Goal: Task Accomplishment & Management: Manage account settings

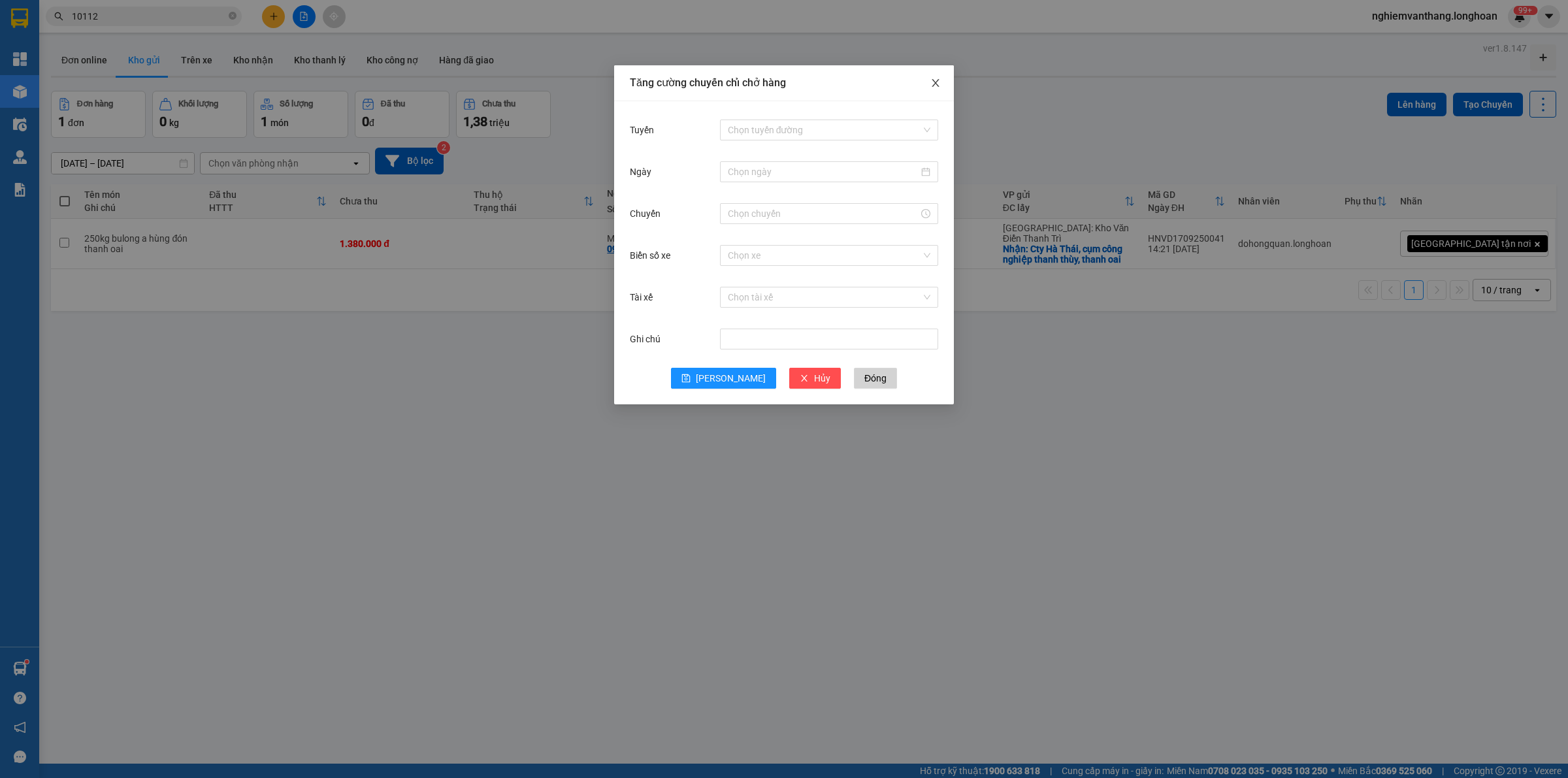
click at [937, 87] on icon "close" at bounding box center [935, 83] width 10 height 10
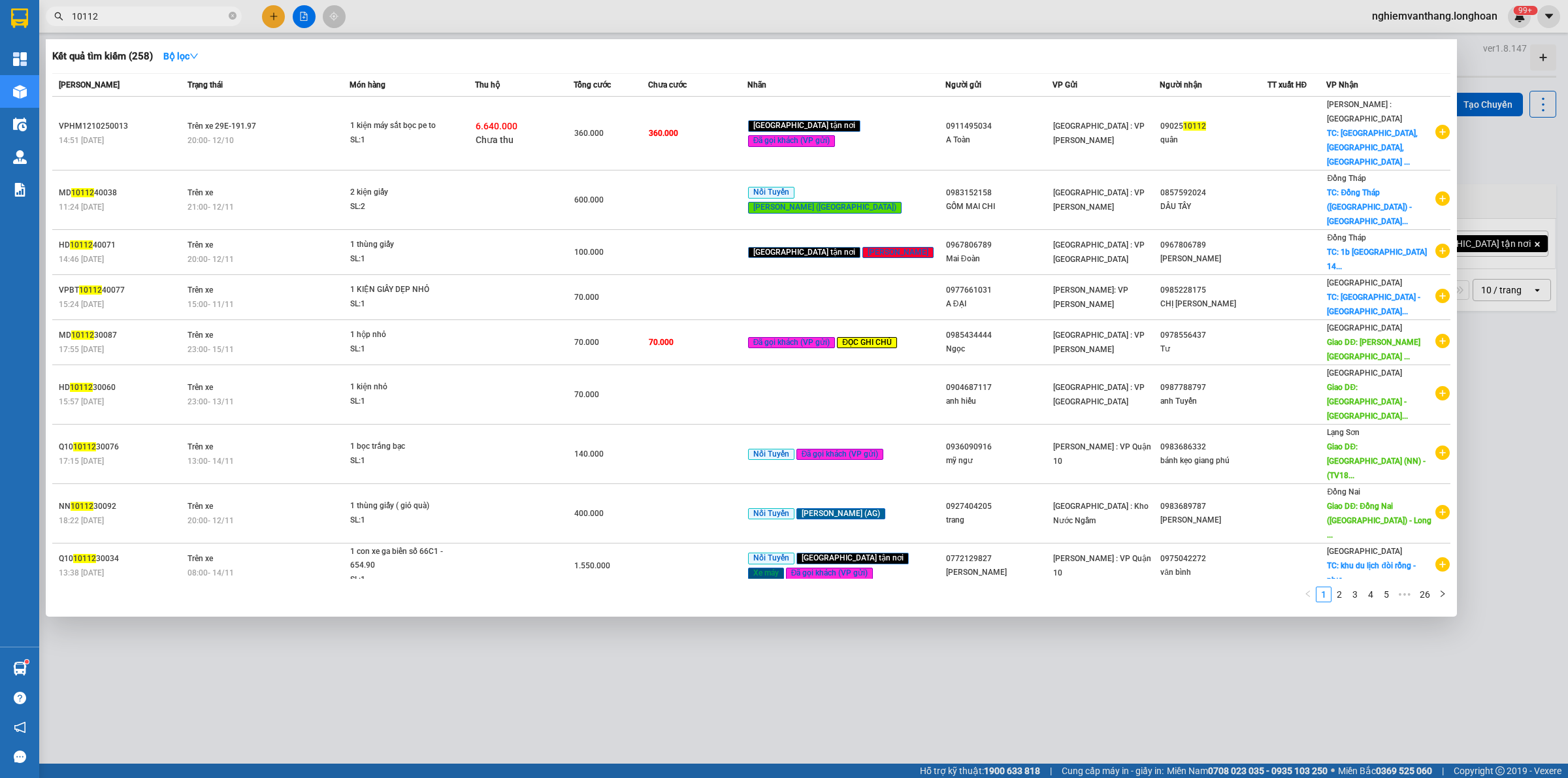
click at [93, 14] on input "10112" at bounding box center [149, 16] width 154 height 14
paste input "QU121110250006"
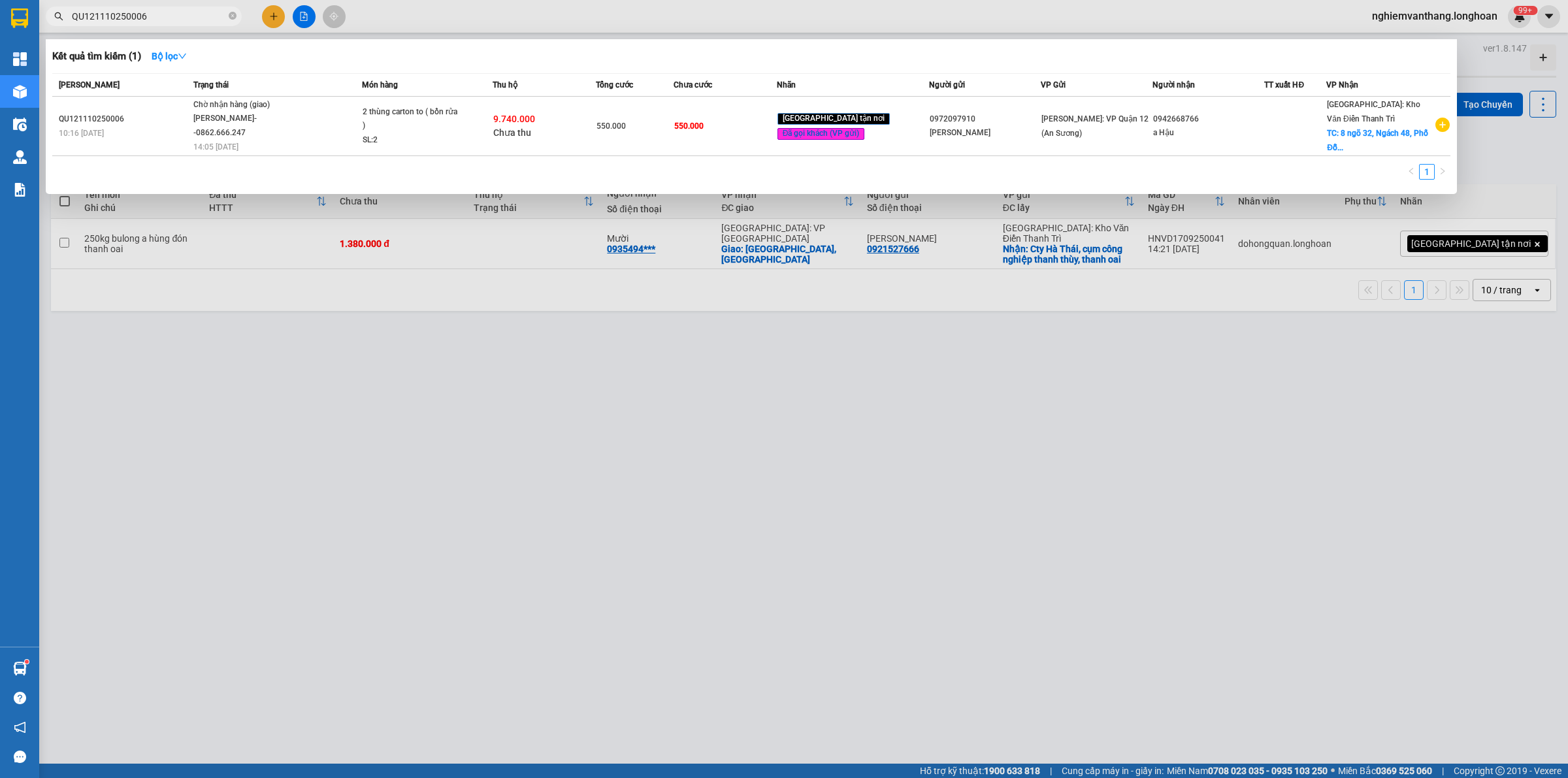
click at [165, 7] on span "QU121110250006" at bounding box center [143, 16] width 196 height 20
click at [151, 14] on input "QU121110250006" at bounding box center [149, 16] width 154 height 14
paste input "KQ121110250028"
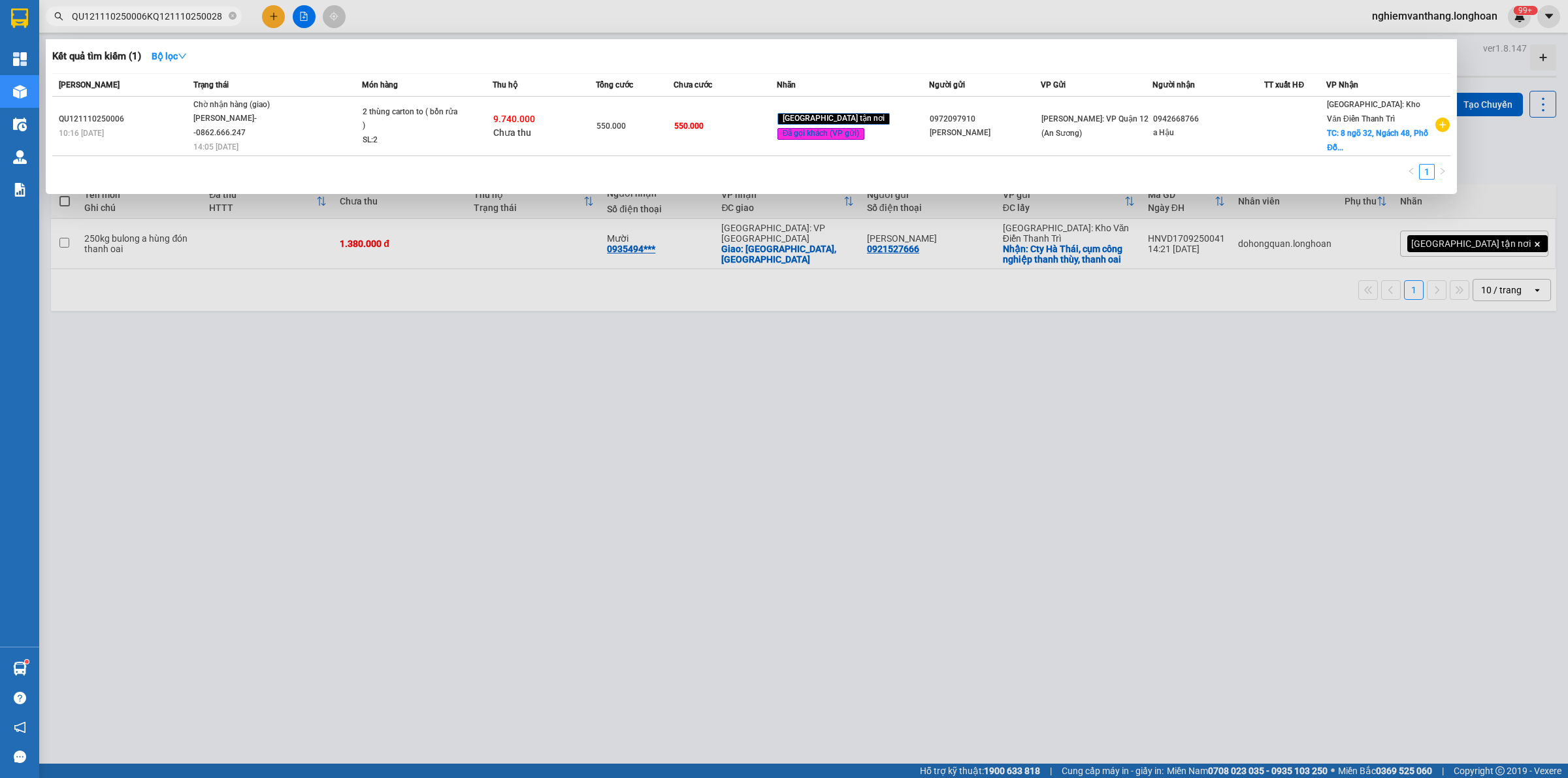
click at [151, 14] on input "QU121110250006KQ121110250028" at bounding box center [149, 16] width 154 height 14
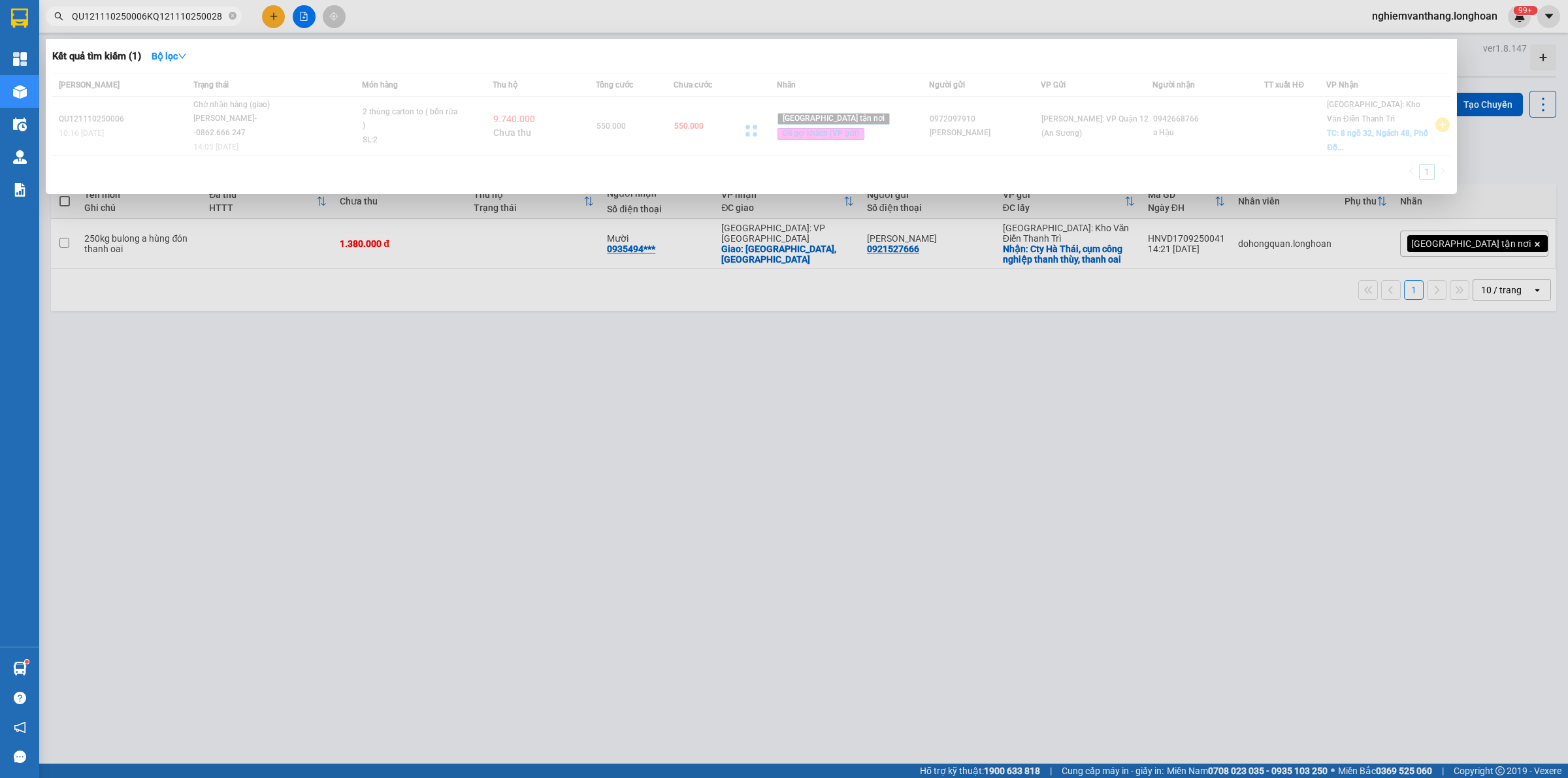
paste input "text"
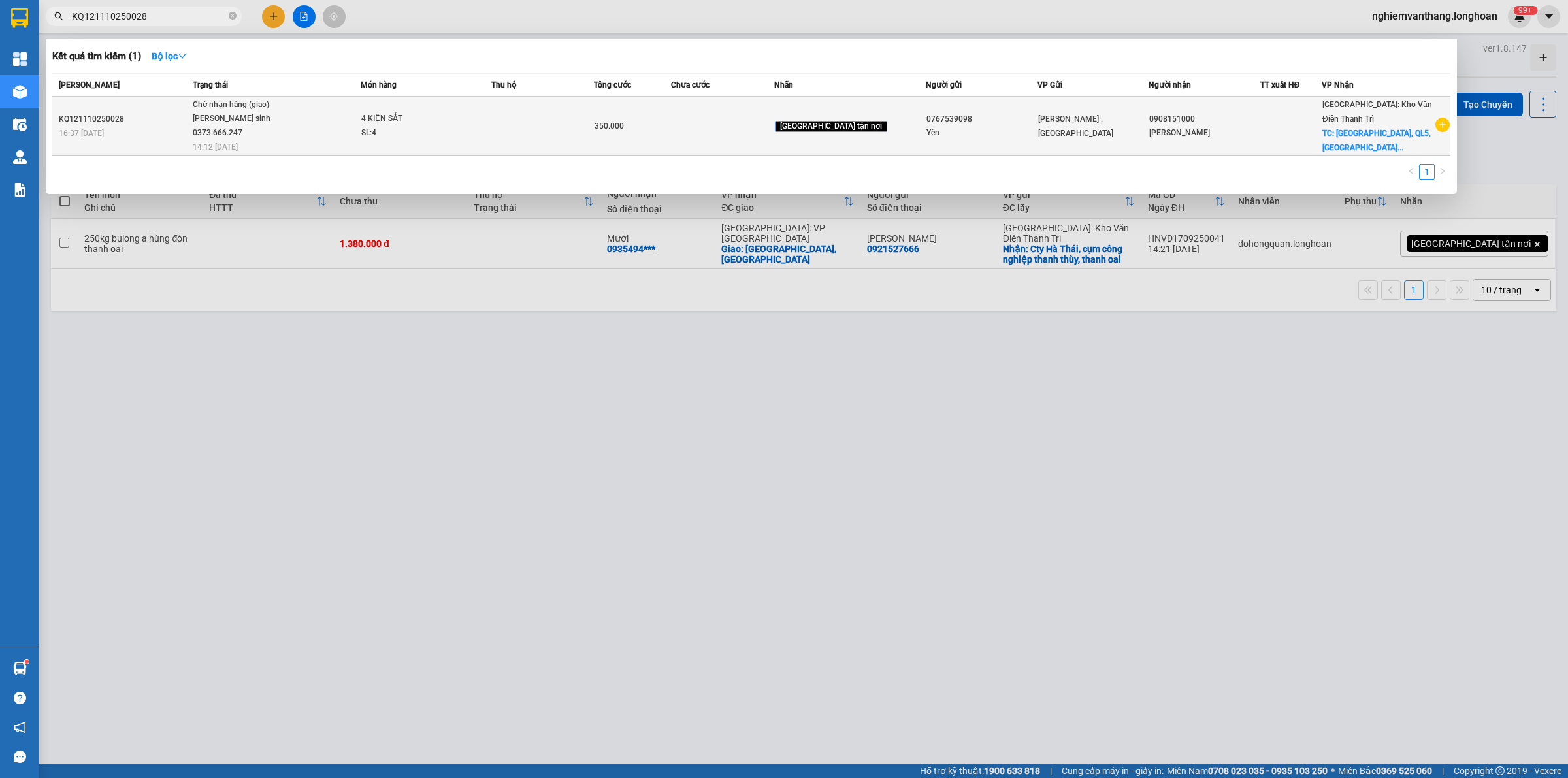
type input "KQ121110250028"
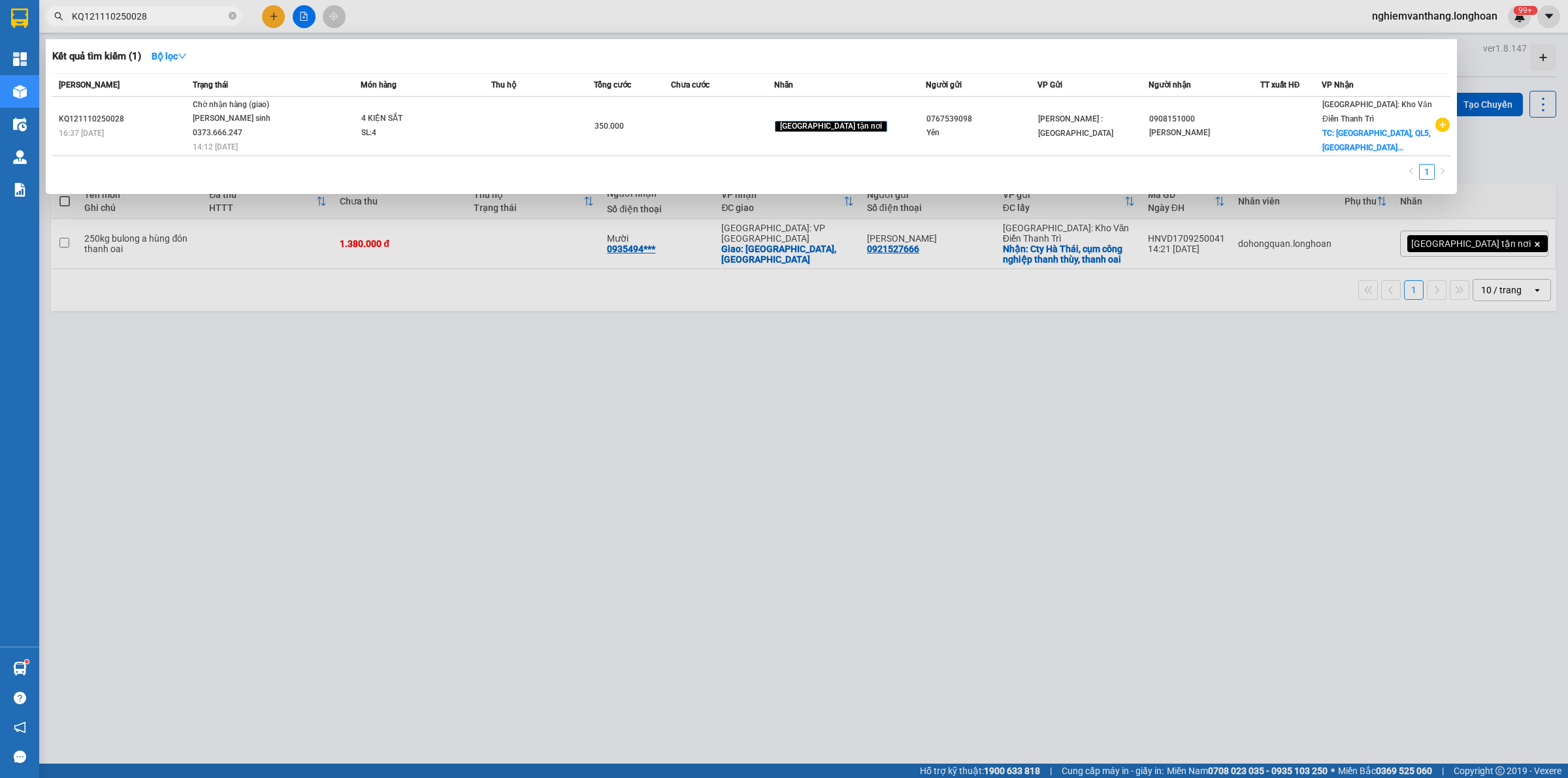
drag, startPoint x: 311, startPoint y: 445, endPoint x: 301, endPoint y: 445, distance: 10.0
click at [310, 446] on div at bounding box center [784, 389] width 1568 height 778
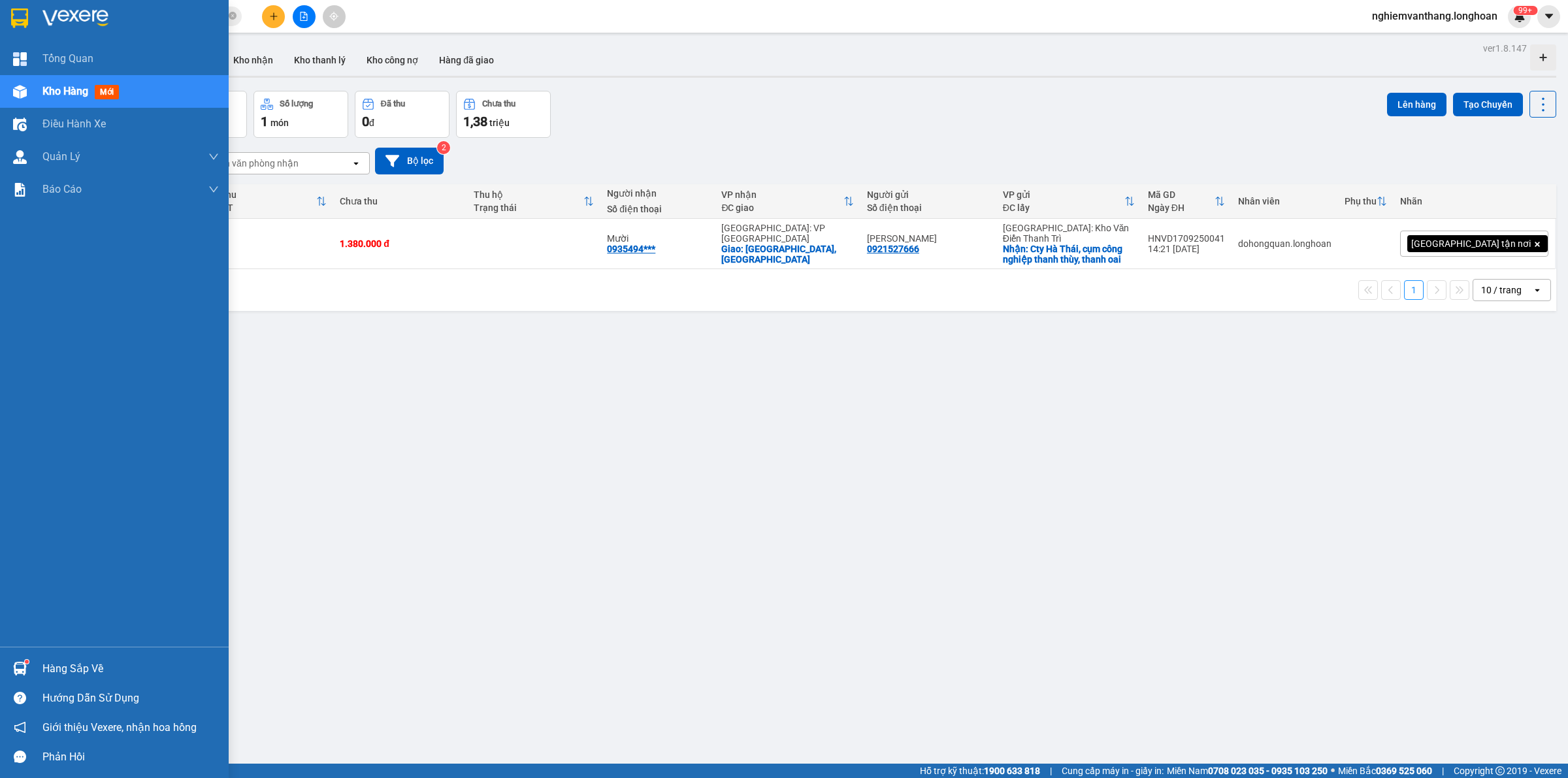
click at [18, 8] on div at bounding box center [20, 18] width 23 height 23
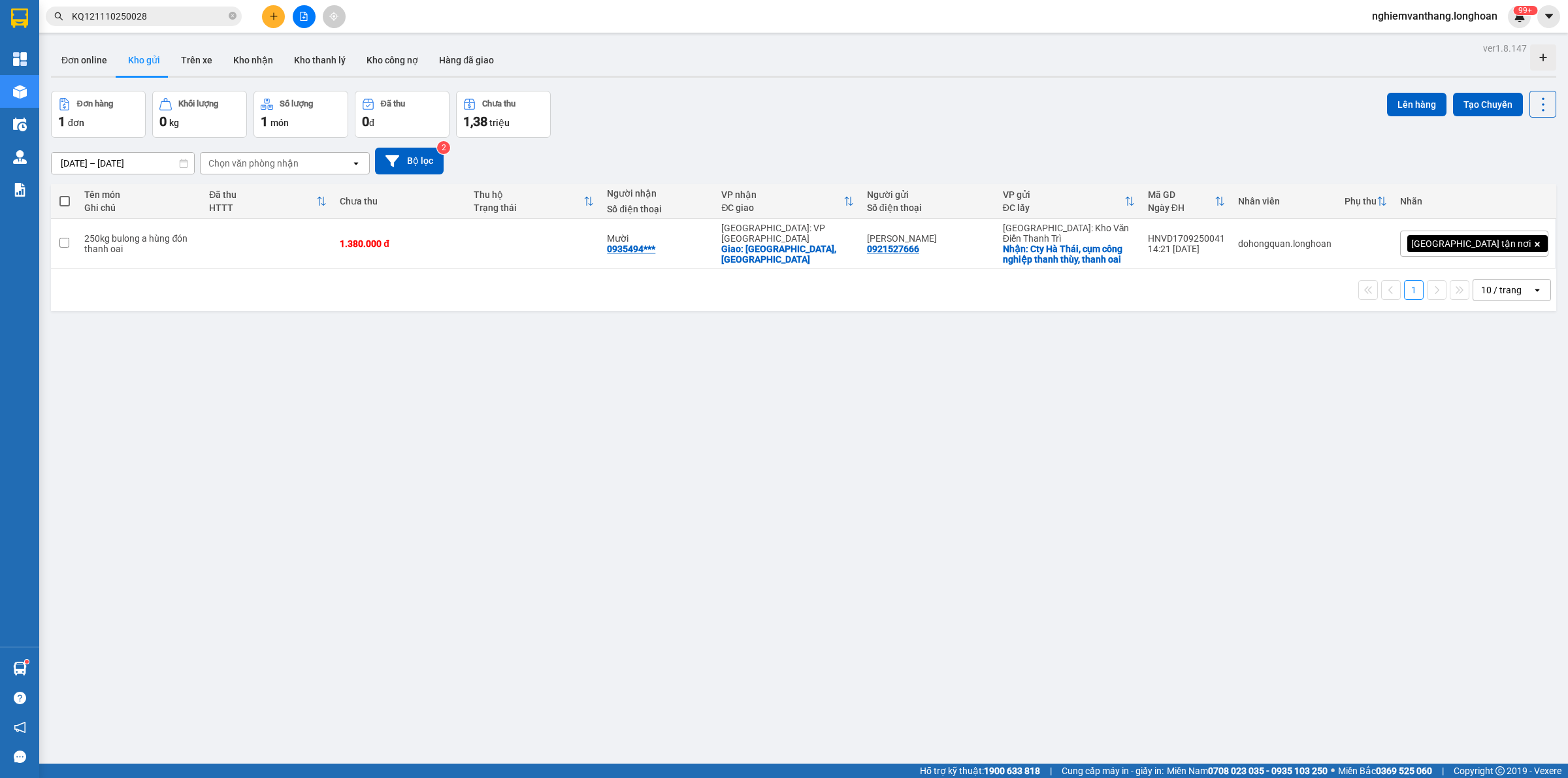
click at [295, 18] on button at bounding box center [304, 17] width 23 height 23
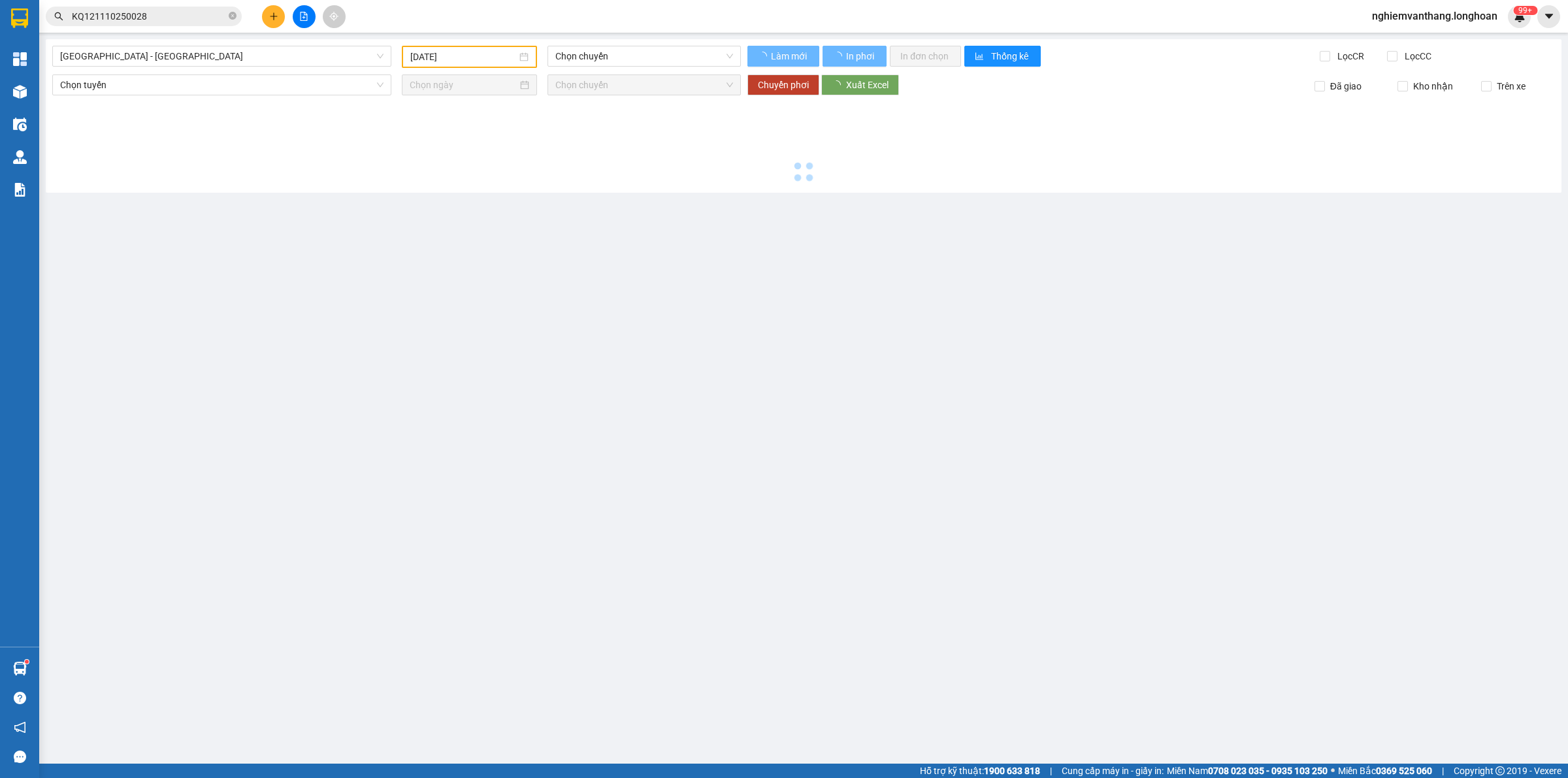
type input "[DATE]"
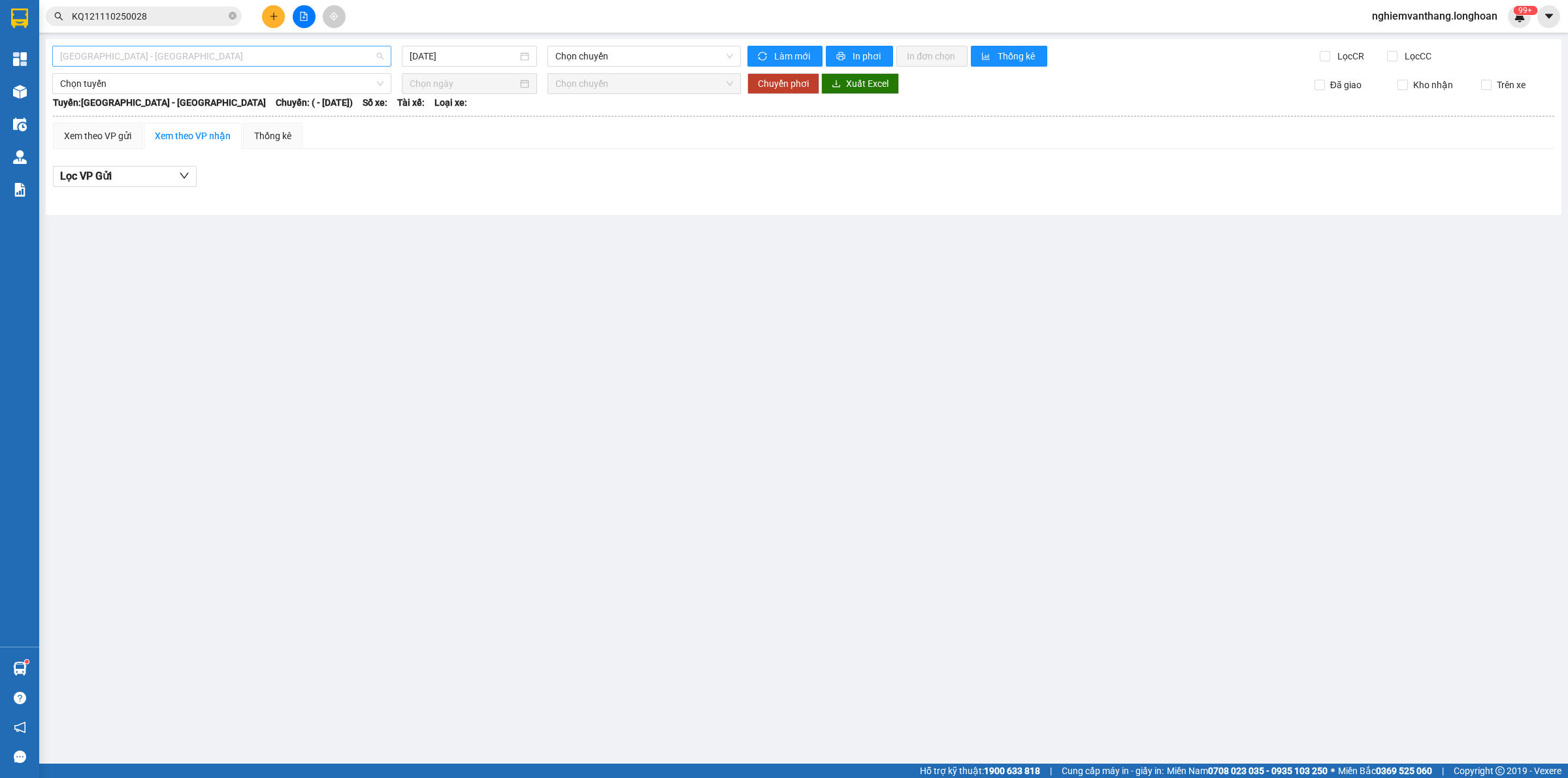
click at [129, 63] on span "[GEOGRAPHIC_DATA] - [GEOGRAPHIC_DATA]" at bounding box center [222, 56] width 323 height 20
click at [132, 56] on span "[GEOGRAPHIC_DATA] - [GEOGRAPHIC_DATA]" at bounding box center [222, 56] width 323 height 20
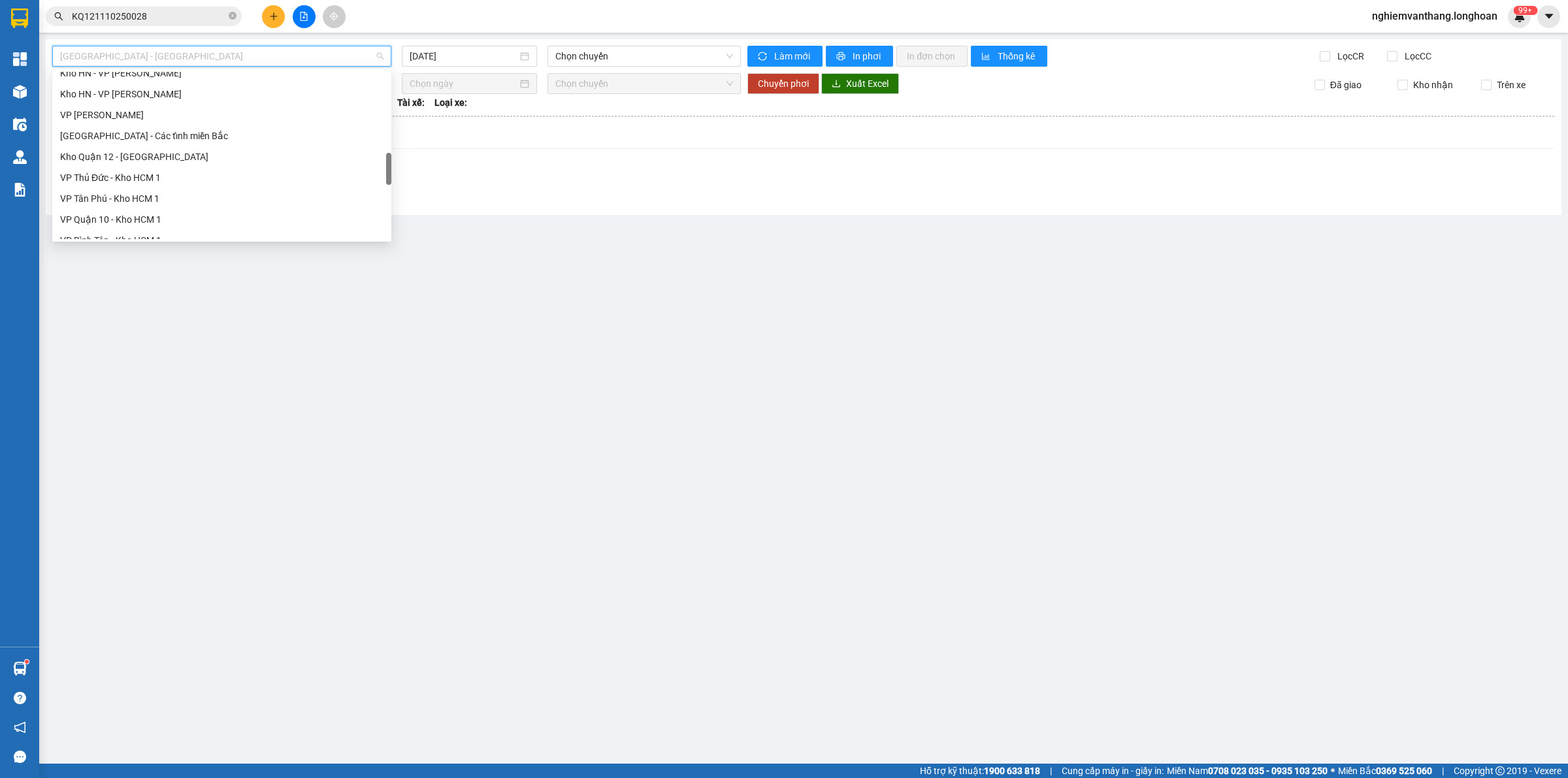
scroll to position [919, 0]
click at [141, 122] on div "Nam [GEOGRAPHIC_DATA]" at bounding box center [222, 124] width 323 height 14
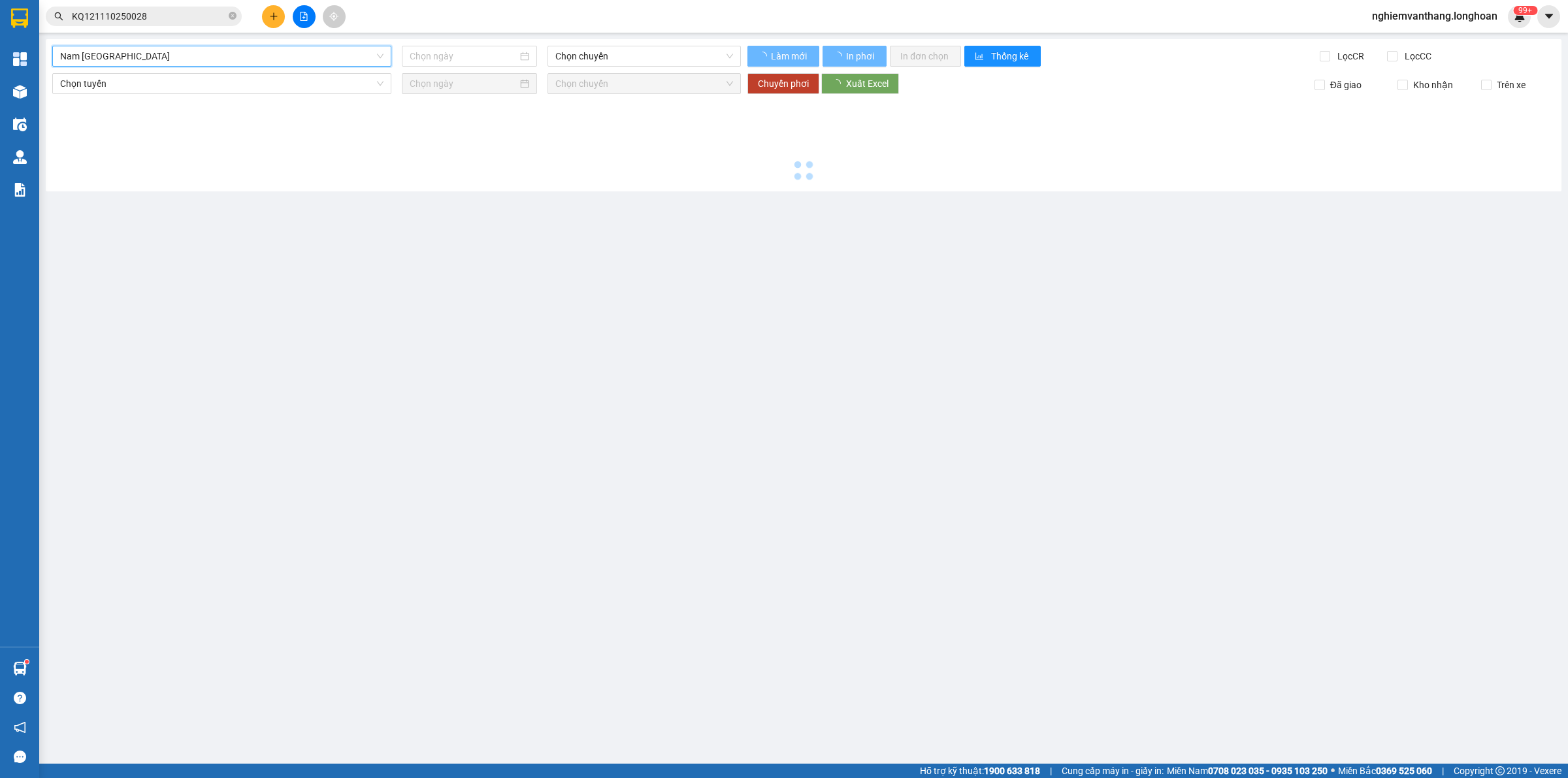
type input "[DATE]"
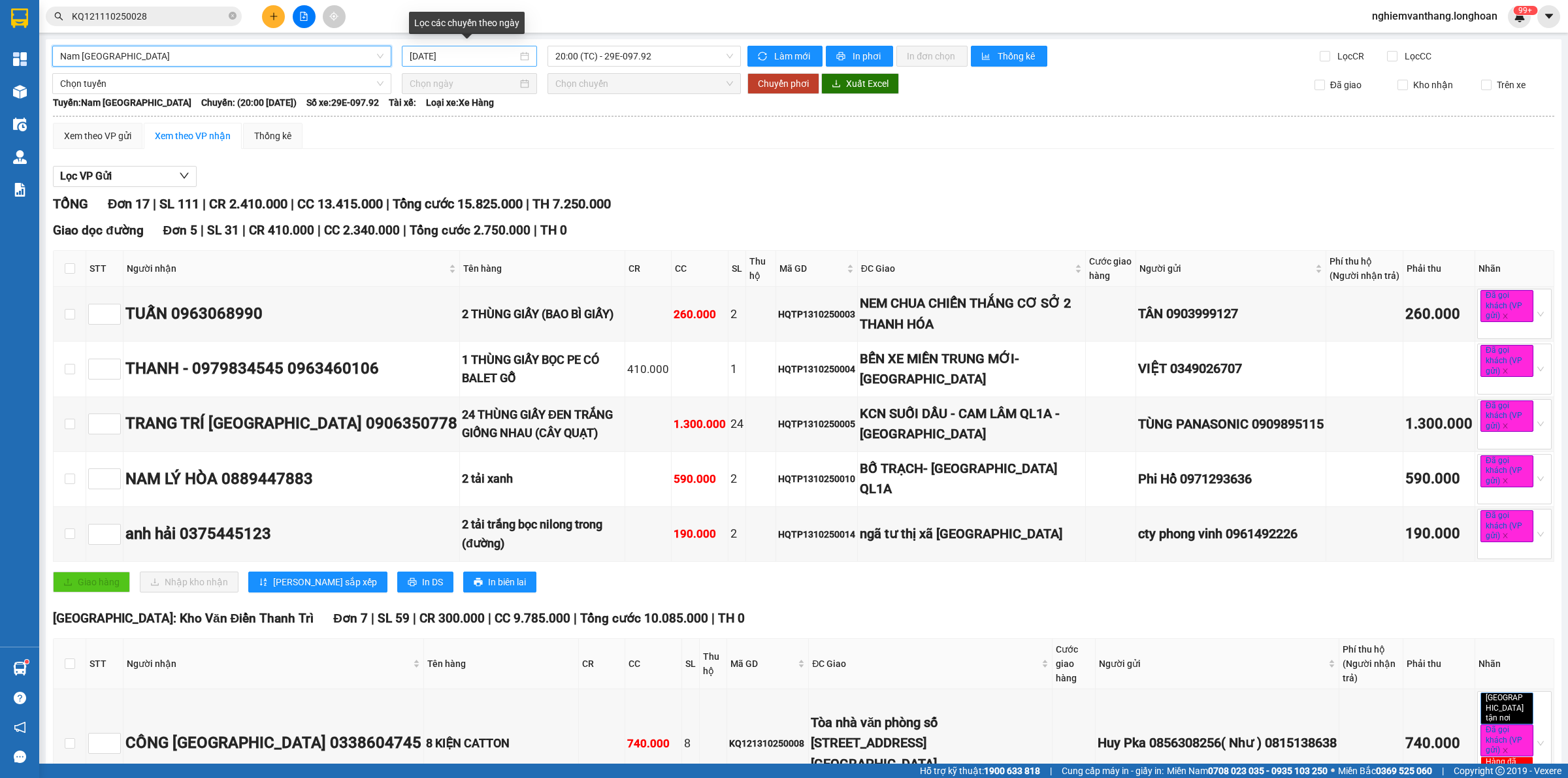
click at [472, 59] on input "[DATE]" at bounding box center [464, 56] width 108 height 14
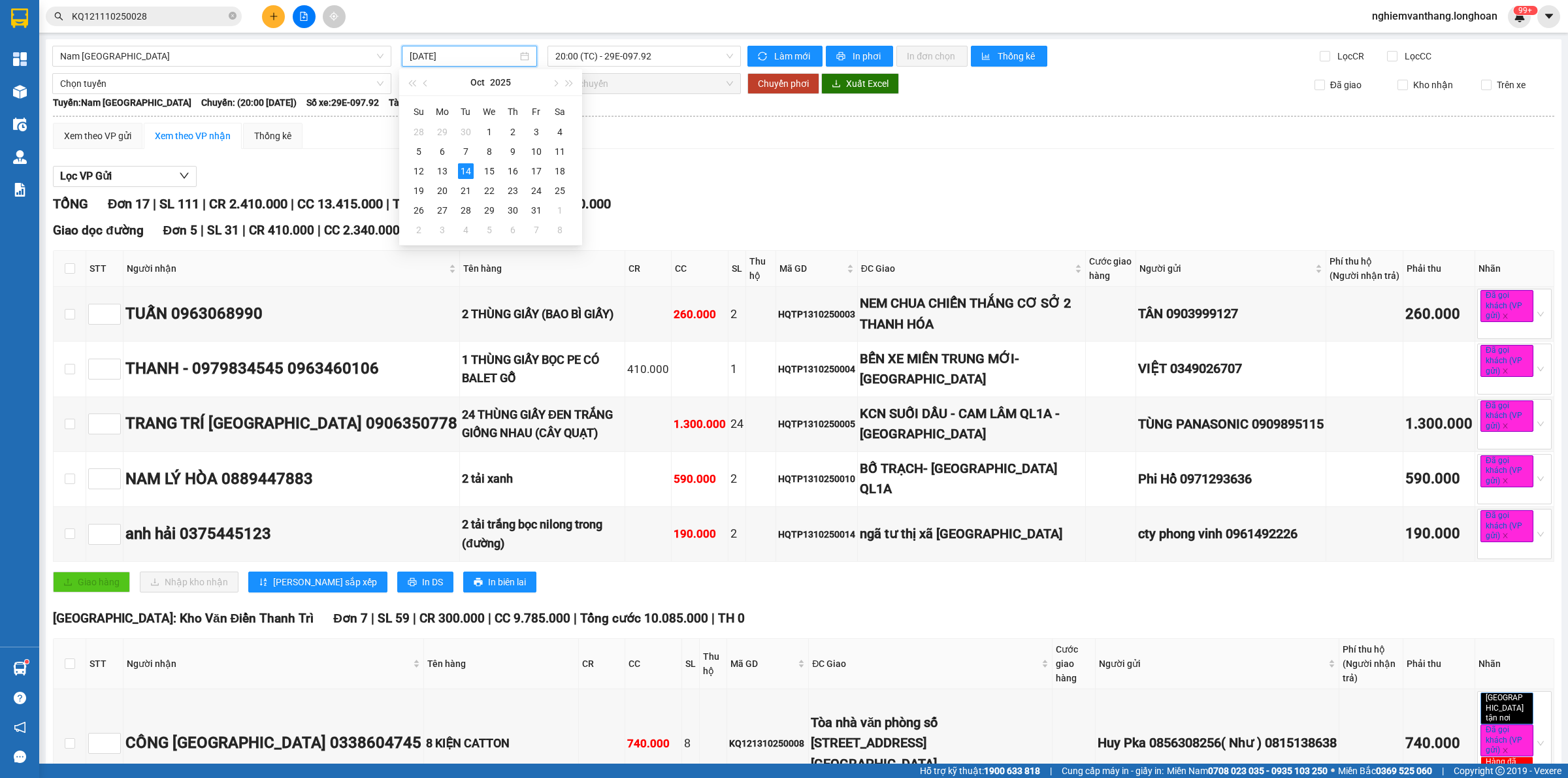
click at [752, 134] on div "Xem theo VP gửi Xem theo VP nhận Thống kê" at bounding box center [803, 136] width 1501 height 26
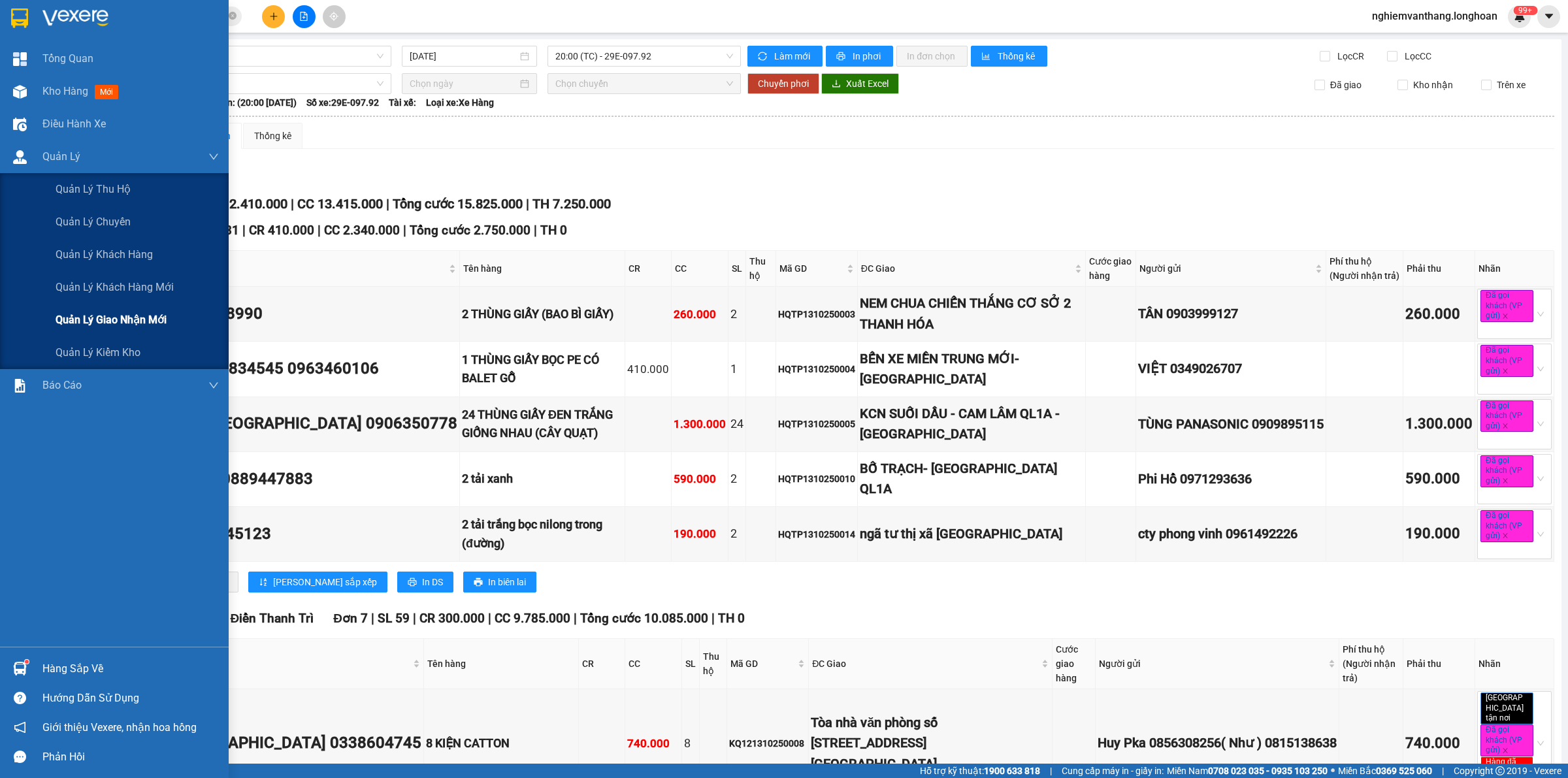
drag, startPoint x: 135, startPoint y: 331, endPoint x: 138, endPoint y: 312, distance: 19.2
click at [137, 320] on div "Quản lý giao nhận mới" at bounding box center [136, 320] width 163 height 33
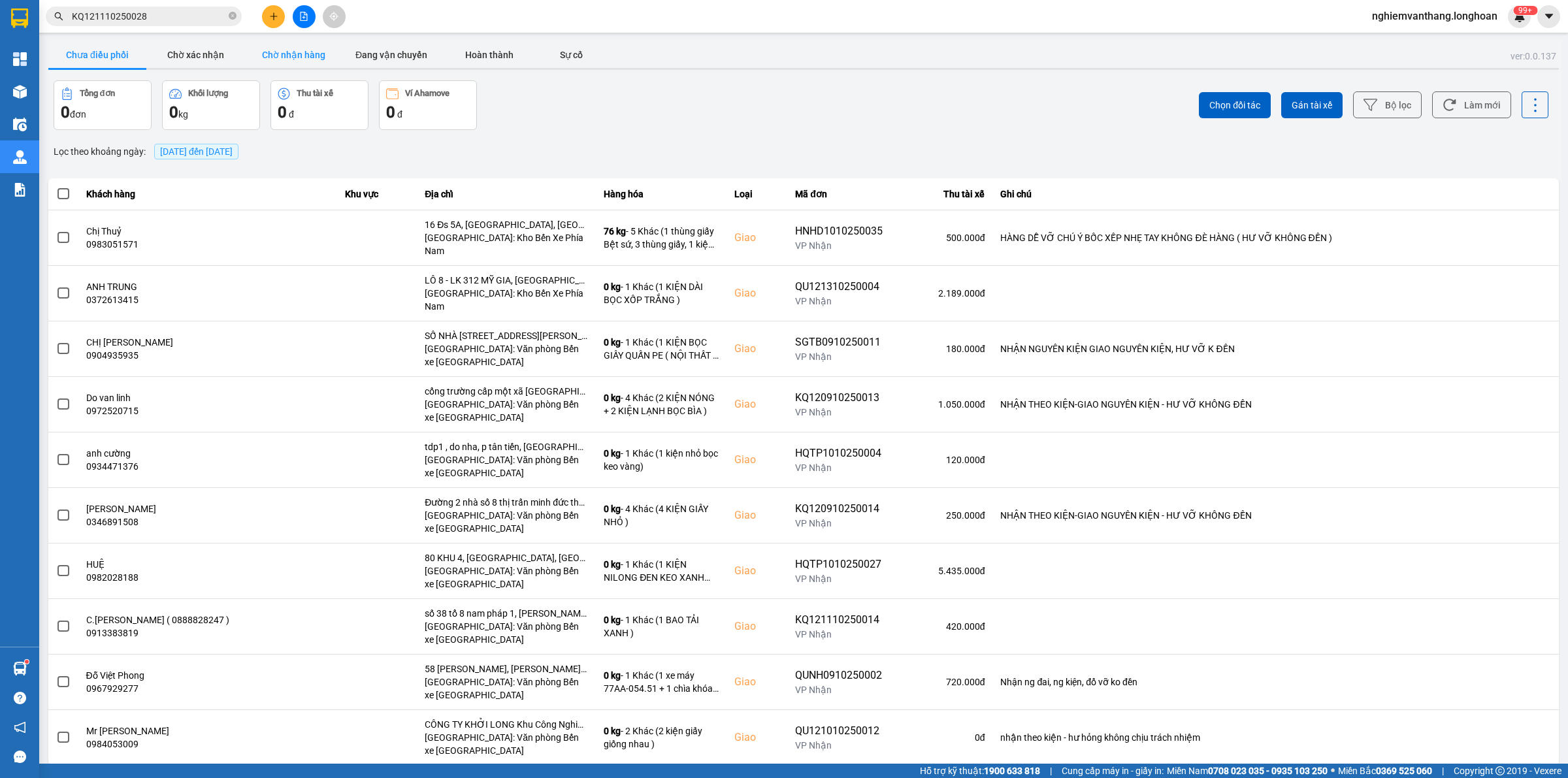
click at [252, 57] on button "Chờ nhận hàng" at bounding box center [293, 55] width 98 height 26
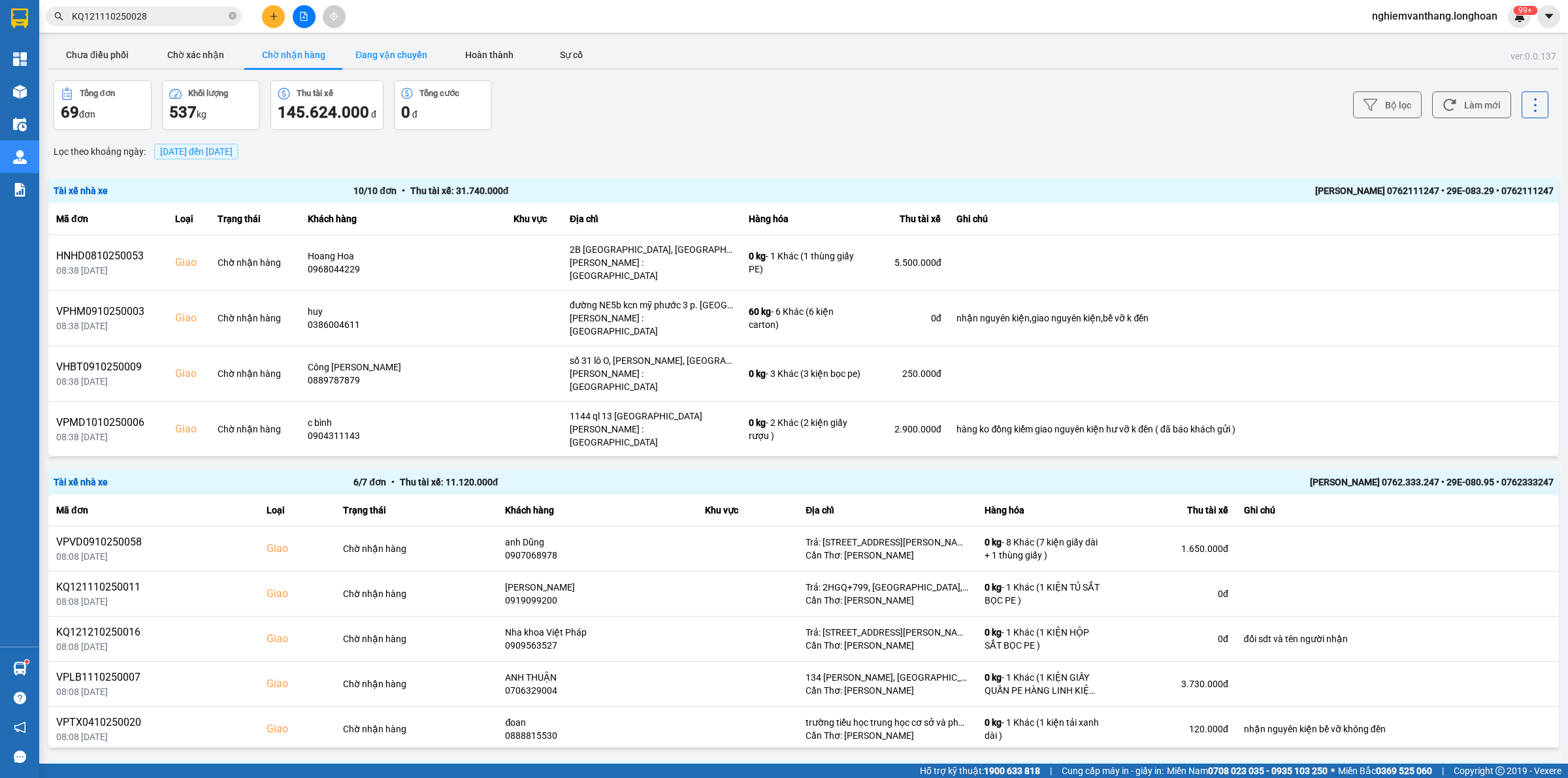
click at [425, 59] on button "Đang vận chuyển" at bounding box center [391, 55] width 98 height 26
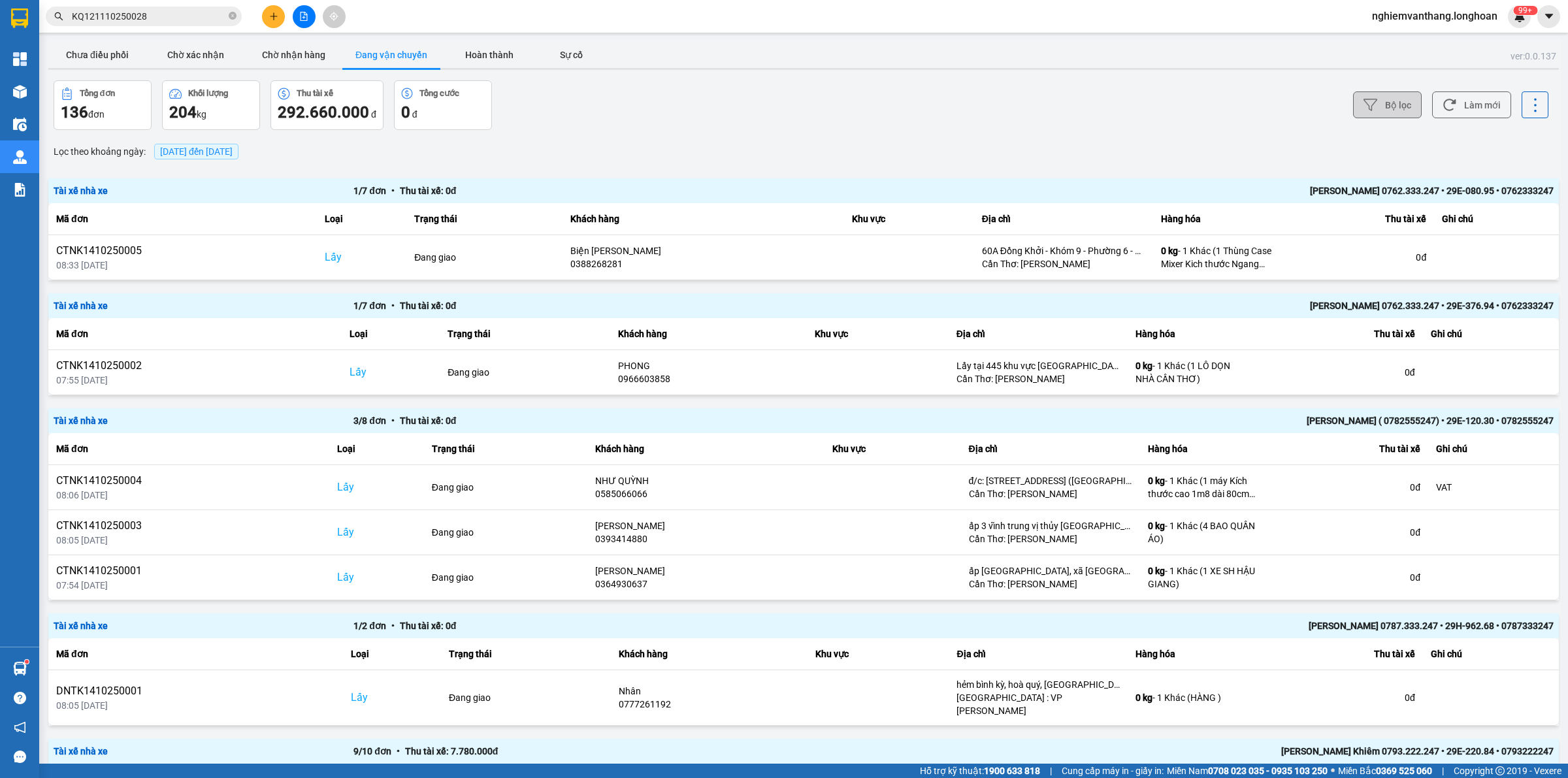
click at [1398, 108] on button "Bộ lọc" at bounding box center [1387, 104] width 69 height 27
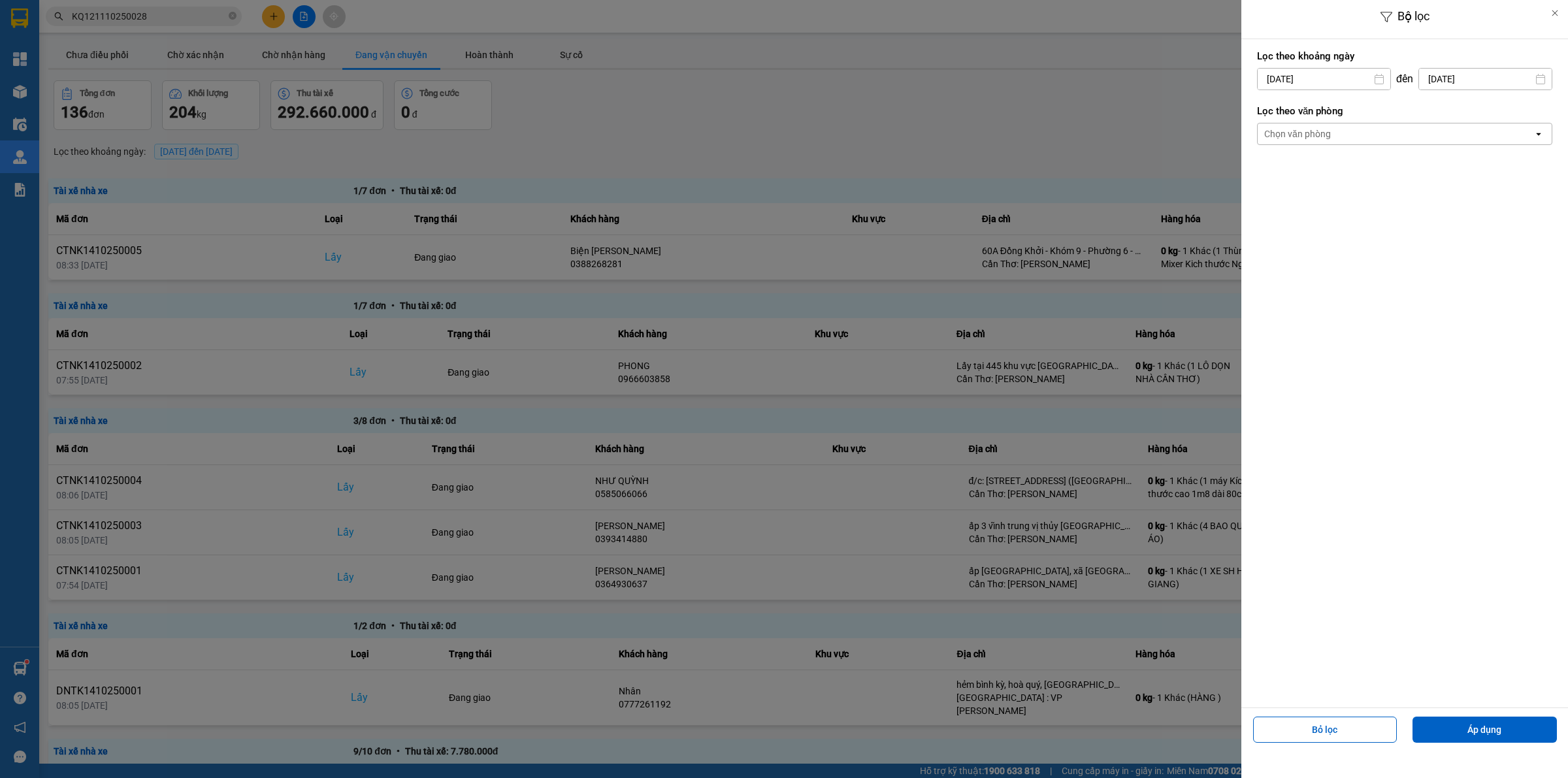
click at [1318, 76] on input "[DATE]" at bounding box center [1324, 79] width 132 height 21
drag, startPoint x: 1320, startPoint y: 164, endPoint x: 1331, endPoint y: 160, distance: 11.7
click at [1321, 164] on div "1" at bounding box center [1317, 175] width 26 height 26
type input "[DATE]"
click at [1325, 137] on div "Chọn văn phòng" at bounding box center [1297, 134] width 67 height 13
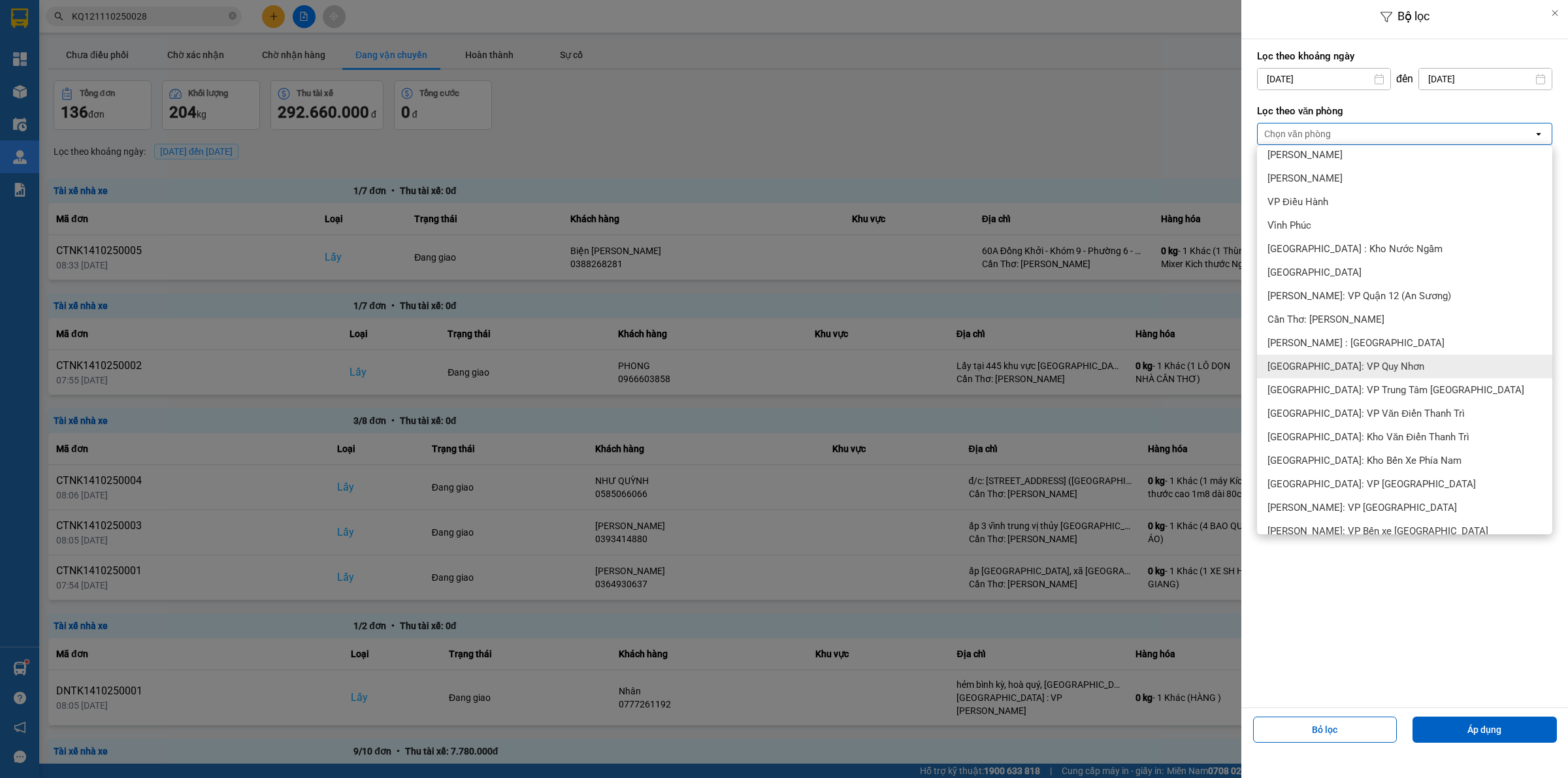
scroll to position [408, 0]
click at [1366, 435] on span "[GEOGRAPHIC_DATA]: Kho Văn Điển Thanh Trì" at bounding box center [1368, 435] width 202 height 13
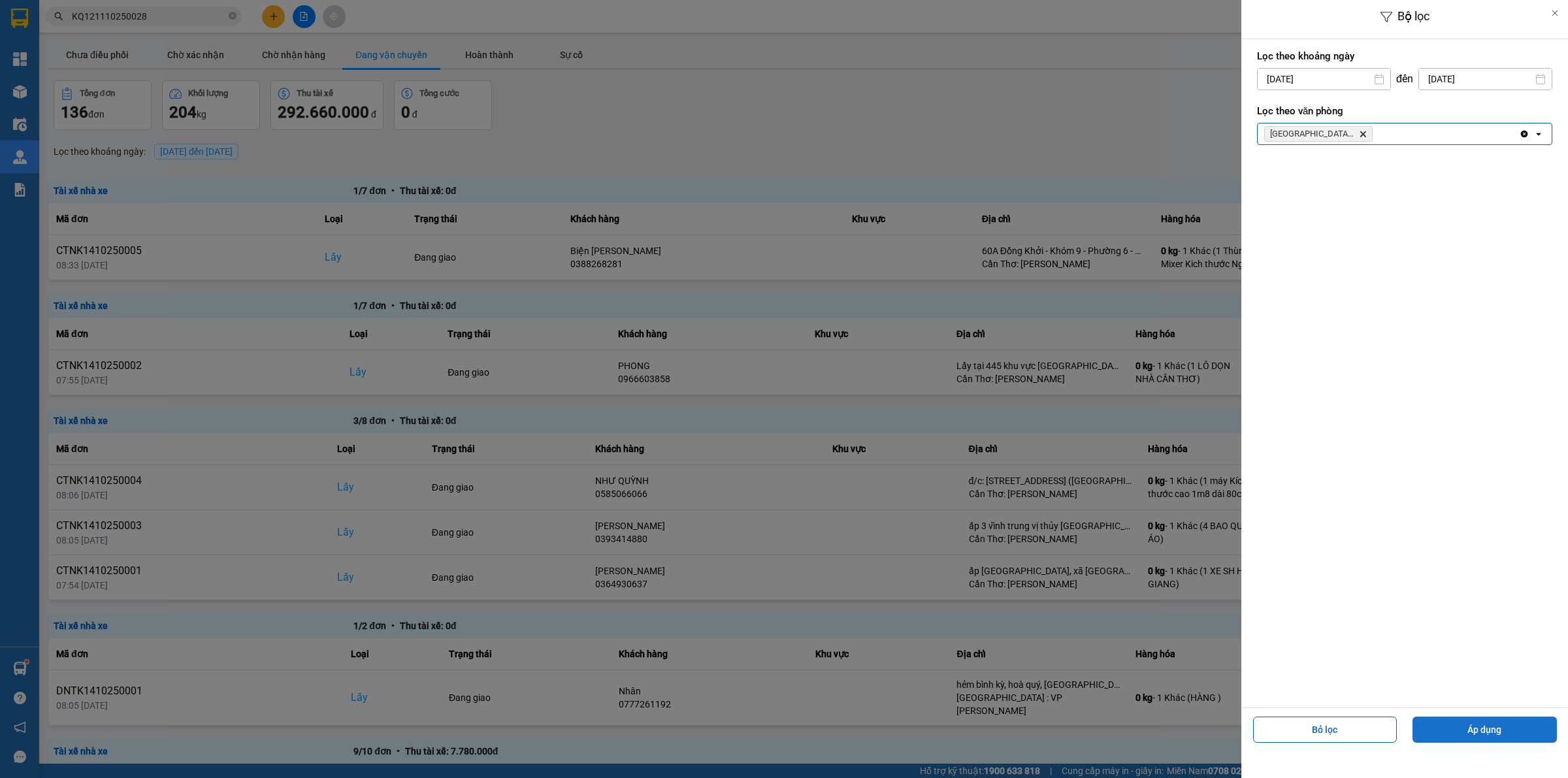
click at [1458, 736] on button "Áp dụng" at bounding box center [1485, 730] width 145 height 26
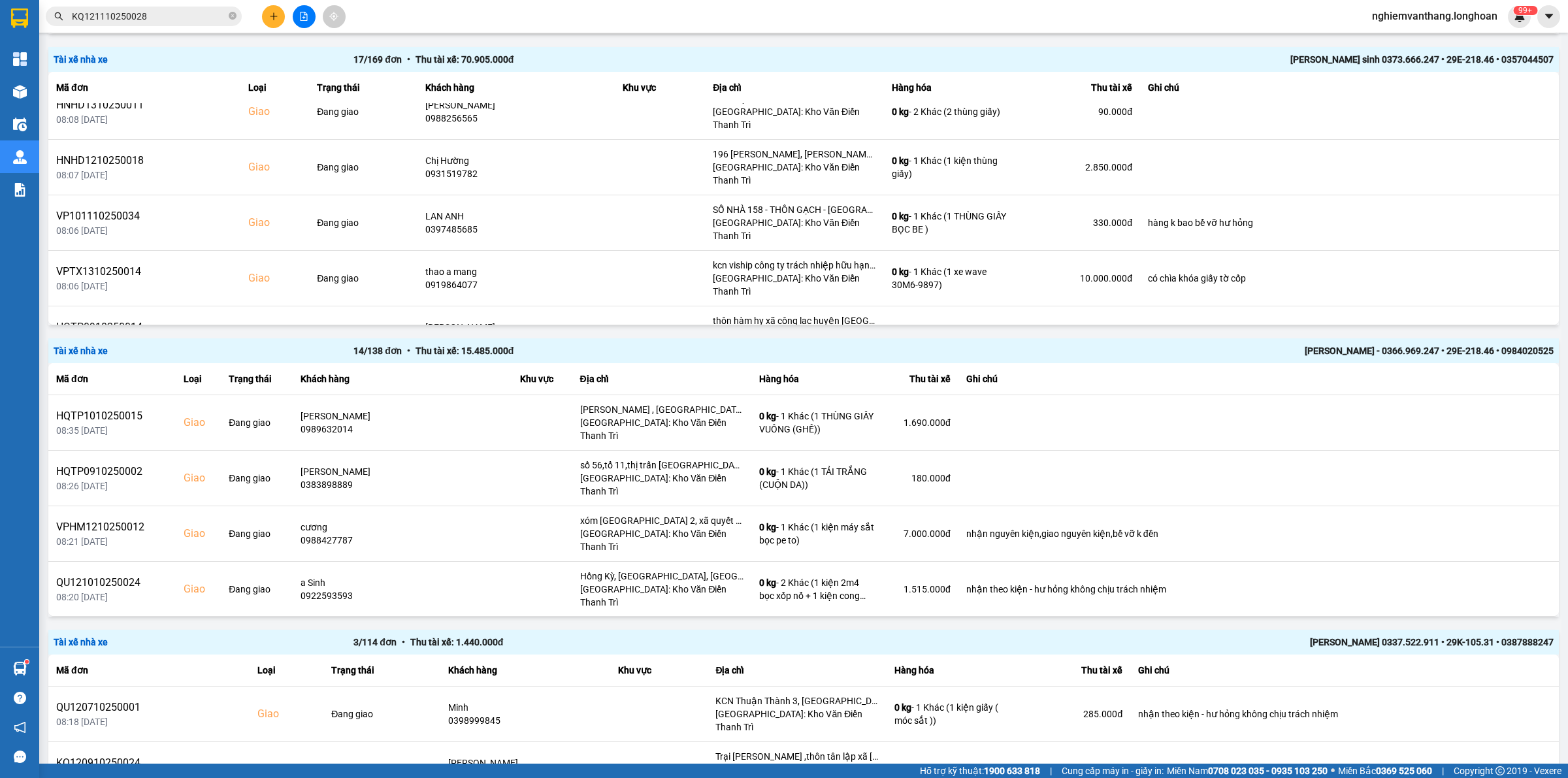
scroll to position [1714, 0]
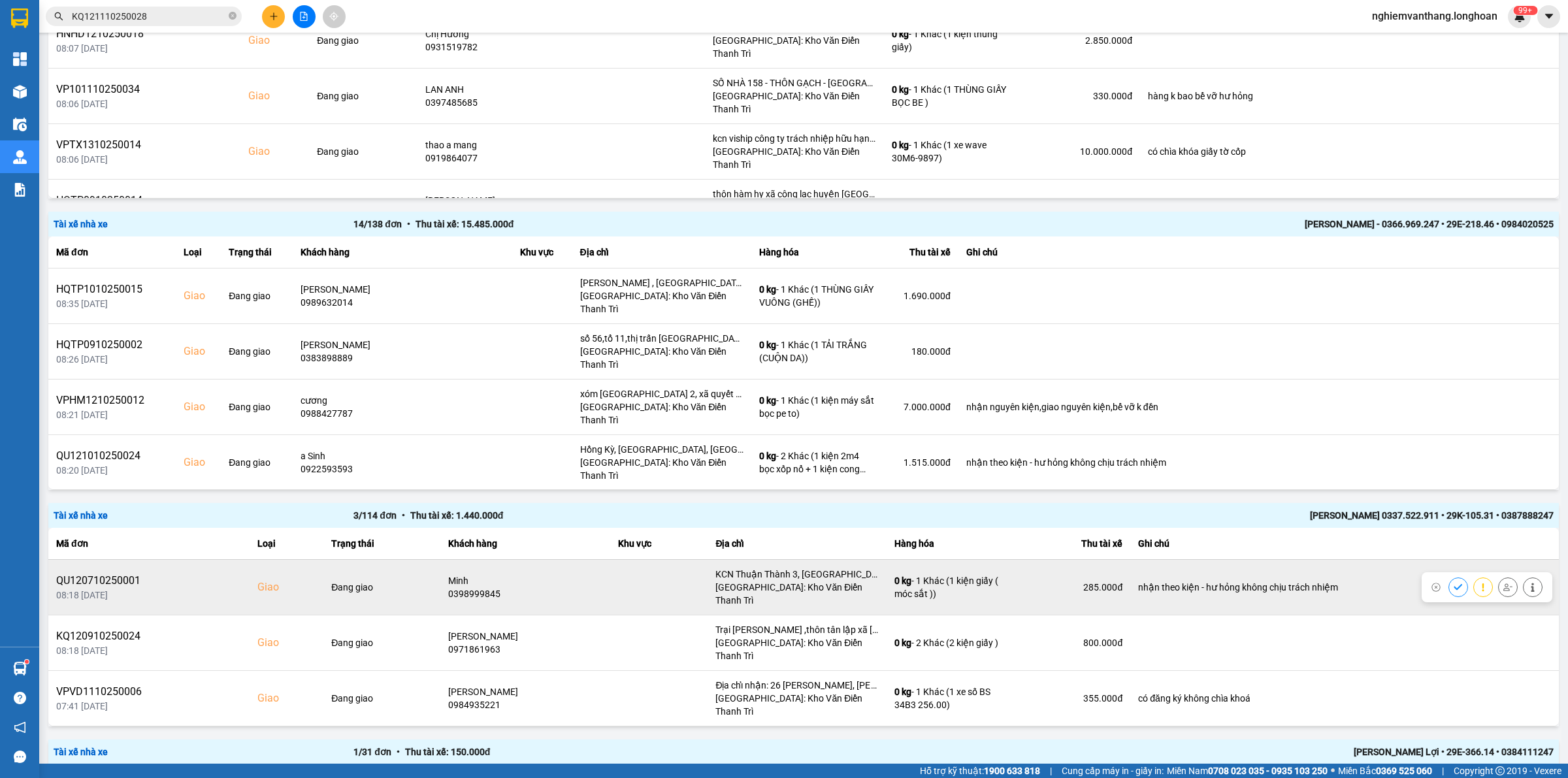
click at [1503, 582] on icon at bounding box center [1507, 586] width 9 height 9
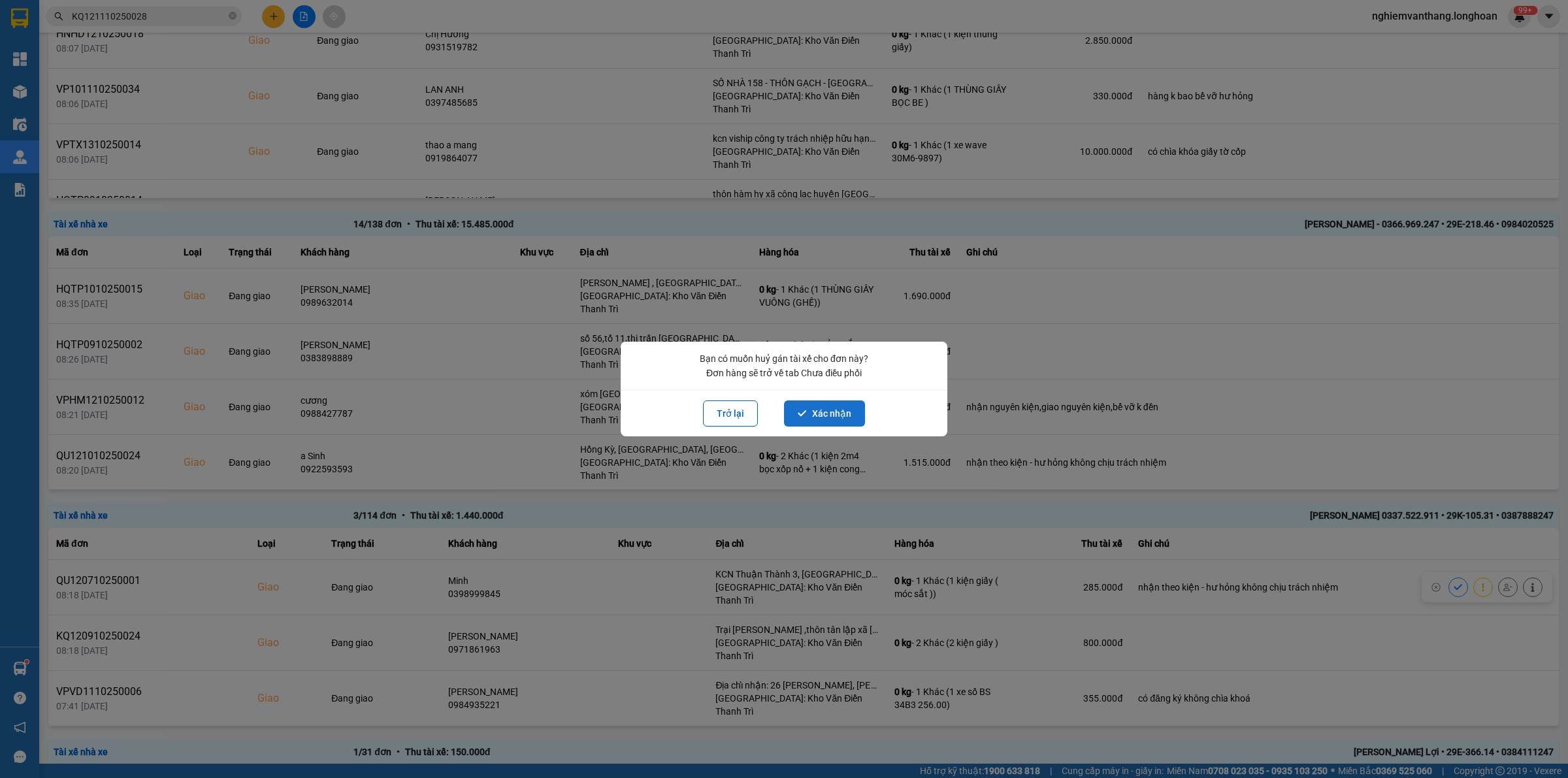
click at [825, 413] on button "Xác nhận" at bounding box center [824, 413] width 81 height 26
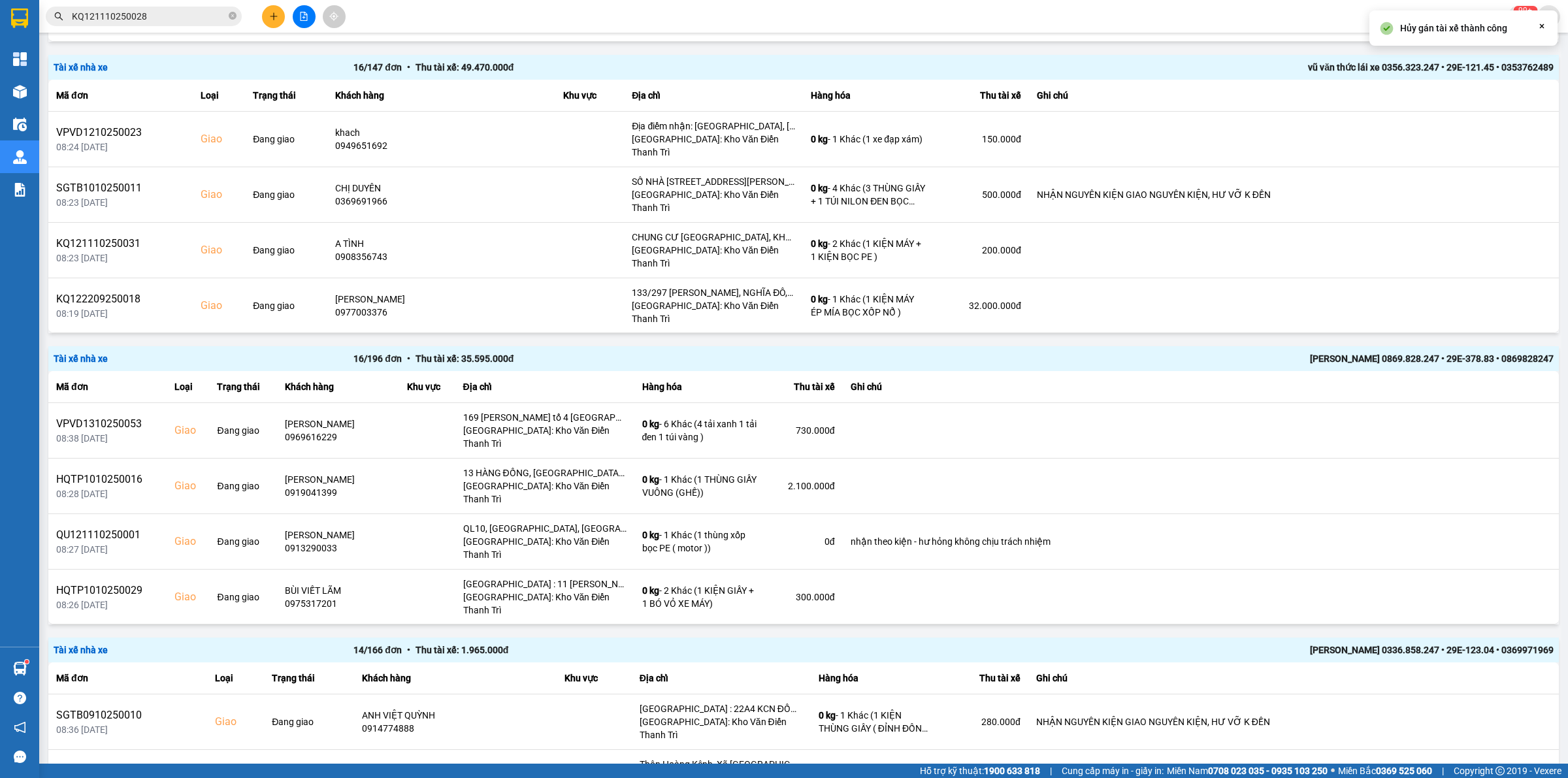
scroll to position [1879, 0]
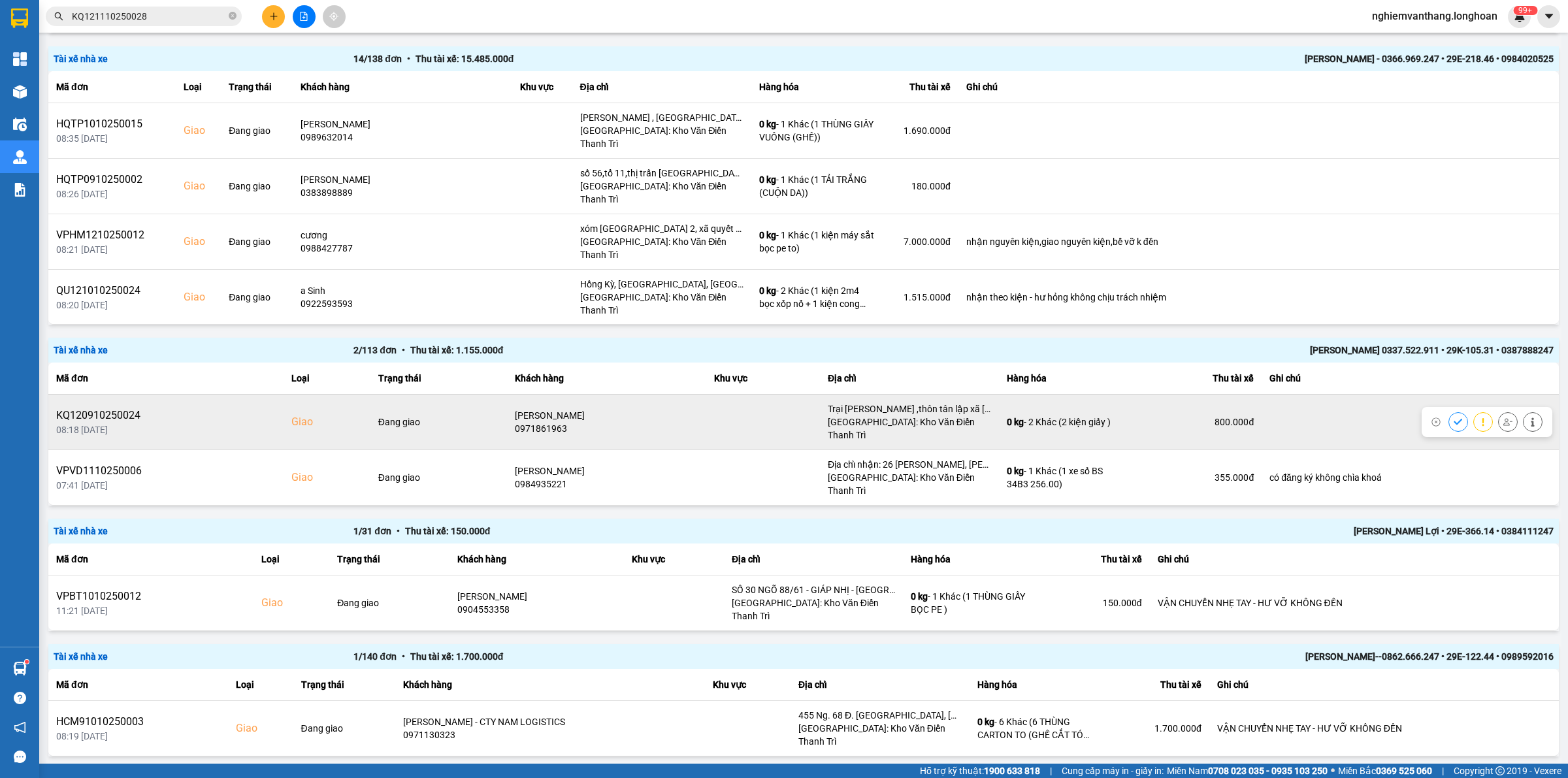
click at [1503, 417] on icon at bounding box center [1507, 421] width 9 height 9
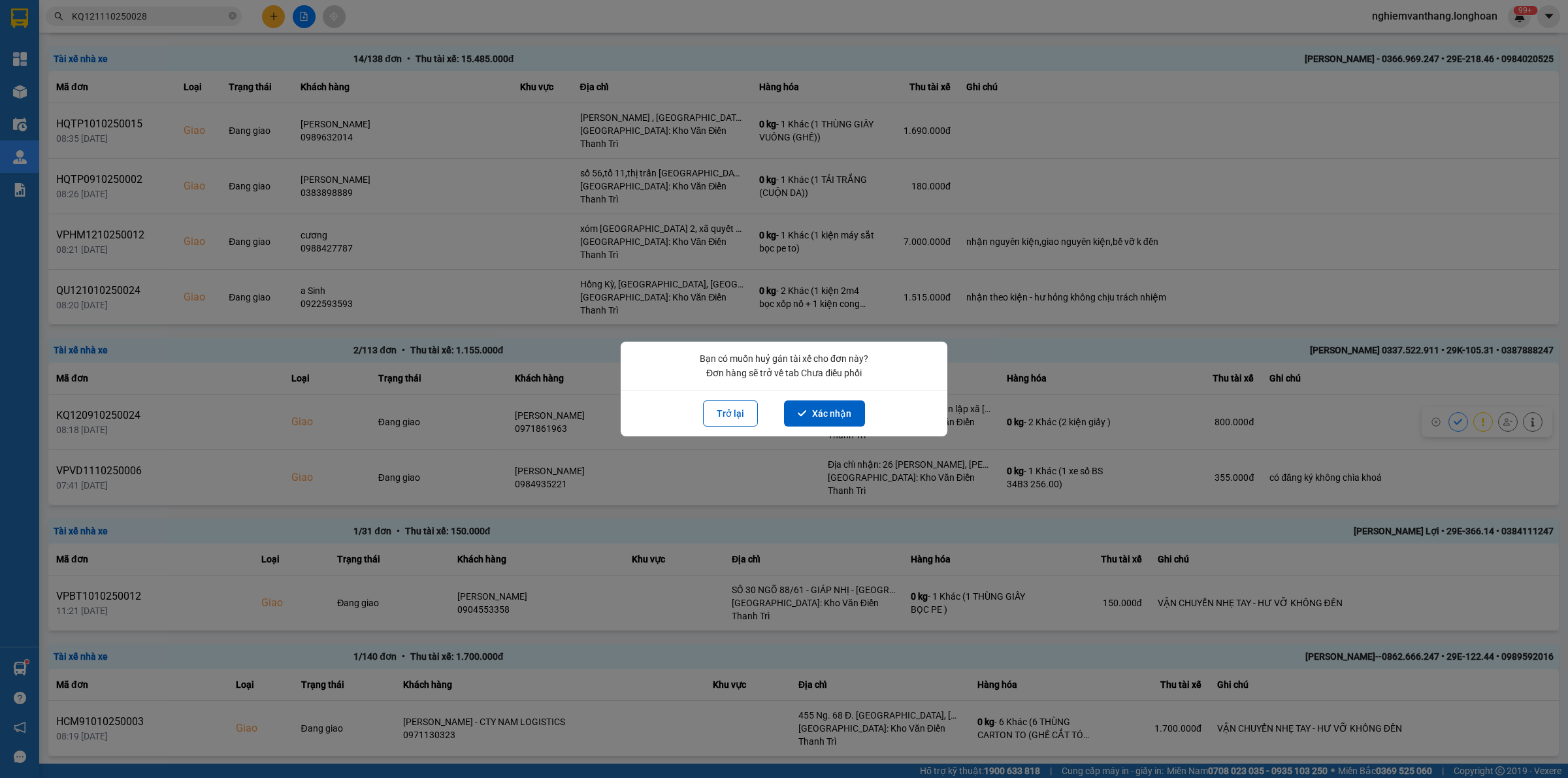
click at [821, 410] on button "Xác nhận" at bounding box center [824, 413] width 81 height 26
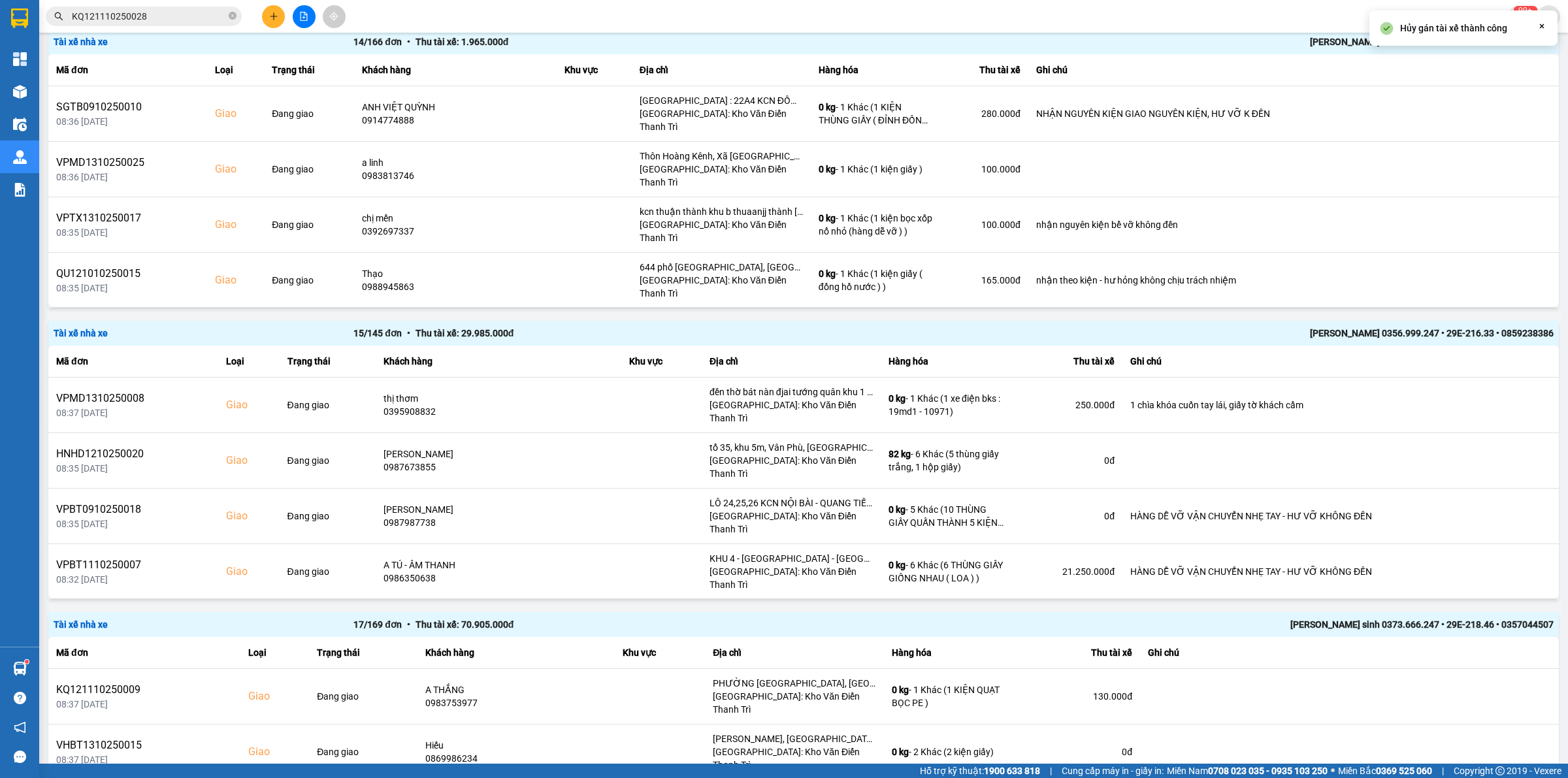
scroll to position [1834, 0]
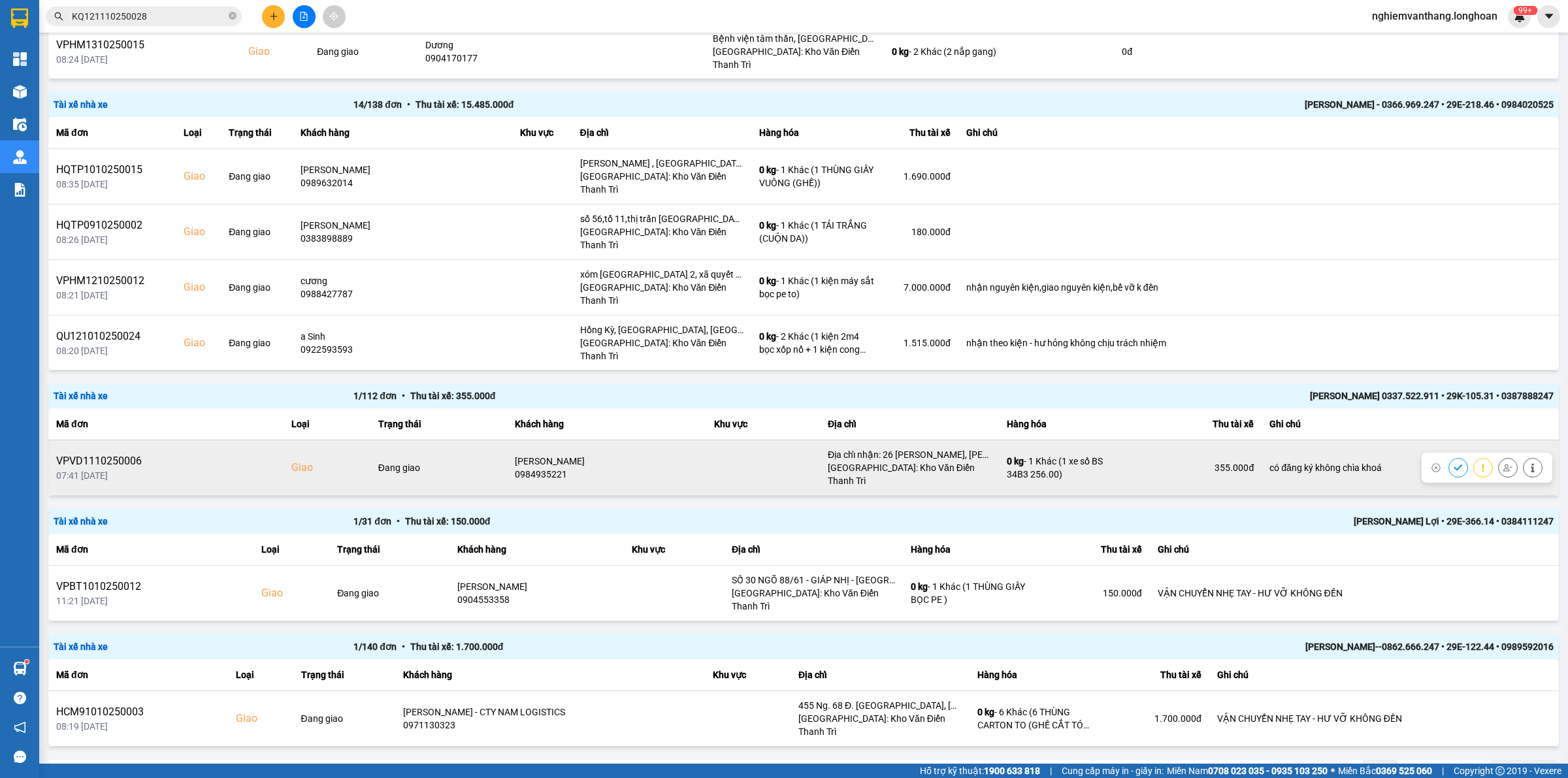
click at [1503, 463] on icon at bounding box center [1507, 467] width 9 height 9
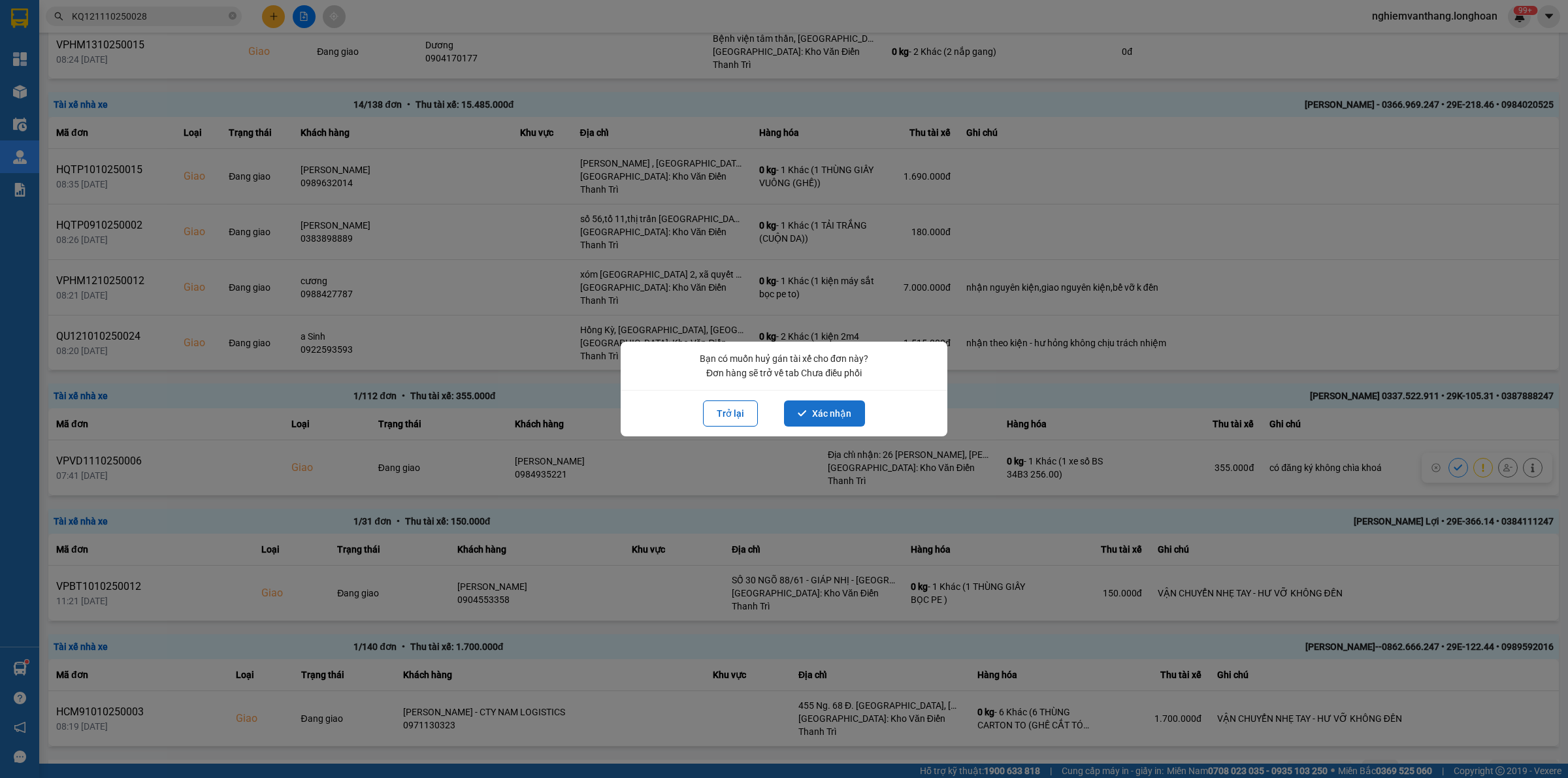
click at [853, 403] on button "Xác nhận" at bounding box center [824, 413] width 81 height 26
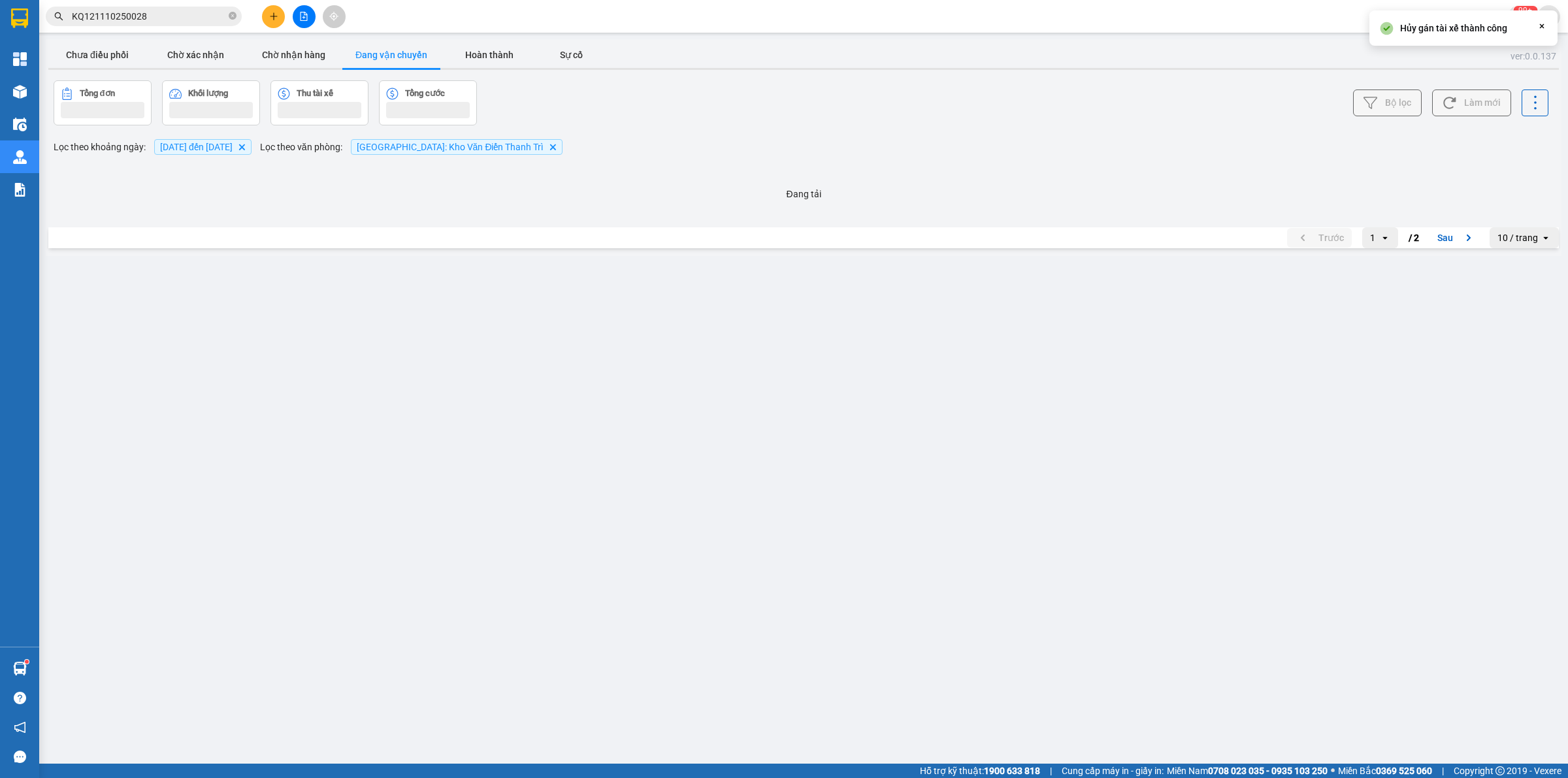
scroll to position [0, 0]
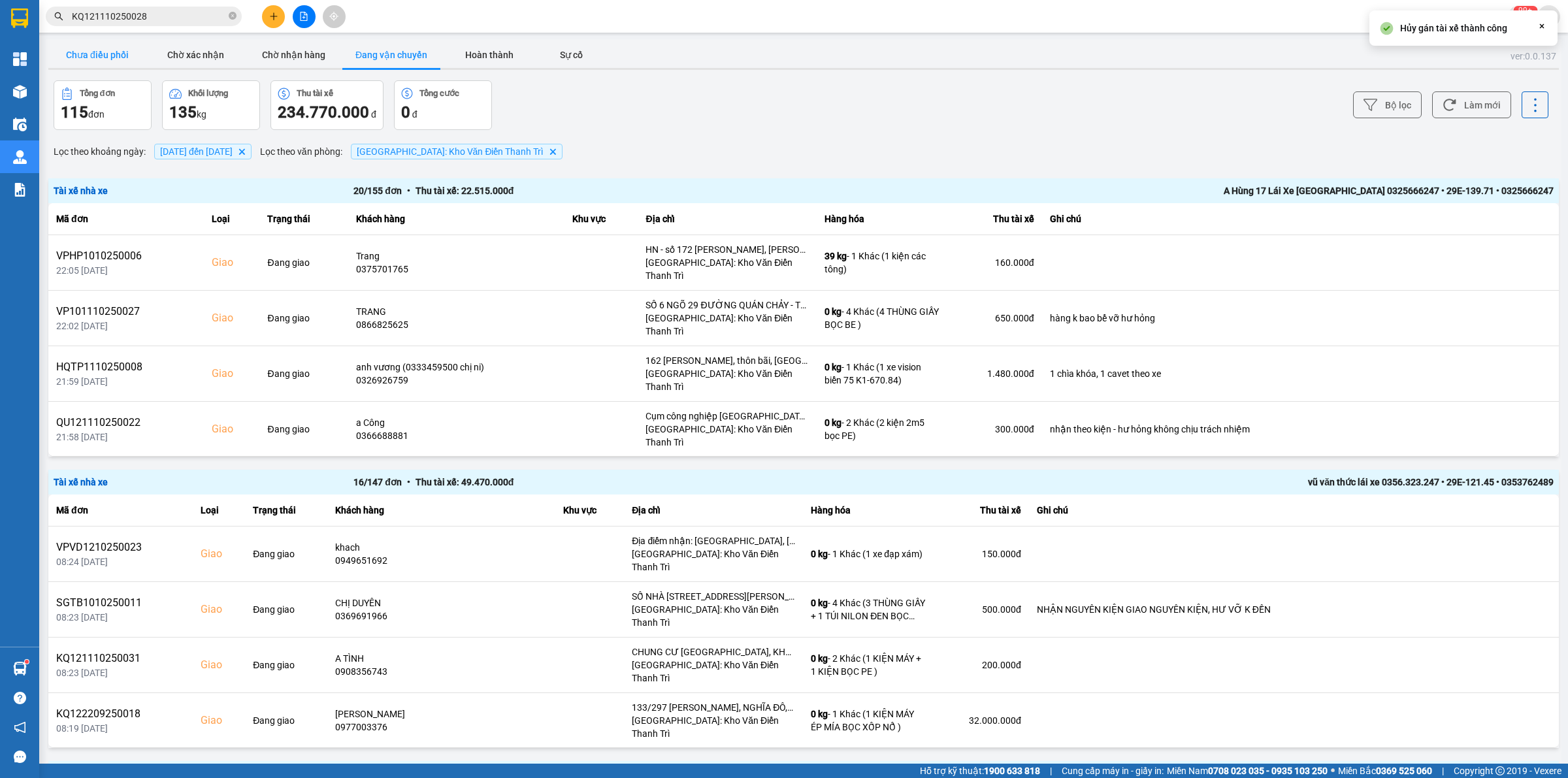
click at [116, 59] on button "Chưa điều phối" at bounding box center [98, 55] width 98 height 26
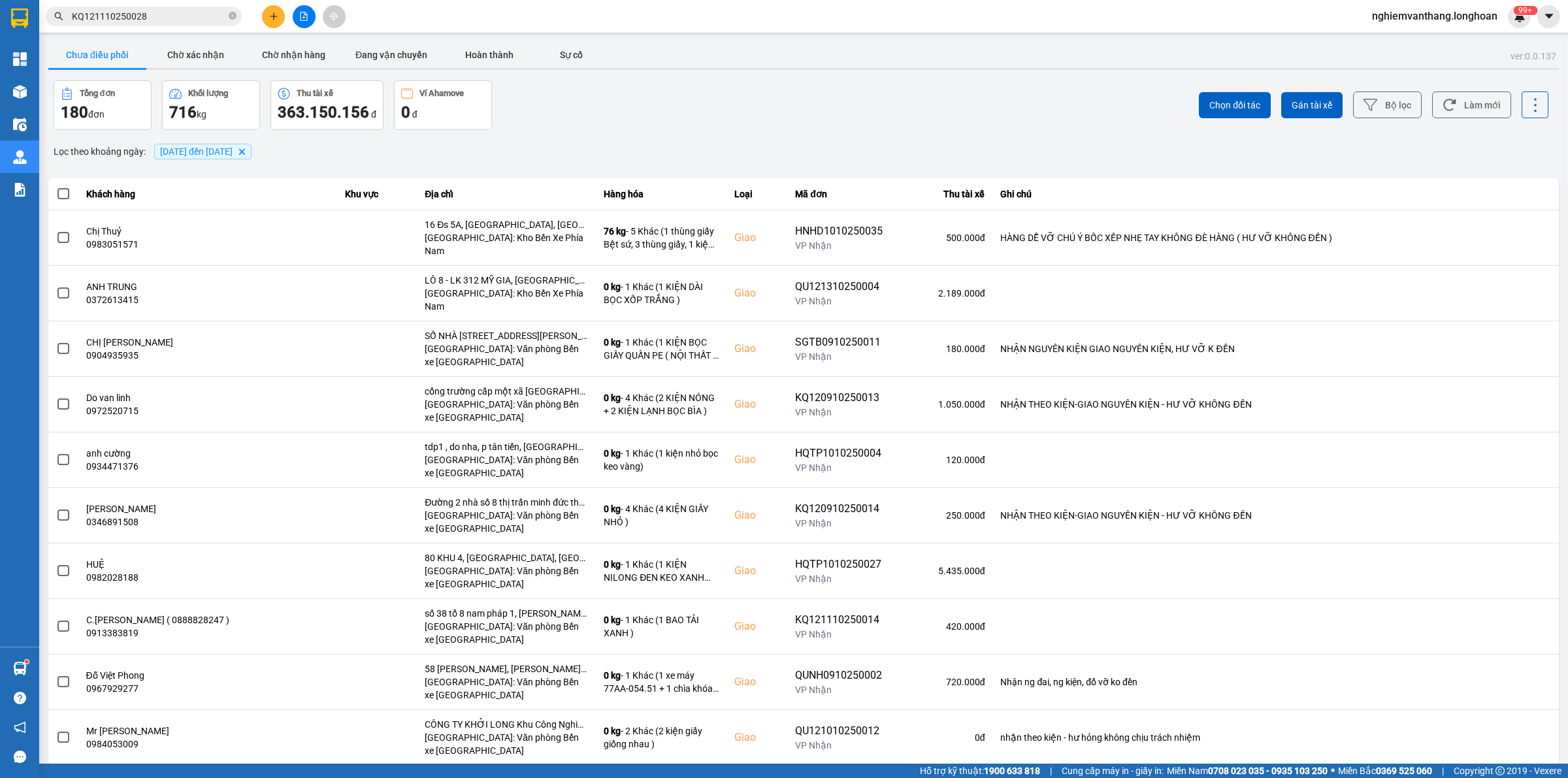
click at [1364, 87] on div "Chọn đối tác Gán tài xế Bộ lọc Làm mới" at bounding box center [1174, 105] width 748 height 50
click at [1363, 95] on button "Bộ lọc" at bounding box center [1387, 104] width 69 height 27
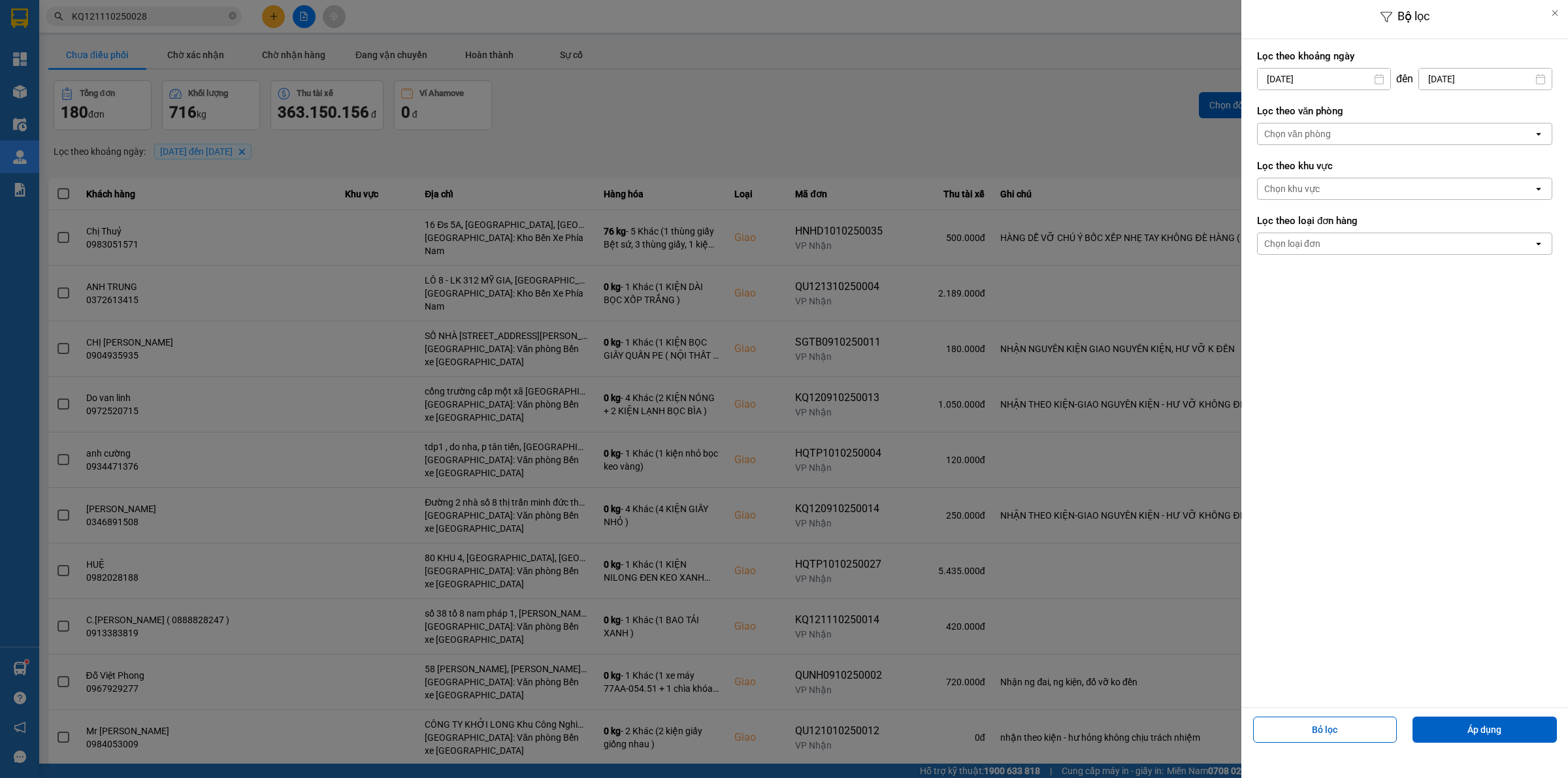
click at [1298, 76] on input "[DATE]" at bounding box center [1324, 79] width 132 height 21
click at [1480, 137] on div "Chọn văn phòng" at bounding box center [1395, 134] width 276 height 21
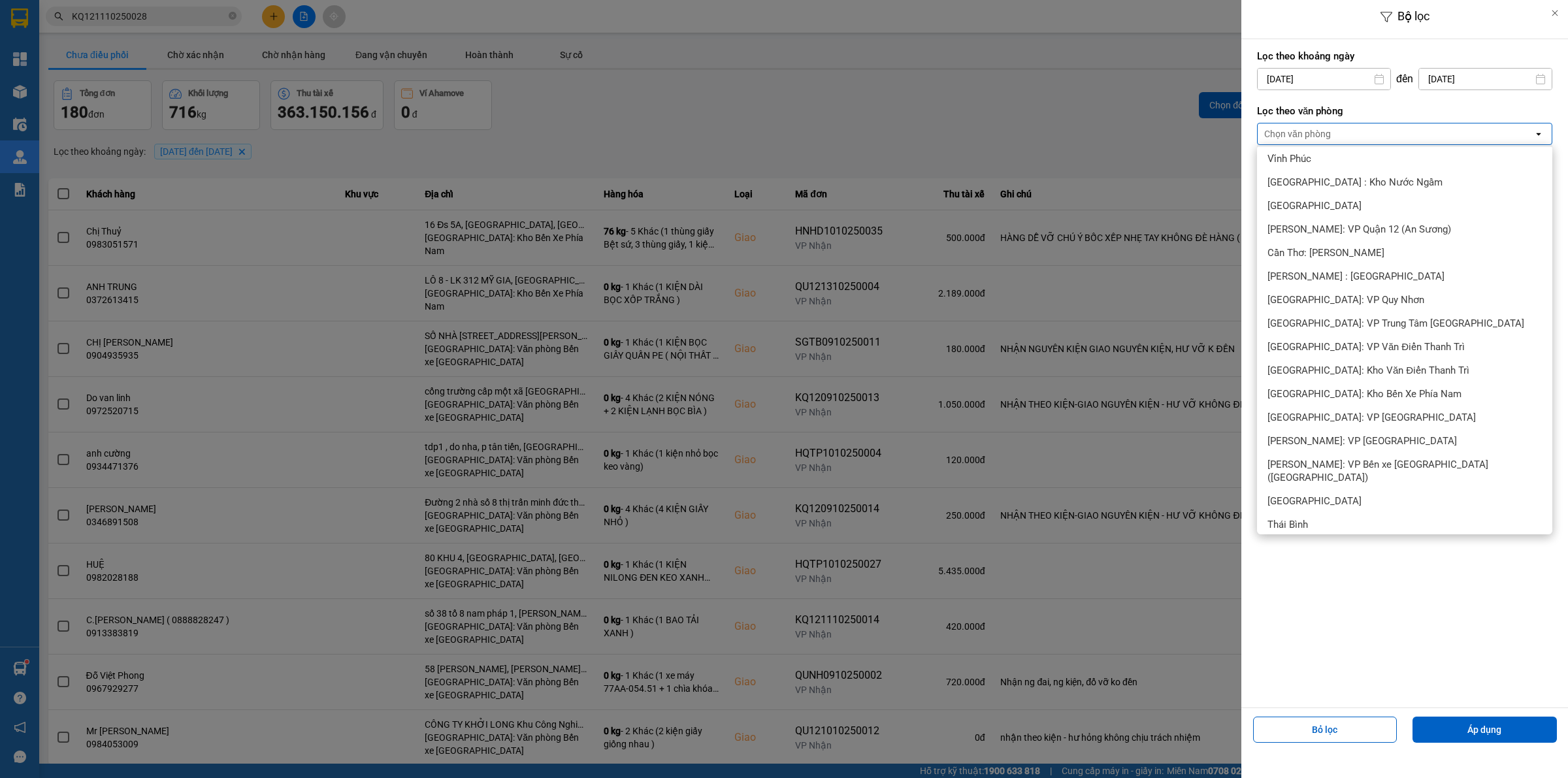
scroll to position [490, 0]
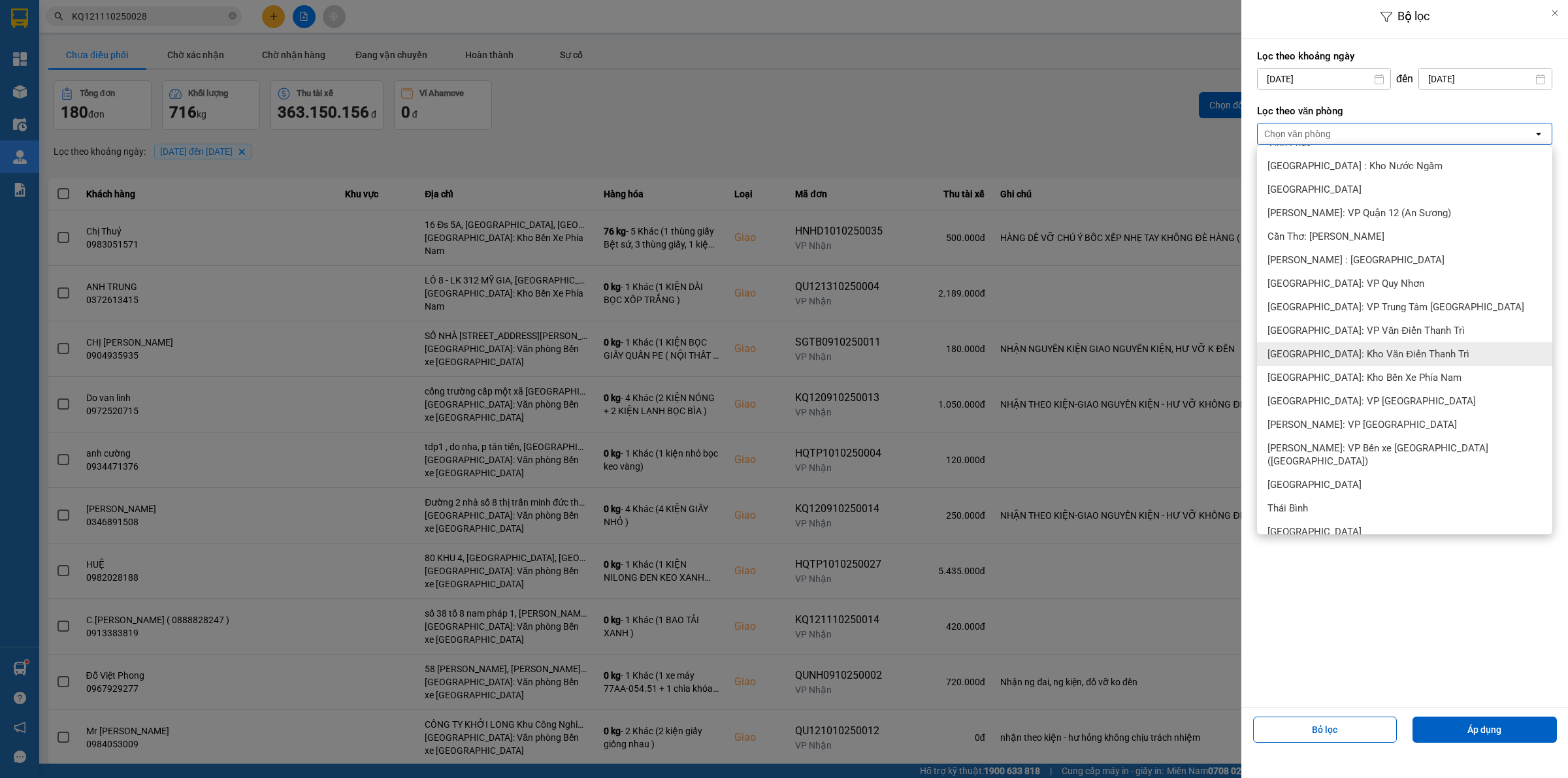
click at [1389, 350] on span "[GEOGRAPHIC_DATA]: Kho Văn Điển Thanh Trì" at bounding box center [1368, 354] width 202 height 13
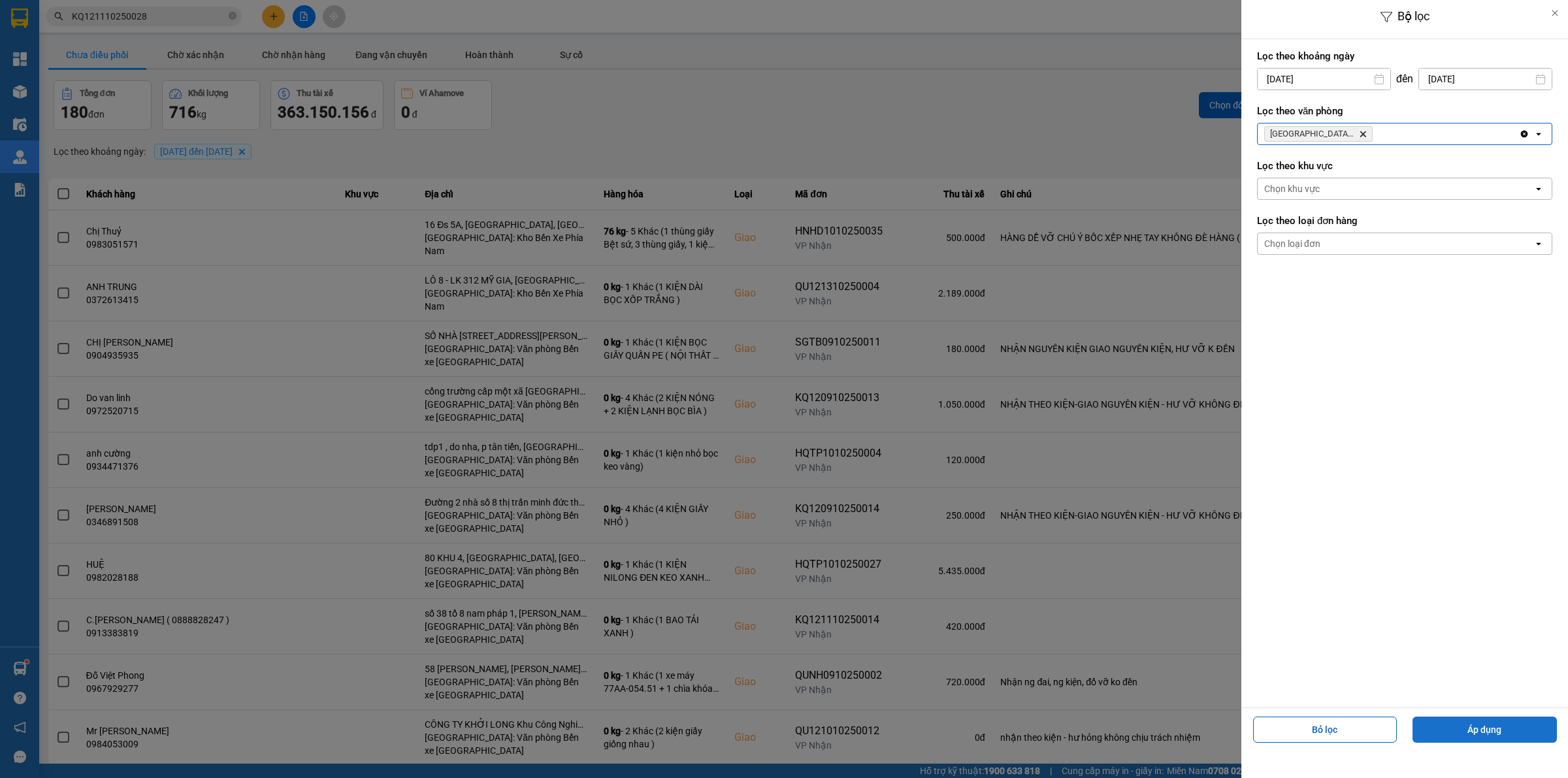
click at [1458, 729] on button "Áp dụng" at bounding box center [1485, 730] width 145 height 26
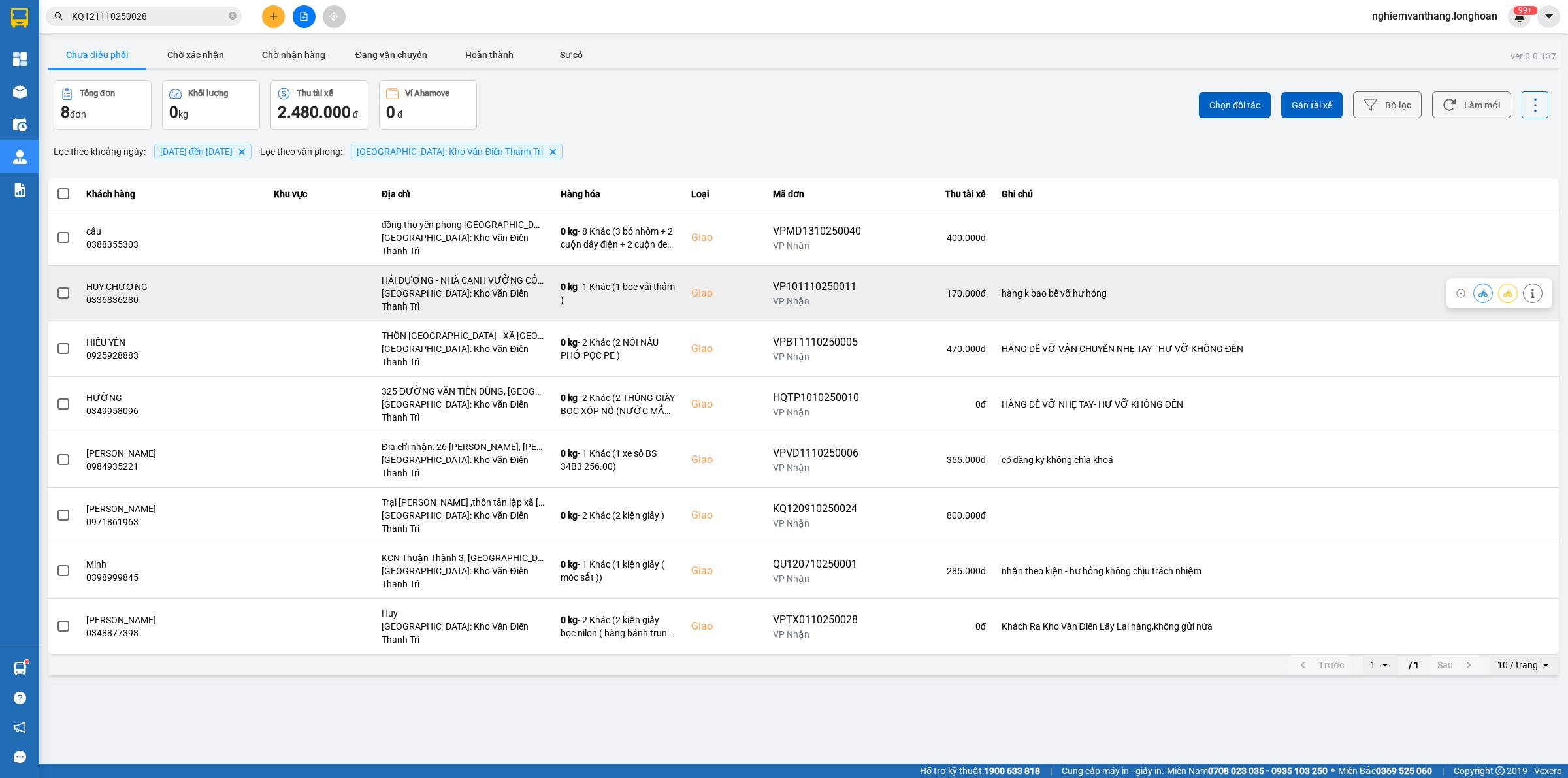
click at [1511, 288] on icon at bounding box center [1507, 293] width 9 height 9
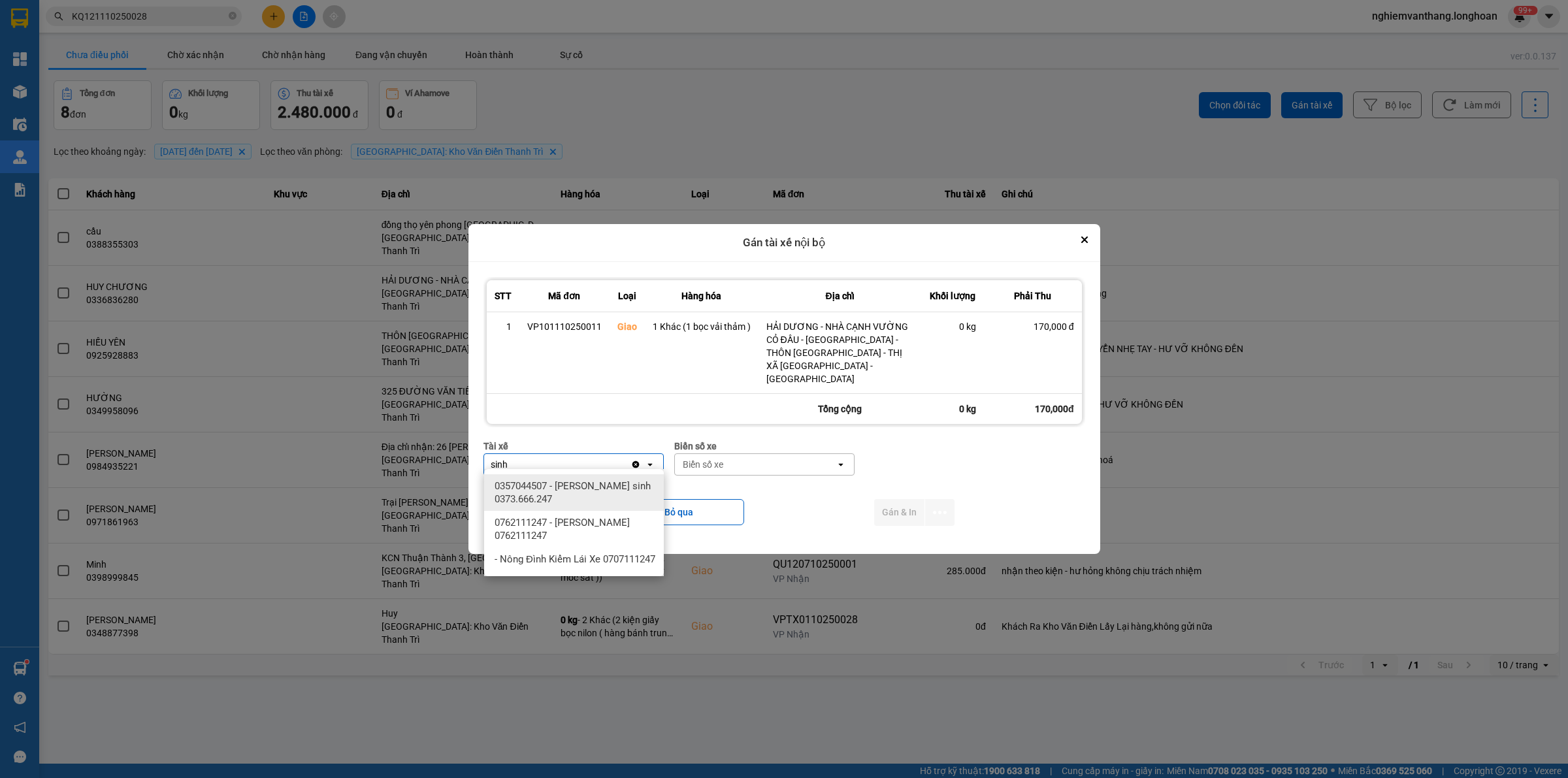
type input "sinh"
click at [577, 488] on span "0357044507 - [PERSON_NAME] sinh 0373.666.247" at bounding box center [576, 492] width 164 height 26
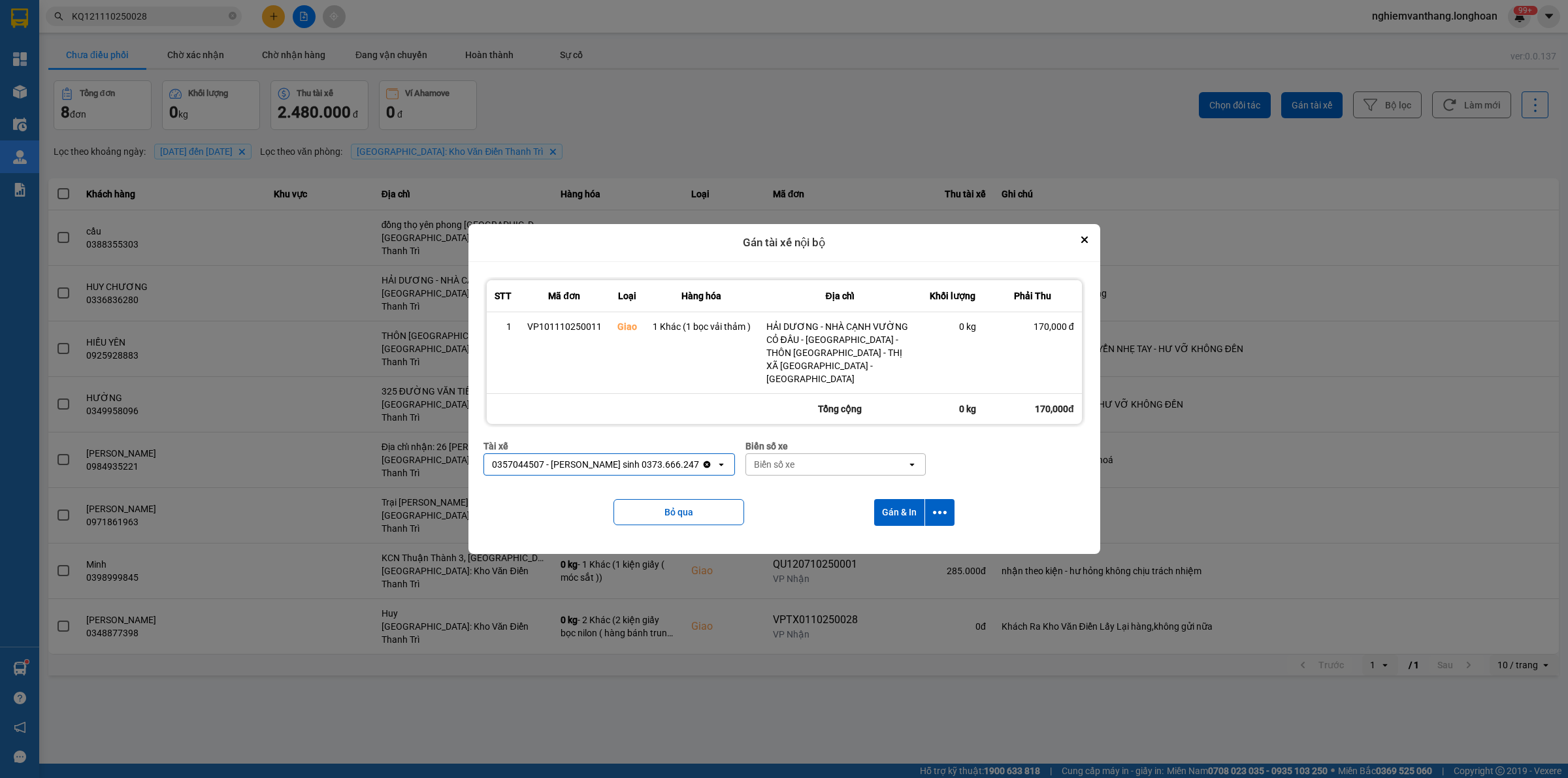
click at [810, 467] on div "Biển số xe" at bounding box center [827, 464] width 161 height 21
type input "33"
click at [778, 482] on div "29E-098.33" at bounding box center [793, 485] width 179 height 23
click at [938, 511] on icon "dialog" at bounding box center [940, 512] width 14 height 3
click at [898, 537] on span "Chỉ gán tài" at bounding box center [887, 541] width 43 height 13
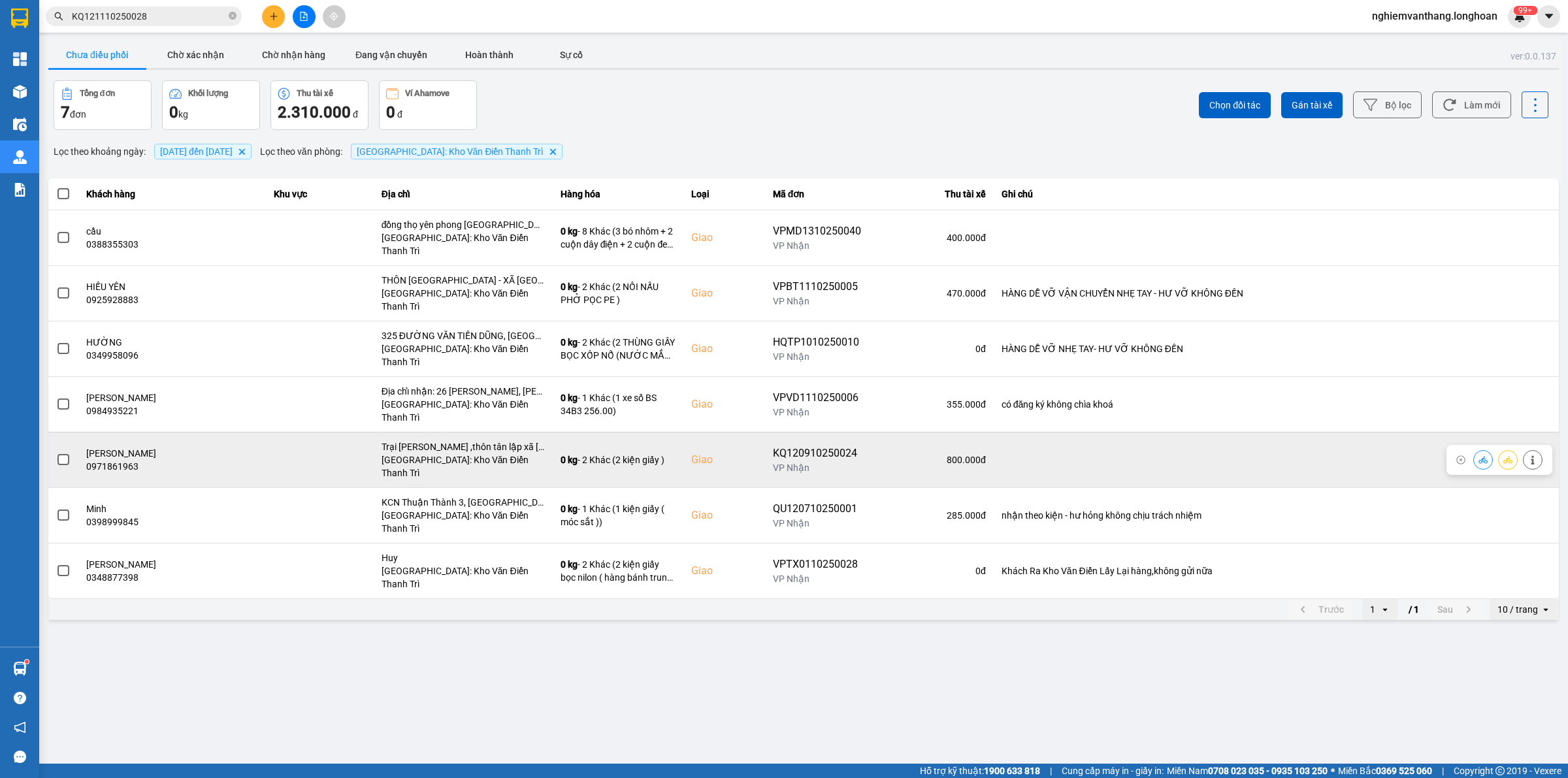
click at [57, 454] on span at bounding box center [63, 460] width 12 height 12
click at [56, 453] on input "checkbox" at bounding box center [56, 453] width 0 height 0
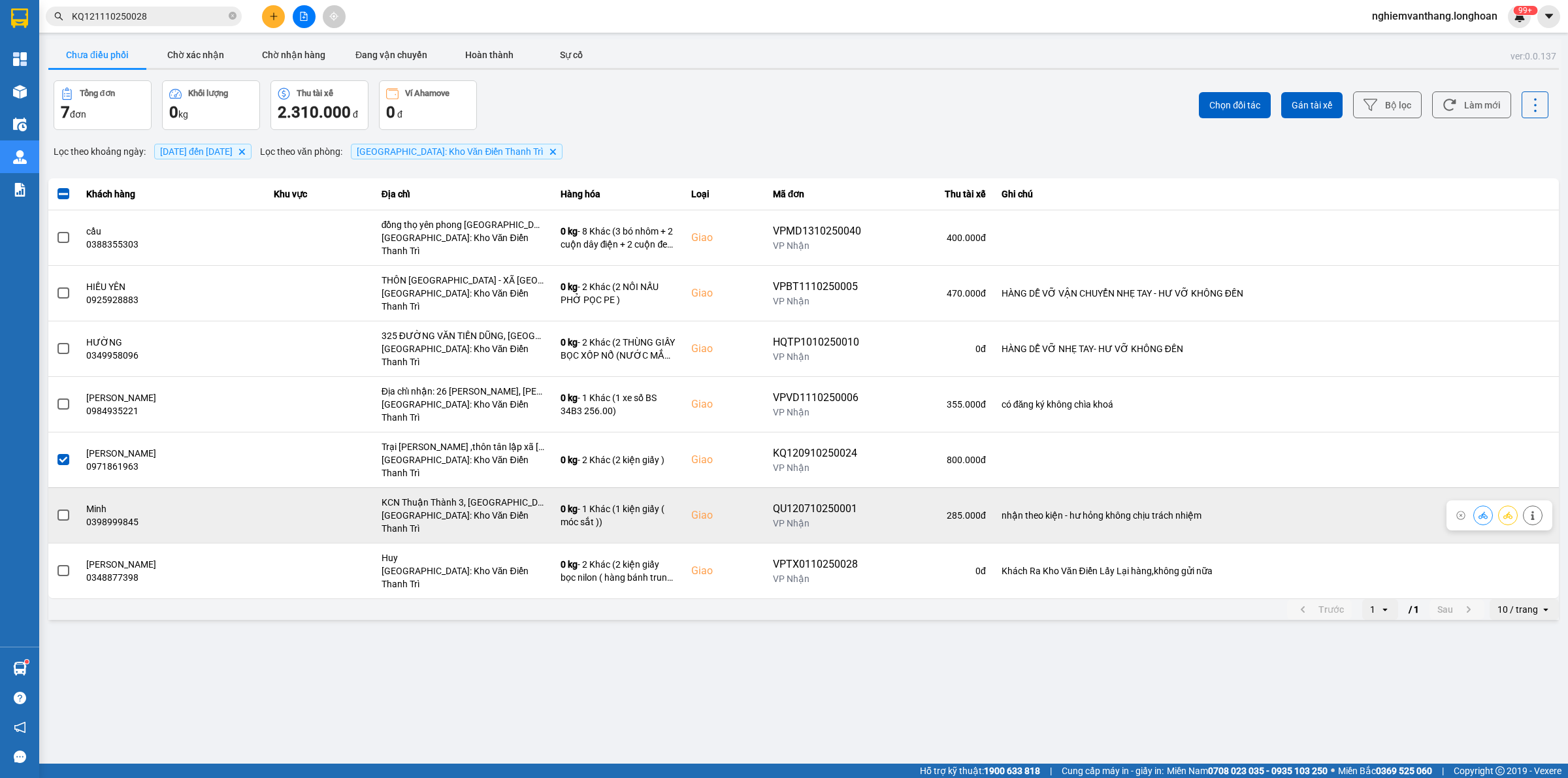
click at [54, 487] on td at bounding box center [63, 514] width 30 height 55
click at [56, 508] on label at bounding box center [63, 515] width 14 height 14
click at [56, 508] on input "checkbox" at bounding box center [56, 508] width 0 height 0
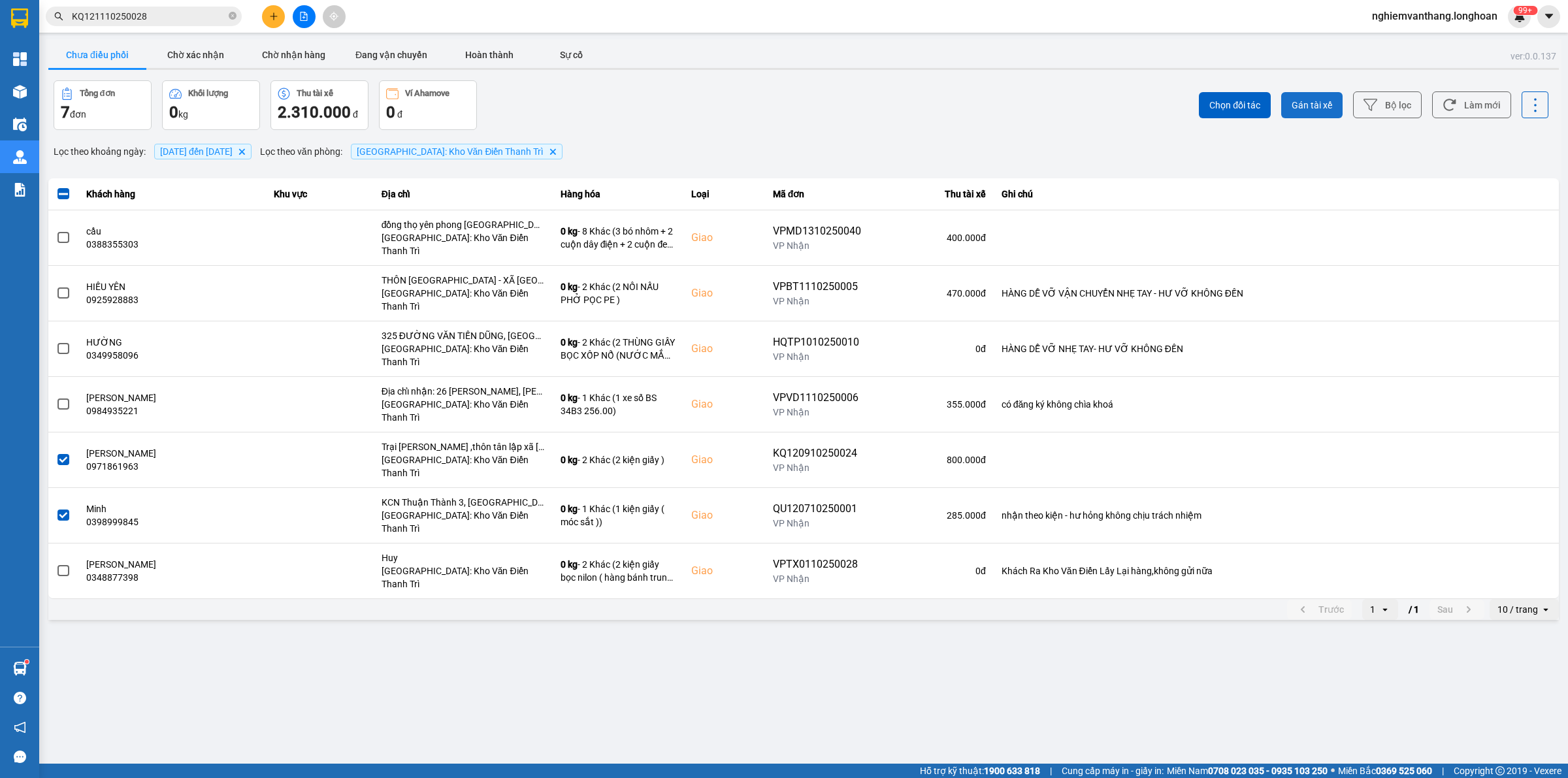
click at [1321, 102] on span "Gán tài xế" at bounding box center [1311, 105] width 40 height 13
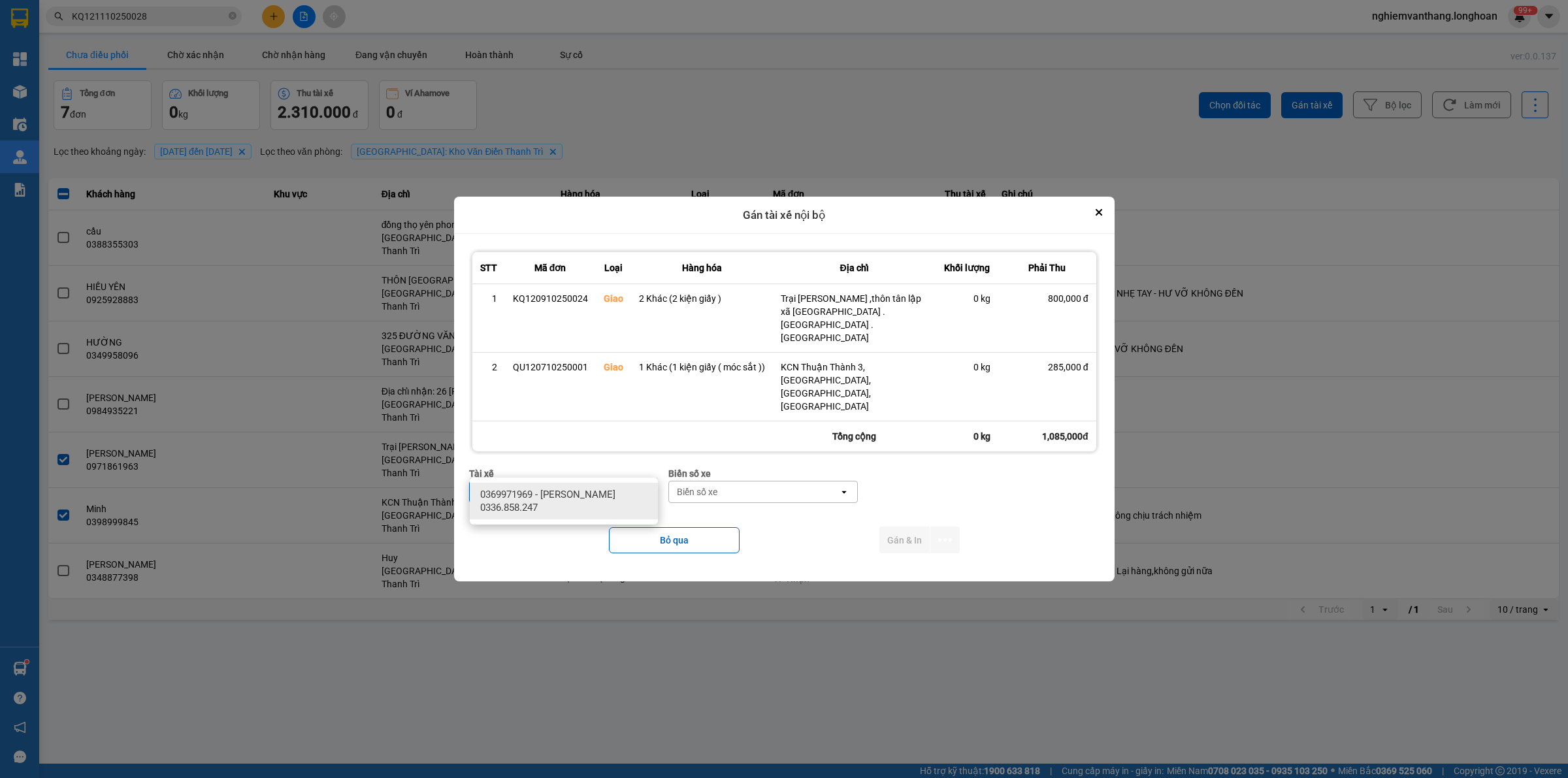
type input "sướng"
click at [564, 492] on div "0369971969 - [PERSON_NAME] 0336.858.247" at bounding box center [564, 501] width 188 height 37
click at [761, 481] on div "Biển số xe" at bounding box center [797, 492] width 170 height 21
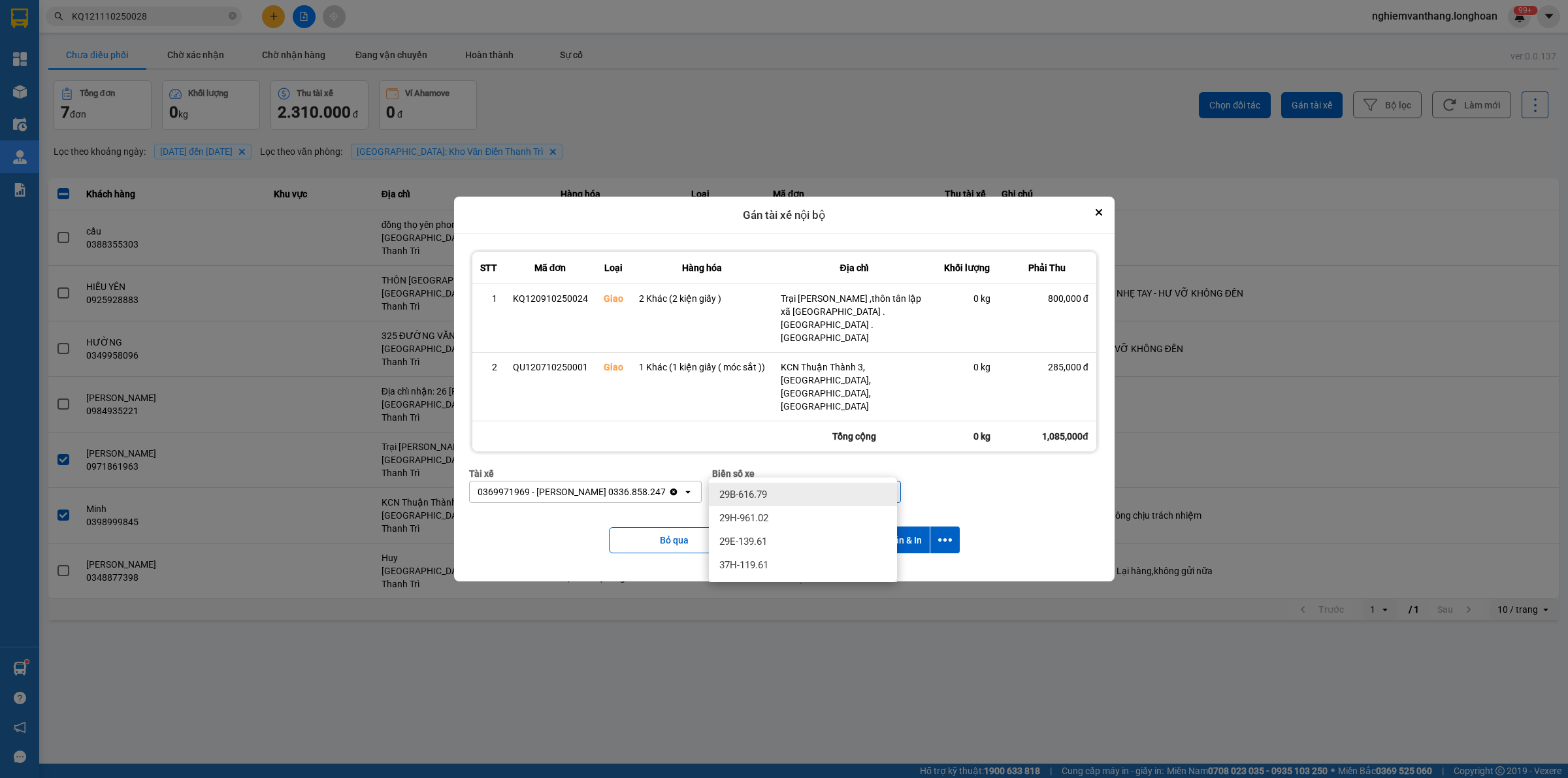
type input "6"
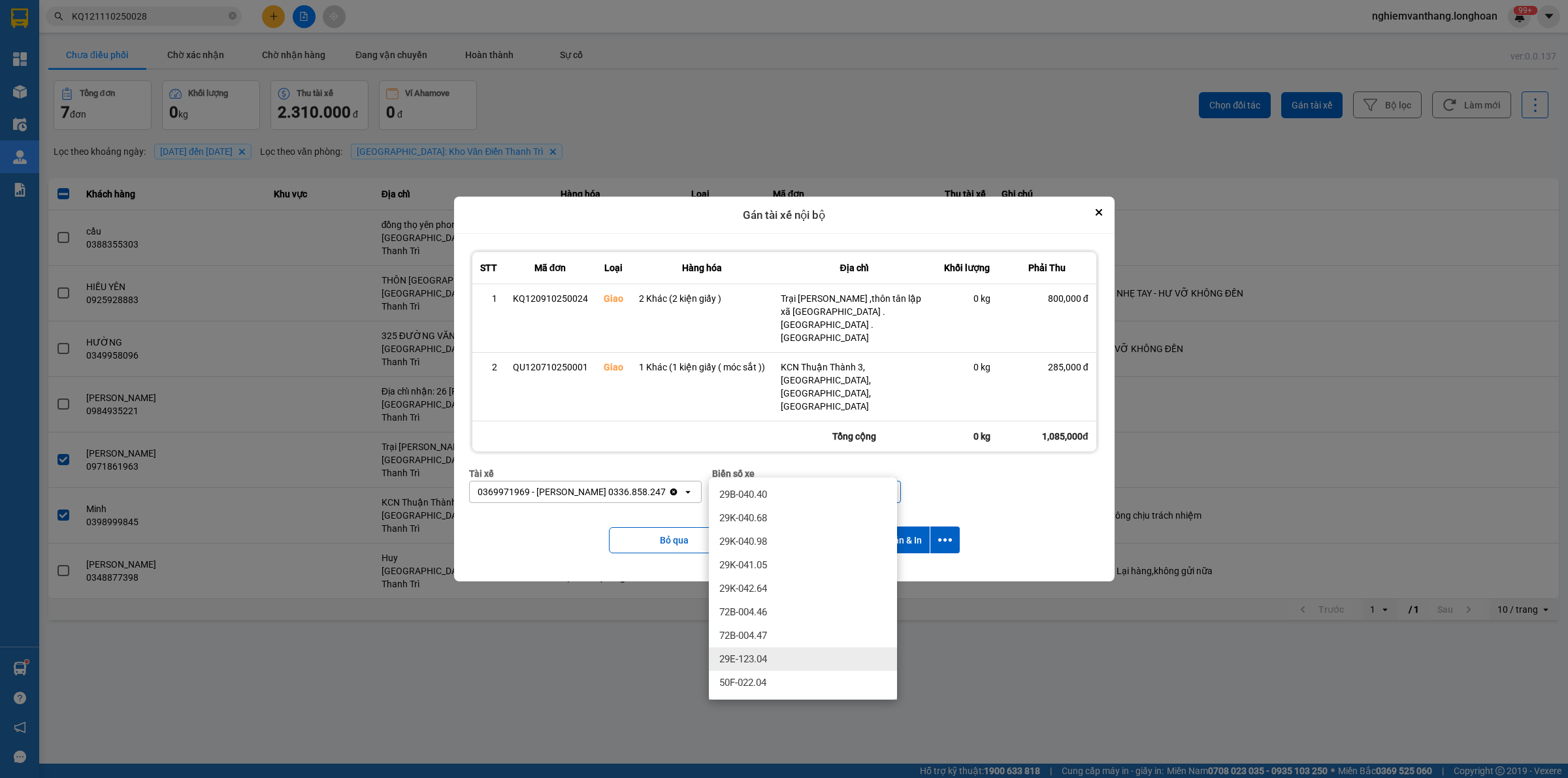
type input "04"
click at [756, 657] on span "29E-123.04" at bounding box center [743, 659] width 48 height 13
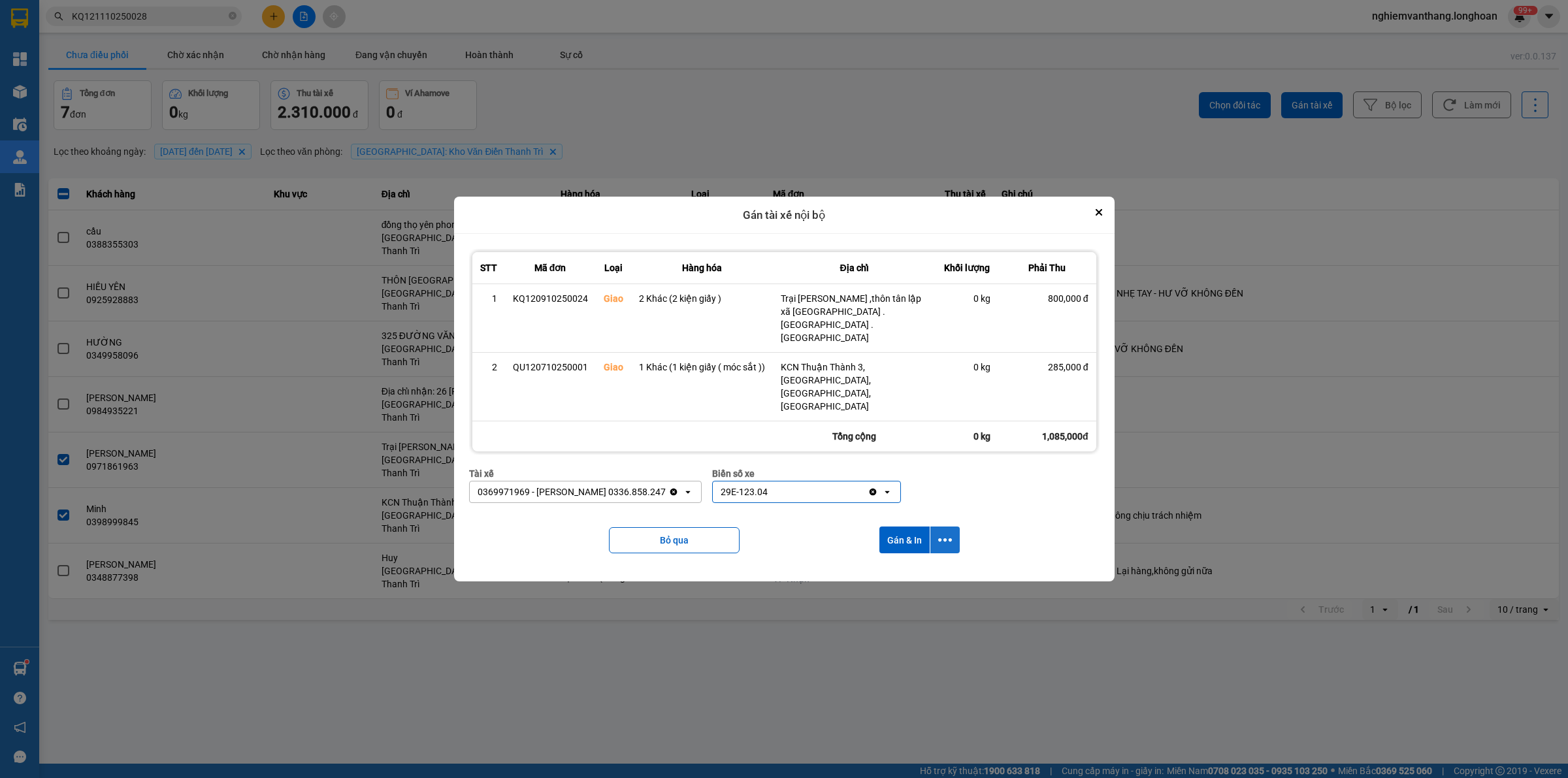
click at [949, 533] on icon "dialog" at bounding box center [945, 540] width 14 height 14
click at [919, 547] on div "Chỉ gán tài" at bounding box center [909, 550] width 77 height 13
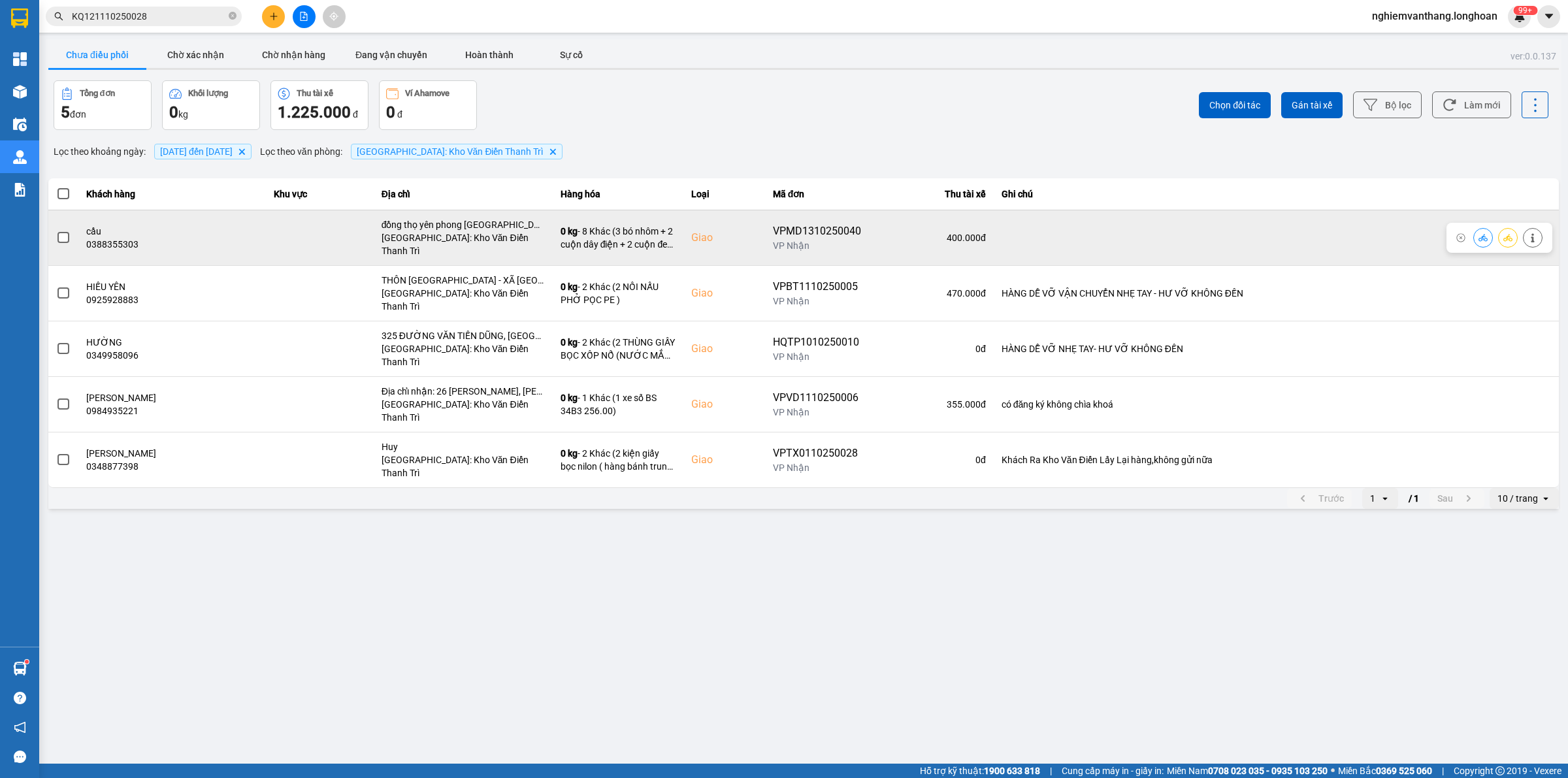
click at [68, 233] on span at bounding box center [63, 237] width 12 height 12
click at [56, 230] on input "checkbox" at bounding box center [56, 230] width 0 height 0
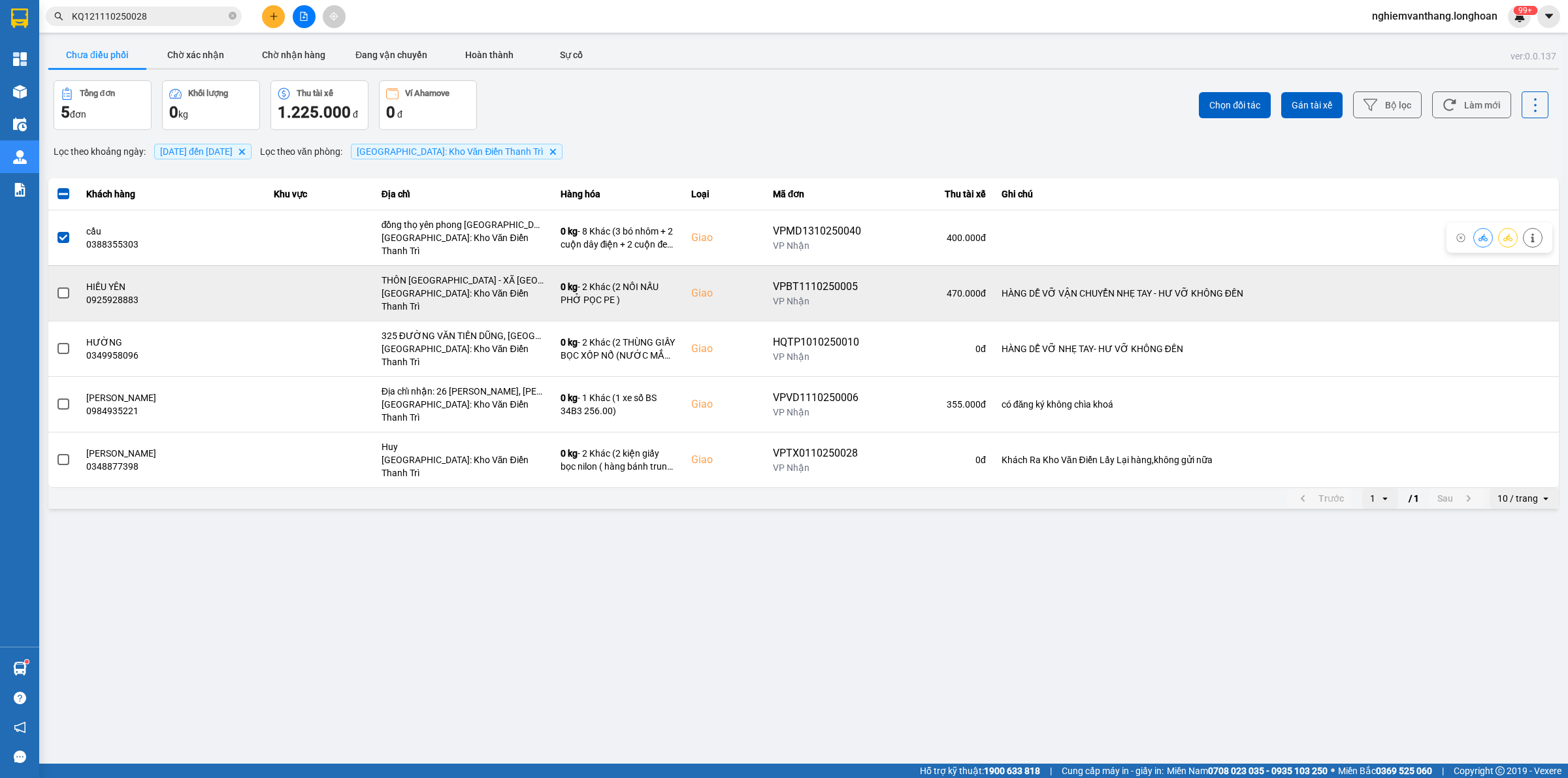
click at [63, 287] on span at bounding box center [63, 293] width 12 height 12
click at [56, 286] on input "checkbox" at bounding box center [56, 286] width 0 height 0
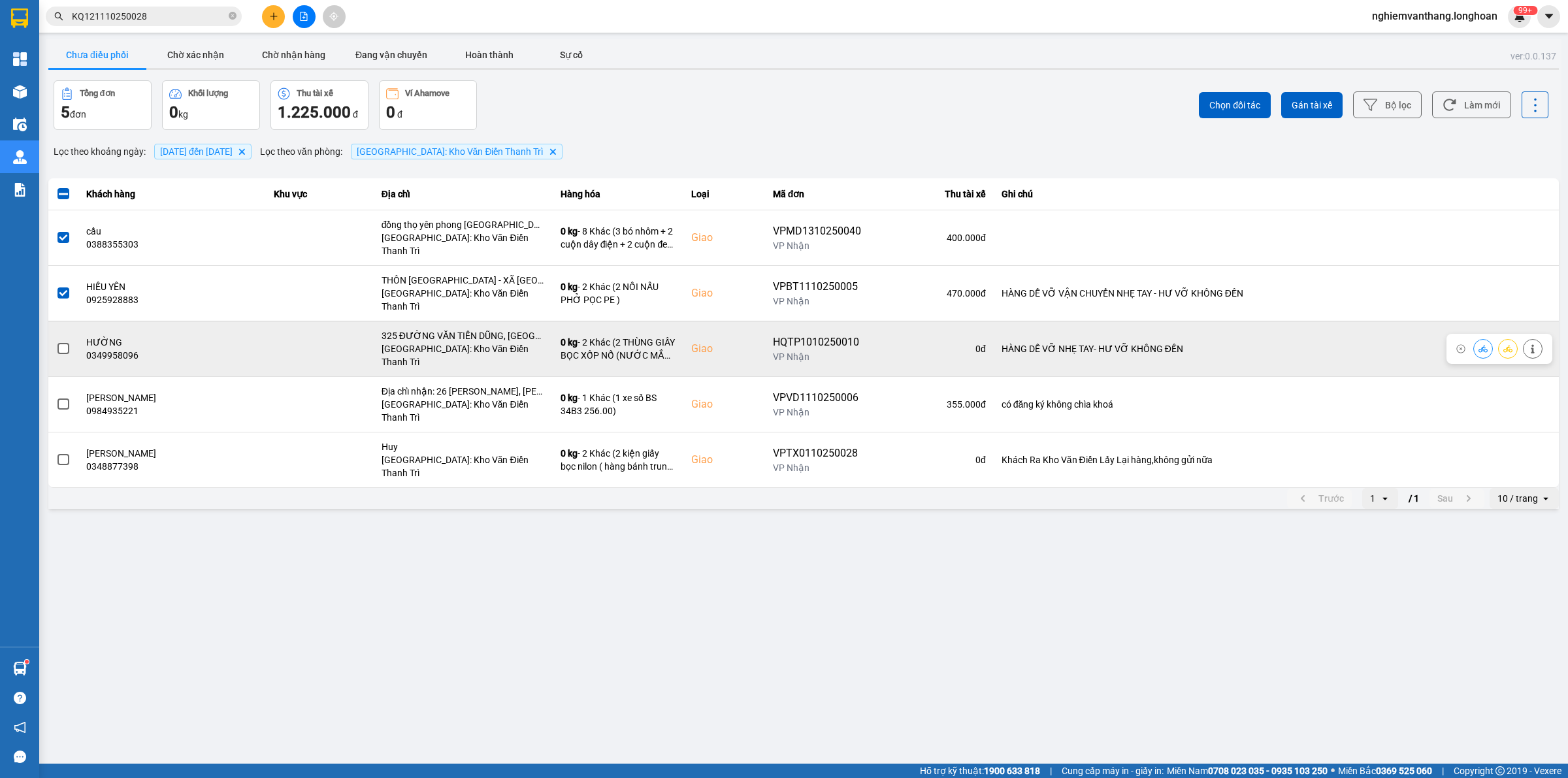
click at [63, 343] on span at bounding box center [63, 348] width 12 height 12
click at [56, 342] on input "checkbox" at bounding box center [56, 342] width 0 height 0
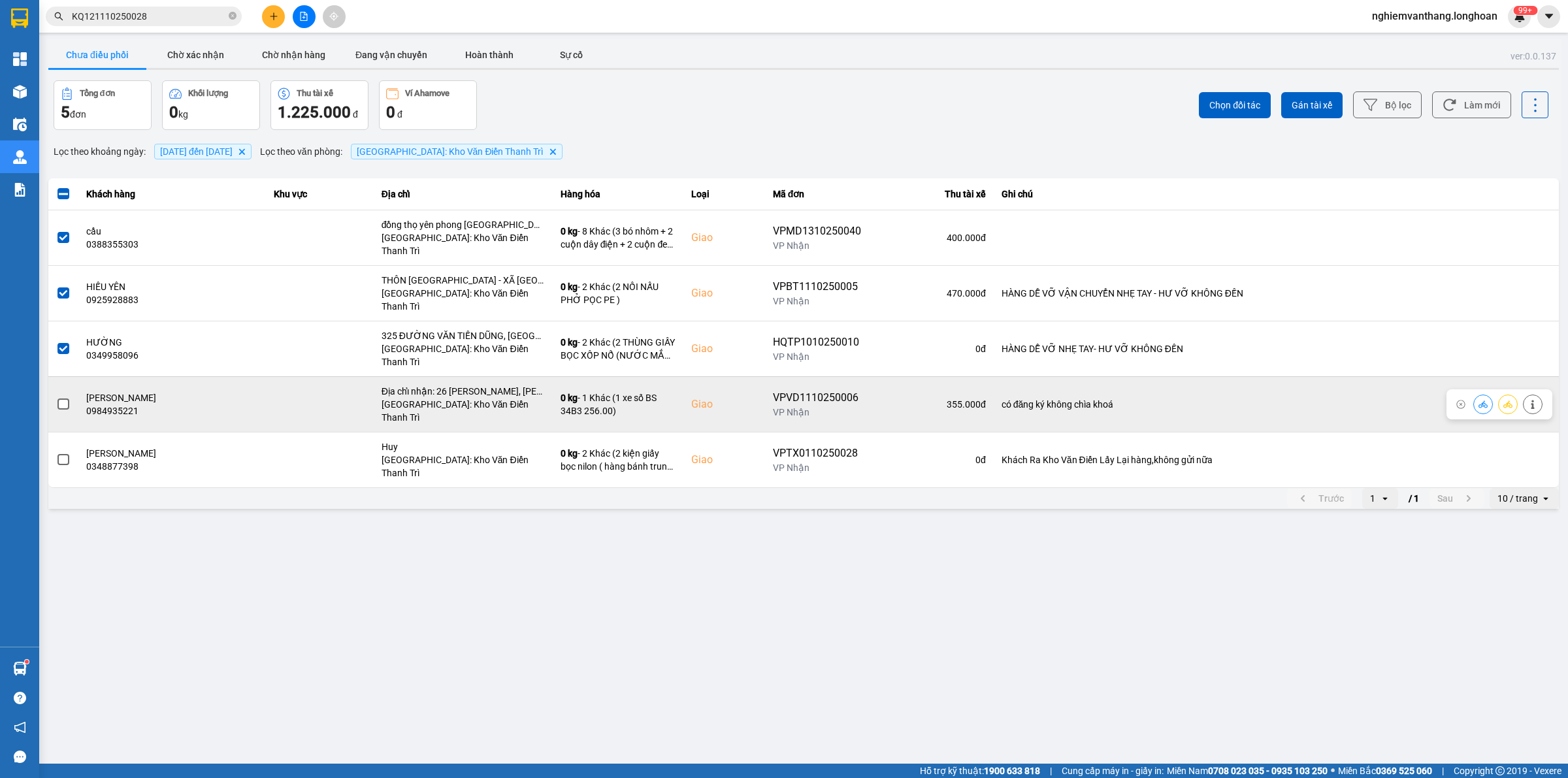
click at [62, 398] on span at bounding box center [63, 404] width 12 height 12
click at [56, 397] on input "checkbox" at bounding box center [56, 397] width 0 height 0
click at [66, 398] on span at bounding box center [63, 404] width 12 height 12
click at [56, 397] on input "checkbox" at bounding box center [56, 397] width 0 height 0
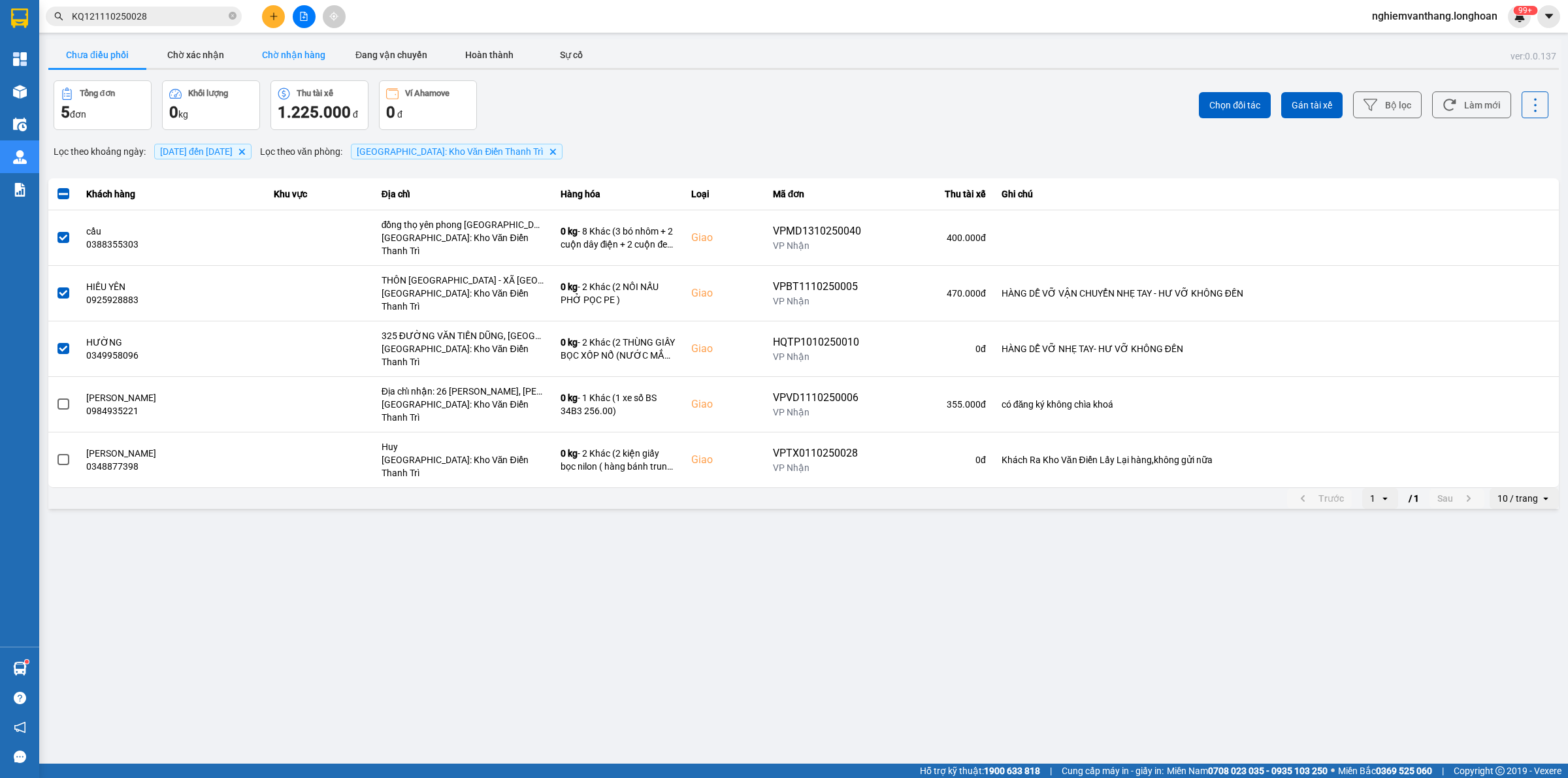
click at [275, 66] on button "Chờ nhận hàng" at bounding box center [293, 55] width 98 height 26
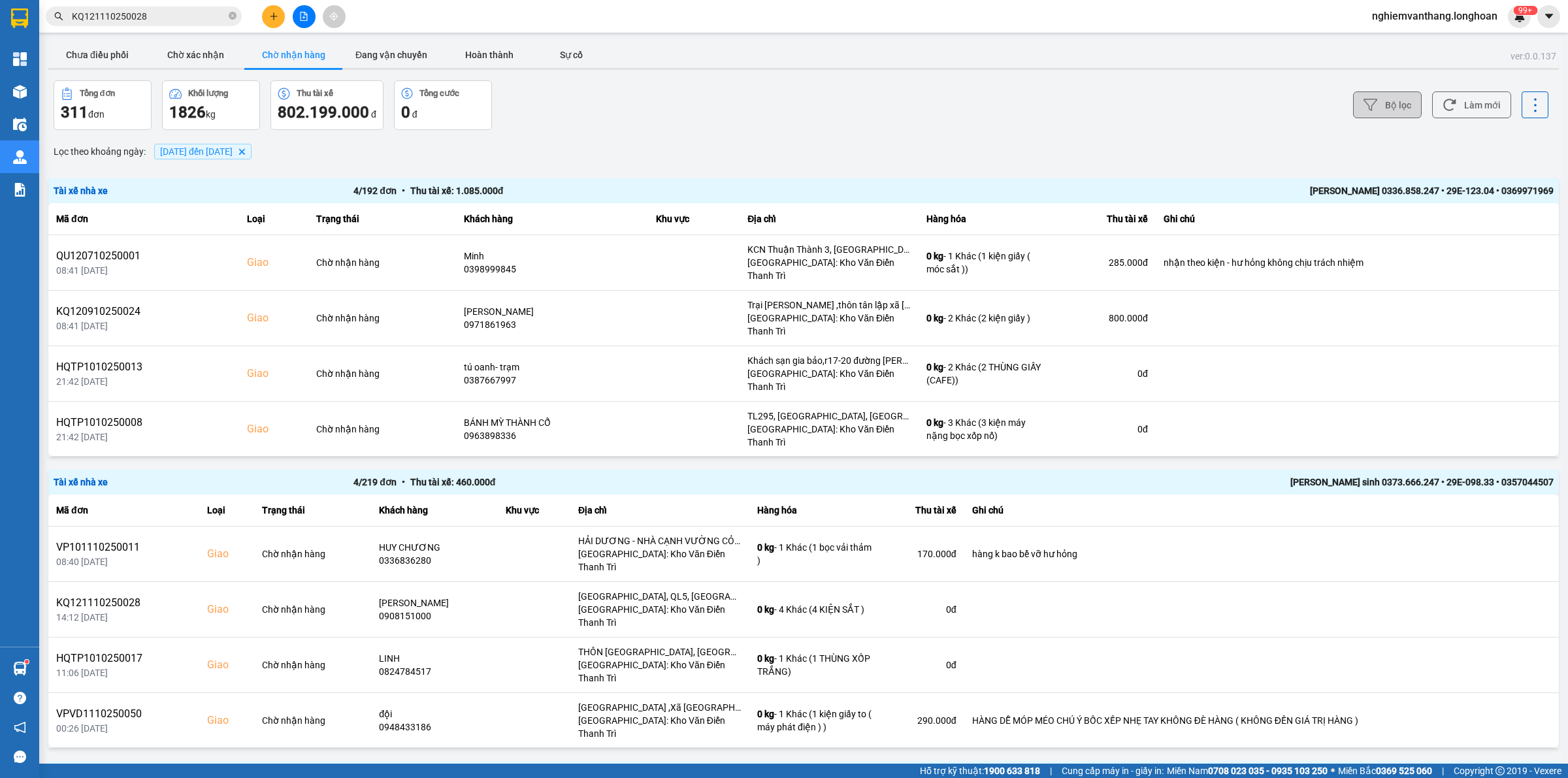
click at [1389, 110] on button "Bộ lọc" at bounding box center [1387, 104] width 69 height 27
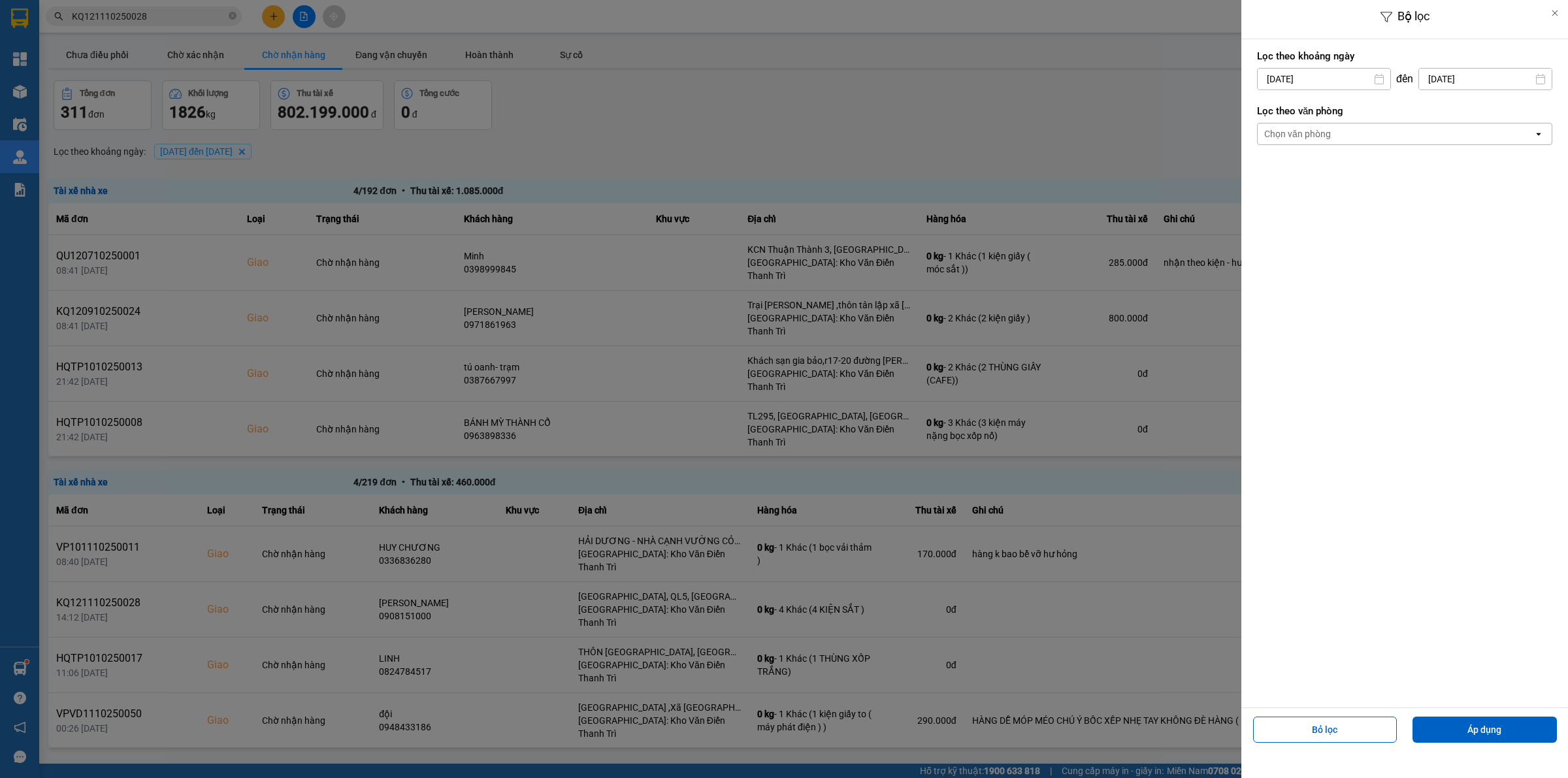
click at [1344, 79] on input "[DATE]" at bounding box center [1324, 79] width 132 height 21
click at [1316, 181] on div "1" at bounding box center [1316, 174] width 18 height 16
click at [1408, 123] on div "Chọn văn phòng open" at bounding box center [1404, 134] width 295 height 23
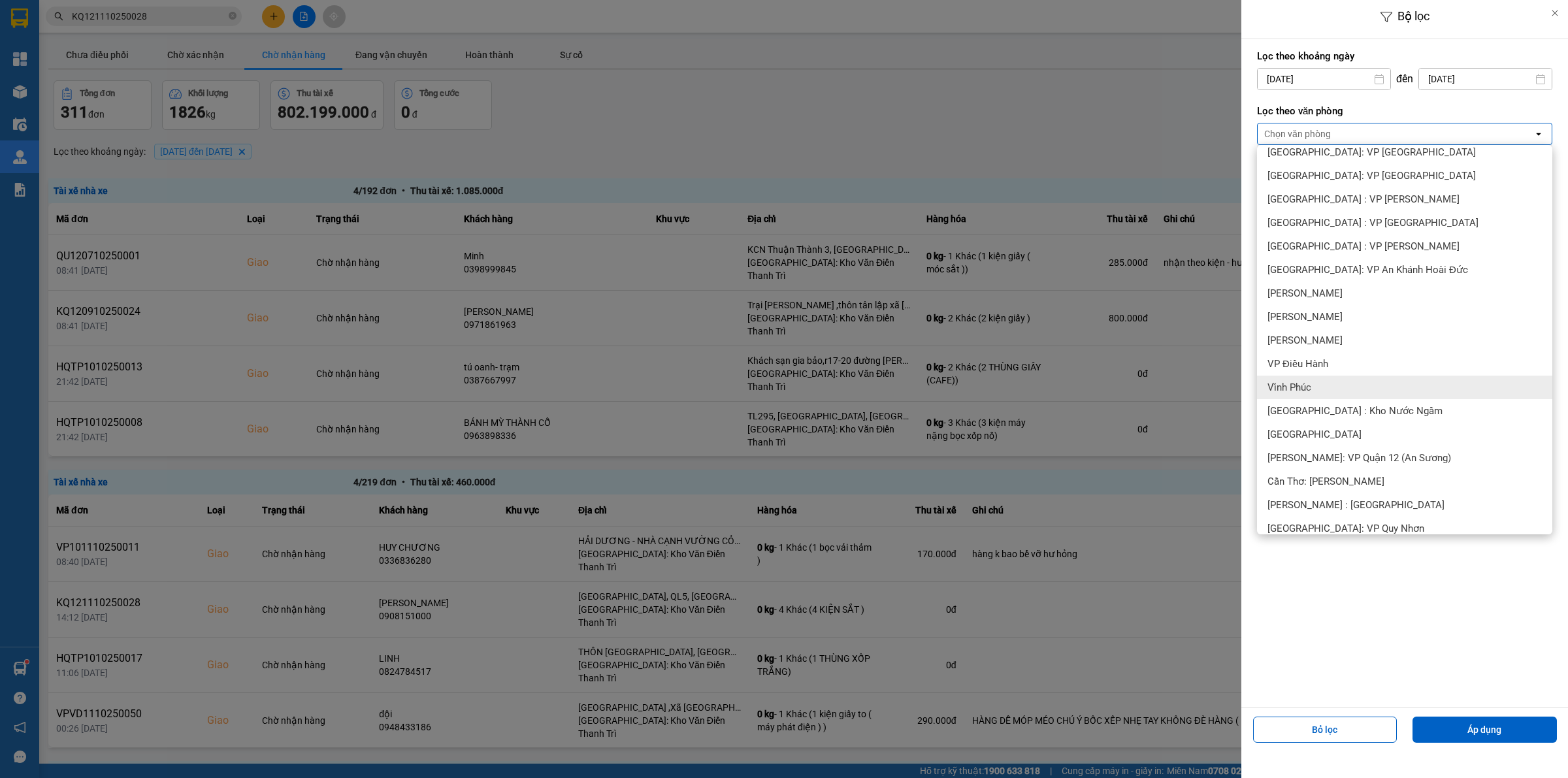
scroll to position [408, 0]
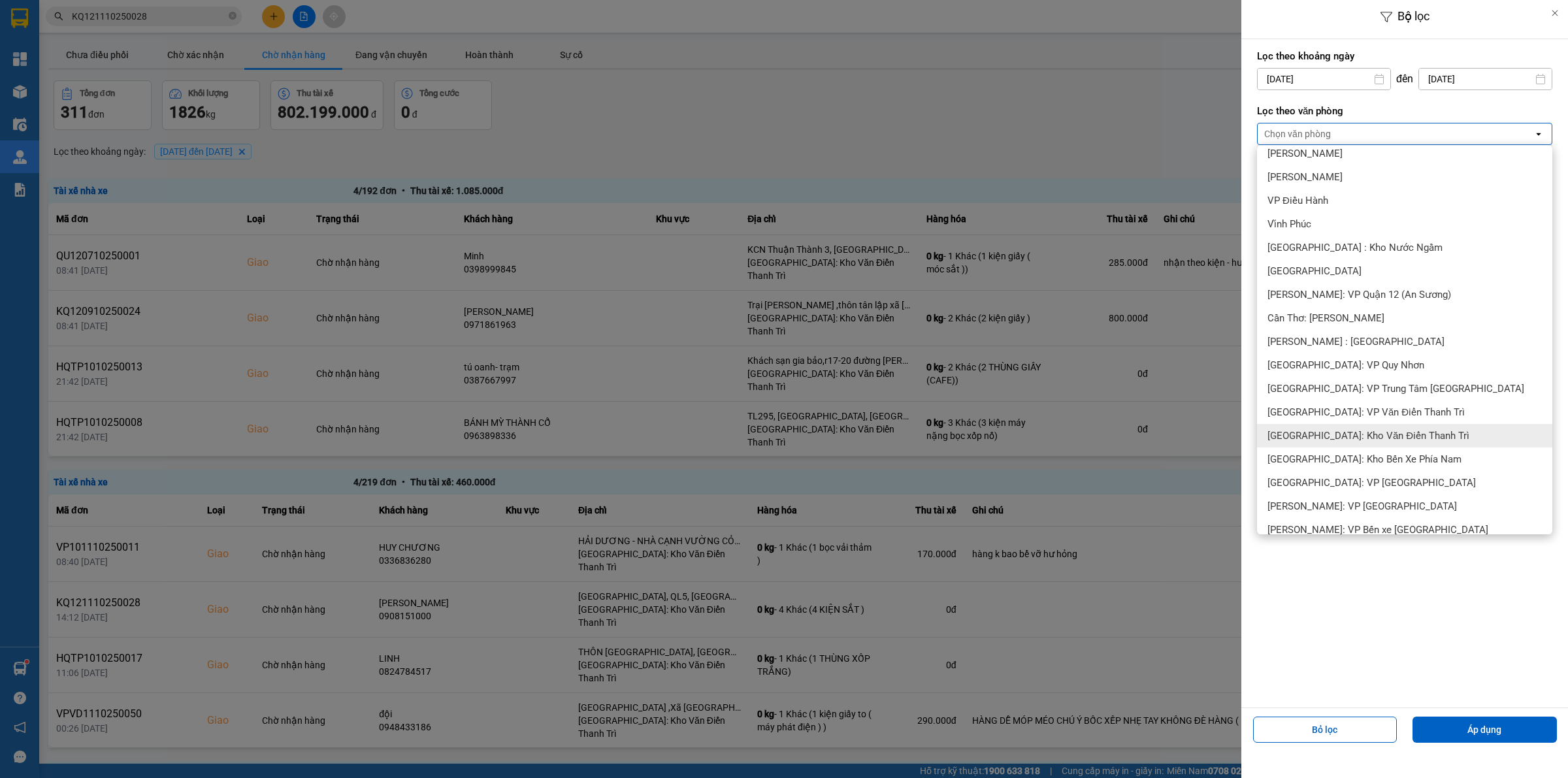
click at [1369, 432] on span "[GEOGRAPHIC_DATA]: Kho Văn Điển Thanh Trì" at bounding box center [1368, 435] width 202 height 13
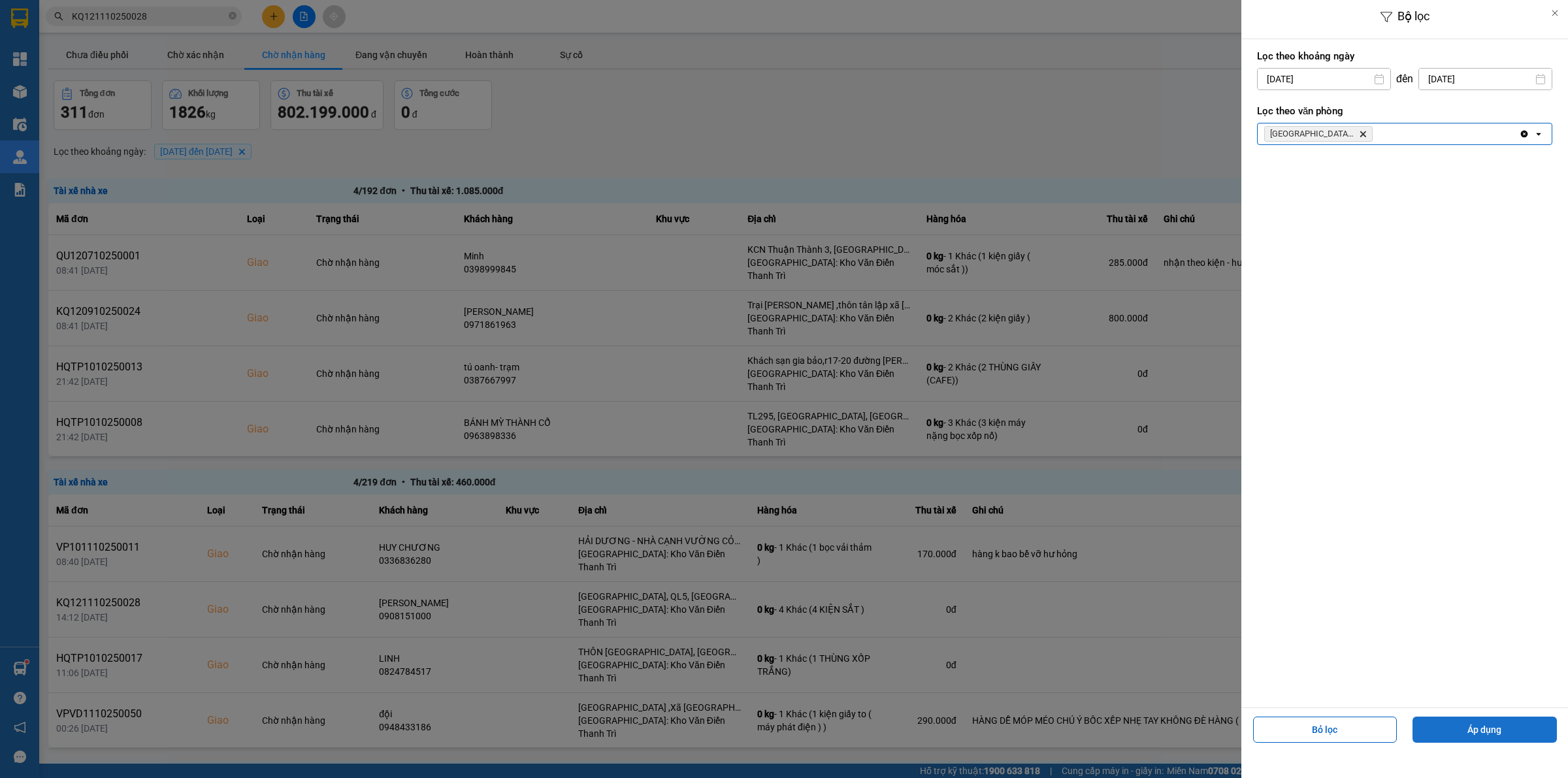
click at [1503, 726] on button "Áp dụng" at bounding box center [1485, 730] width 145 height 26
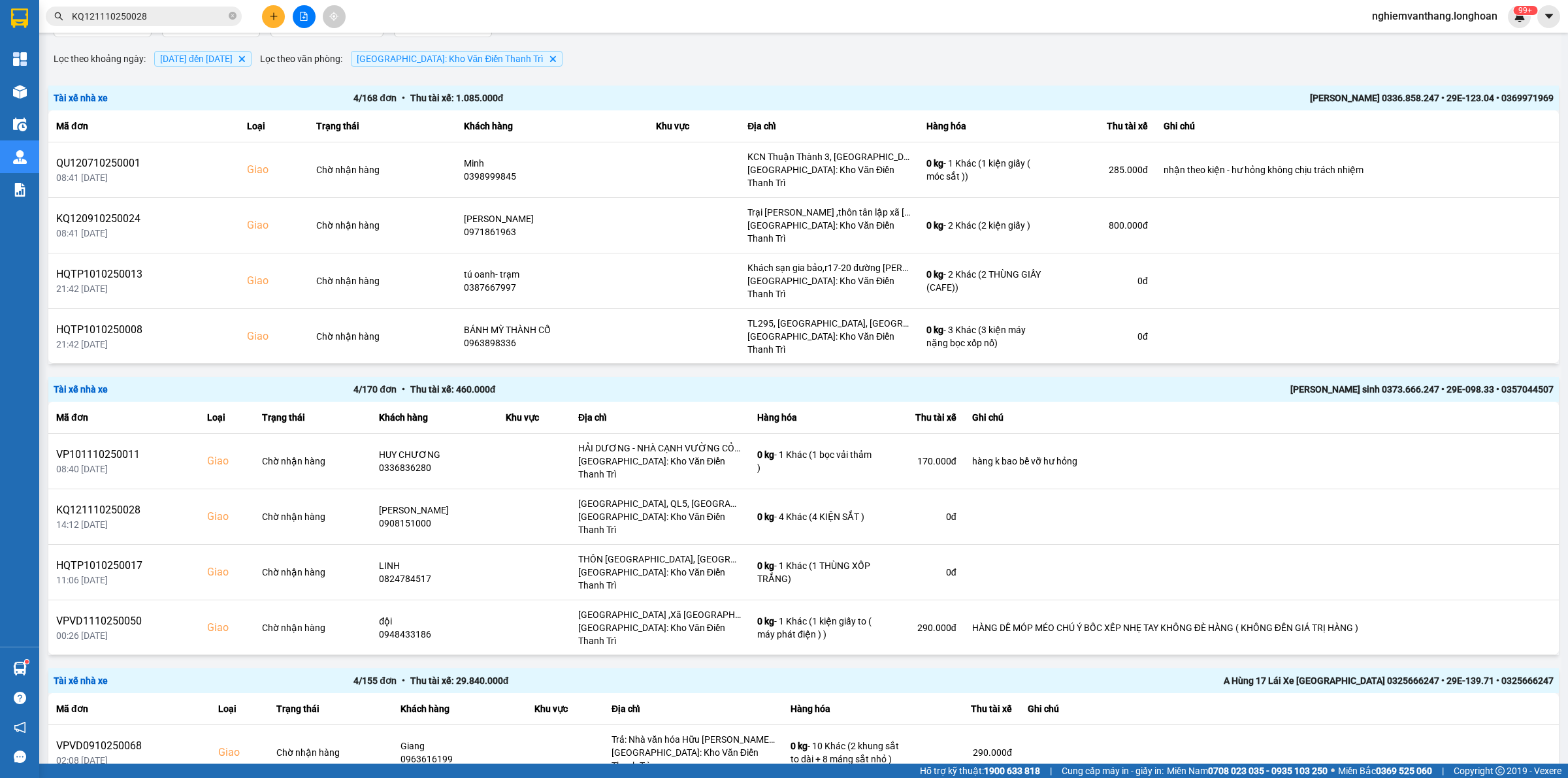
scroll to position [245, 0]
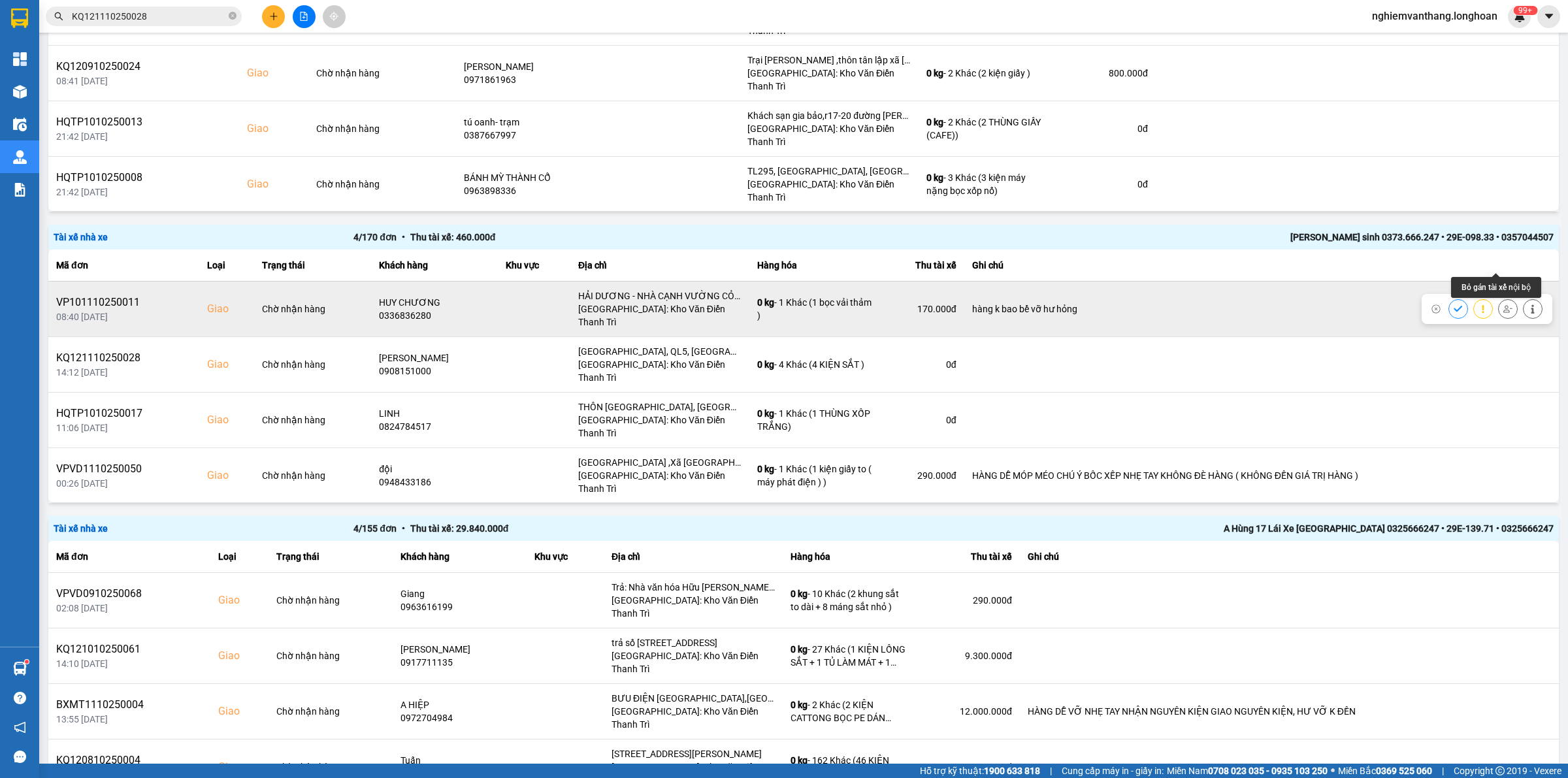
click at [1500, 297] on button at bounding box center [1507, 309] width 18 height 23
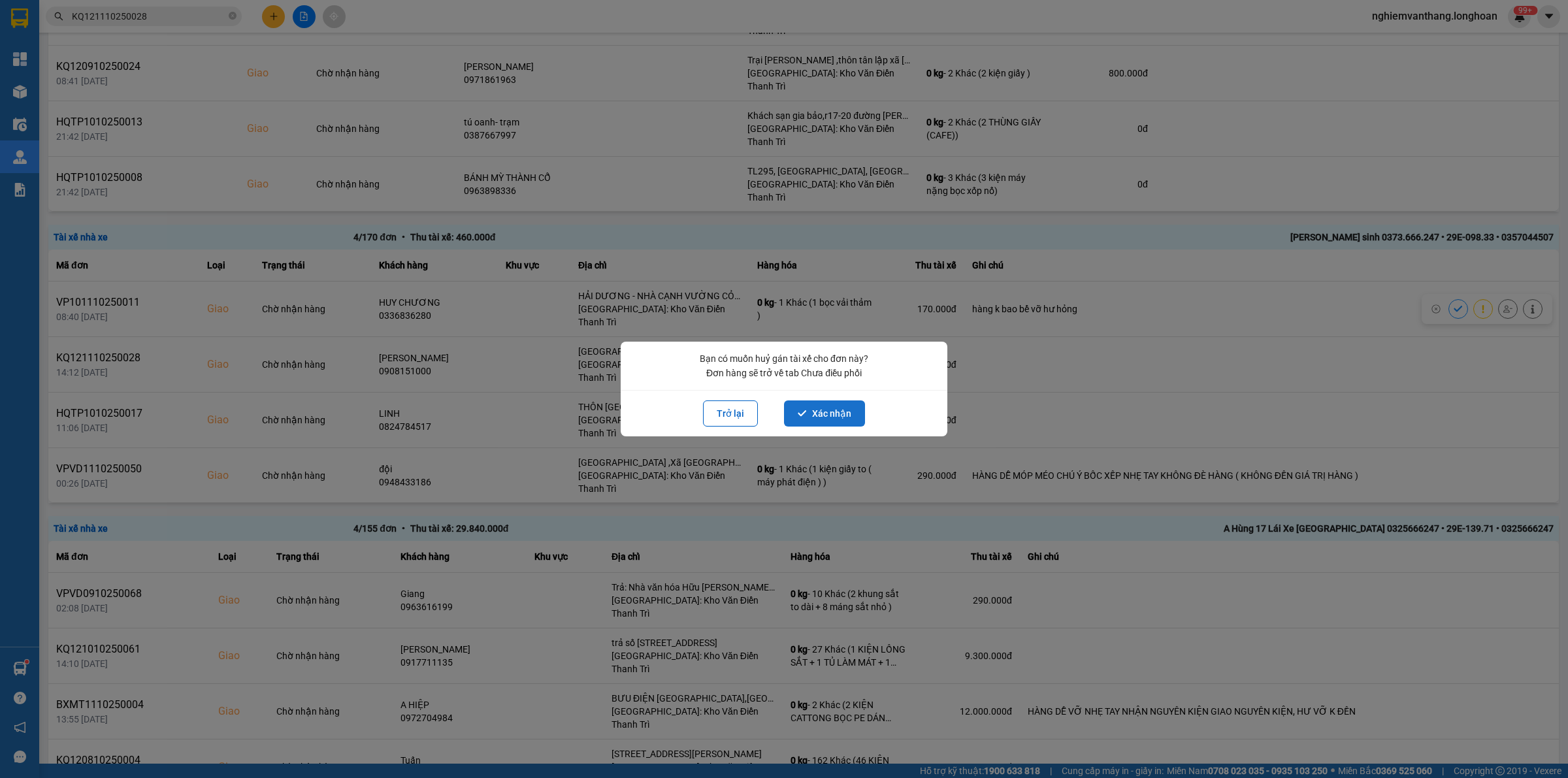
click at [855, 404] on button "Xác nhận" at bounding box center [824, 413] width 81 height 26
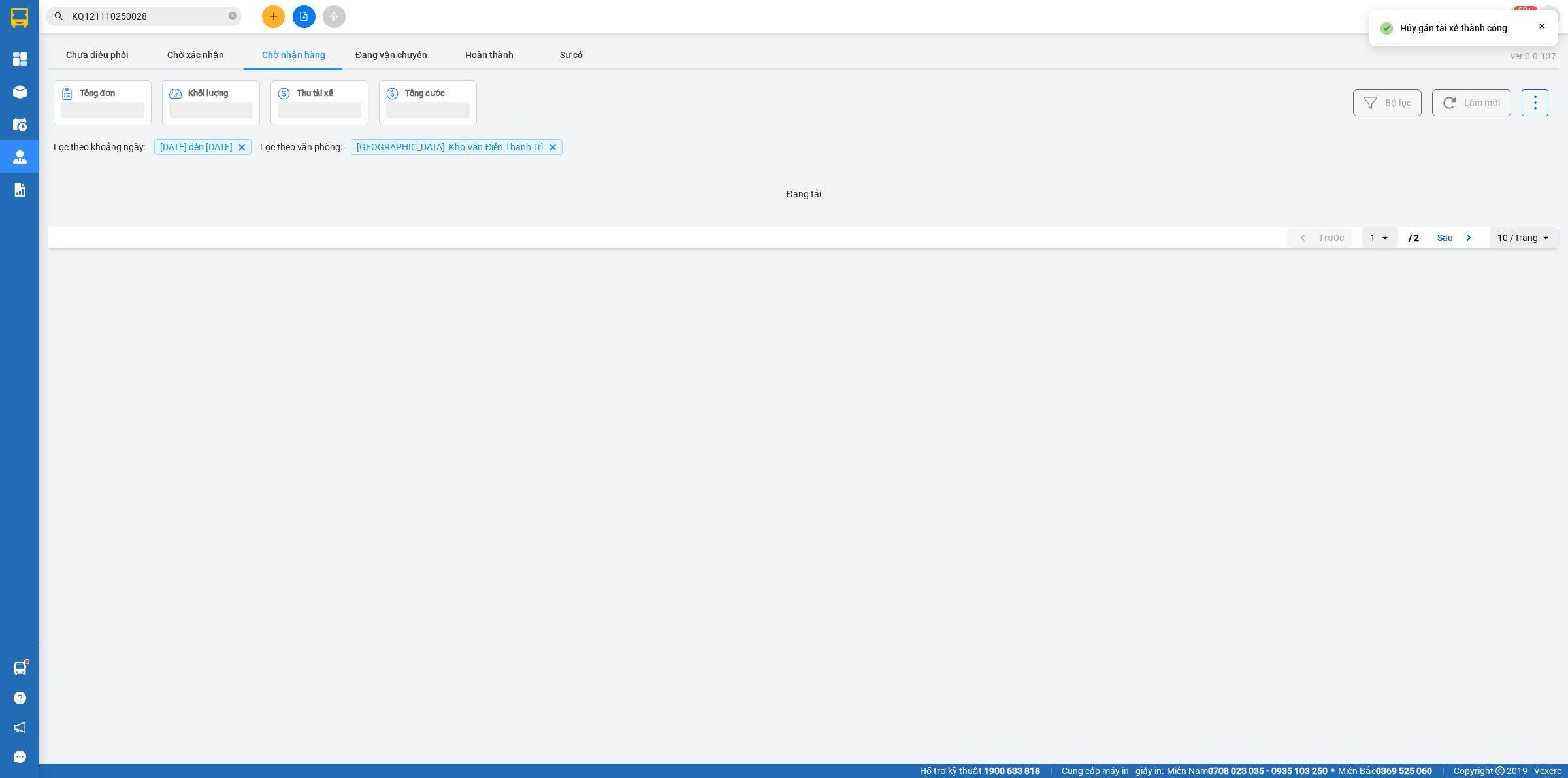
scroll to position [0, 0]
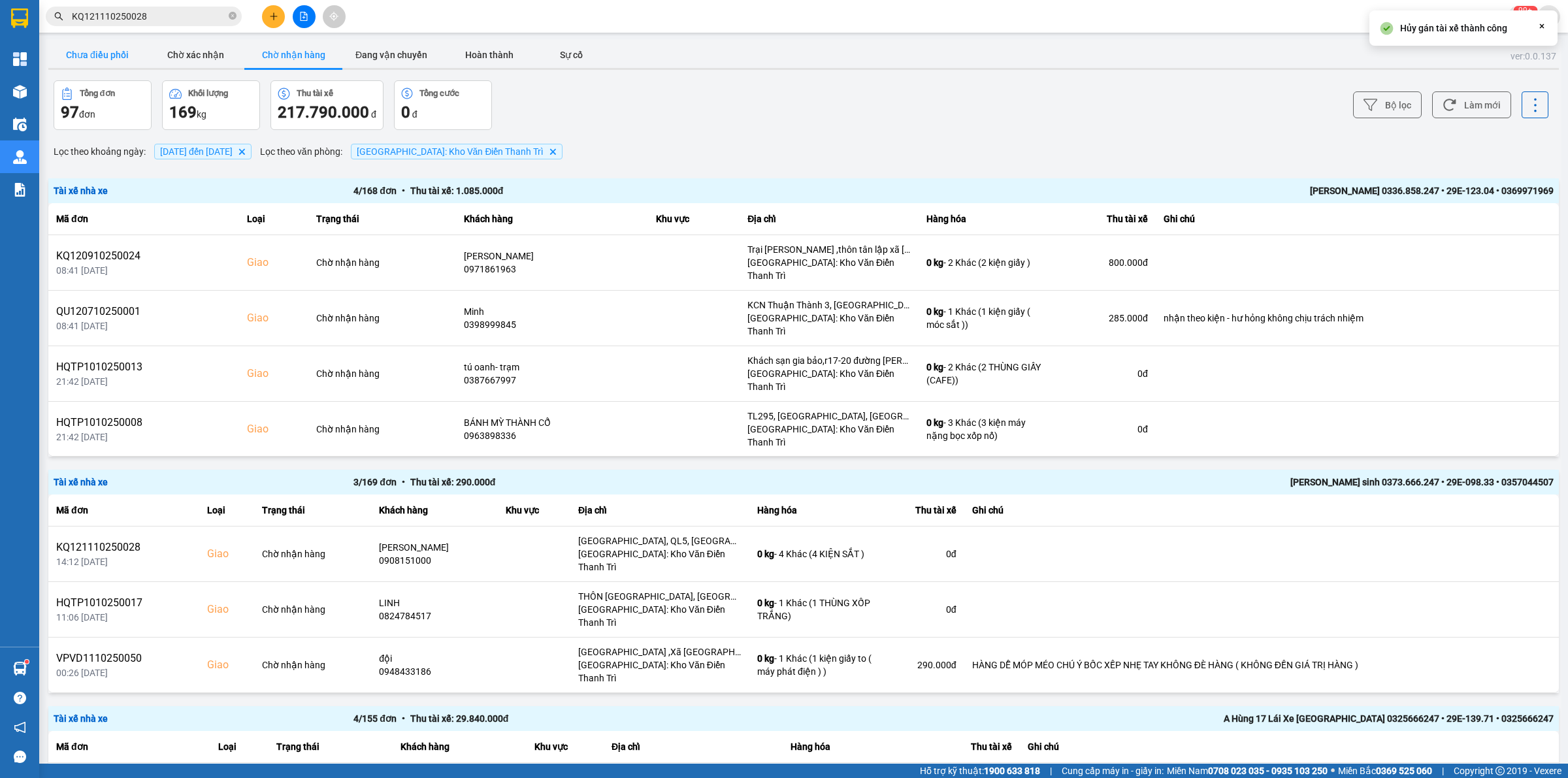
click at [118, 62] on button "Chưa điều phối" at bounding box center [98, 55] width 98 height 26
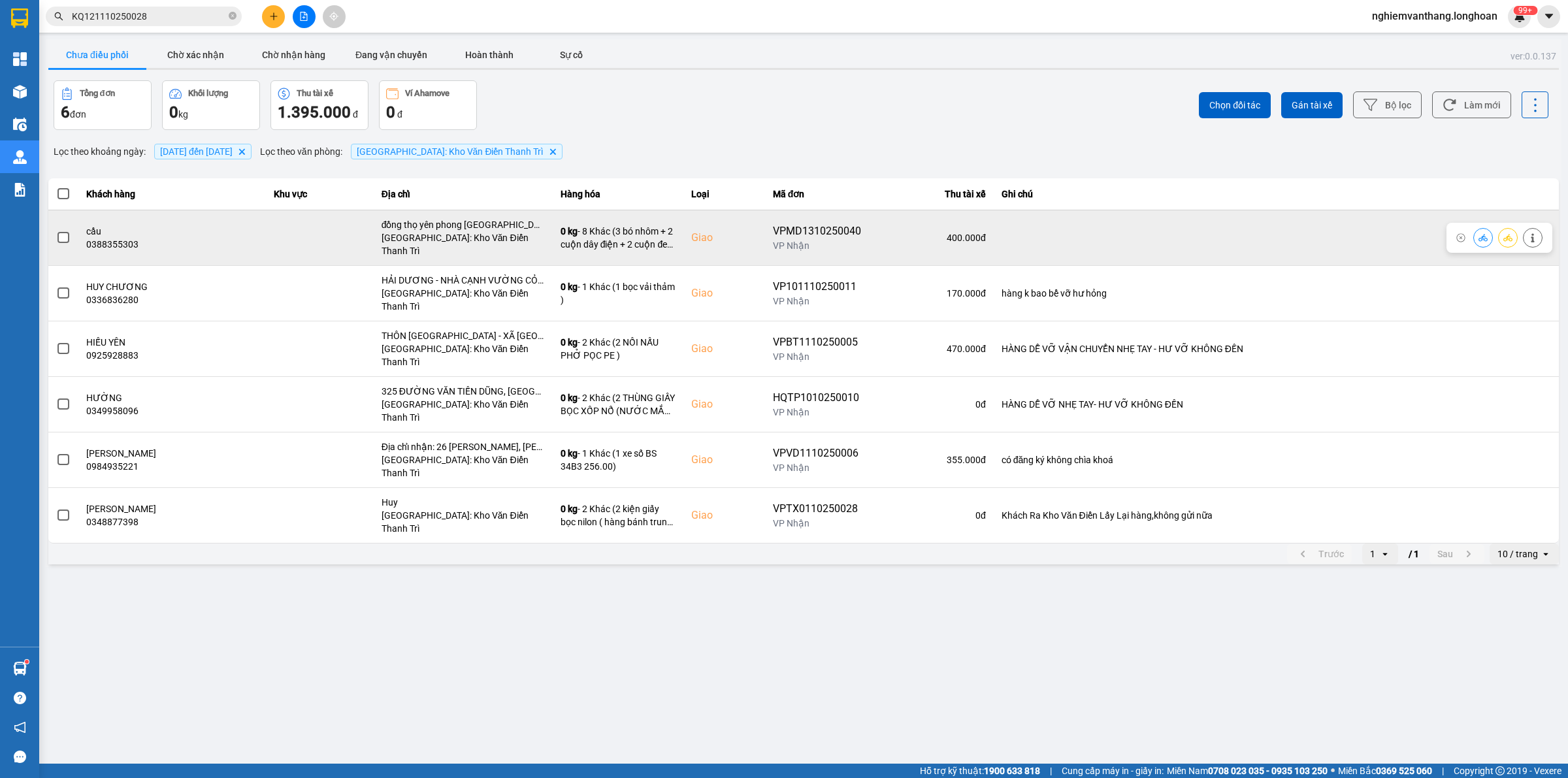
click at [70, 233] on td at bounding box center [63, 237] width 30 height 55
click at [68, 233] on span at bounding box center [63, 237] width 12 height 12
click at [56, 230] on input "checkbox" at bounding box center [56, 230] width 0 height 0
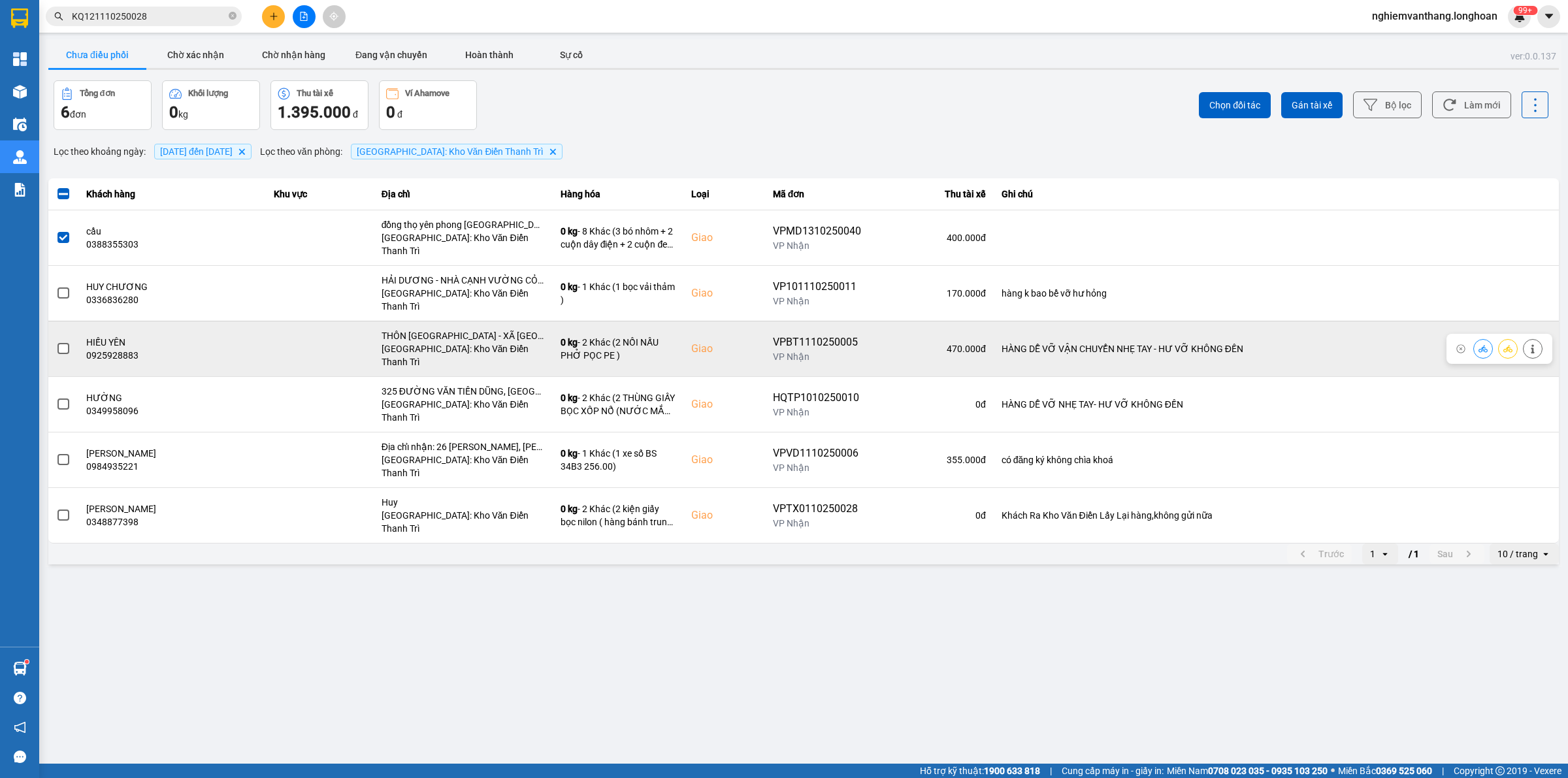
click at [59, 343] on span at bounding box center [63, 348] width 12 height 12
click at [56, 342] on input "checkbox" at bounding box center [56, 342] width 0 height 0
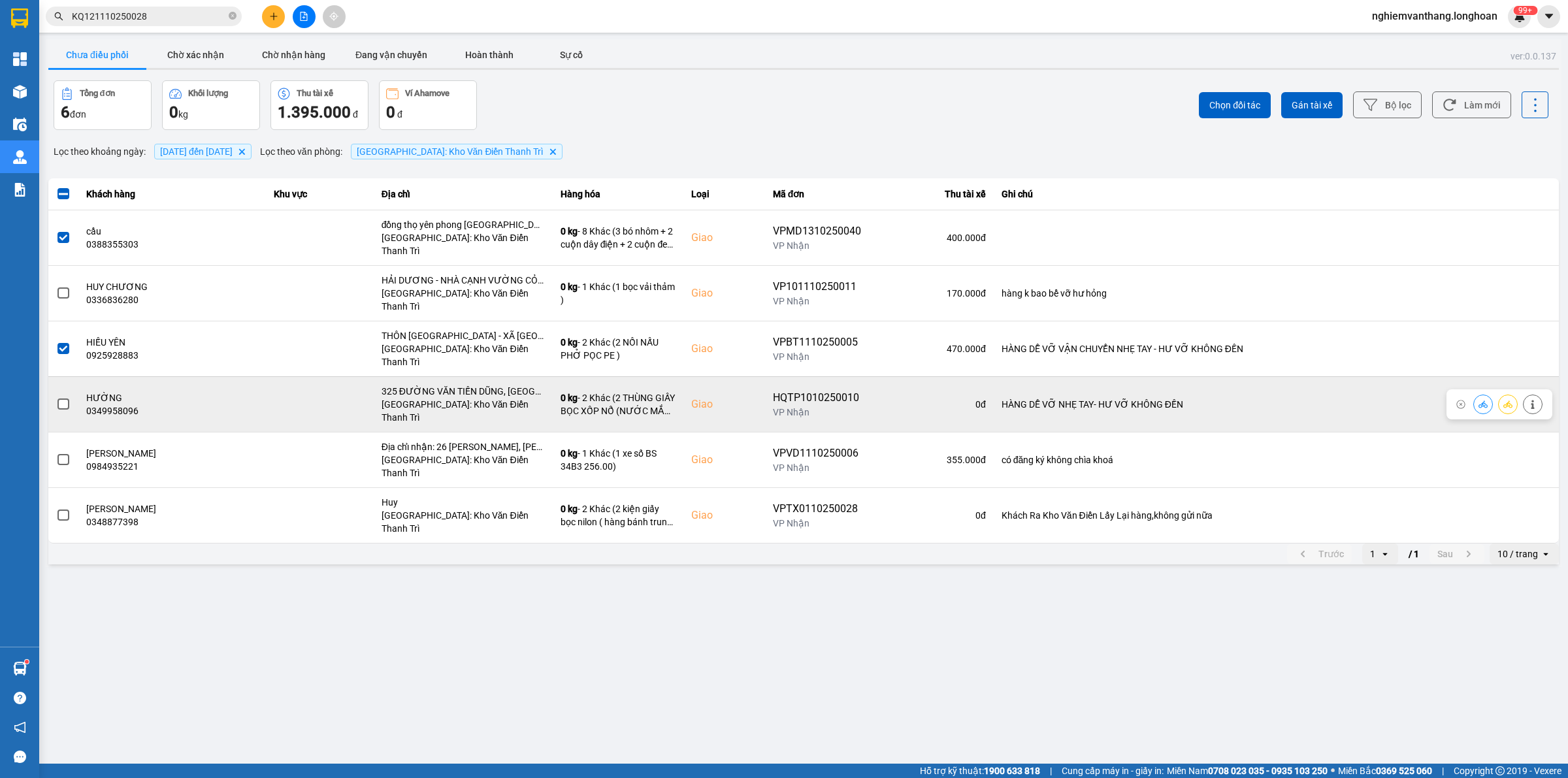
click at [64, 398] on span at bounding box center [63, 404] width 12 height 12
click at [56, 397] on input "checkbox" at bounding box center [56, 397] width 0 height 0
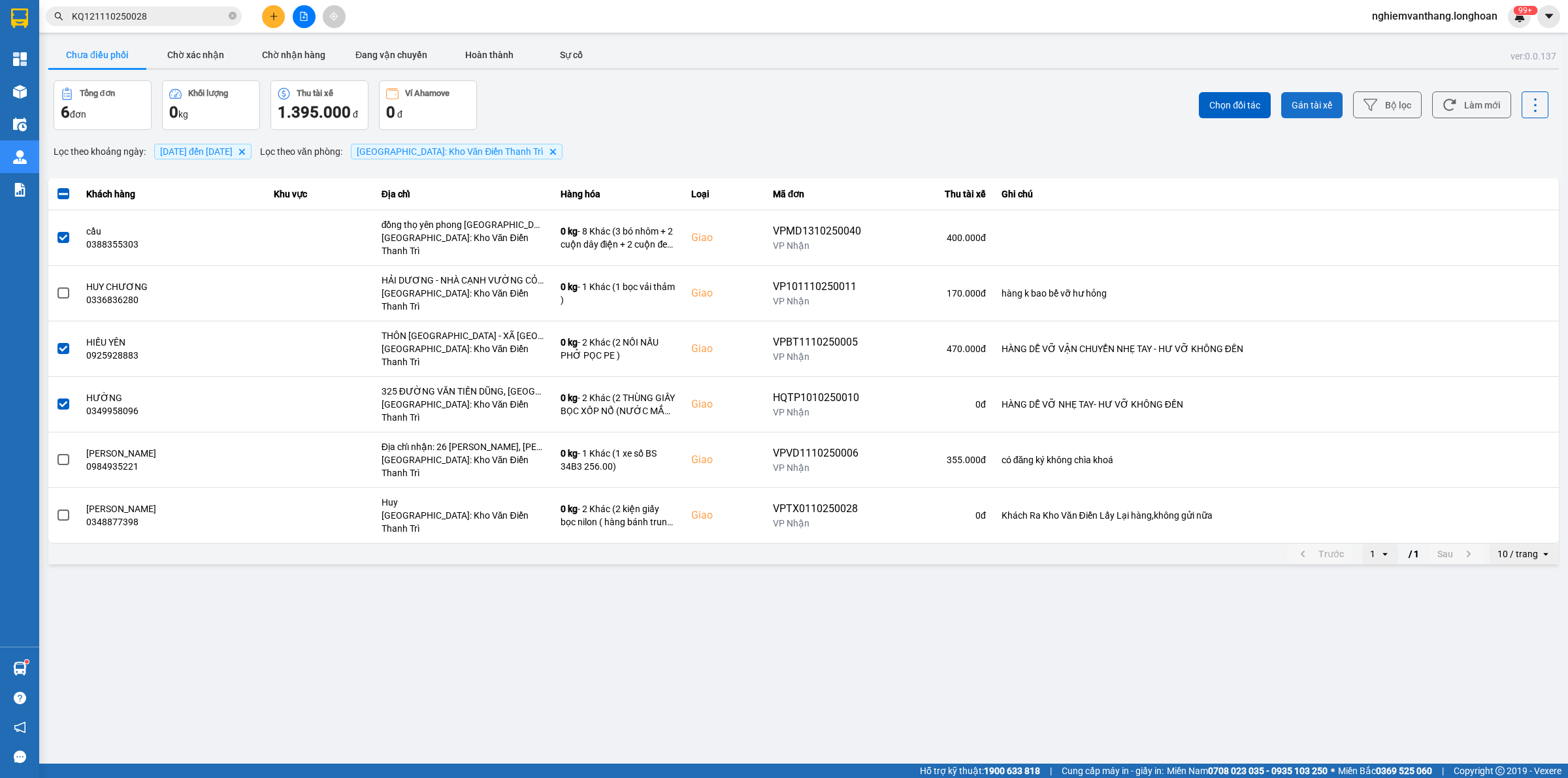
click at [1322, 111] on button "Gán tài xế" at bounding box center [1312, 105] width 61 height 26
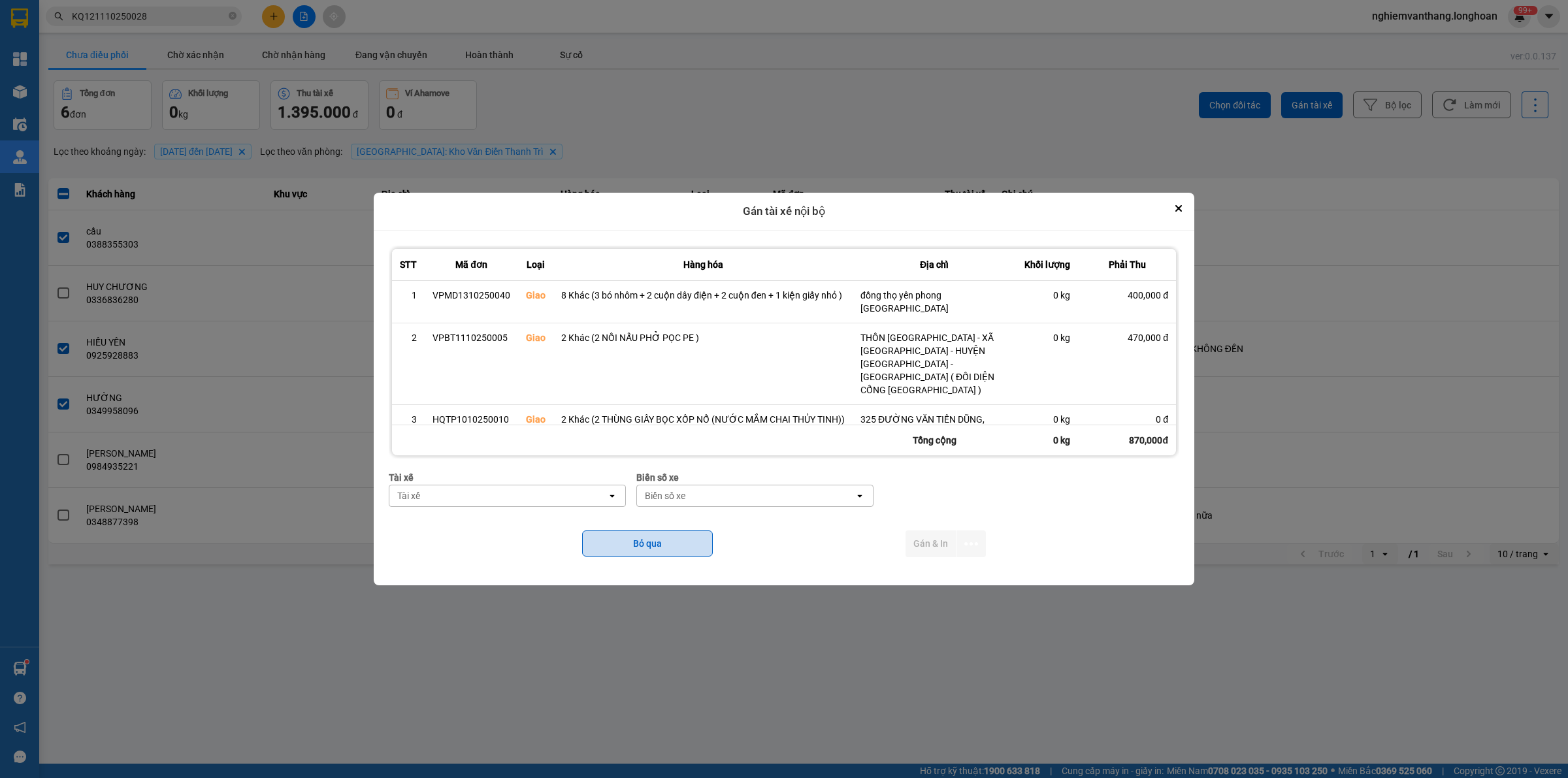
click at [672, 530] on button "Bỏ qua" at bounding box center [647, 543] width 131 height 26
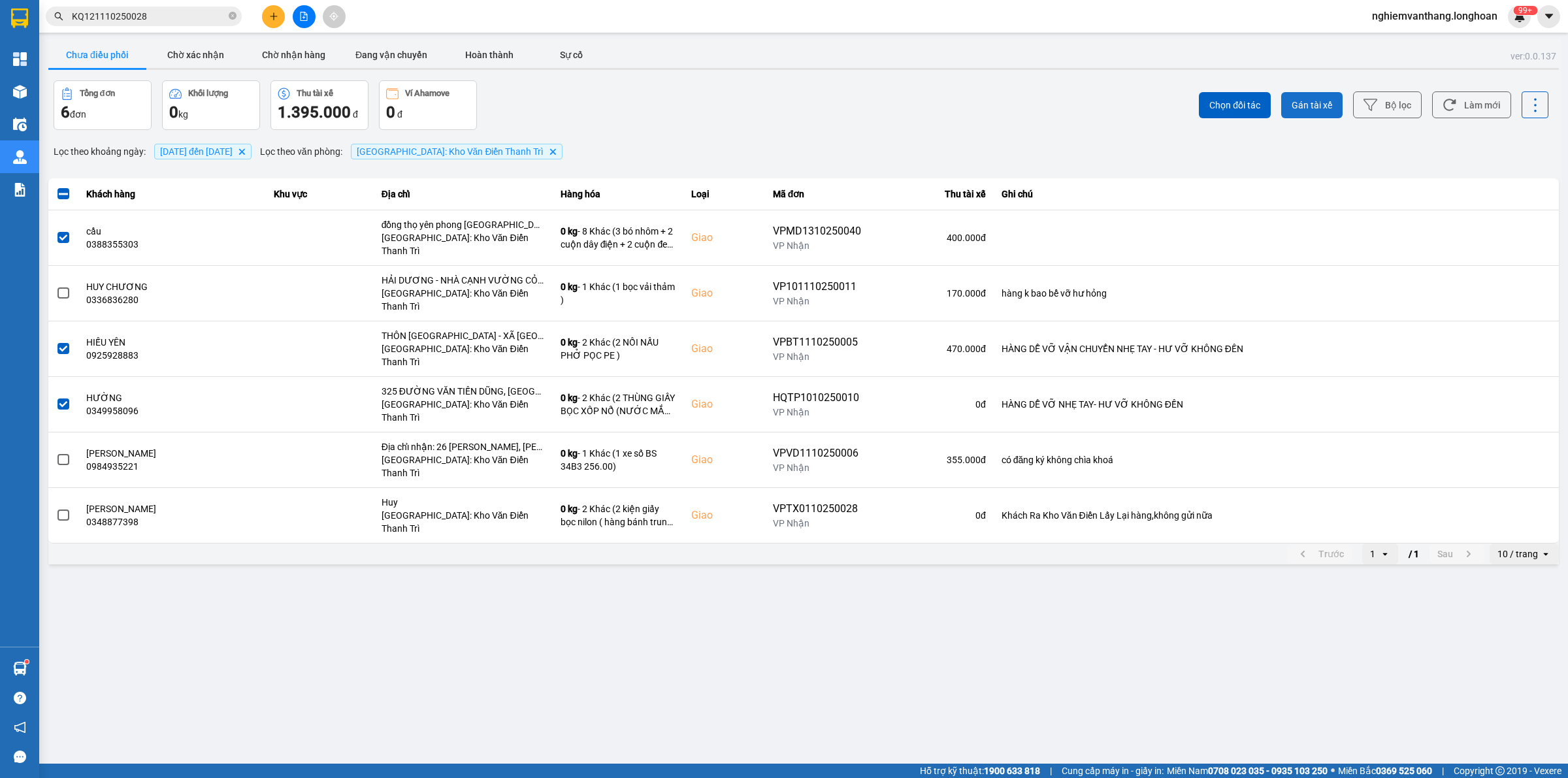
click at [1303, 99] on span "Gán tài xế" at bounding box center [1311, 105] width 40 height 13
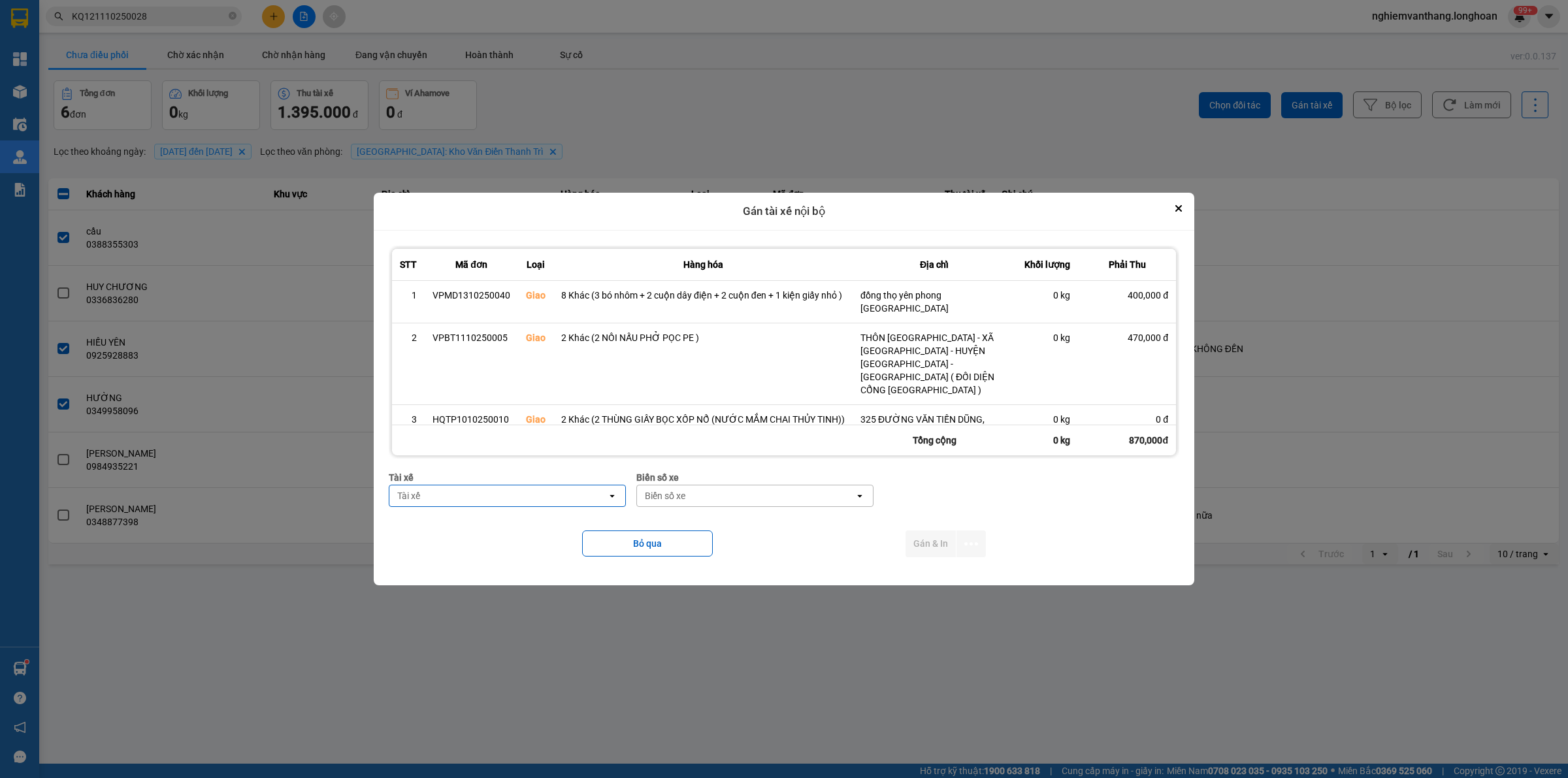
click at [502, 487] on div "Tài xế" at bounding box center [498, 496] width 218 height 21
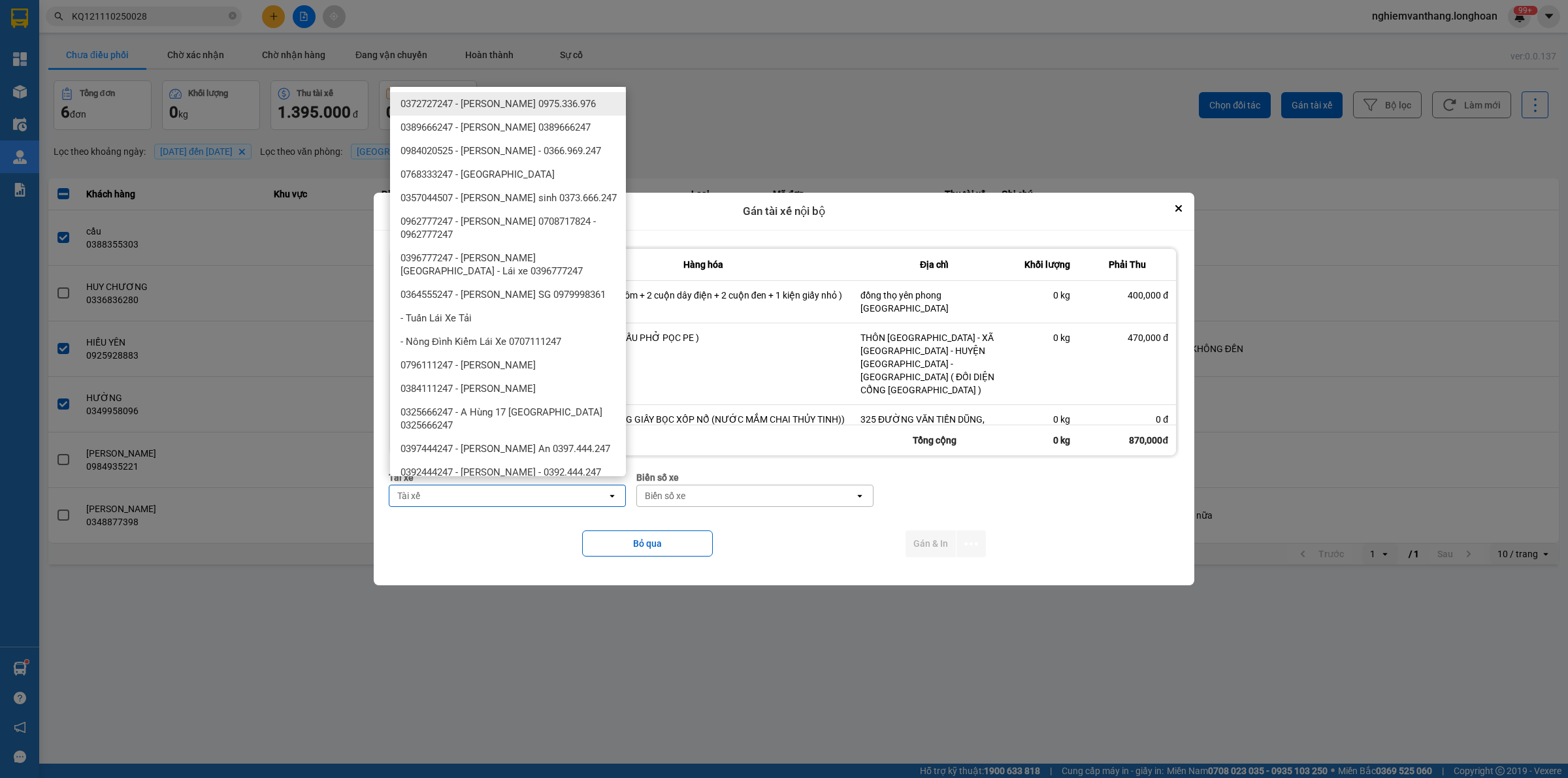
type input "t"
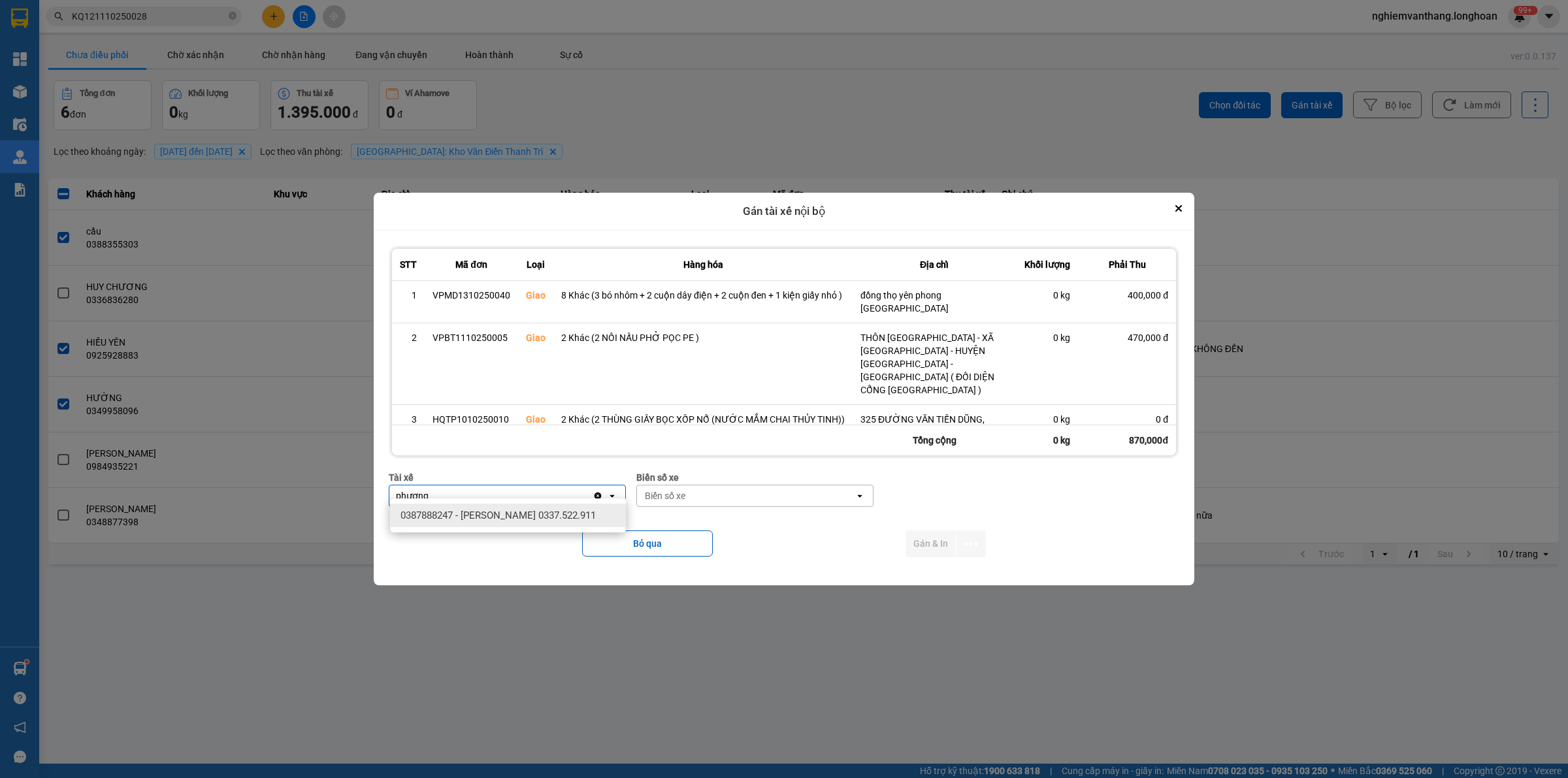
type input "phương"
click at [488, 516] on span "0387888247 - [PERSON_NAME] 0337.522.911" at bounding box center [498, 515] width 195 height 13
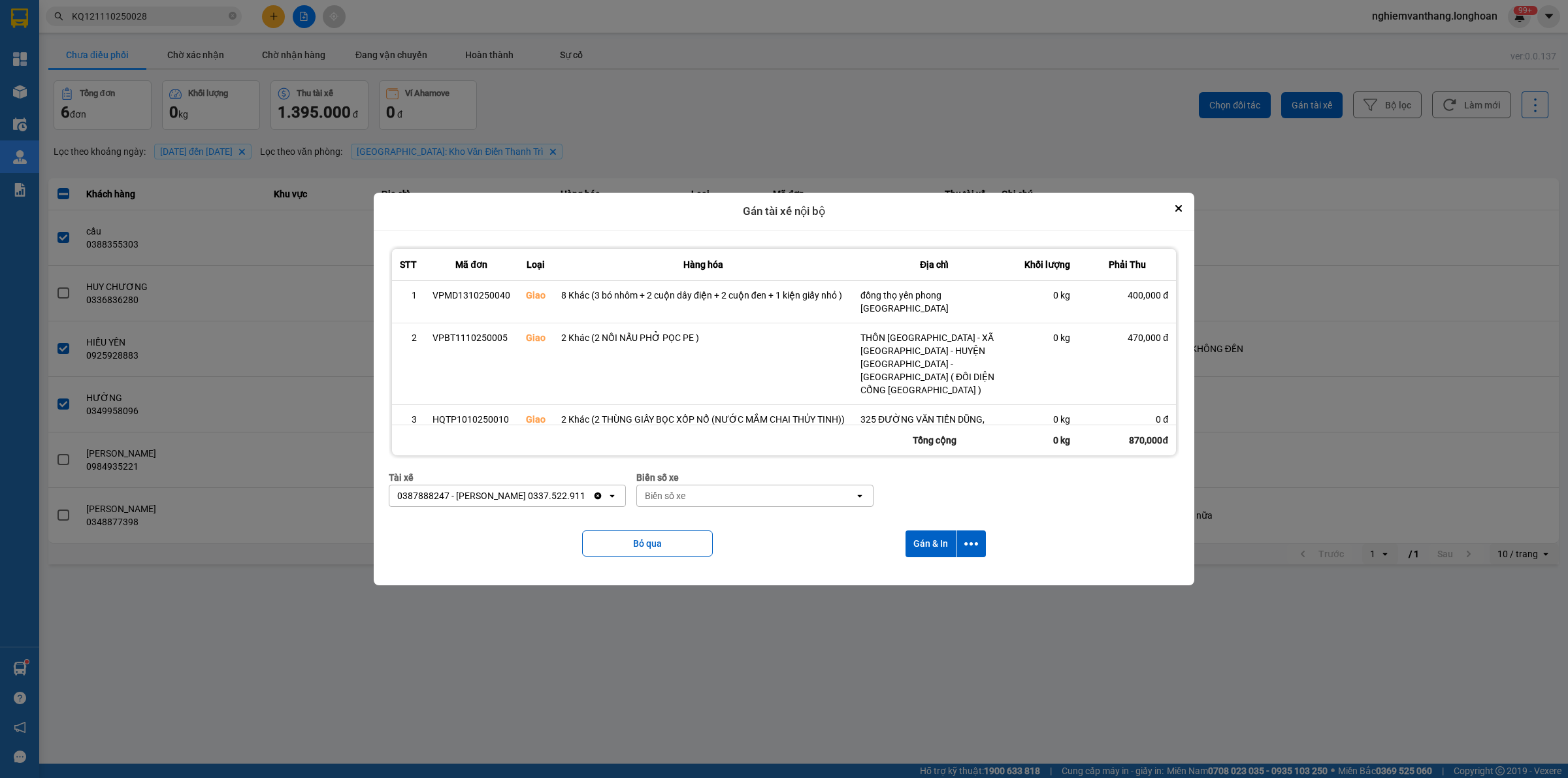
click at [717, 487] on div "Biển số xe" at bounding box center [745, 496] width 218 height 21
type input "31"
click at [692, 513] on span "29K-105.31" at bounding box center [671, 515] width 48 height 13
click at [972, 537] on icon "dialog" at bounding box center [971, 543] width 14 height 14
click at [911, 570] on span "Chỉ gán tài" at bounding box center [919, 571] width 43 height 13
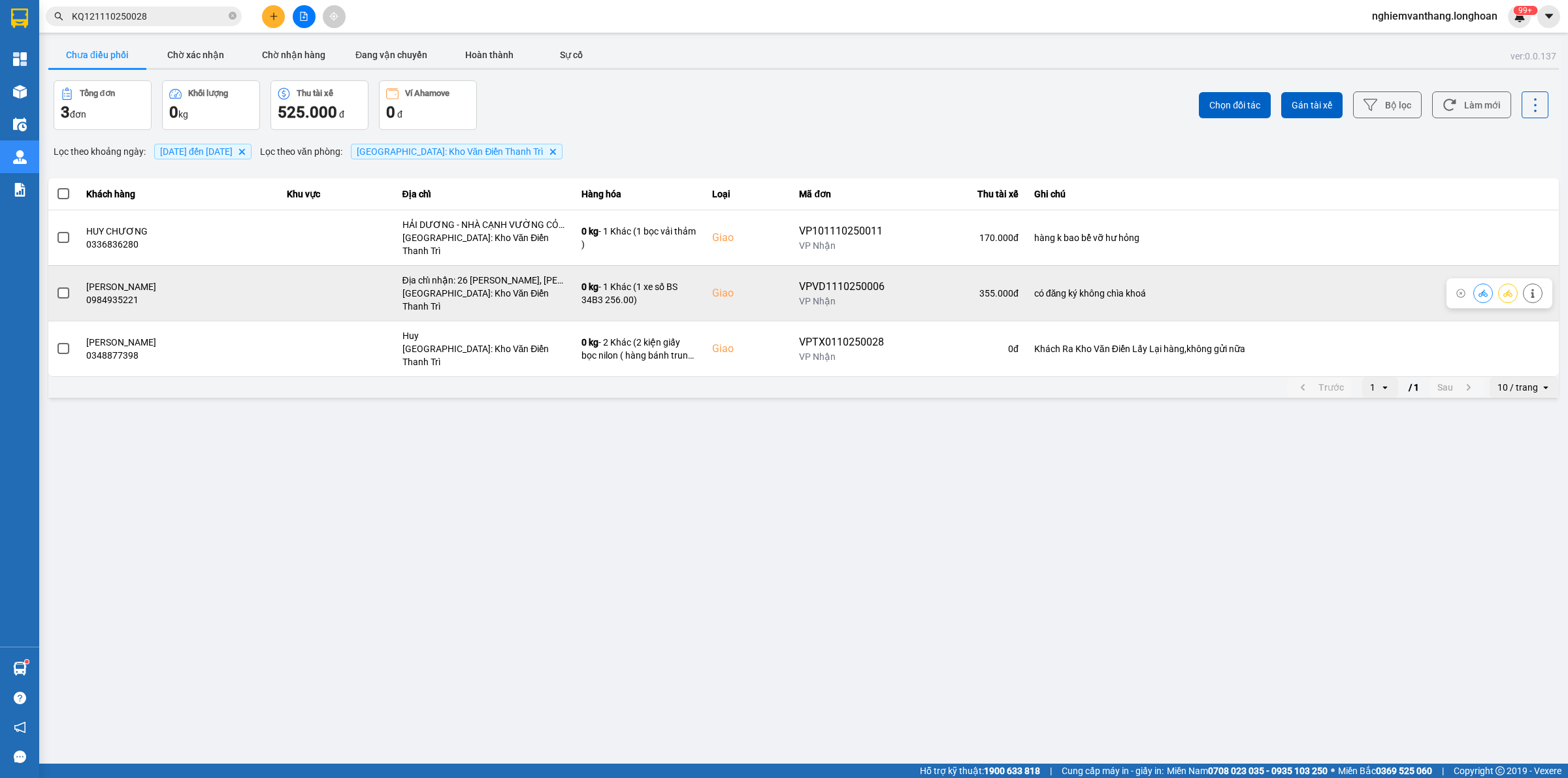
click at [1503, 288] on icon at bounding box center [1507, 293] width 9 height 9
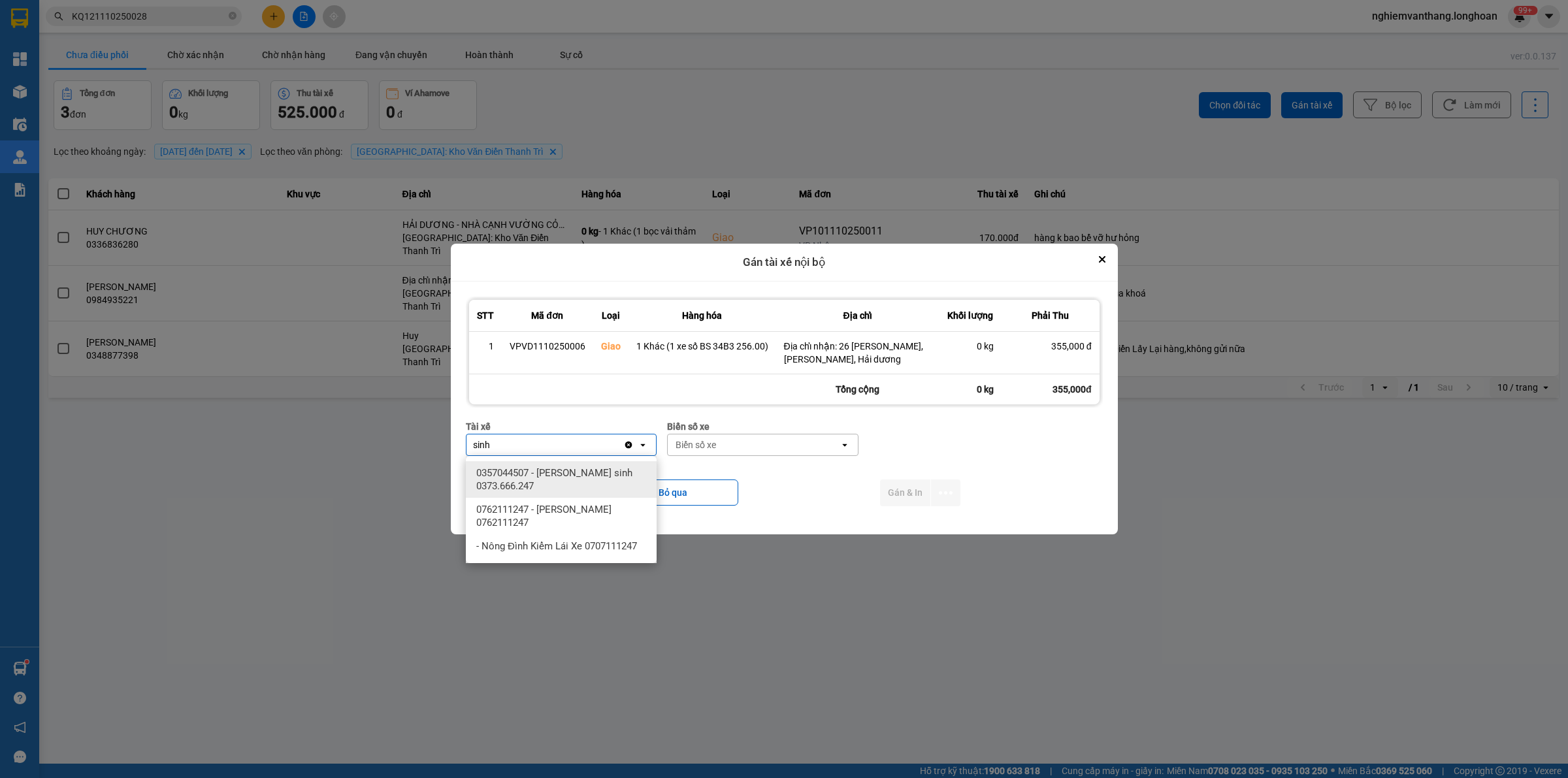
type input "sinh"
click at [563, 481] on span "0357044507 - [PERSON_NAME] sinh 0373.666.247" at bounding box center [563, 479] width 175 height 26
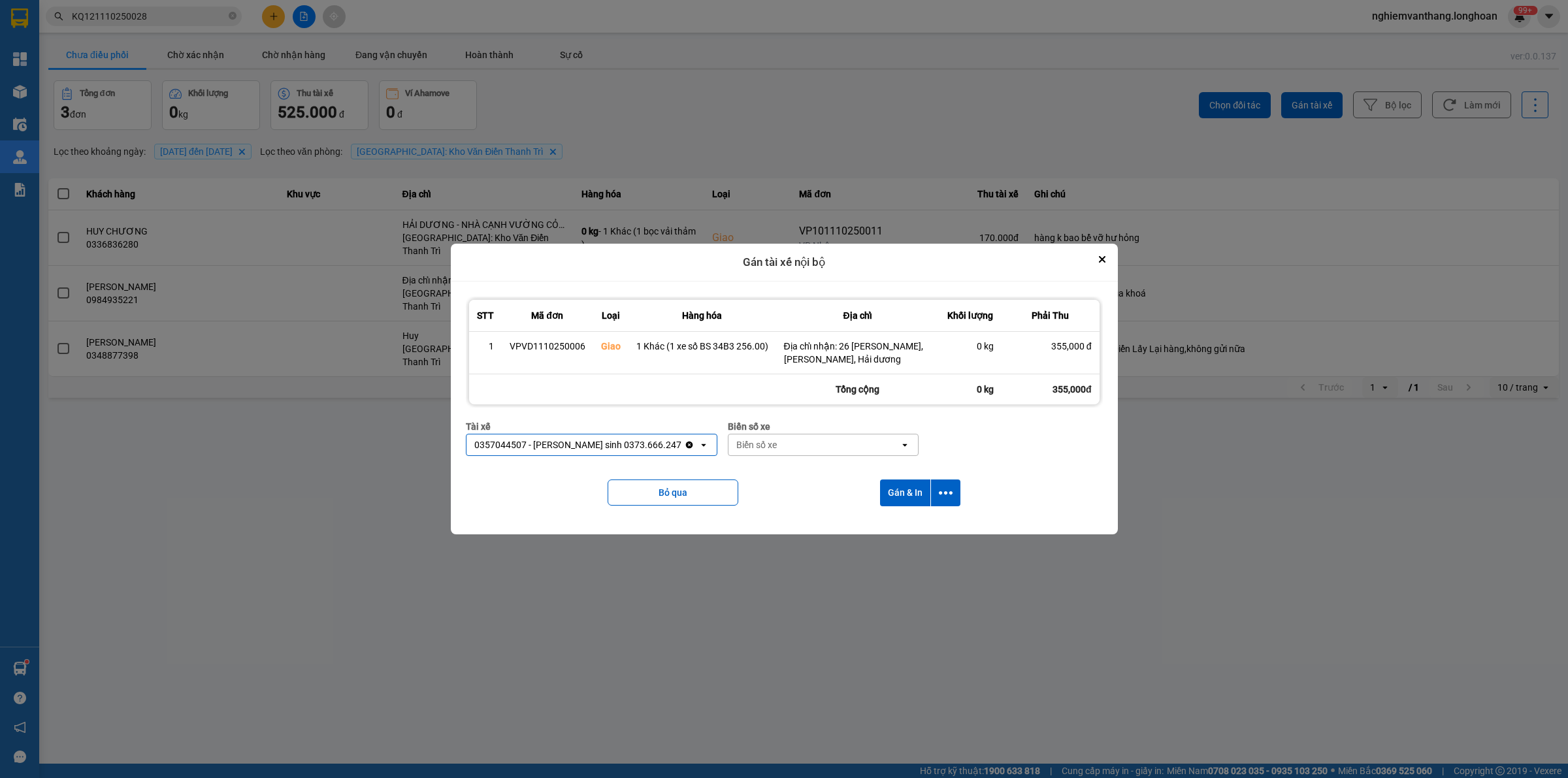
click at [776, 451] on div "Biển số xe" at bounding box center [814, 445] width 172 height 21
type input "31"
drag, startPoint x: 742, startPoint y: 477, endPoint x: 874, endPoint y: 479, distance: 132.0
click at [769, 473] on div "29K-105.31" at bounding box center [780, 473] width 191 height 23
click at [773, 446] on div "29K-105.31" at bounding box center [807, 445] width 158 height 21
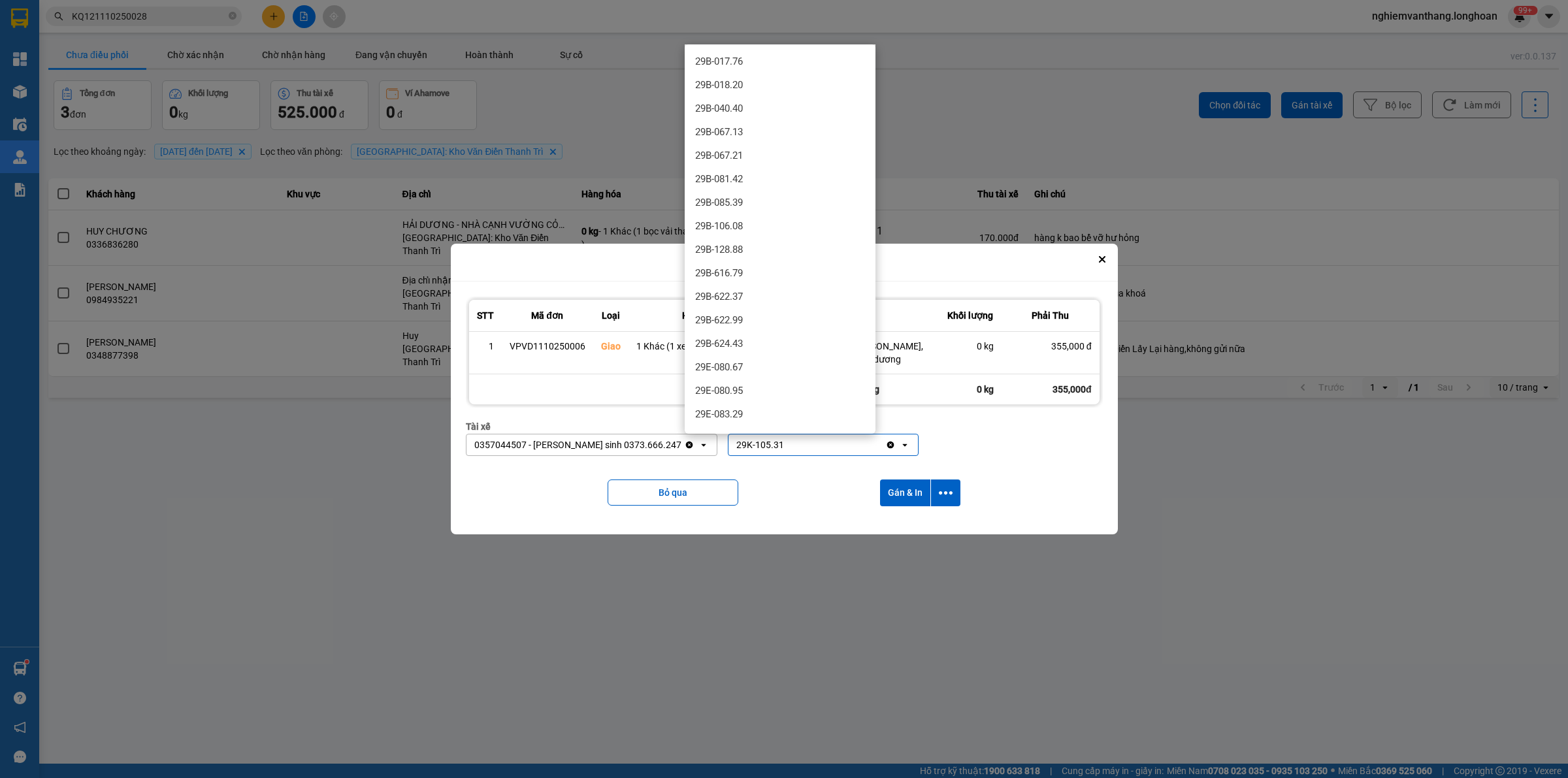
scroll to position [1161, 0]
click at [887, 444] on icon "Clear value" at bounding box center [891, 445] width 8 height 8
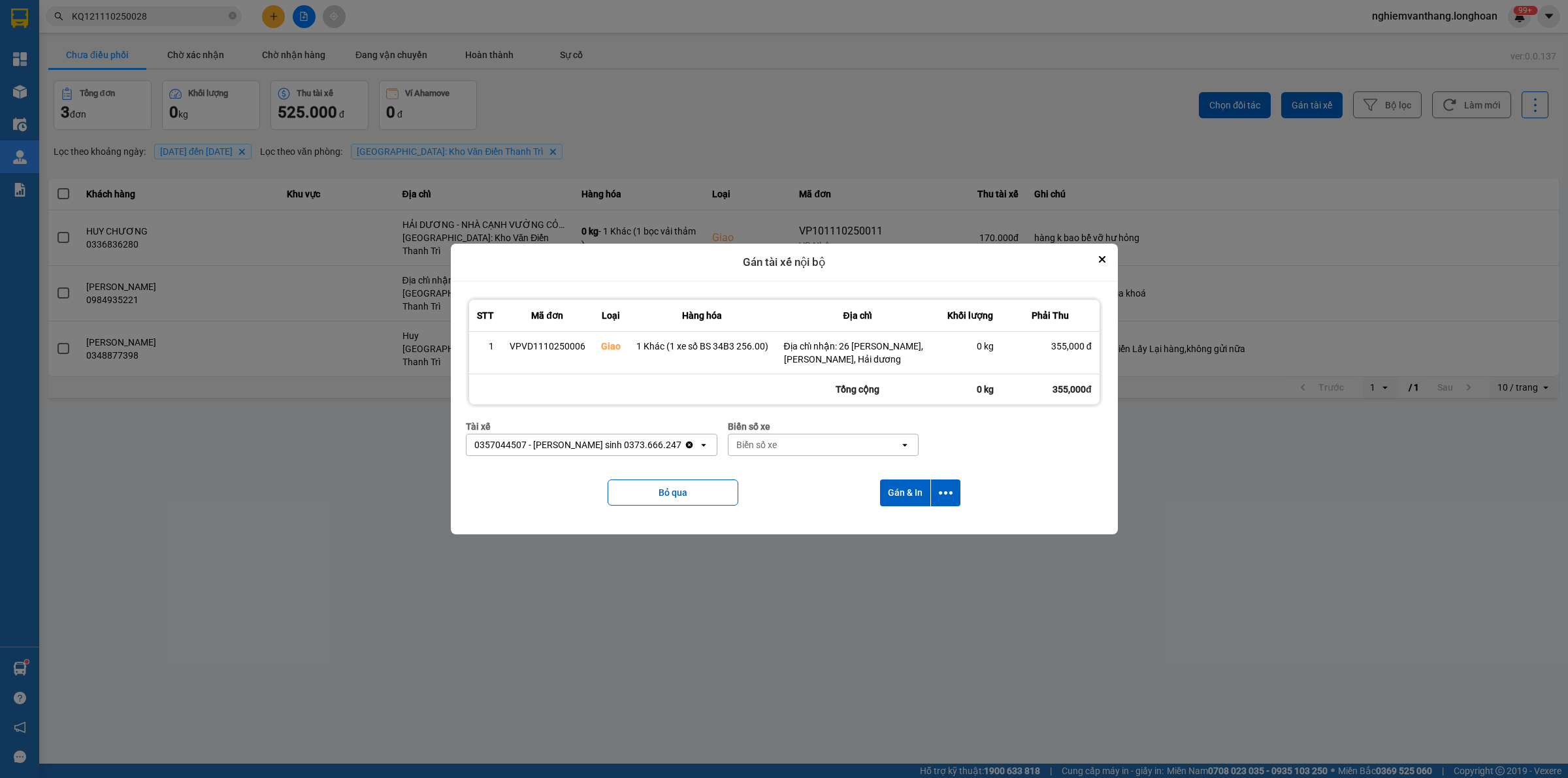
click at [746, 452] on div "Biển số xe" at bounding box center [814, 445] width 172 height 21
type input "33"
drag, startPoint x: 745, startPoint y: 471, endPoint x: 861, endPoint y: 475, distance: 116.1
click at [745, 472] on div "29E-098.33" at bounding box center [780, 473] width 191 height 23
click at [949, 487] on icon "dialog" at bounding box center [945, 493] width 14 height 14
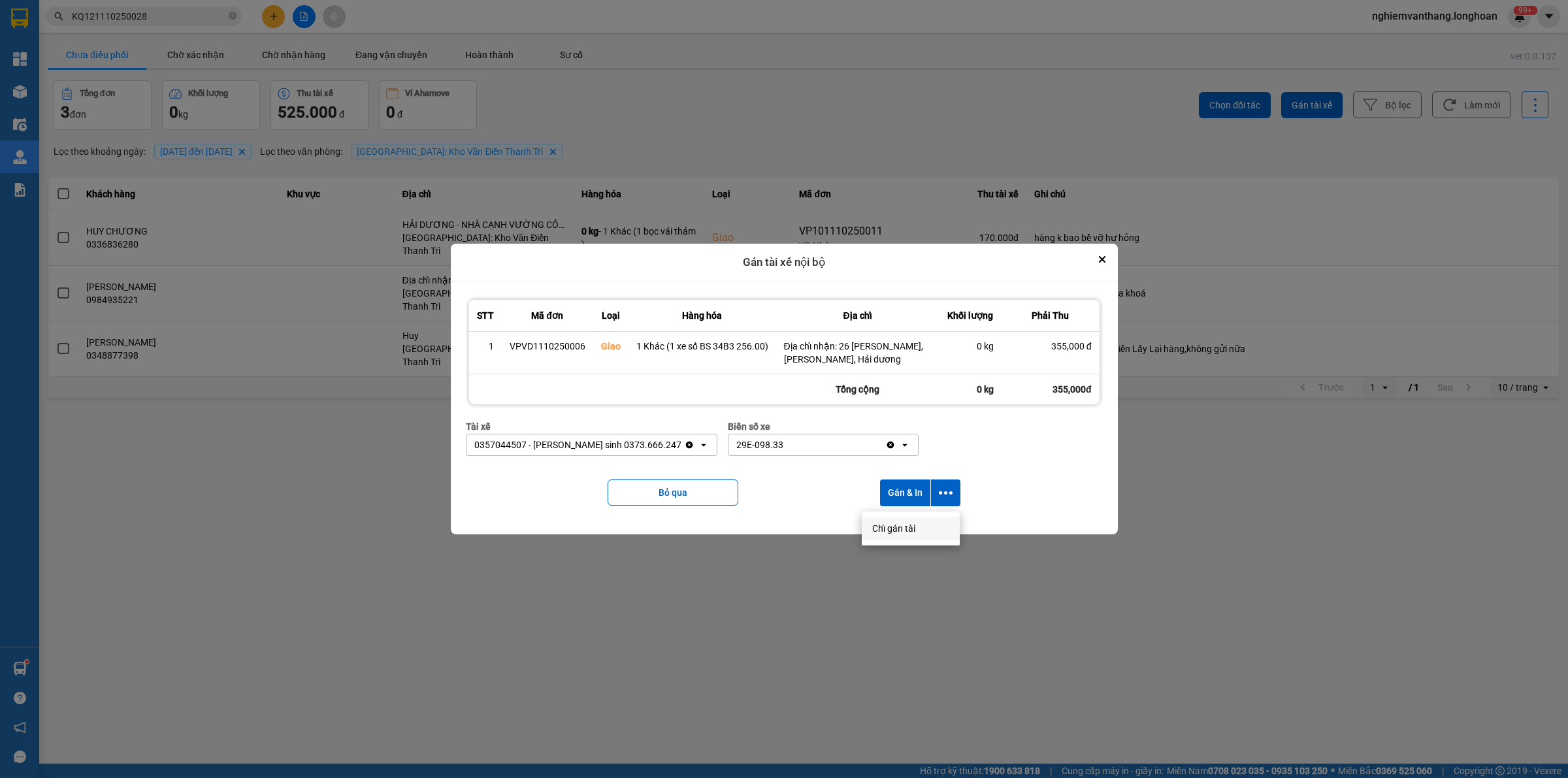
click at [884, 523] on span "Chỉ gán tài" at bounding box center [893, 528] width 43 height 13
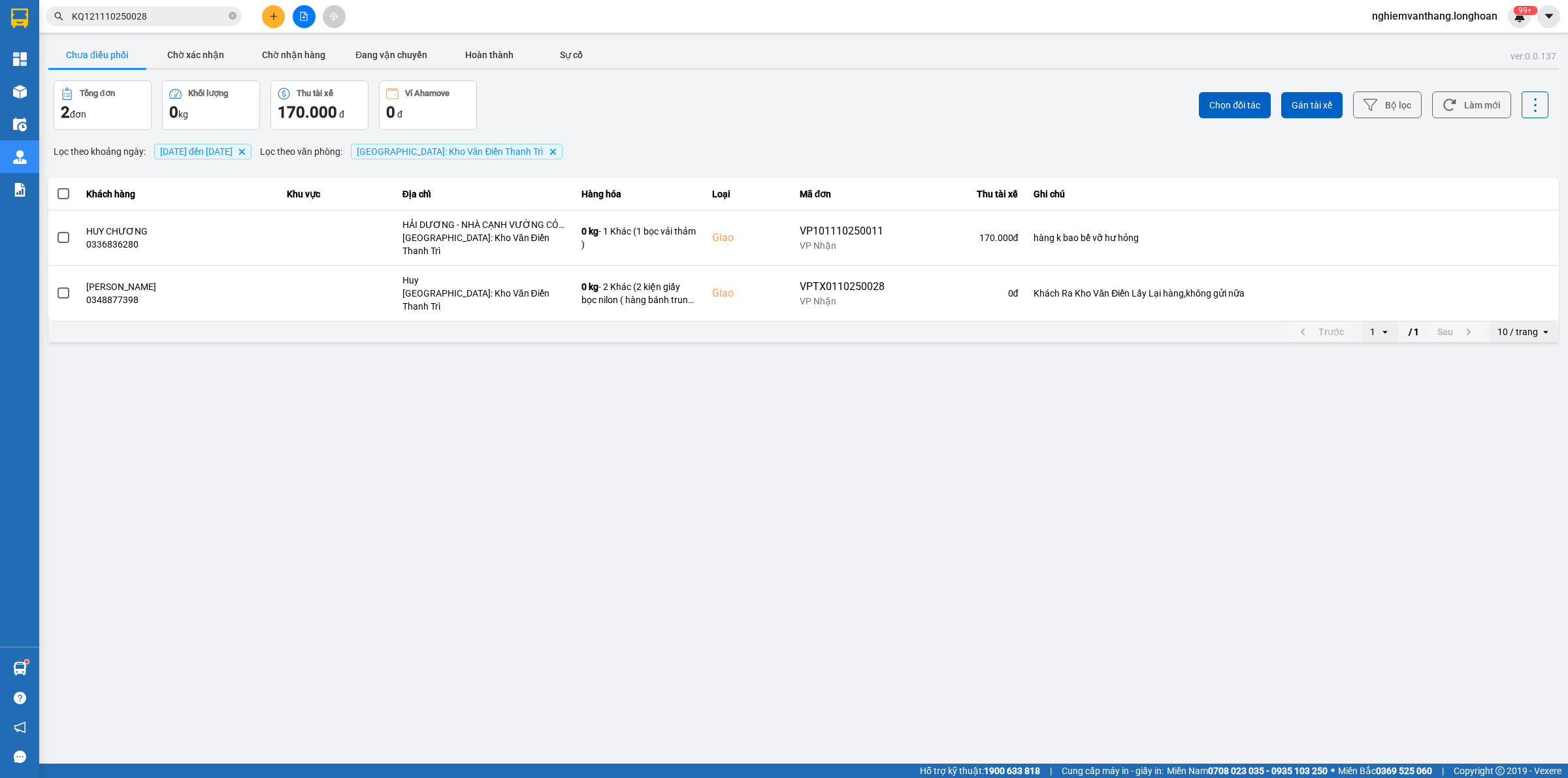
click at [312, 10] on button at bounding box center [304, 17] width 23 height 23
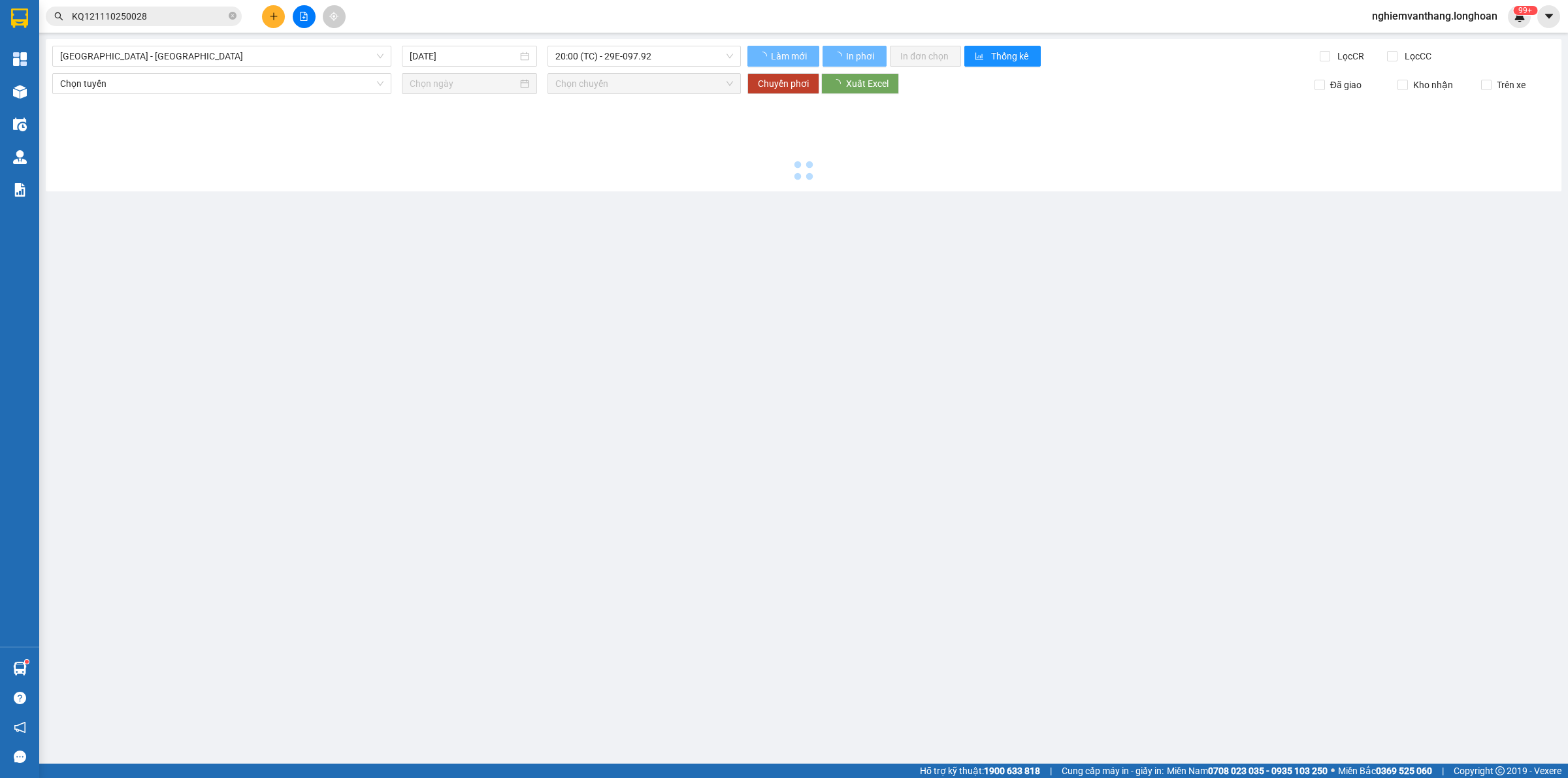
click at [207, 44] on div "[GEOGRAPHIC_DATA] - [GEOGRAPHIC_DATA] [DATE] 20:00 (TC) - 29E-097.92 Làm mới In…" at bounding box center [803, 115] width 1515 height 152
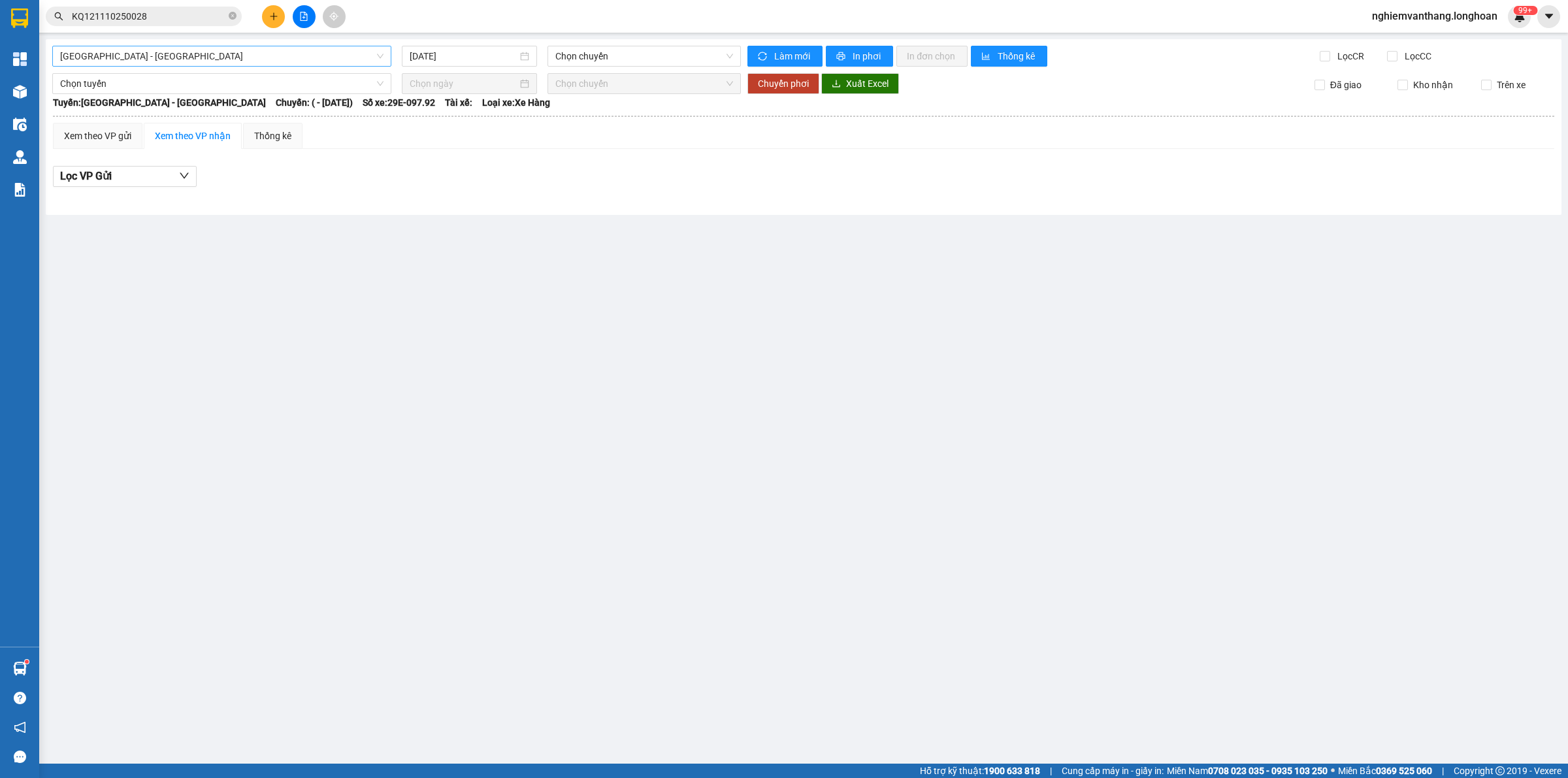
click at [190, 53] on span "[GEOGRAPHIC_DATA] - [GEOGRAPHIC_DATA]" at bounding box center [222, 56] width 323 height 20
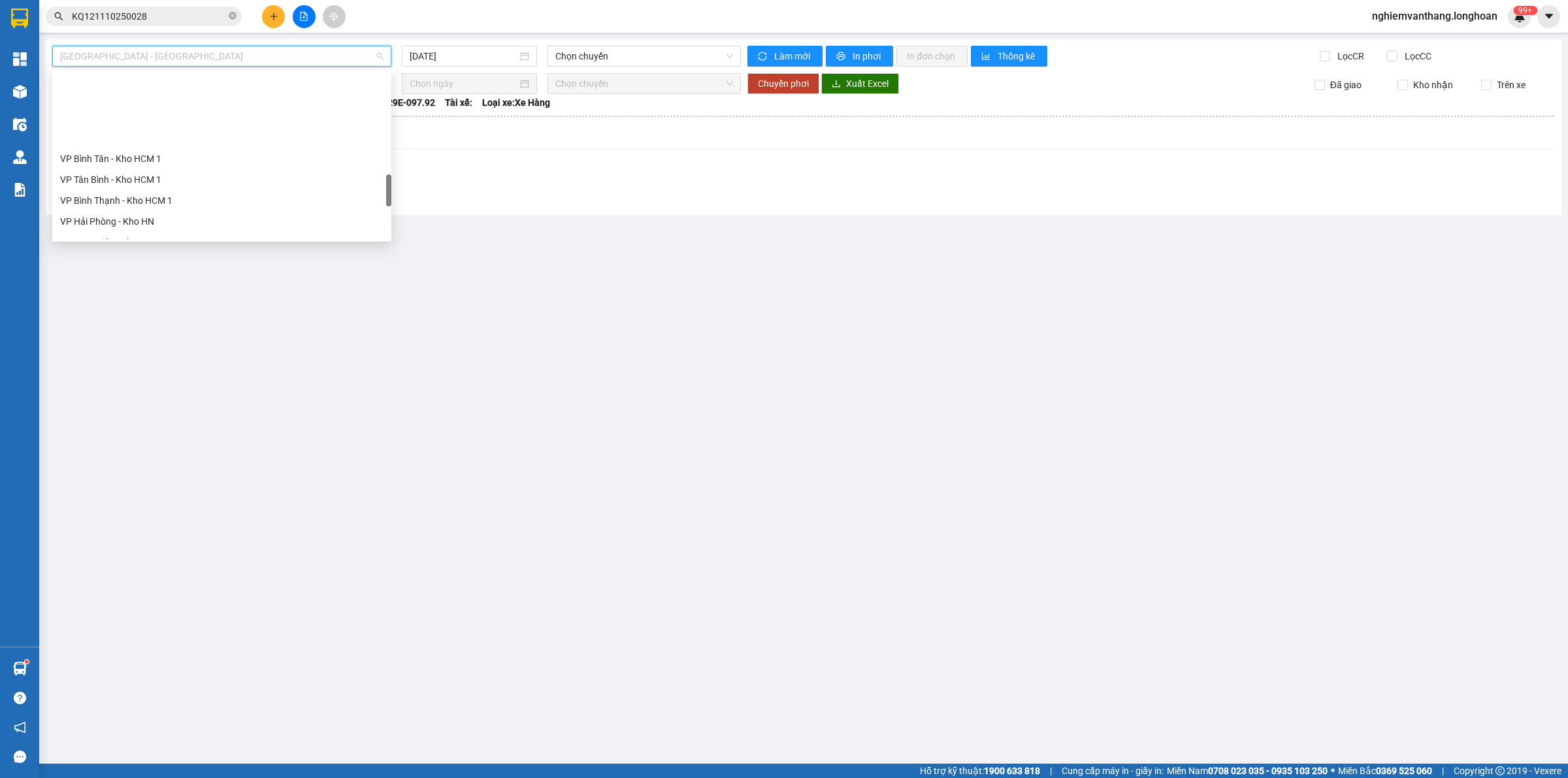
scroll to position [919, 0]
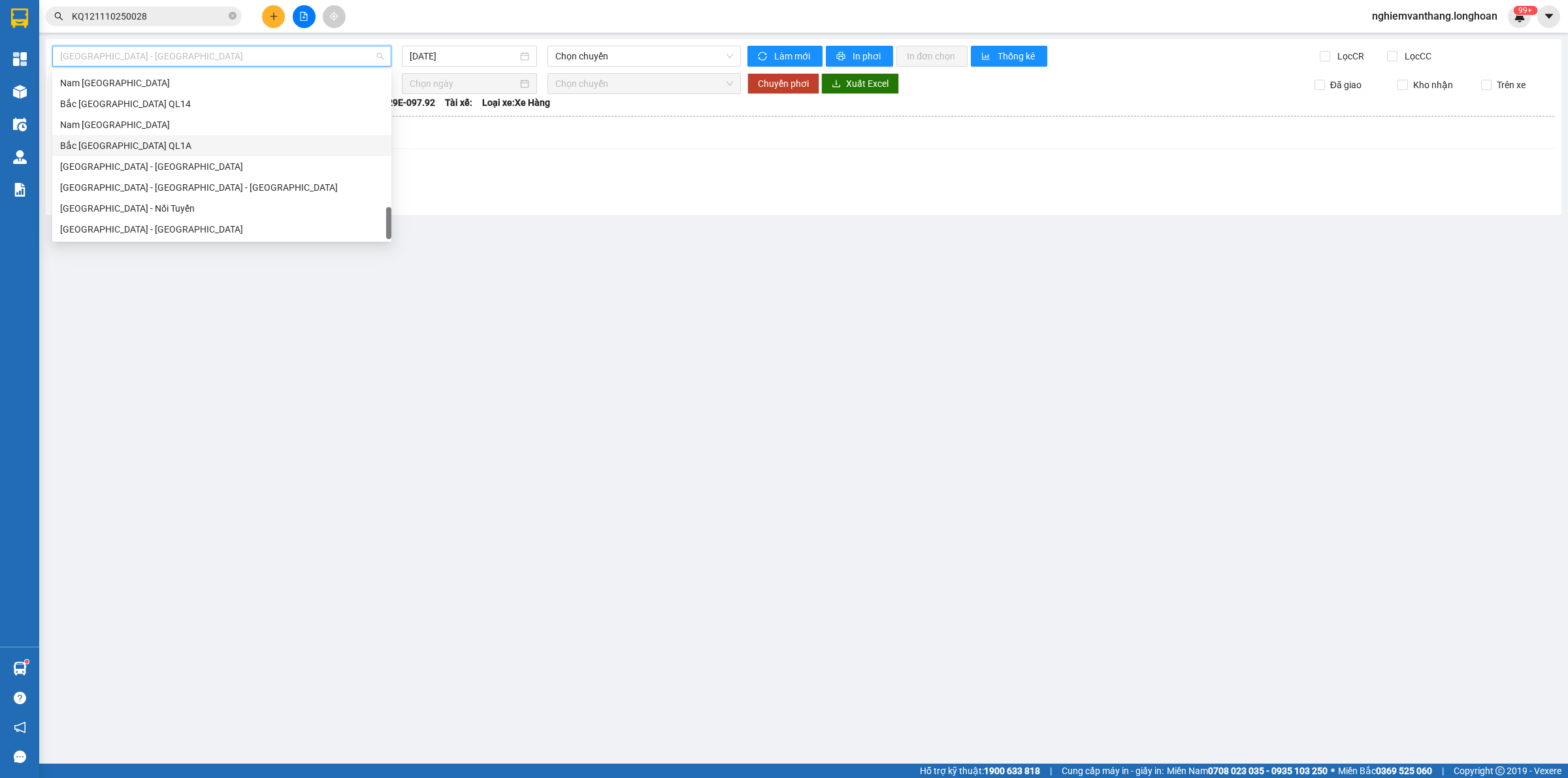
click at [134, 147] on div "Bắc [GEOGRAPHIC_DATA] QL1A" at bounding box center [222, 145] width 323 height 14
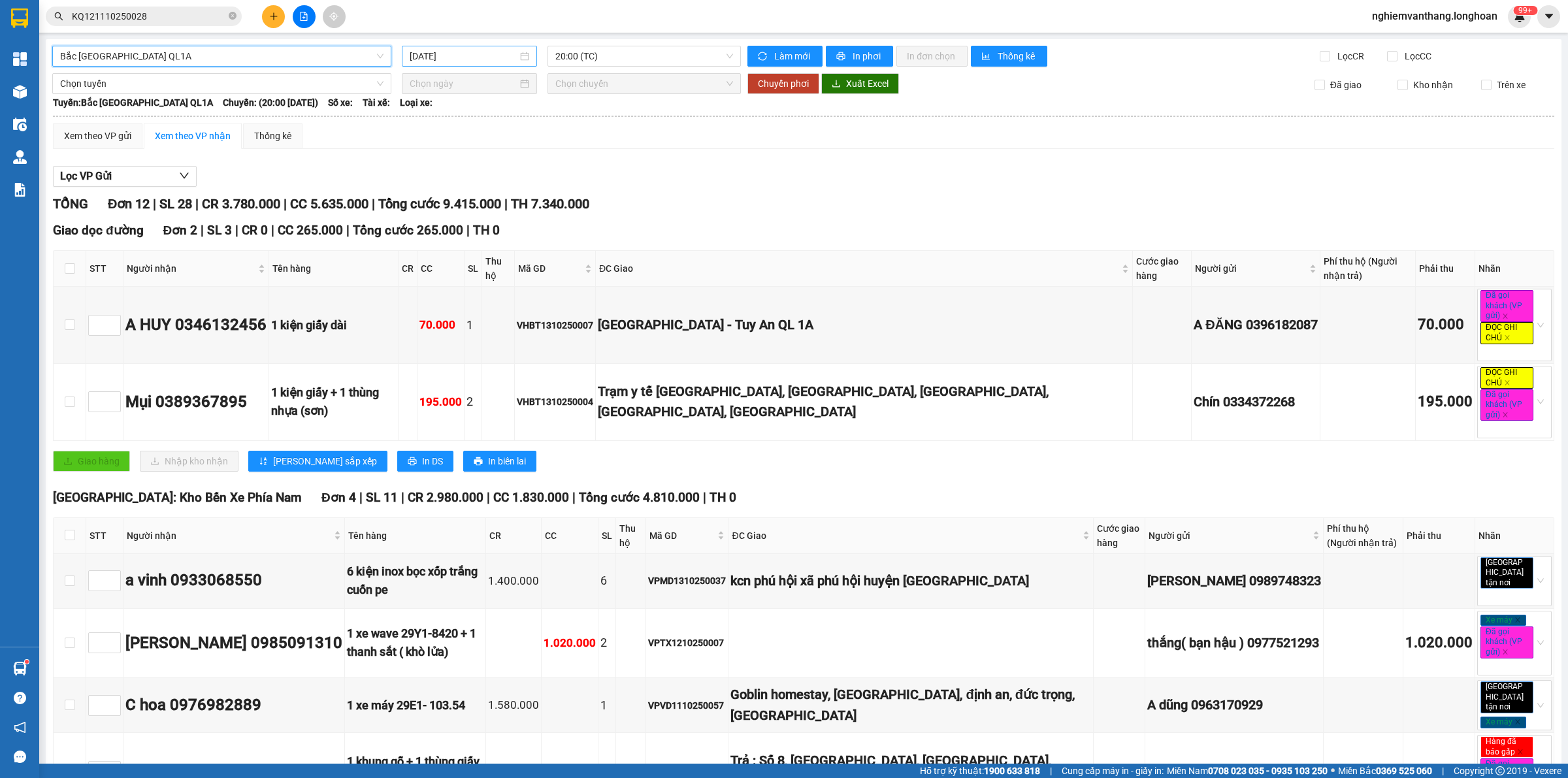
click at [480, 62] on input "[DATE]" at bounding box center [464, 56] width 108 height 14
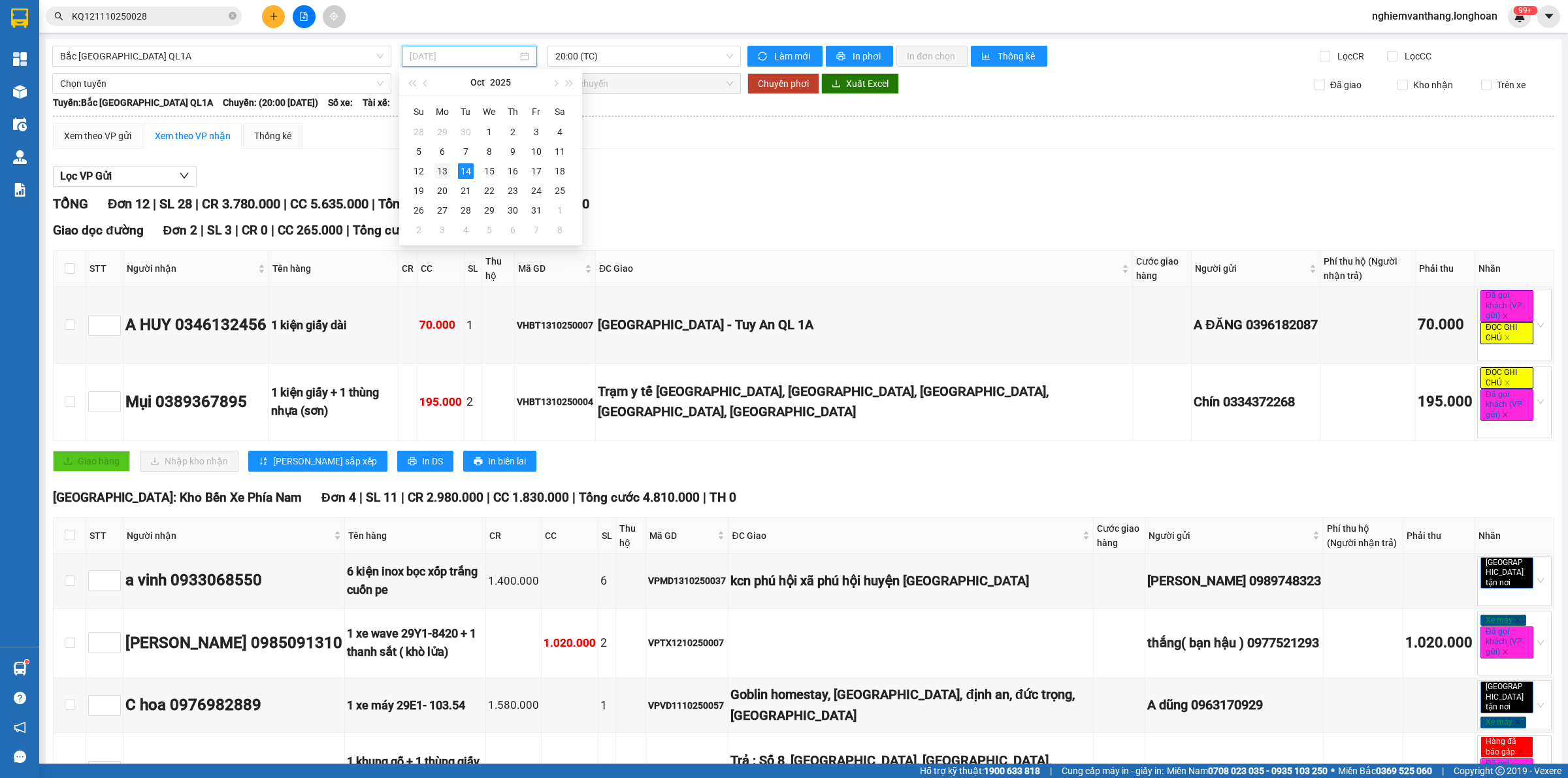
click at [439, 167] on div "13" at bounding box center [442, 170] width 16 height 16
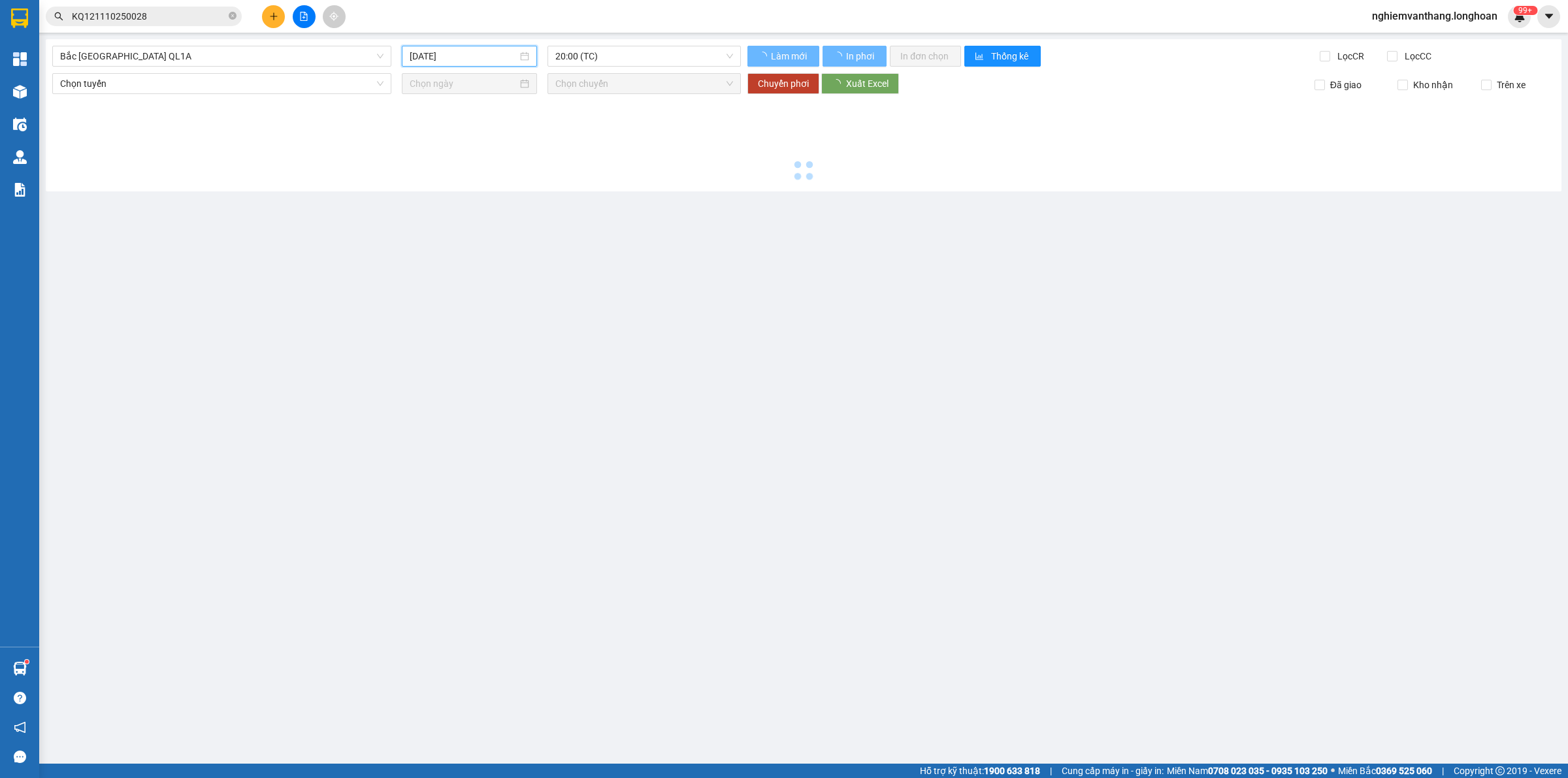
type input "[DATE]"
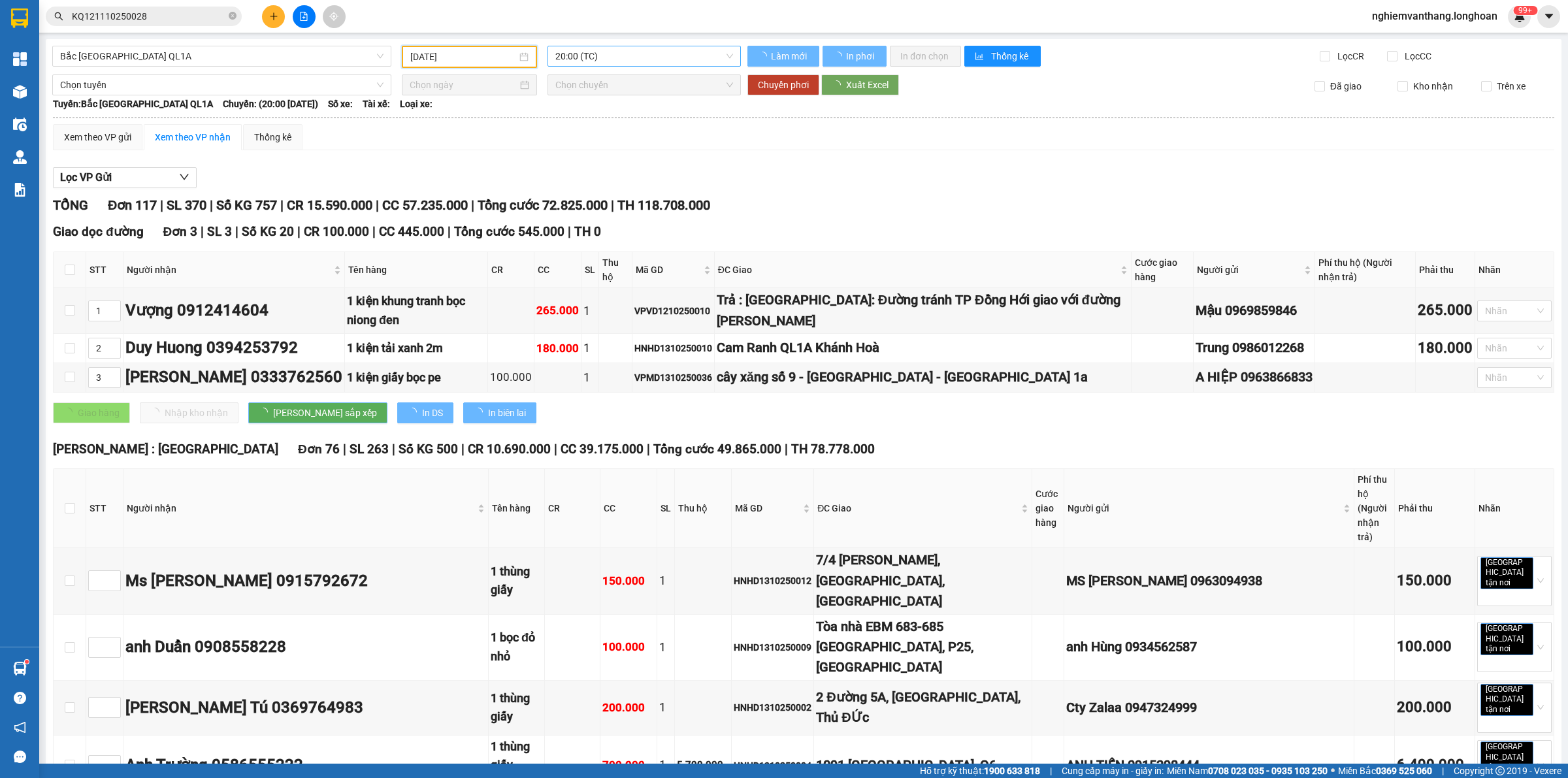
click at [565, 61] on span "20:00 (TC)" at bounding box center [644, 56] width 178 height 20
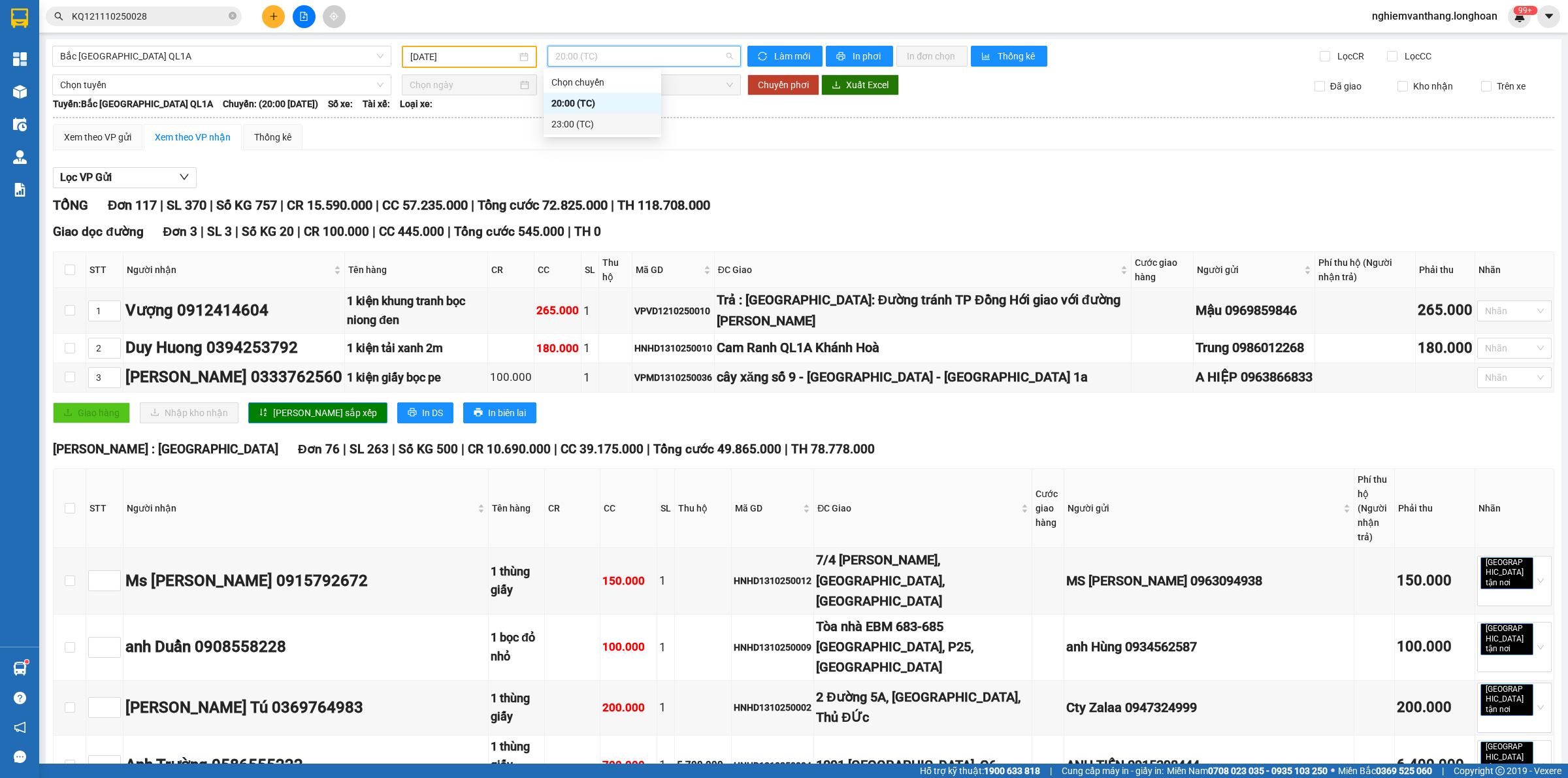
click at [572, 121] on div "23:00 (TC)" at bounding box center [602, 123] width 102 height 14
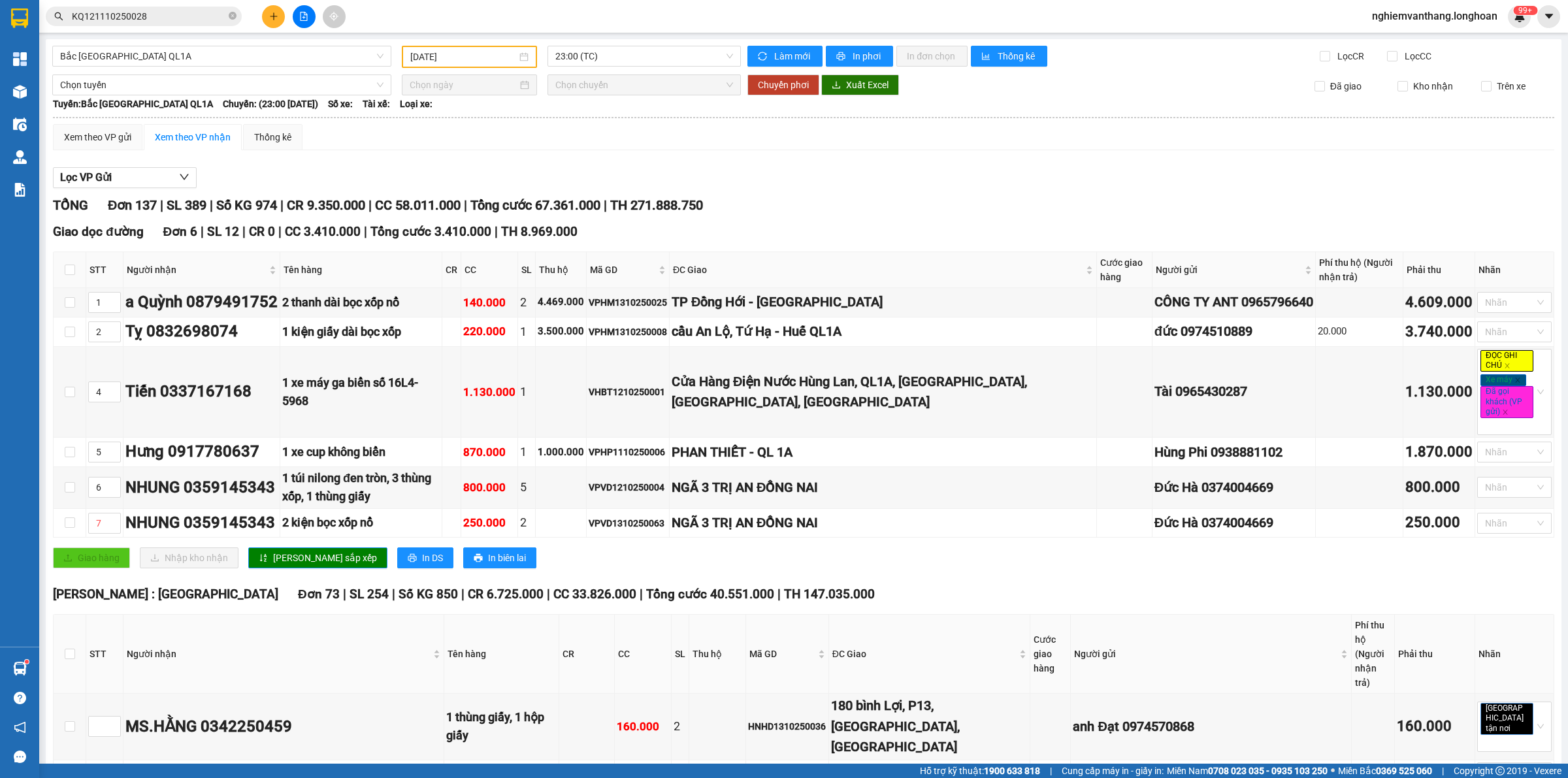
scroll to position [6261, 0]
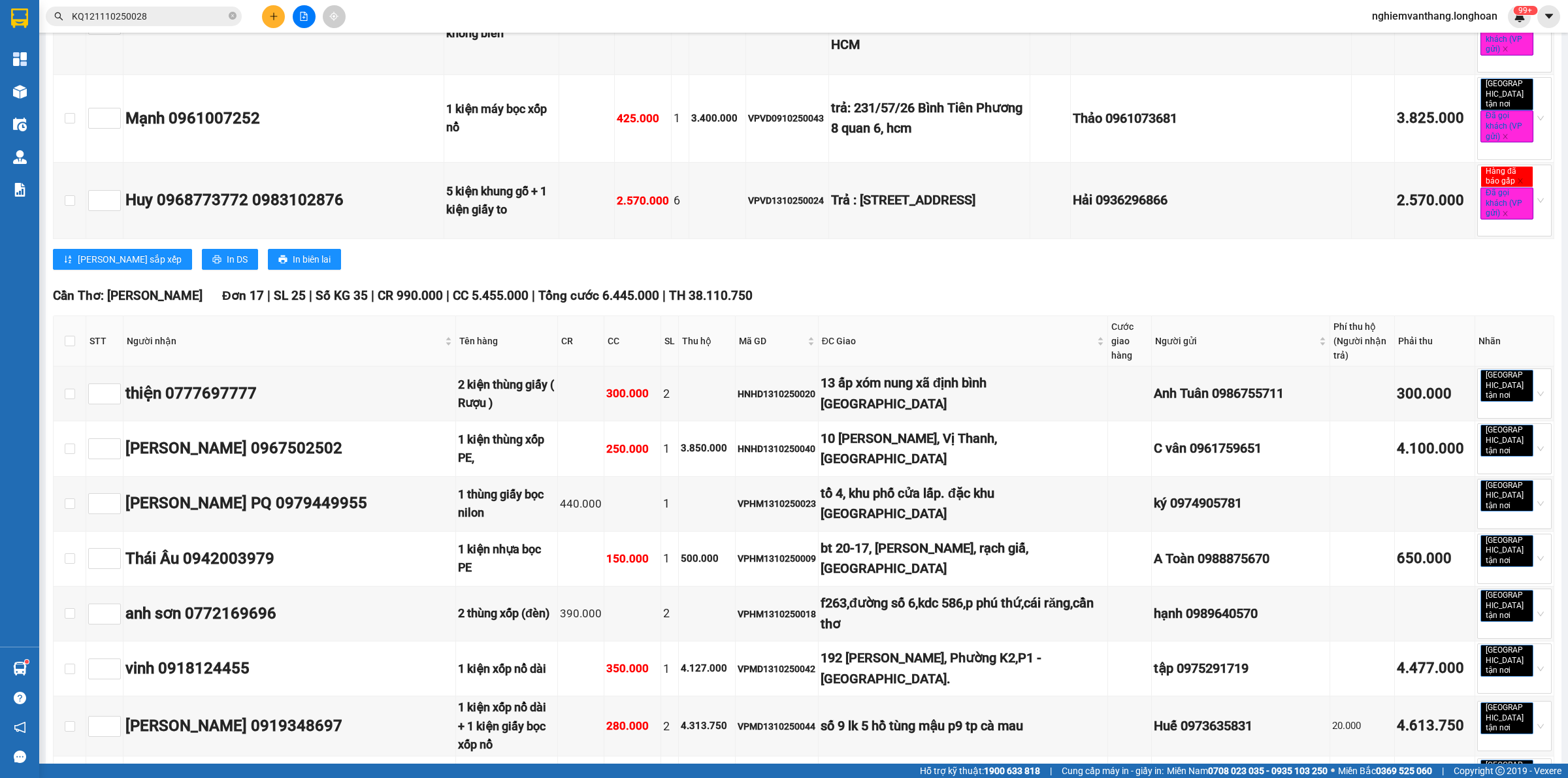
checkbox input "true"
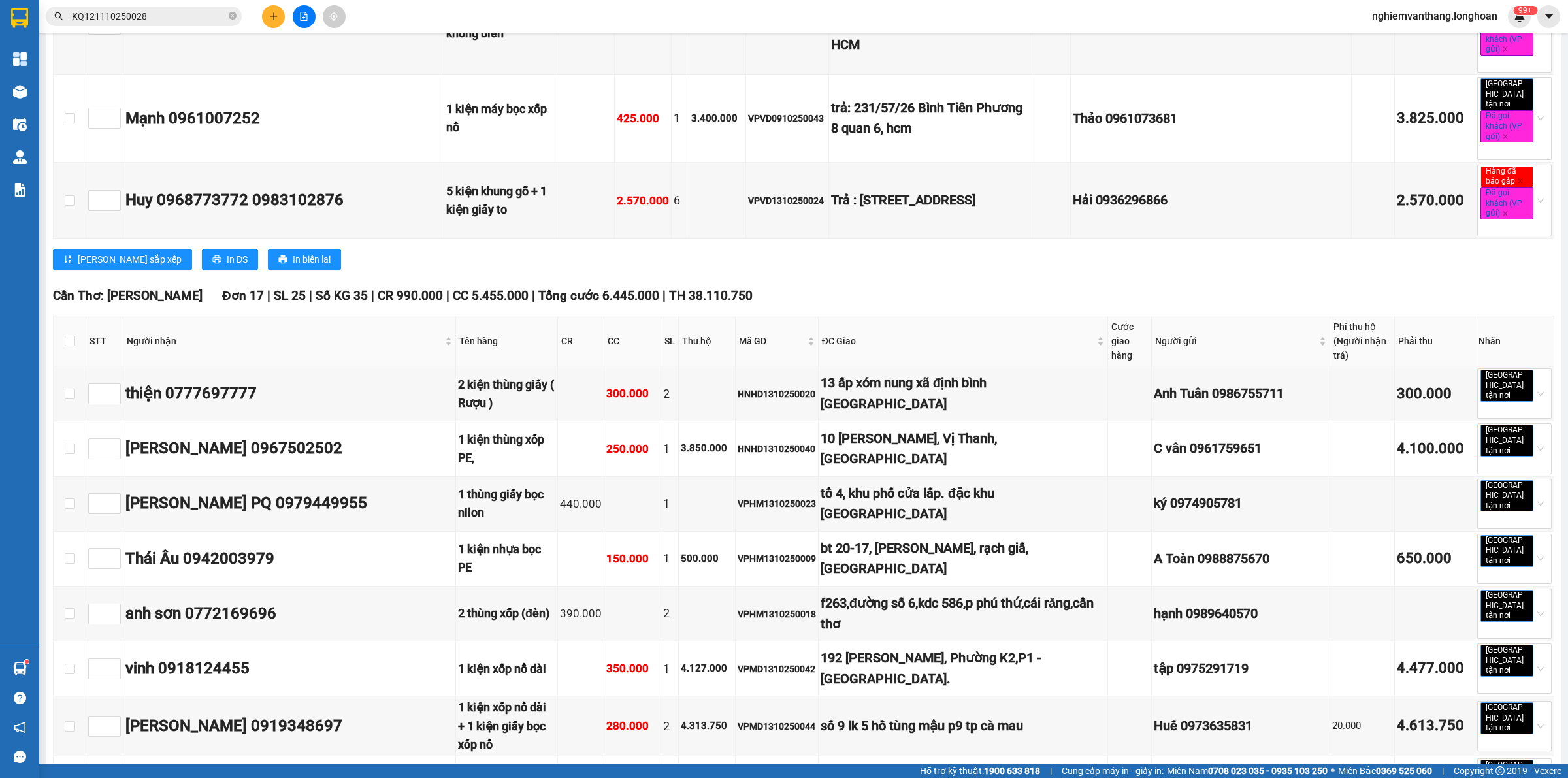
checkbox input "true"
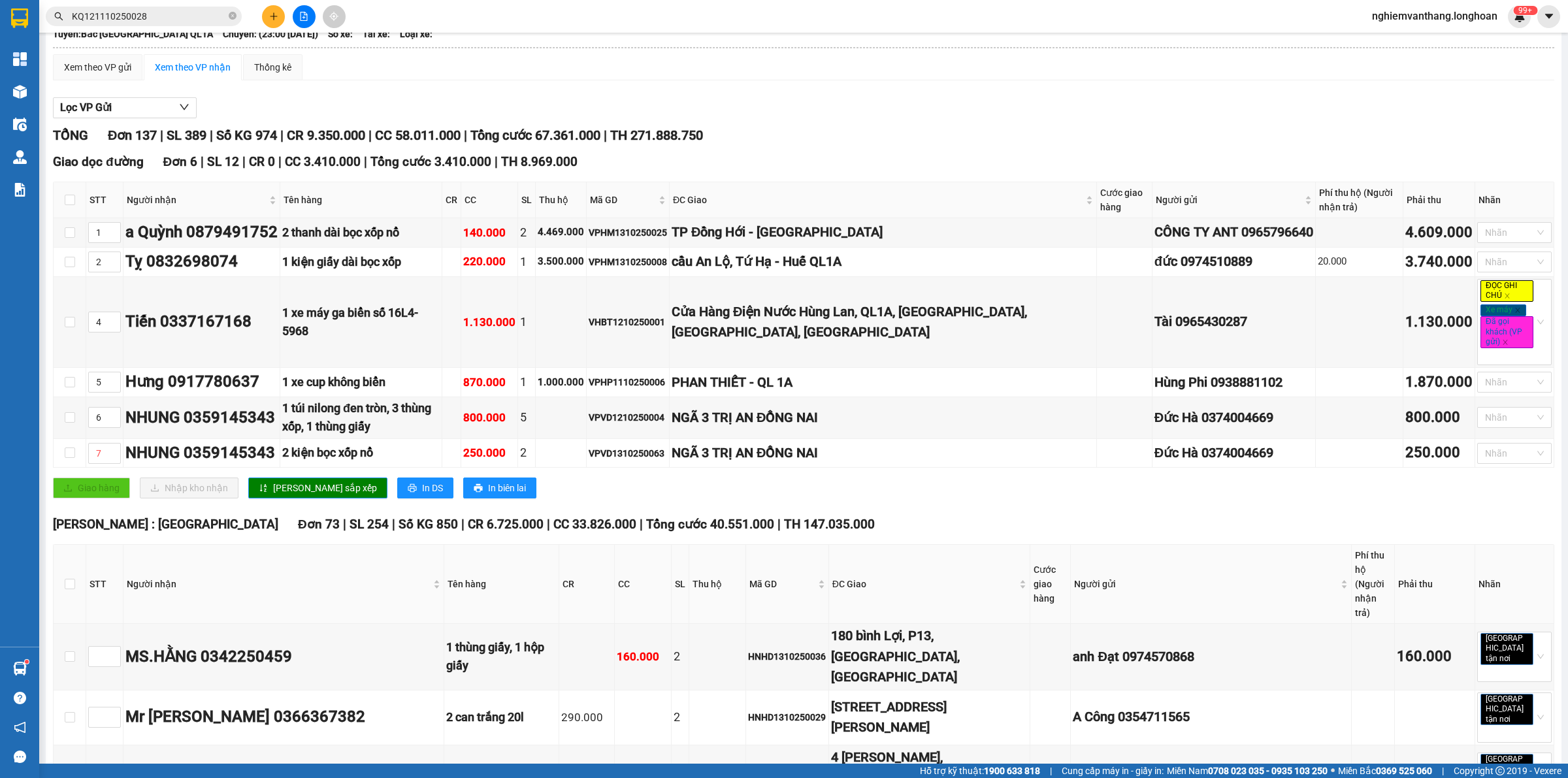
scroll to position [17, 0]
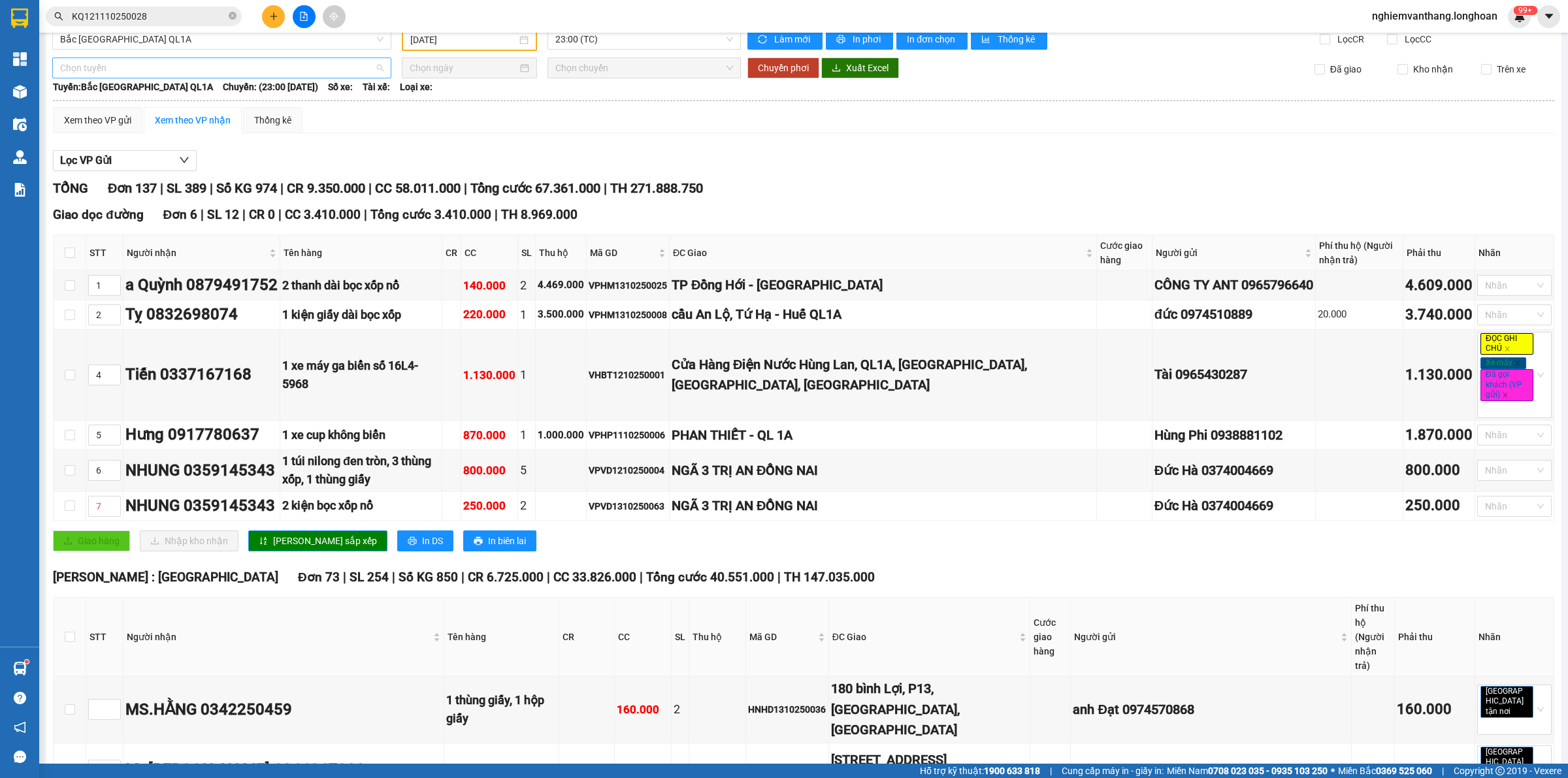
click at [132, 66] on span "Chọn tuyến" at bounding box center [222, 68] width 323 height 20
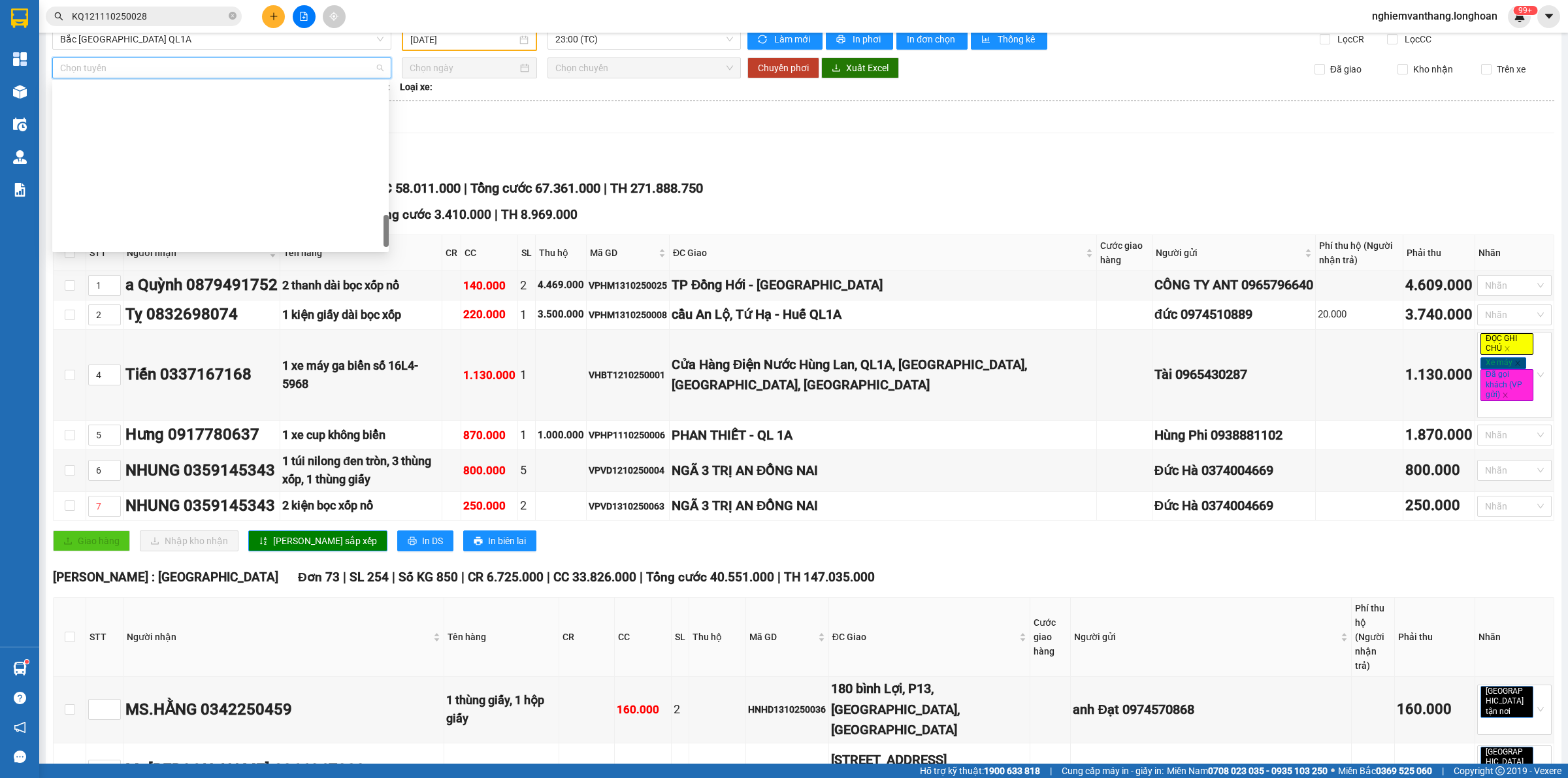
scroll to position [919, 0]
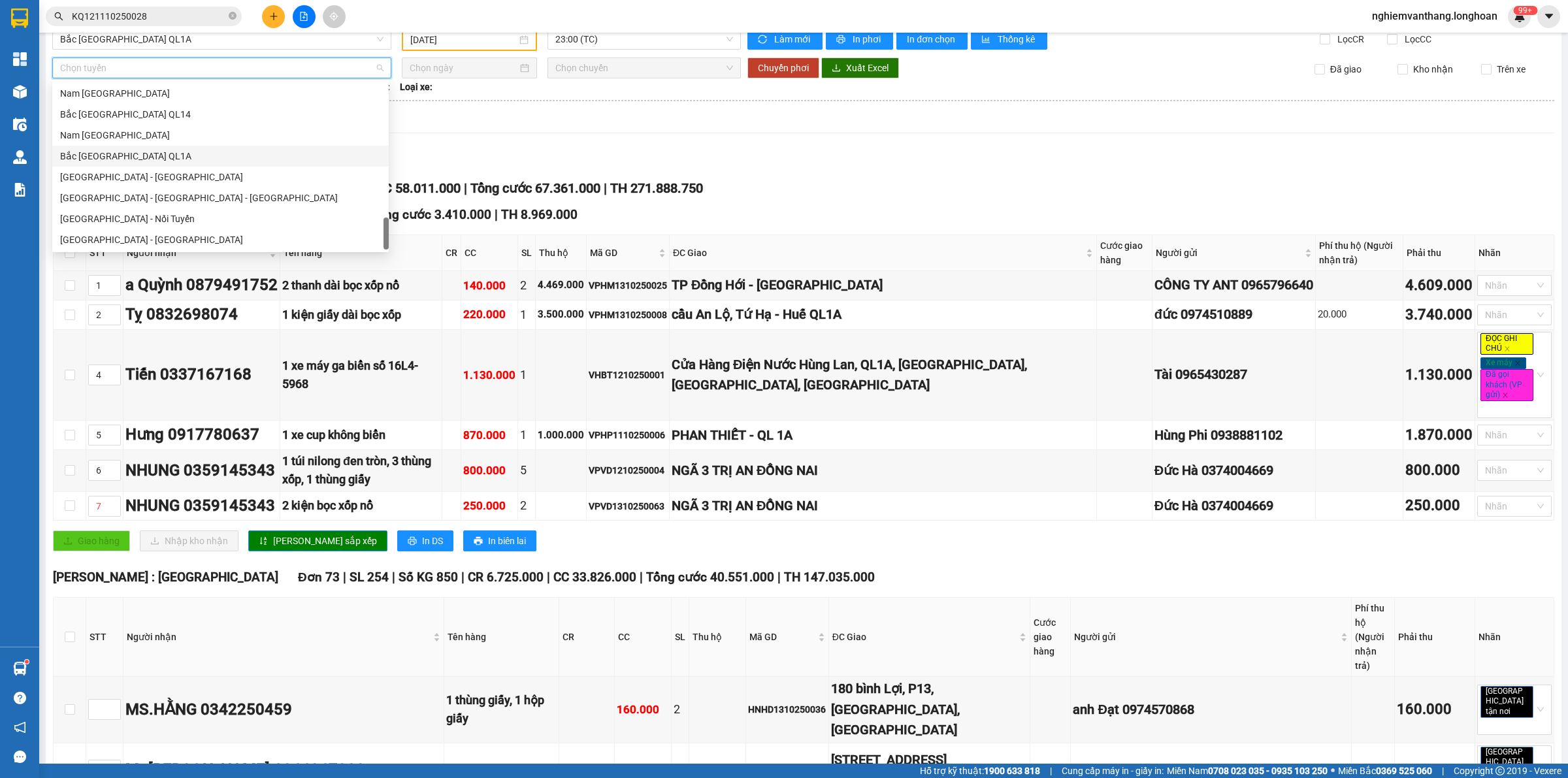
click at [135, 162] on div "Bắc [GEOGRAPHIC_DATA] QL1A" at bounding box center [220, 155] width 321 height 14
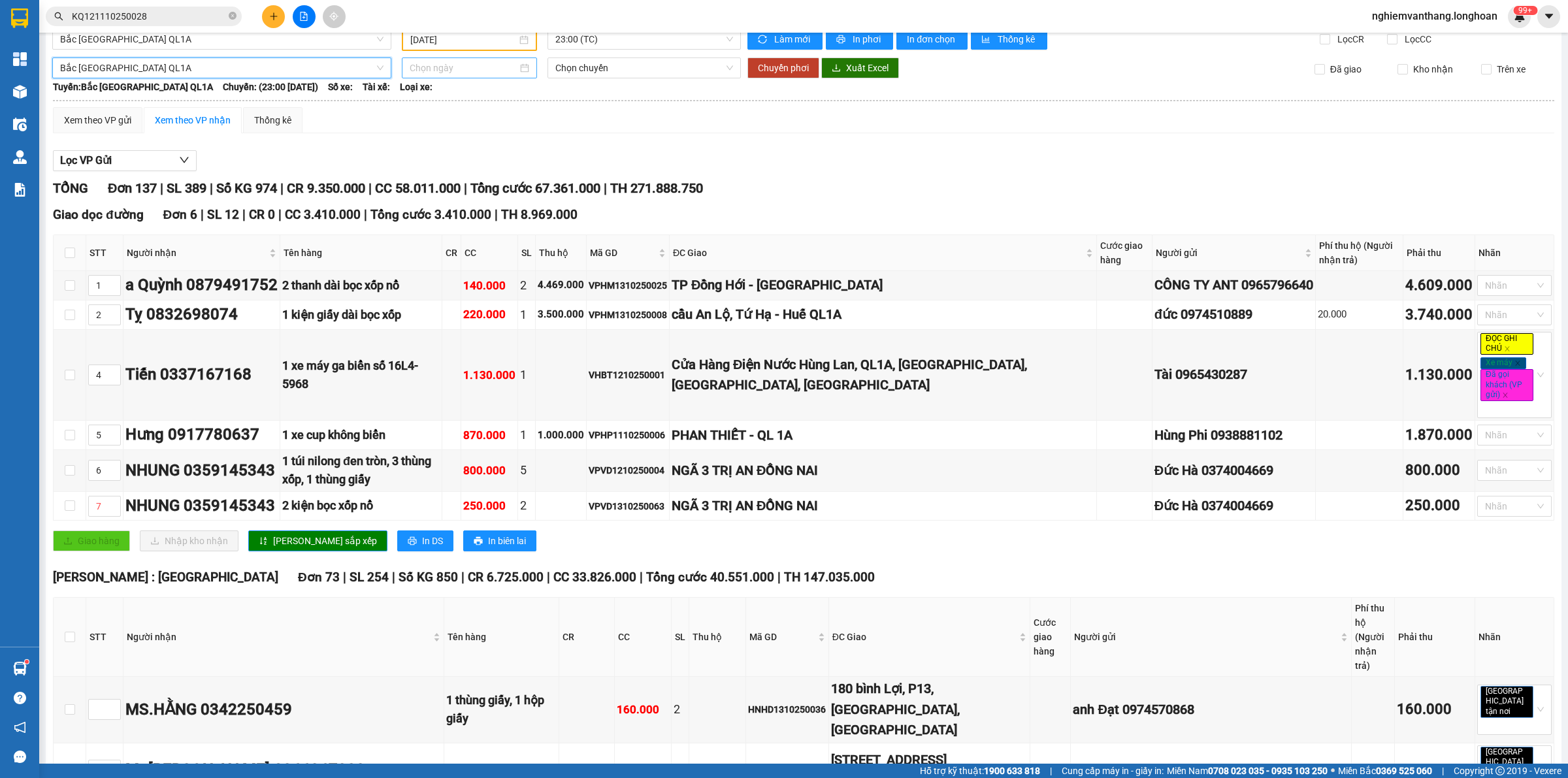
click at [458, 62] on input at bounding box center [464, 68] width 108 height 14
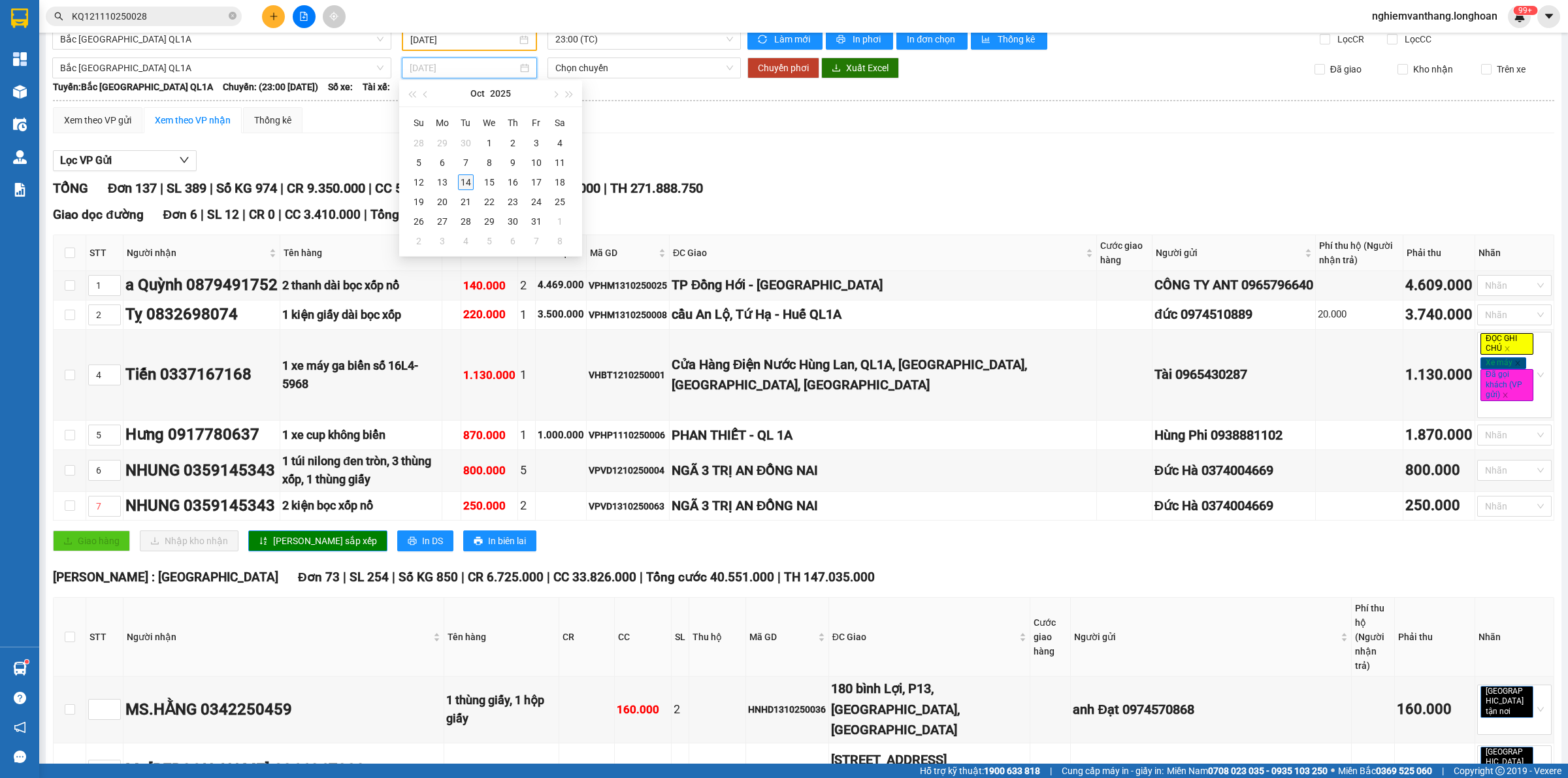
type input "[DATE]"
click at [465, 183] on div "14" at bounding box center [465, 182] width 16 height 16
type input "[DATE]"
click at [758, 69] on span "Chuyển phơi" at bounding box center [783, 68] width 51 height 14
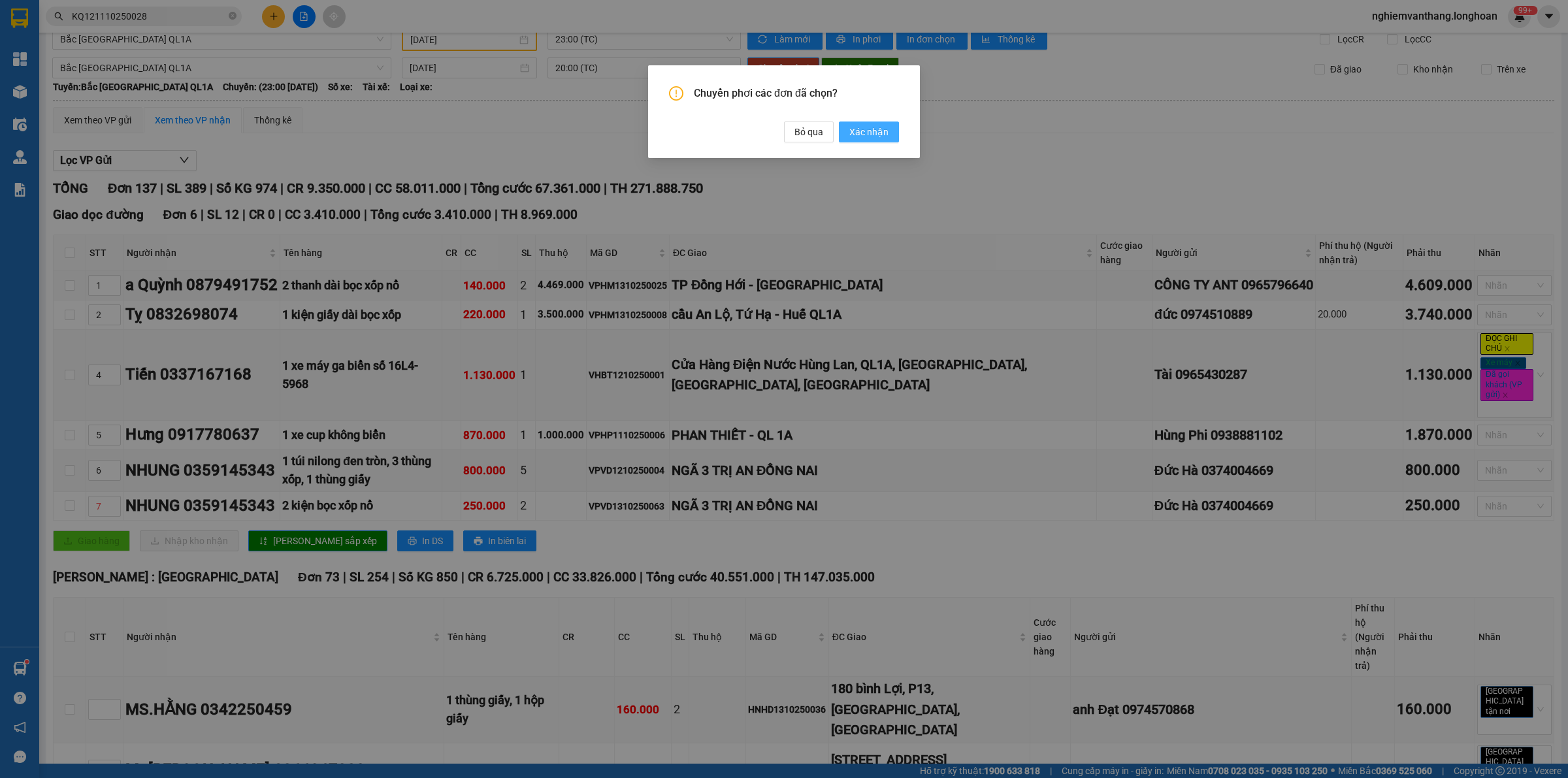
drag, startPoint x: 860, startPoint y: 128, endPoint x: 750, endPoint y: 135, distance: 110.2
click at [862, 128] on span "Xác nhận" at bounding box center [868, 132] width 39 height 14
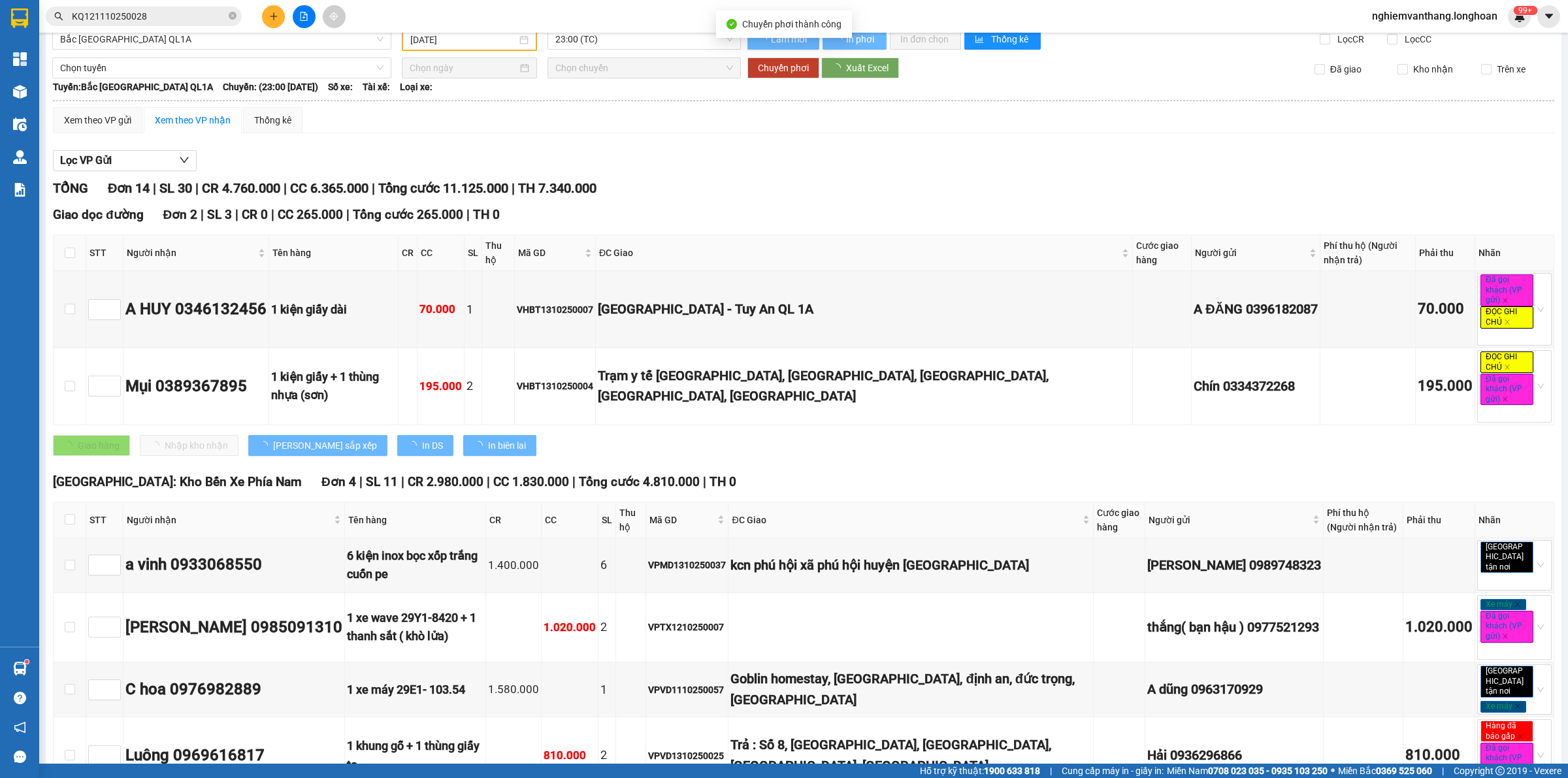
checkbox input "false"
type input "[DATE]"
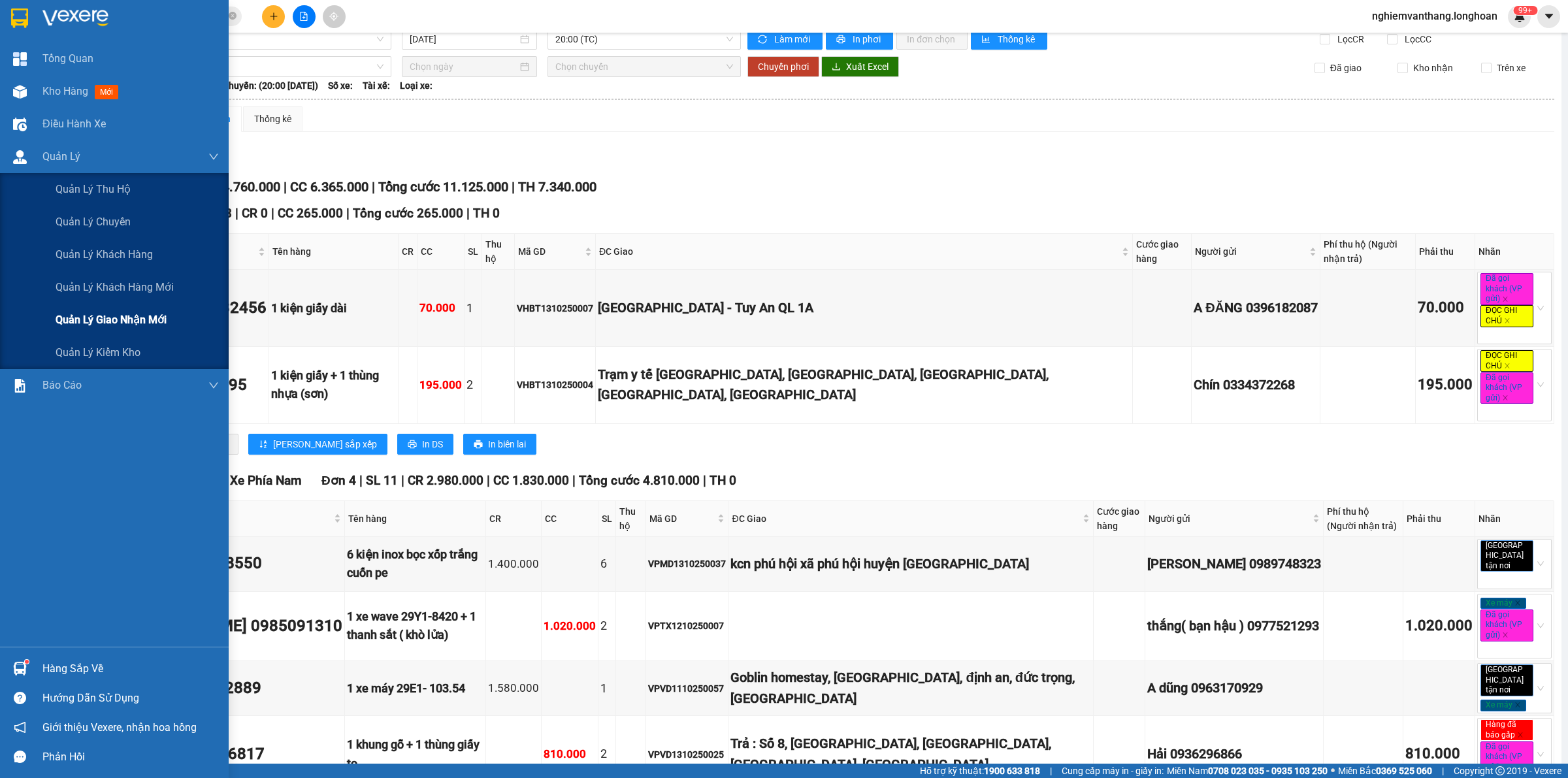
click at [100, 315] on span "Quản lý giao nhận mới" at bounding box center [110, 320] width 111 height 16
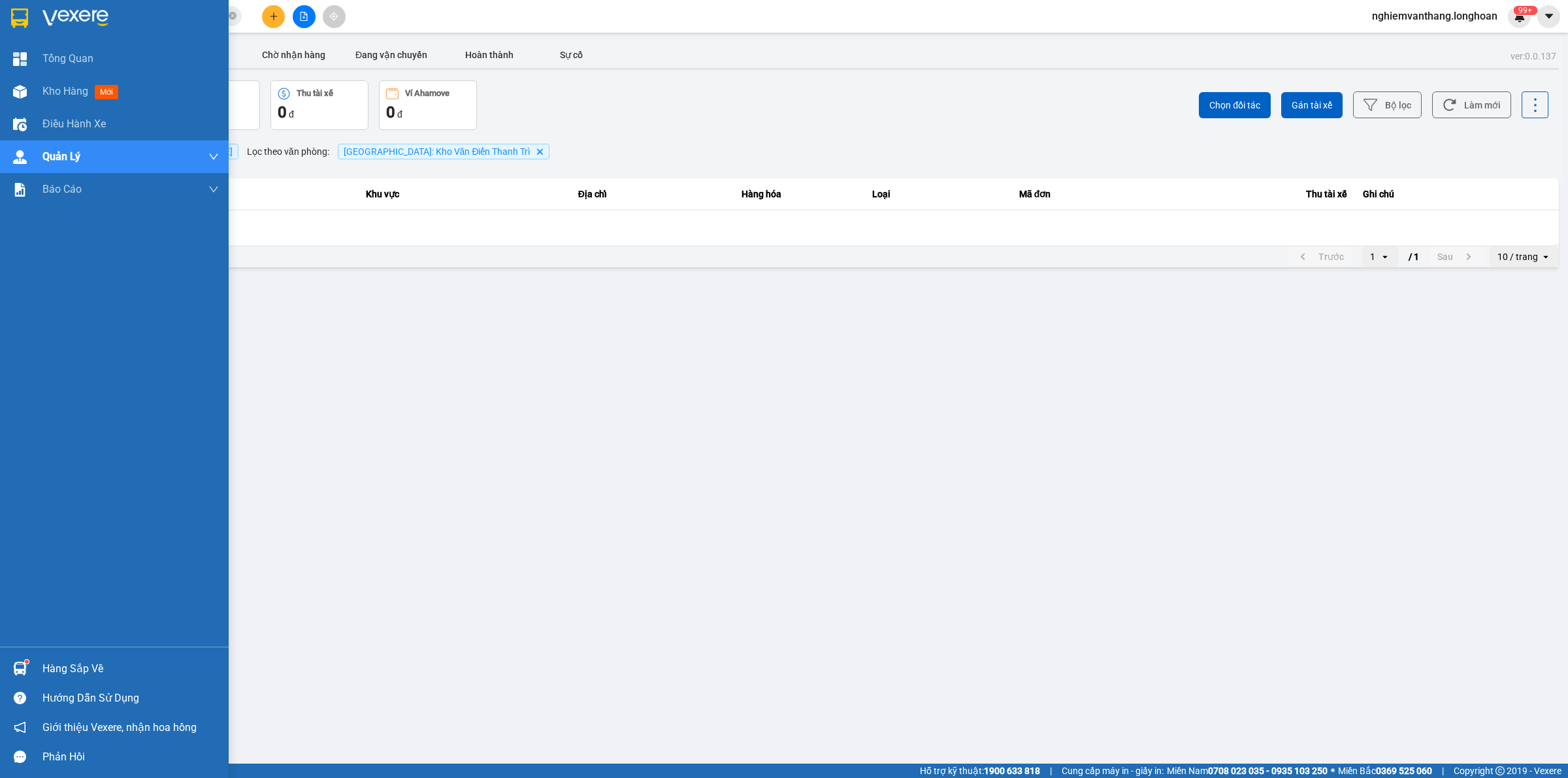
click at [17, 15] on img at bounding box center [19, 18] width 17 height 20
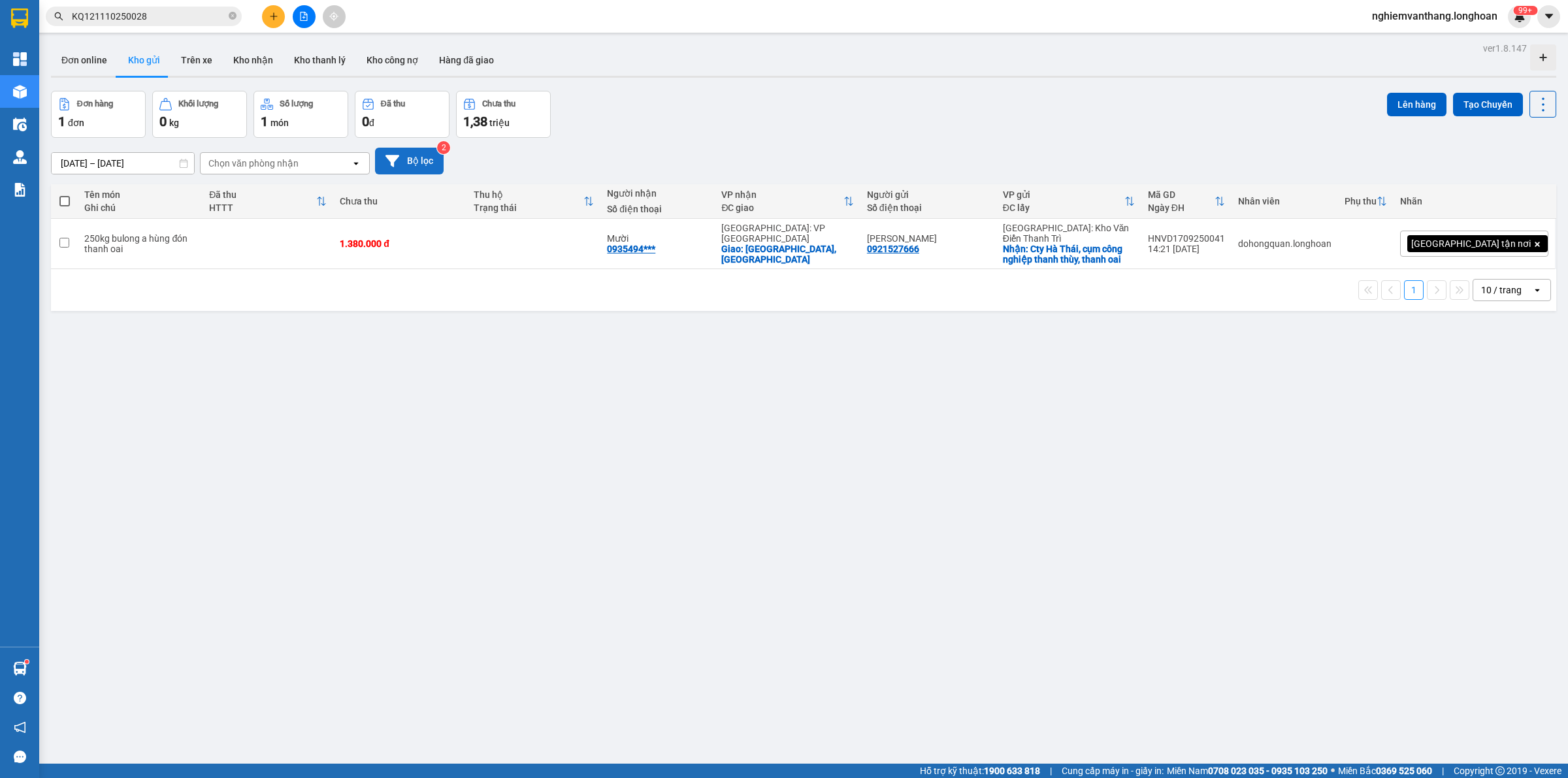
click at [433, 164] on button "Bộ lọc" at bounding box center [409, 160] width 69 height 27
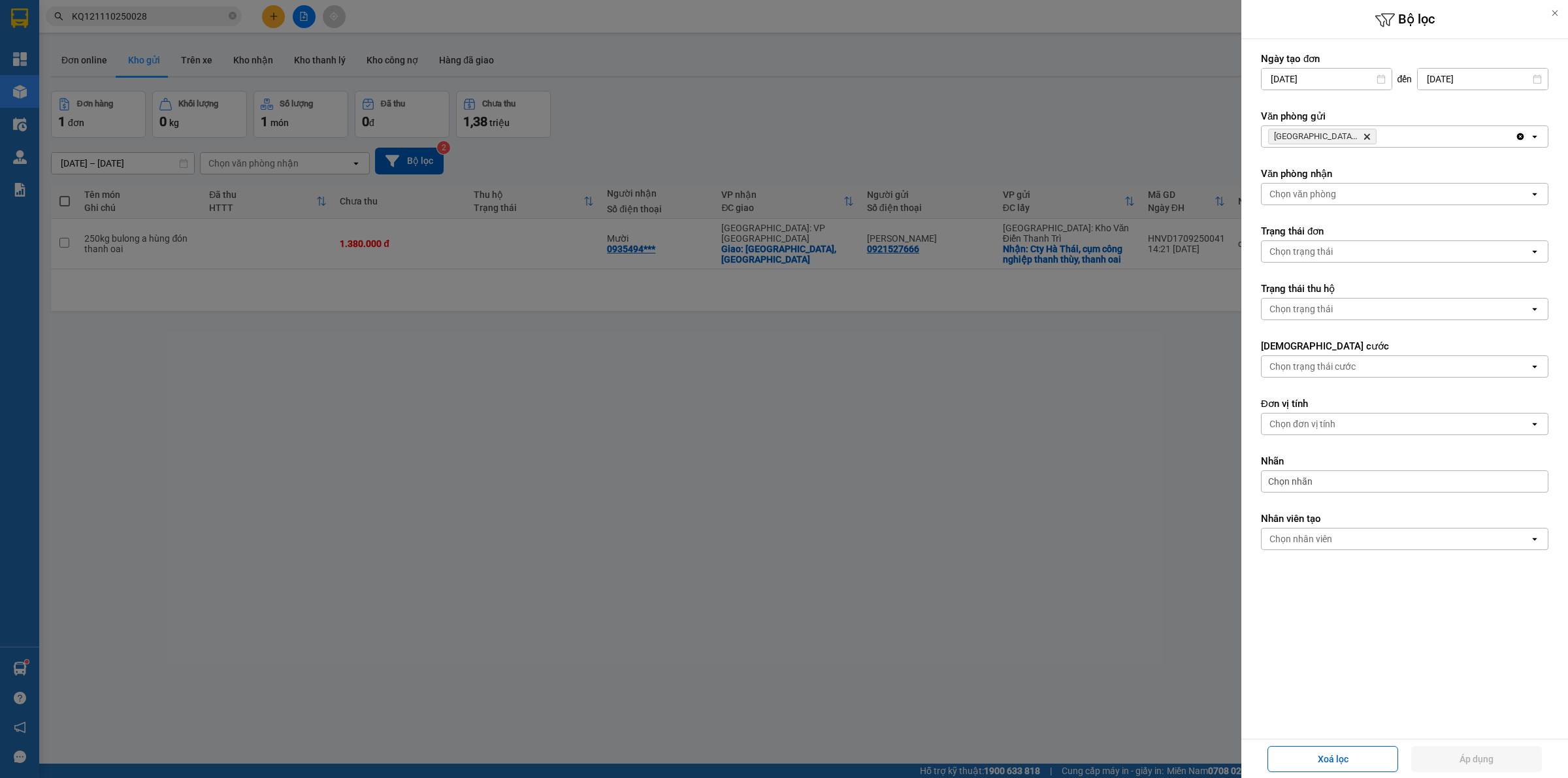
click at [1385, 134] on div "[GEOGRAPHIC_DATA]: [PERSON_NAME] Trì Delete" at bounding box center [1388, 136] width 254 height 21
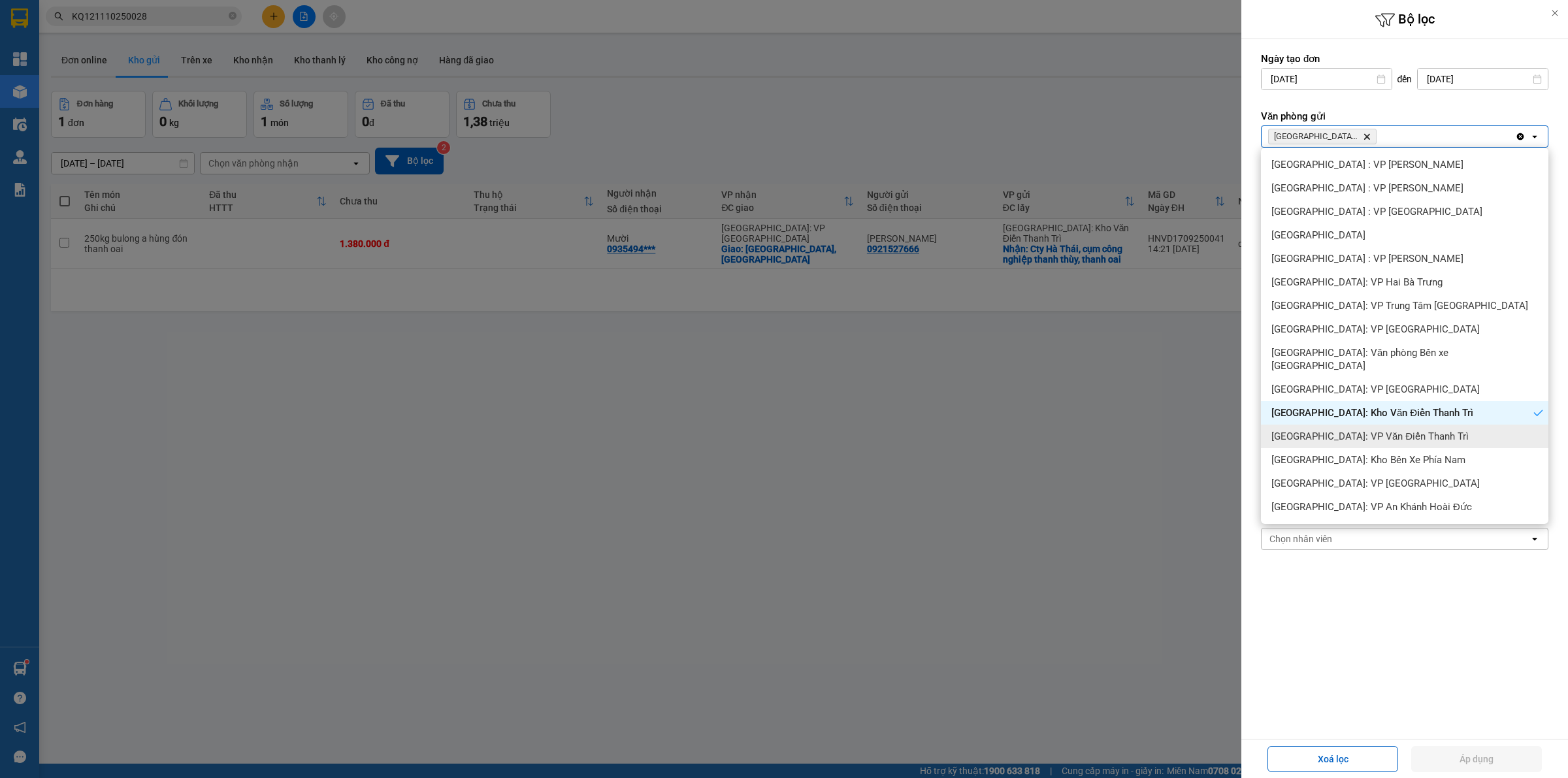
click at [1342, 425] on div "[GEOGRAPHIC_DATA]: VP Văn Điển Thanh Trì" at bounding box center [1404, 436] width 287 height 23
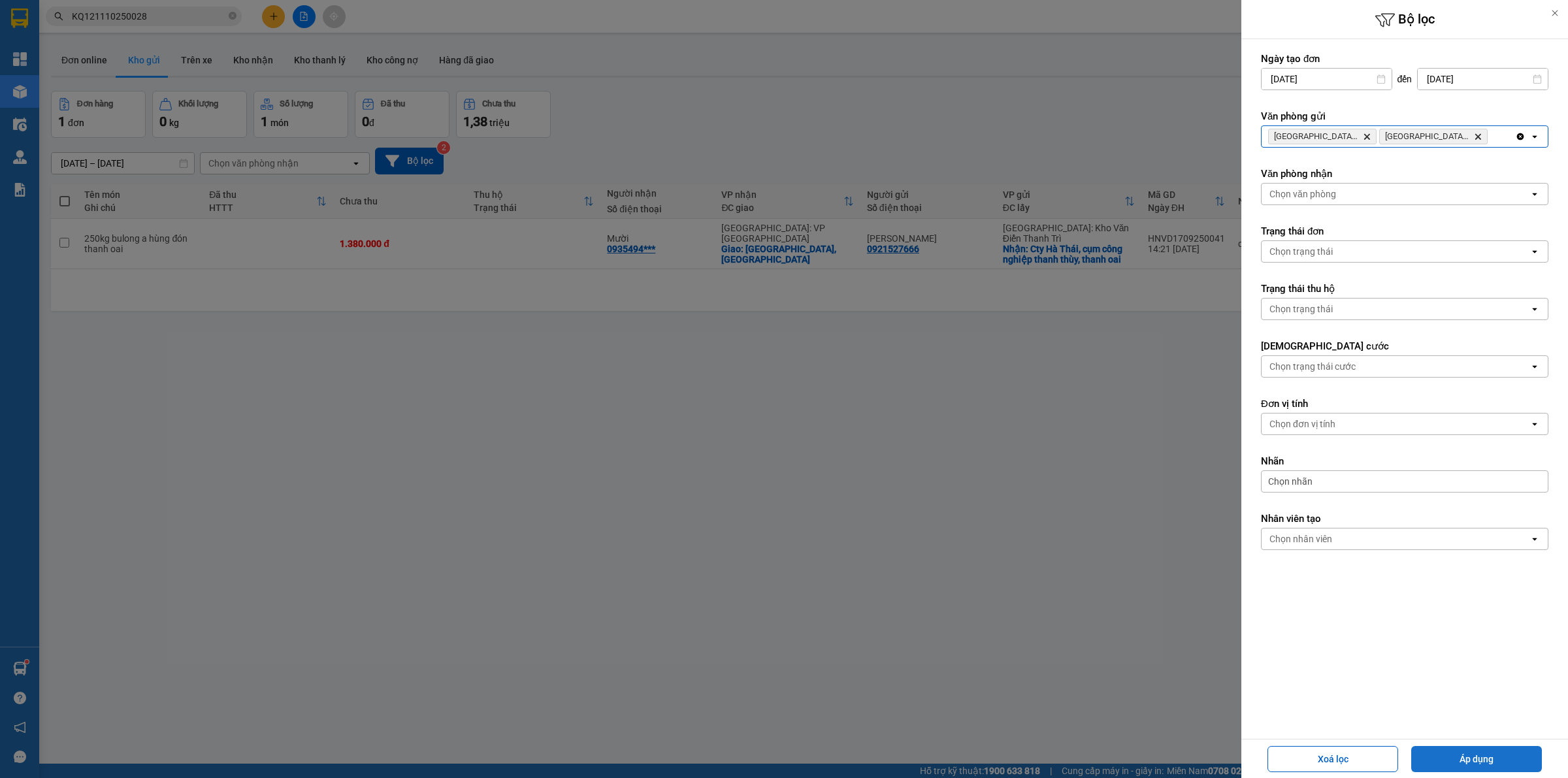
click at [1455, 750] on button "Áp dụng" at bounding box center [1477, 759] width 131 height 26
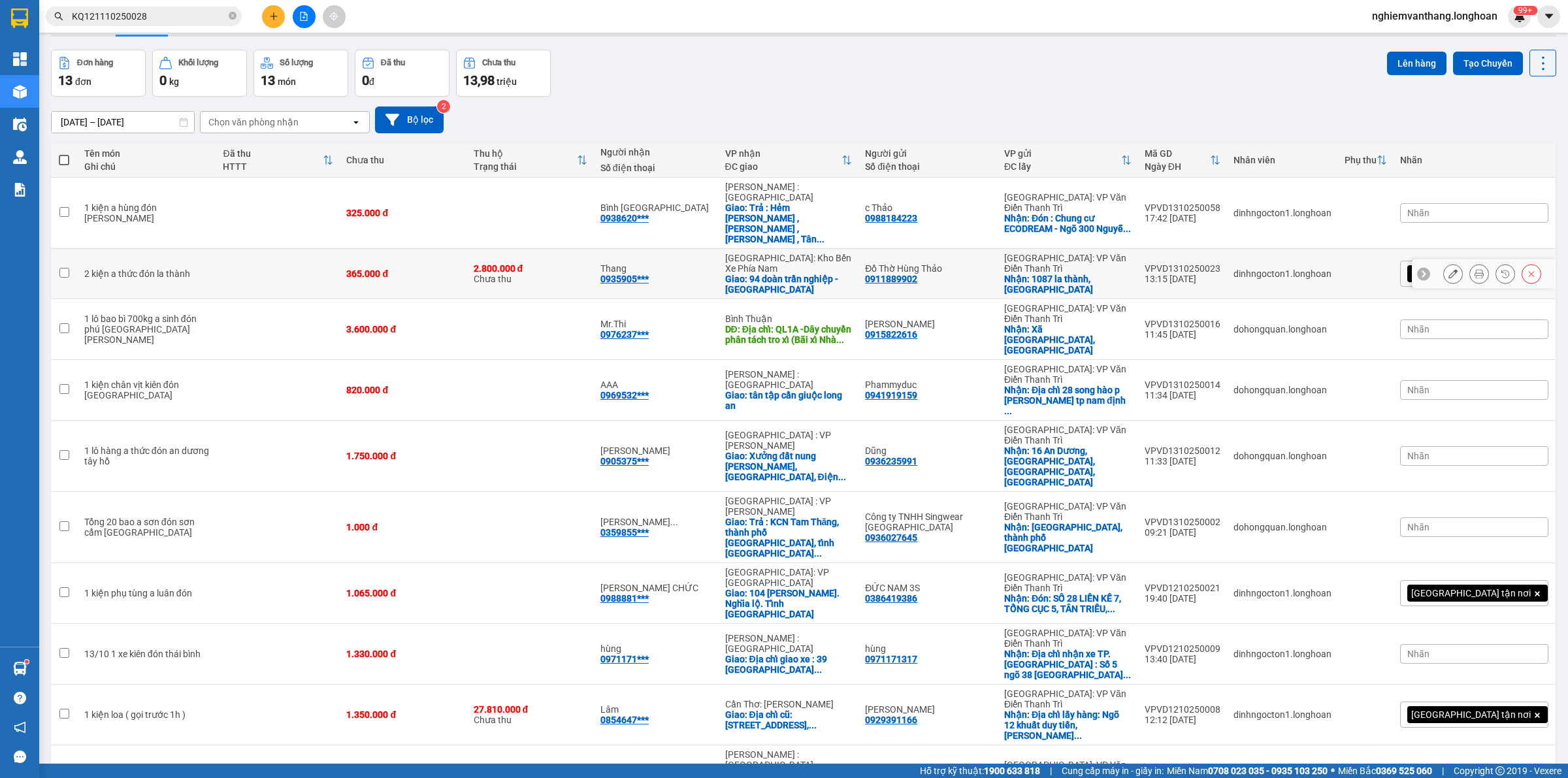
scroll to position [60, 0]
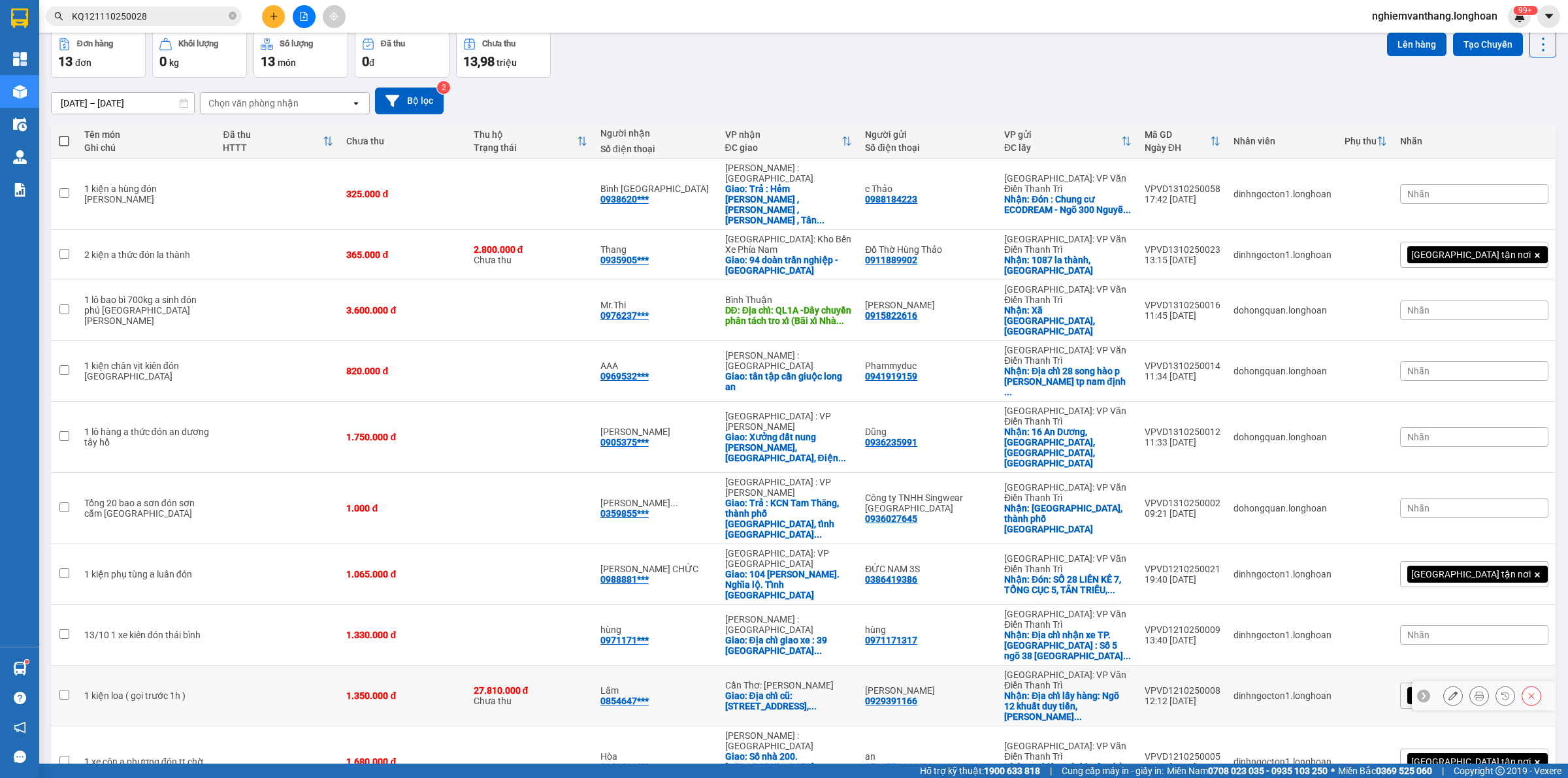
click at [239, 665] on td at bounding box center [278, 695] width 123 height 61
checkbox input "true"
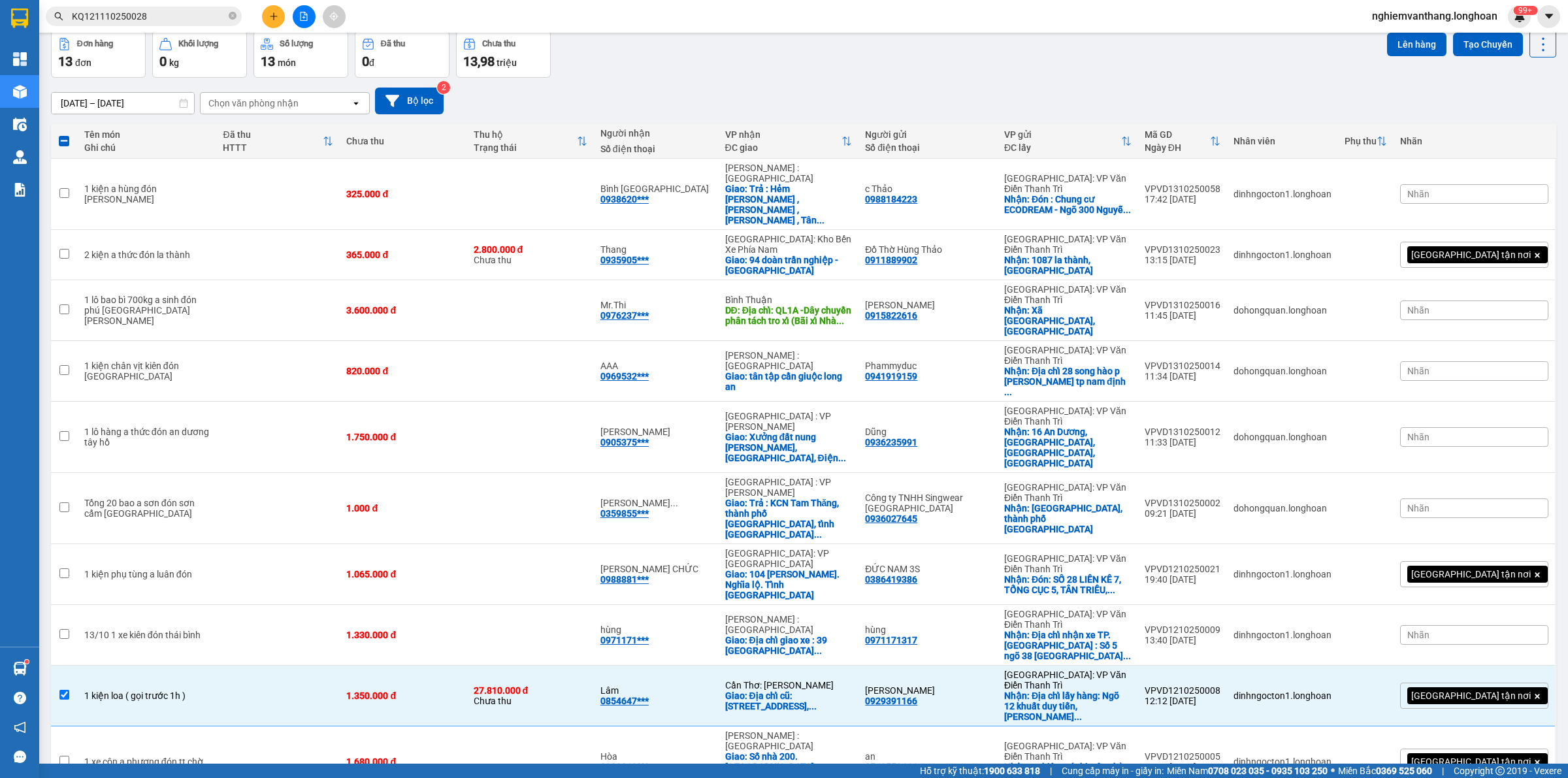
click at [305, 18] on icon "file-add" at bounding box center [304, 16] width 9 height 9
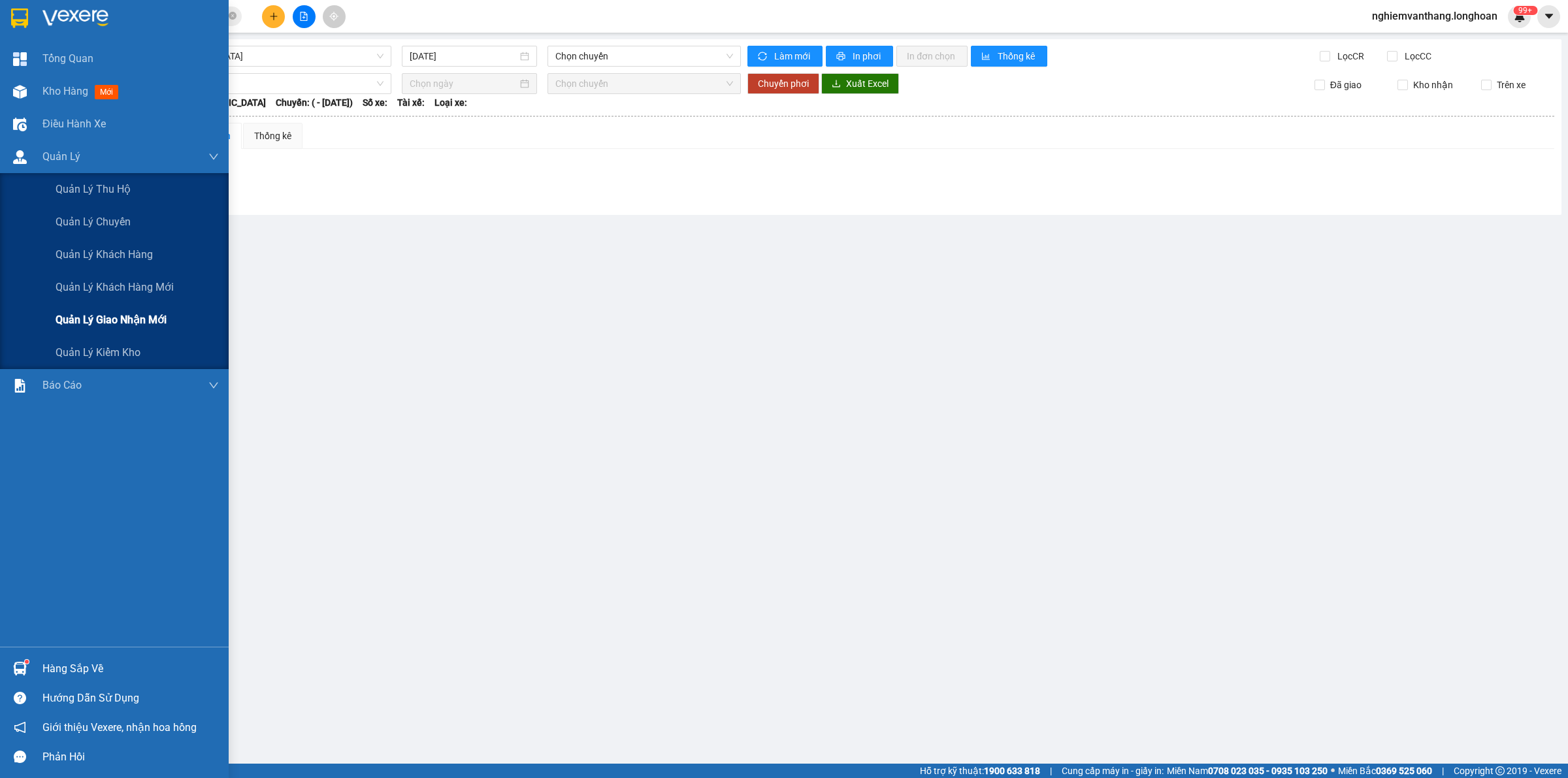
click at [96, 317] on span "Quản lý giao nhận mới" at bounding box center [110, 320] width 111 height 16
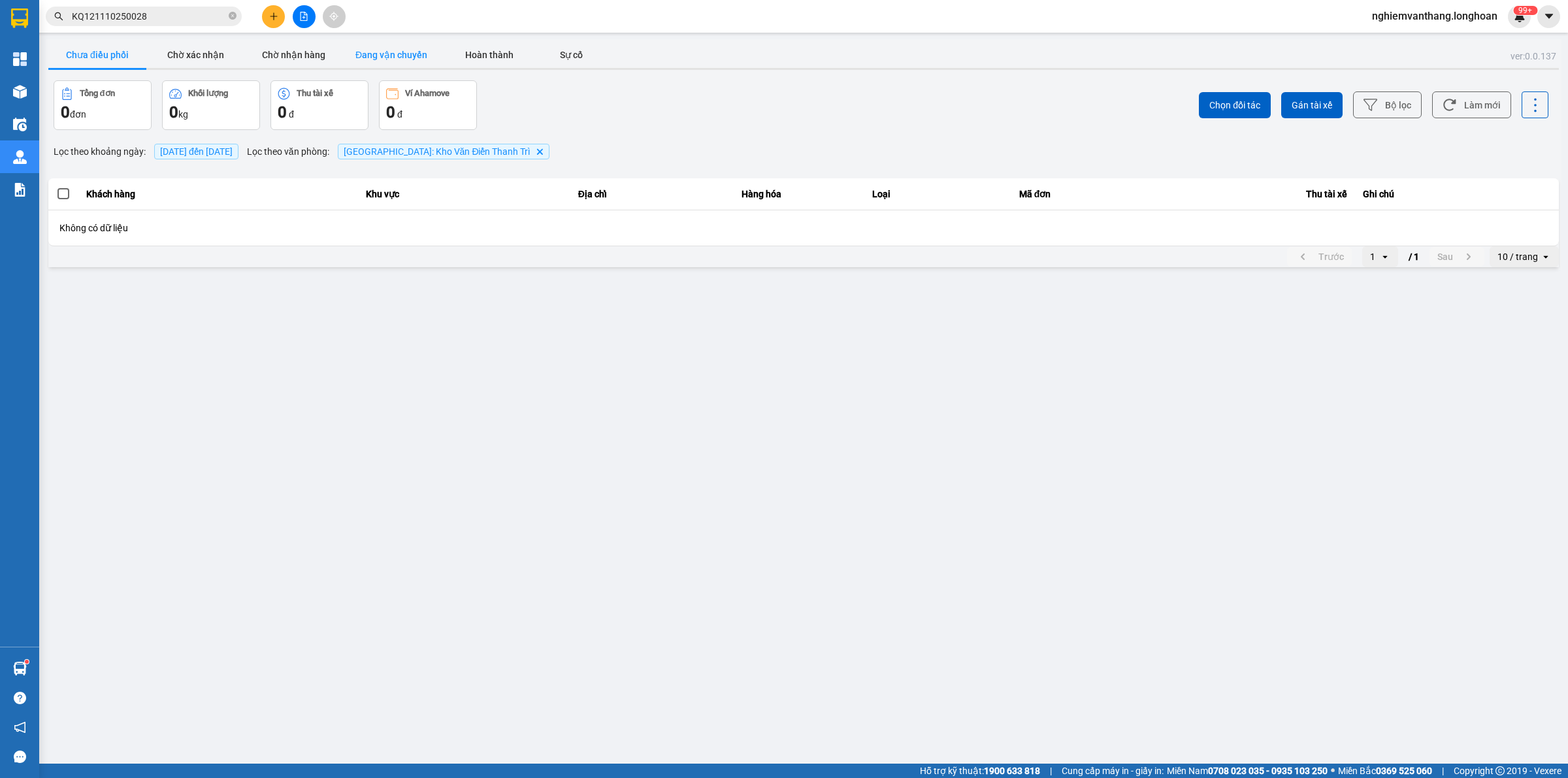
click at [402, 56] on button "Đang vận chuyển" at bounding box center [391, 55] width 98 height 26
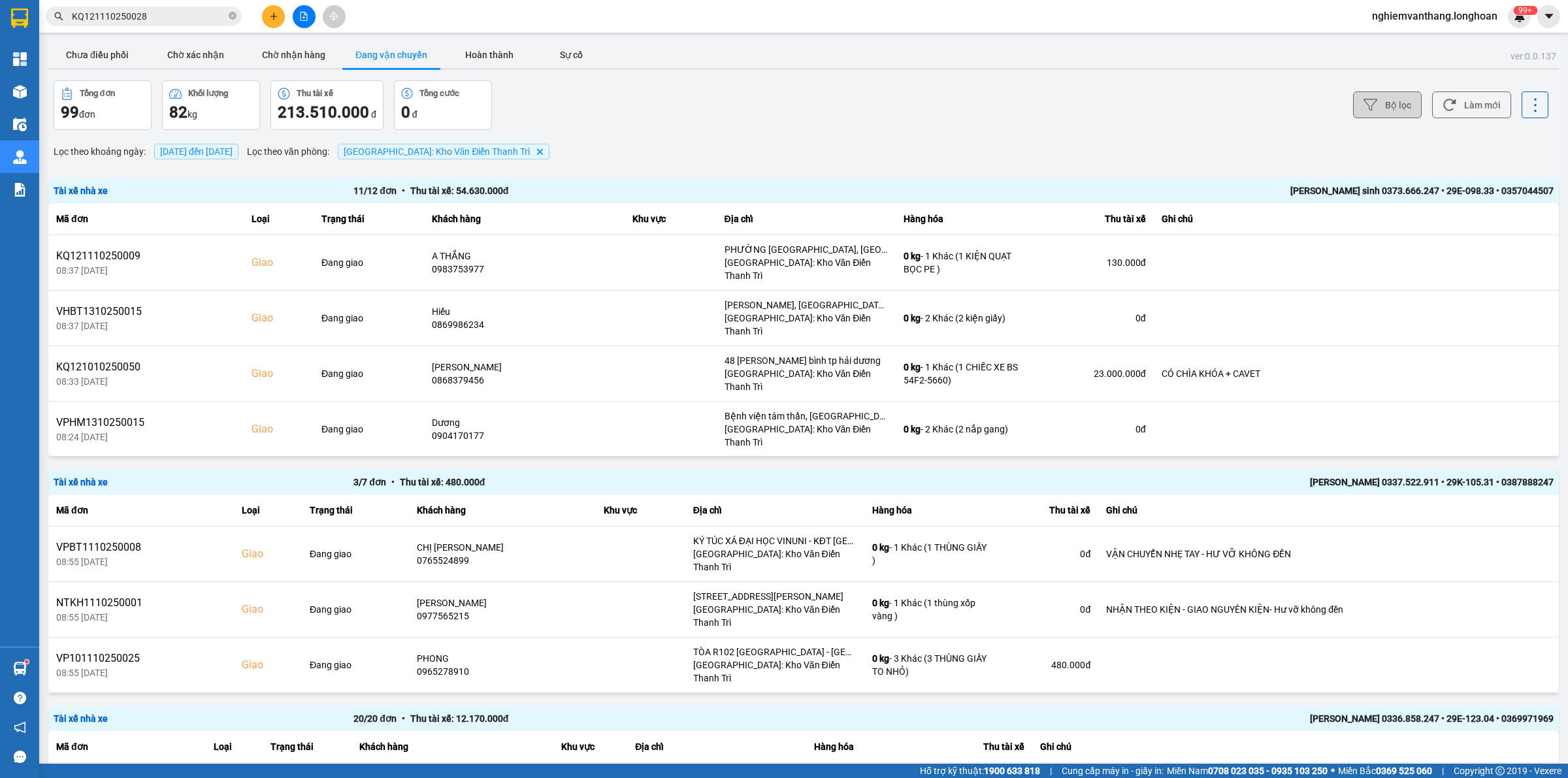
drag, startPoint x: 1363, startPoint y: 121, endPoint x: 1372, endPoint y: 109, distance: 15.0
click at [1366, 119] on div "Bộ lọc Làm mới" at bounding box center [1174, 105] width 748 height 50
click at [1375, 109] on button "Bộ lọc" at bounding box center [1387, 104] width 69 height 27
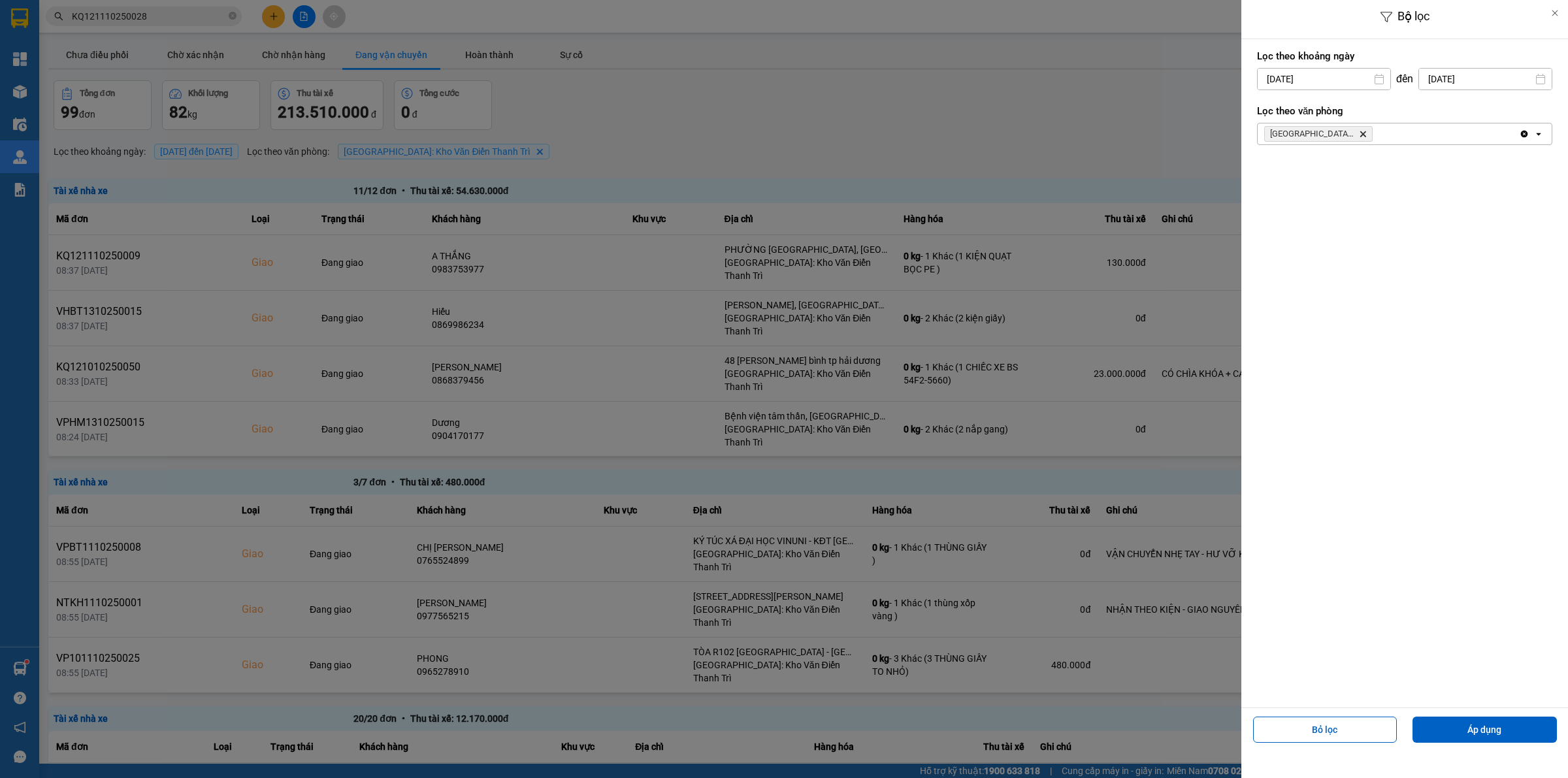
click at [1316, 162] on div "1" at bounding box center [1317, 175] width 26 height 26
type input "[DATE]"
drag, startPoint x: 1376, startPoint y: 115, endPoint x: 1395, endPoint y: 132, distance: 25.5
click at [1378, 115] on label "Lọc theo văn phòng" at bounding box center [1404, 110] width 295 height 13
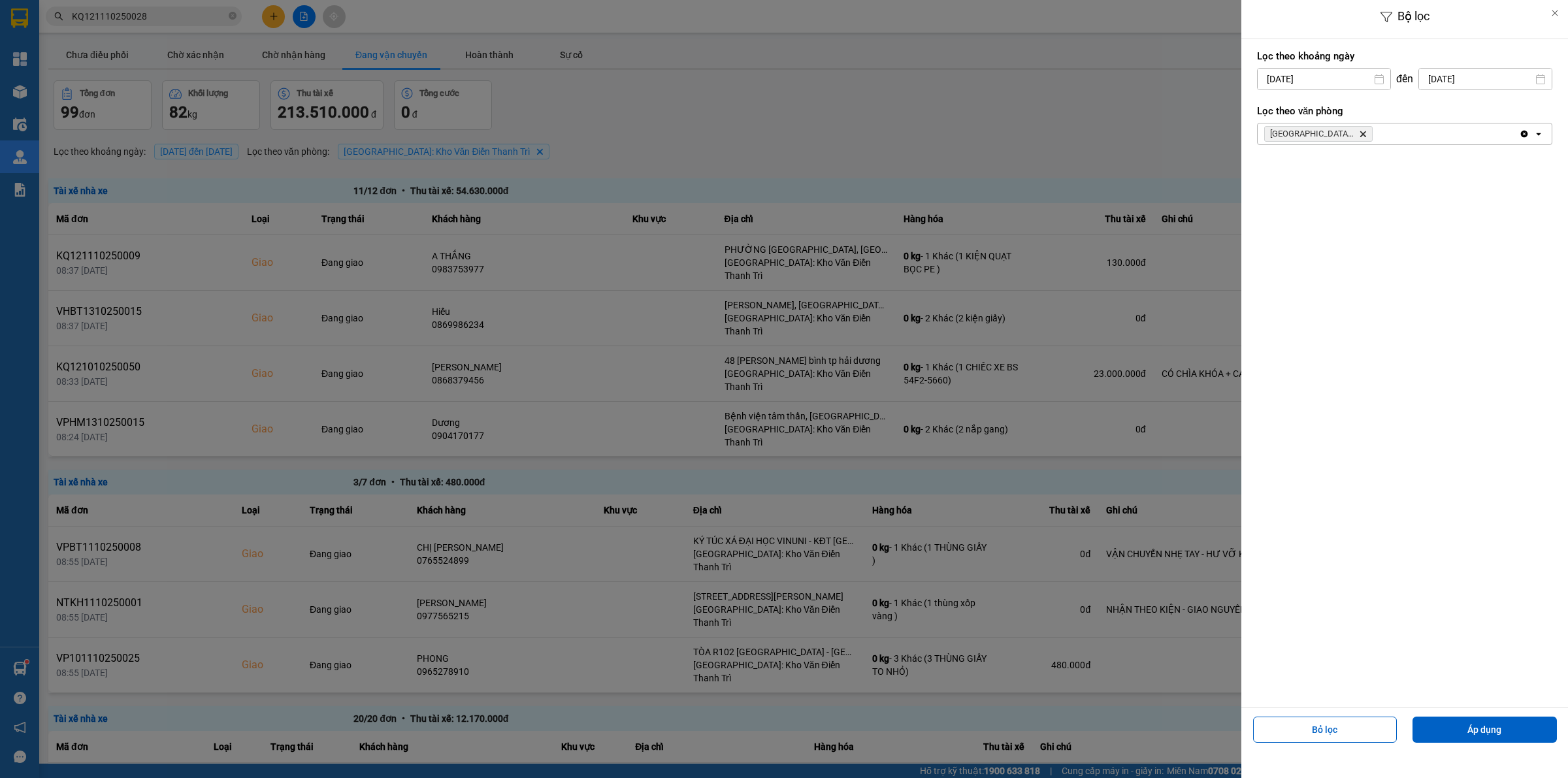
click at [1360, 132] on icon "Hà Nội: Kho Văn Điển Thanh Trì, close by backspace" at bounding box center [1363, 134] width 6 height 6
click at [1360, 132] on div "Chọn văn phòng" at bounding box center [1395, 134] width 276 height 21
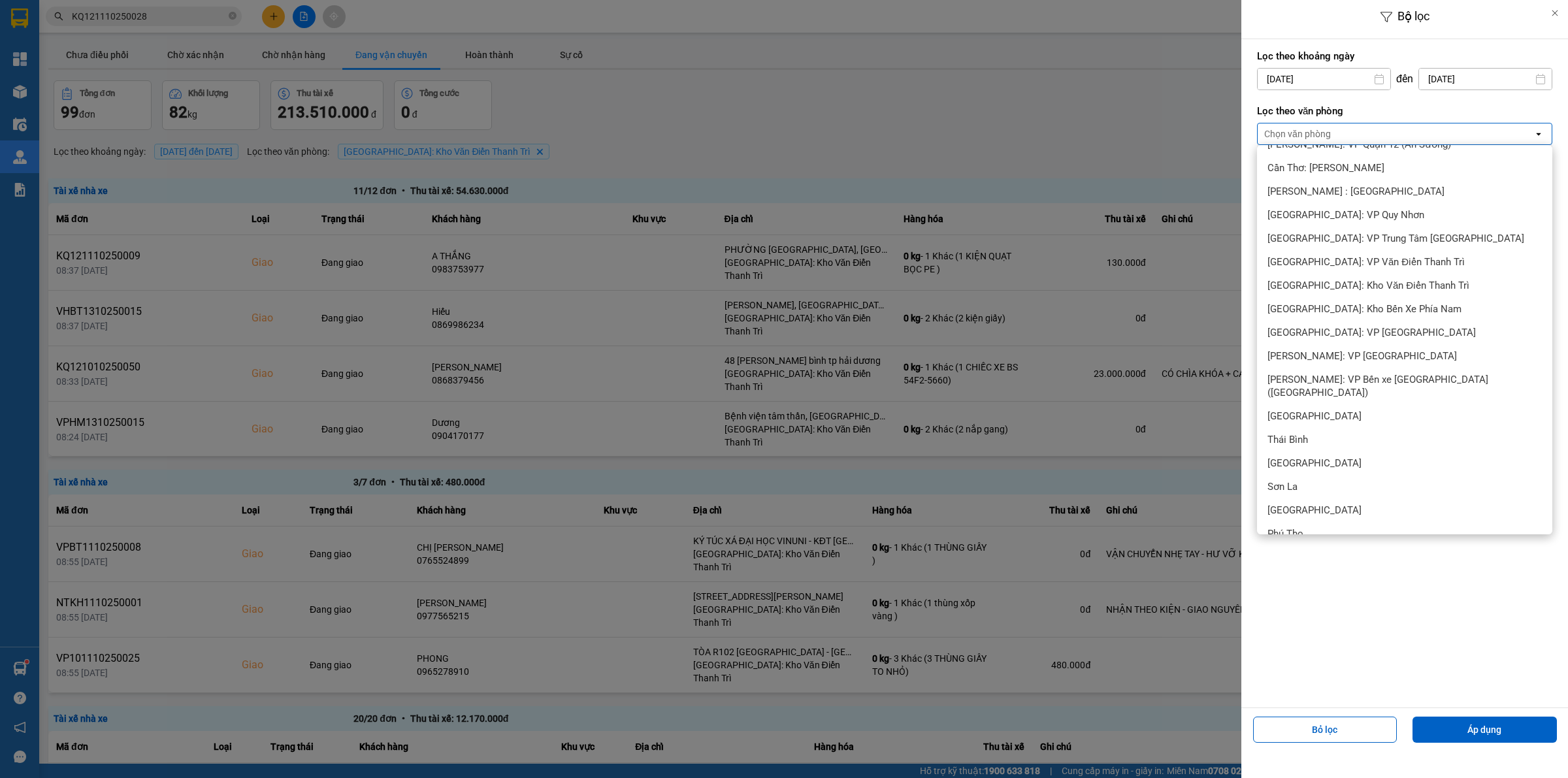
scroll to position [571, 0]
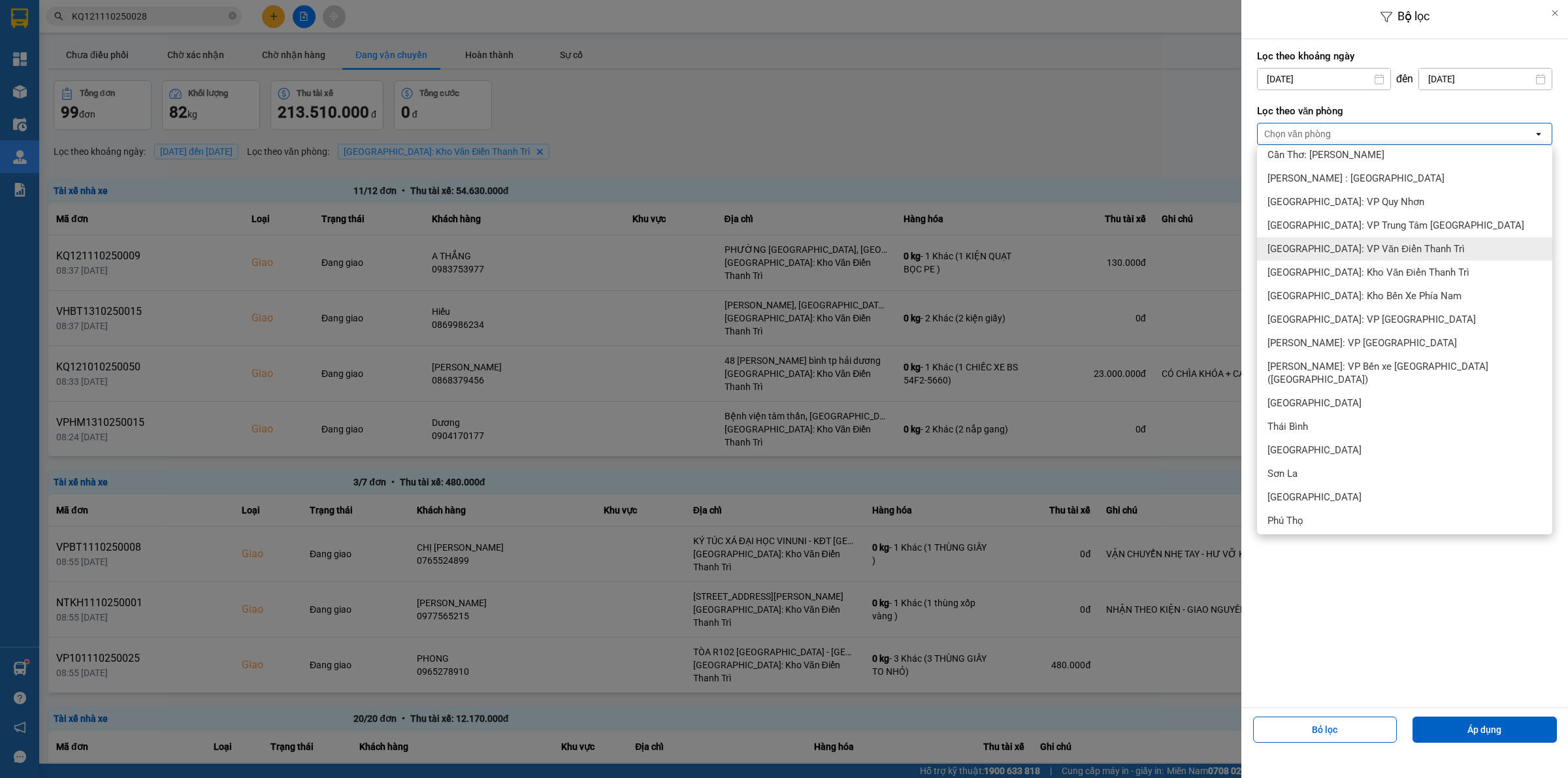
drag, startPoint x: 1361, startPoint y: 243, endPoint x: 1370, endPoint y: 267, distance: 25.6
click at [1361, 245] on span "[GEOGRAPHIC_DATA]: VP Văn Điển Thanh Trì" at bounding box center [1365, 248] width 197 height 13
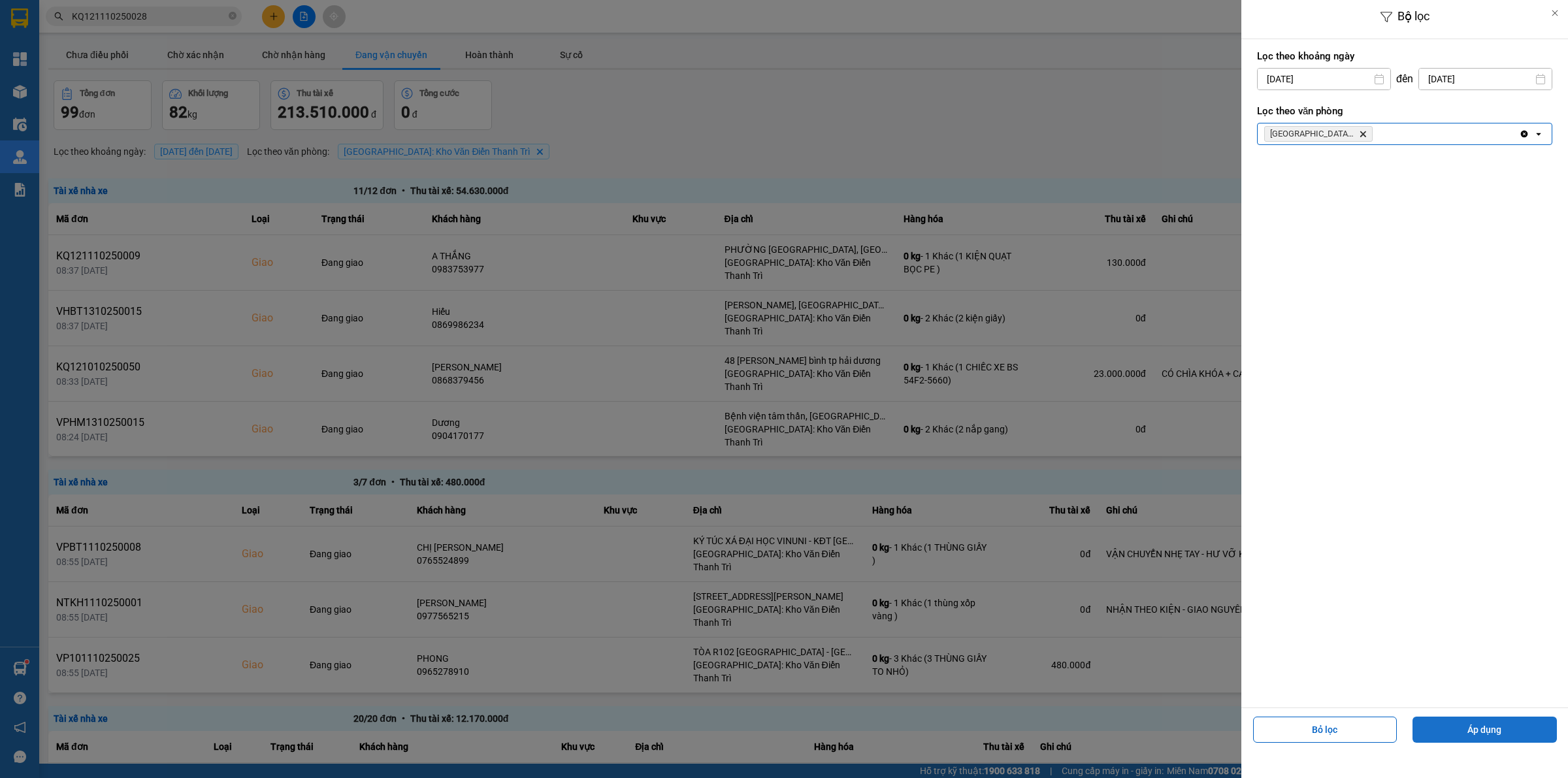
click at [1468, 732] on button "Áp dụng" at bounding box center [1485, 730] width 145 height 26
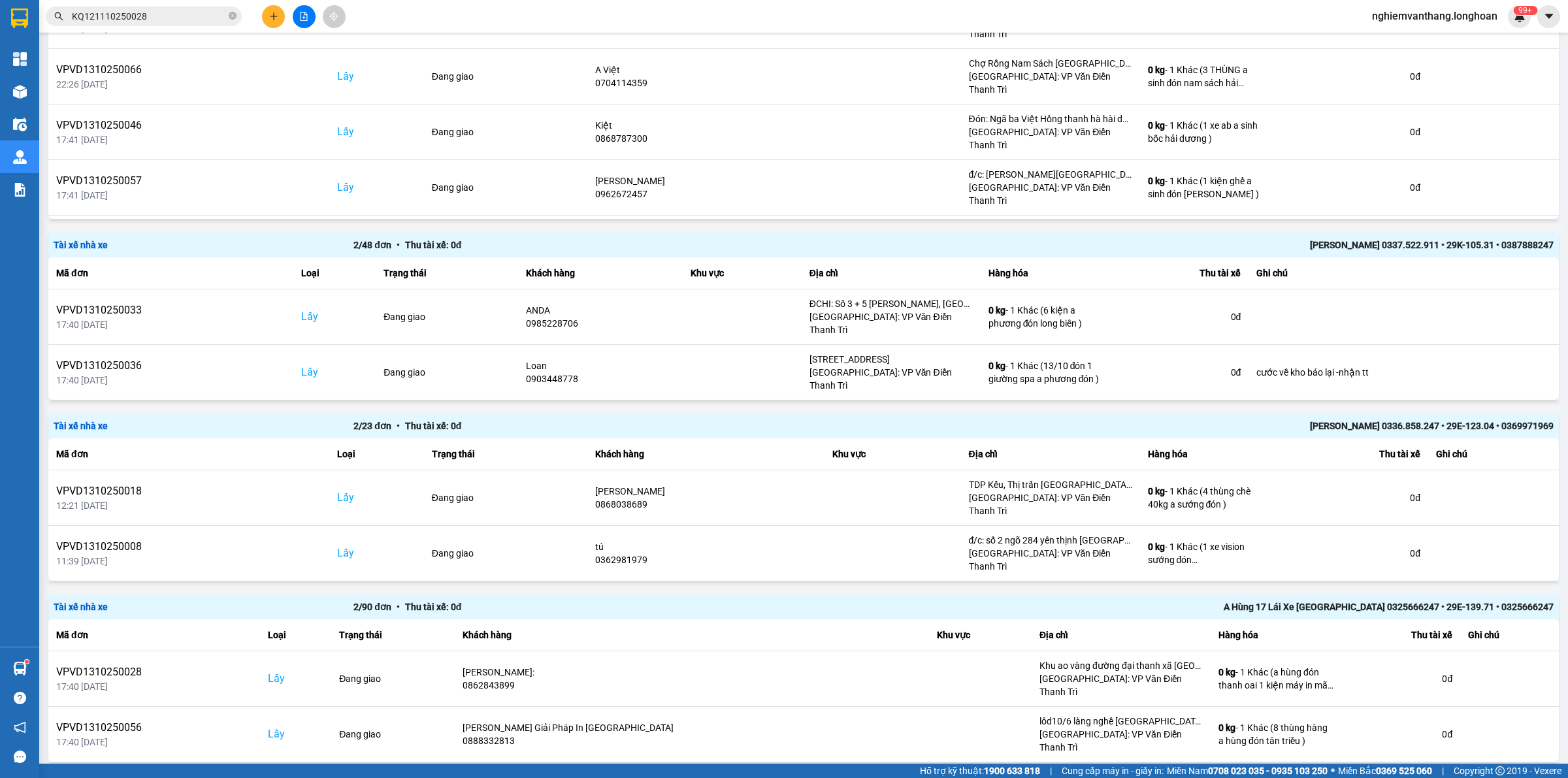
scroll to position [245, 0]
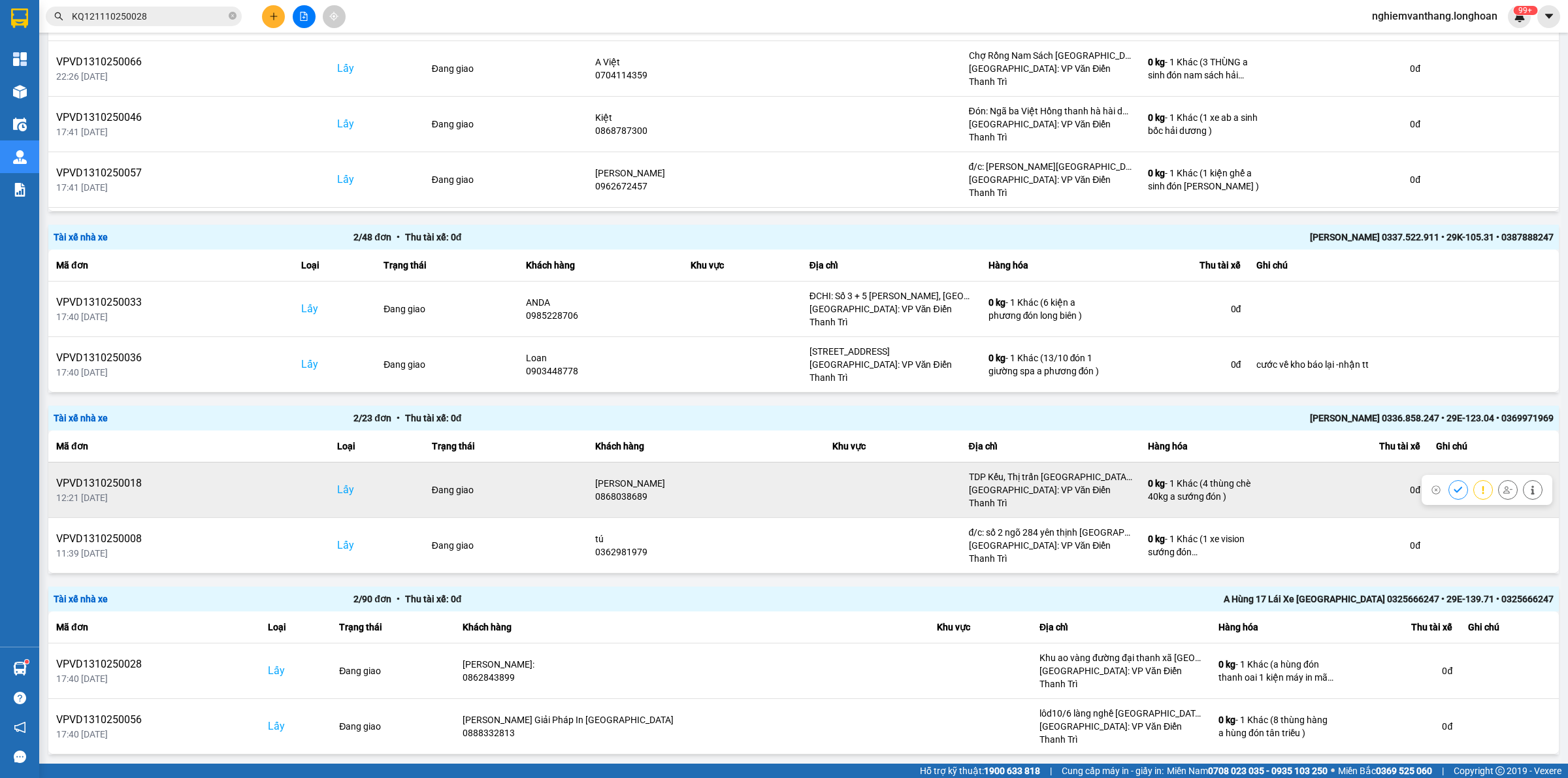
click at [1503, 485] on icon at bounding box center [1507, 490] width 9 height 9
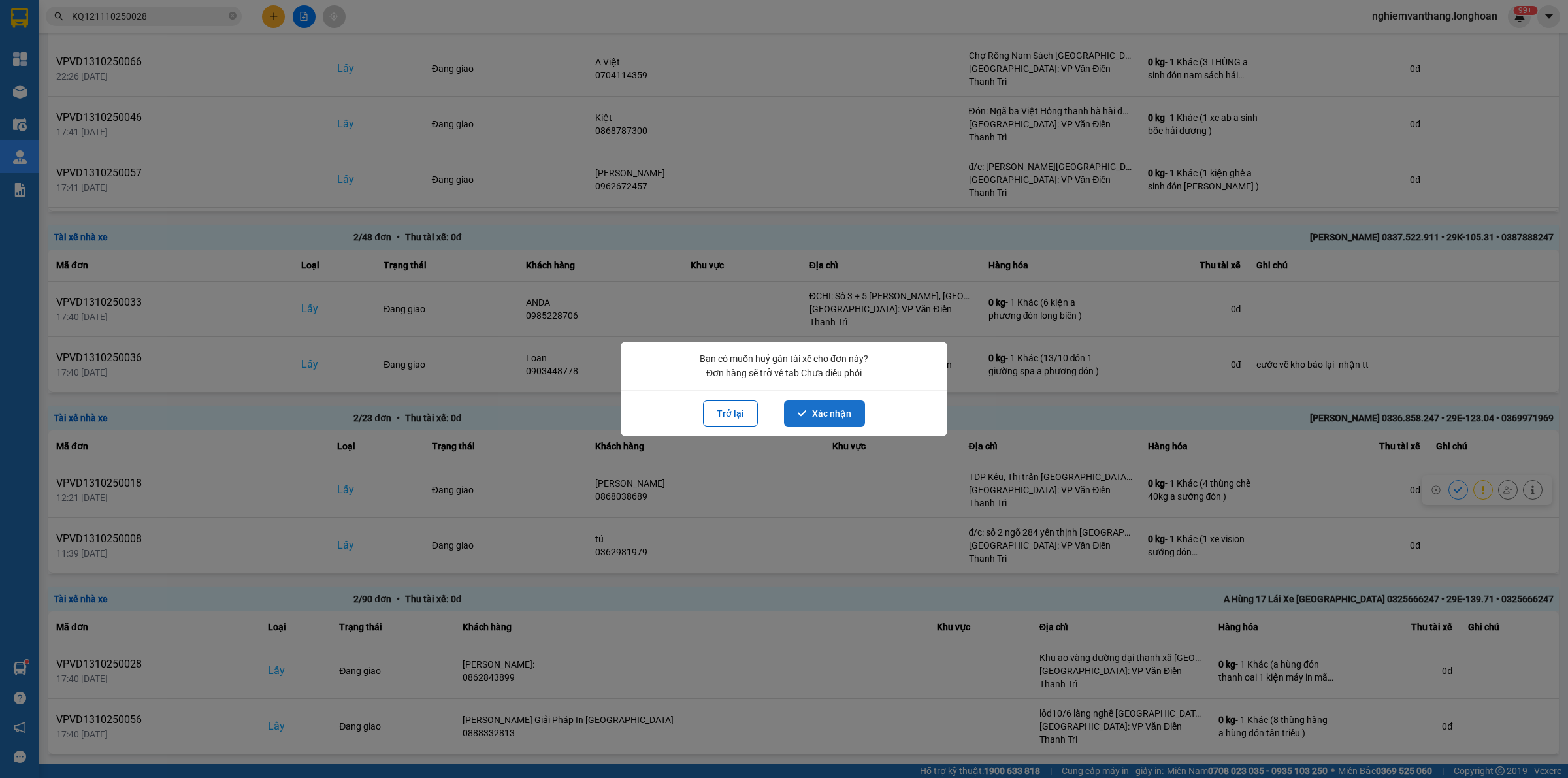
click at [833, 413] on button "Xác nhận" at bounding box center [824, 413] width 81 height 26
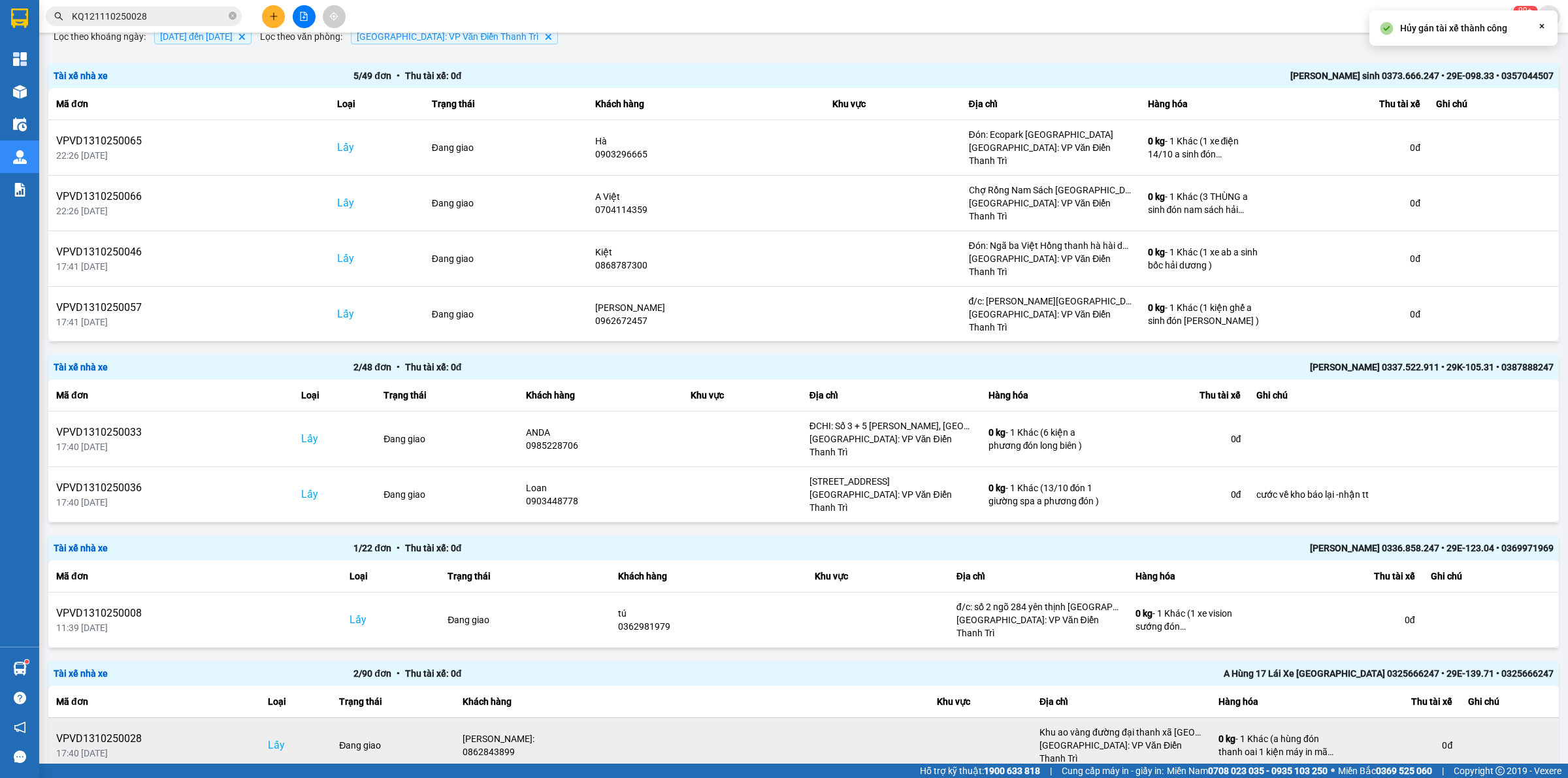
scroll to position [327, 0]
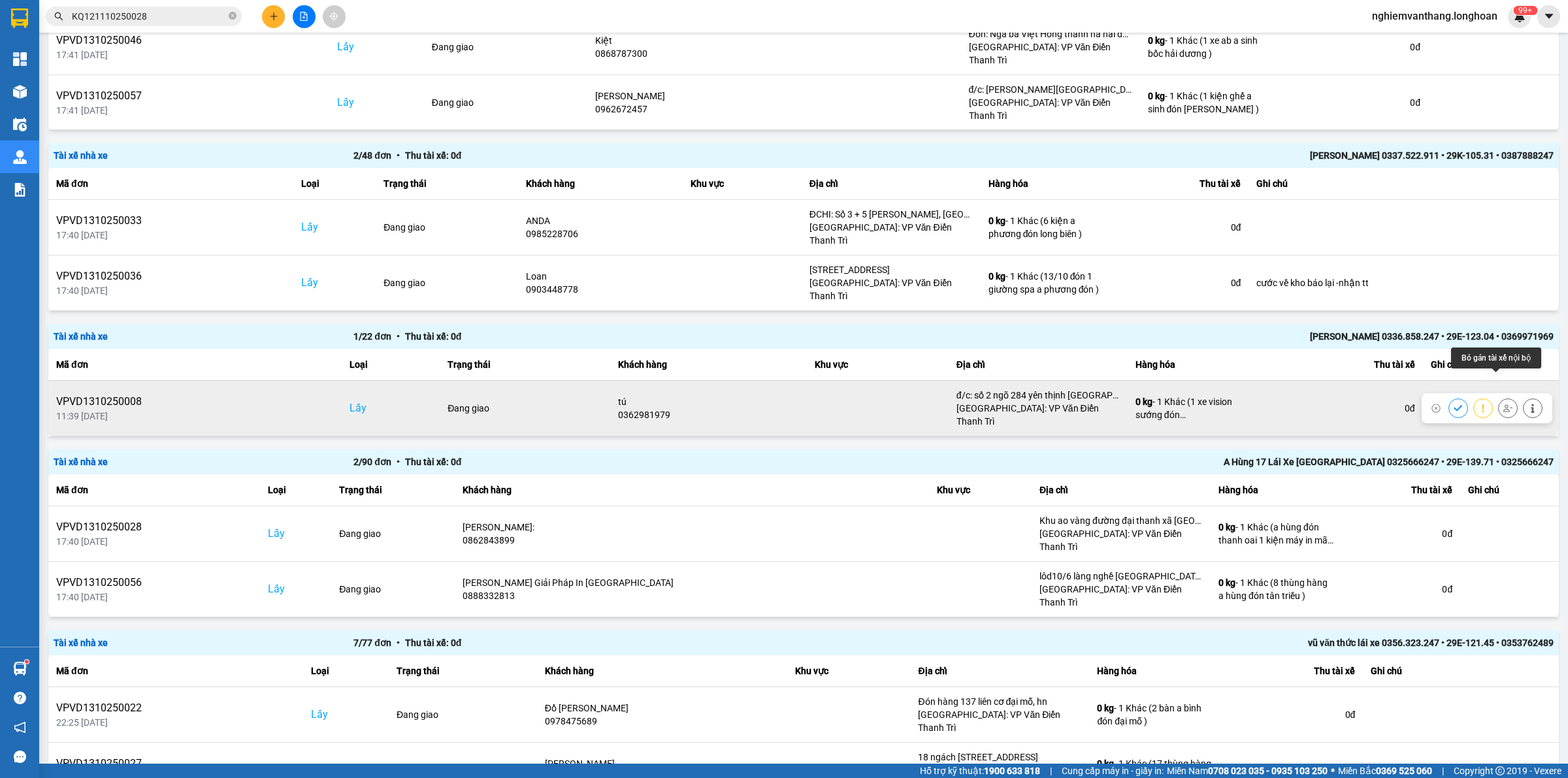
click at [1503, 404] on icon at bounding box center [1507, 408] width 9 height 9
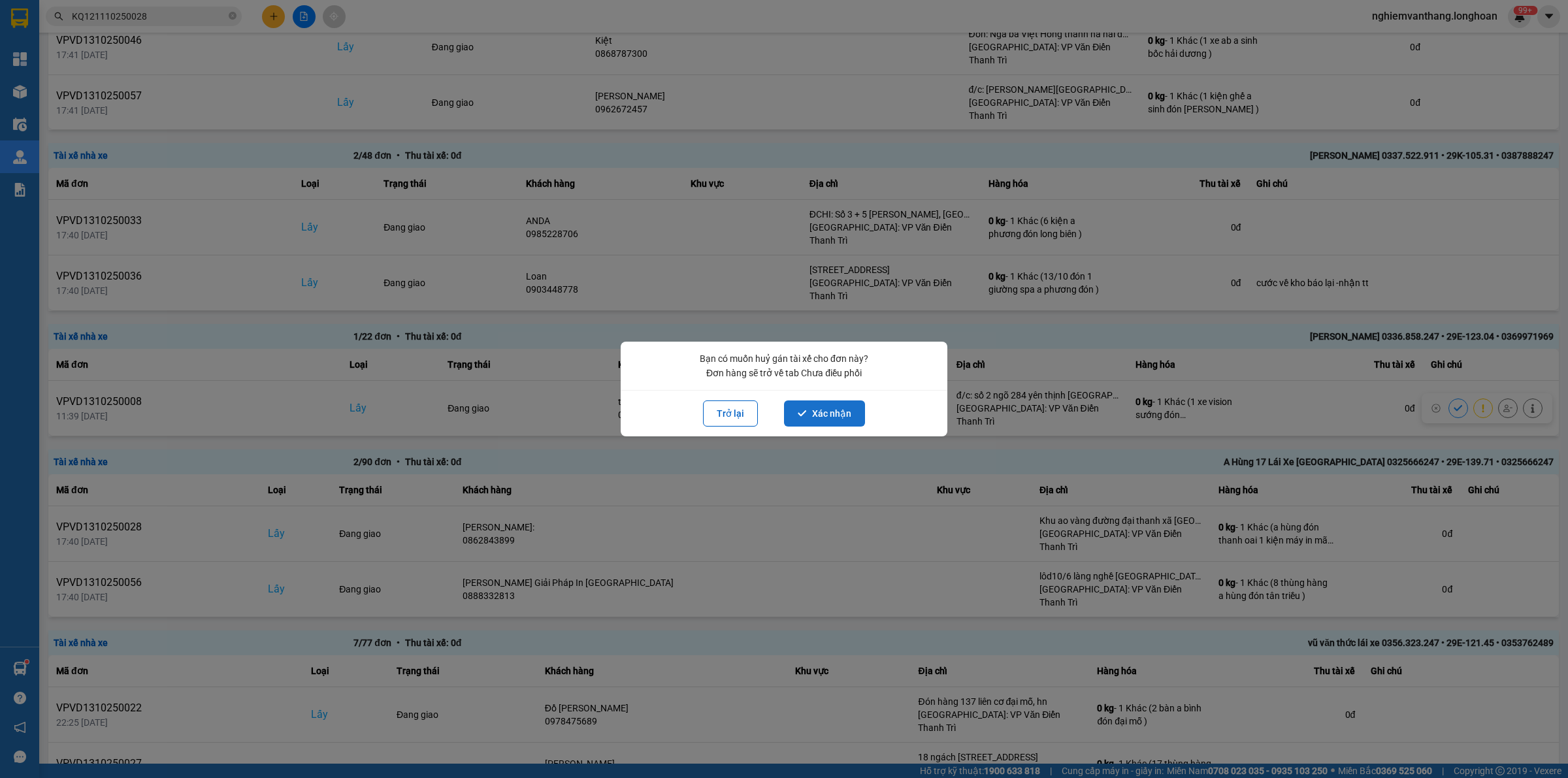
drag, startPoint x: 820, startPoint y: 408, endPoint x: 822, endPoint y: 415, distance: 7.3
click at [818, 408] on button "Xác nhận" at bounding box center [824, 413] width 81 height 26
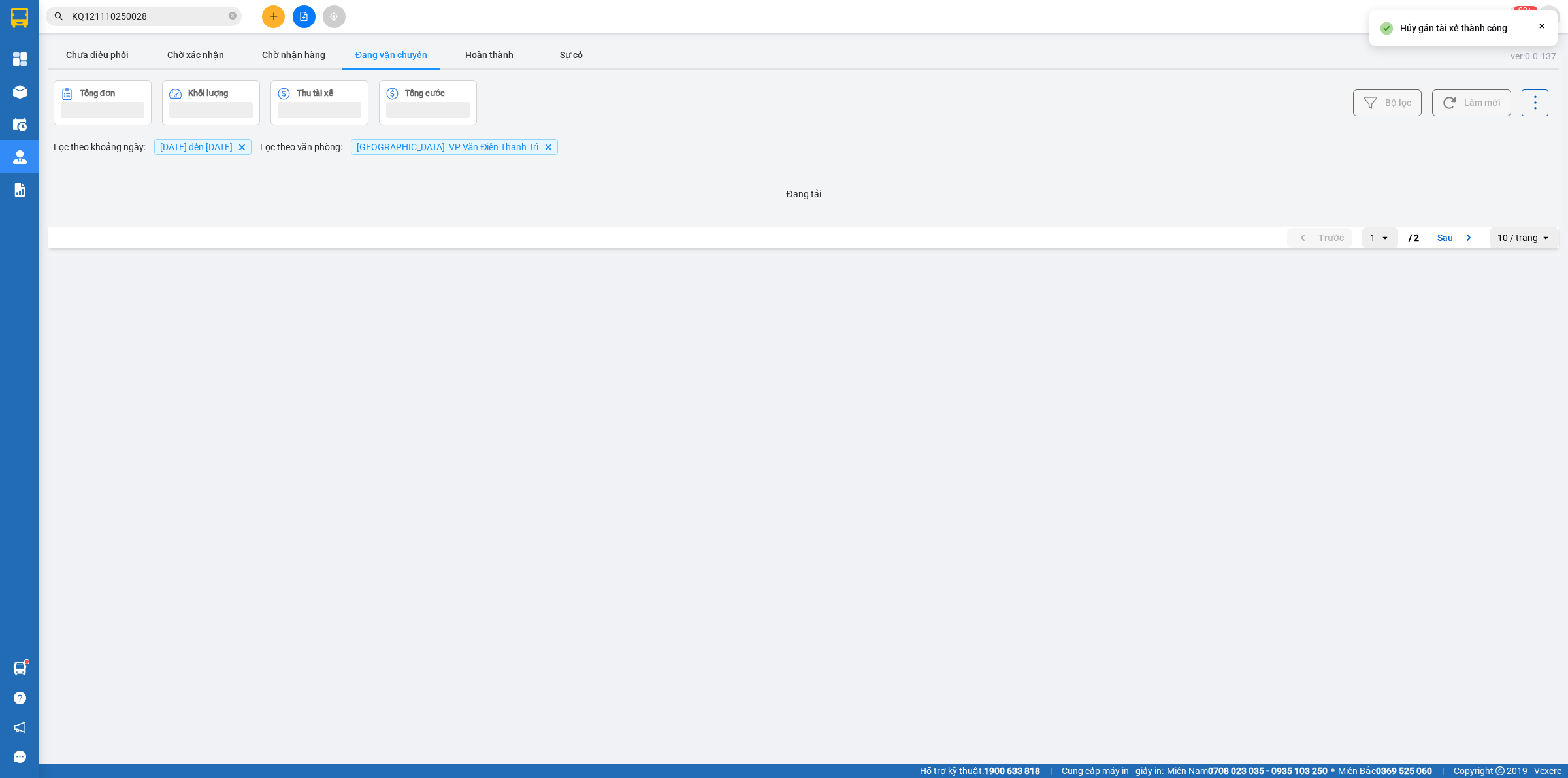
scroll to position [0, 0]
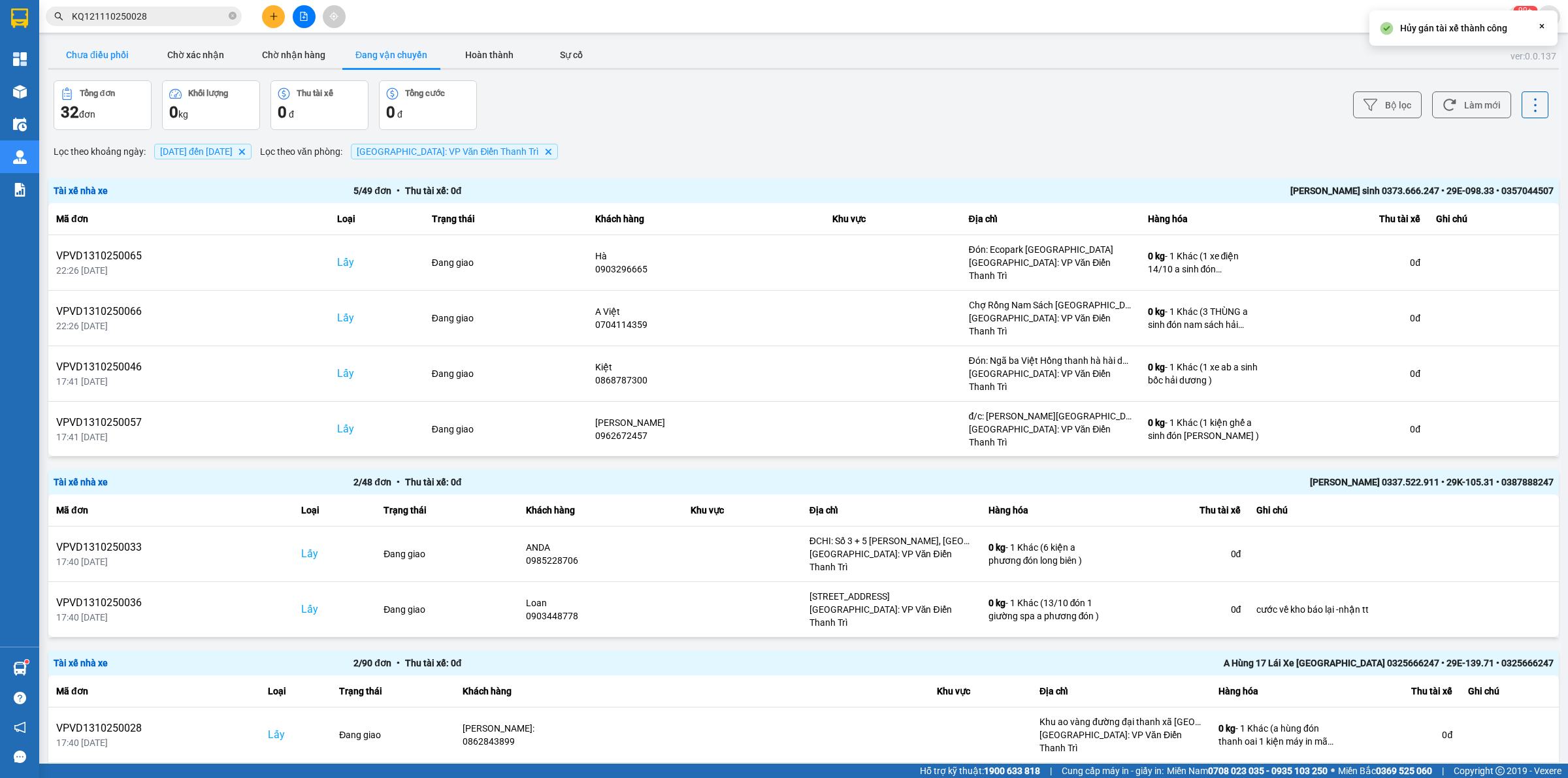
click at [109, 63] on button "Chưa điều phối" at bounding box center [98, 55] width 98 height 26
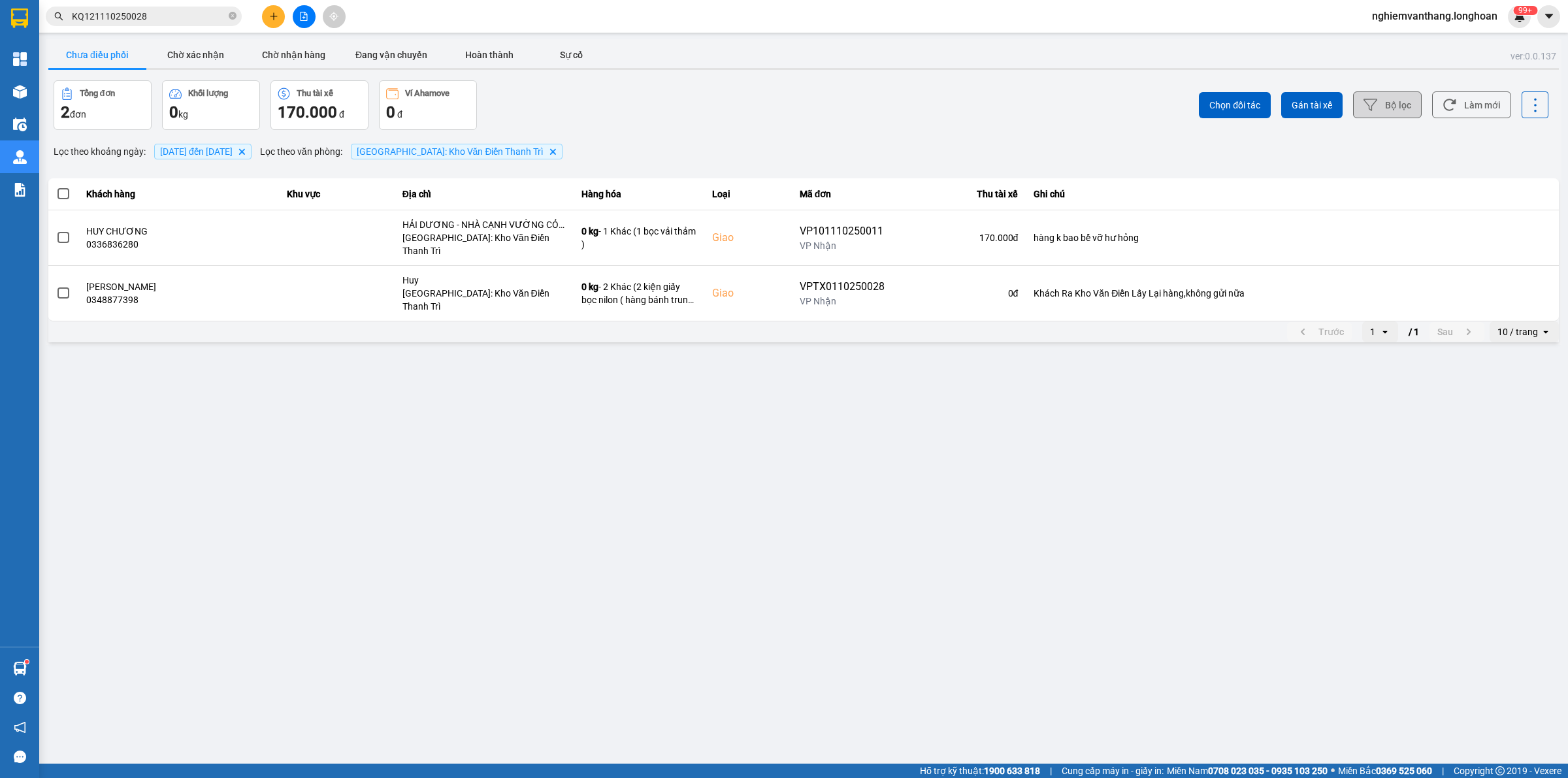
click at [1408, 106] on button "Bộ lọc" at bounding box center [1387, 104] width 69 height 27
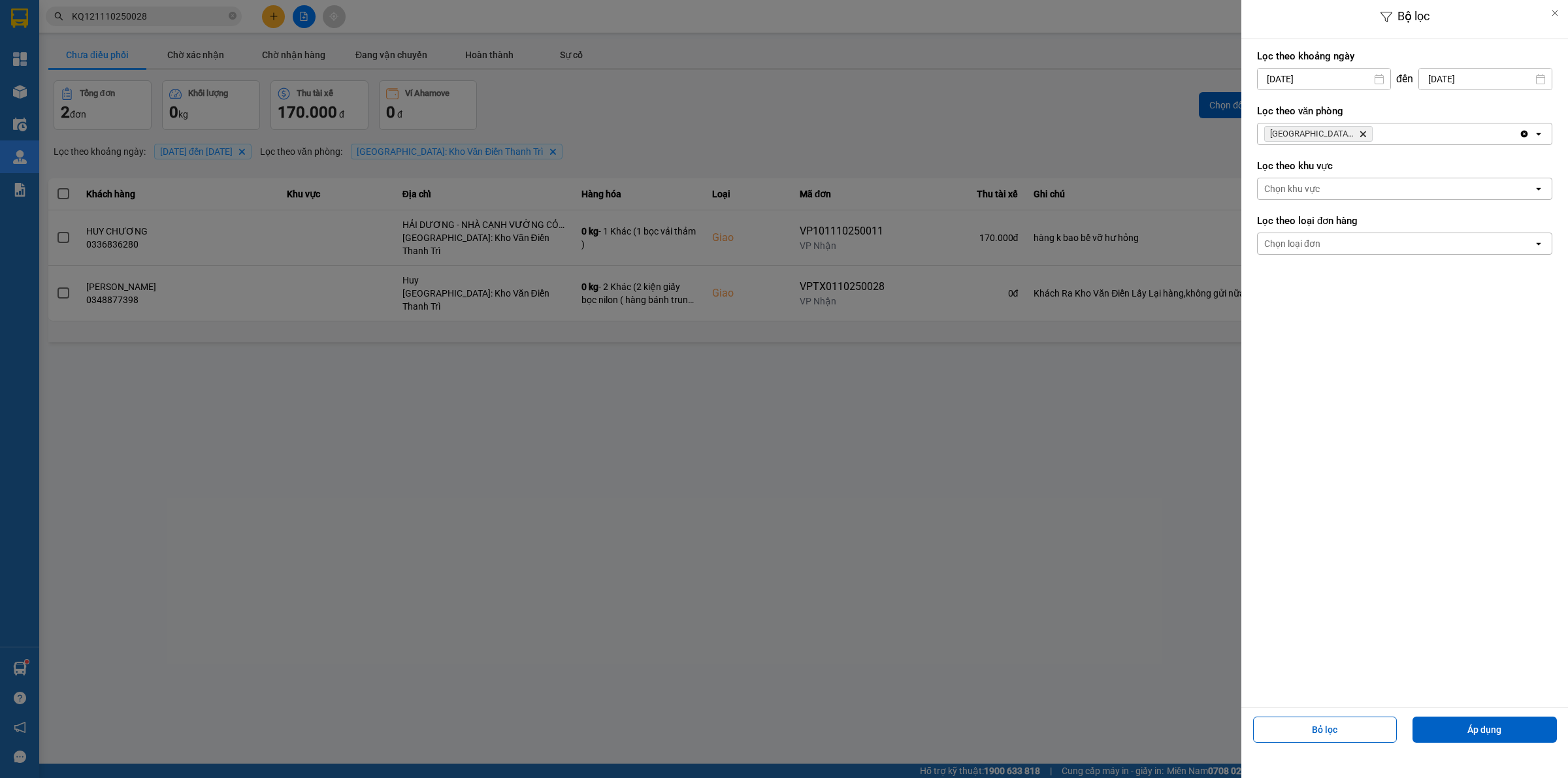
click at [1364, 134] on icon "Hà Nội: Kho Văn Điển Thanh Trì, close by backspace" at bounding box center [1363, 134] width 6 height 6
click at [1364, 134] on div "Chọn văn phòng" at bounding box center [1395, 134] width 276 height 21
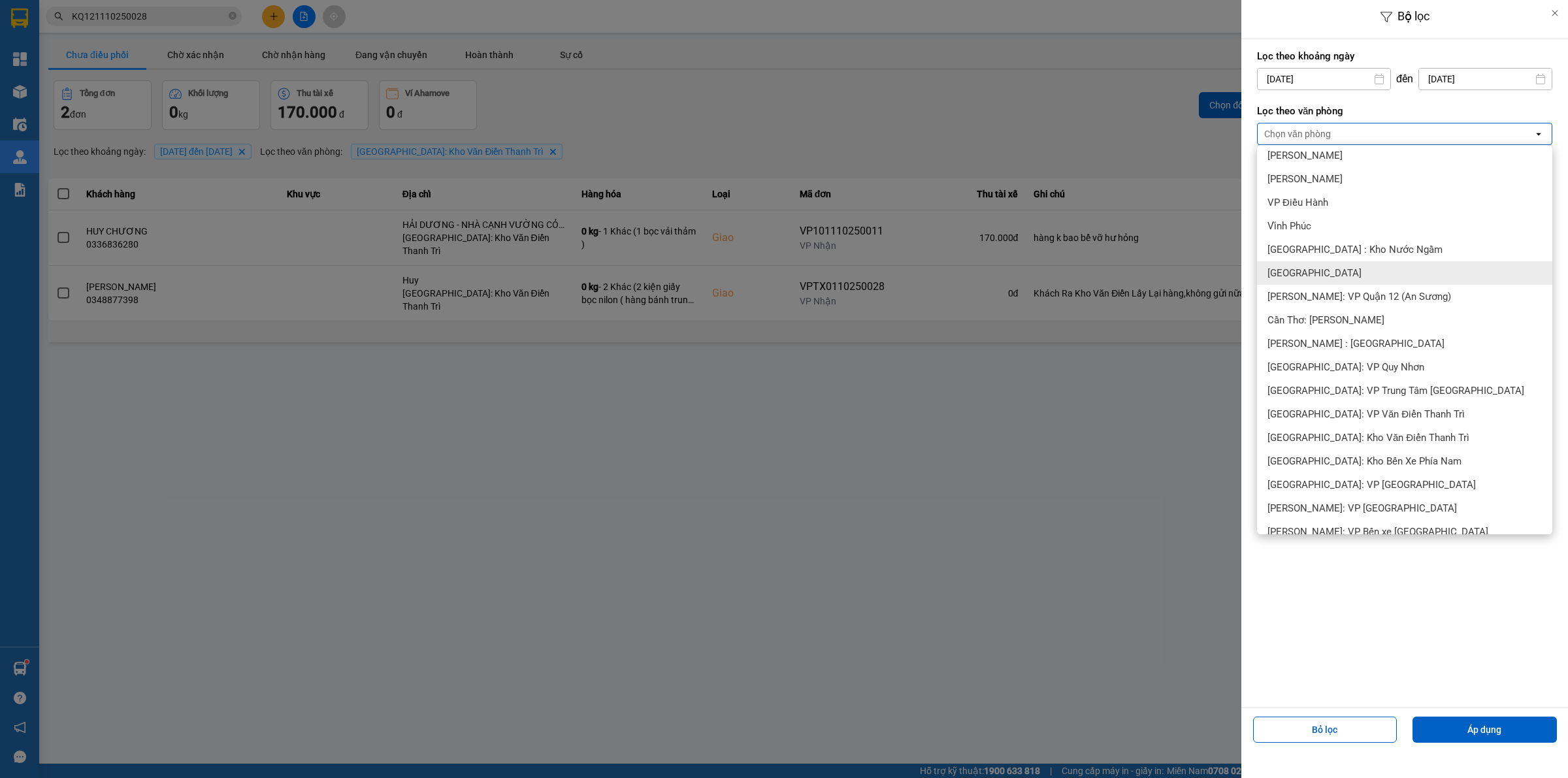
scroll to position [408, 0]
click at [1365, 411] on span "[GEOGRAPHIC_DATA]: VP Văn Điển Thanh Trì" at bounding box center [1365, 412] width 197 height 13
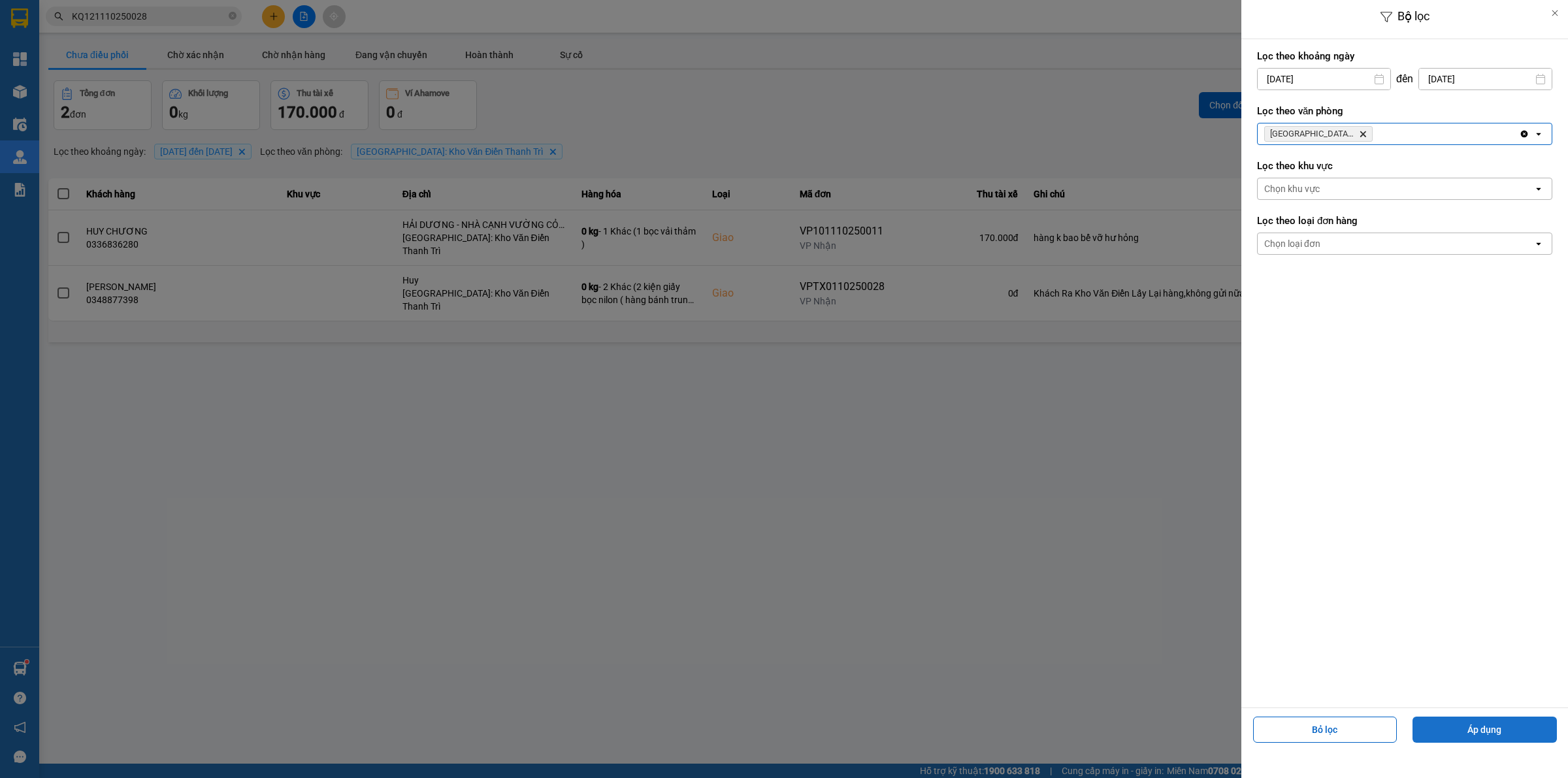
click at [1464, 719] on button "Áp dụng" at bounding box center [1485, 730] width 145 height 26
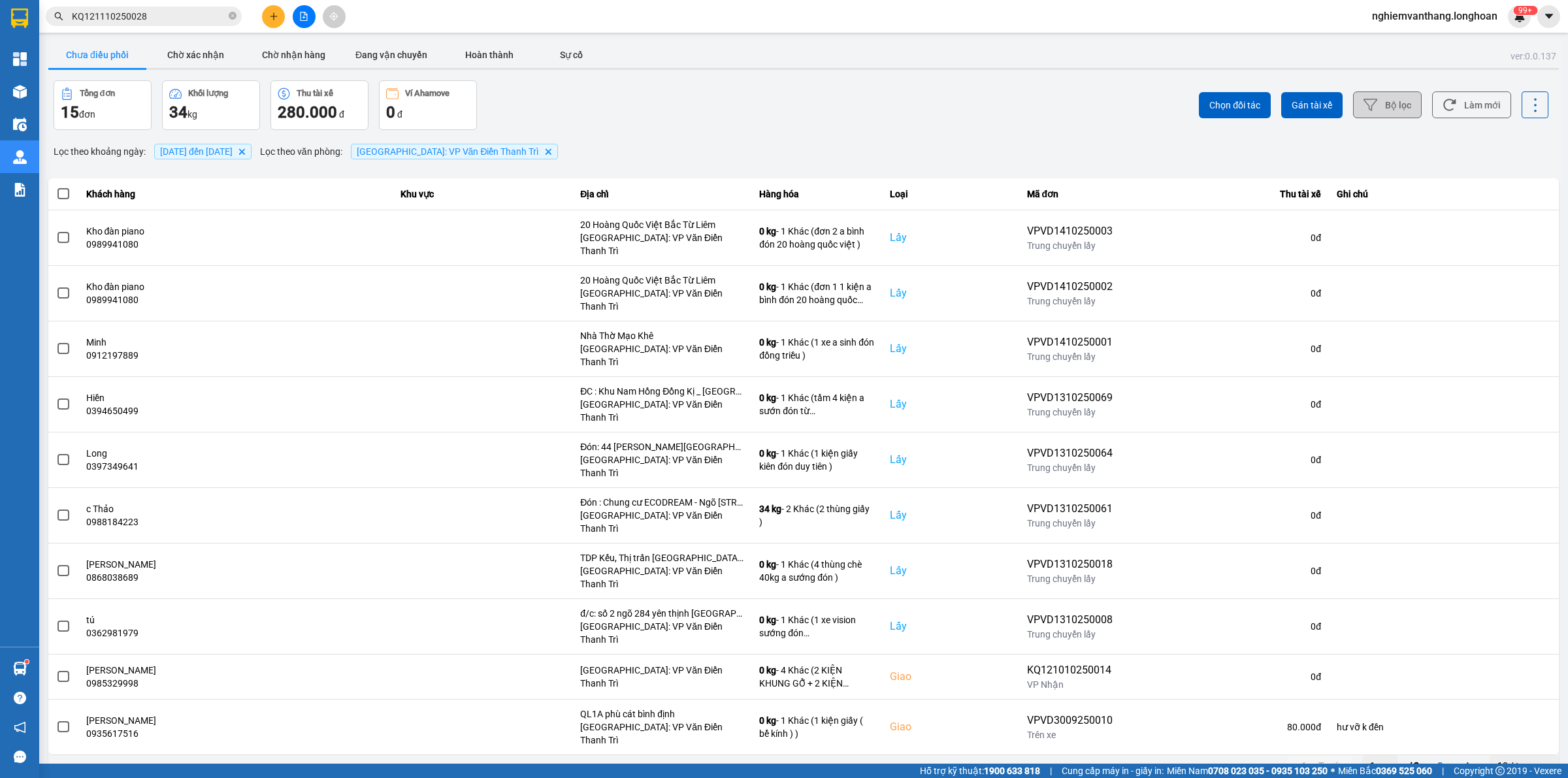
click at [1406, 102] on button "Bộ lọc" at bounding box center [1387, 104] width 69 height 27
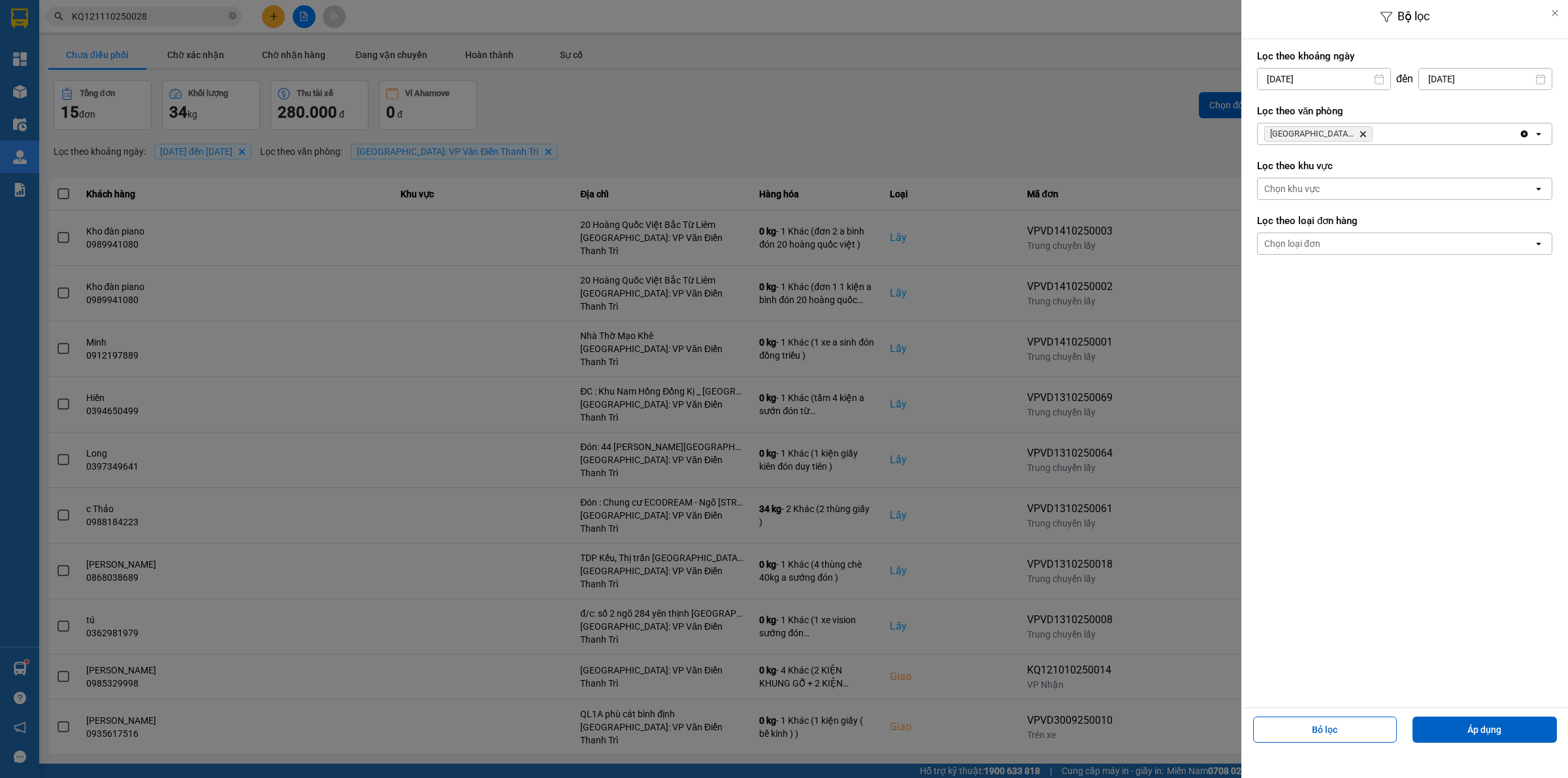
click at [1075, 99] on div at bounding box center [784, 389] width 1568 height 778
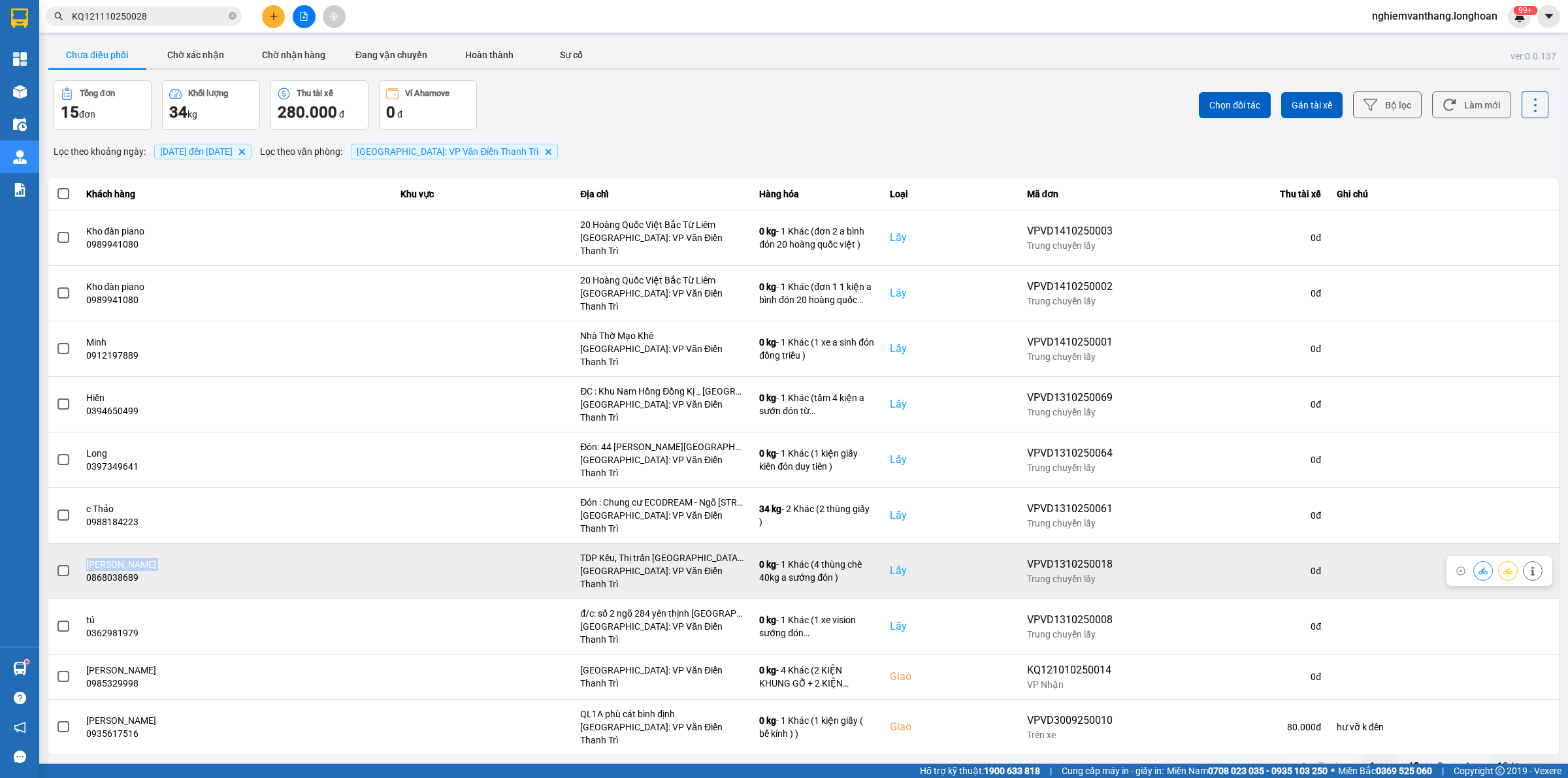
drag, startPoint x: 77, startPoint y: 507, endPoint x: 60, endPoint y: 504, distance: 17.3
click at [70, 543] on tr "[PERSON_NAME] 0868038689 [GEOGRAPHIC_DATA], [GEOGRAPHIC_DATA], H. [PERSON_NAME]…" at bounding box center [803, 570] width 1510 height 55
click at [57, 565] on span at bounding box center [63, 570] width 12 height 12
click at [56, 564] on input "checkbox" at bounding box center [56, 564] width 0 height 0
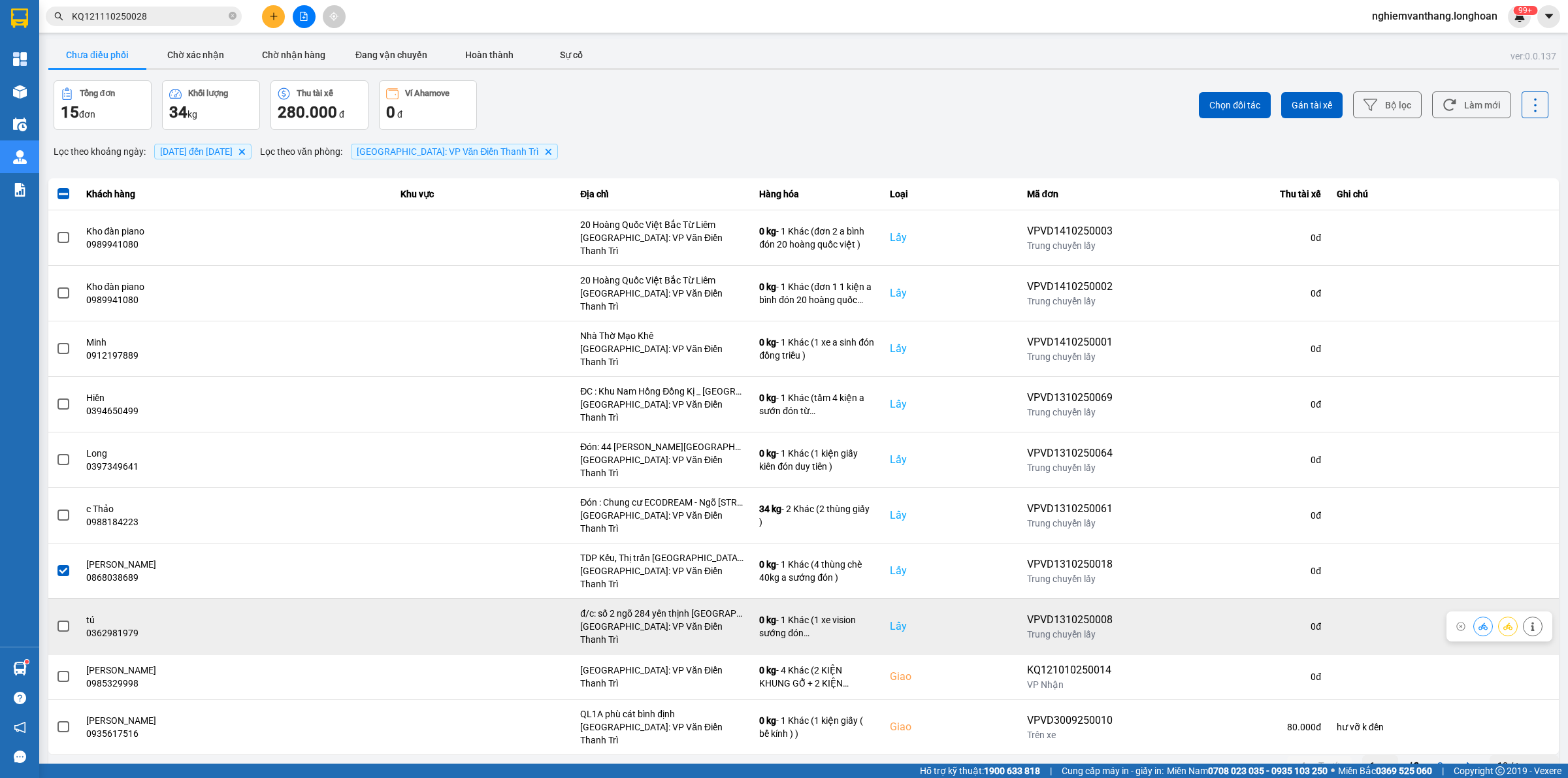
click at [66, 620] on span at bounding box center [63, 626] width 12 height 12
click at [56, 619] on input "checkbox" at bounding box center [56, 619] width 0 height 0
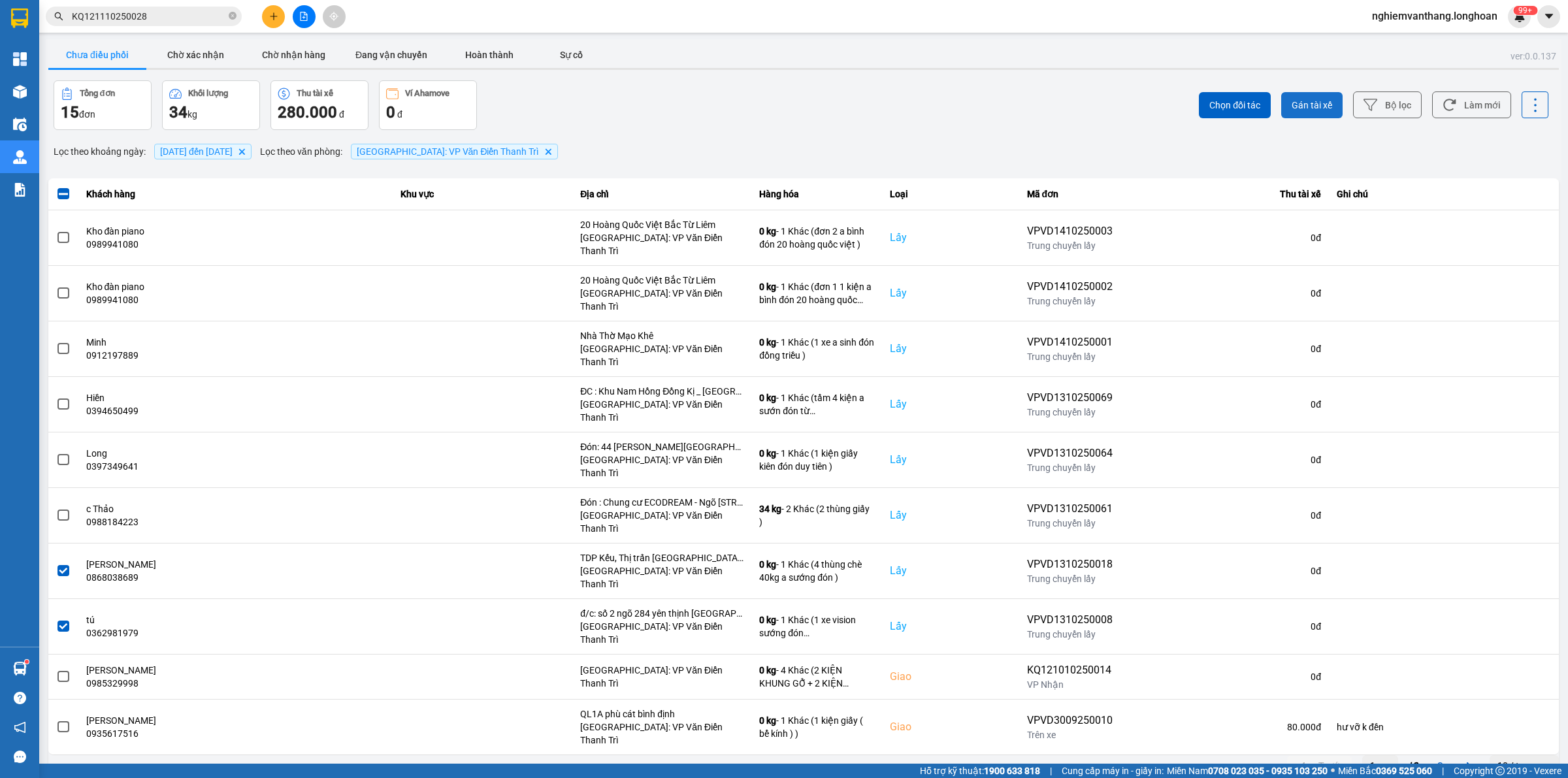
click at [1328, 103] on span "Gán tài xế" at bounding box center [1311, 105] width 40 height 13
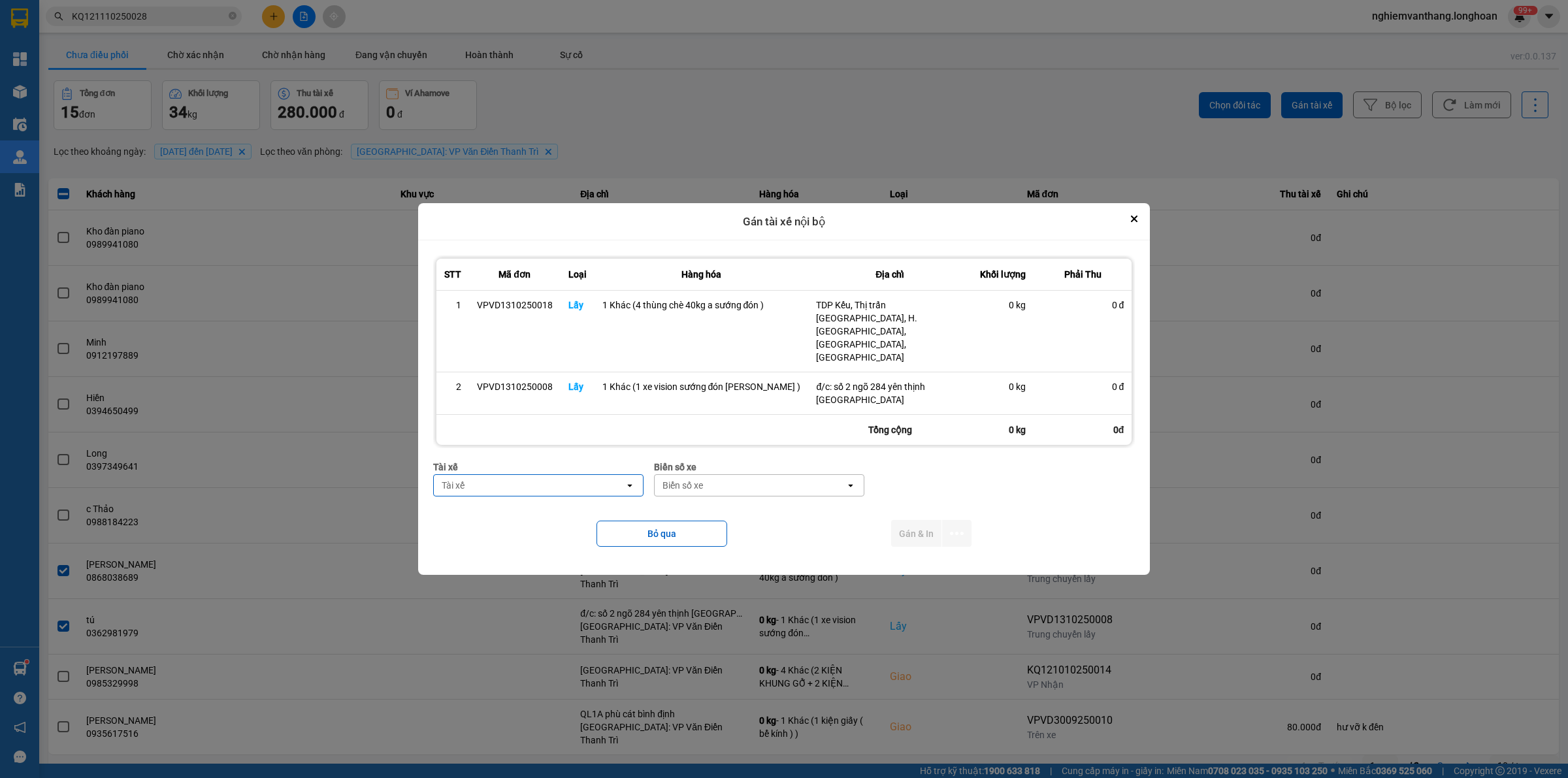
type input "d"
type input "đăng"
drag, startPoint x: 549, startPoint y: 506, endPoint x: 615, endPoint y: 500, distance: 66.3
click at [553, 504] on span "0859238386 - [PERSON_NAME] 0356.999.247" at bounding box center [554, 500] width 183 height 26
click at [717, 479] on div "Biển số xe" at bounding box center [705, 485] width 40 height 13
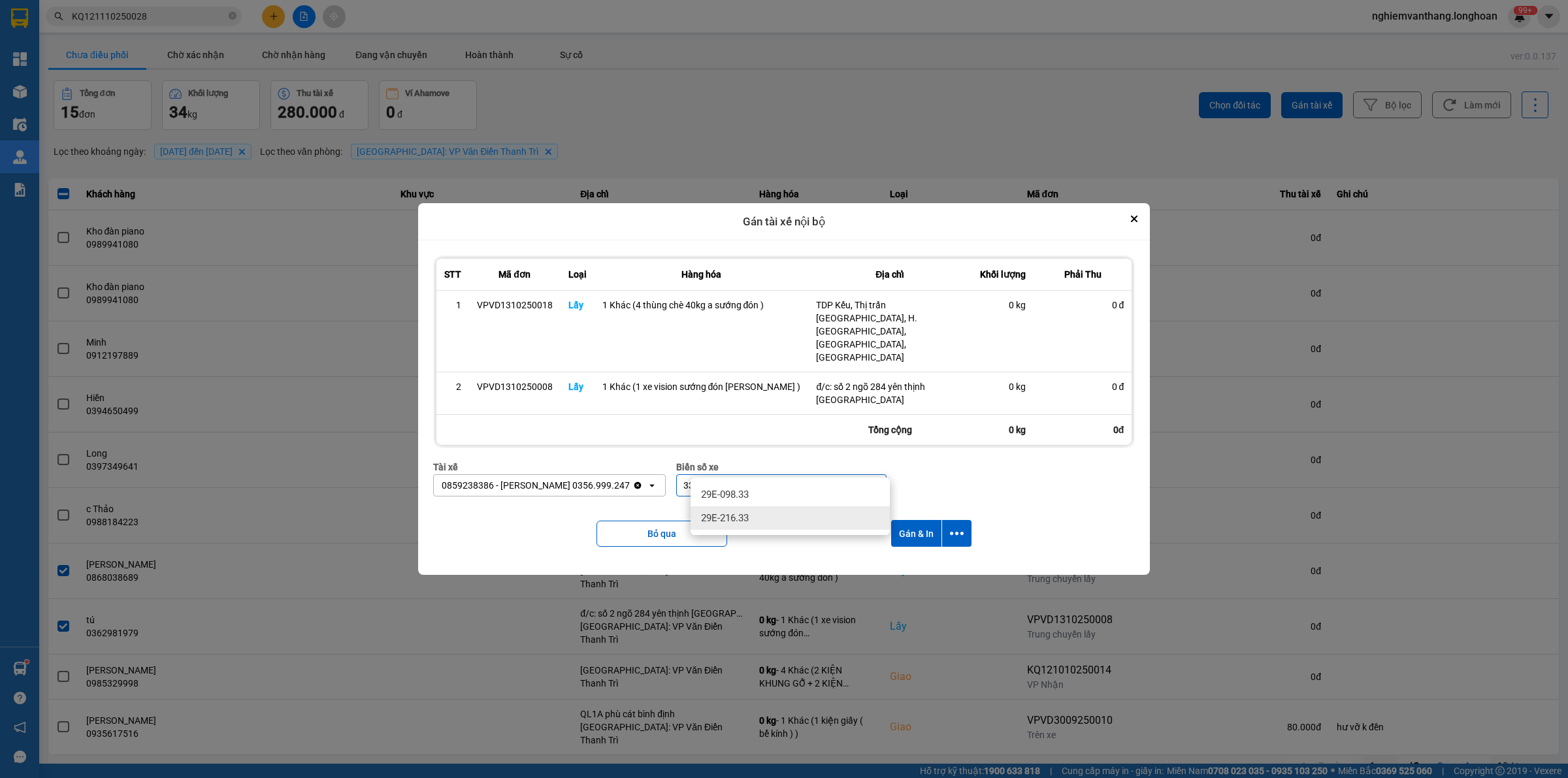
type input "33"
click at [733, 511] on span "29E-216.33" at bounding box center [725, 518] width 48 height 13
click at [954, 526] on icon "dialog" at bounding box center [957, 533] width 14 height 14
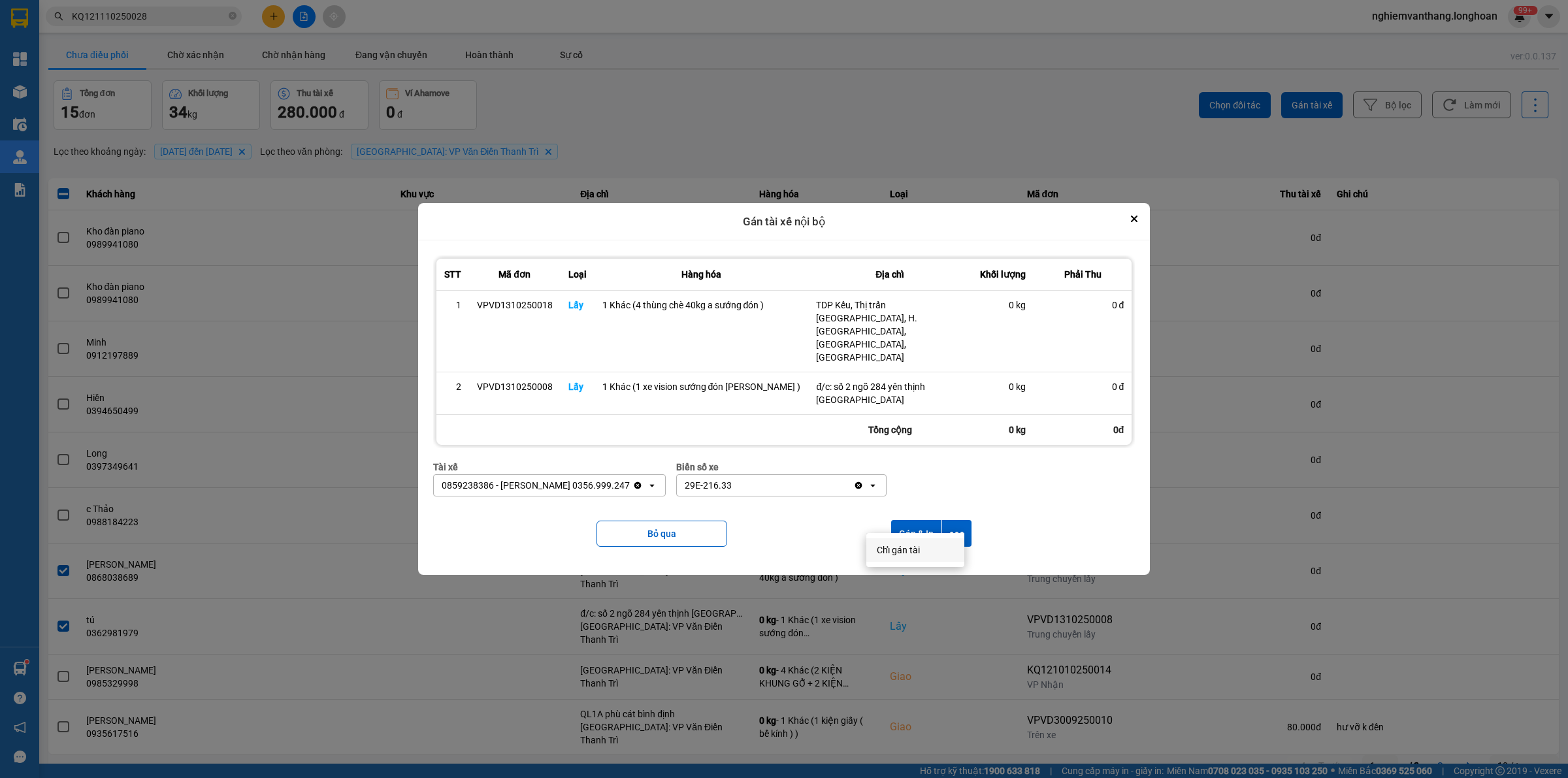
click at [902, 549] on span "Chỉ gán tài" at bounding box center [898, 550] width 43 height 13
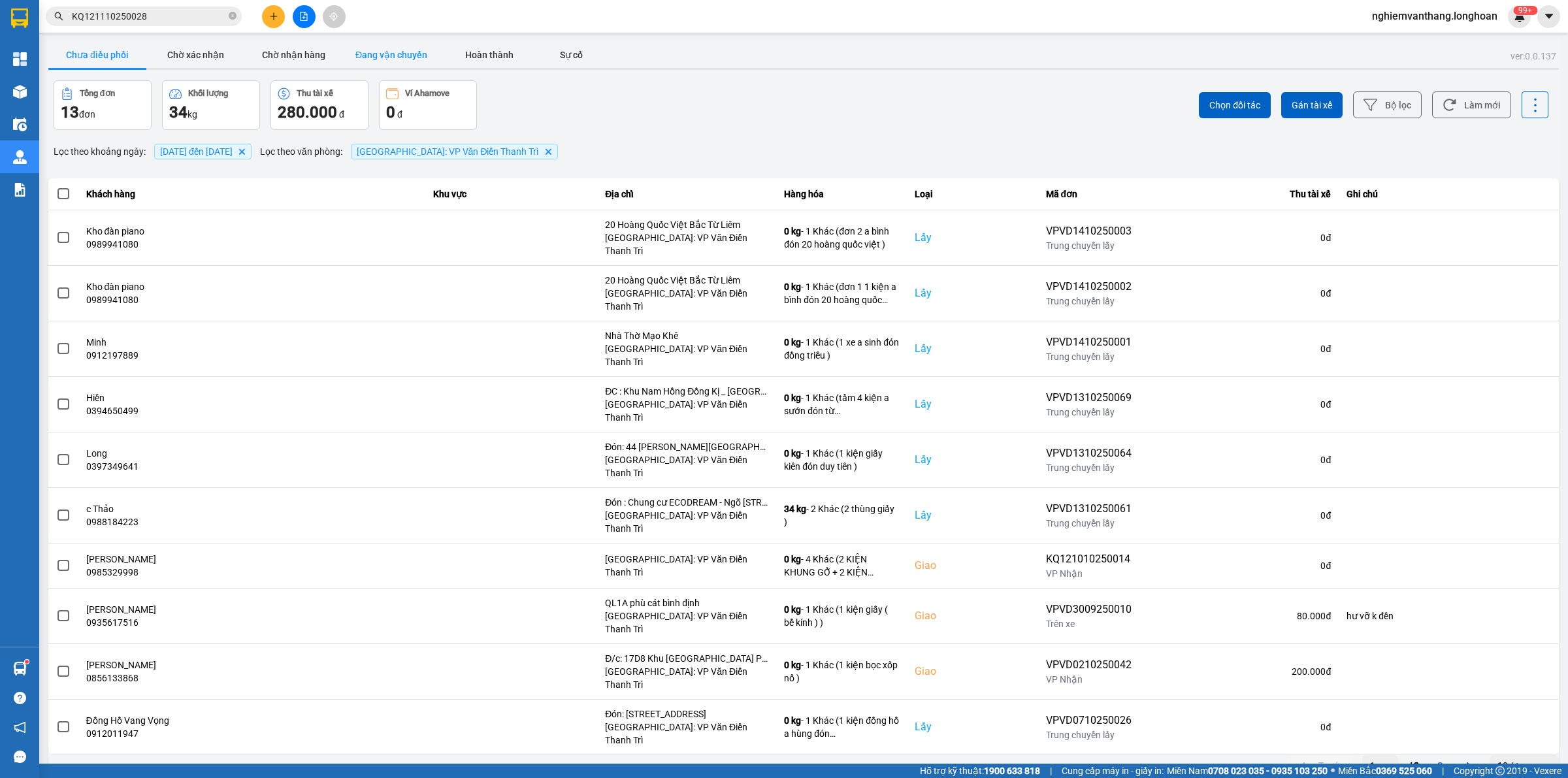
click at [413, 57] on button "Đang vận chuyển" at bounding box center [391, 55] width 98 height 26
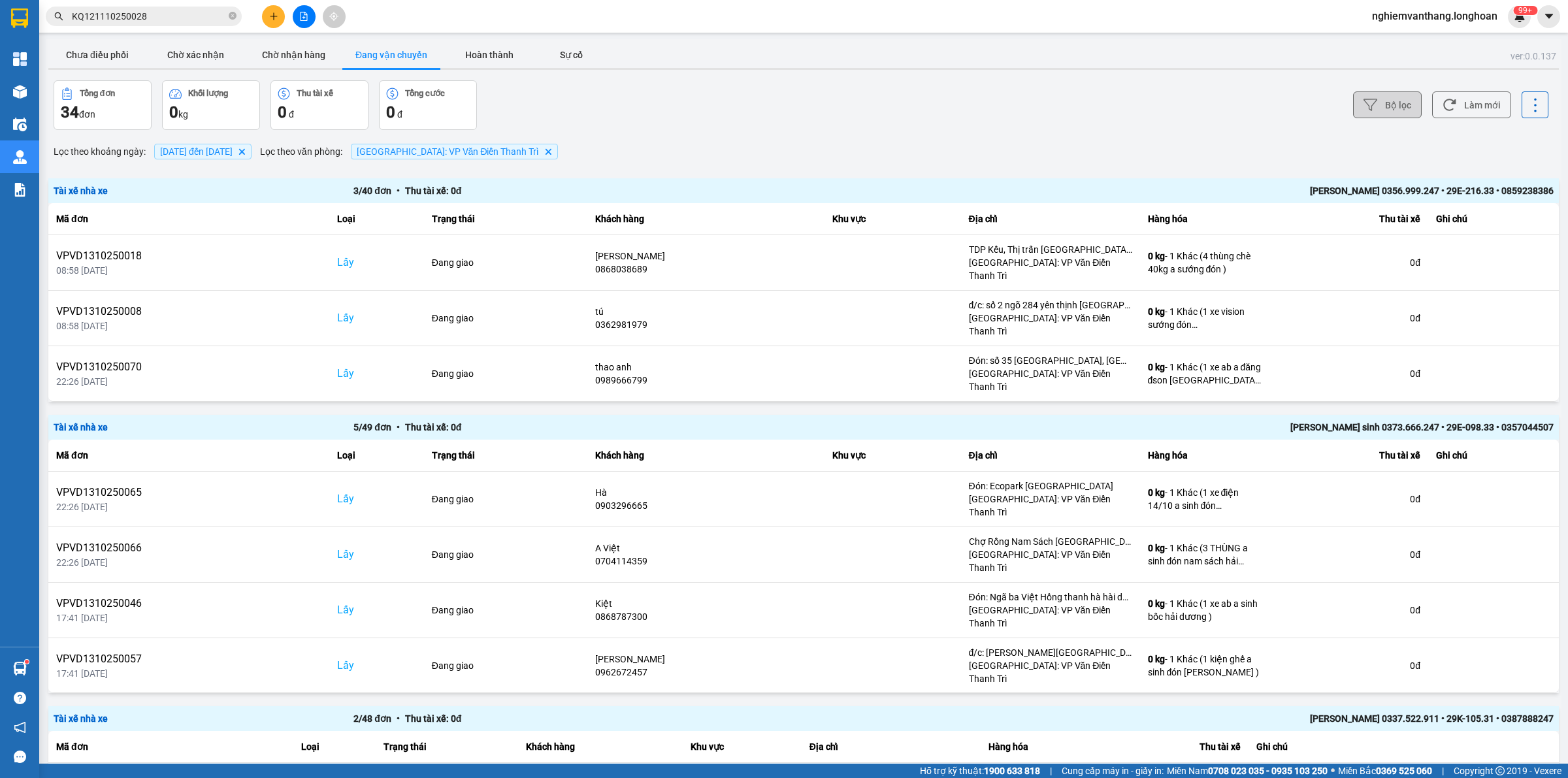
click at [1376, 111] on button "Bộ lọc" at bounding box center [1387, 104] width 69 height 27
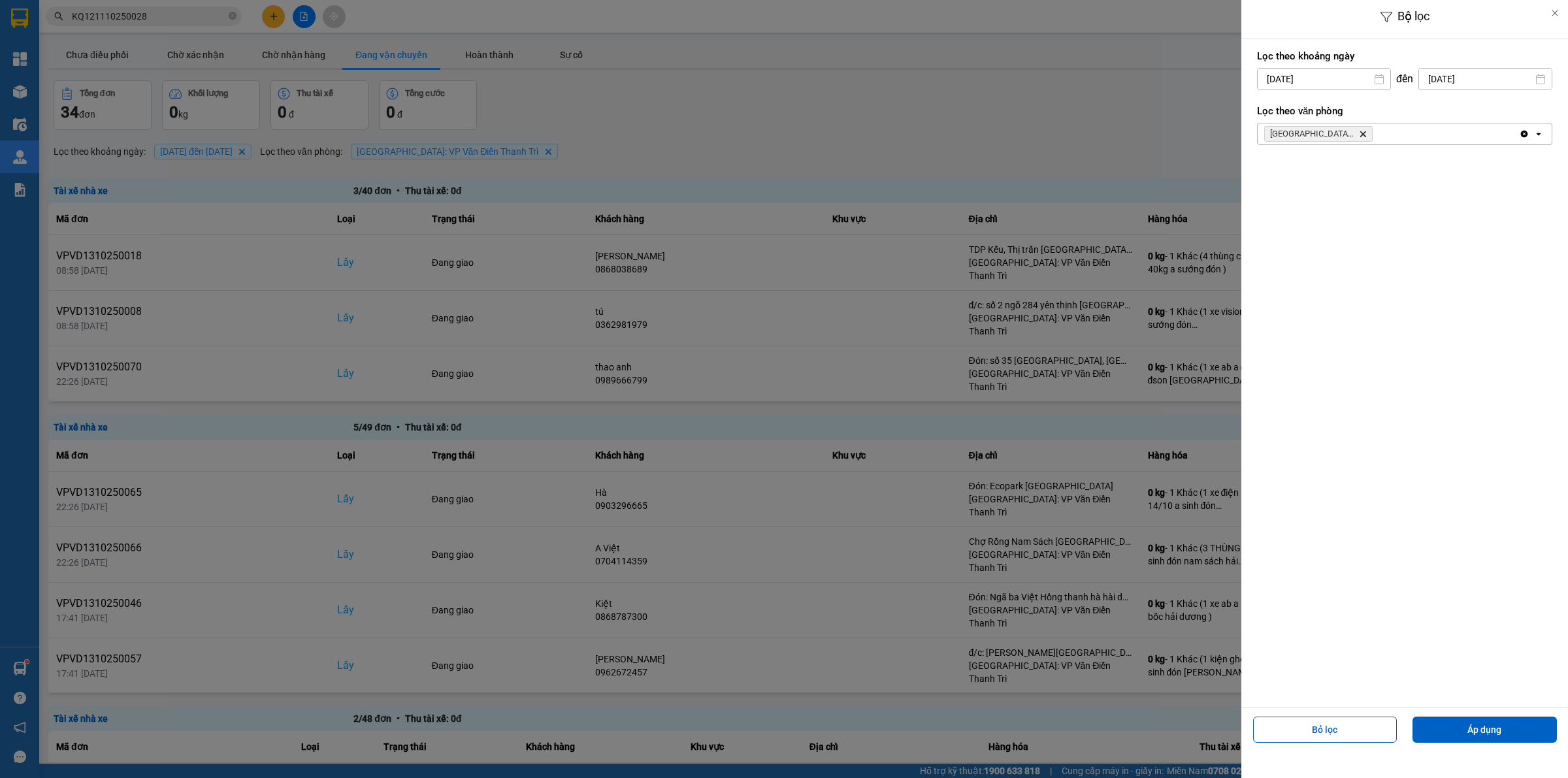
click at [1323, 82] on input "[DATE]" at bounding box center [1324, 79] width 132 height 21
click at [1318, 172] on div "1" at bounding box center [1316, 174] width 18 height 16
click at [1068, 130] on div at bounding box center [784, 389] width 1568 height 778
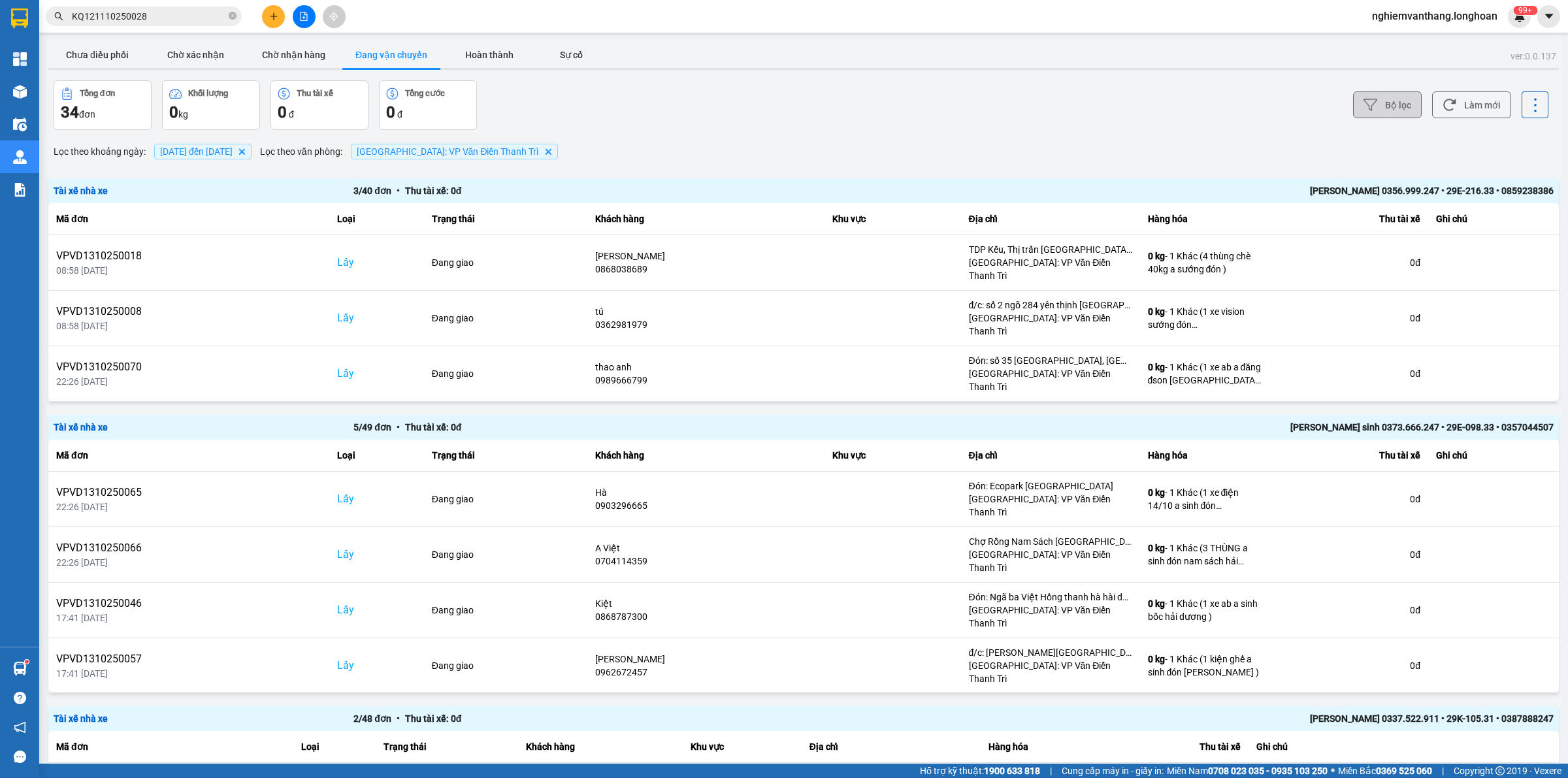
click at [1393, 110] on button "Bộ lọc" at bounding box center [1387, 104] width 69 height 27
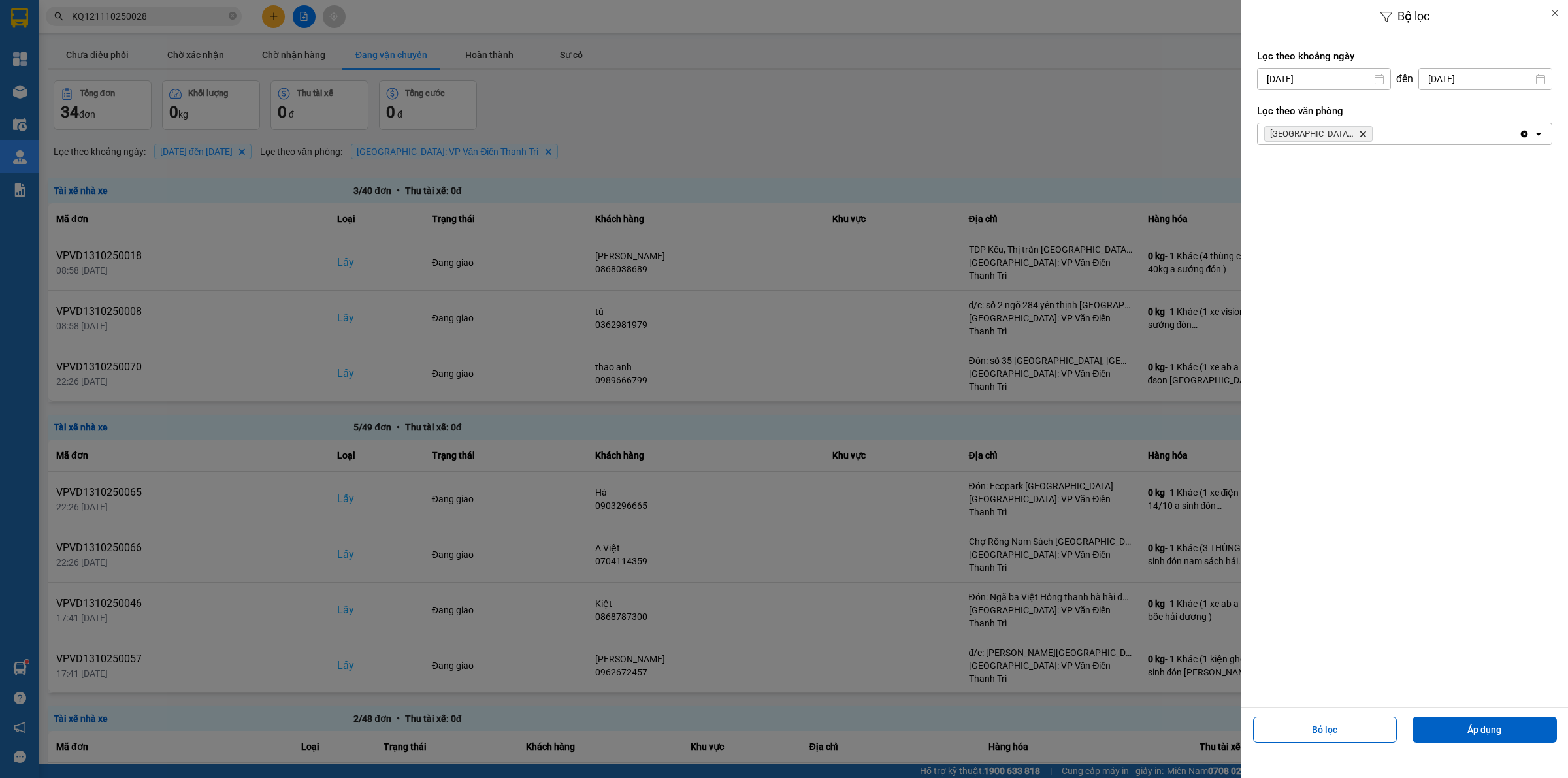
click at [1400, 144] on div "[GEOGRAPHIC_DATA]: VP [PERSON_NAME] Trì Delete" at bounding box center [1388, 134] width 261 height 21
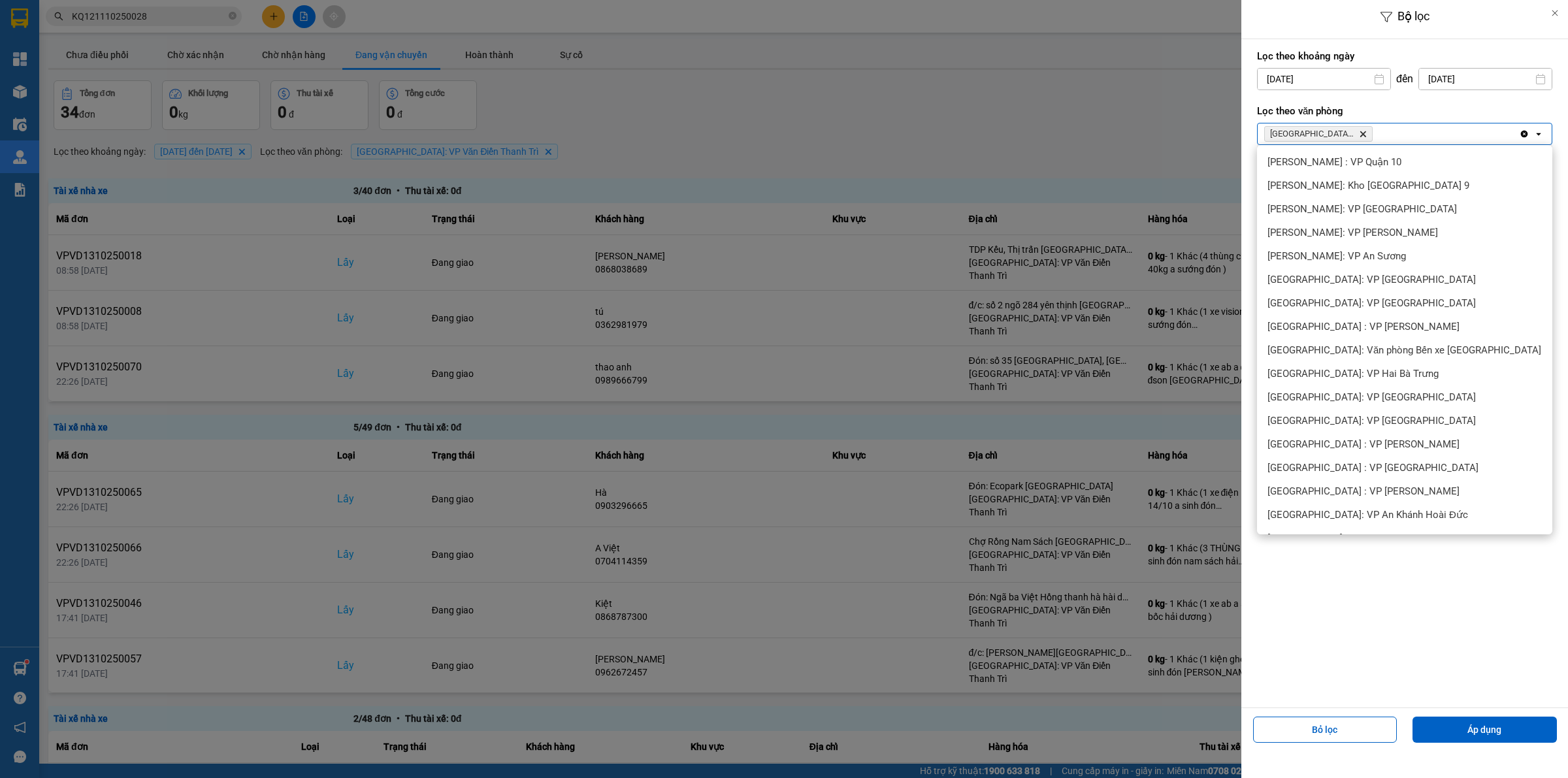
scroll to position [480, 0]
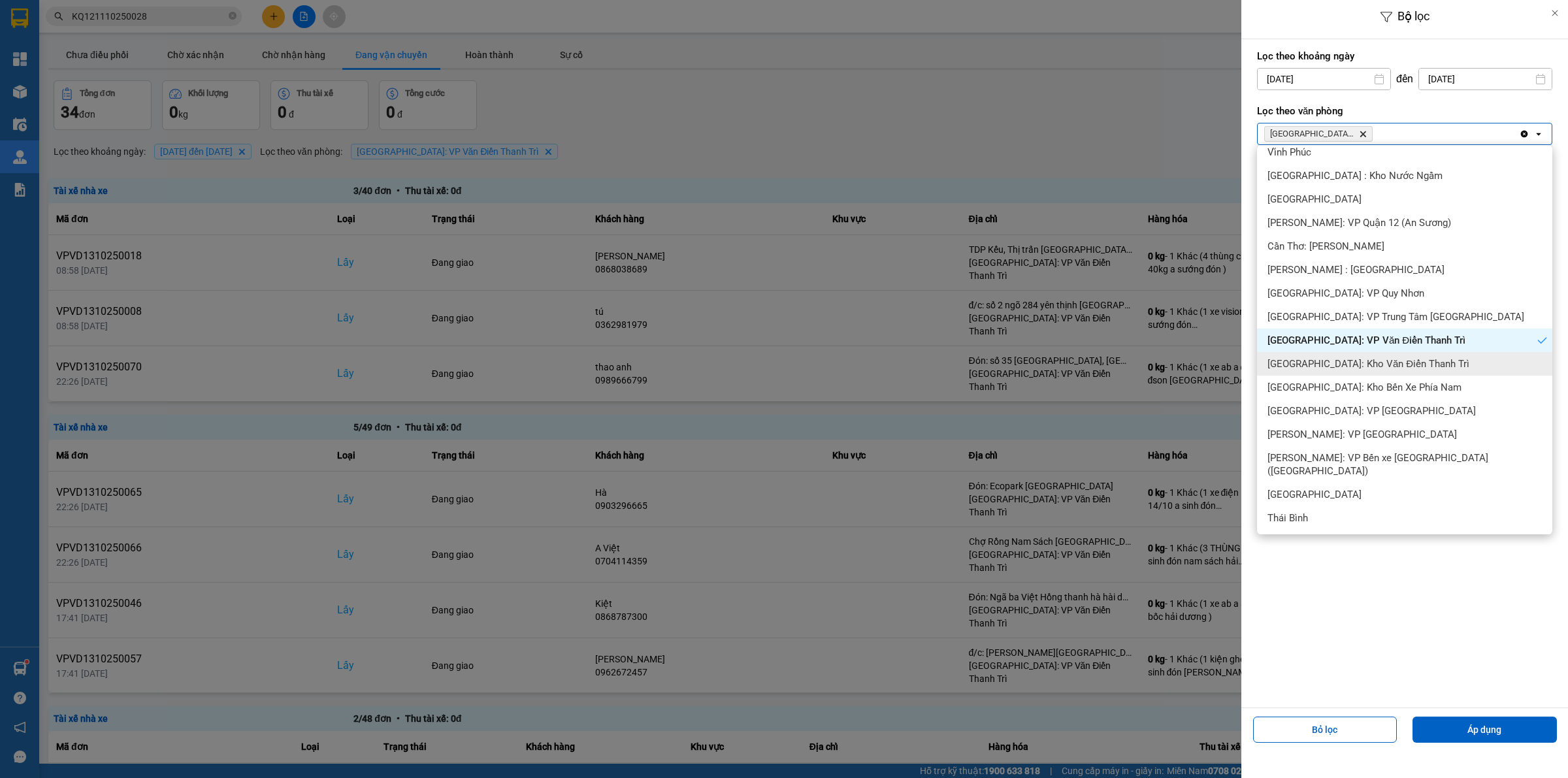
click at [1385, 360] on span "[GEOGRAPHIC_DATA]: Kho Văn Điển Thanh Trì" at bounding box center [1368, 363] width 202 height 13
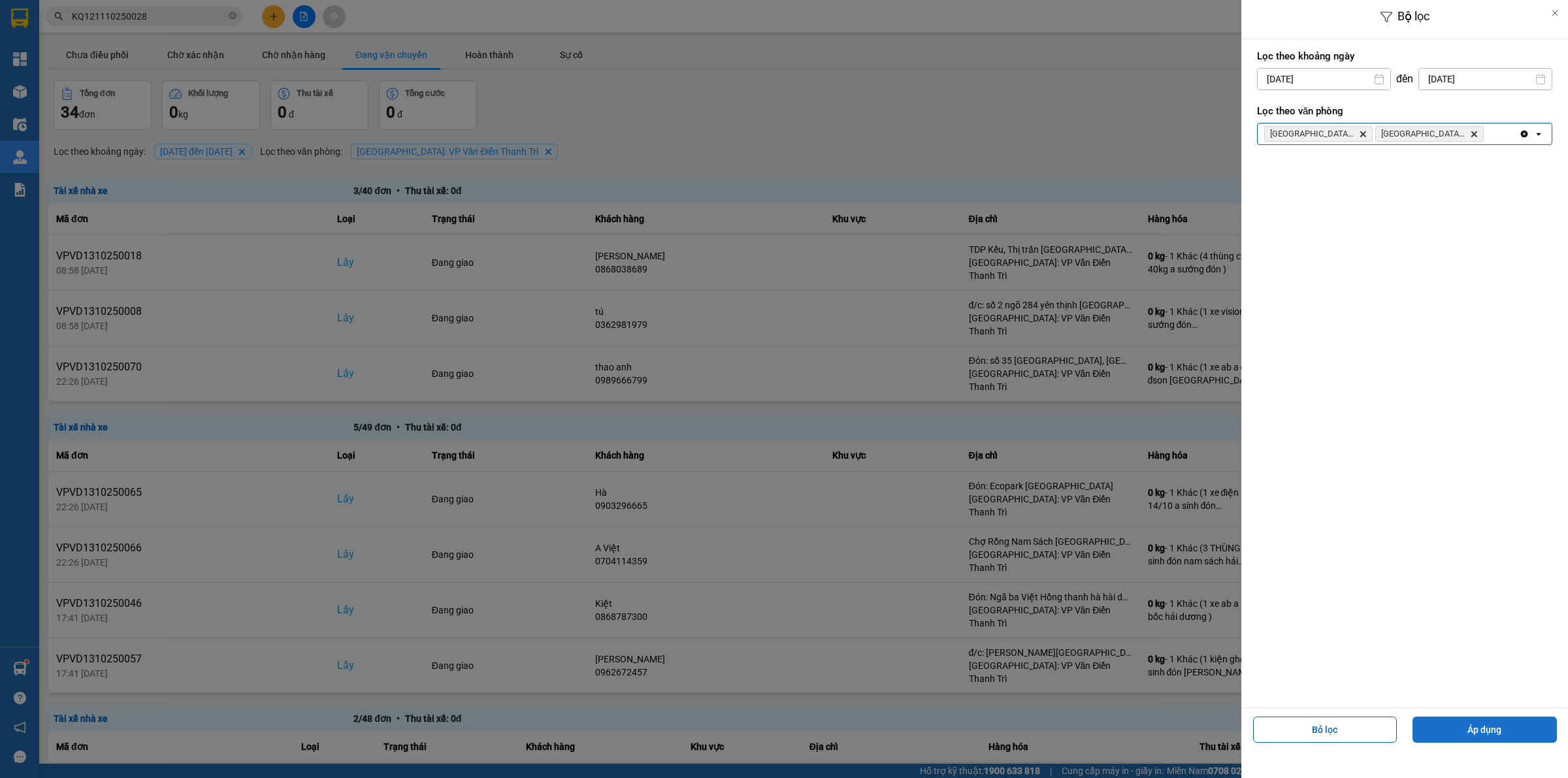
click at [1455, 725] on button "Áp dụng" at bounding box center [1485, 730] width 145 height 26
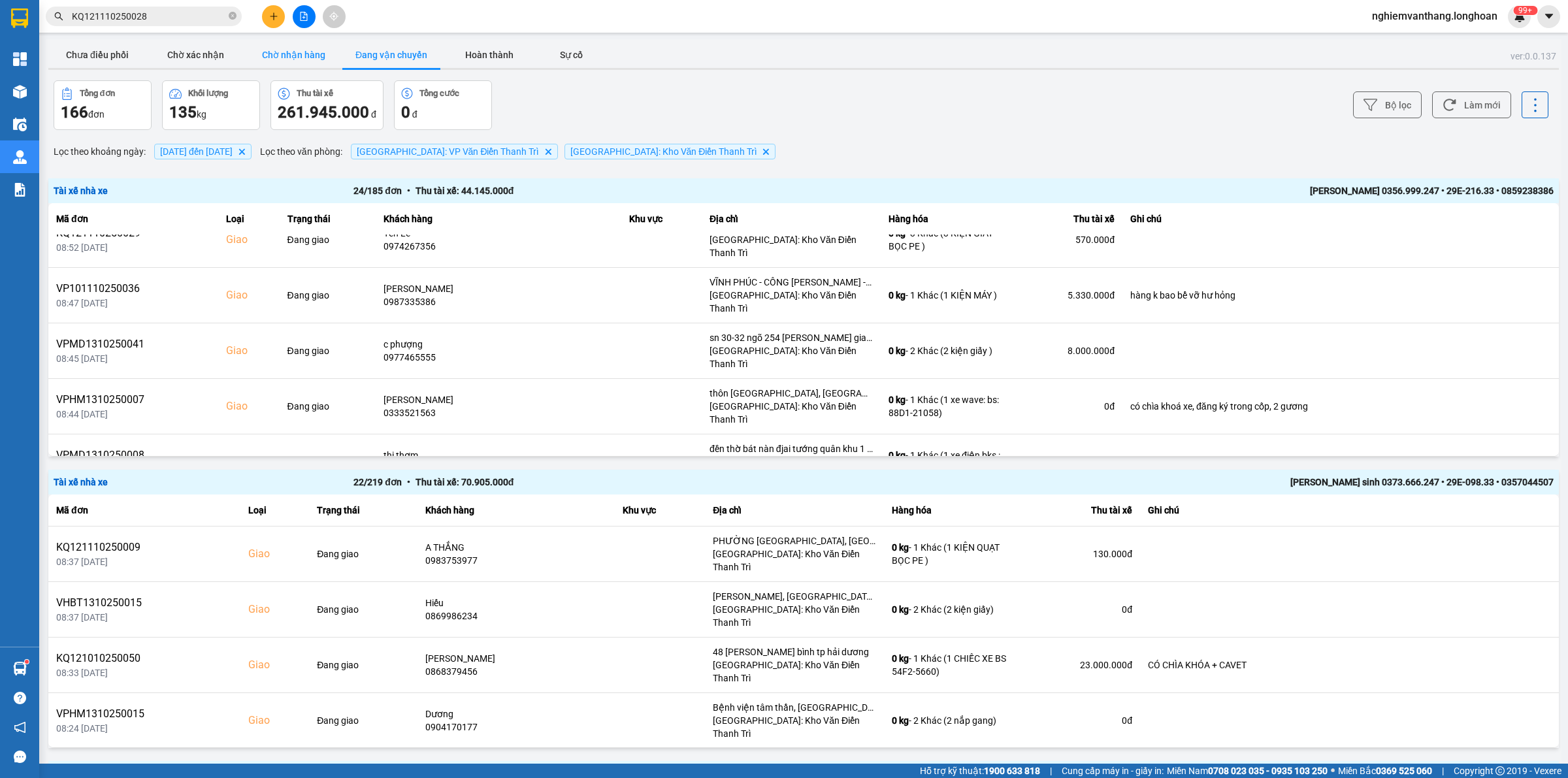
click at [284, 50] on button "Chờ nhận hàng" at bounding box center [293, 55] width 98 height 26
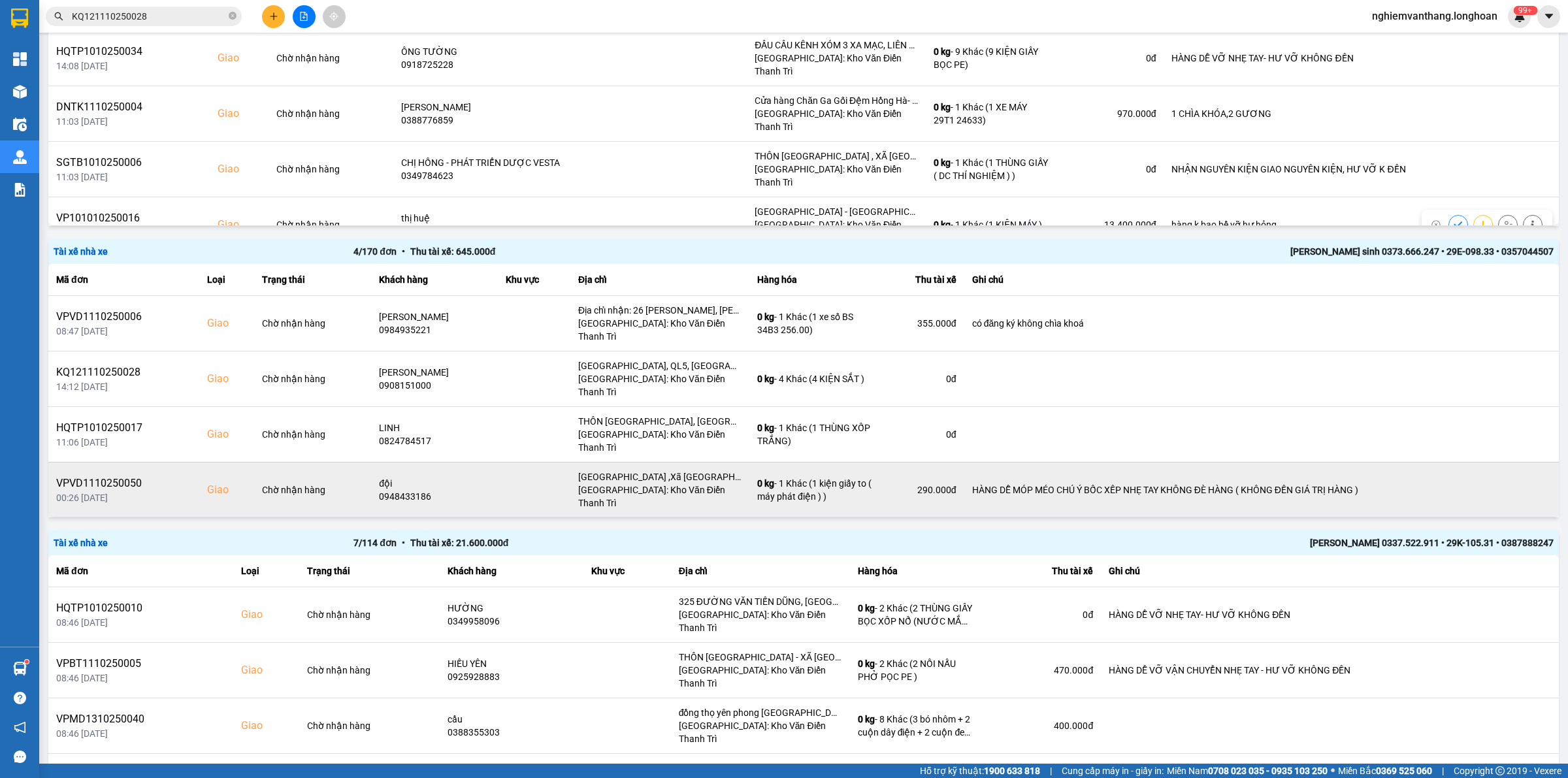
scroll to position [245, 0]
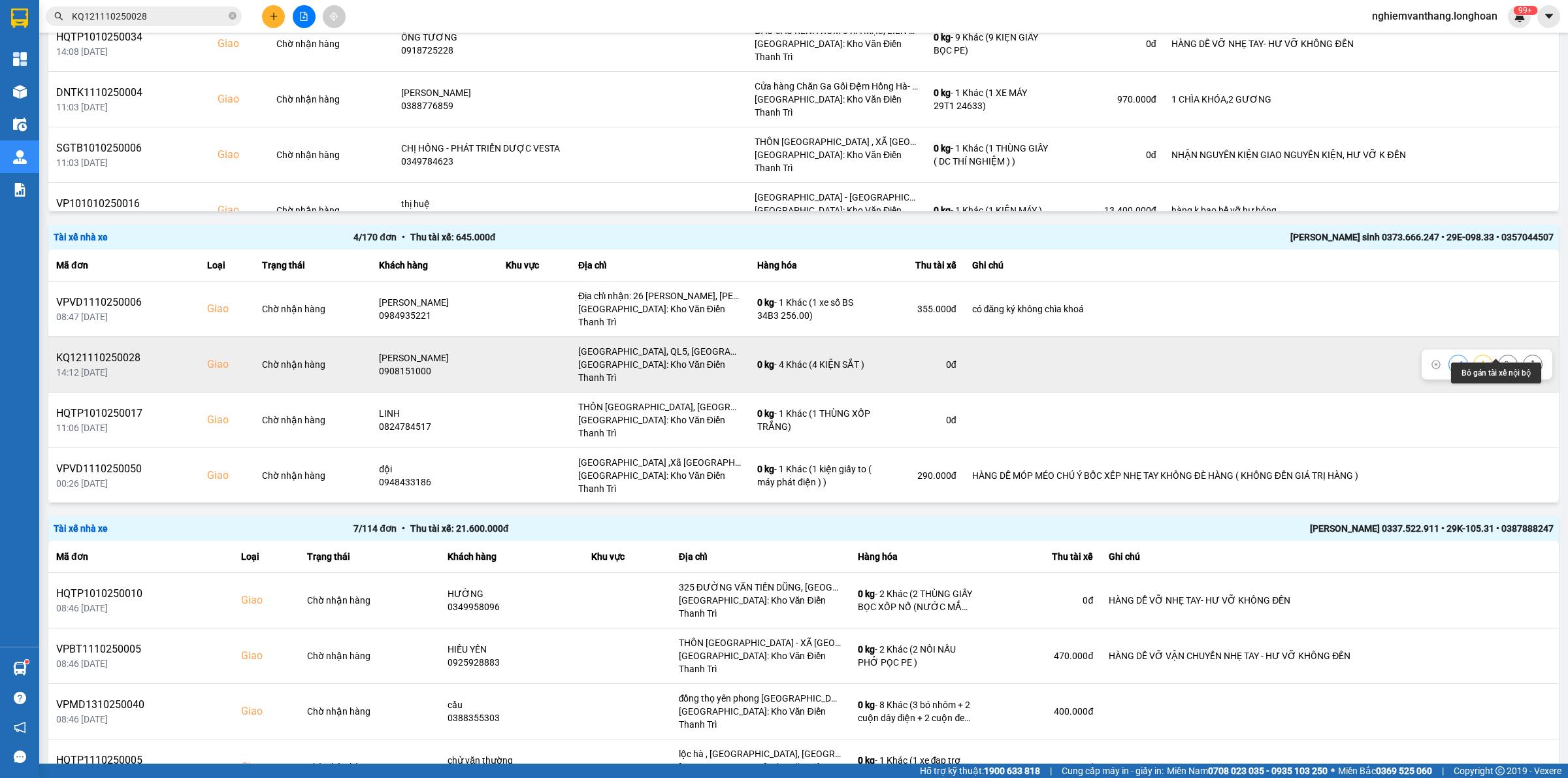
click at [1503, 360] on icon at bounding box center [1507, 364] width 9 height 9
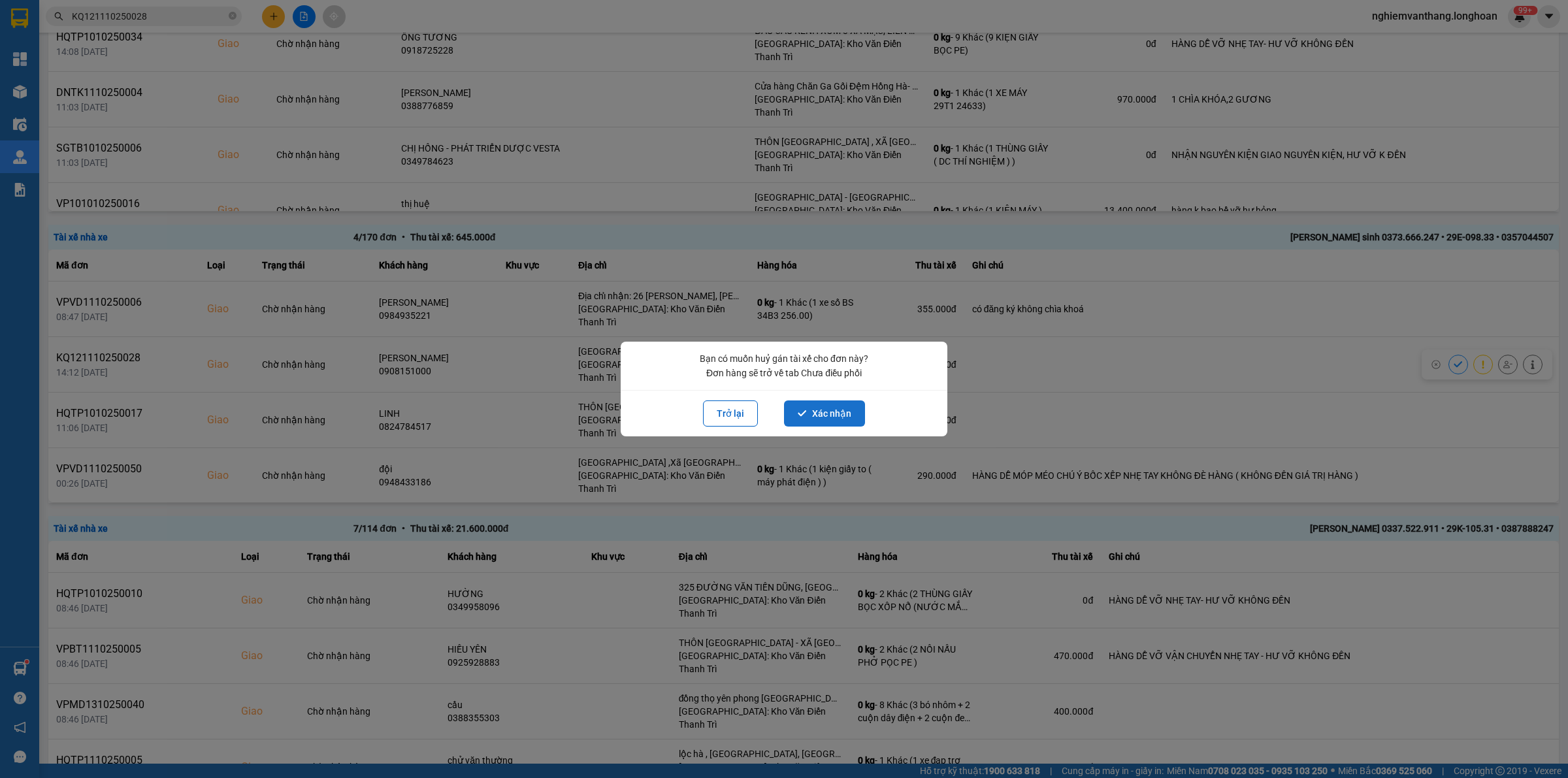
click at [846, 403] on button "Xác nhận" at bounding box center [824, 413] width 81 height 26
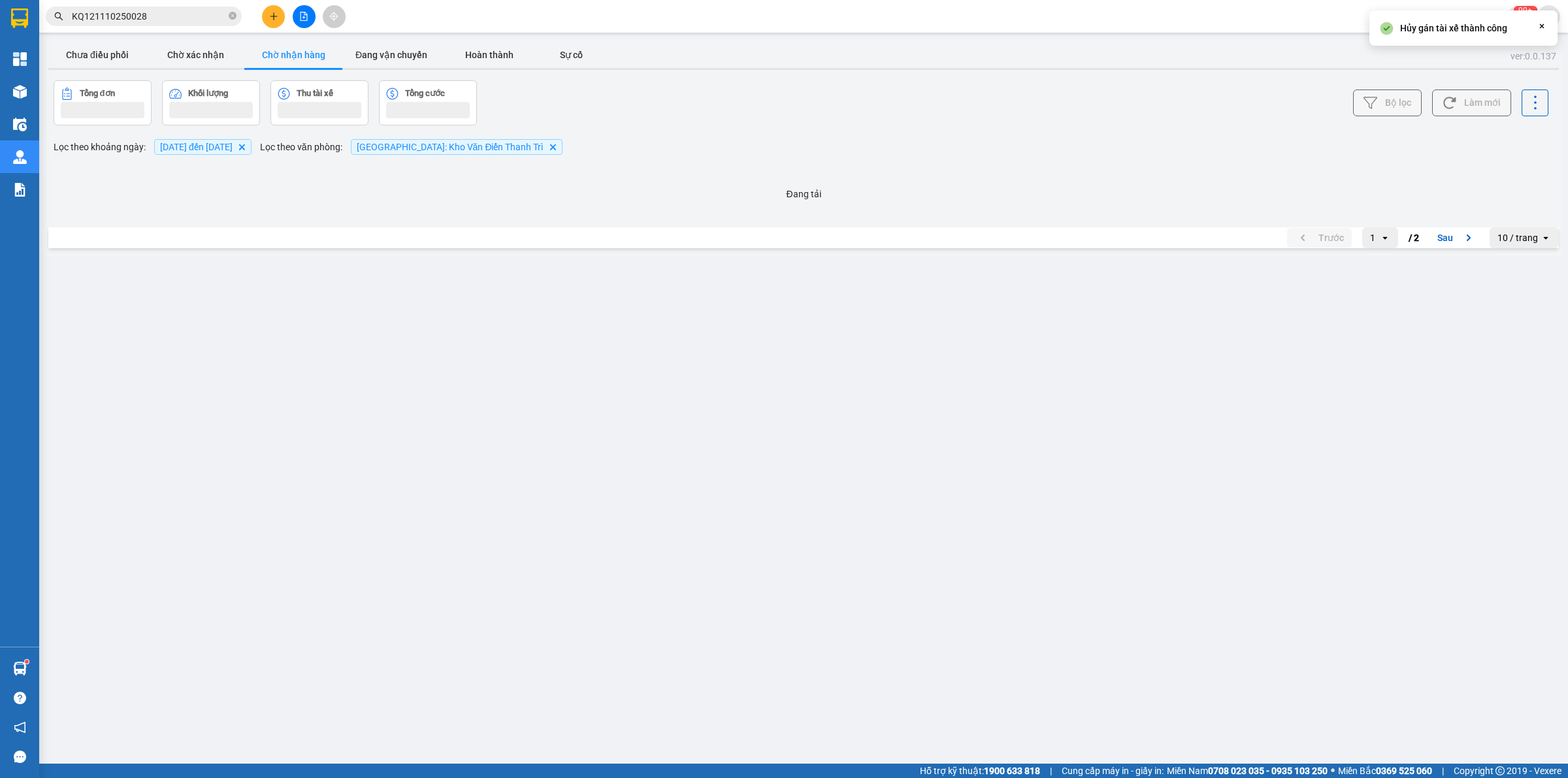
scroll to position [0, 0]
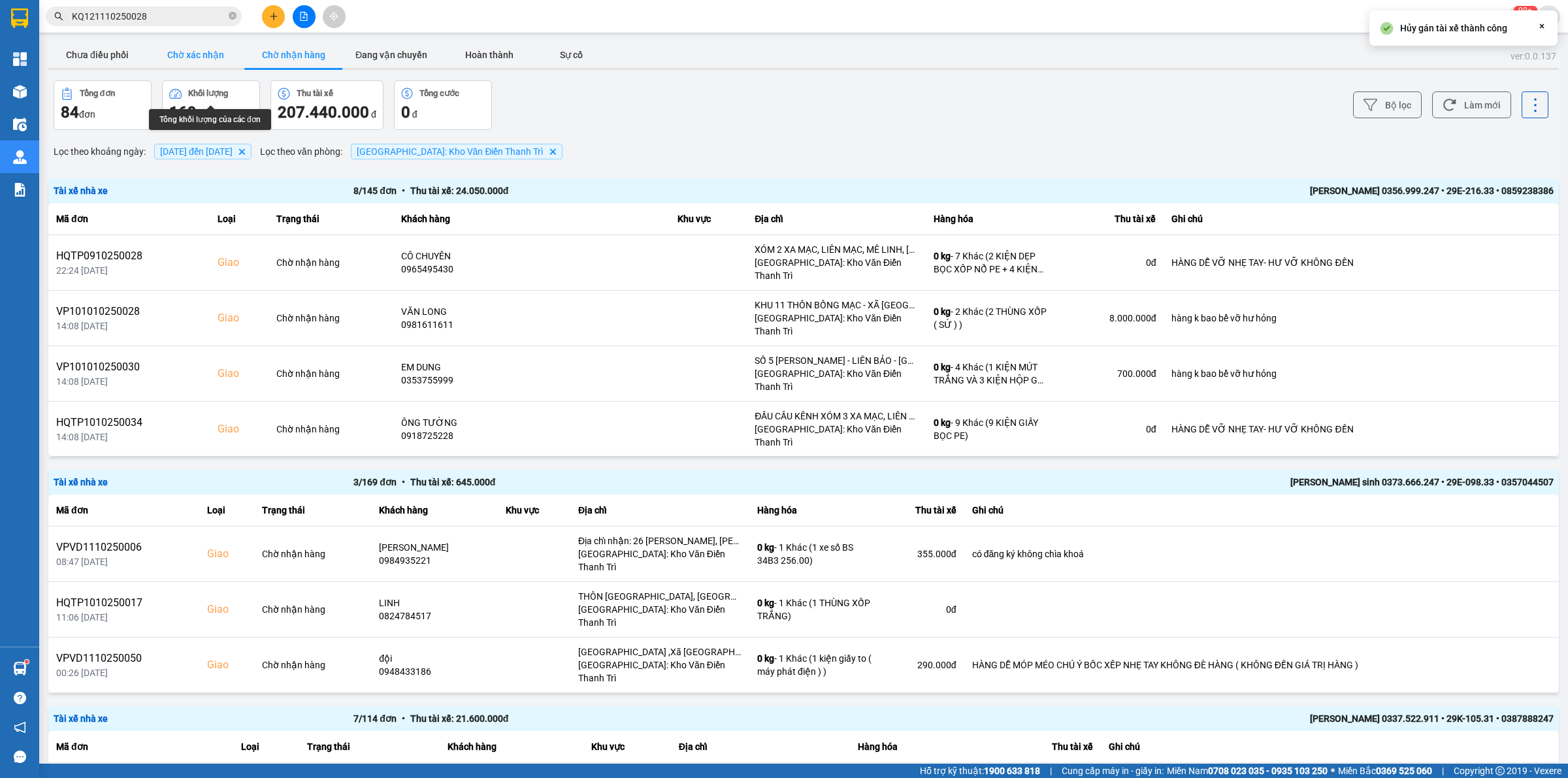
click at [190, 54] on button "Chờ xác nhận" at bounding box center [196, 55] width 98 height 26
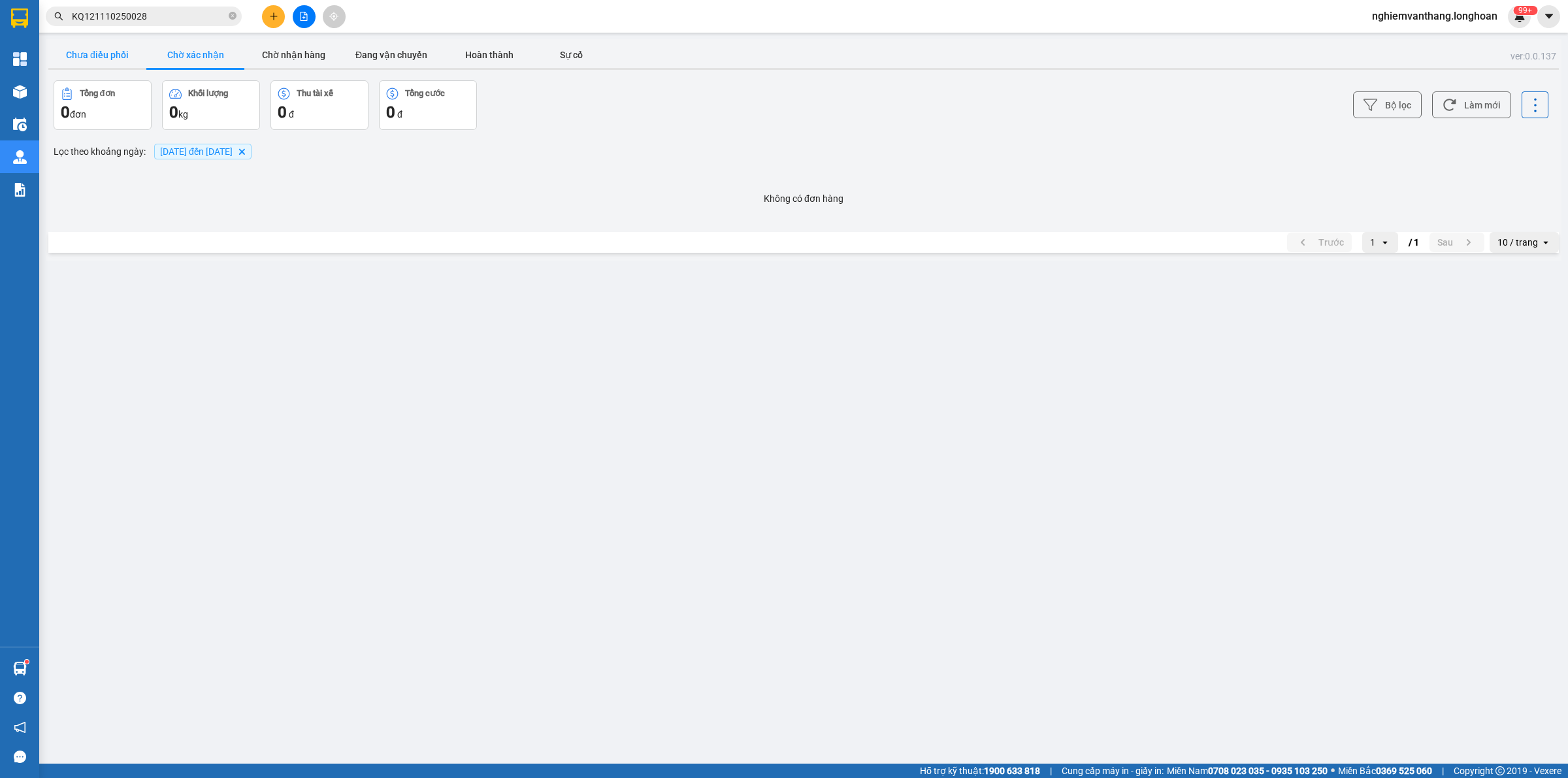
click at [102, 54] on button "Chưa điều phối" at bounding box center [98, 55] width 98 height 26
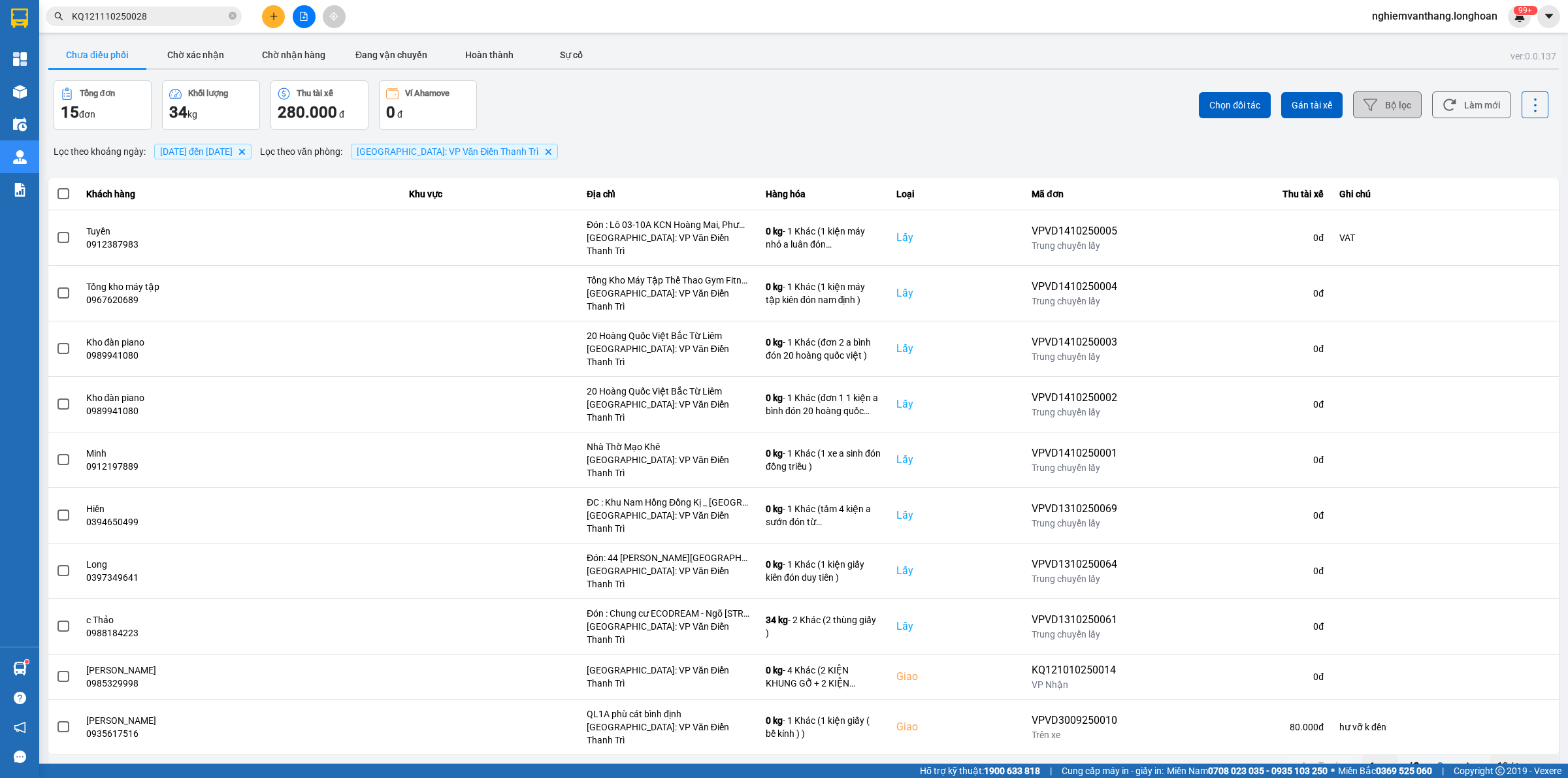
click at [1382, 106] on button "Bộ lọc" at bounding box center [1387, 104] width 69 height 27
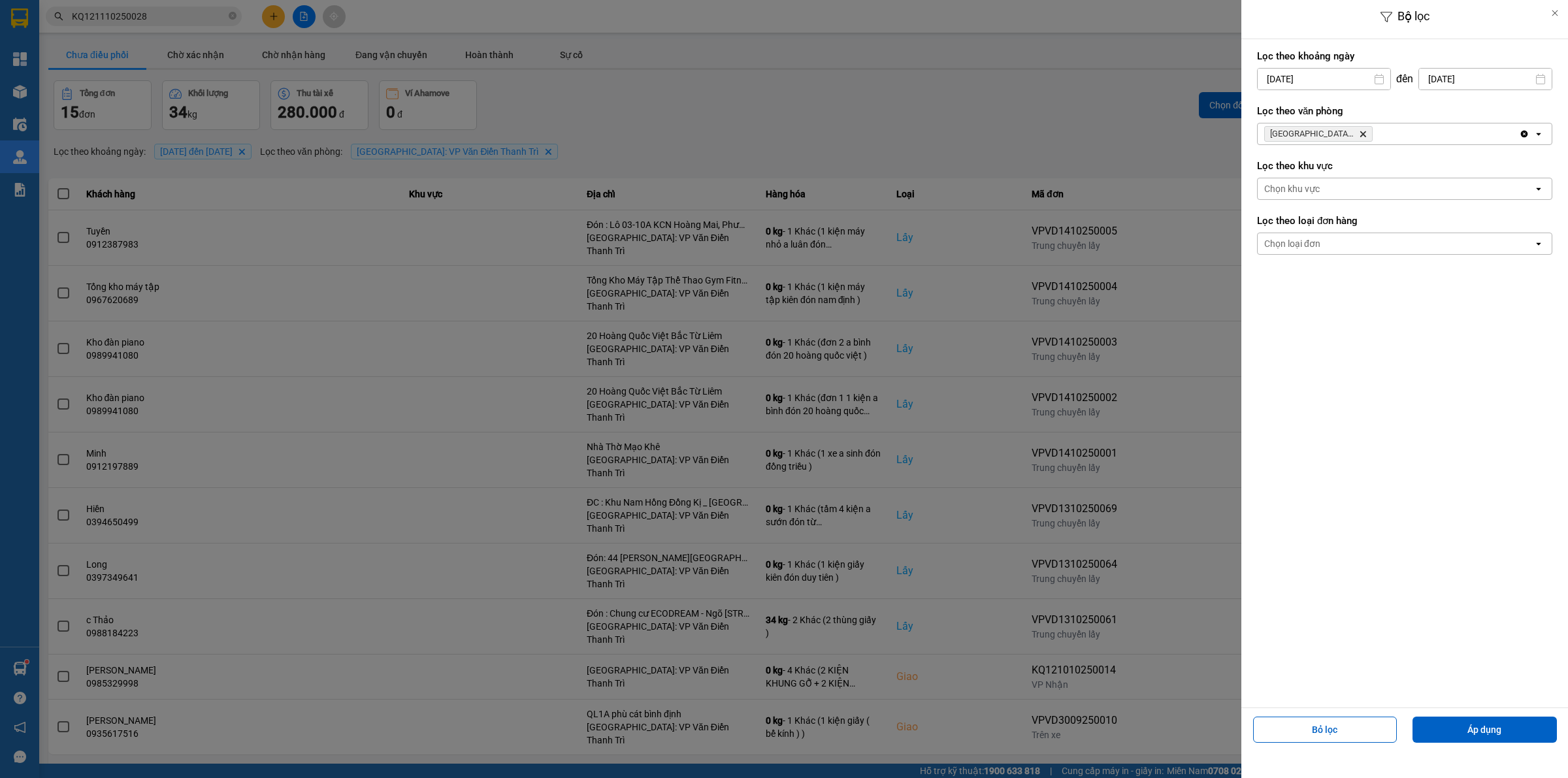
click at [1401, 126] on div "[GEOGRAPHIC_DATA]: VP [PERSON_NAME] Trì Delete" at bounding box center [1388, 134] width 261 height 21
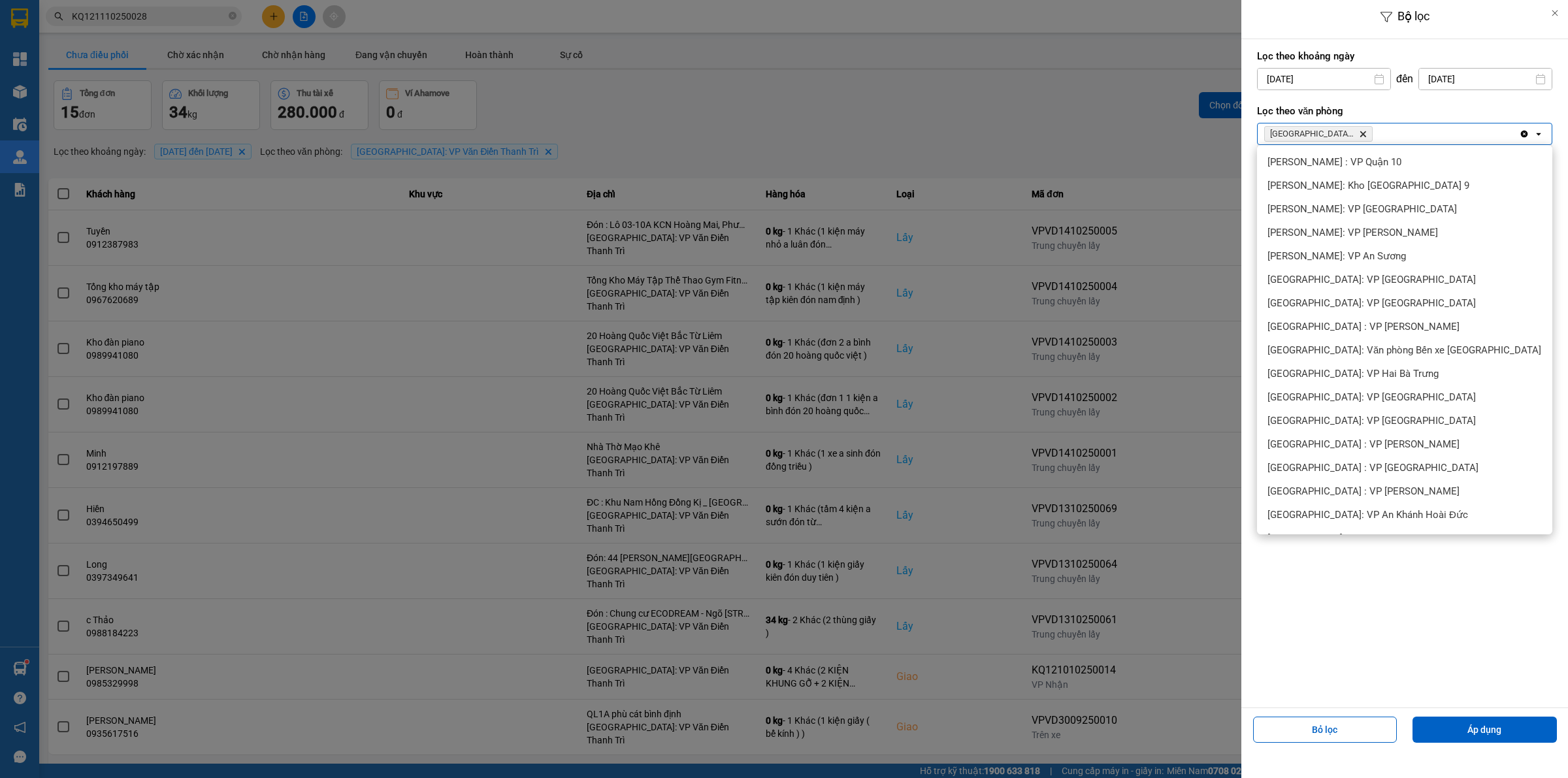
scroll to position [480, 0]
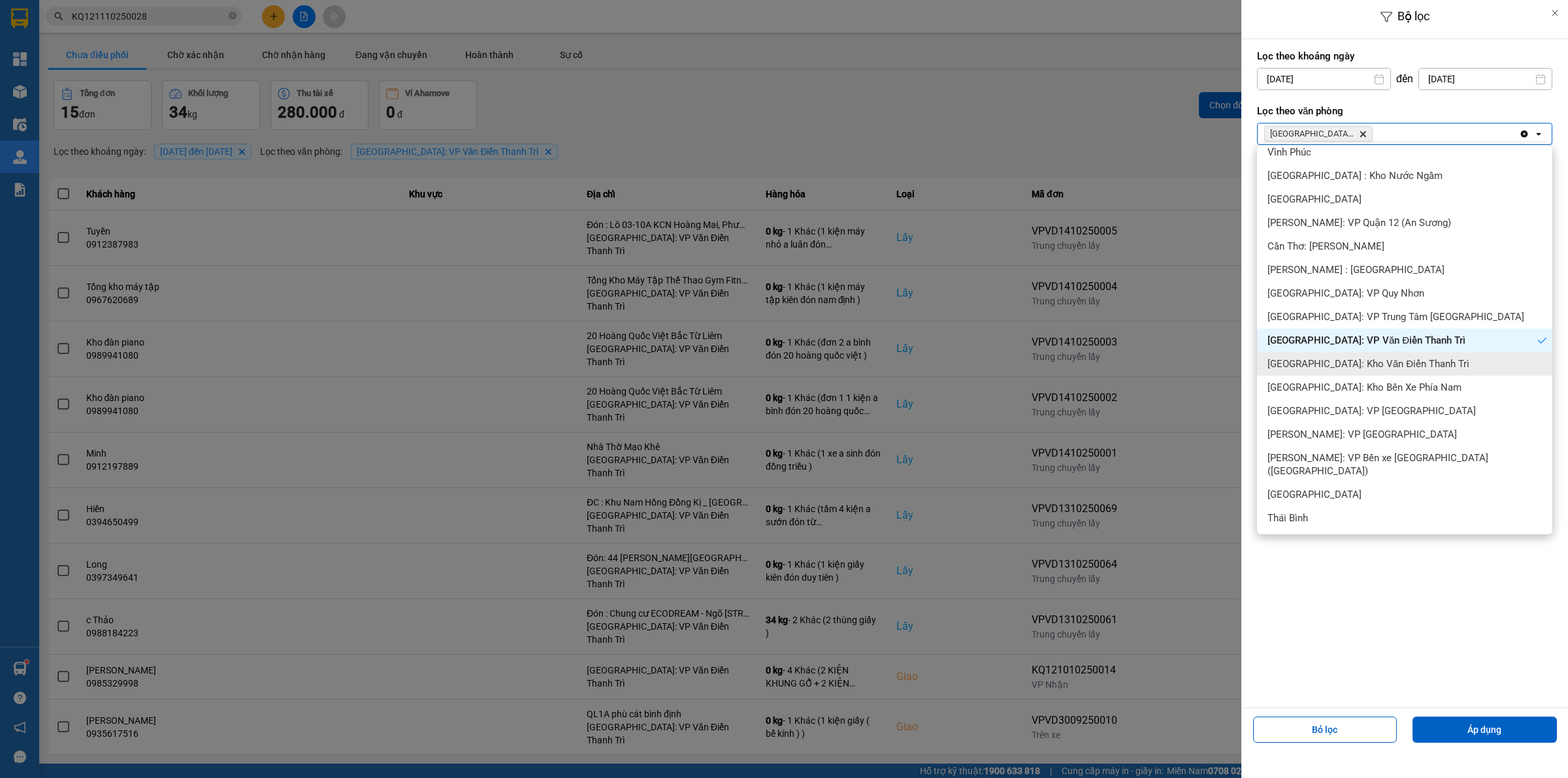
click at [1373, 363] on span "[GEOGRAPHIC_DATA]: Kho Văn Điển Thanh Trì" at bounding box center [1368, 363] width 202 height 13
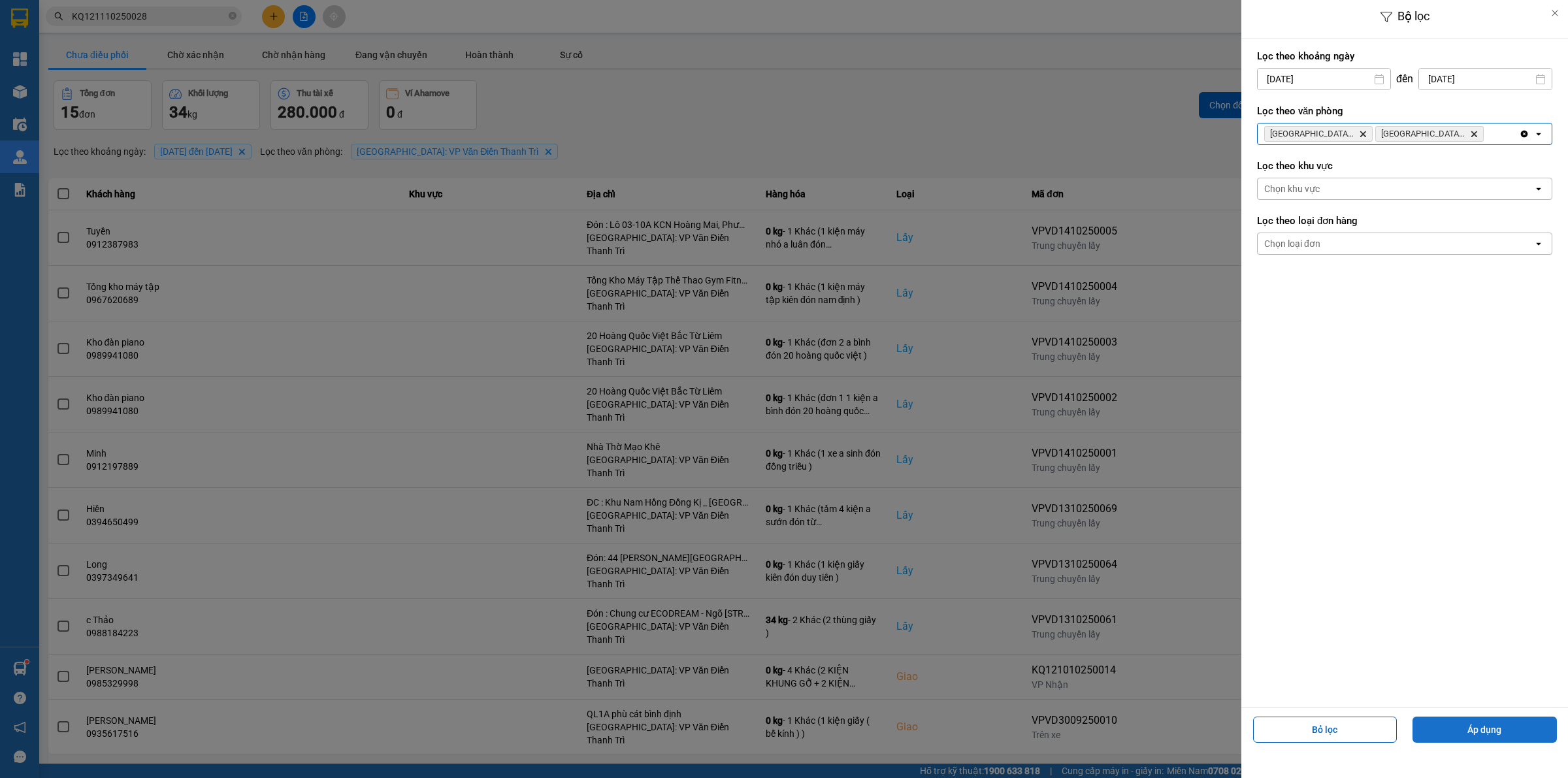
click at [1481, 725] on button "Áp dụng" at bounding box center [1485, 730] width 145 height 26
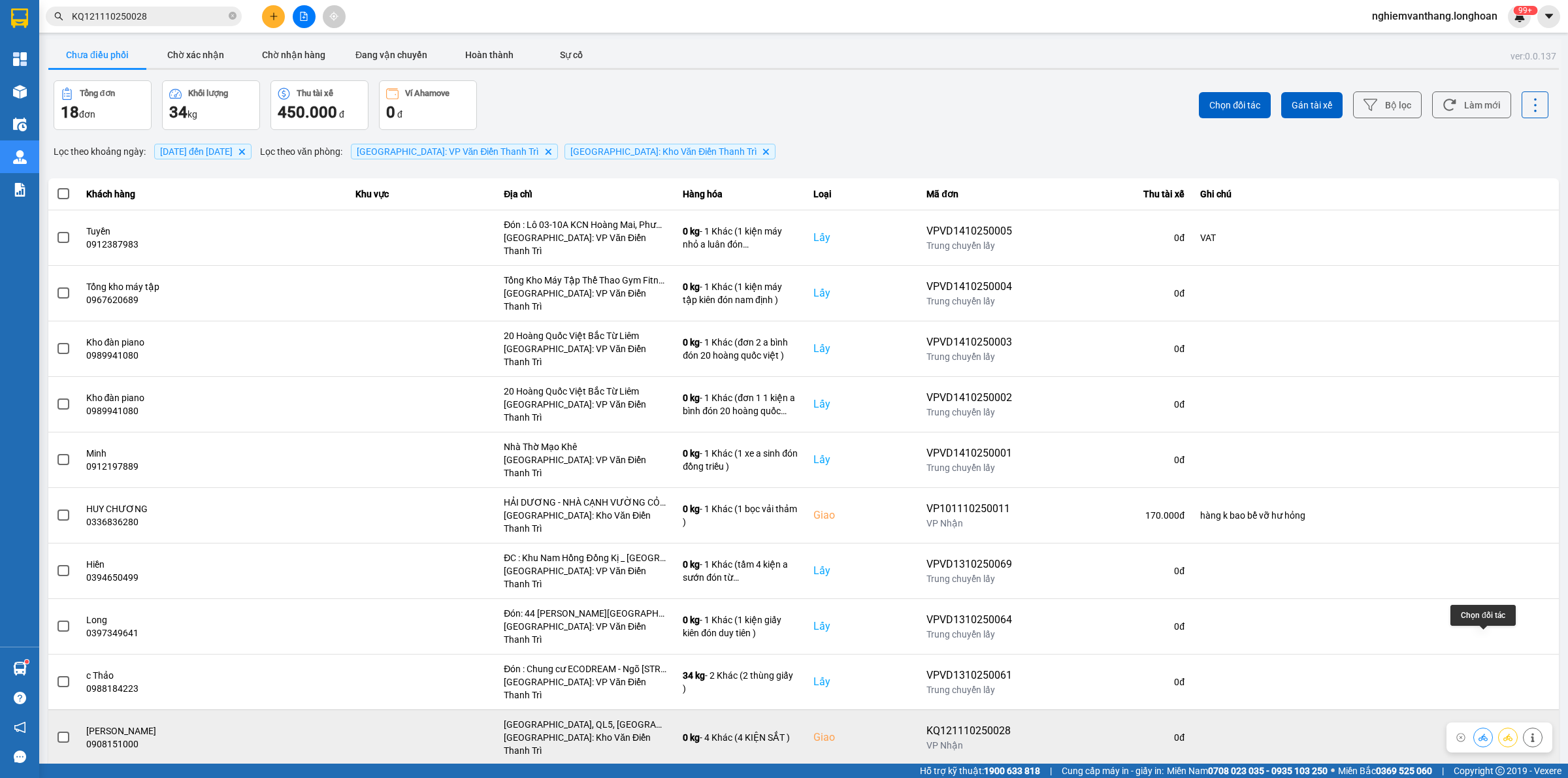
click at [1500, 725] on button at bounding box center [1507, 737] width 18 height 23
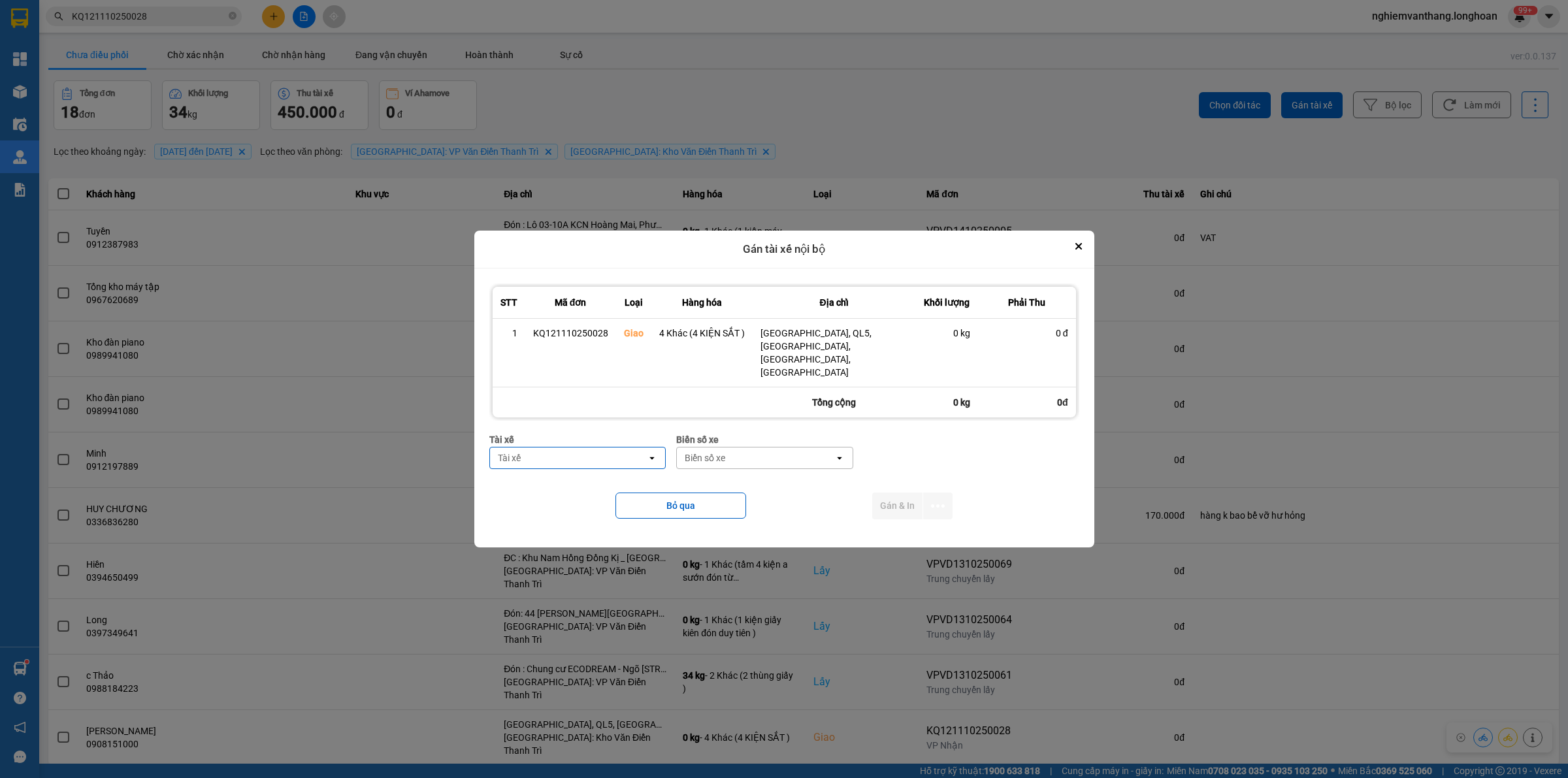
click at [533, 447] on div "Tài xế" at bounding box center [568, 458] width 158 height 21
type input "khán"
click at [621, 487] on span "0372727247 - [PERSON_NAME] 0975.336.976" at bounding box center [581, 479] width 160 height 26
click at [794, 447] on div "Biển số xe" at bounding box center [812, 458] width 158 height 21
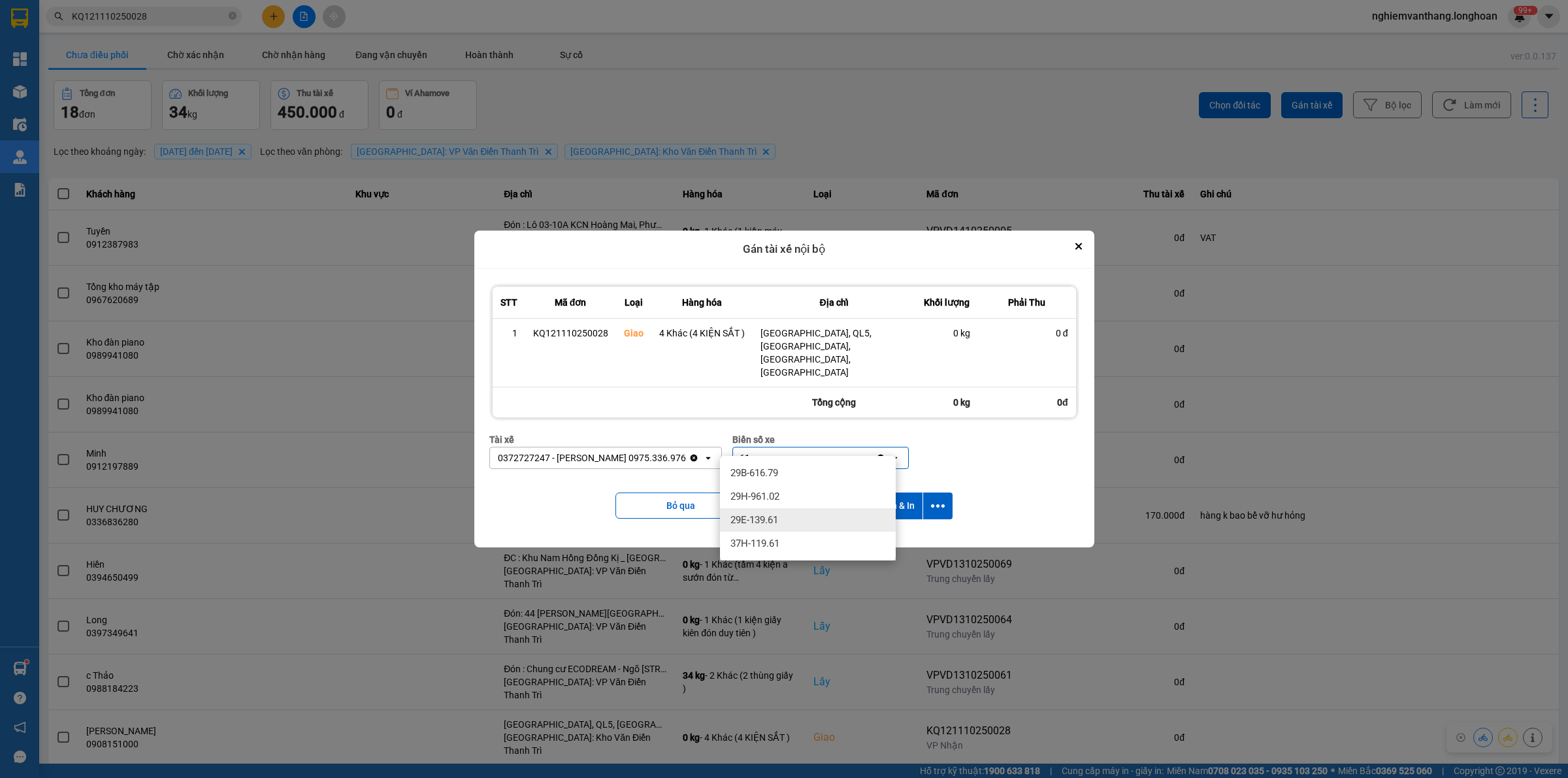
type input "61"
click at [771, 521] on span "29E-139.61" at bounding box center [754, 520] width 48 height 13
click at [937, 499] on icon "dialog" at bounding box center [938, 506] width 14 height 14
click at [913, 533] on div "Chỉ gán tài" at bounding box center [902, 528] width 77 height 13
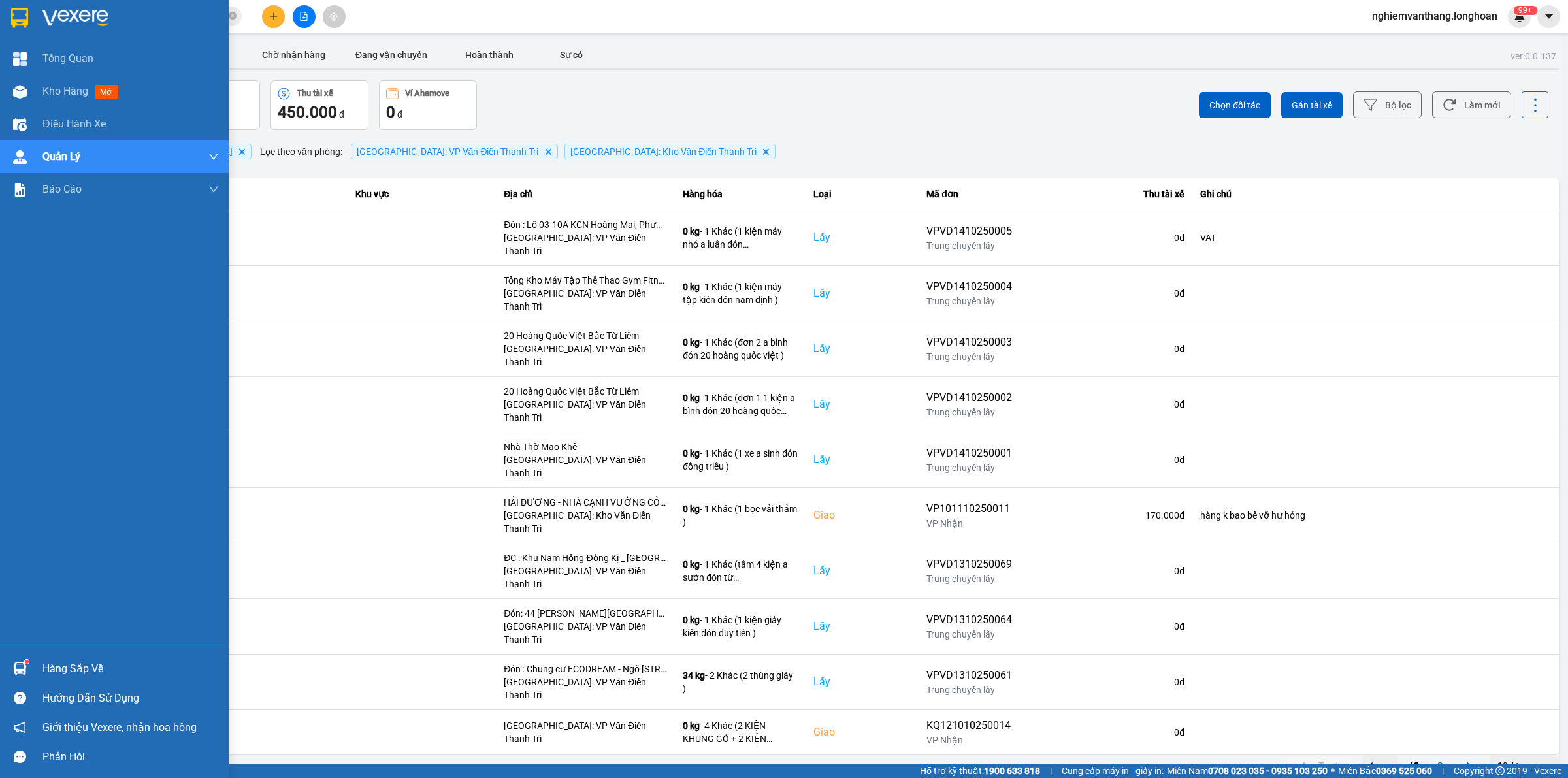
click at [14, 11] on img at bounding box center [19, 18] width 17 height 20
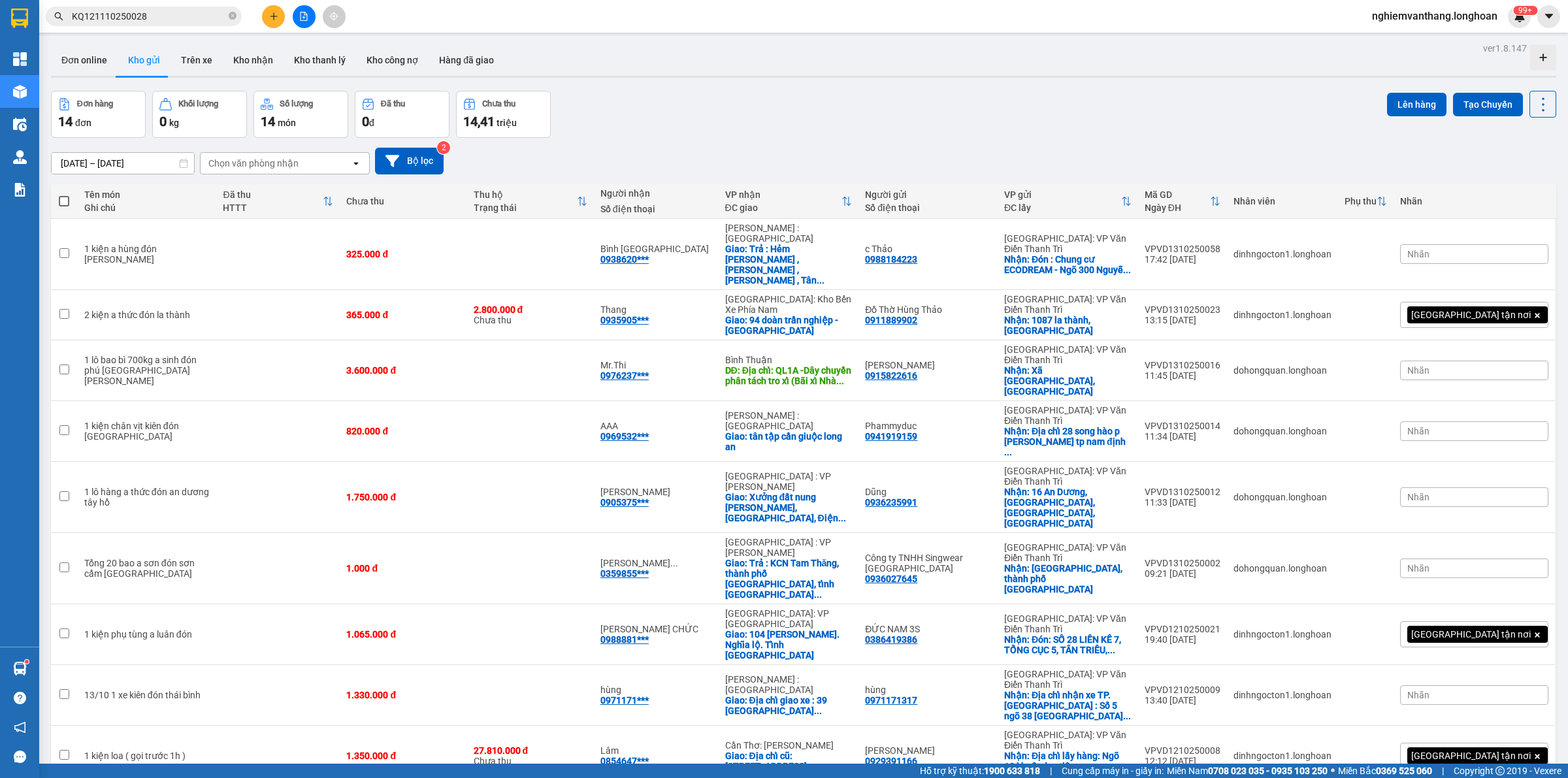
click at [149, 22] on input "KQ121110250028" at bounding box center [149, 16] width 154 height 14
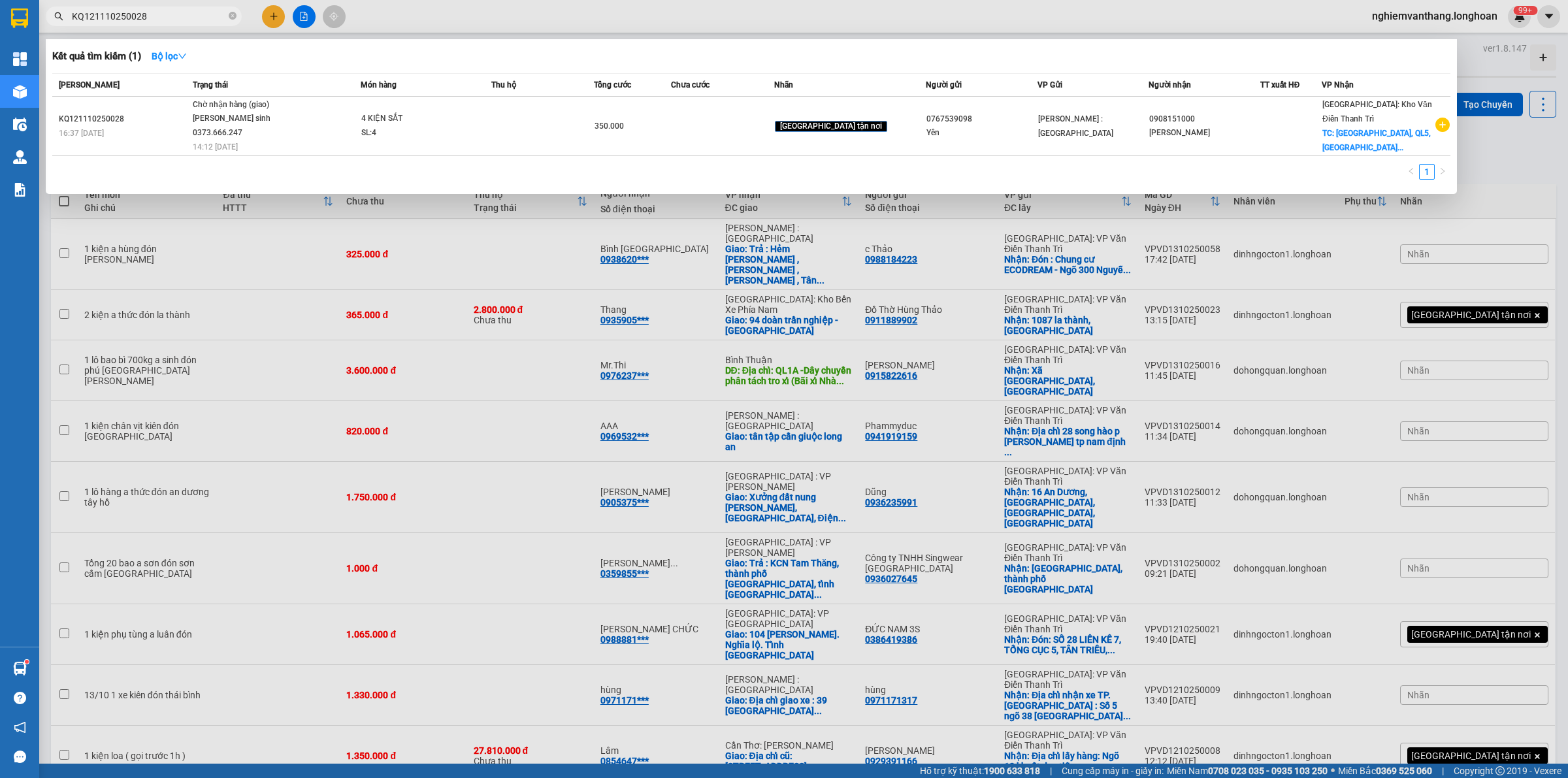
click at [149, 22] on input "KQ121110250028" at bounding box center [149, 16] width 154 height 14
click at [158, 10] on input "KQ121110250028" at bounding box center [149, 16] width 154 height 14
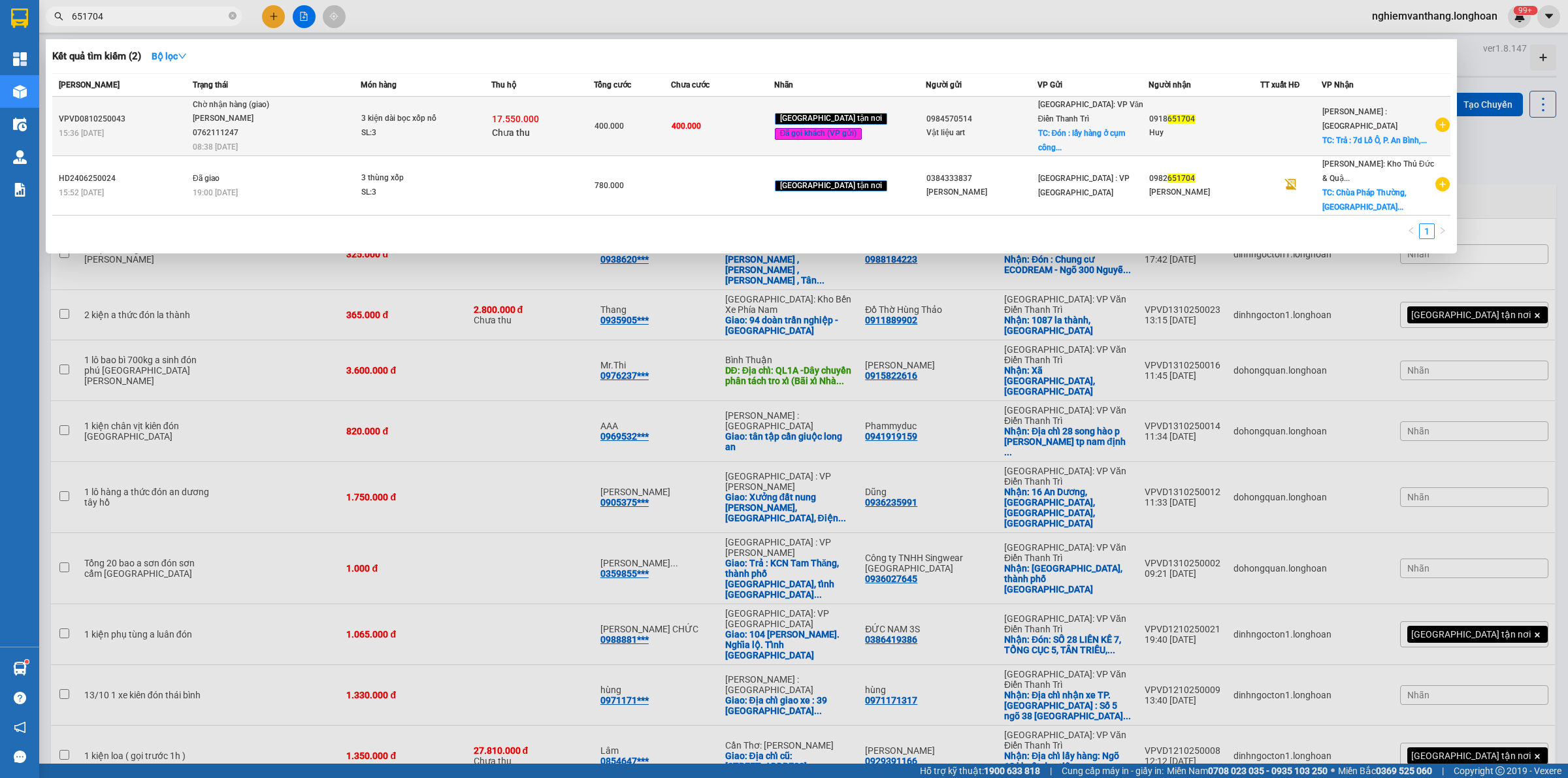
type input "651704"
click at [250, 110] on div "Chờ nhận hàng (giao)" at bounding box center [242, 105] width 98 height 14
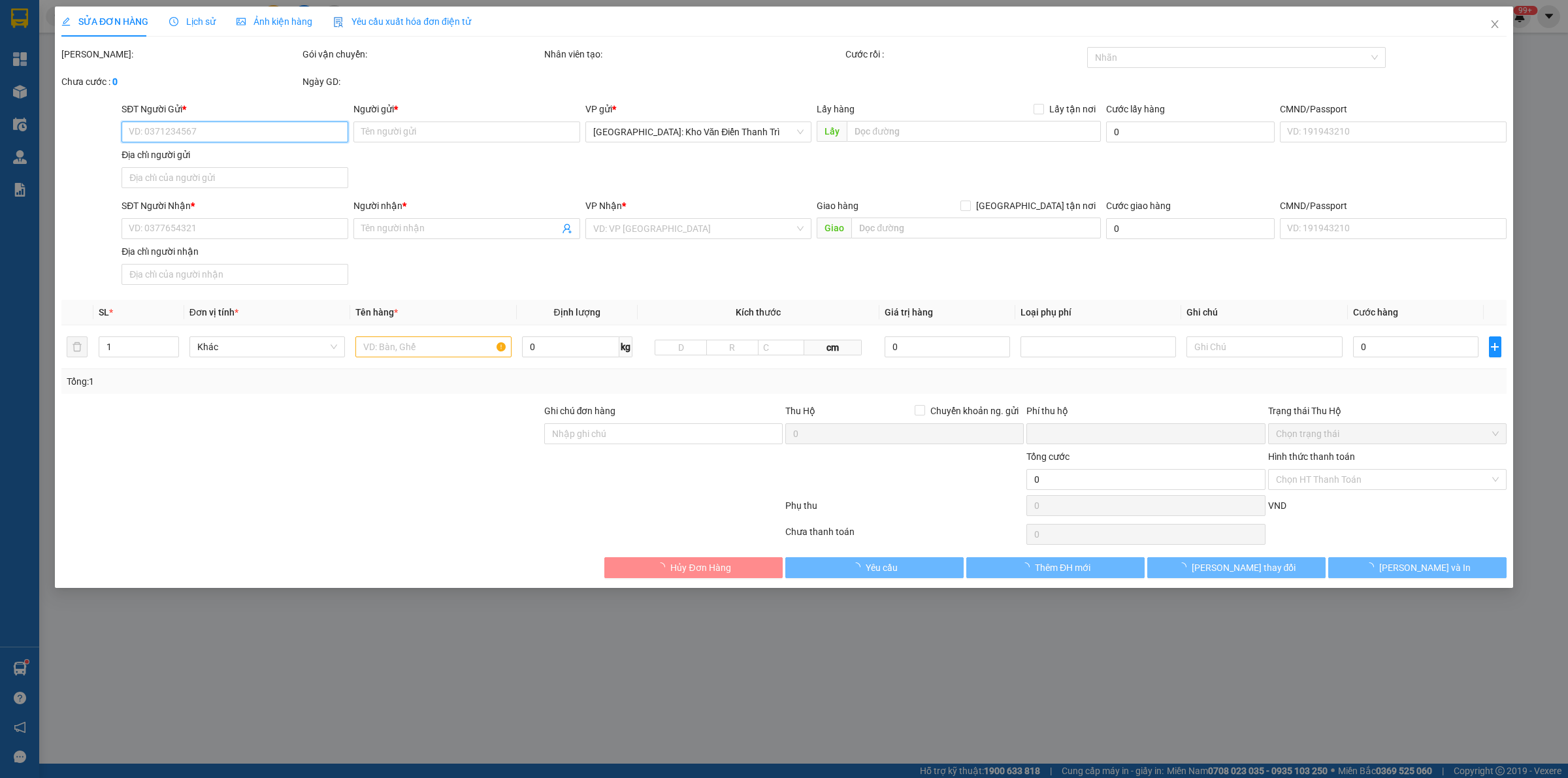
type input "0984570514"
type input "Vật liệu art"
checkbox input "true"
type input "Đón : lấy hàng ở cụm công nghiệp [GEOGRAPHIC_DATA], [PERSON_NAME]"
type input "0918651704"
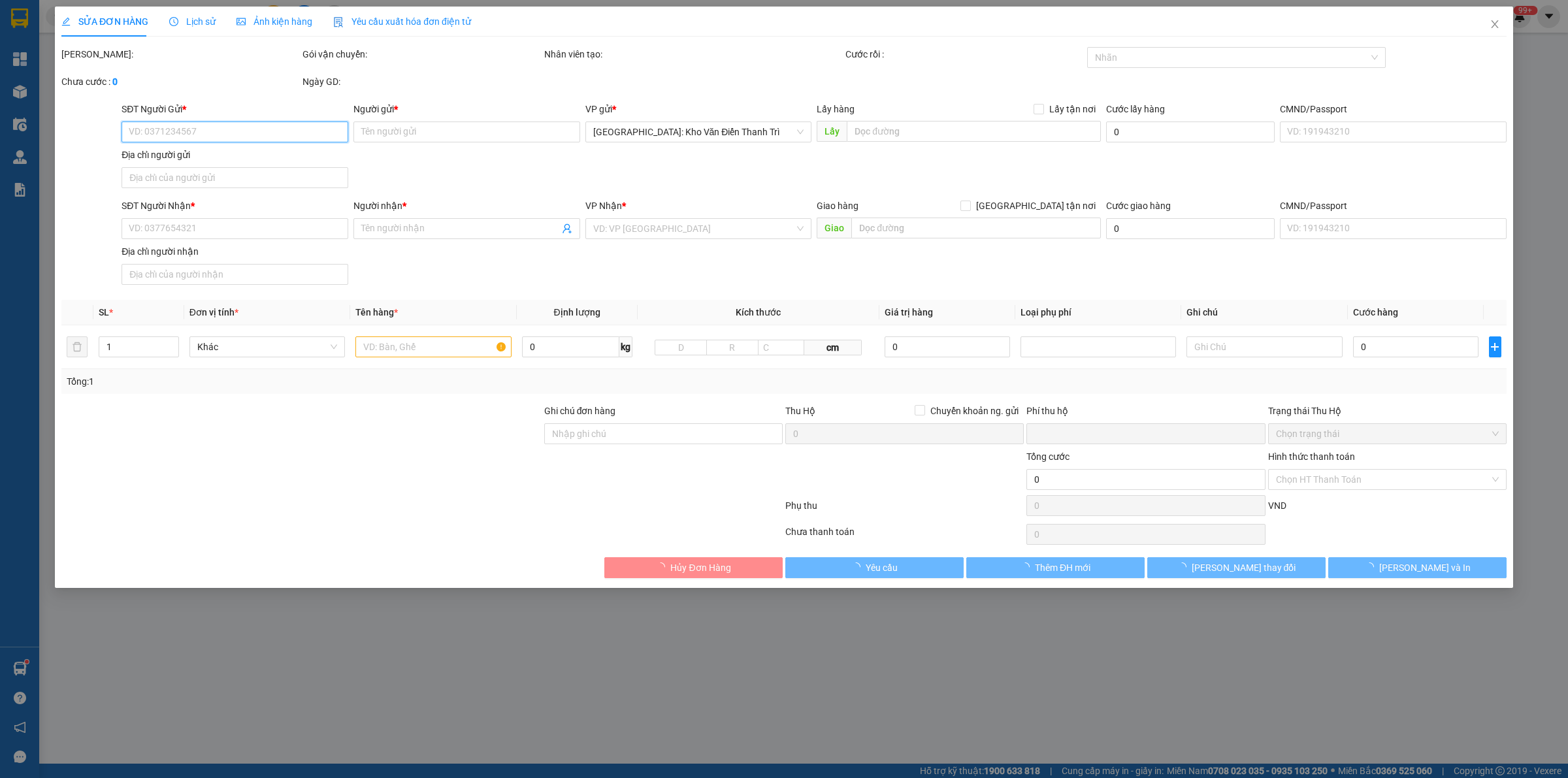
type input "Huy"
checkbox input "true"
type input "Trả : 7d Lồ Ô, P. An Bình, [GEOGRAPHIC_DATA], [GEOGRAPHIC_DATA]"
type input "400.000"
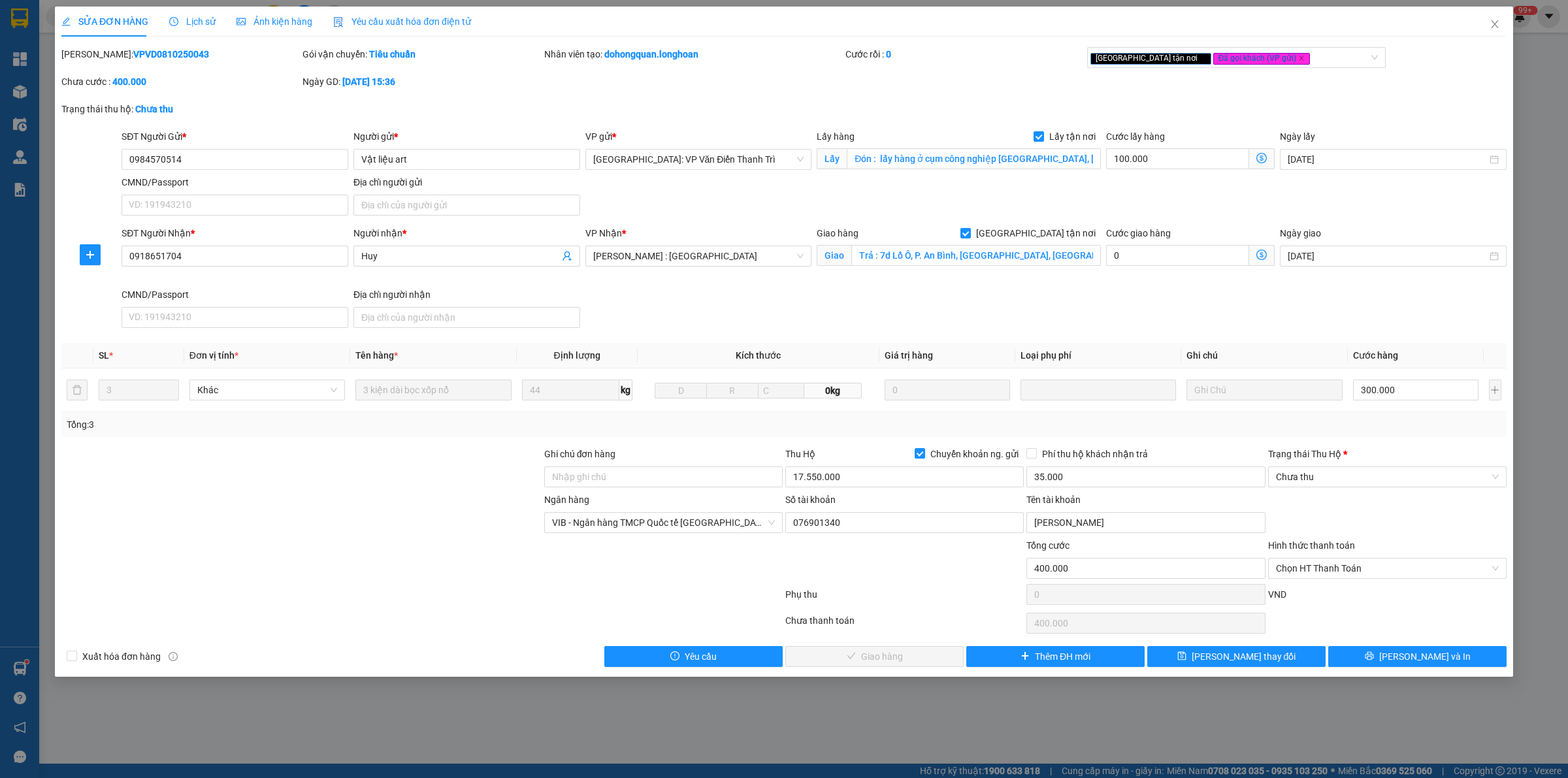
click at [204, 27] on div "Lịch sử" at bounding box center [192, 21] width 46 height 14
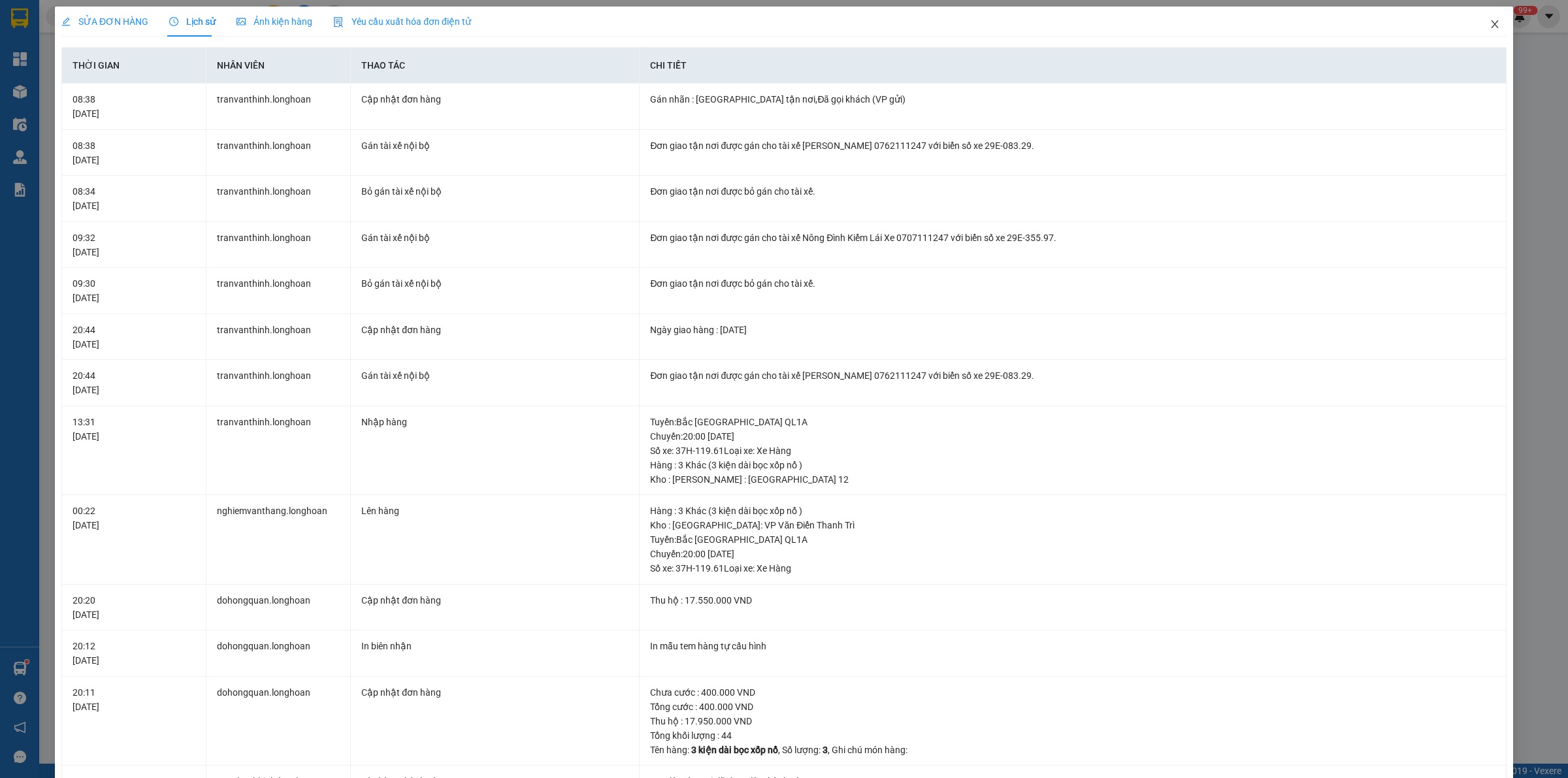
click at [1490, 20] on span "Close" at bounding box center [1495, 25] width 37 height 37
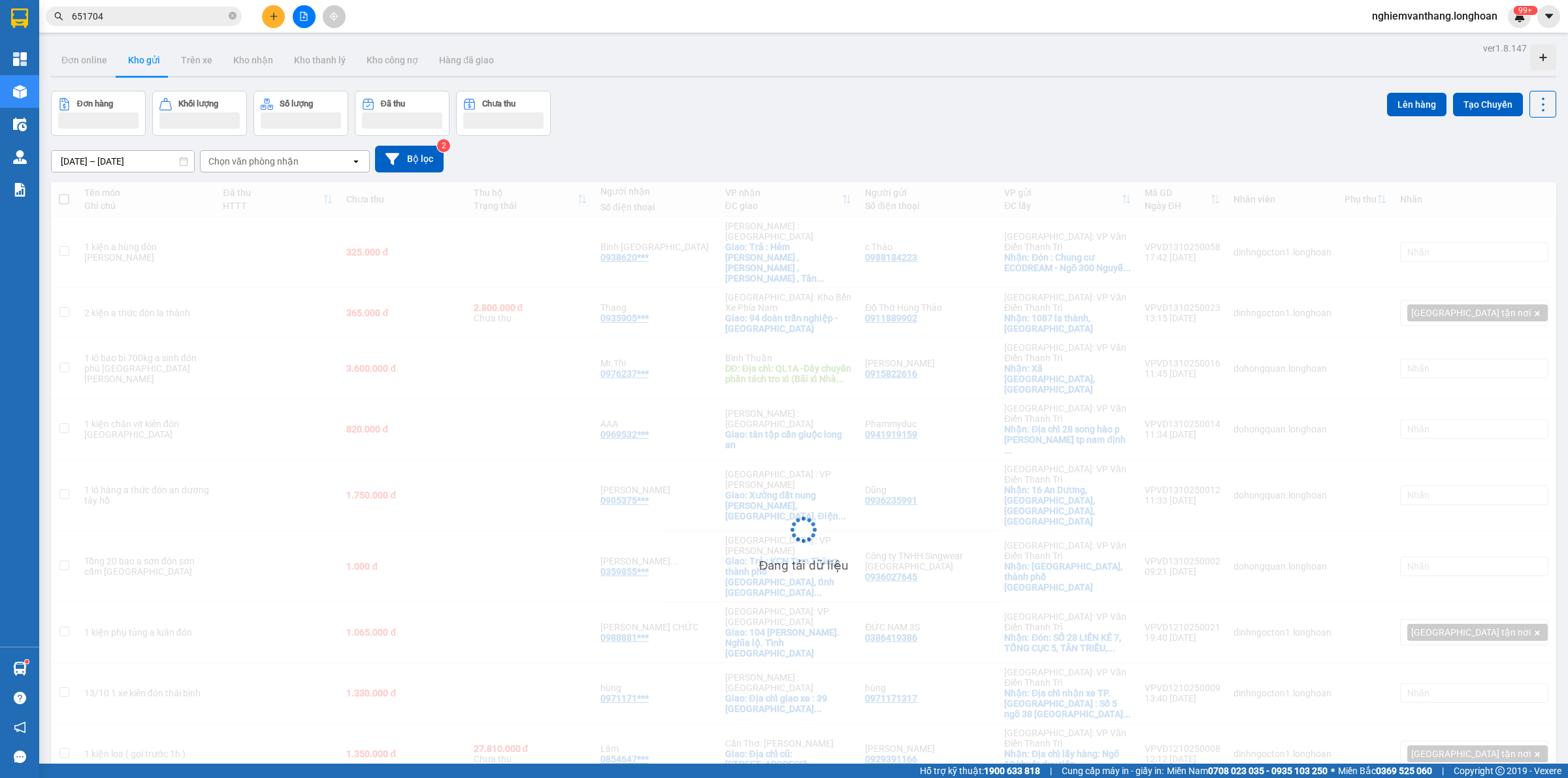
click at [95, 315] on div "Đang tải dữ liệu" at bounding box center [803, 539] width 1505 height 715
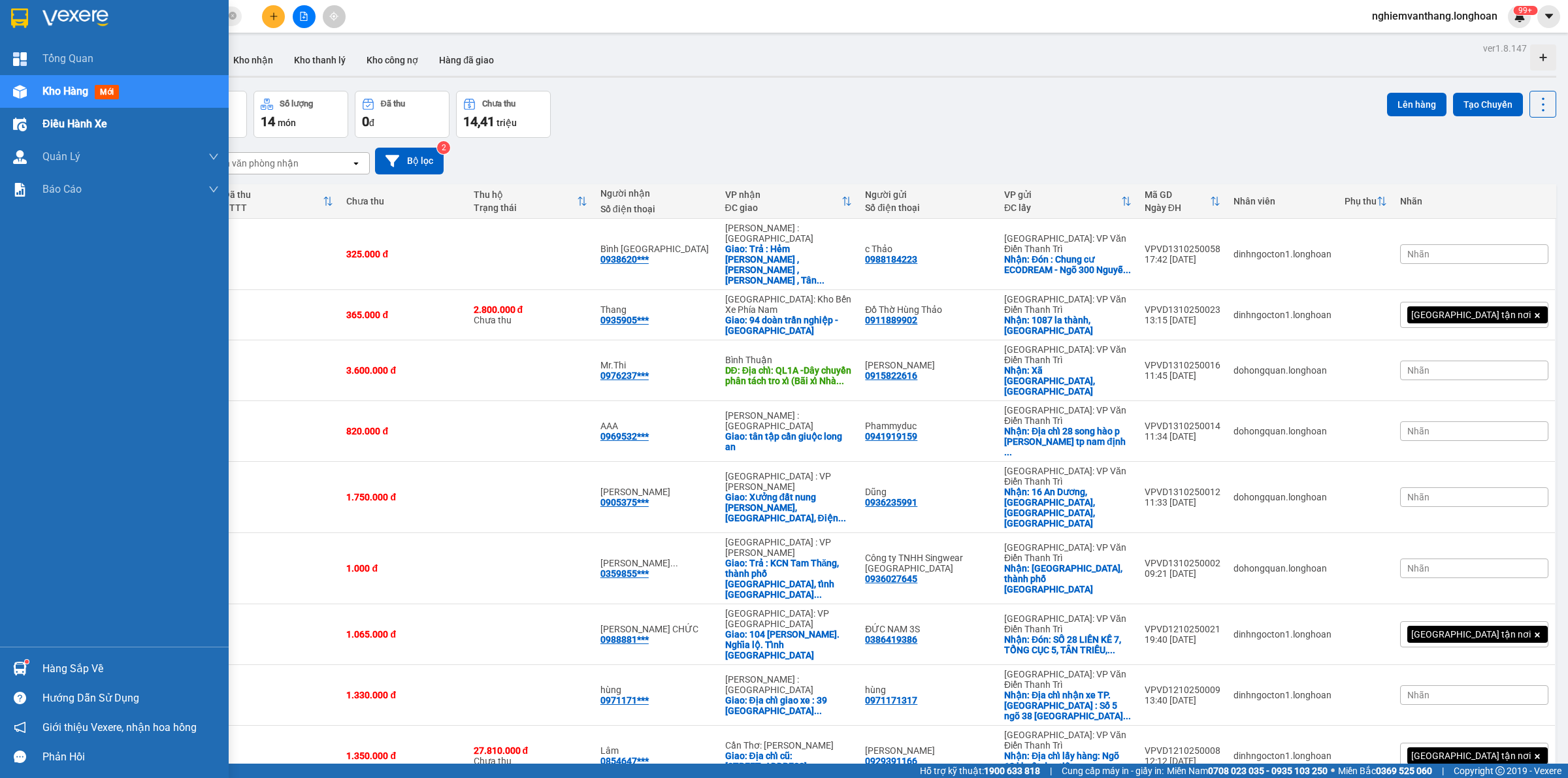
click at [55, 129] on span "Điều hành xe" at bounding box center [74, 124] width 65 height 16
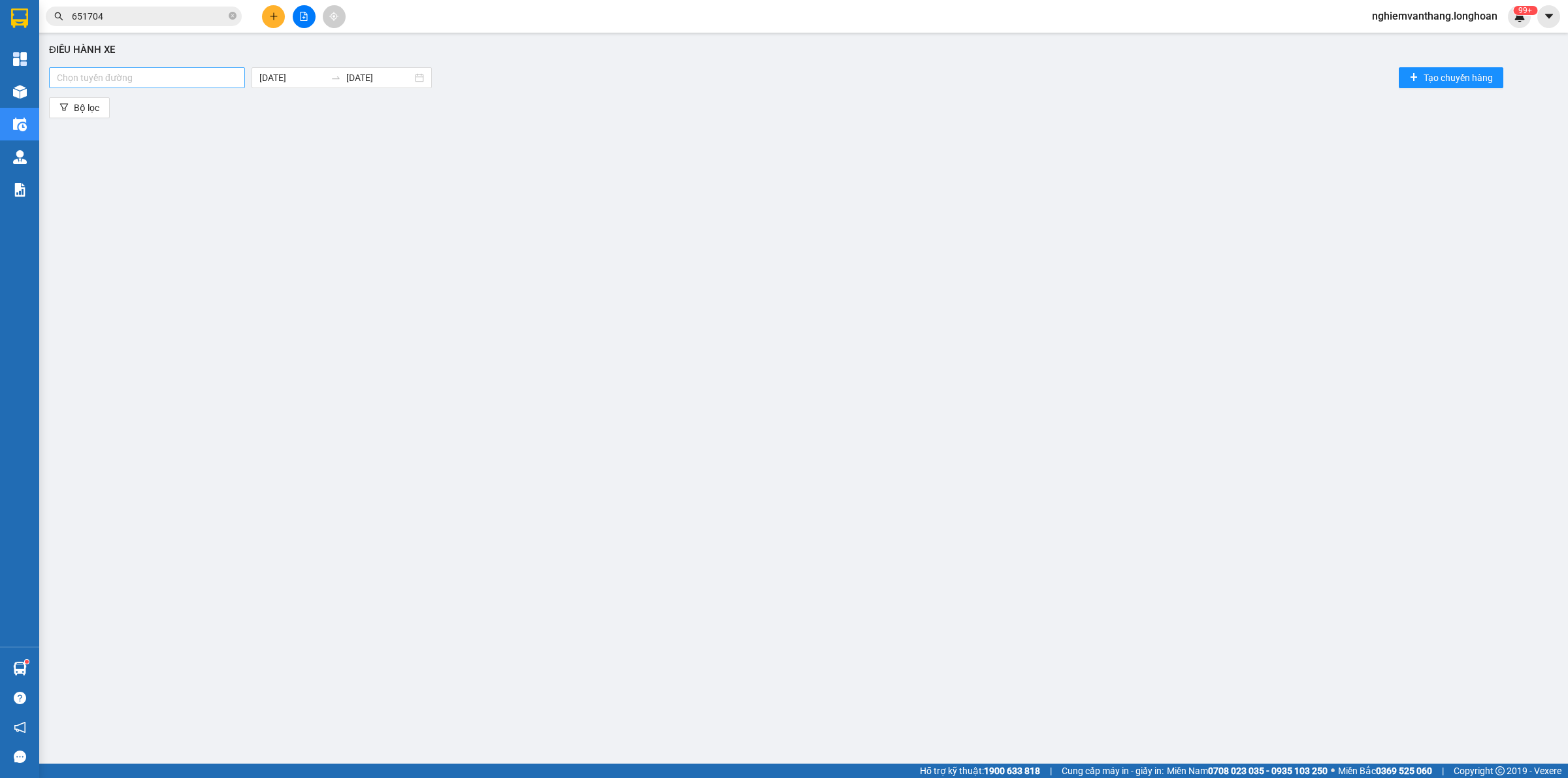
click at [194, 74] on div at bounding box center [147, 77] width 190 height 16
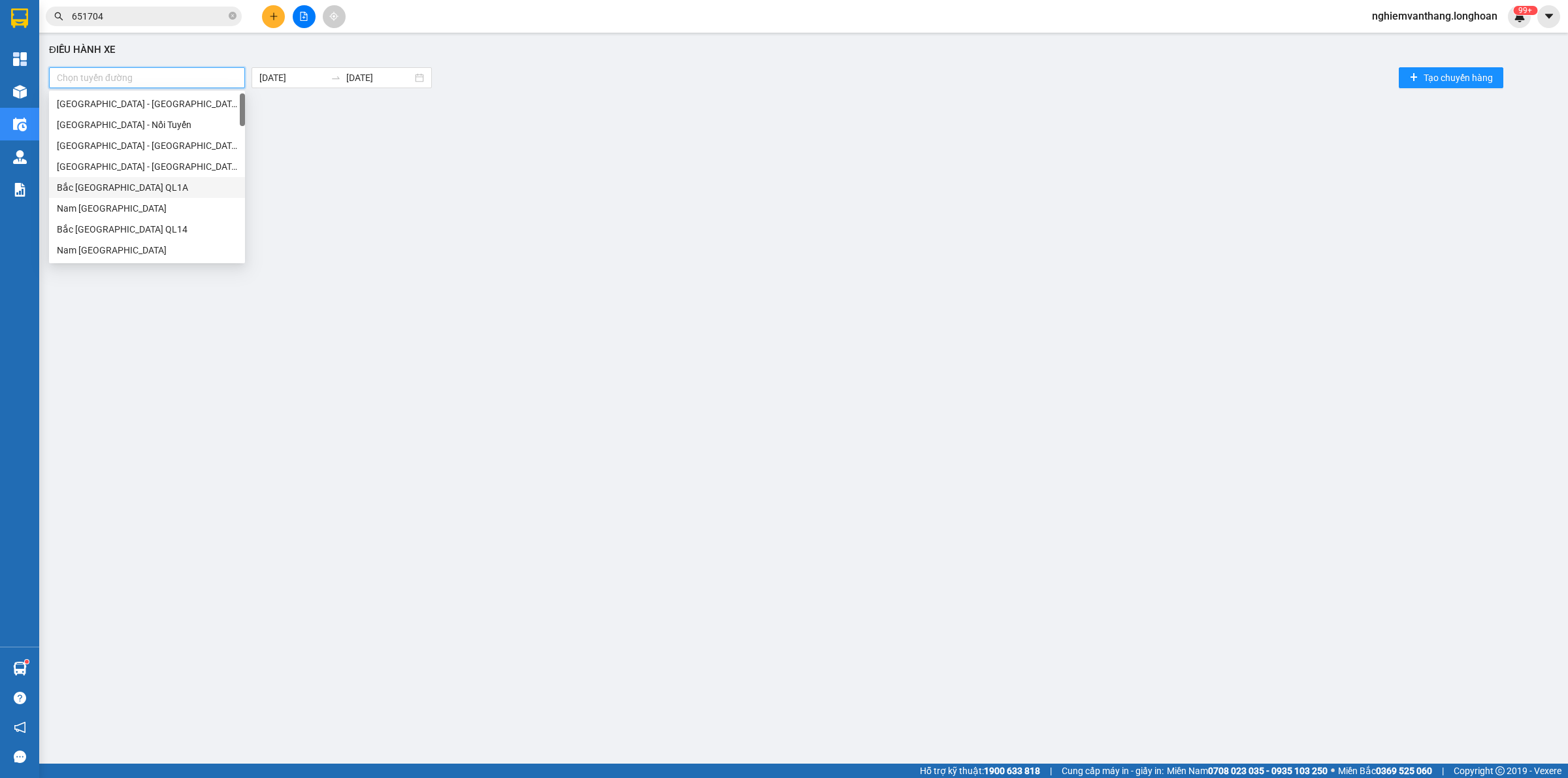
click at [138, 188] on div "Bắc [GEOGRAPHIC_DATA] QL1A" at bounding box center [147, 187] width 180 height 14
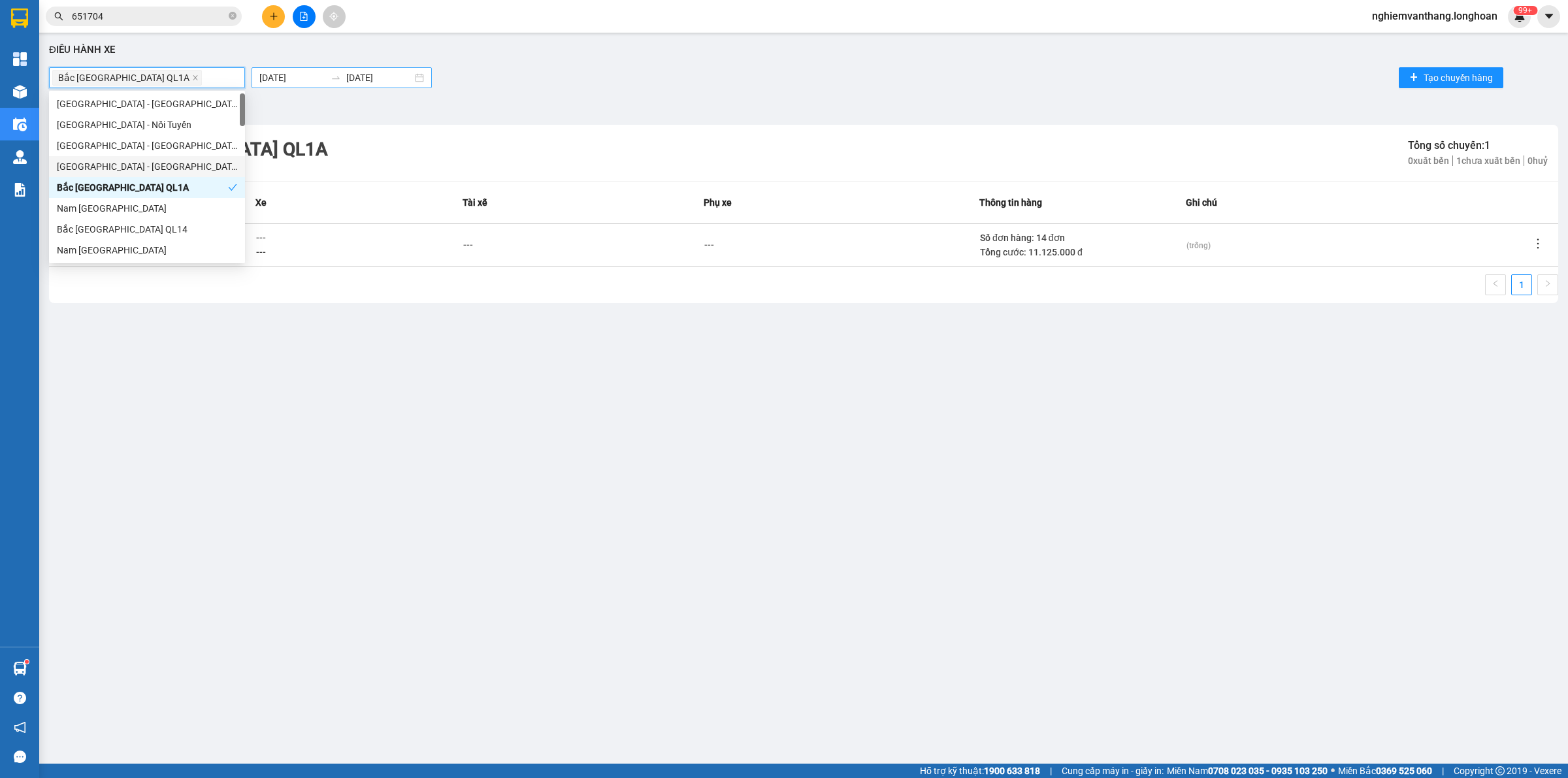
click at [273, 68] on div "[DATE] [DATE]" at bounding box center [342, 78] width 180 height 21
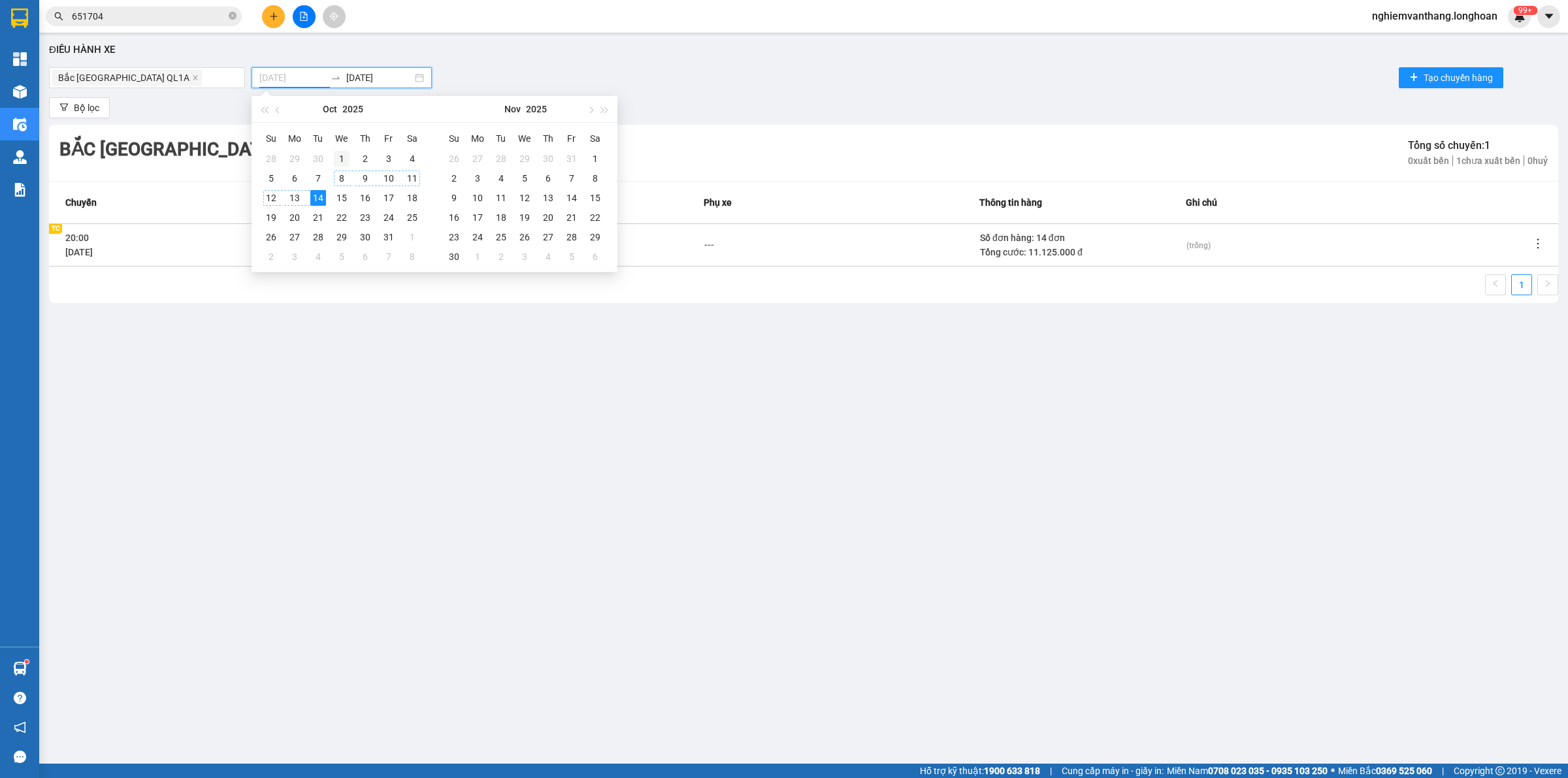
type input "[DATE]"
click at [345, 157] on div "1" at bounding box center [341, 158] width 16 height 16
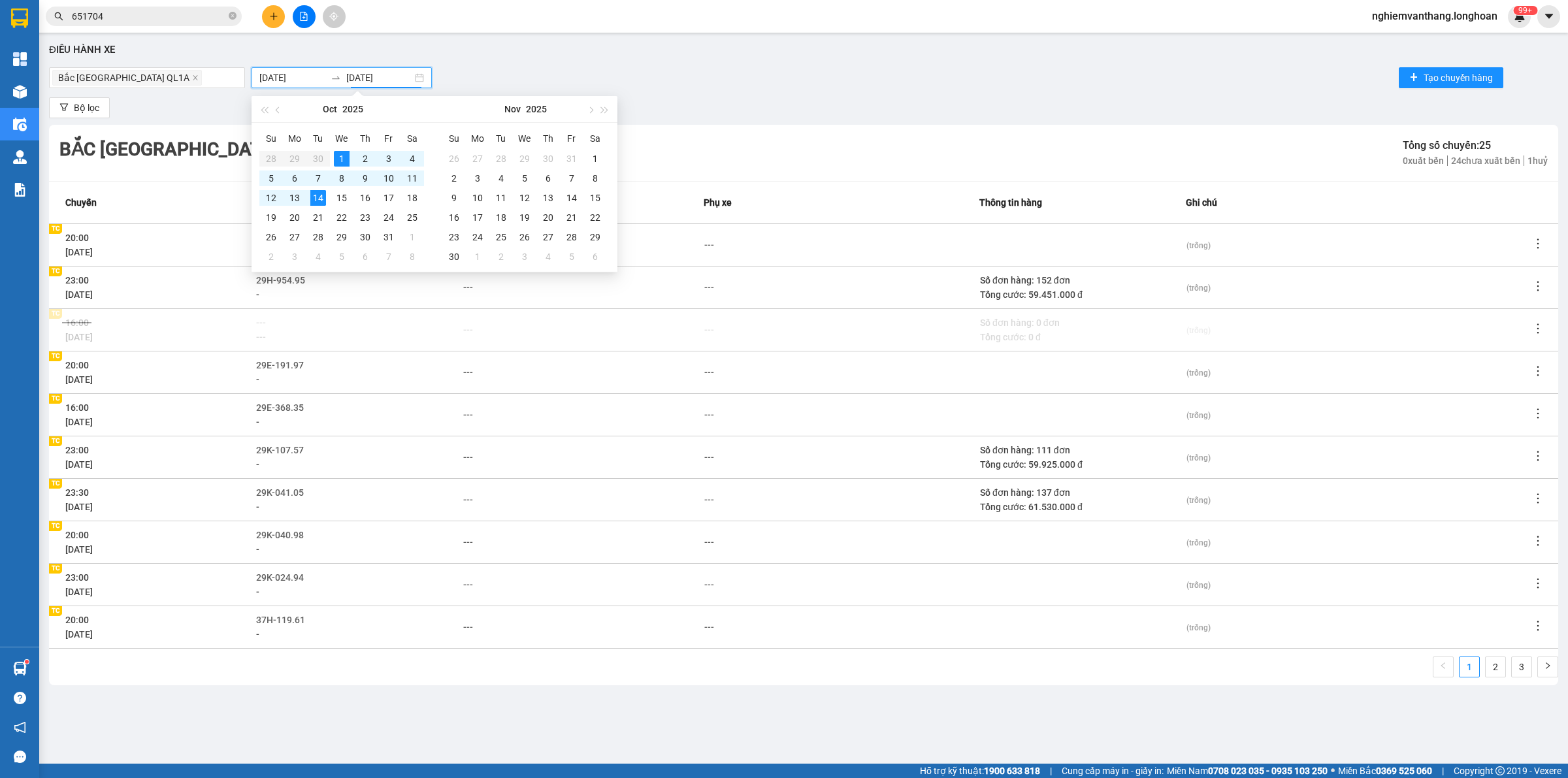
type input "[DATE]"
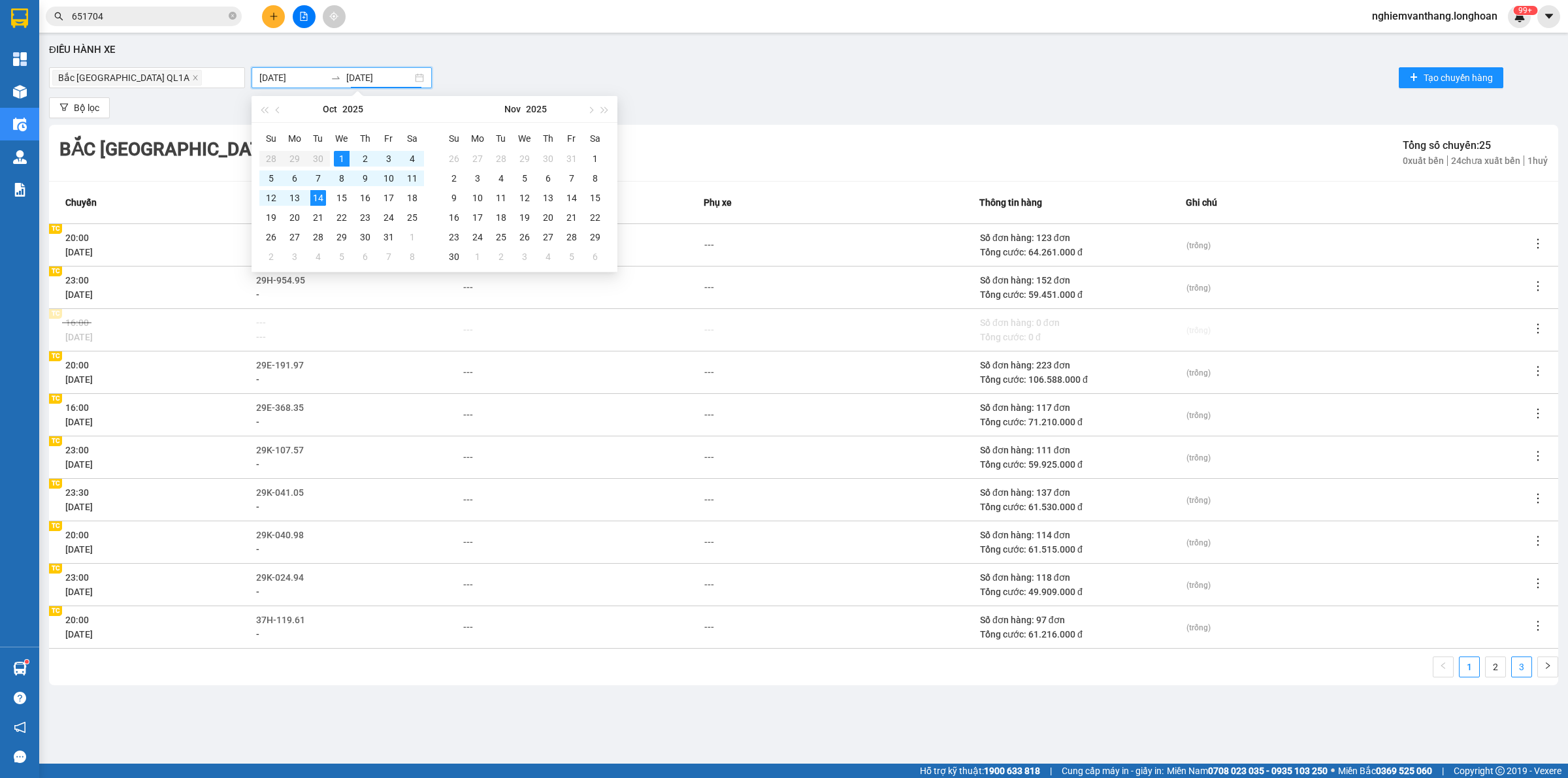
click at [1513, 663] on link "3" at bounding box center [1521, 667] width 20 height 20
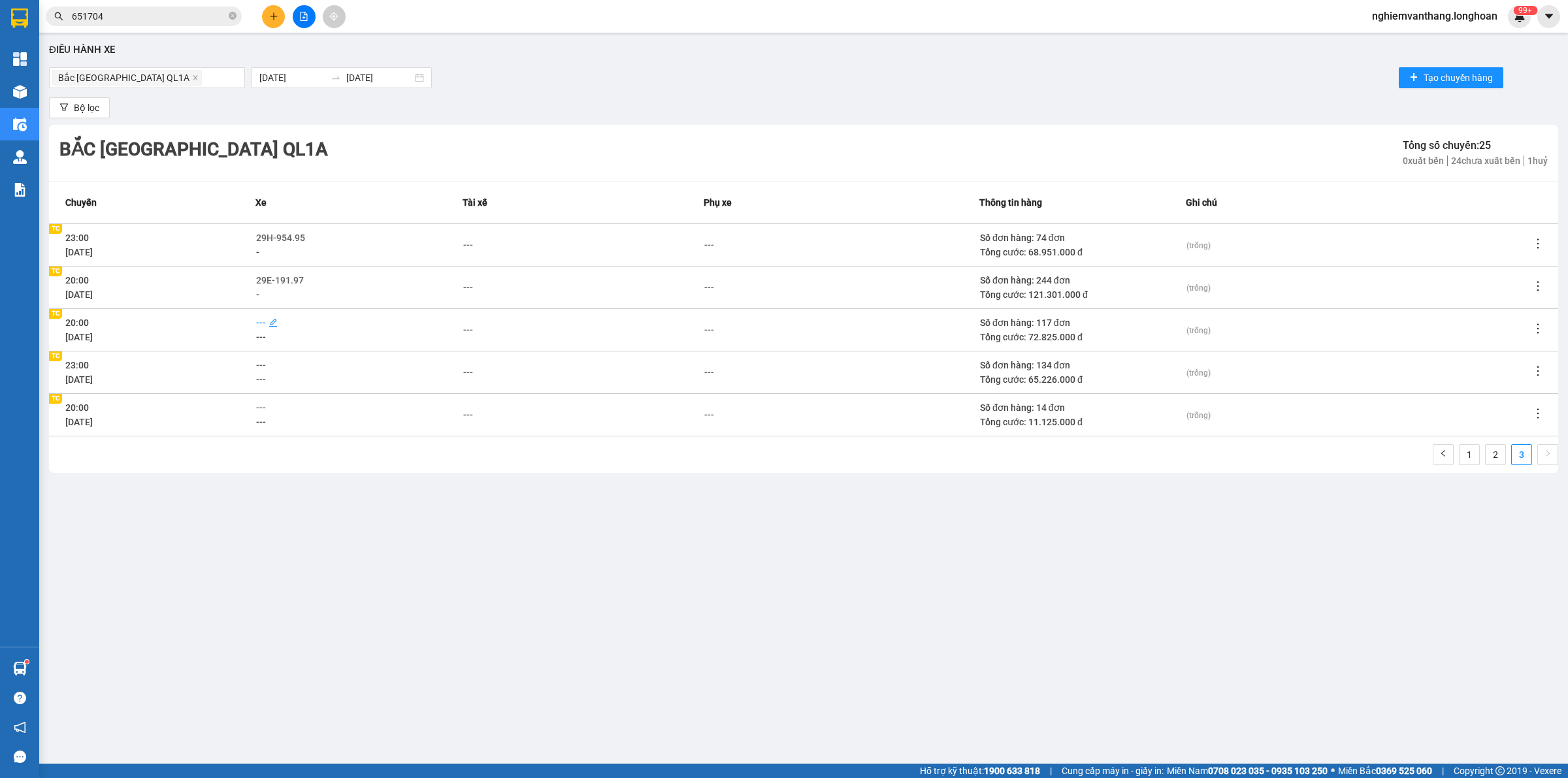
click at [261, 320] on span "---" at bounding box center [261, 322] width 10 height 10
type input "35"
click at [312, 367] on div "29E-368.35" at bounding box center [314, 367] width 102 height 14
click at [487, 488] on div "Điều hành xe [GEOGRAPHIC_DATA] QL1A [DATE] [DATE] Tạo chuyến hàng Bộ lọc [GEOGR…" at bounding box center [803, 377] width 1515 height 676
click at [268, 363] on div "---" at bounding box center [358, 365] width 205 height 14
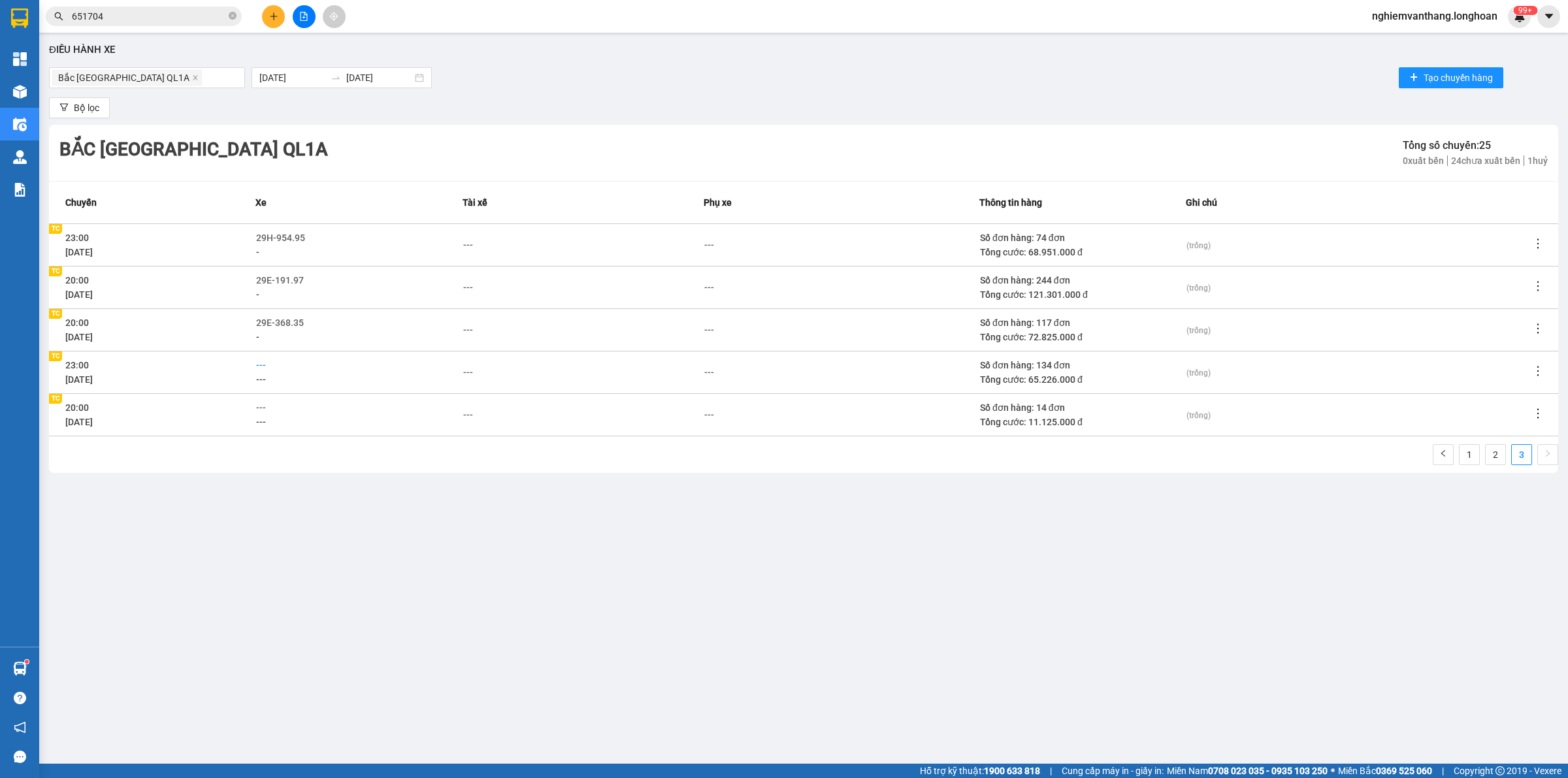
click at [266, 361] on span "---" at bounding box center [261, 365] width 10 height 10
type input "57"
click at [315, 380] on div "29K-107.57" at bounding box center [314, 389] width 117 height 21
click at [610, 470] on div "1 2 3" at bounding box center [803, 458] width 1509 height 29
click at [312, 14] on button at bounding box center [304, 17] width 23 height 23
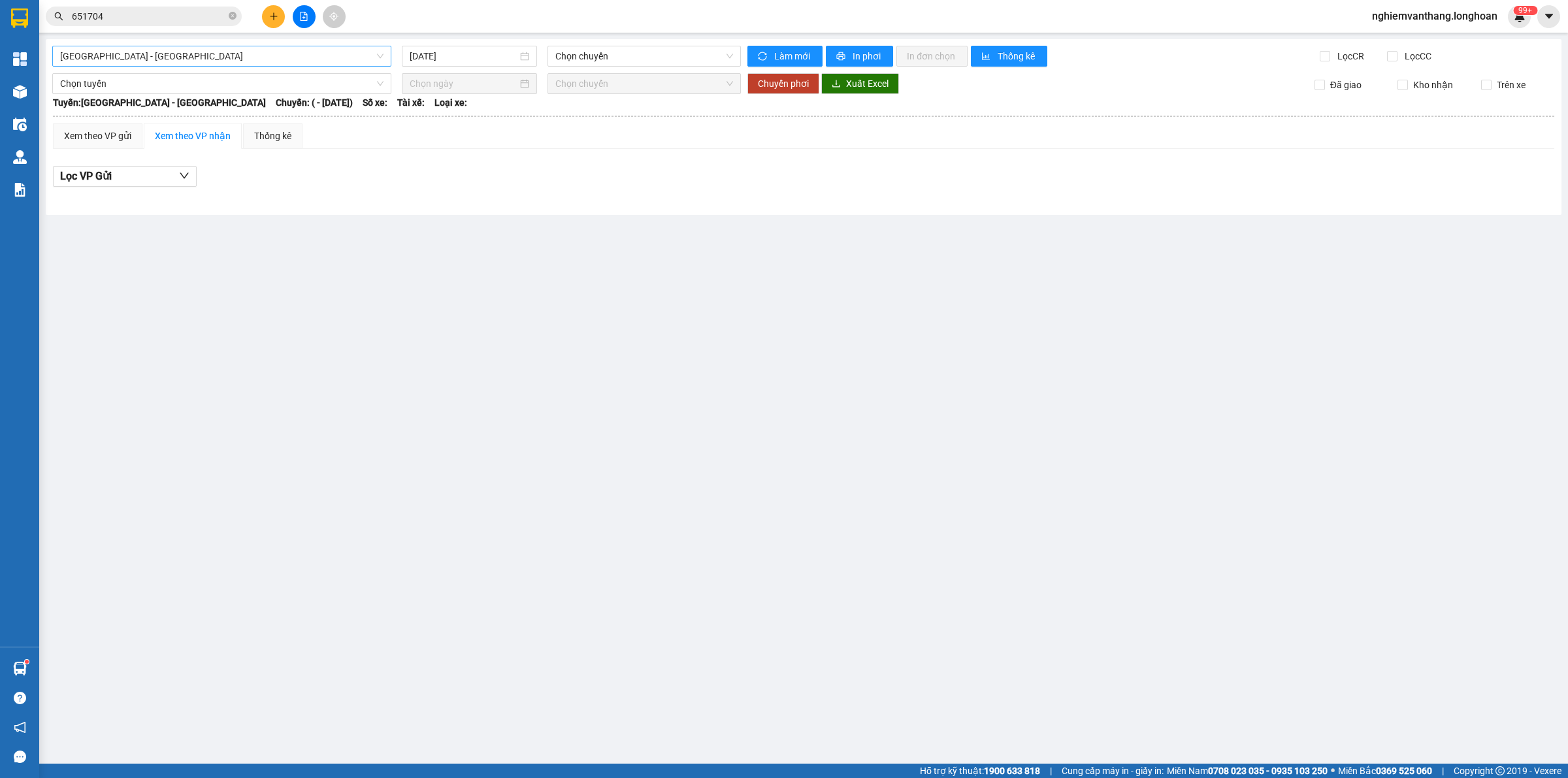
click at [239, 57] on span "[GEOGRAPHIC_DATA] - [GEOGRAPHIC_DATA]" at bounding box center [222, 56] width 323 height 20
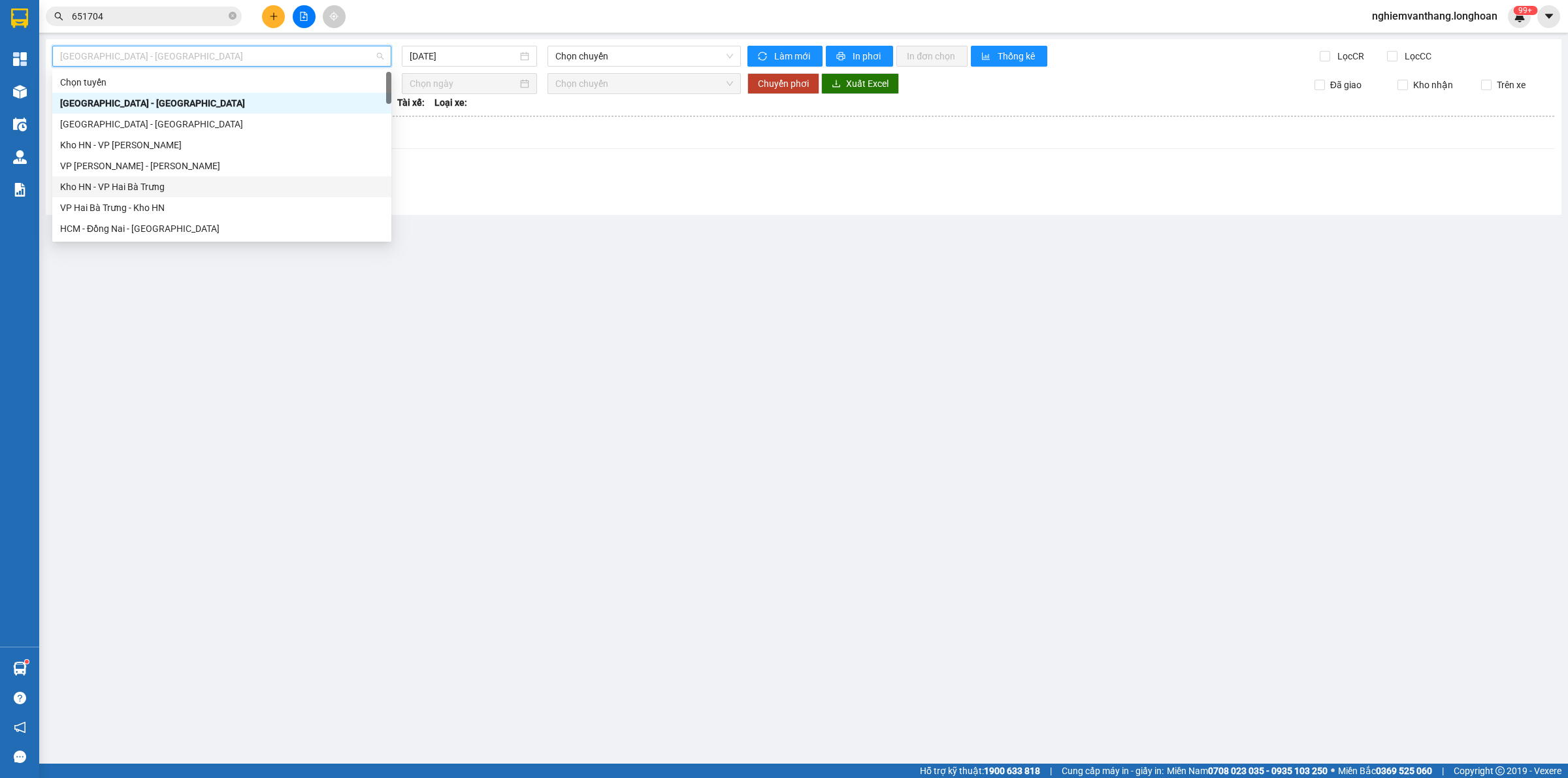
click at [663, 258] on main "[GEOGRAPHIC_DATA] - [GEOGRAPHIC_DATA] [DATE] Chọn chuyến Làm mới In phơi In đơn…" at bounding box center [784, 382] width 1568 height 764
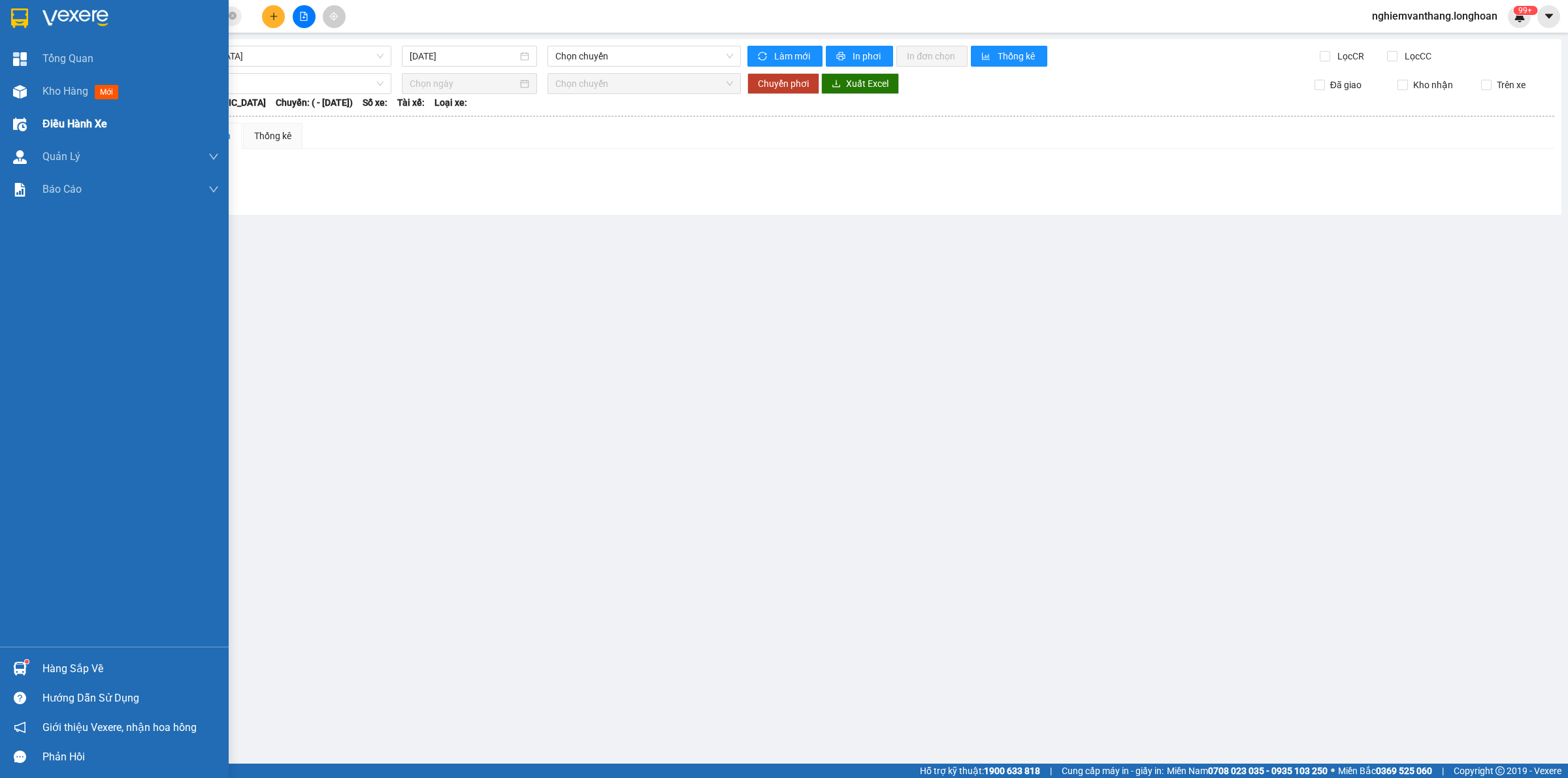
click at [72, 121] on span "Điều hành xe" at bounding box center [74, 124] width 65 height 16
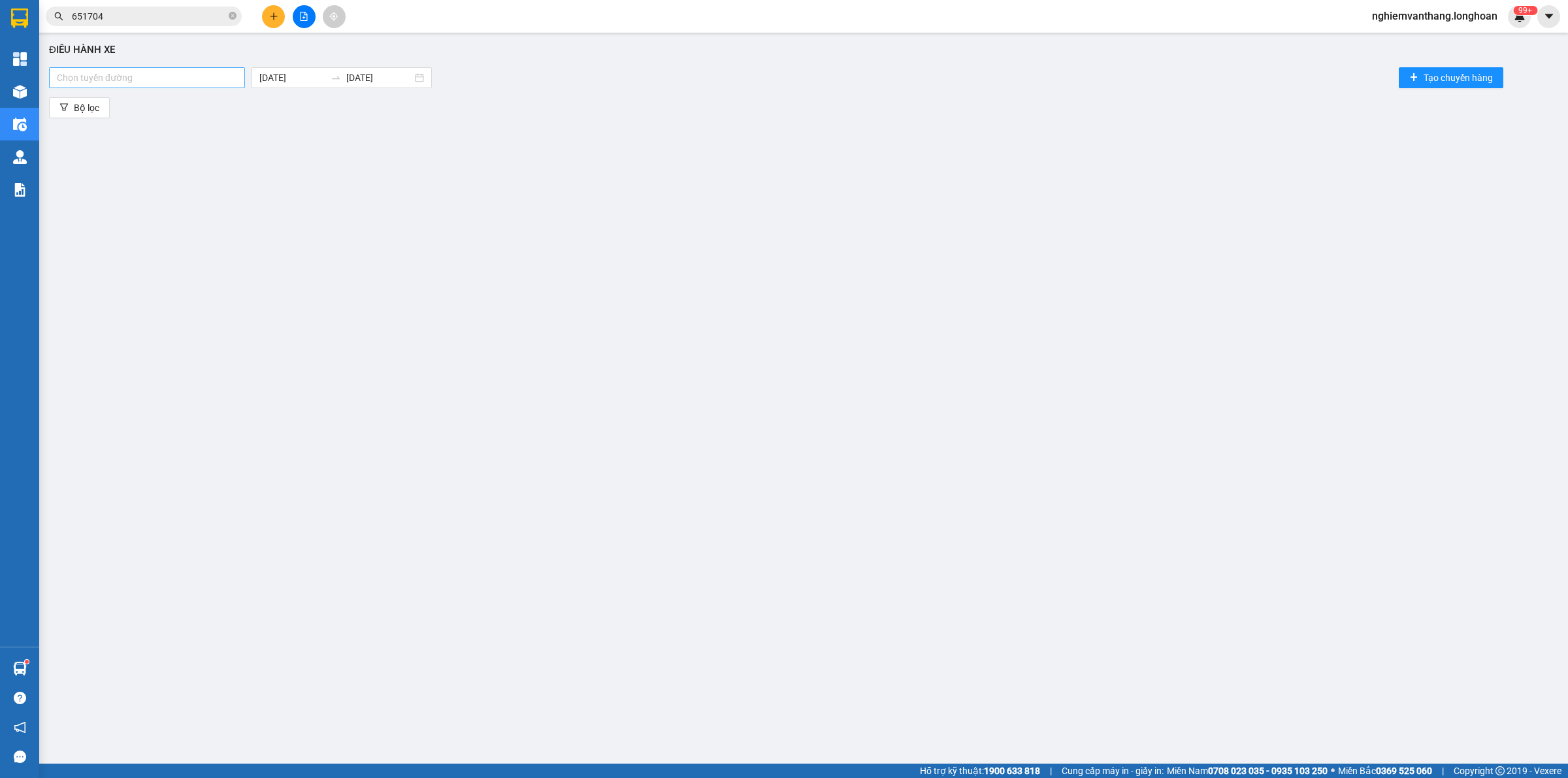
click at [108, 72] on div at bounding box center [147, 77] width 190 height 16
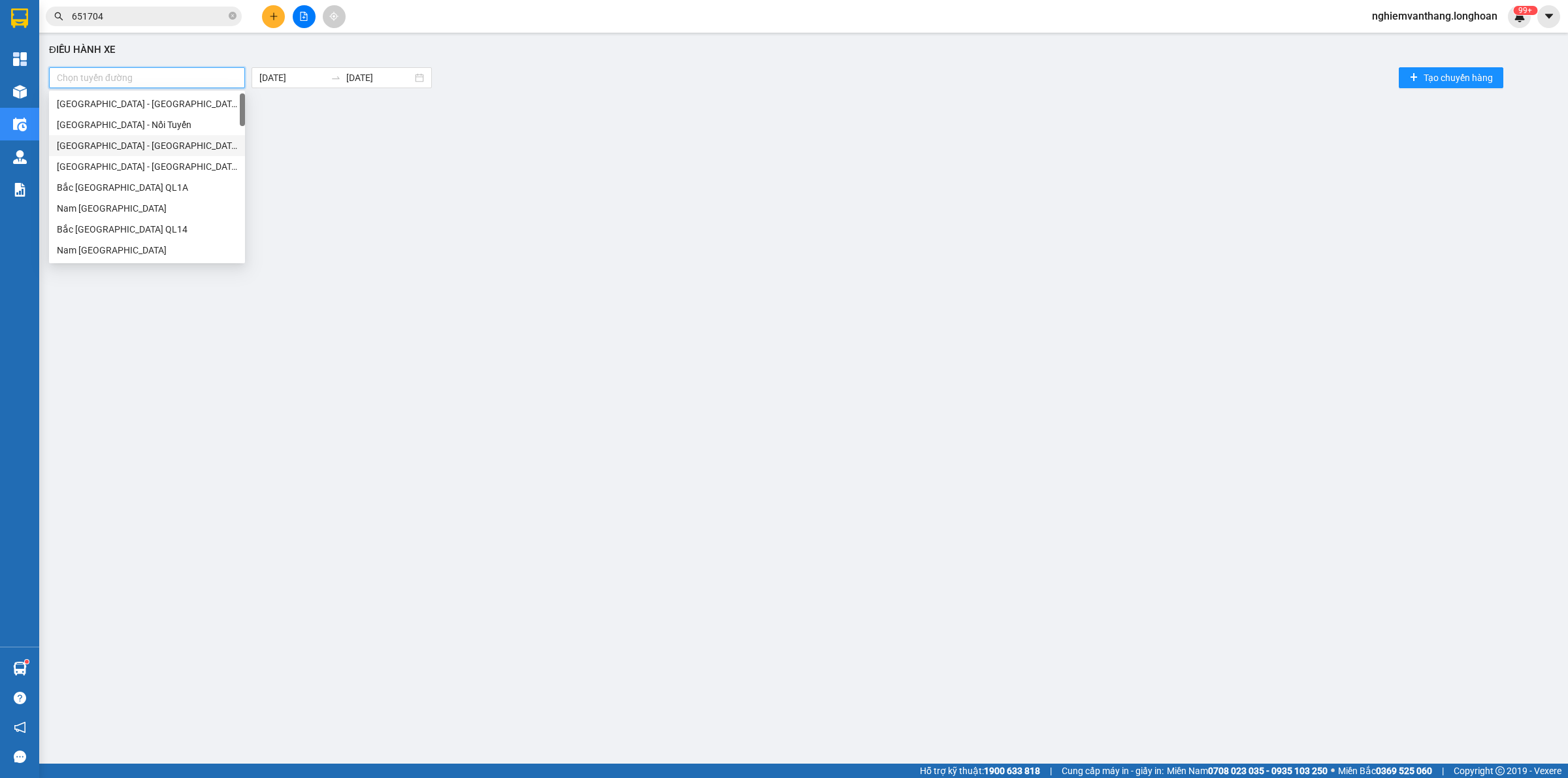
click at [294, 164] on div "Điều hành xe Chọn tuyến đường [DATE] [DATE] Tạo chuyến hàng Bộ lọc" at bounding box center [803, 377] width 1515 height 676
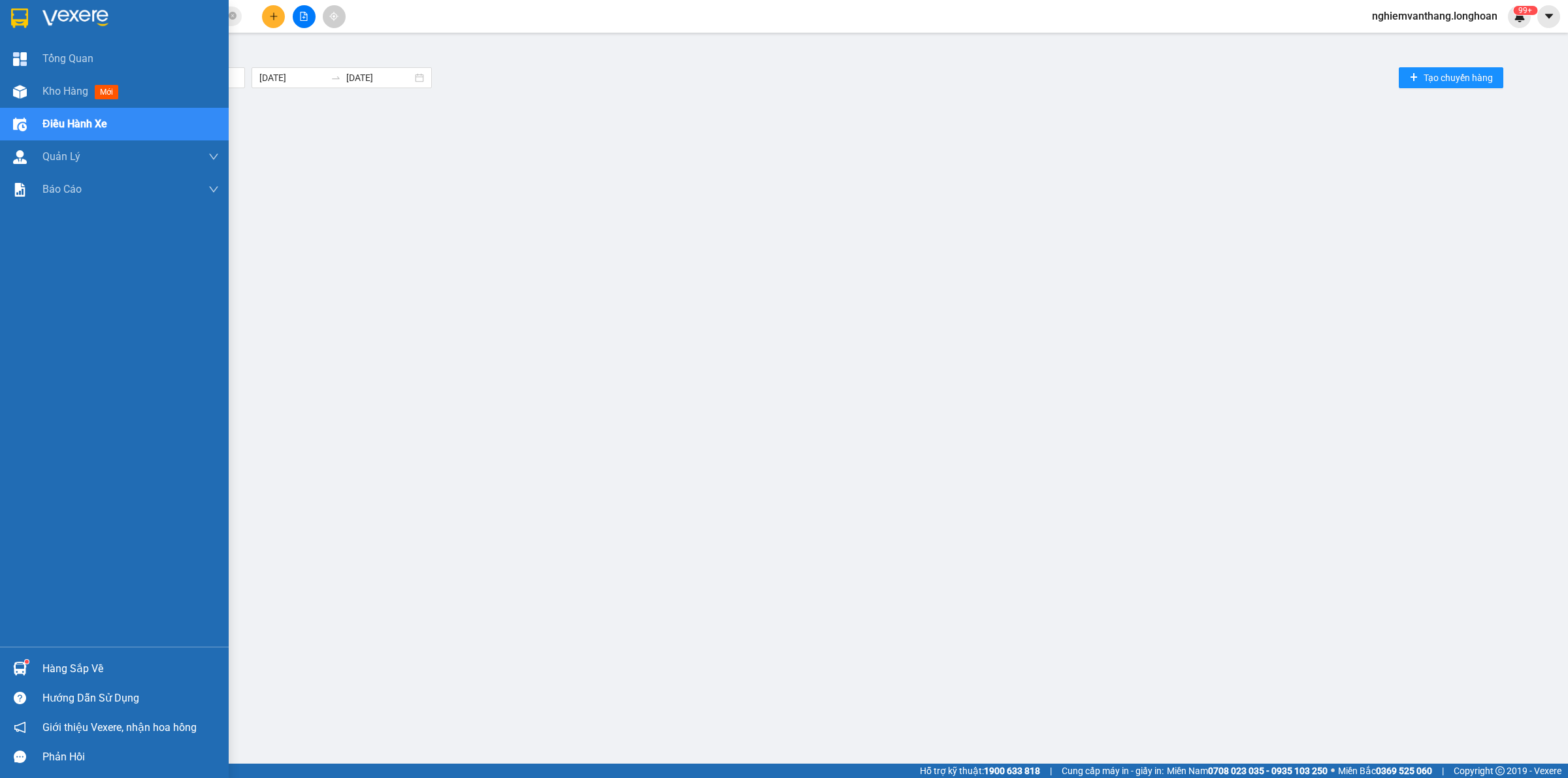
click at [23, 23] on img at bounding box center [19, 18] width 17 height 20
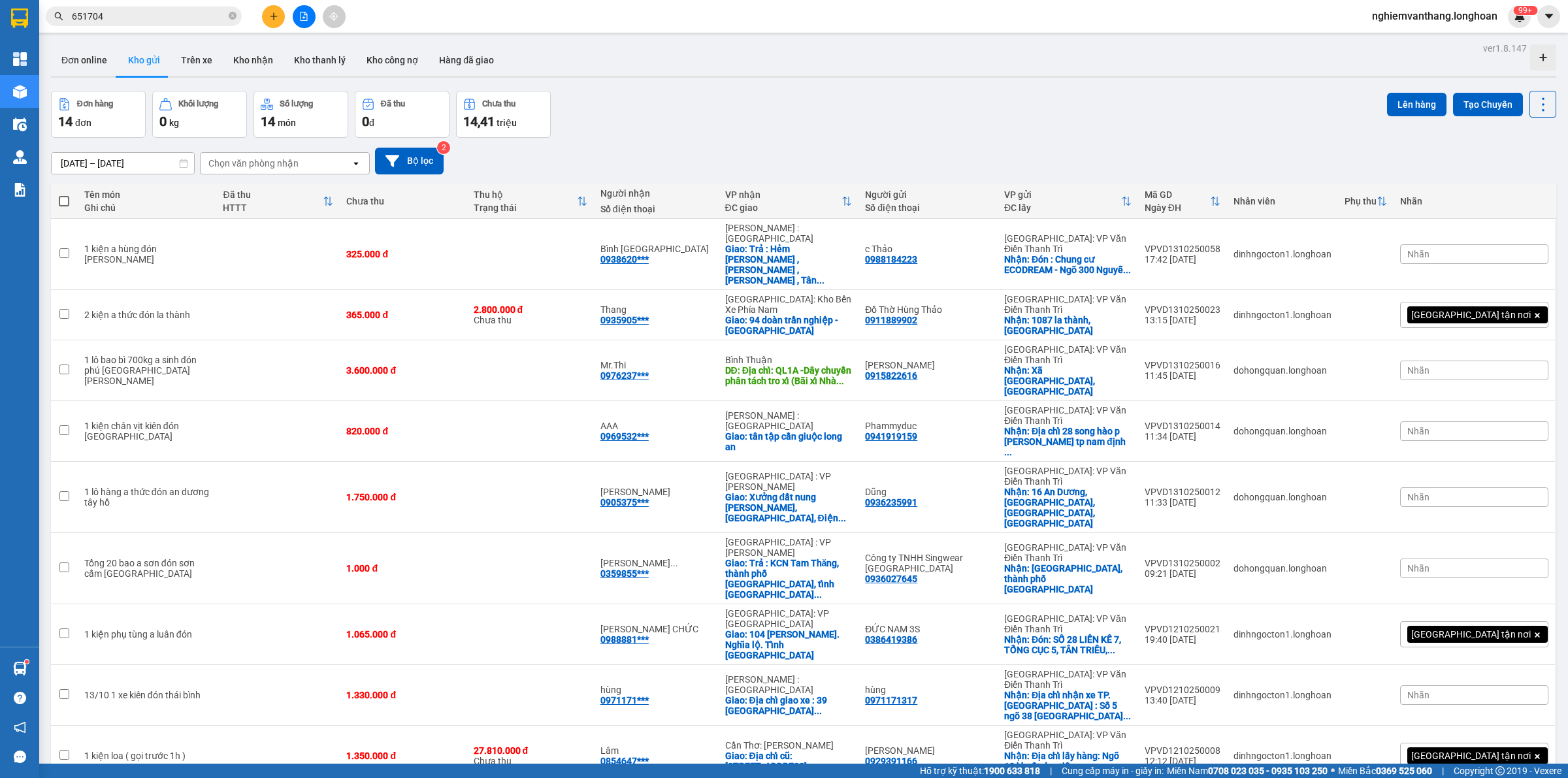
click at [304, 25] on button at bounding box center [304, 17] width 23 height 23
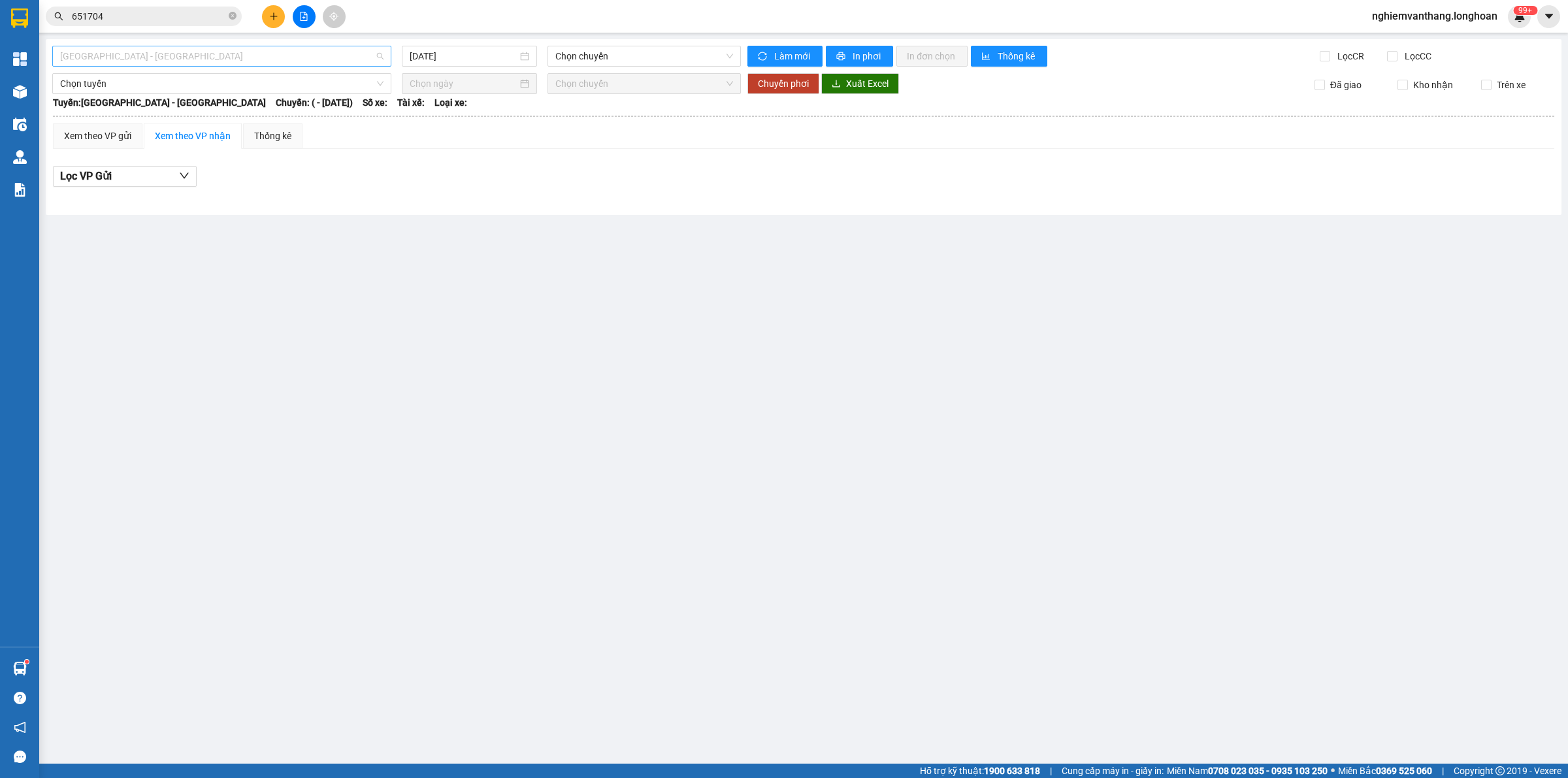
drag, startPoint x: 128, startPoint y: 62, endPoint x: 138, endPoint y: 65, distance: 10.4
click at [128, 60] on span "[GEOGRAPHIC_DATA] - [GEOGRAPHIC_DATA]" at bounding box center [222, 56] width 323 height 20
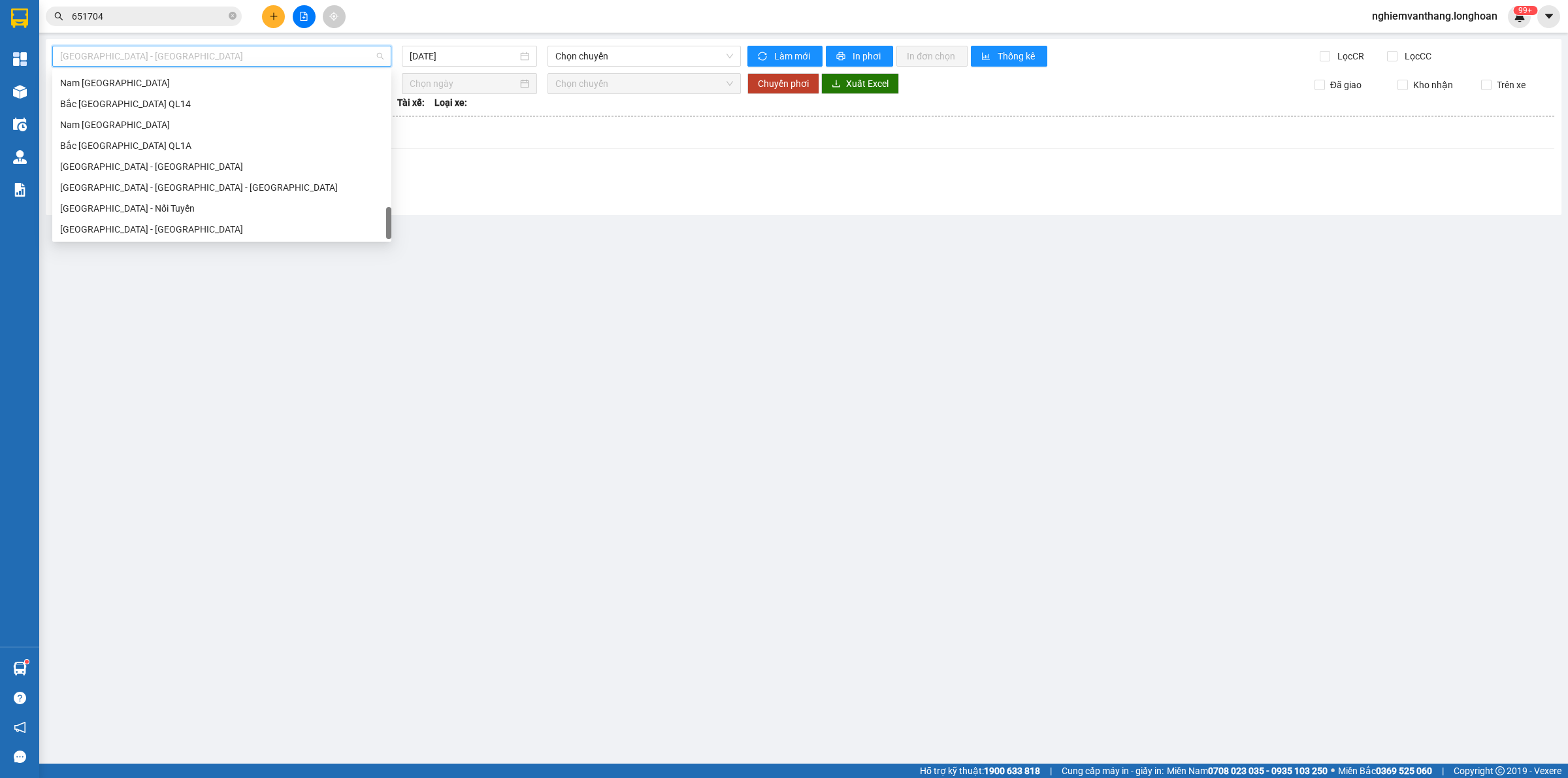
scroll to position [919, 0]
click at [144, 135] on div "Bắc [GEOGRAPHIC_DATA] QL1A" at bounding box center [222, 145] width 339 height 21
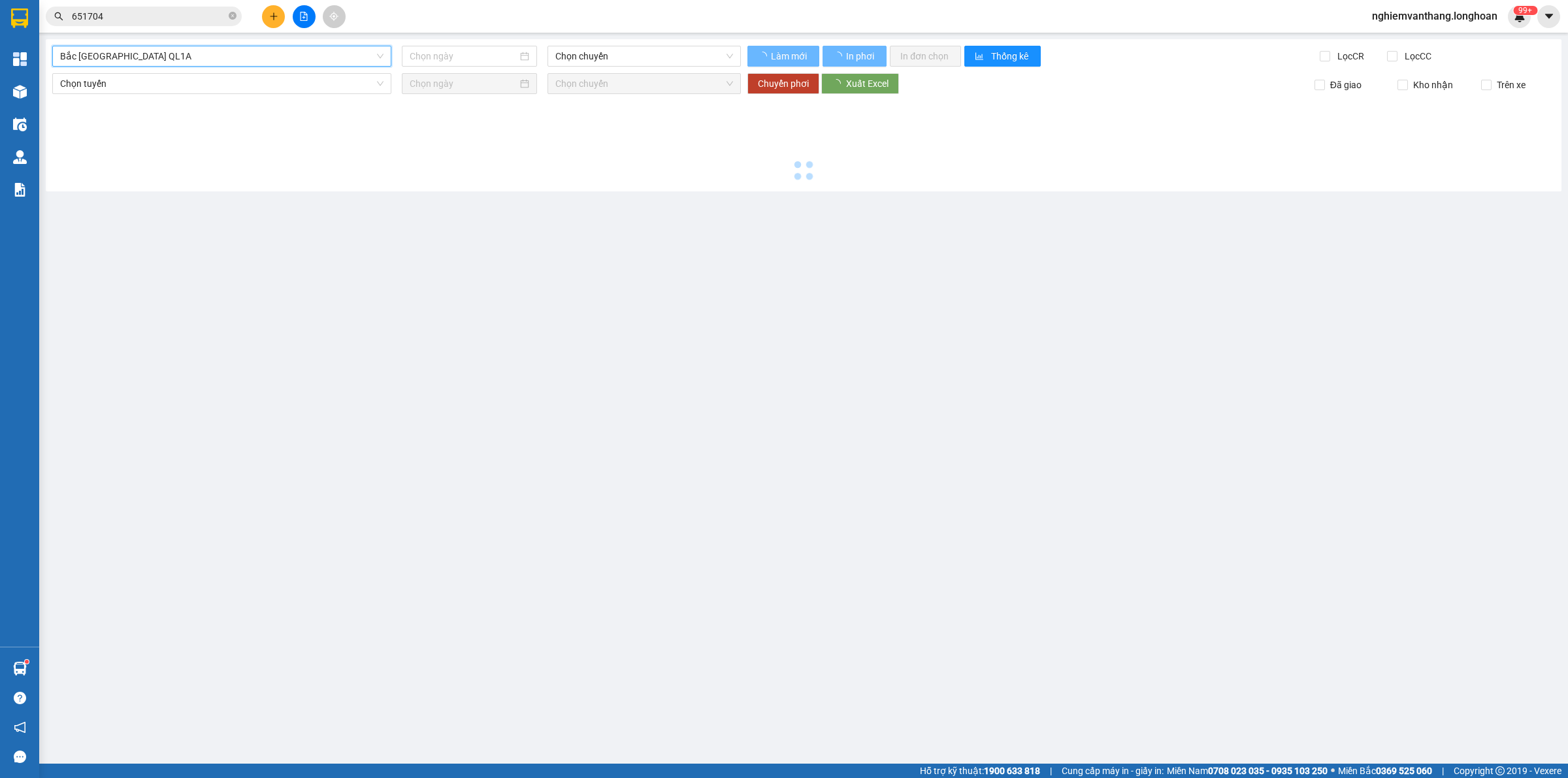
type input "[DATE]"
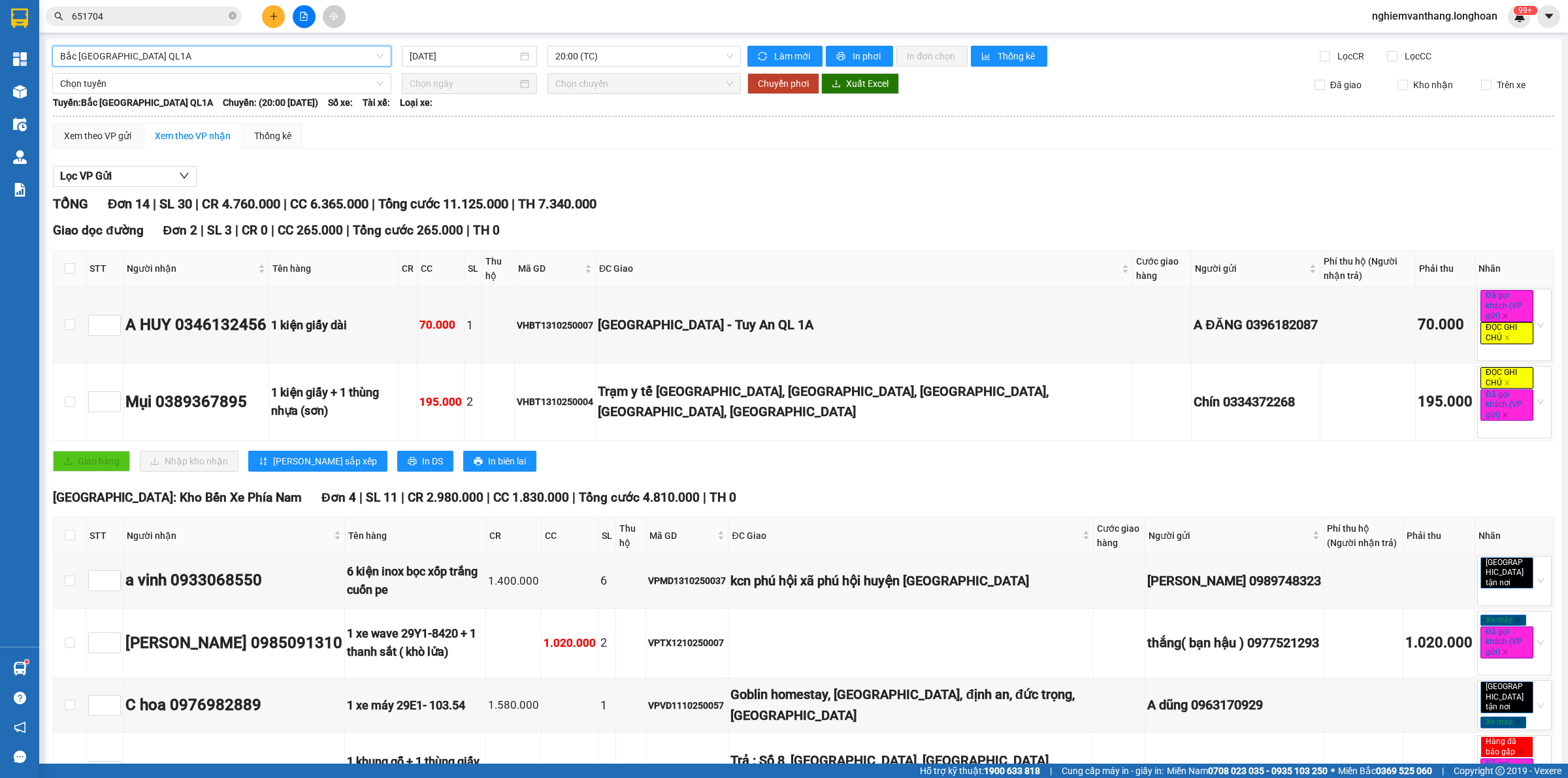
click at [180, 59] on span "Bắc [GEOGRAPHIC_DATA] QL1A" at bounding box center [222, 56] width 323 height 20
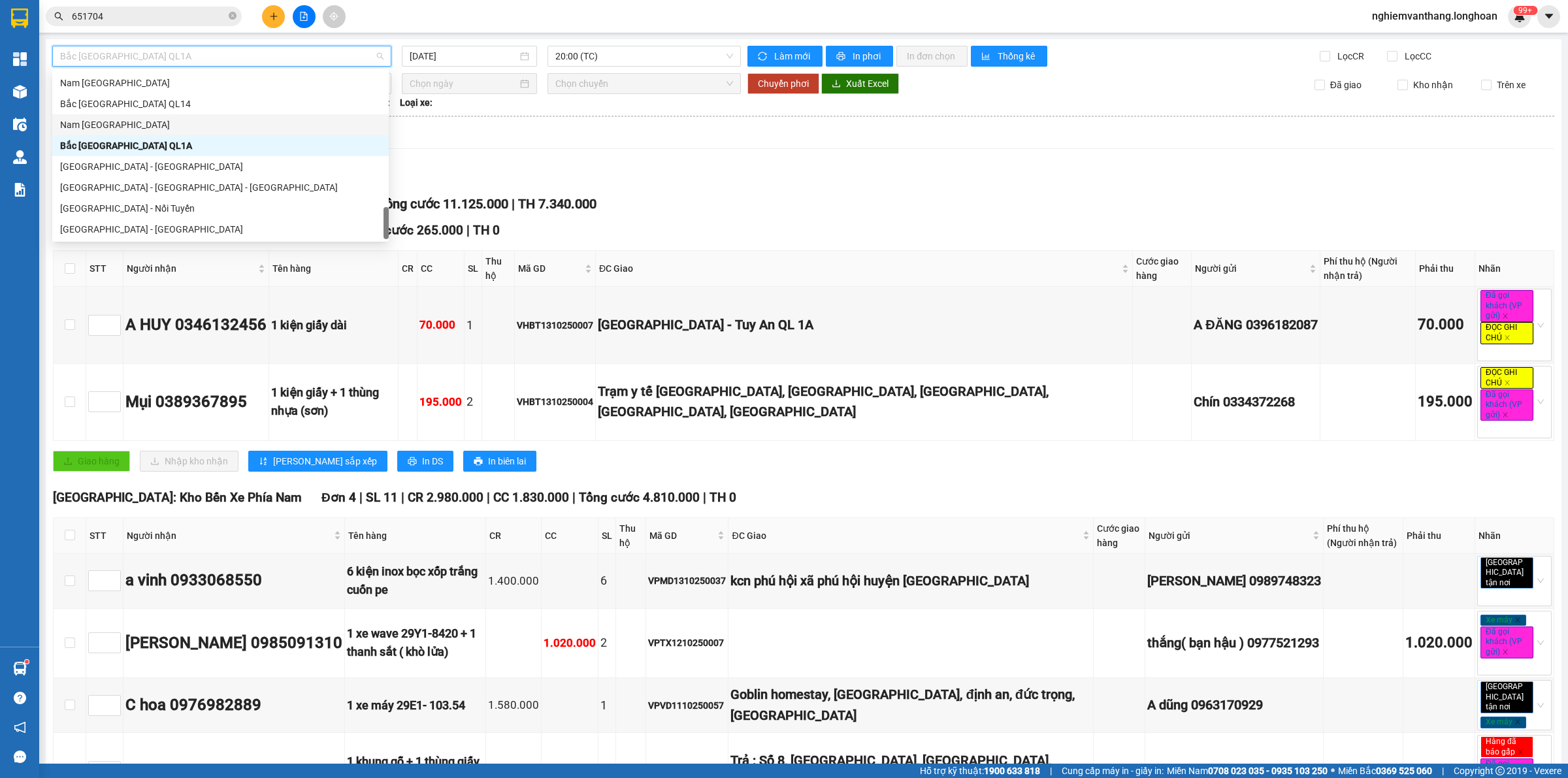
click at [128, 128] on div "Nam [GEOGRAPHIC_DATA]" at bounding box center [220, 124] width 321 height 14
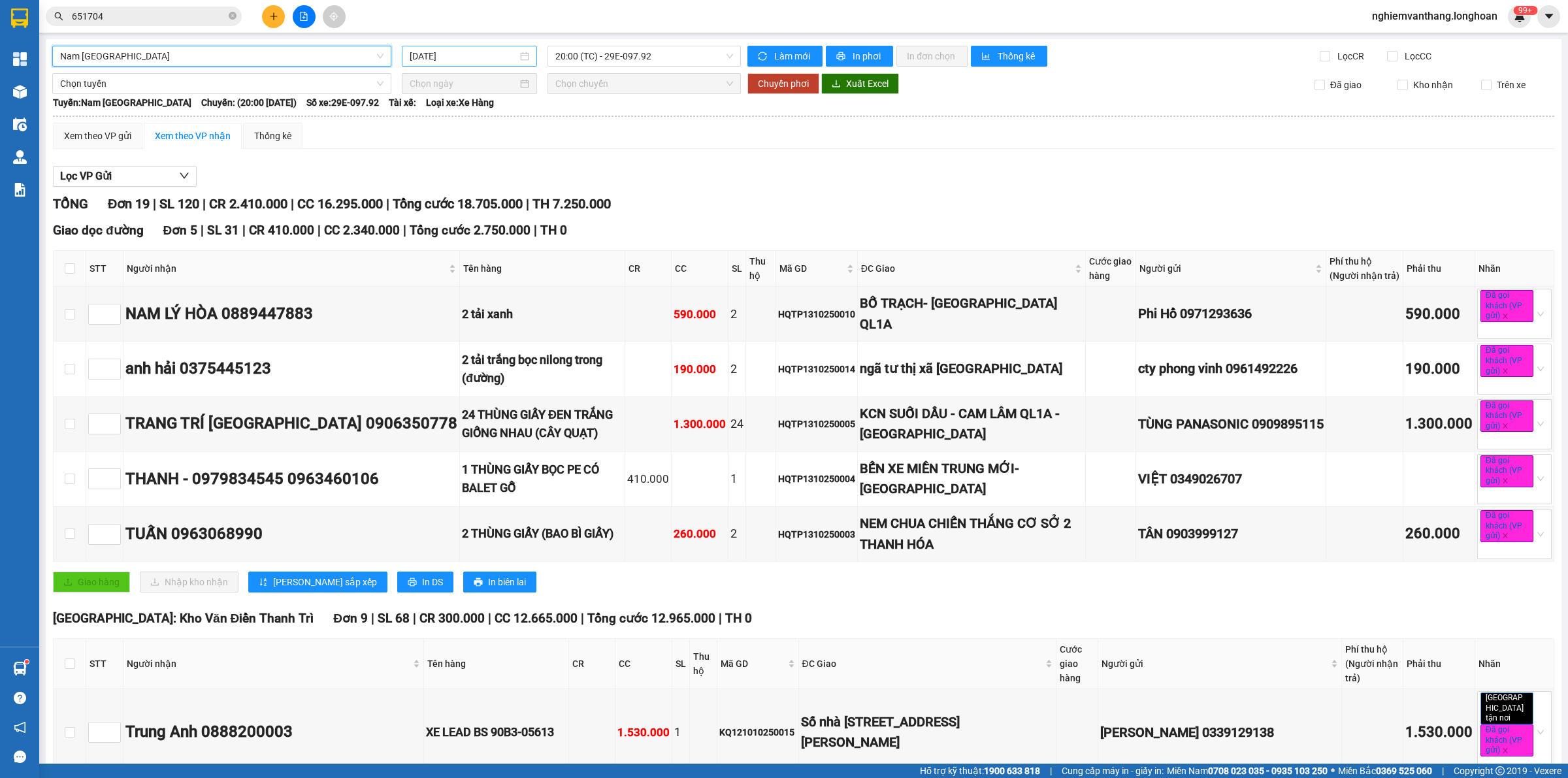
click at [464, 59] on input "[DATE]" at bounding box center [464, 56] width 108 height 14
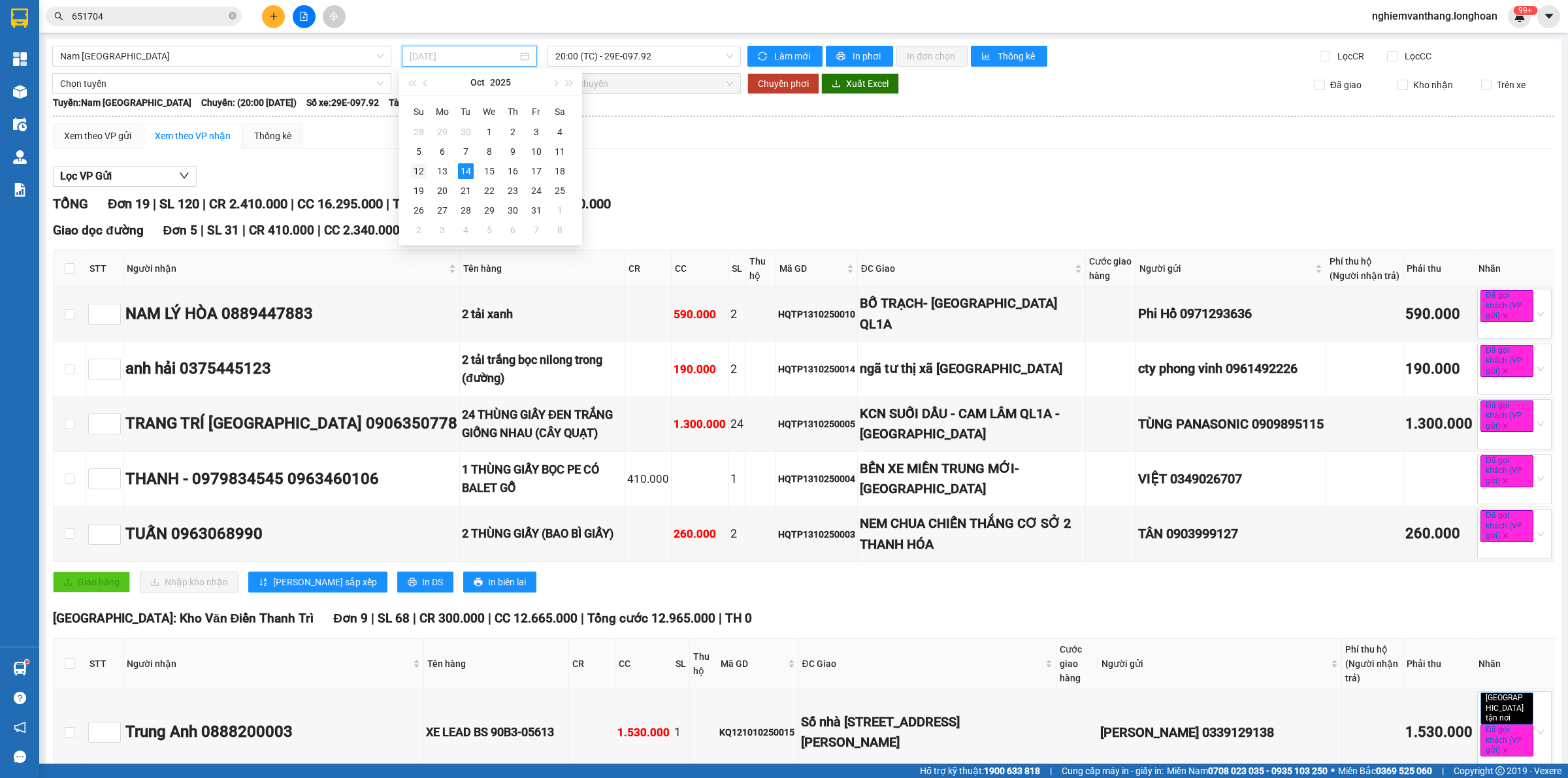
click at [417, 173] on div "12" at bounding box center [418, 170] width 16 height 16
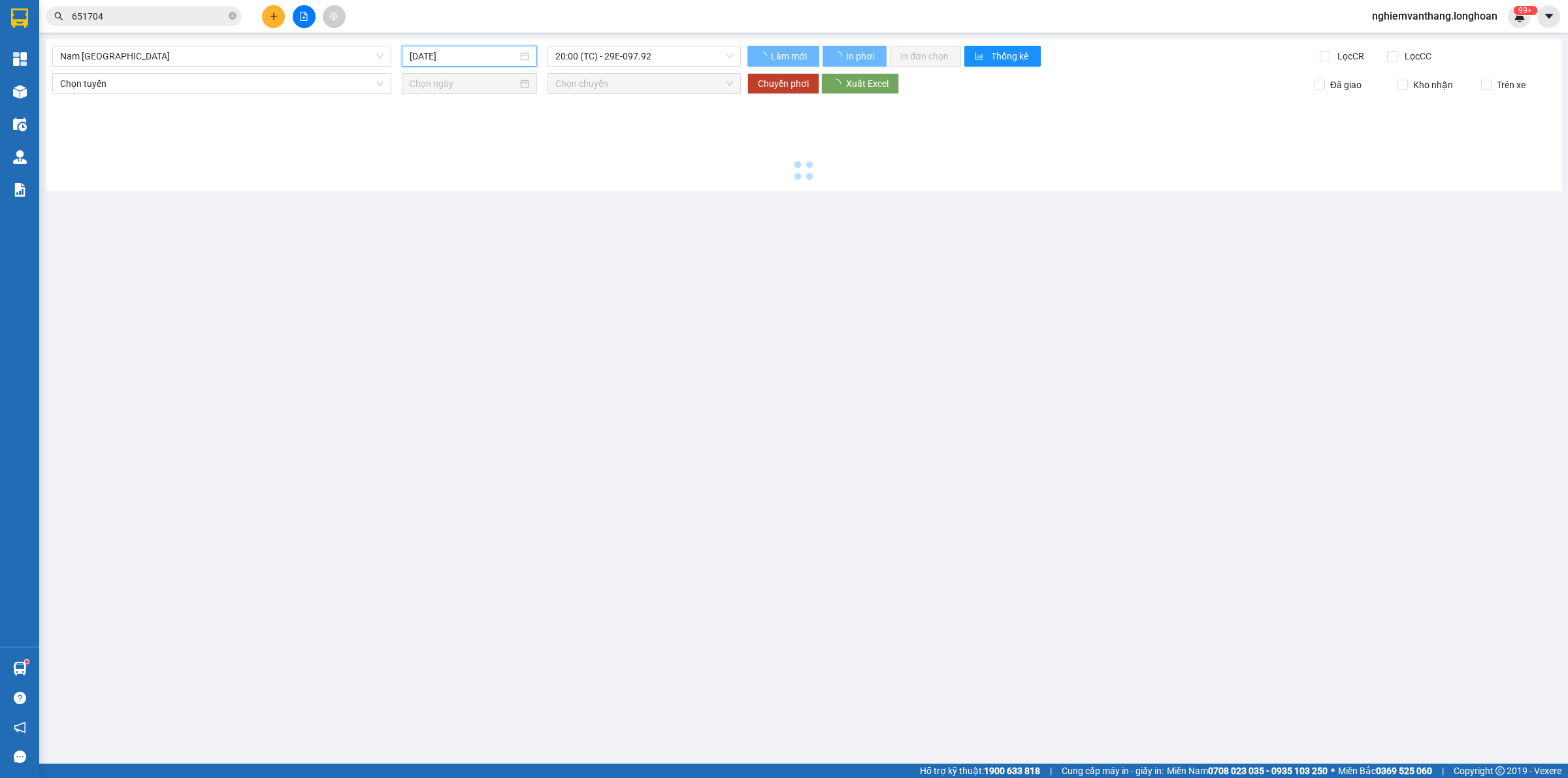
type input "[DATE]"
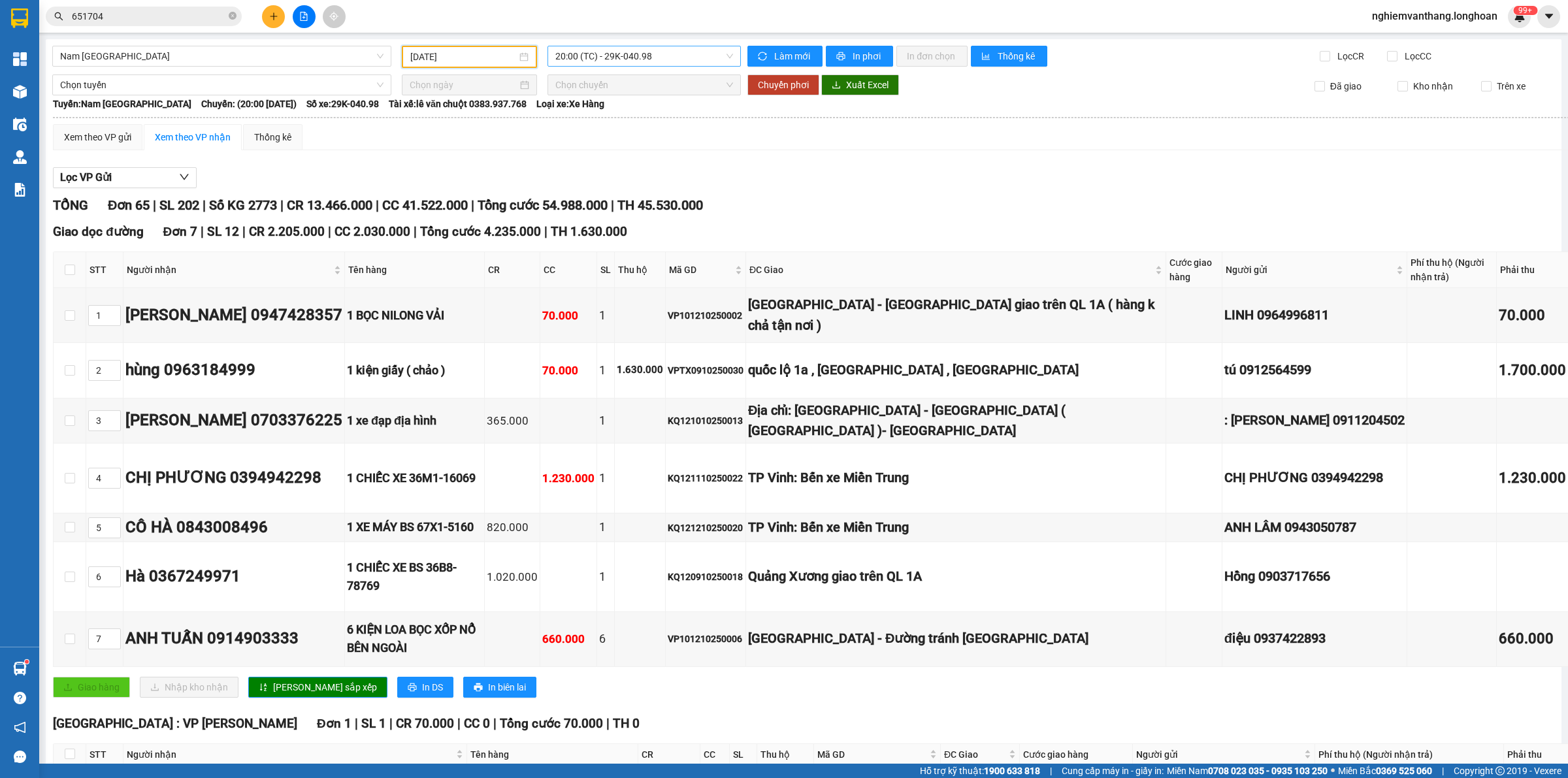
click at [660, 57] on span "20:00 (TC) - 29K-040.98" at bounding box center [644, 56] width 178 height 20
click at [753, 183] on div "Lọc VP Gửi" at bounding box center [850, 178] width 1595 height 22
click at [117, 9] on input "651704" at bounding box center [149, 16] width 154 height 14
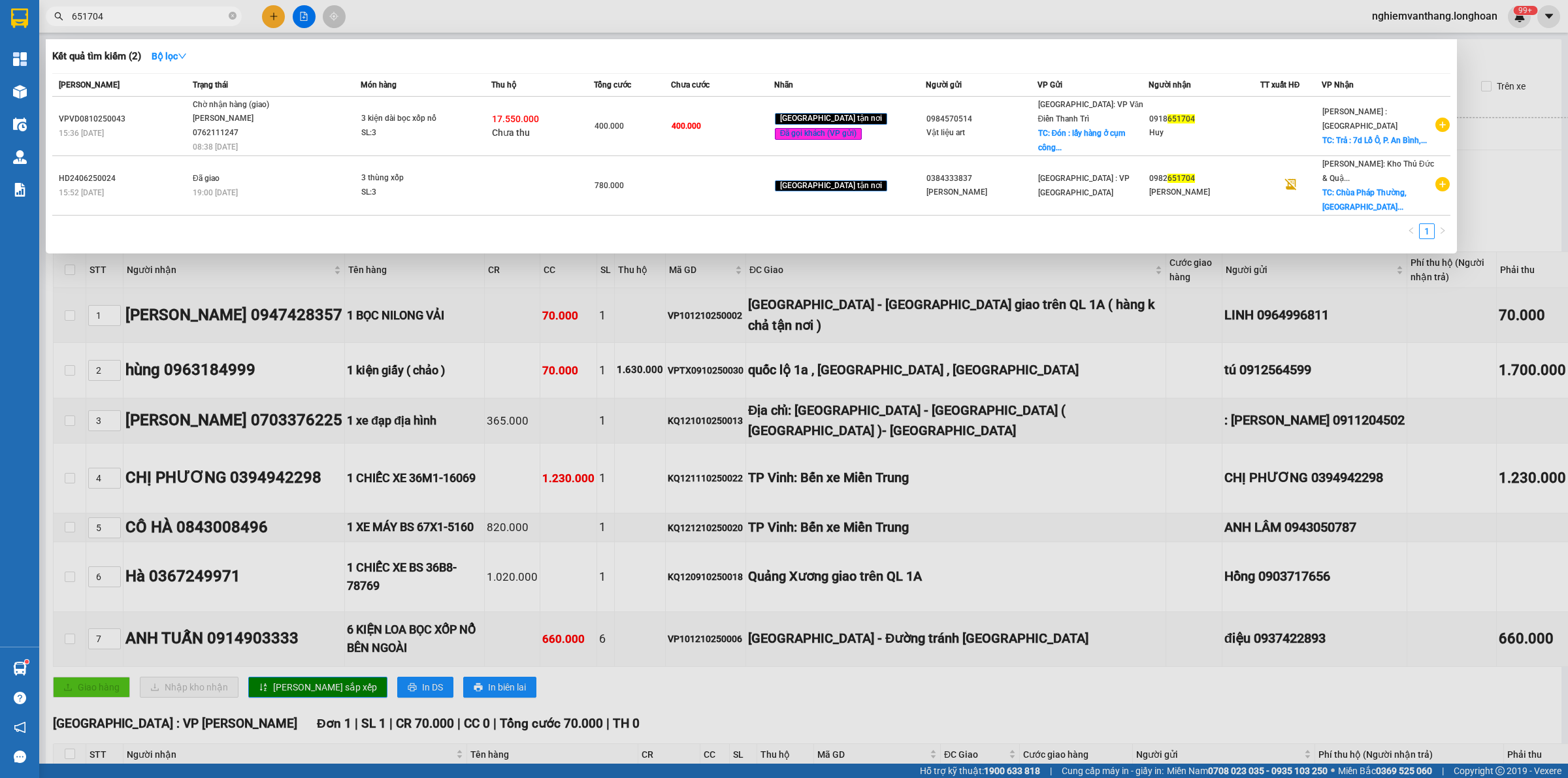
click at [117, 9] on input "651704" at bounding box center [149, 16] width 154 height 14
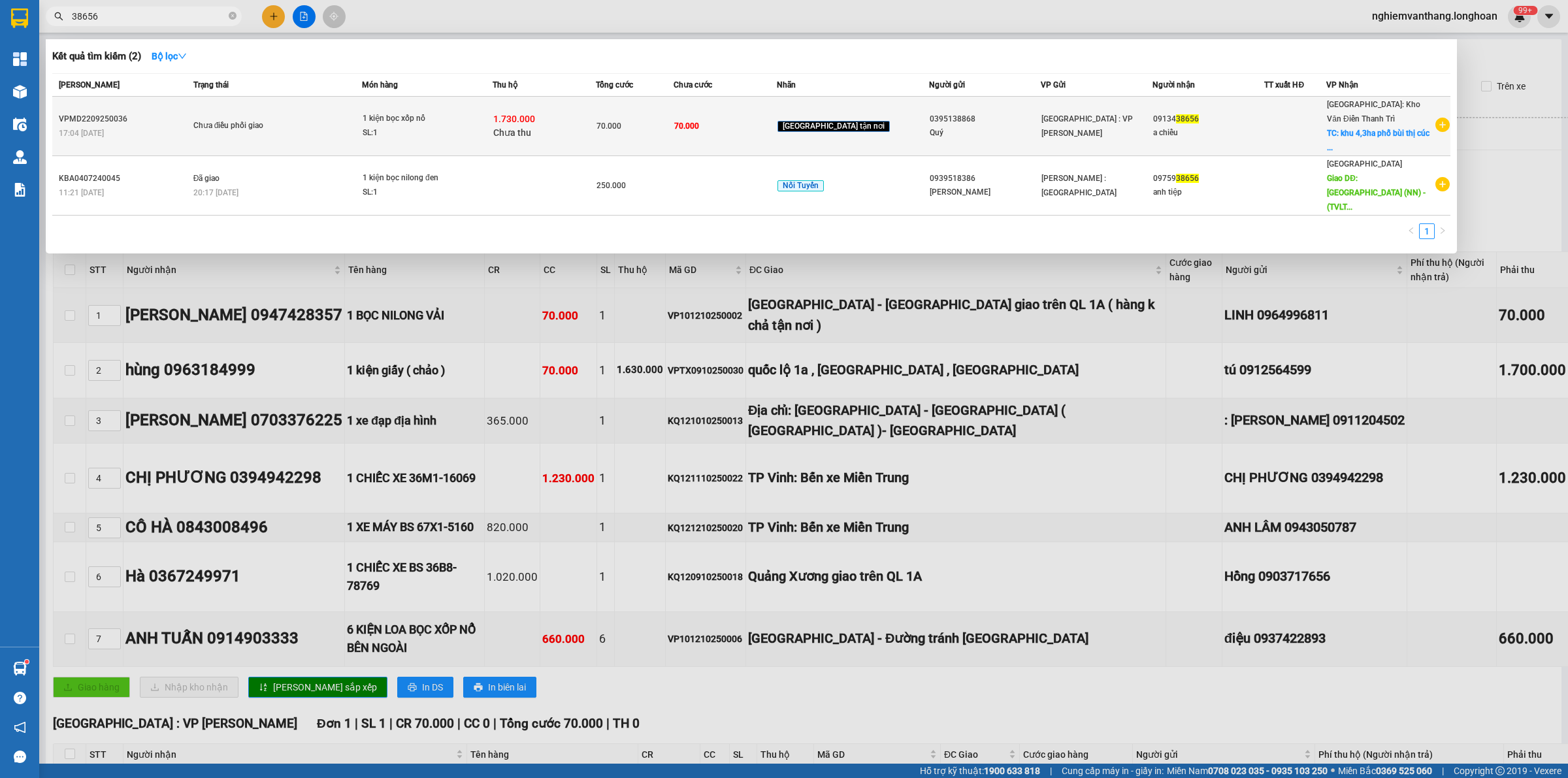
type input "38656"
click at [357, 121] on span "Chưa điều phối giao" at bounding box center [277, 125] width 168 height 14
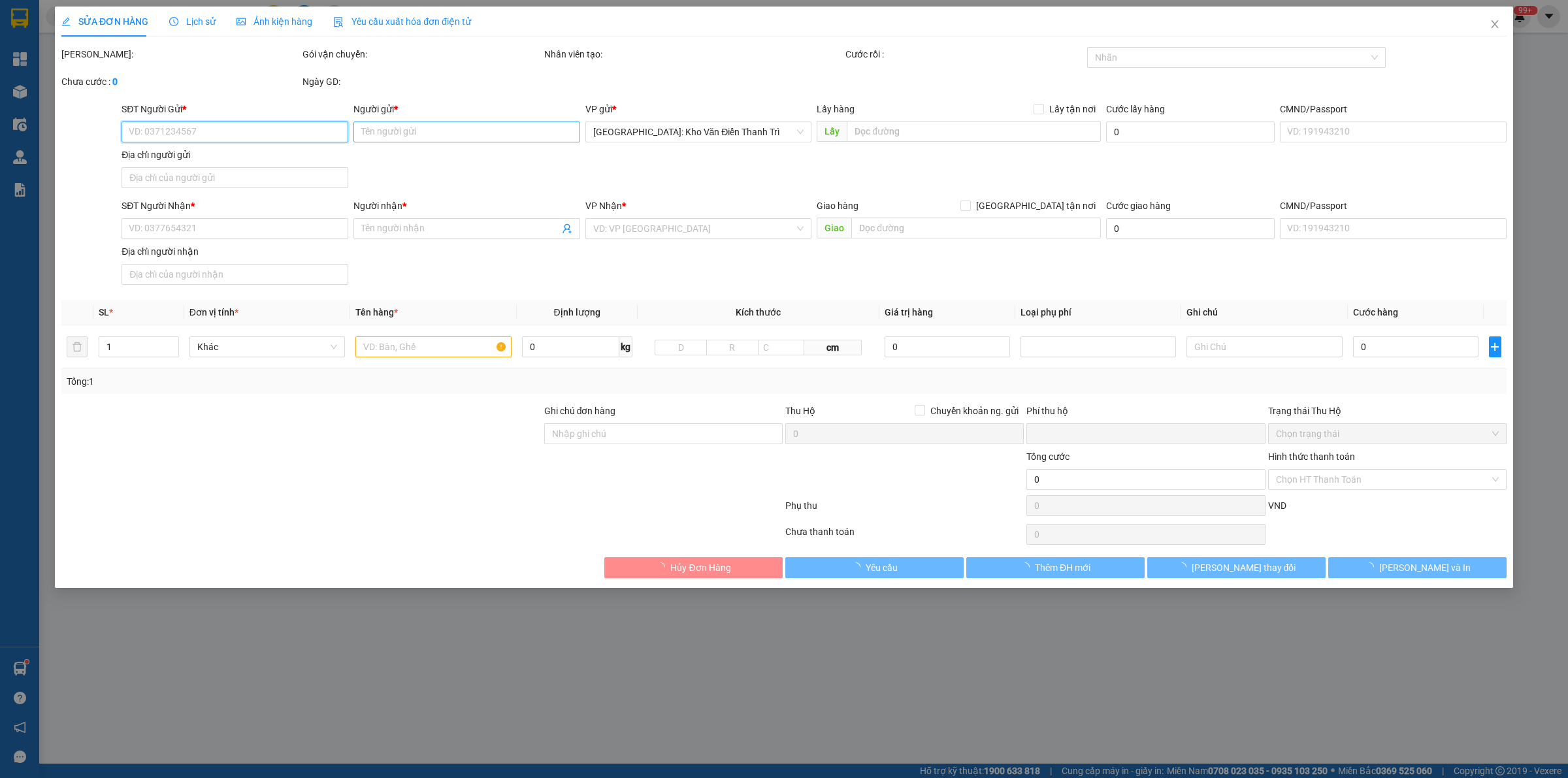
type input "0395138868"
type input "Quý"
type input "0913438656"
type input "a chiểu"
checkbox input "true"
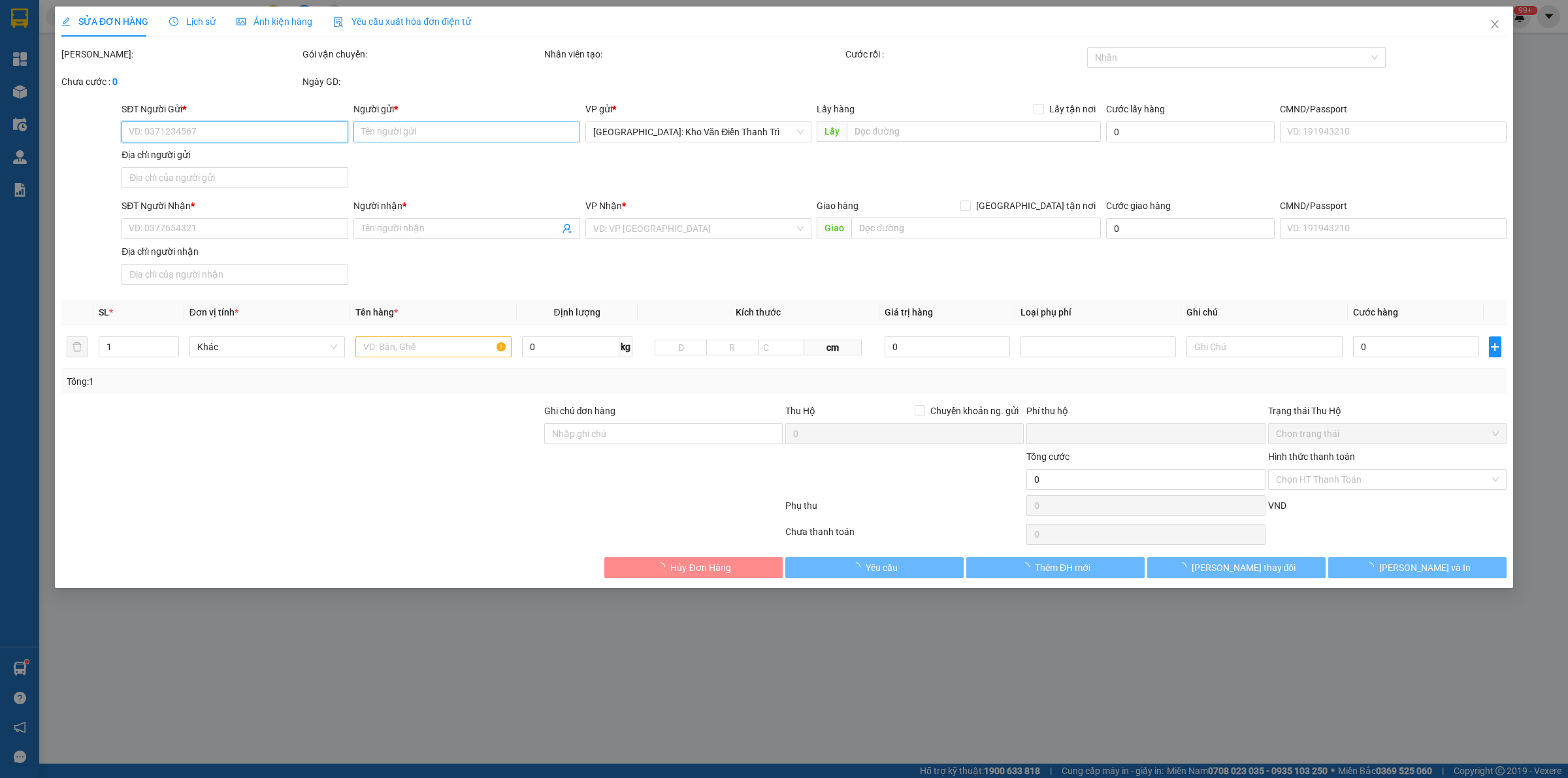
type input "khu 4,3ha phố bùi thị cúc ân thi hưng yên"
type input "70.000"
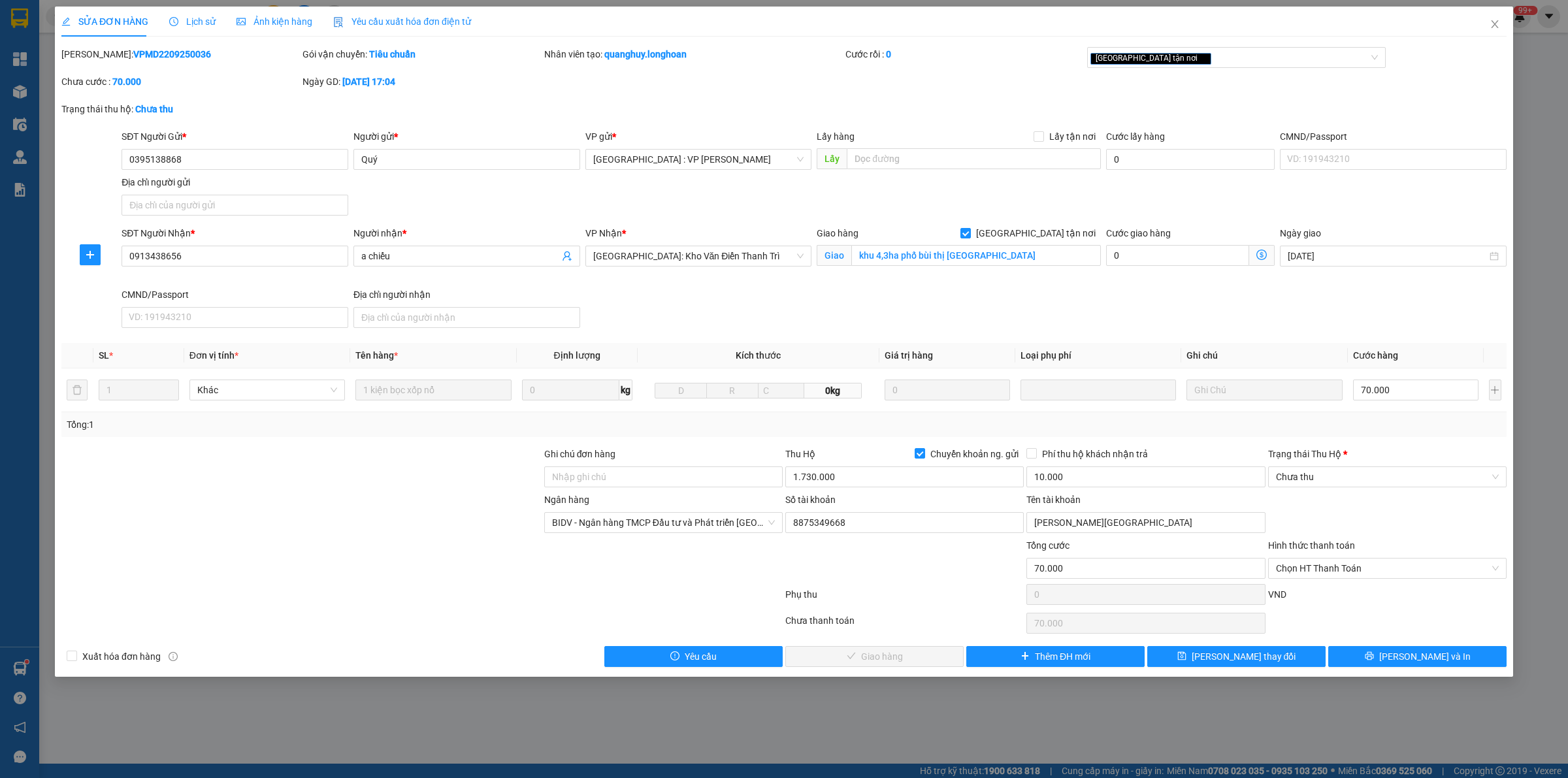
click at [196, 20] on span "Lịch sử" at bounding box center [192, 21] width 46 height 10
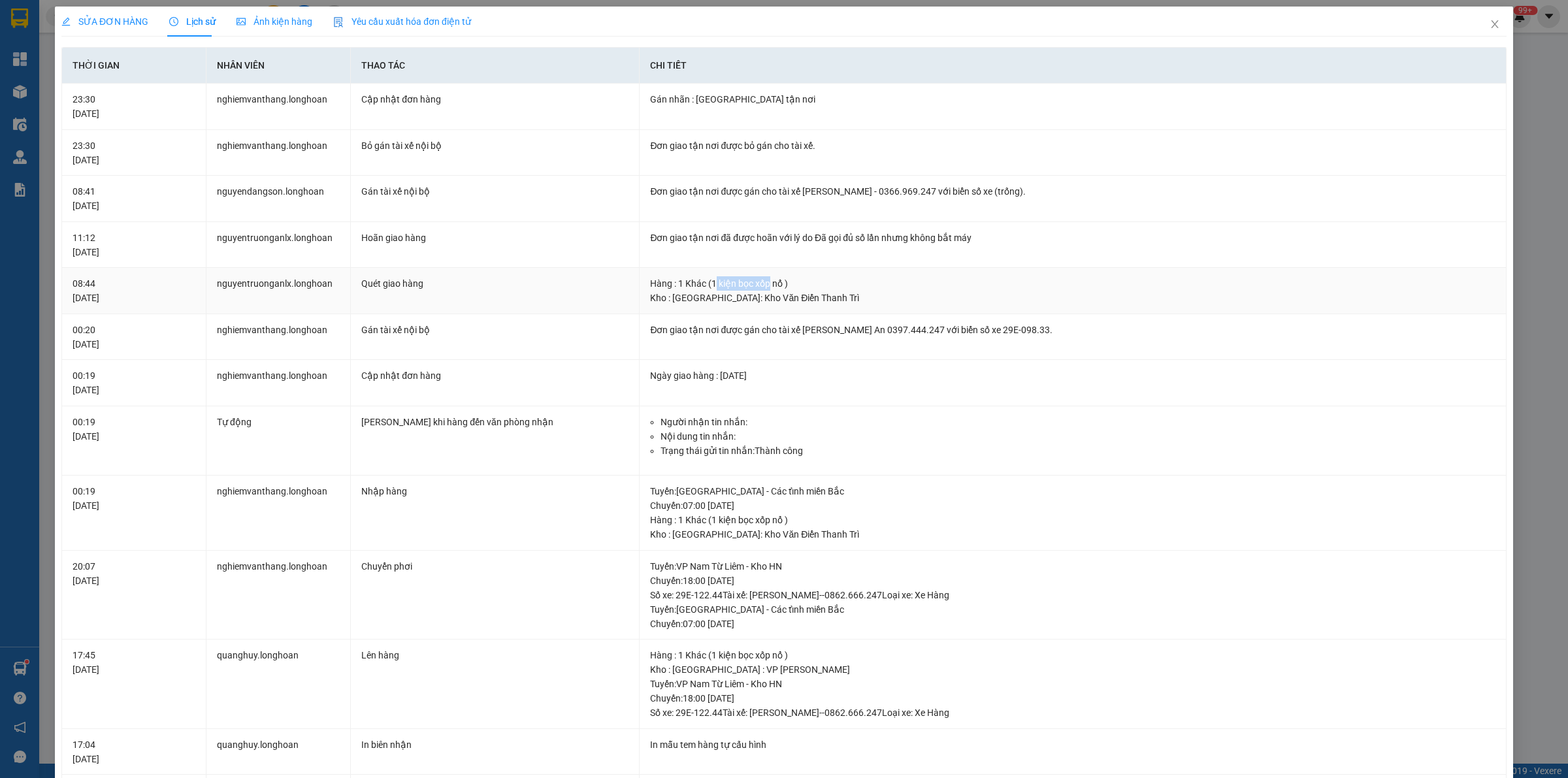
drag, startPoint x: 709, startPoint y: 274, endPoint x: 871, endPoint y: 287, distance: 162.5
click at [823, 280] on td "Hàng : 1 Khác (1 kiện bọc xốp nổ ) Kho : Hà Nội: Kho Văn Điển Thanh Trì" at bounding box center [1073, 291] width 867 height 46
click at [877, 288] on div "Hàng : 1 Khác (1 kiện bọc xốp nổ )" at bounding box center [1072, 283] width 845 height 14
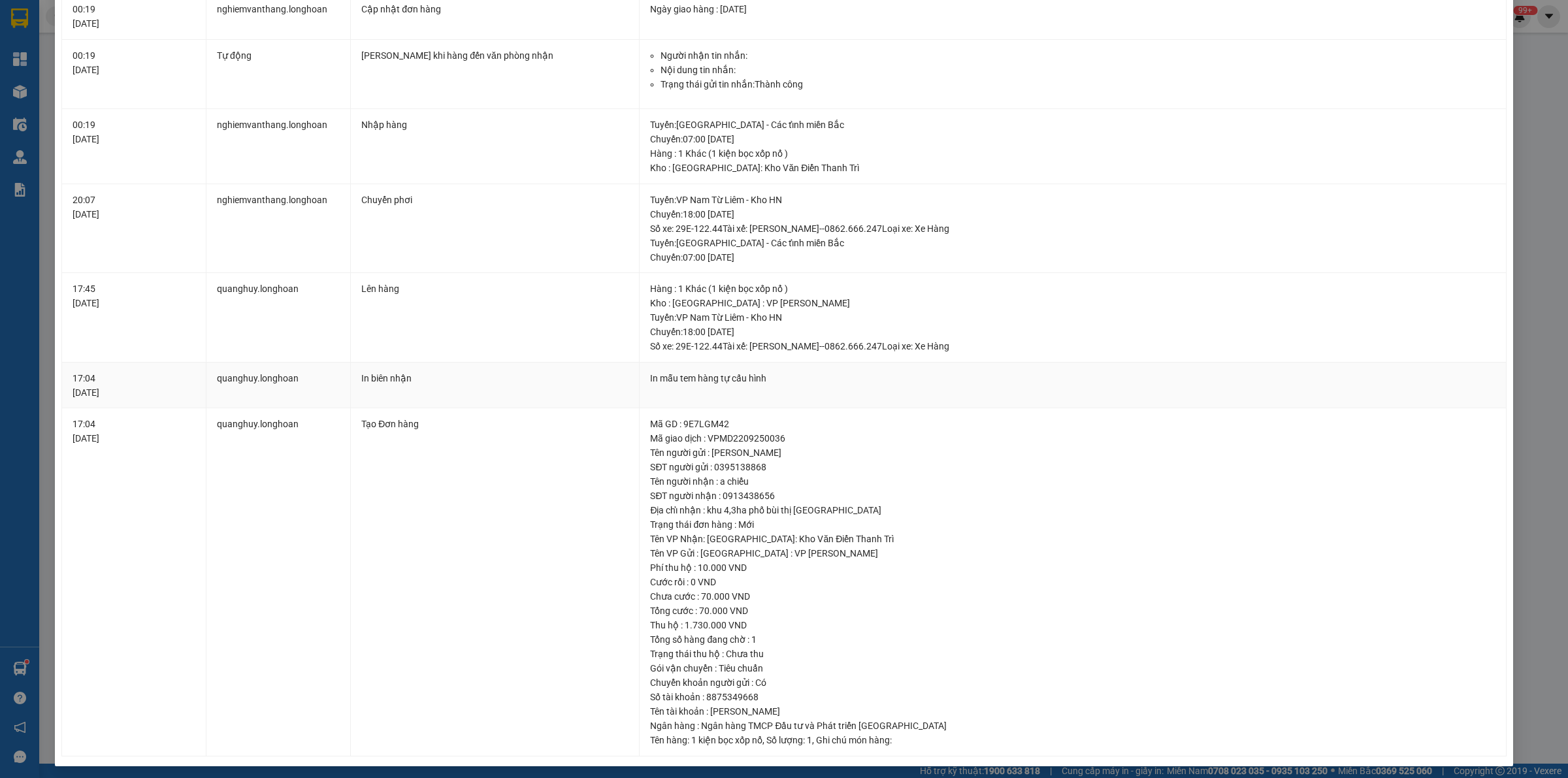
scroll to position [371, 0]
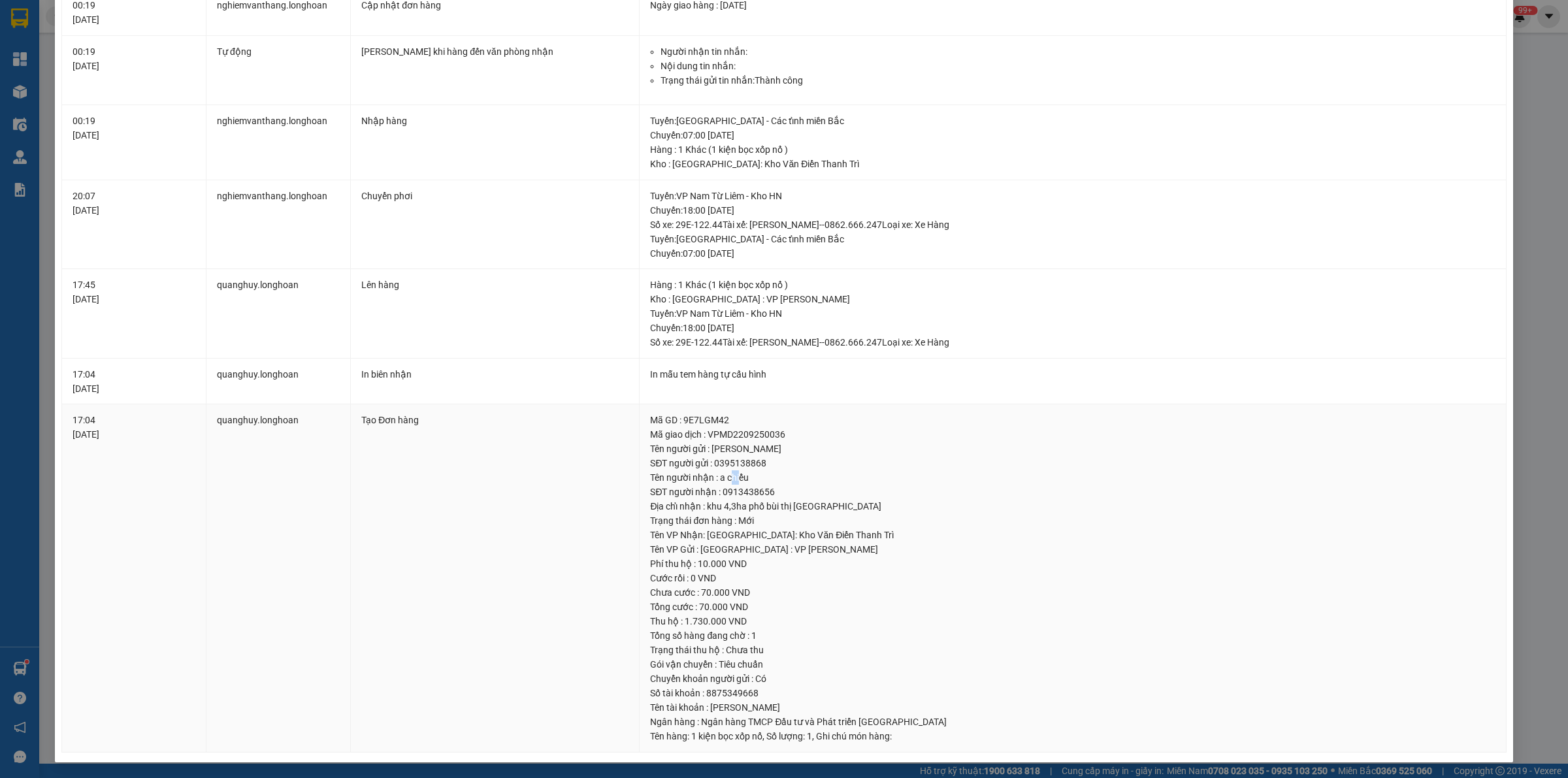
drag, startPoint x: 726, startPoint y: 475, endPoint x: 735, endPoint y: 472, distance: 9.5
click at [735, 472] on div "Tên người nhận : a chiểu" at bounding box center [1072, 477] width 845 height 14
click at [752, 473] on div "Tên người nhận : a chiểu" at bounding box center [1072, 477] width 845 height 14
drag, startPoint x: 716, startPoint y: 478, endPoint x: 778, endPoint y: 487, distance: 62.6
click at [778, 487] on td "Mã GD : 9E7LGM42 Mã giao dịch : VPMD2209250036 Tên người gửi : Quý SĐT người gử…" at bounding box center [1073, 578] width 867 height 348
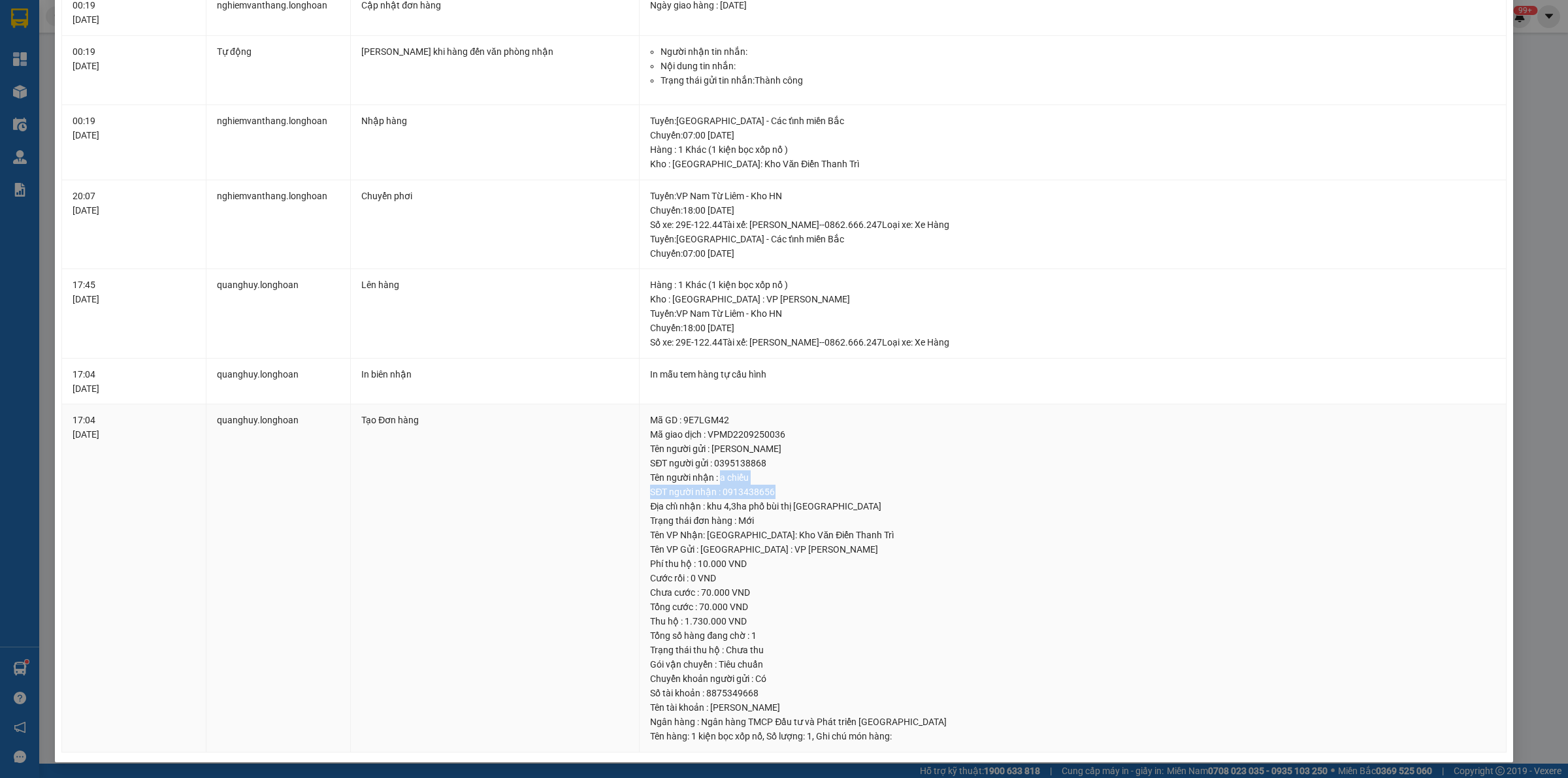
click at [778, 487] on div "SĐT người nhận : 0913438656" at bounding box center [1072, 492] width 845 height 14
drag, startPoint x: 698, startPoint y: 505, endPoint x: 872, endPoint y: 506, distance: 174.0
click at [872, 506] on div "Địa chỉ nhận : khu 4,3ha phố bùi thị cúc ân thi hưng yên" at bounding box center [1072, 506] width 845 height 14
click at [911, 503] on div "Địa chỉ nhận : khu 4,3ha phố bùi thị cúc ân thi hưng yên" at bounding box center [1072, 506] width 845 height 14
drag, startPoint x: 681, startPoint y: 623, endPoint x: 715, endPoint y: 621, distance: 34.1
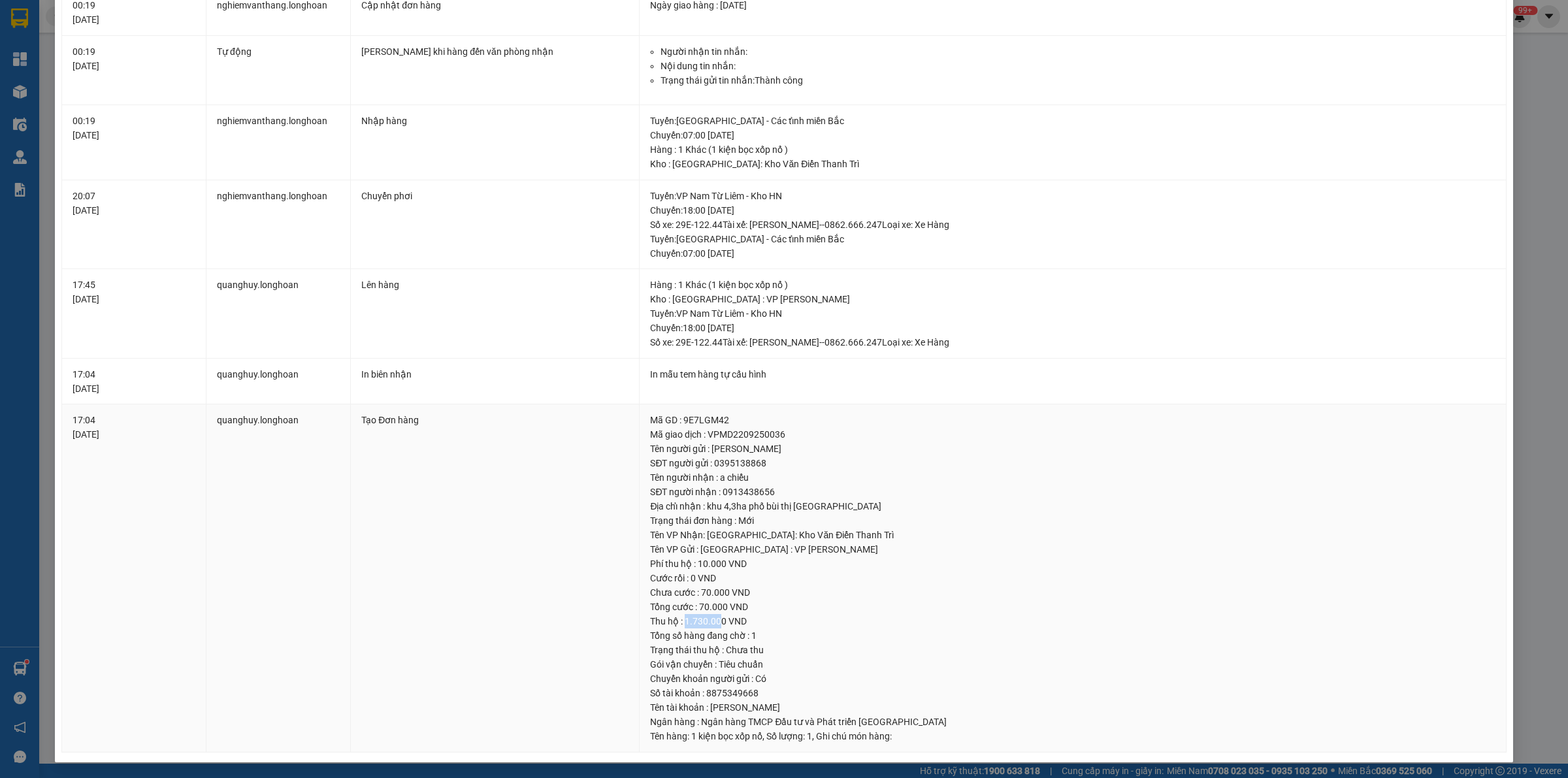
click at [715, 621] on div "Thu hộ : 1.730.000 VND" at bounding box center [1072, 620] width 845 height 14
click at [741, 618] on div "Thu hộ : 1.730.000 VND" at bounding box center [1072, 620] width 845 height 14
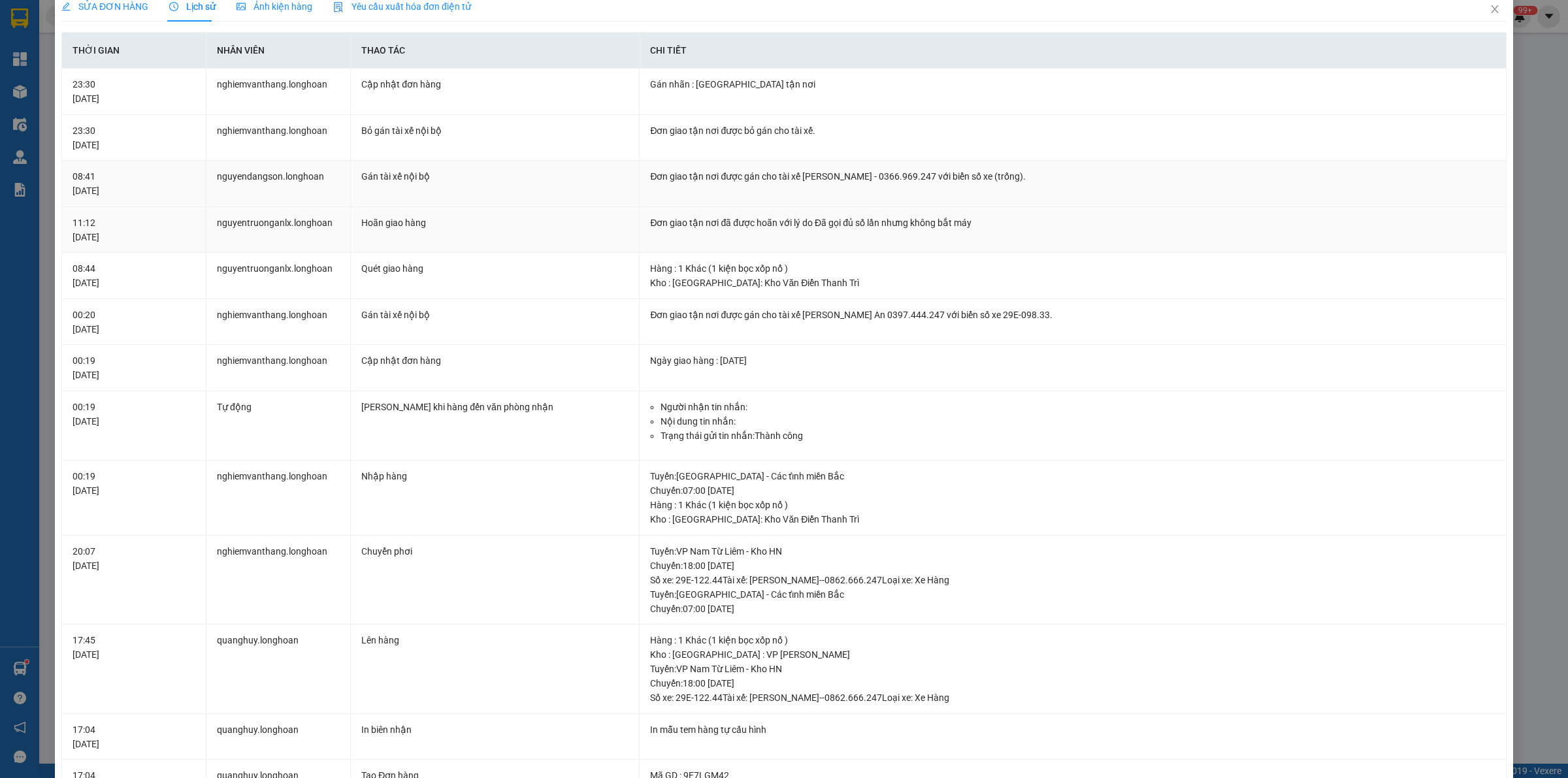
scroll to position [0, 0]
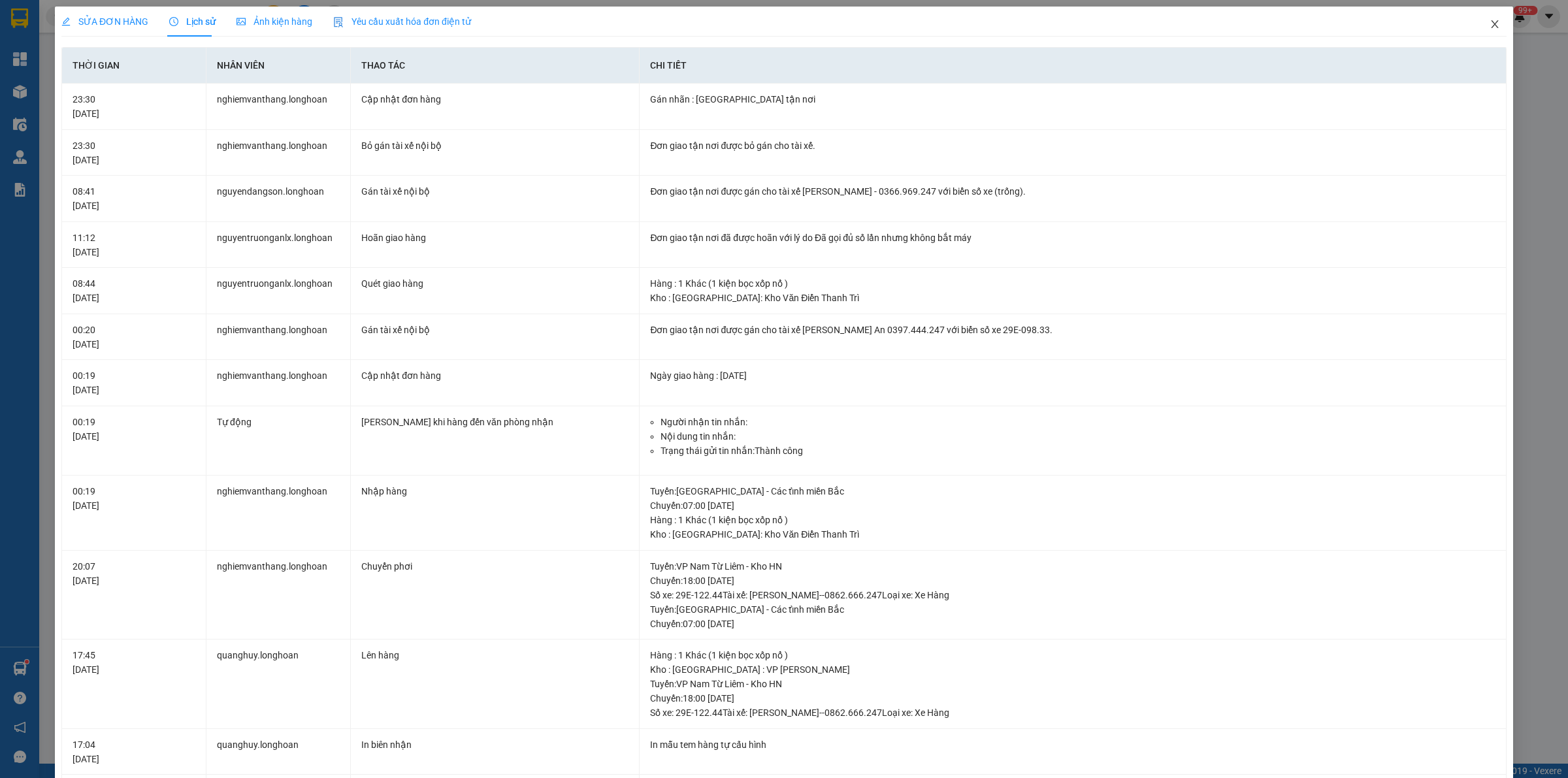
click at [1477, 31] on span "Close" at bounding box center [1495, 25] width 37 height 37
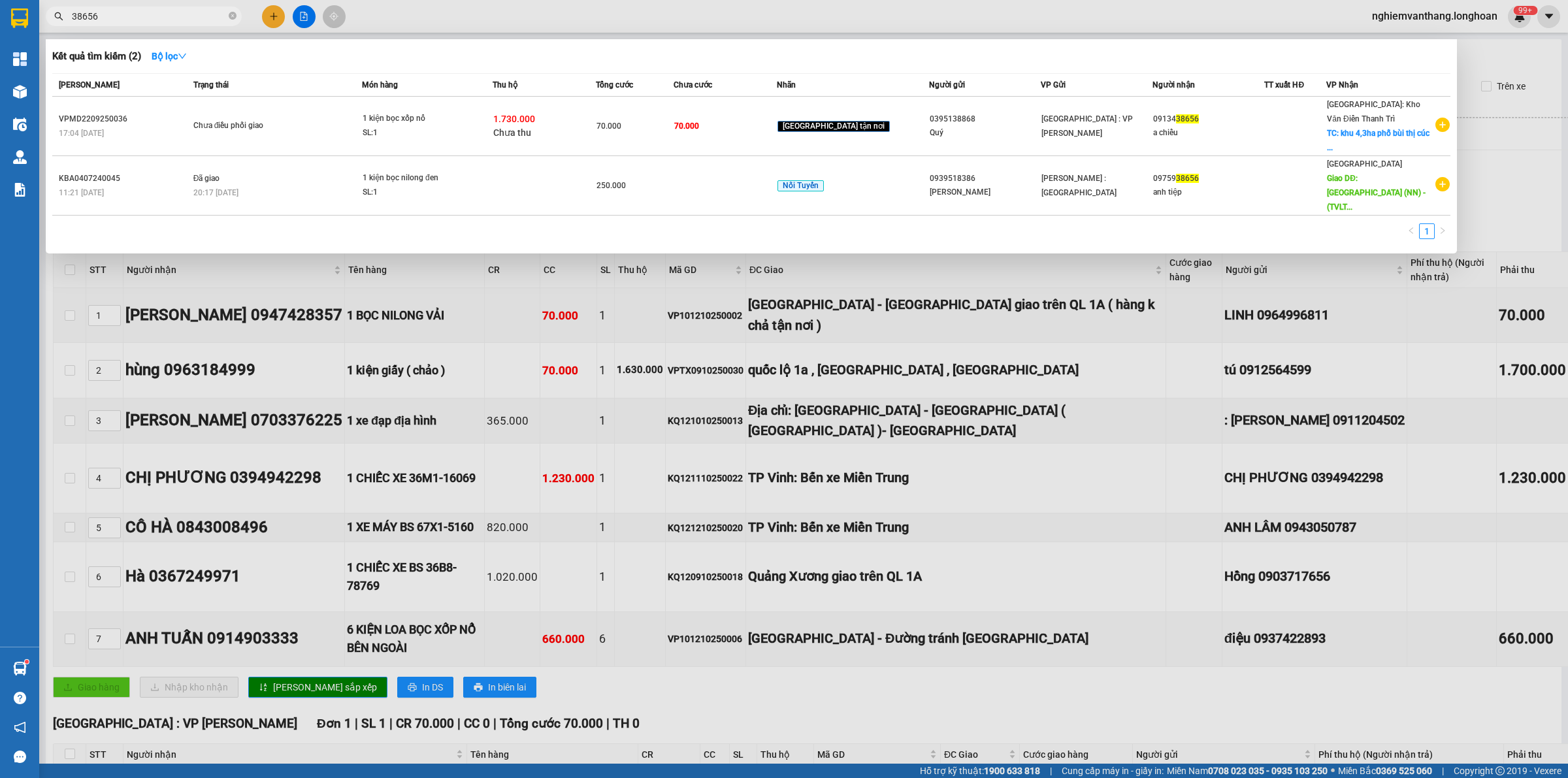
click at [109, 17] on input "38656" at bounding box center [149, 16] width 154 height 14
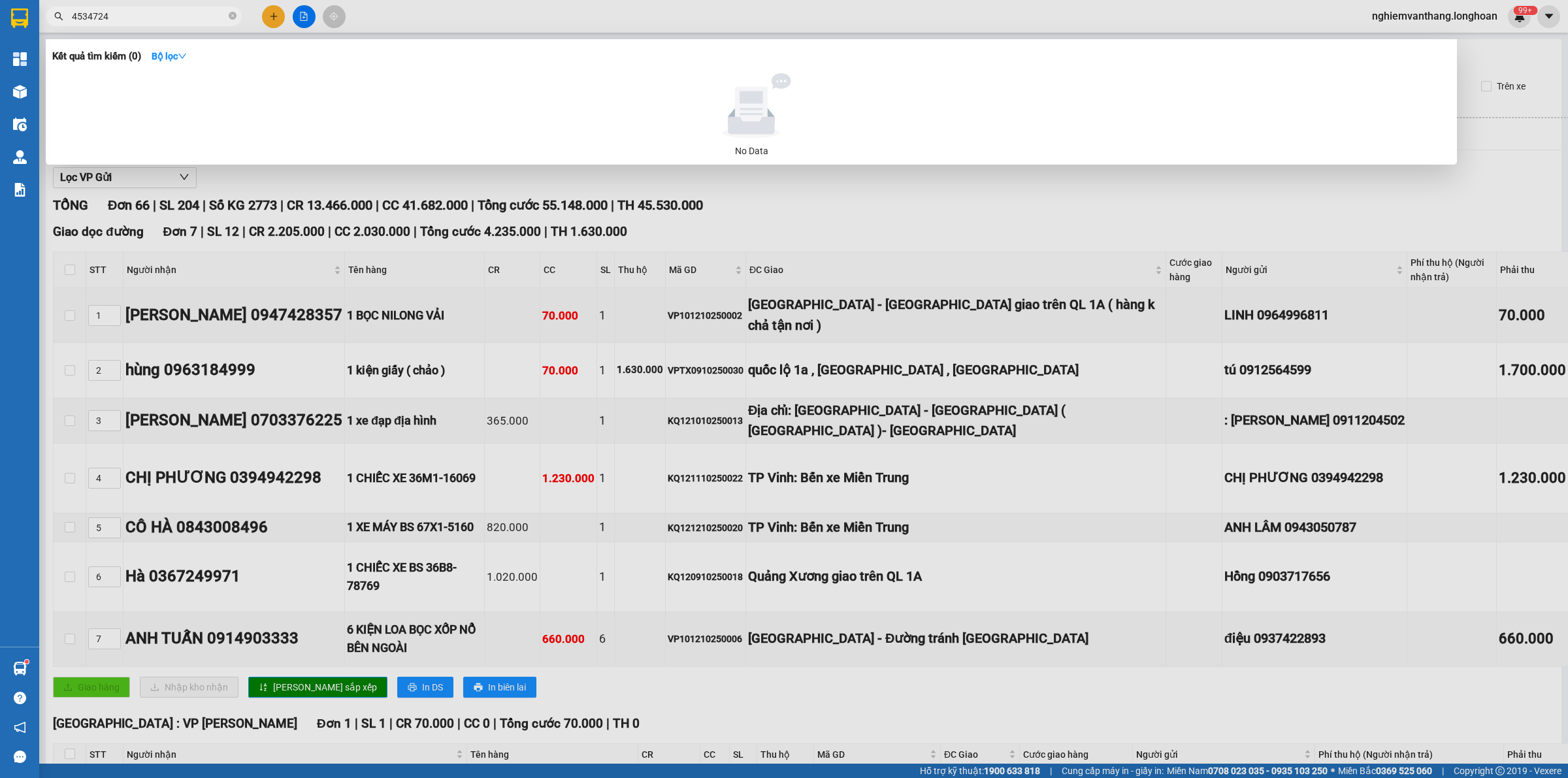
click at [147, 15] on input "4534724" at bounding box center [149, 16] width 154 height 14
click at [142, 16] on input "4534724" at bounding box center [149, 16] width 154 height 14
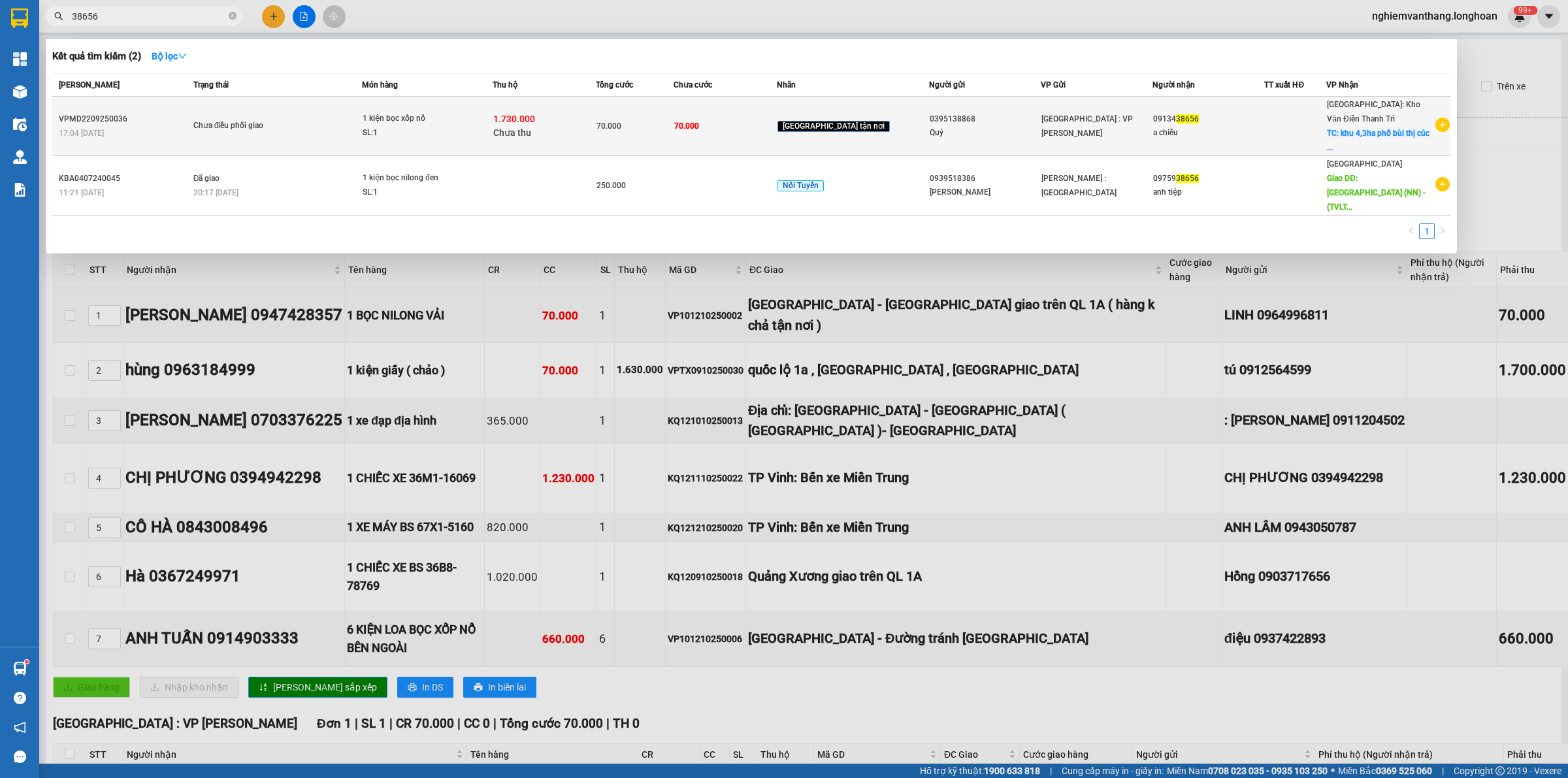
type input "38656"
click at [383, 126] on div "SL: 1" at bounding box center [412, 133] width 98 height 14
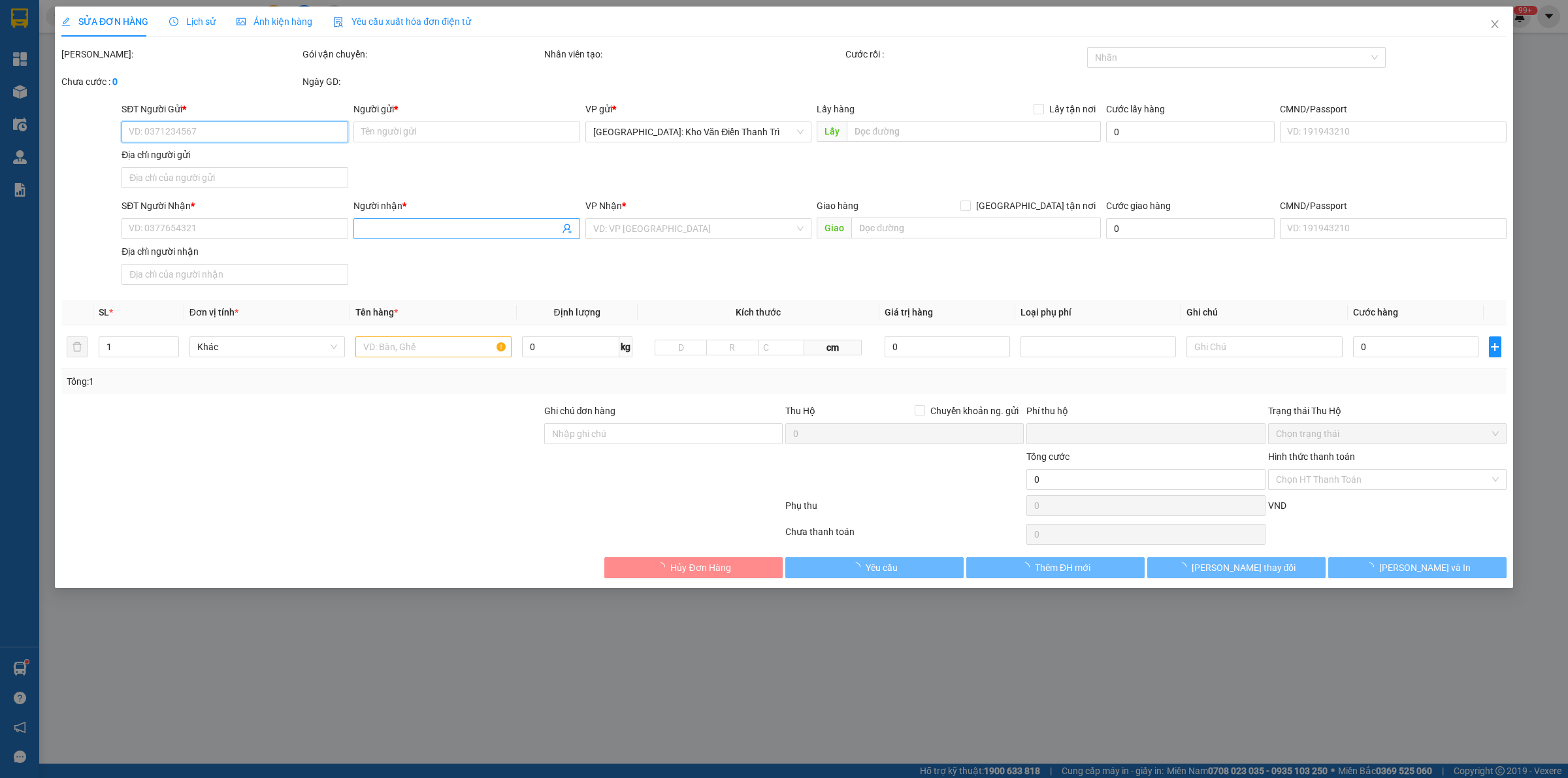
type input "0395138868"
type input "Quý"
type input "0913438656"
type input "a chiểu"
checkbox input "true"
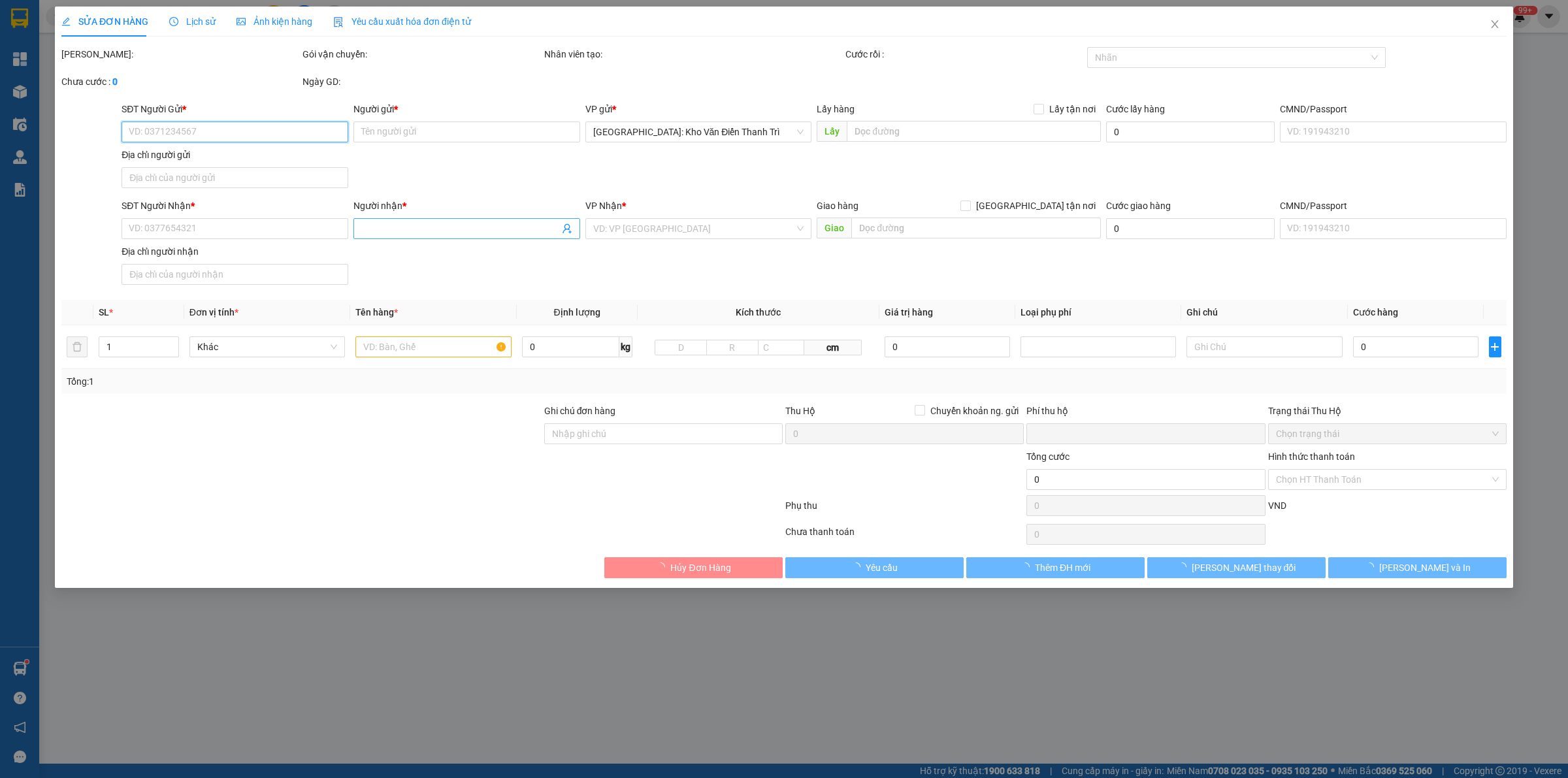
type input "khu 4,3ha phố bùi thị cúc ân thi hưng yên"
type input "70.000"
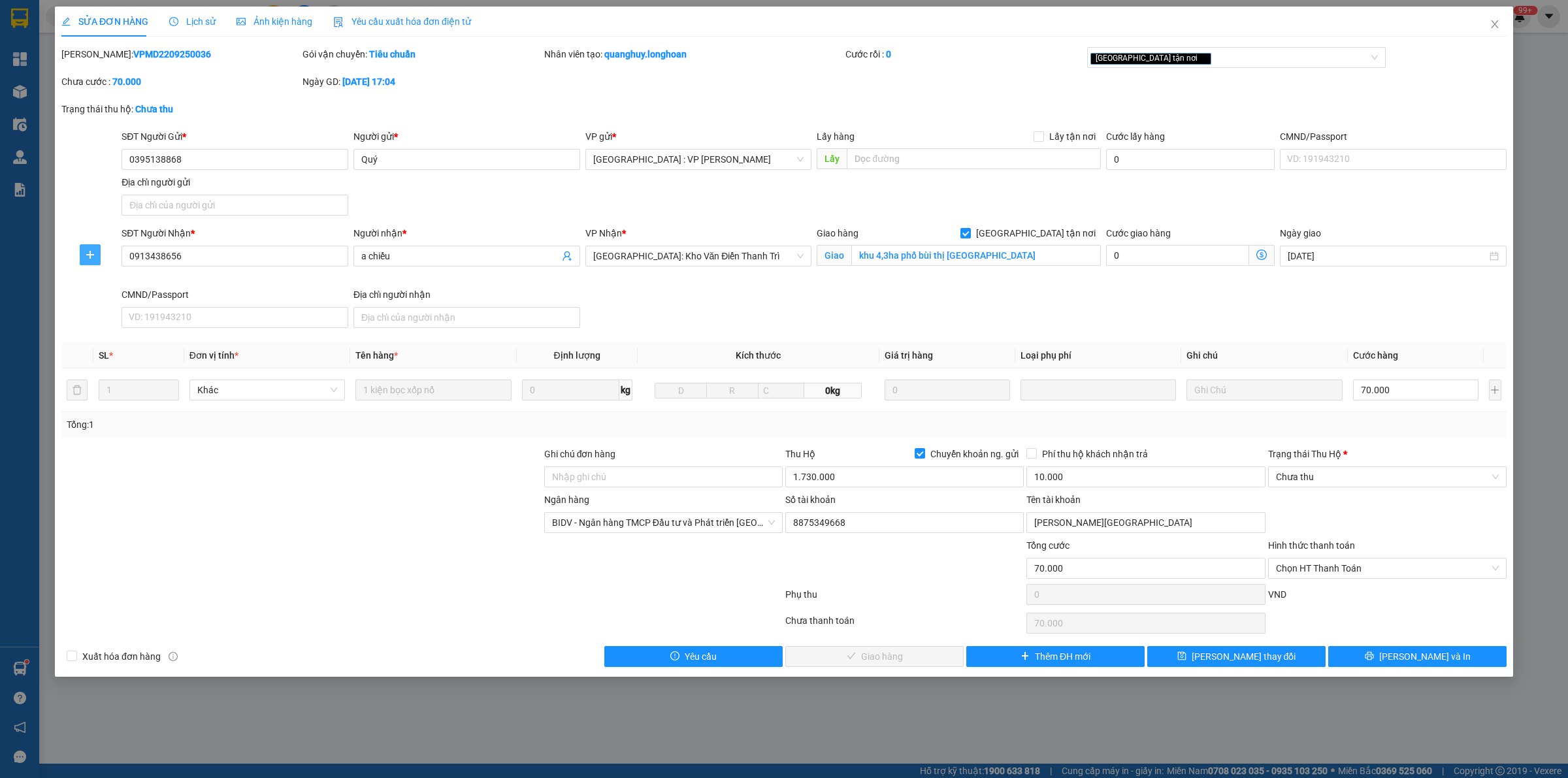
click at [91, 258] on icon "plus" at bounding box center [90, 254] width 10 height 10
click at [118, 301] on span "Chuyển hoàn" at bounding box center [114, 302] width 54 height 14
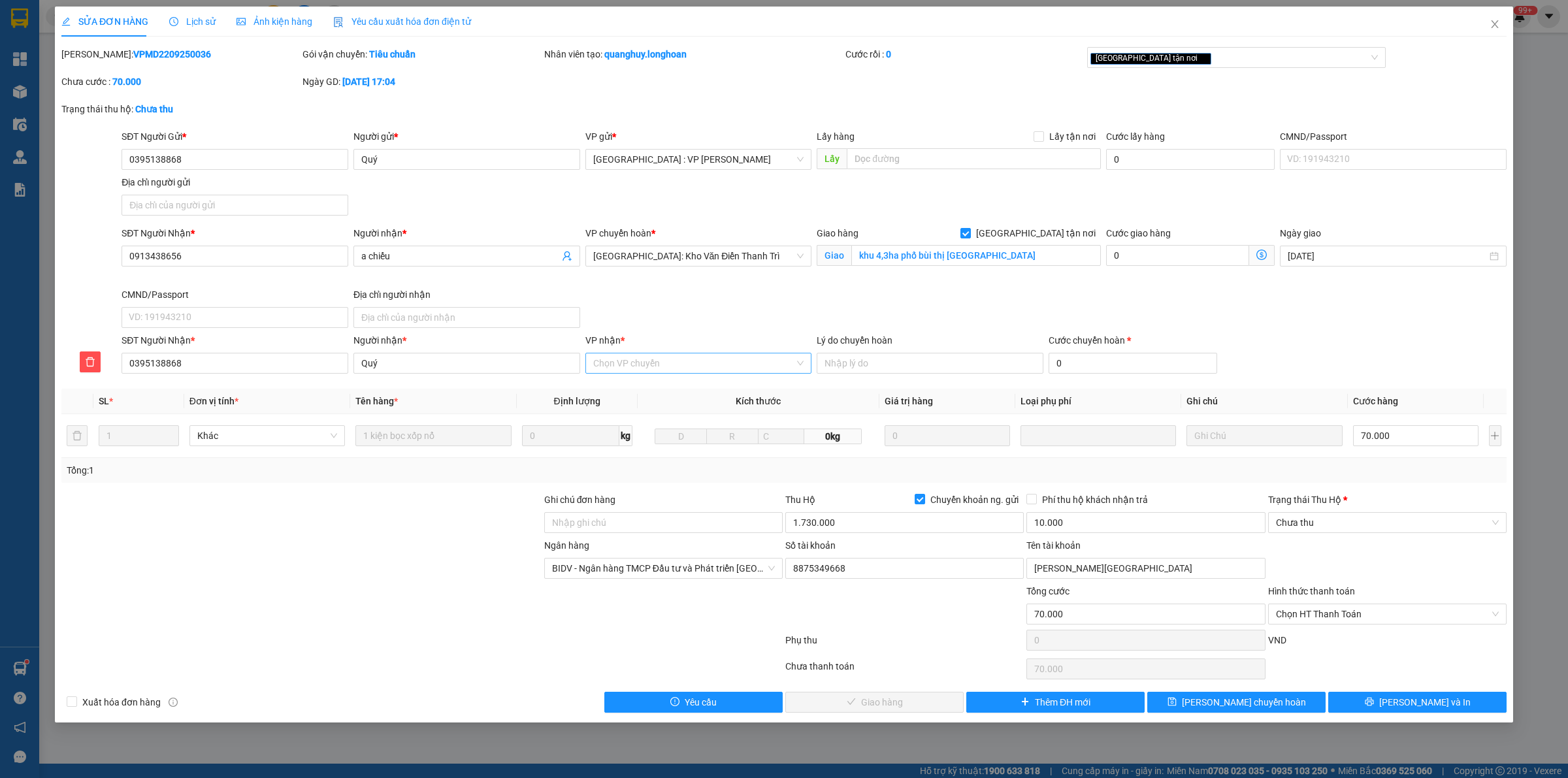
drag, startPoint x: 627, startPoint y: 361, endPoint x: 630, endPoint y: 366, distance: 5.8
click at [627, 361] on input "VP nhận *" at bounding box center [694, 363] width 202 height 20
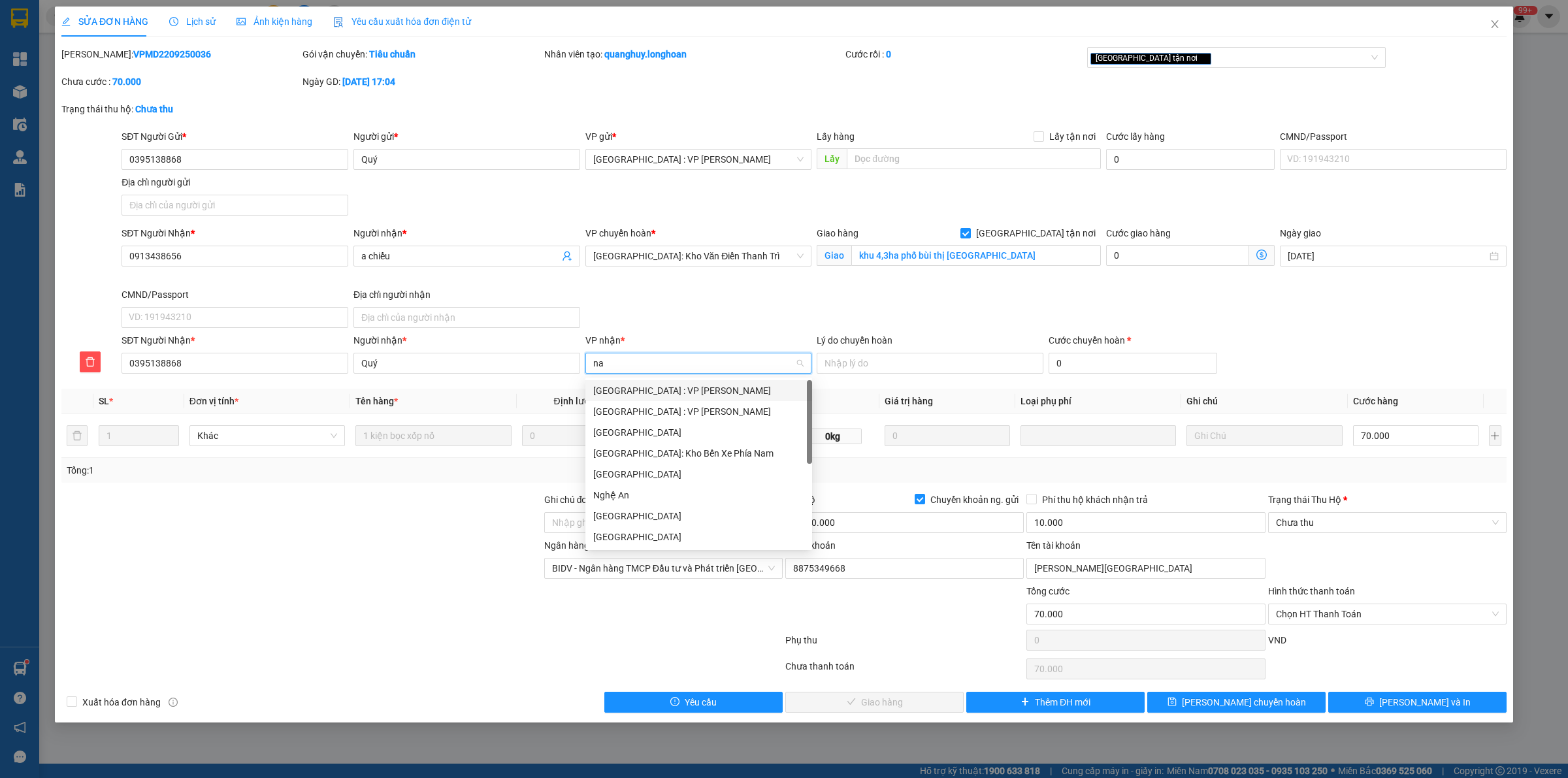
type input "nam"
click at [680, 392] on div "[GEOGRAPHIC_DATA] : VP [PERSON_NAME]" at bounding box center [698, 390] width 211 height 14
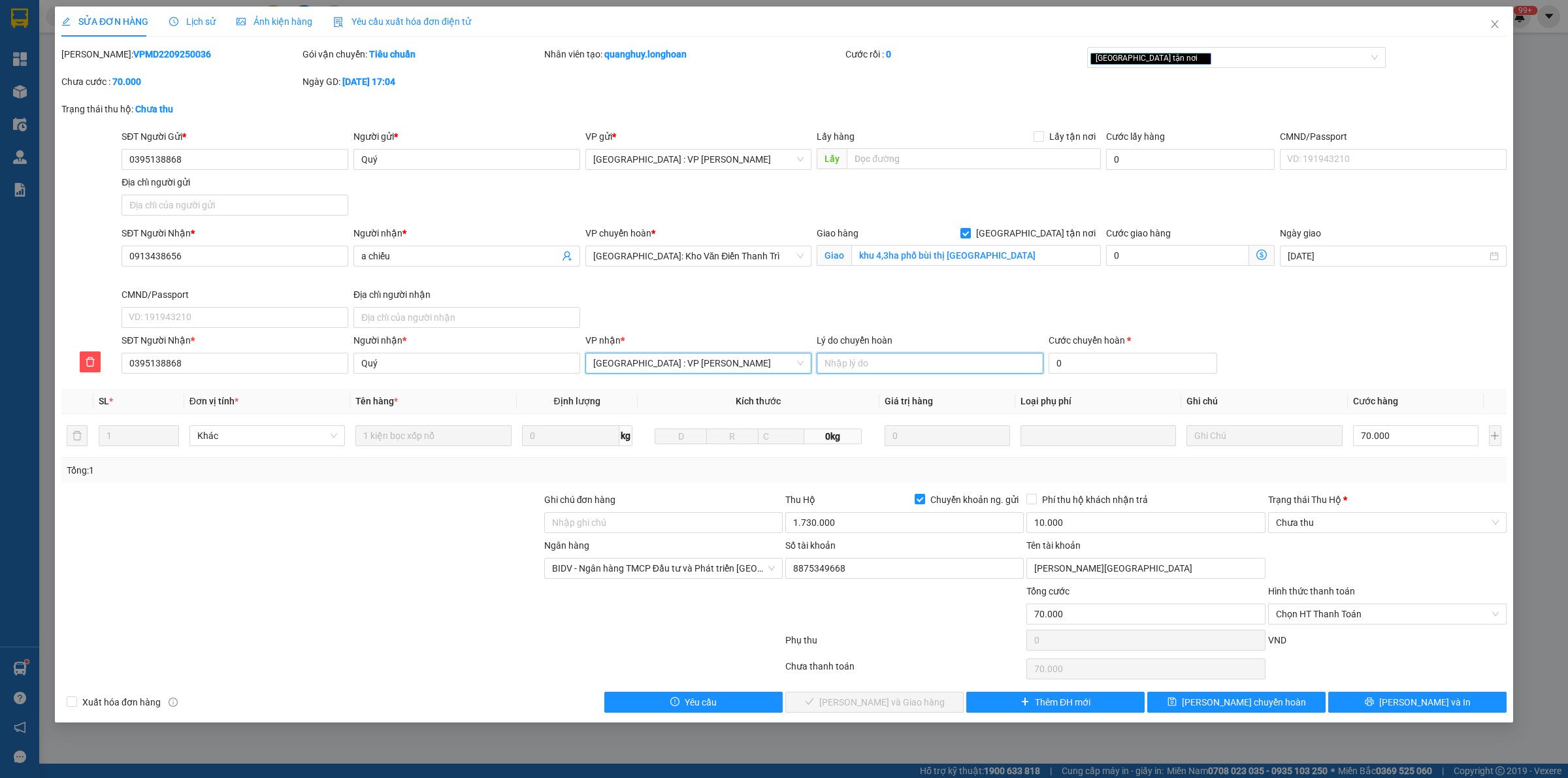
click at [962, 361] on input "Lý do chuyển hoàn" at bounding box center [930, 363] width 226 height 21
click at [1135, 359] on input "0" at bounding box center [1132, 363] width 168 height 21
type input "3"
type input "70.003"
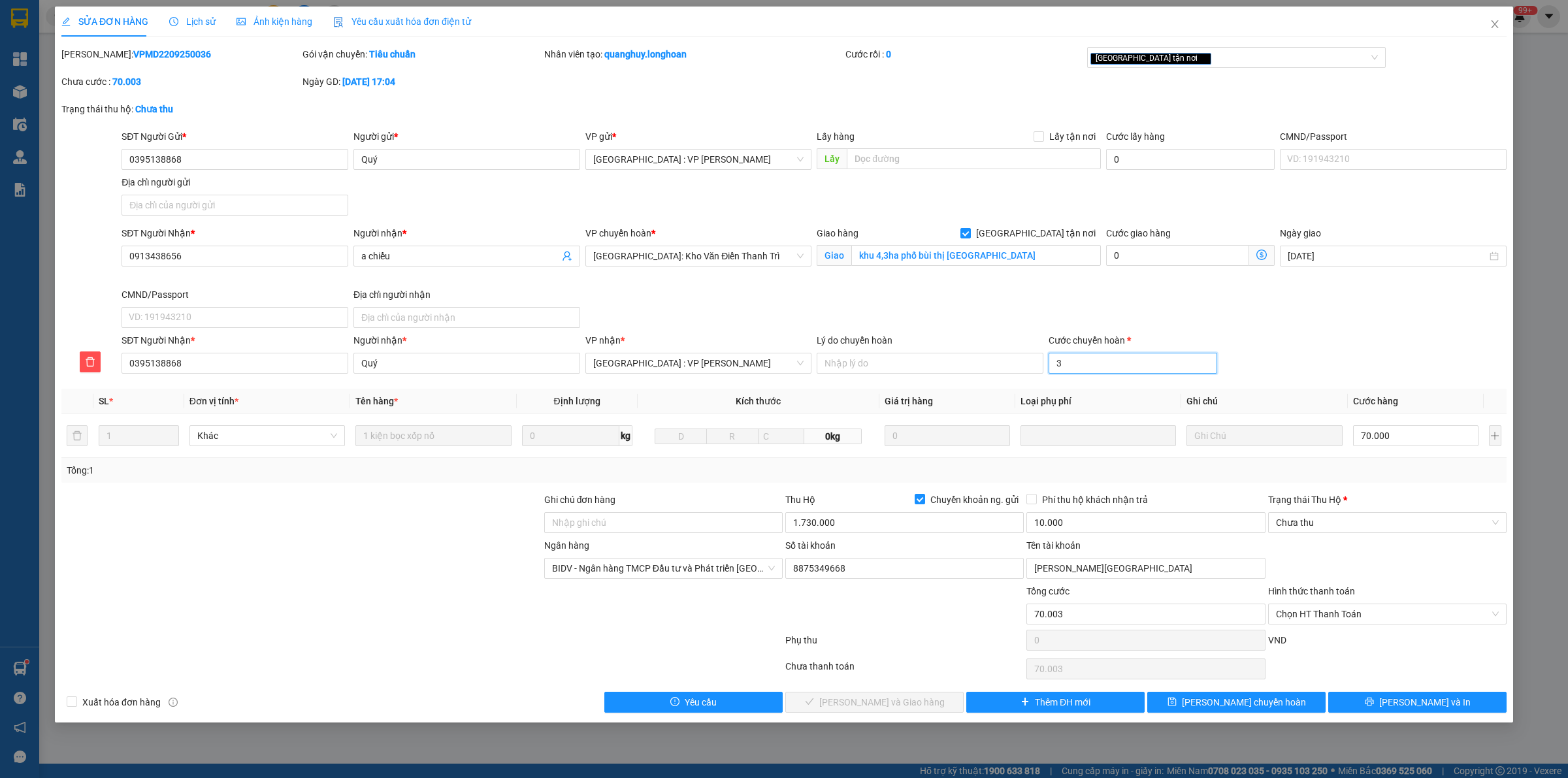
type input "70.035"
type input "35"
type input "70.350"
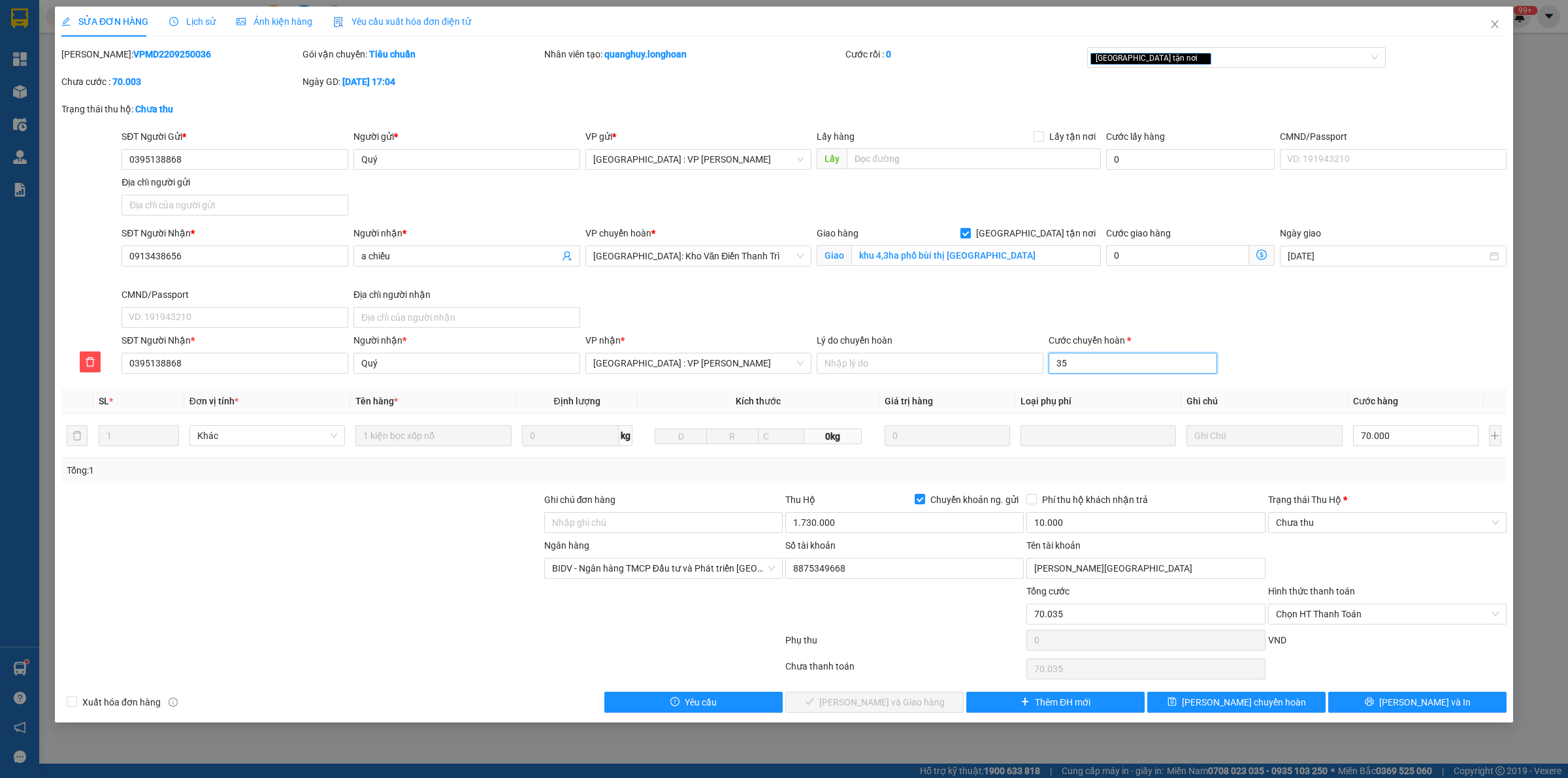
type input "350"
type input "73.500"
type input "3500"
type input "105.000"
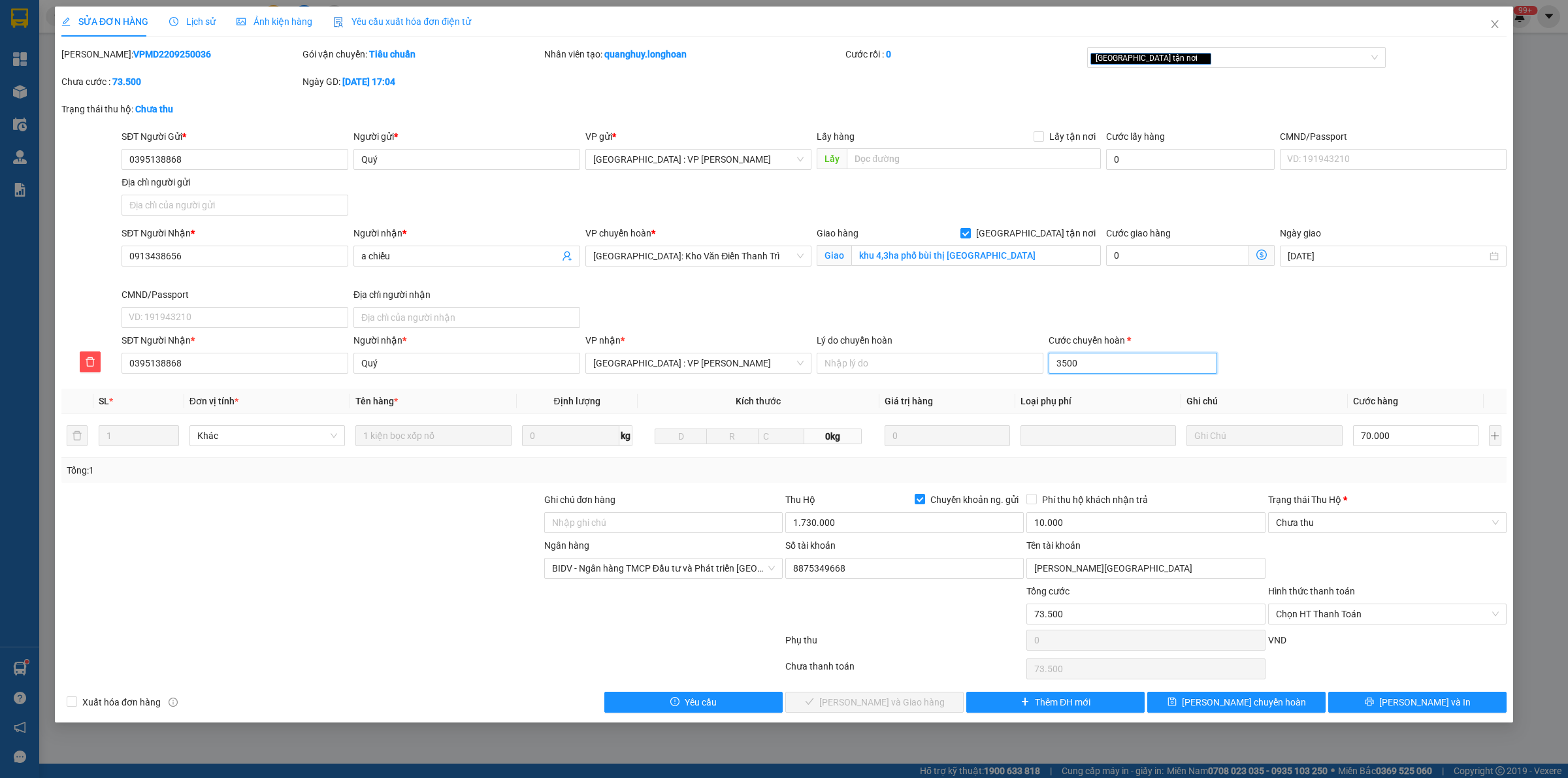
type input "105.000"
type input "35000"
click at [922, 500] on input "Chuyển khoản ng. gửi" at bounding box center [919, 498] width 9 height 9
checkbox input "false"
type input "35.000"
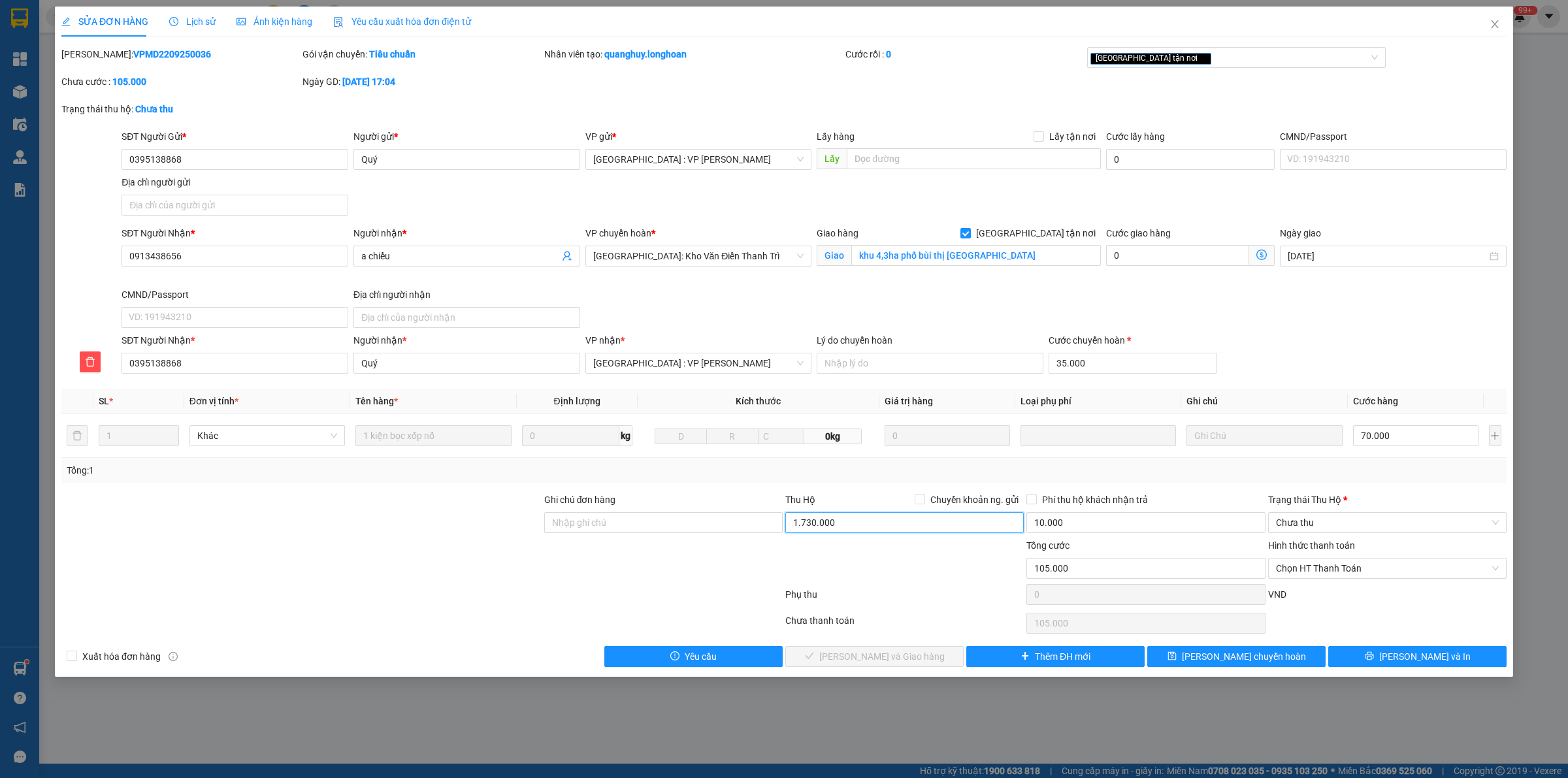
click at [879, 519] on input "1.730.000" at bounding box center [904, 522] width 239 height 21
type input "0"
click at [1070, 520] on input "10.000" at bounding box center [1146, 522] width 239 height 21
type input "0"
click at [1442, 650] on span "[PERSON_NAME] và In" at bounding box center [1425, 656] width 91 height 14
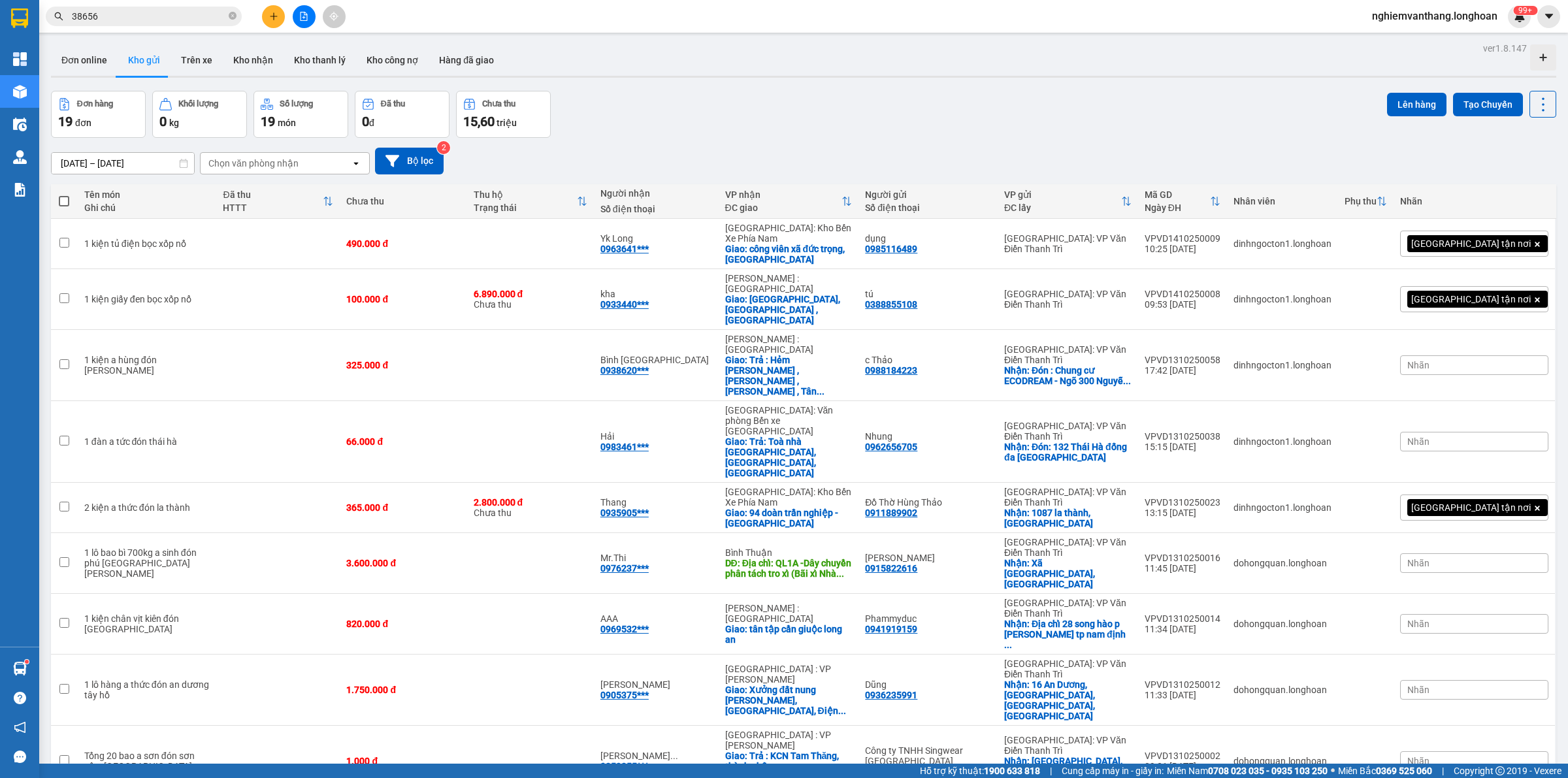
click at [299, 14] on icon "file-add" at bounding box center [304, 16] width 9 height 9
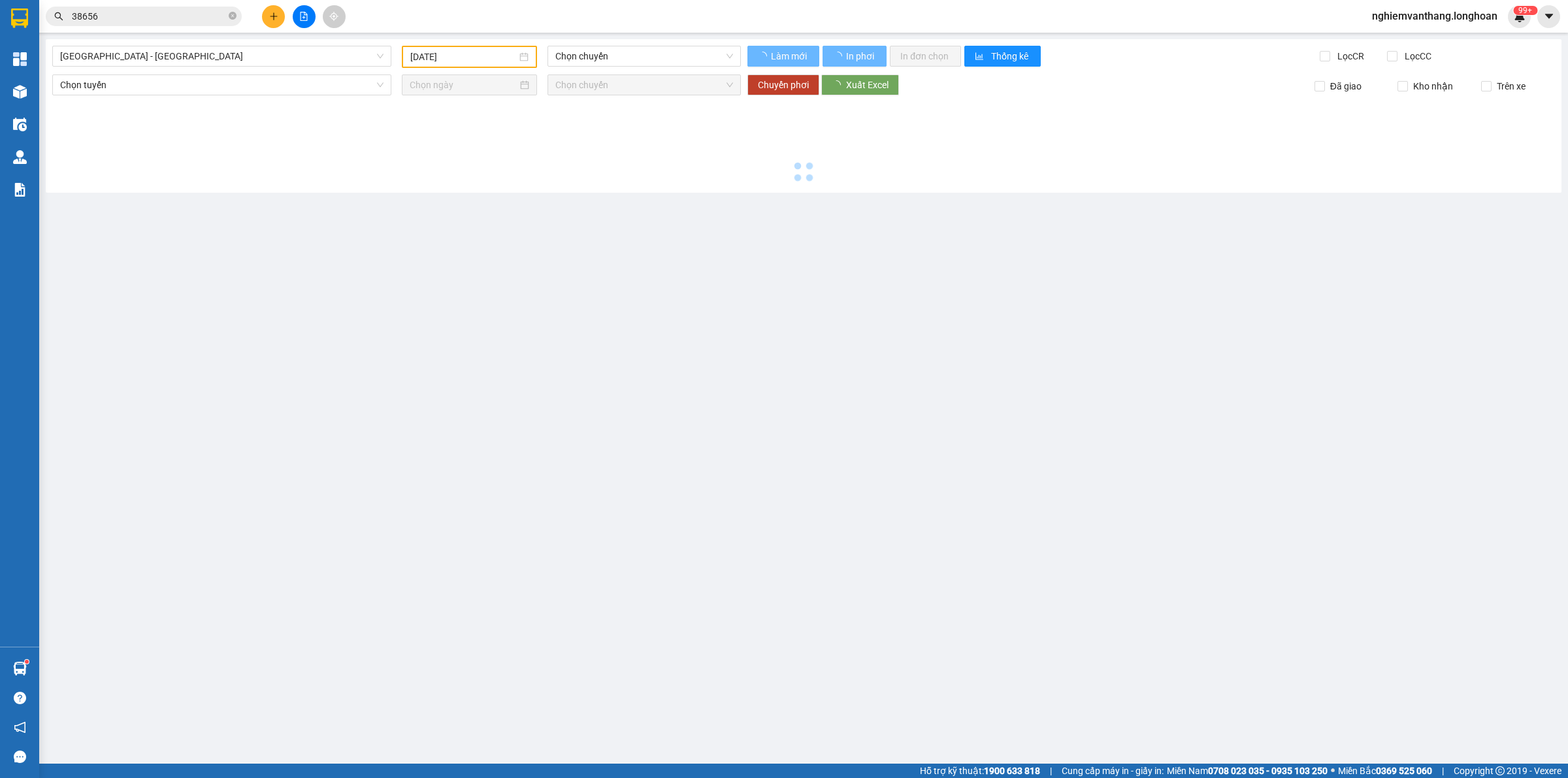
type input "[DATE]"
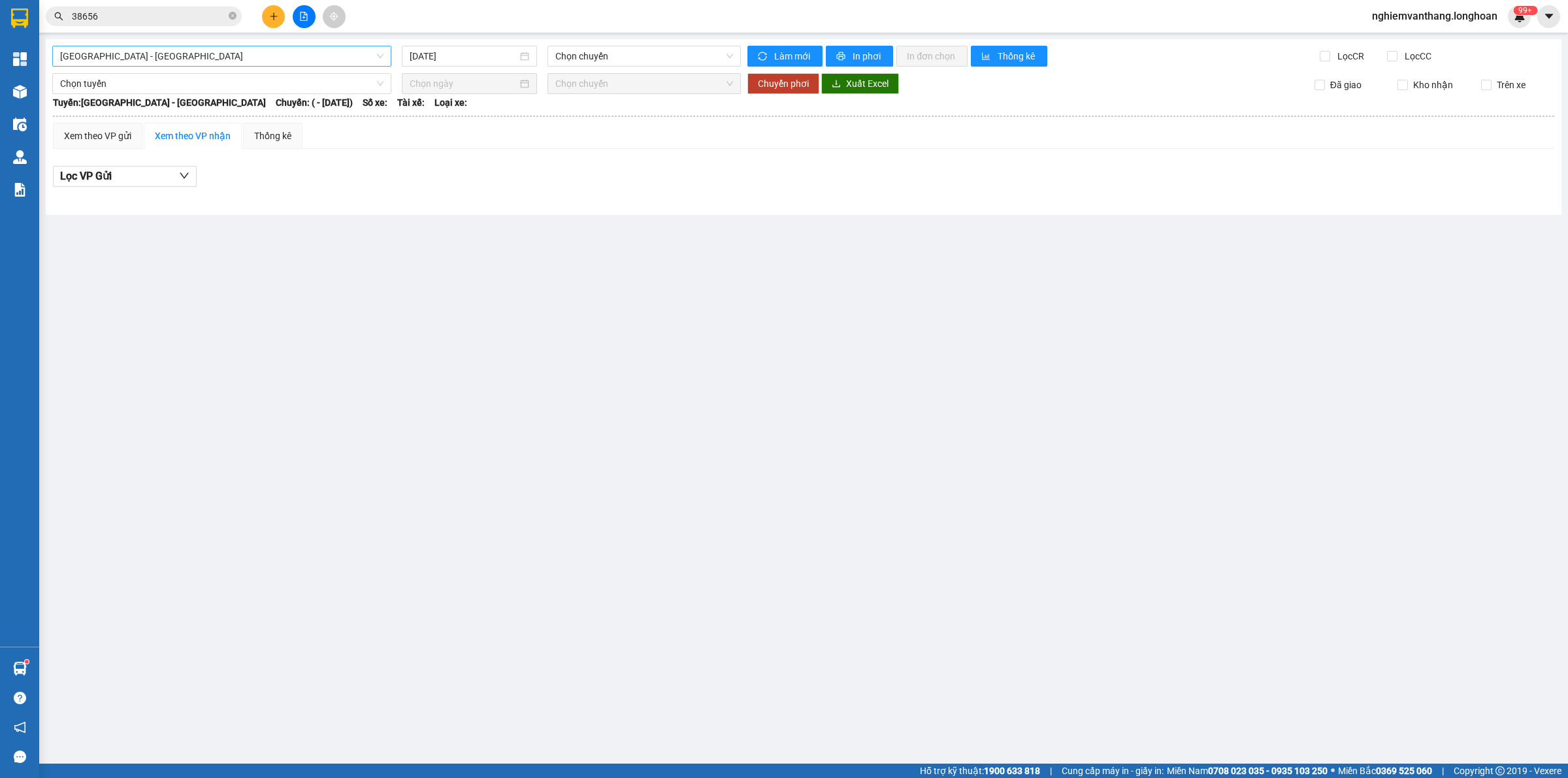
click at [177, 63] on span "[GEOGRAPHIC_DATA] - [GEOGRAPHIC_DATA]" at bounding box center [222, 56] width 323 height 20
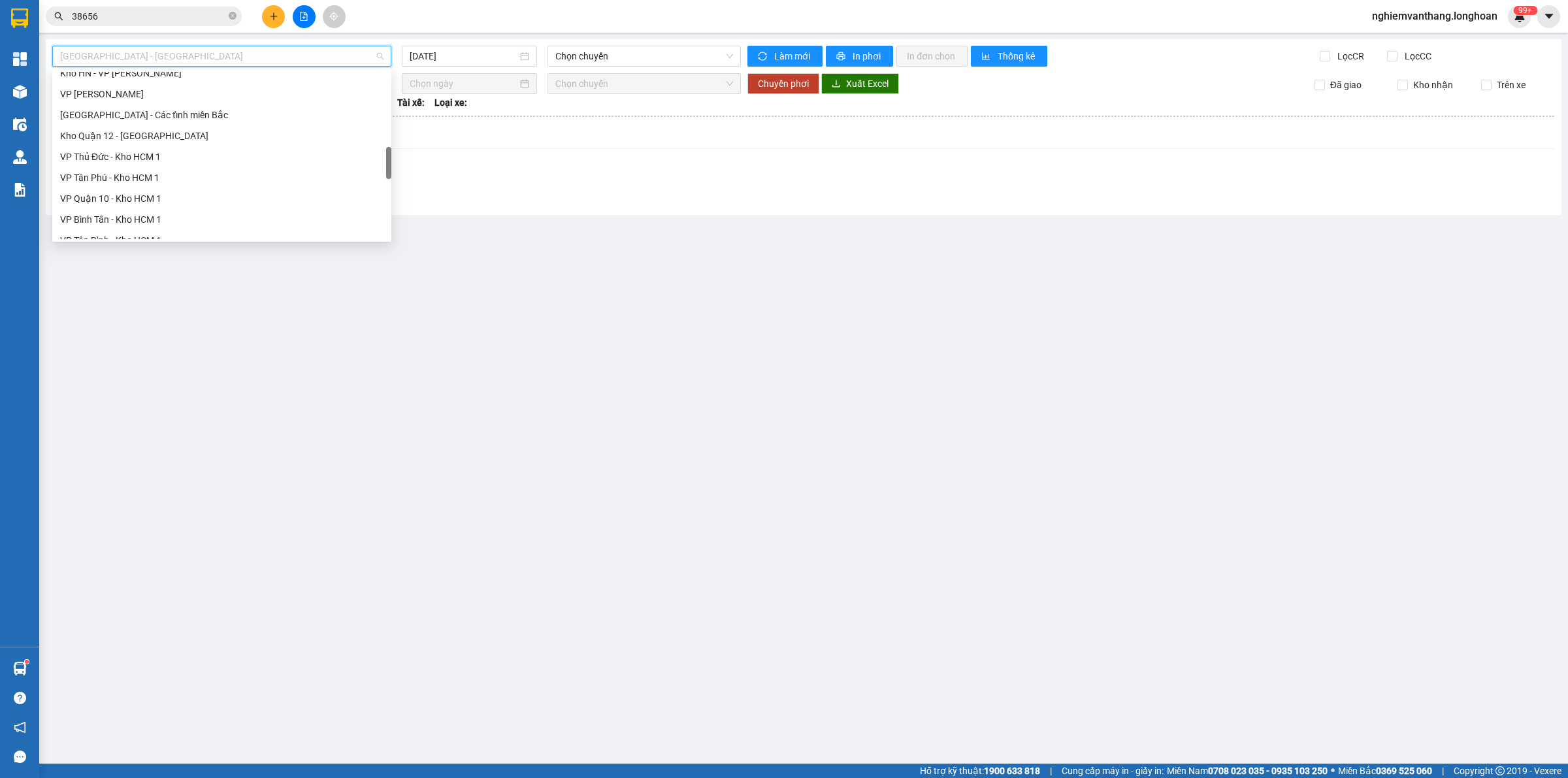
scroll to position [348, 0]
click at [153, 193] on div "Kho HN - VP [PERSON_NAME]" at bounding box center [222, 194] width 323 height 14
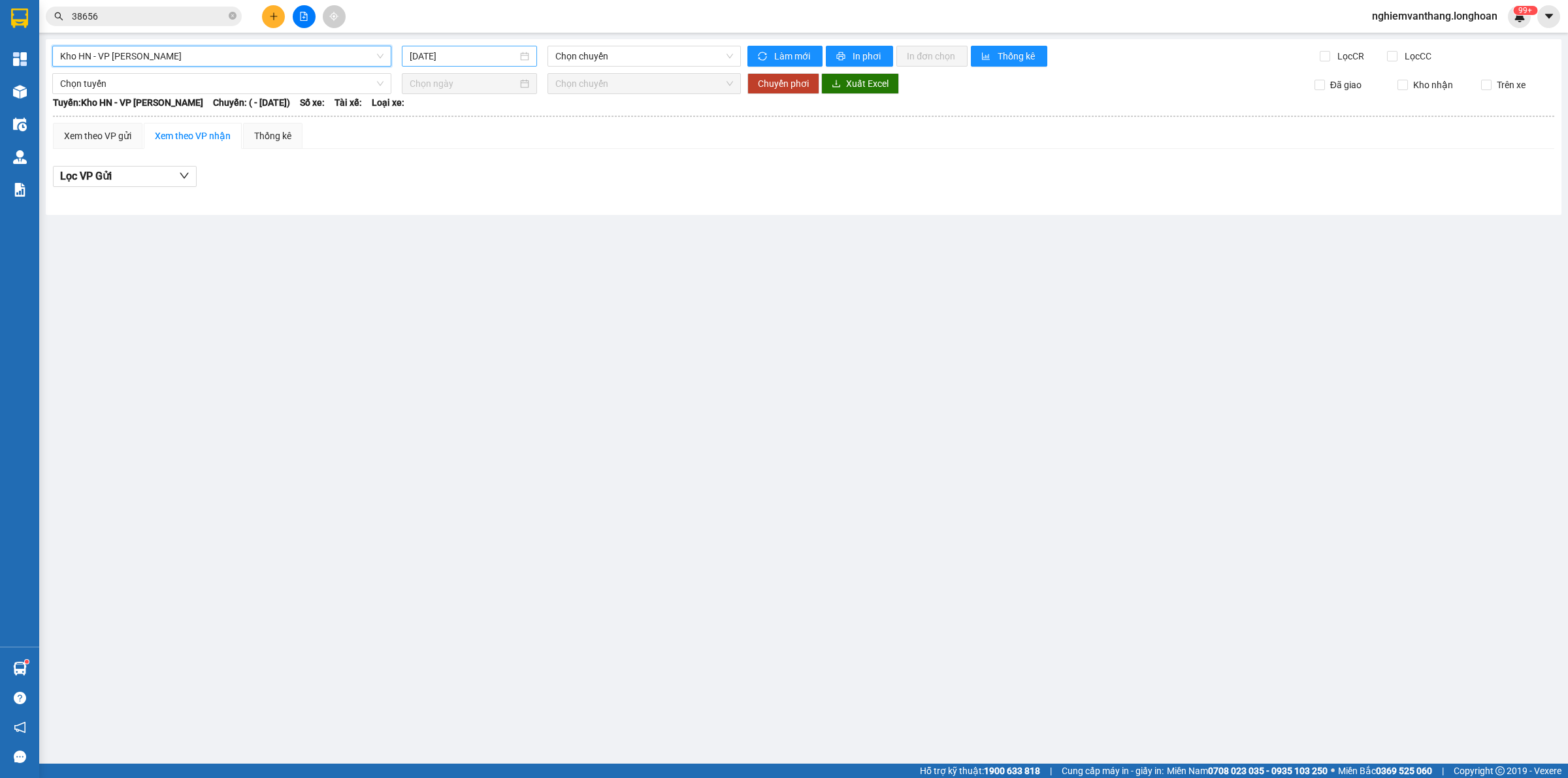
click at [475, 59] on input "[DATE]" at bounding box center [464, 56] width 108 height 14
click at [448, 164] on div "13" at bounding box center [445, 170] width 16 height 16
type input "[DATE]"
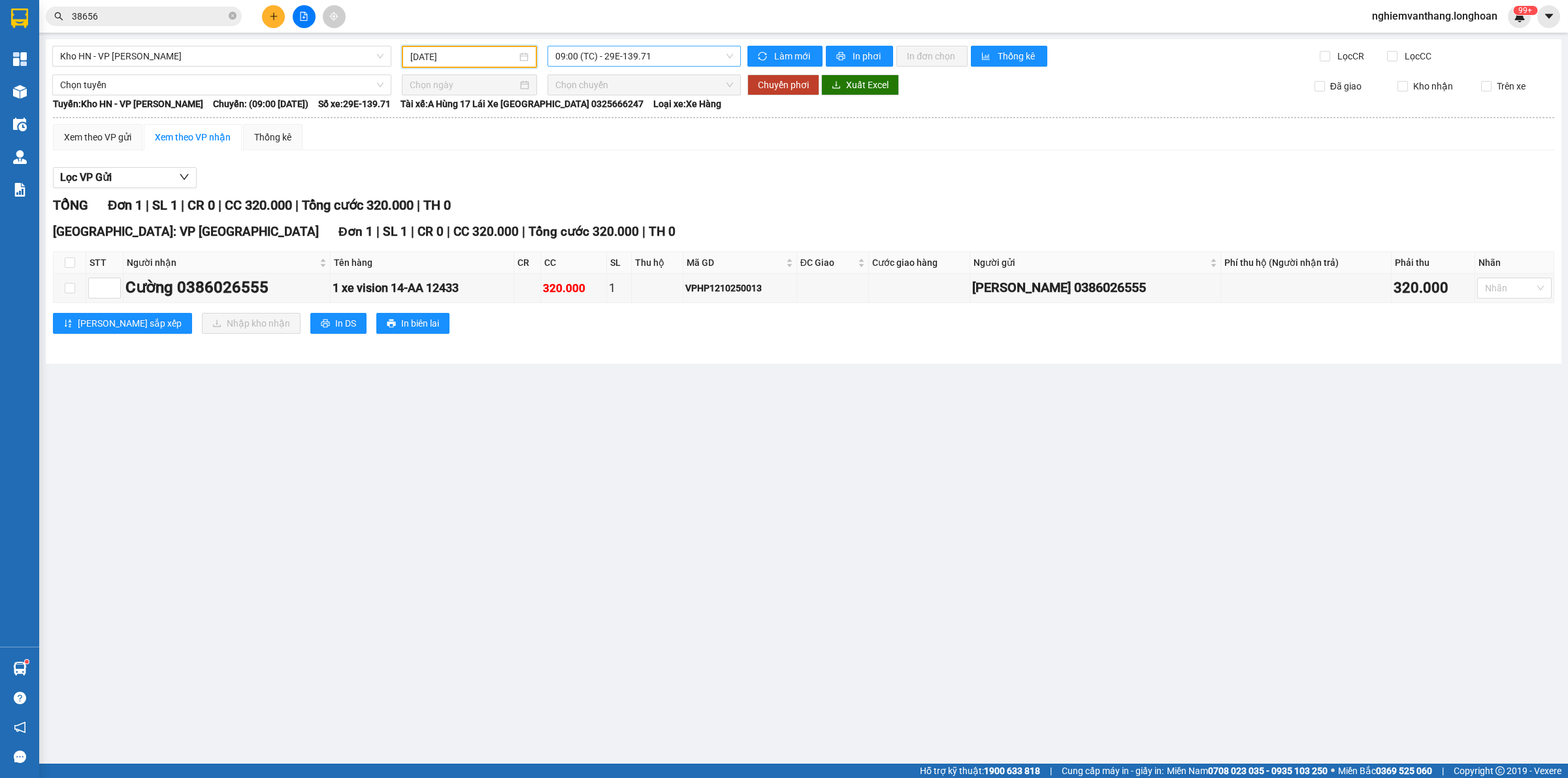
click at [589, 55] on span "09:00 (TC) - 29E-139.71" at bounding box center [644, 56] width 178 height 20
click at [566, 122] on div "15:00 (TC) - 29E-139.71" at bounding box center [606, 123] width 102 height 14
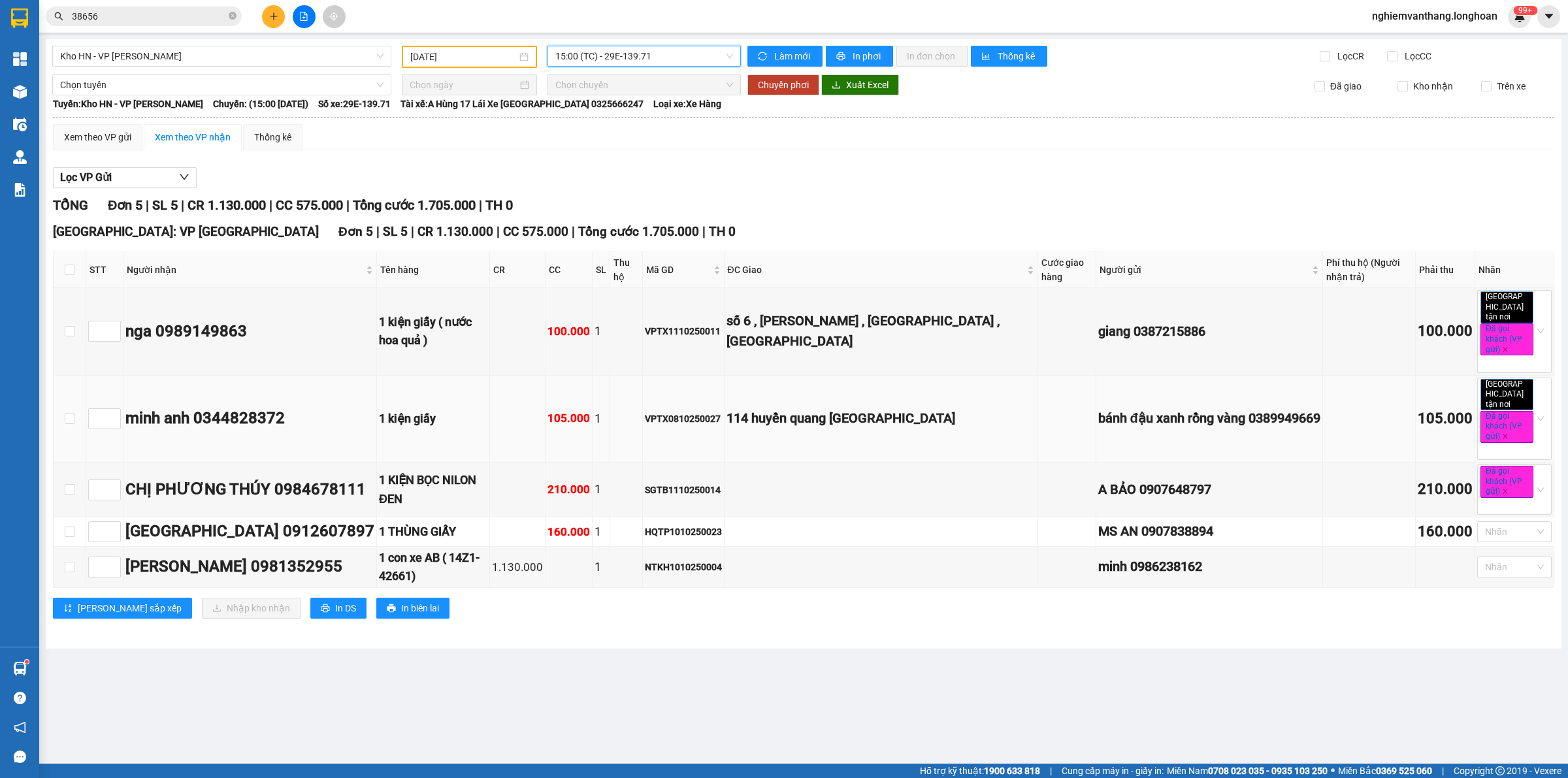
click at [690, 411] on div "VPTX0810250027" at bounding box center [683, 418] width 77 height 14
copy div "VPTX0810250027"
click at [115, 134] on div "Xem theo VP gửi" at bounding box center [98, 137] width 68 height 14
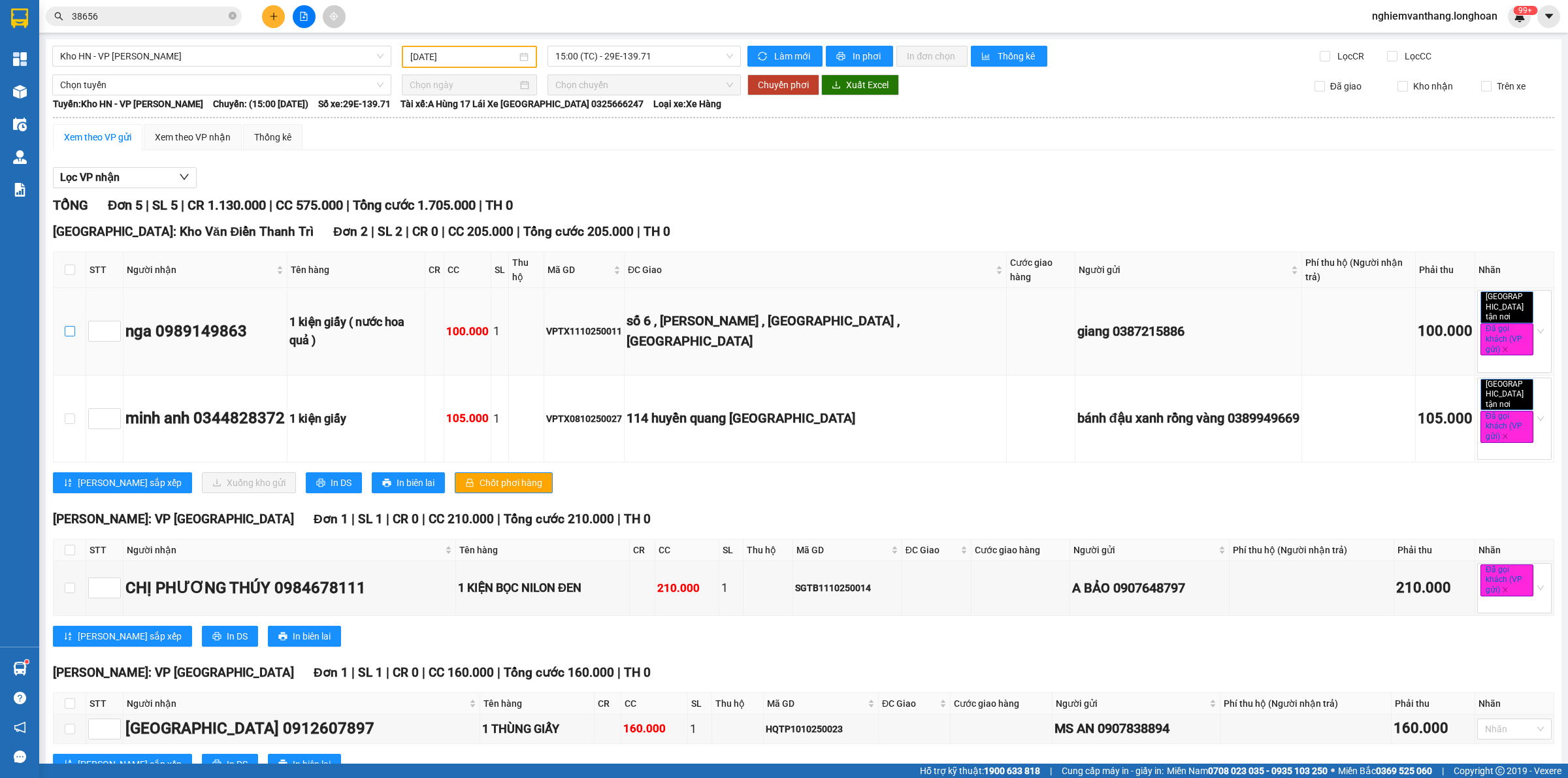
click at [70, 324] on label at bounding box center [70, 331] width 10 height 14
click at [70, 326] on input "checkbox" at bounding box center [70, 331] width 10 height 10
checkbox input "true"
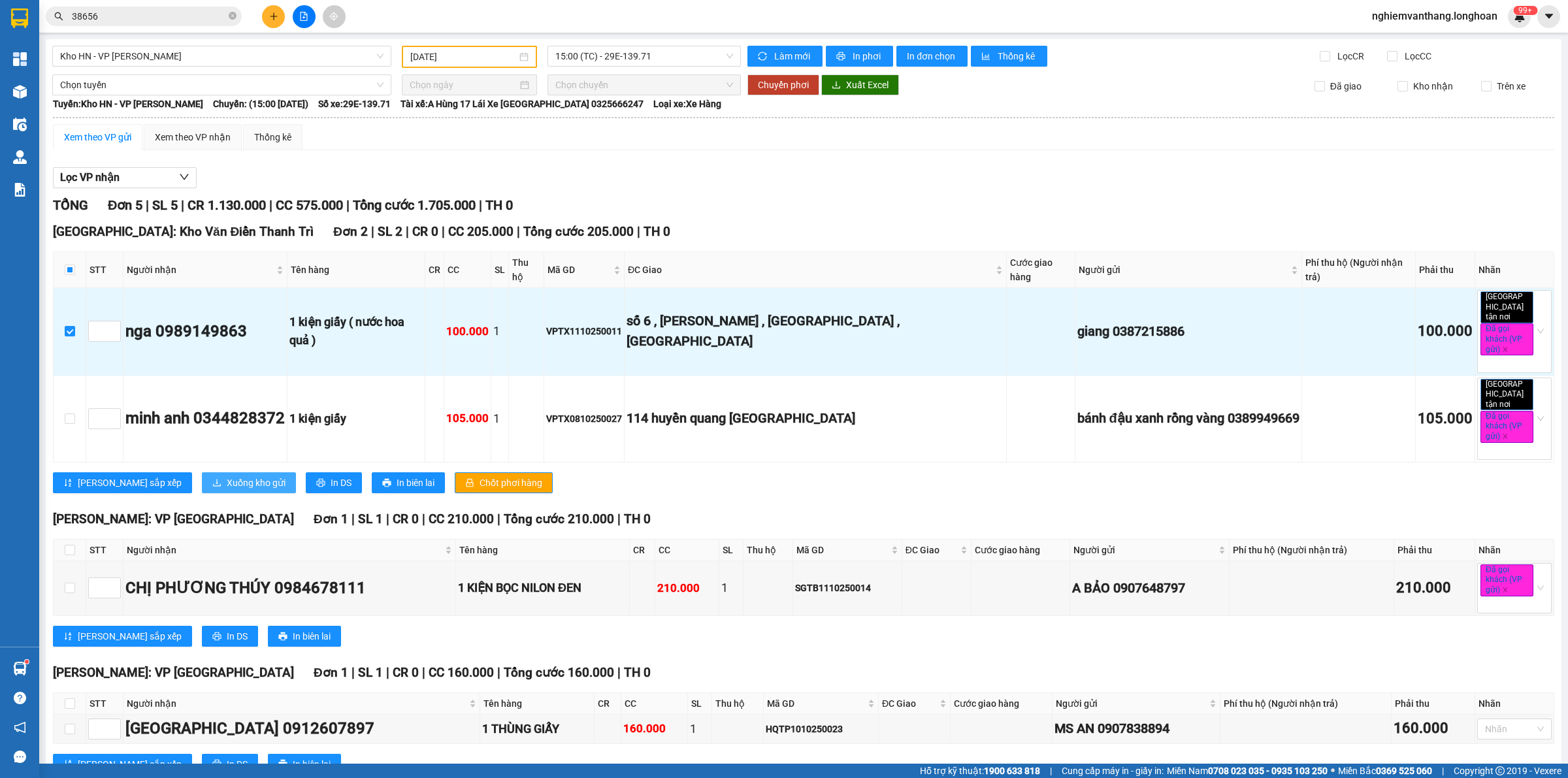
click at [226, 475] on span "Xuống kho gửi" at bounding box center [256, 482] width 59 height 14
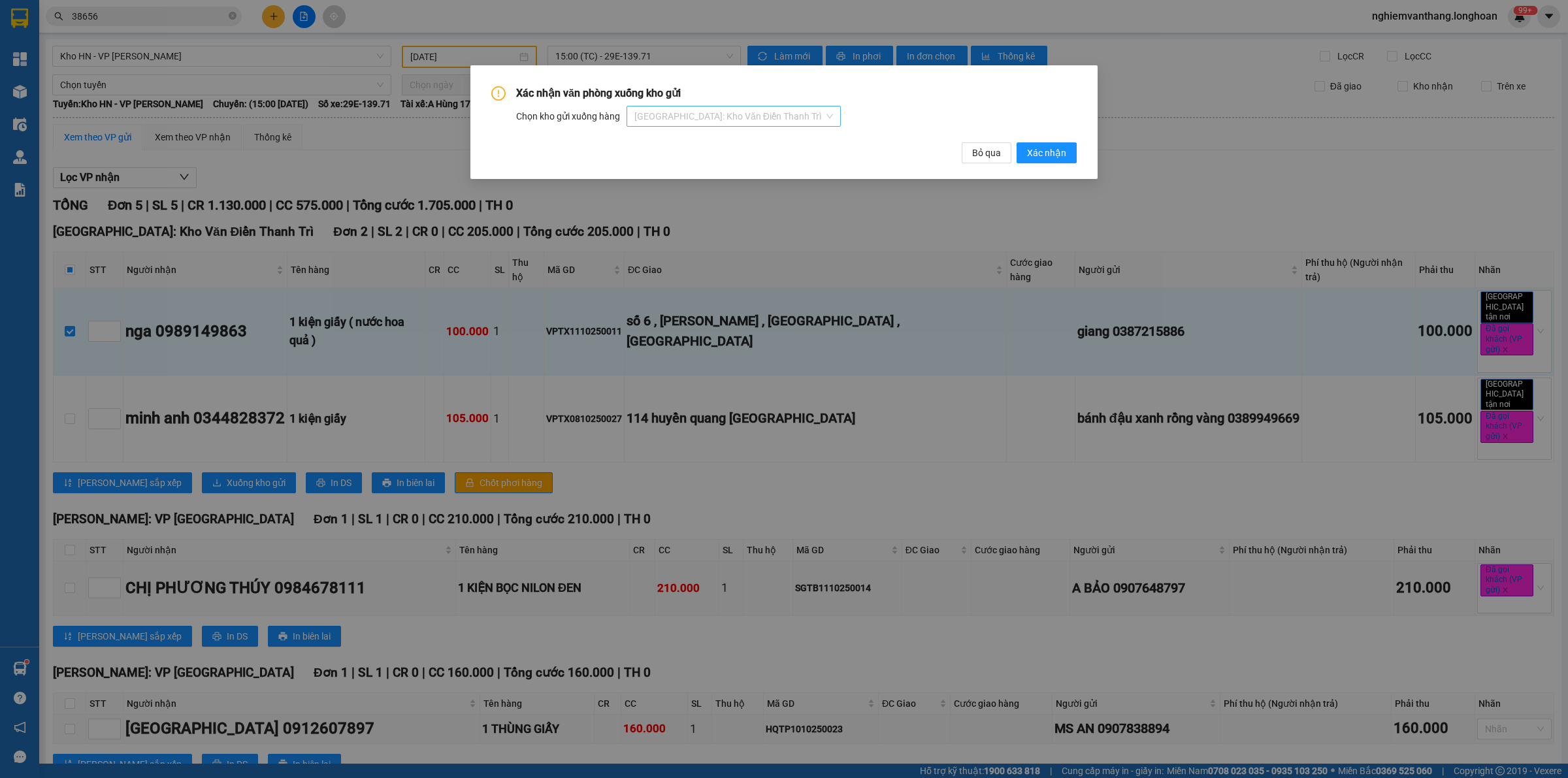
click at [743, 118] on span "[GEOGRAPHIC_DATA]: Kho Văn Điển Thanh Trì" at bounding box center [733, 116] width 198 height 20
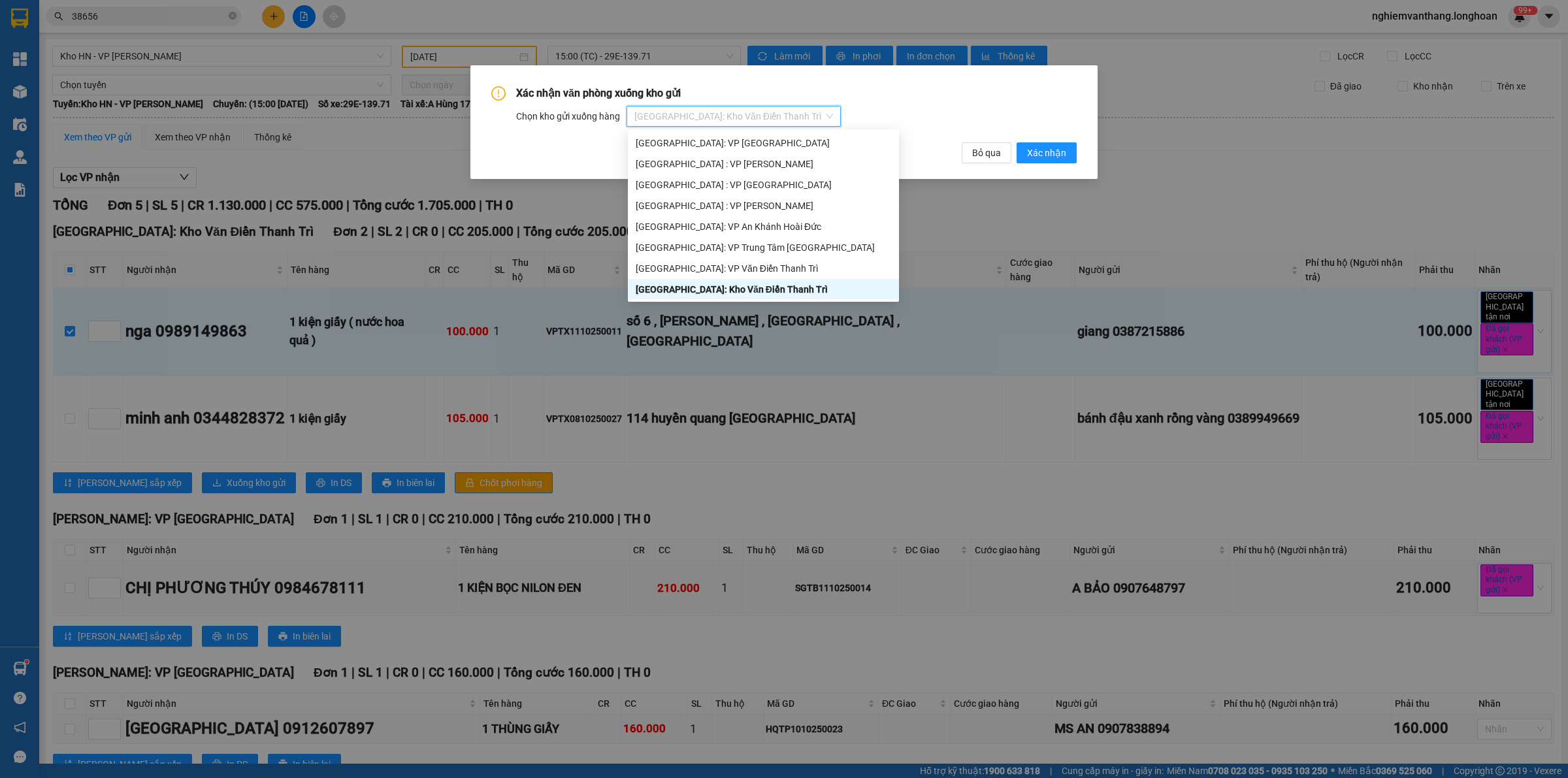
click at [726, 297] on div "[GEOGRAPHIC_DATA]: Kho Văn Điển Thanh Trì" at bounding box center [763, 289] width 271 height 21
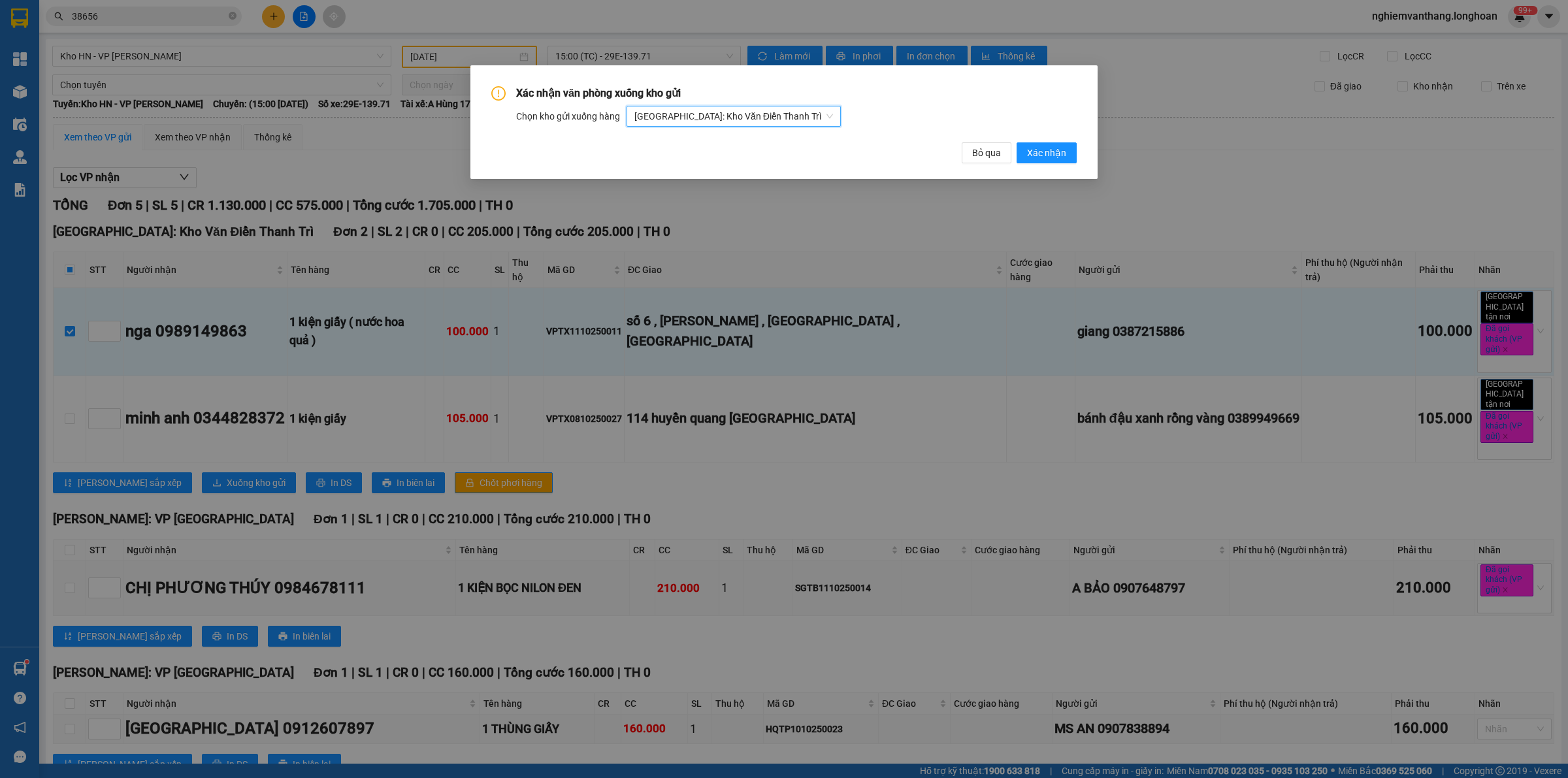
click at [1046, 137] on div "Xác nhận văn phòng xuống kho gửi Chọn kho gửi xuống hàng Hà Nội: Kho Văn Điển T…" at bounding box center [784, 124] width 585 height 77
click at [1041, 142] on div "Xác nhận văn phòng xuống kho gửi Chọn kho gửi xuống hàng Hà Nội: Kho Văn Điển T…" at bounding box center [784, 124] width 585 height 77
click at [1041, 146] on span "Xác nhận" at bounding box center [1046, 153] width 39 height 14
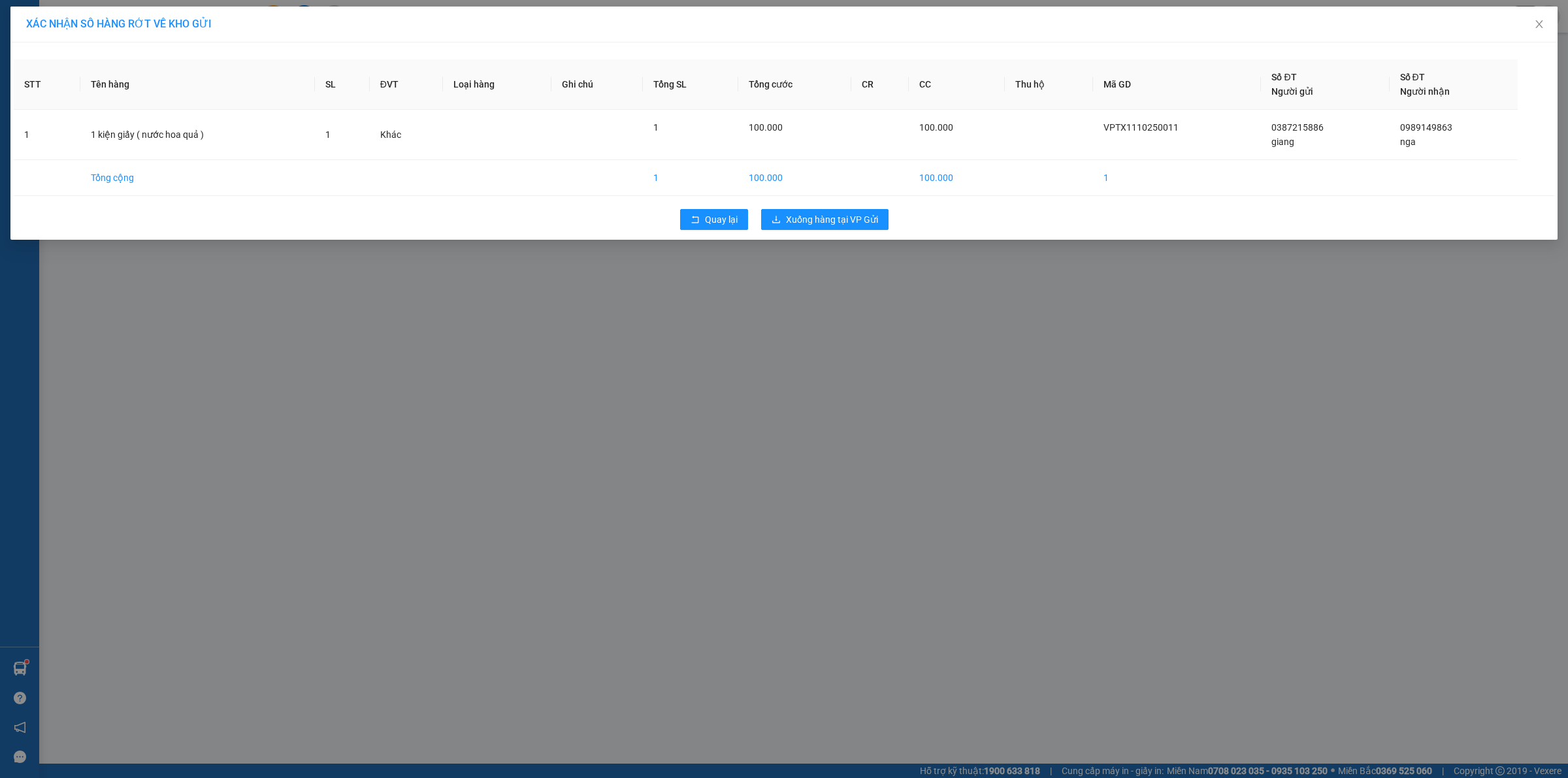
click at [795, 208] on div "Quay lại Xuống hàng tại VP Gửi" at bounding box center [784, 220] width 1540 height 34
click at [800, 211] on button "Xuống hàng tại VP Gửi" at bounding box center [825, 219] width 128 height 21
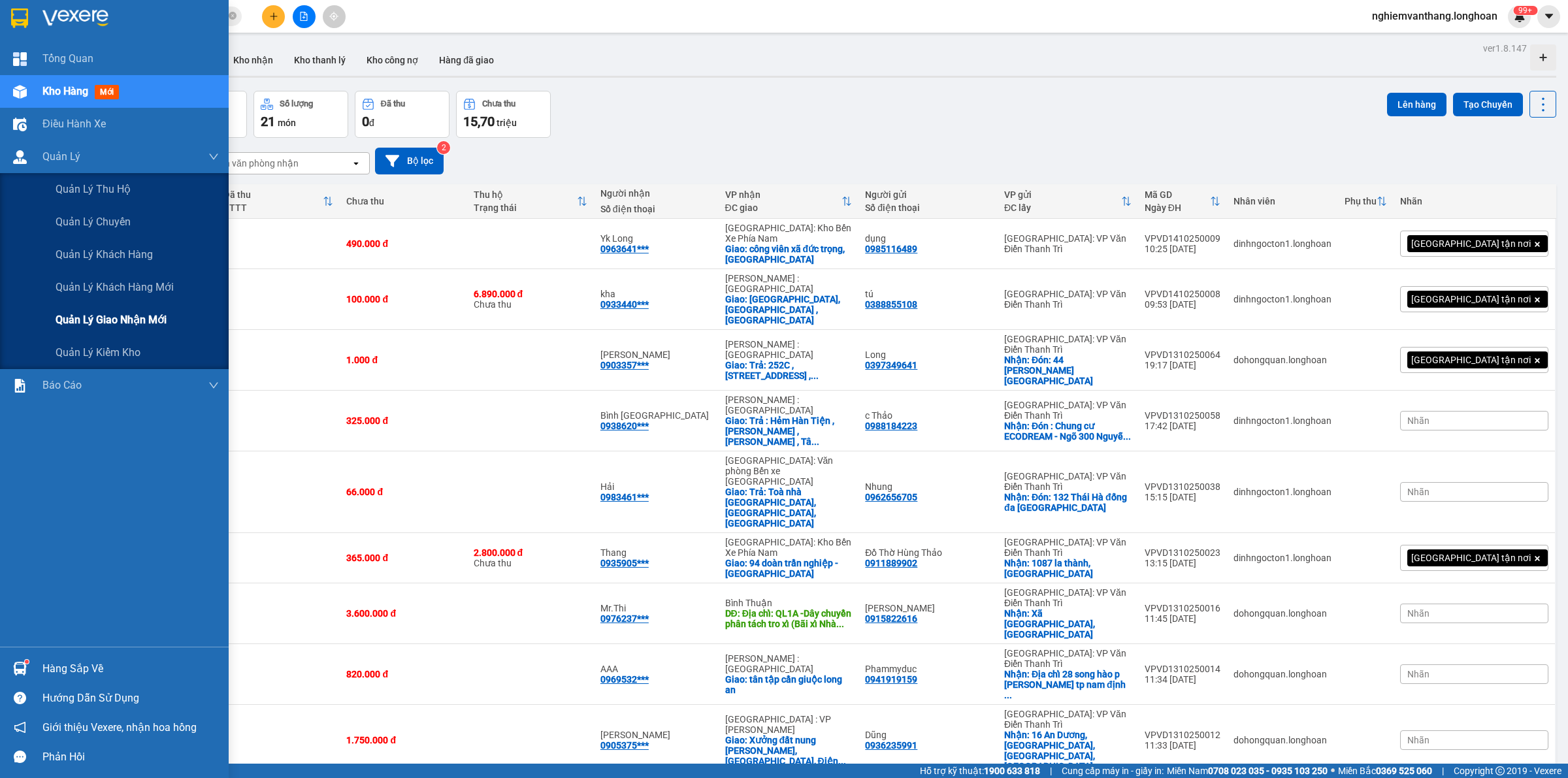
click at [93, 317] on span "Quản lý giao nhận mới" at bounding box center [110, 320] width 111 height 16
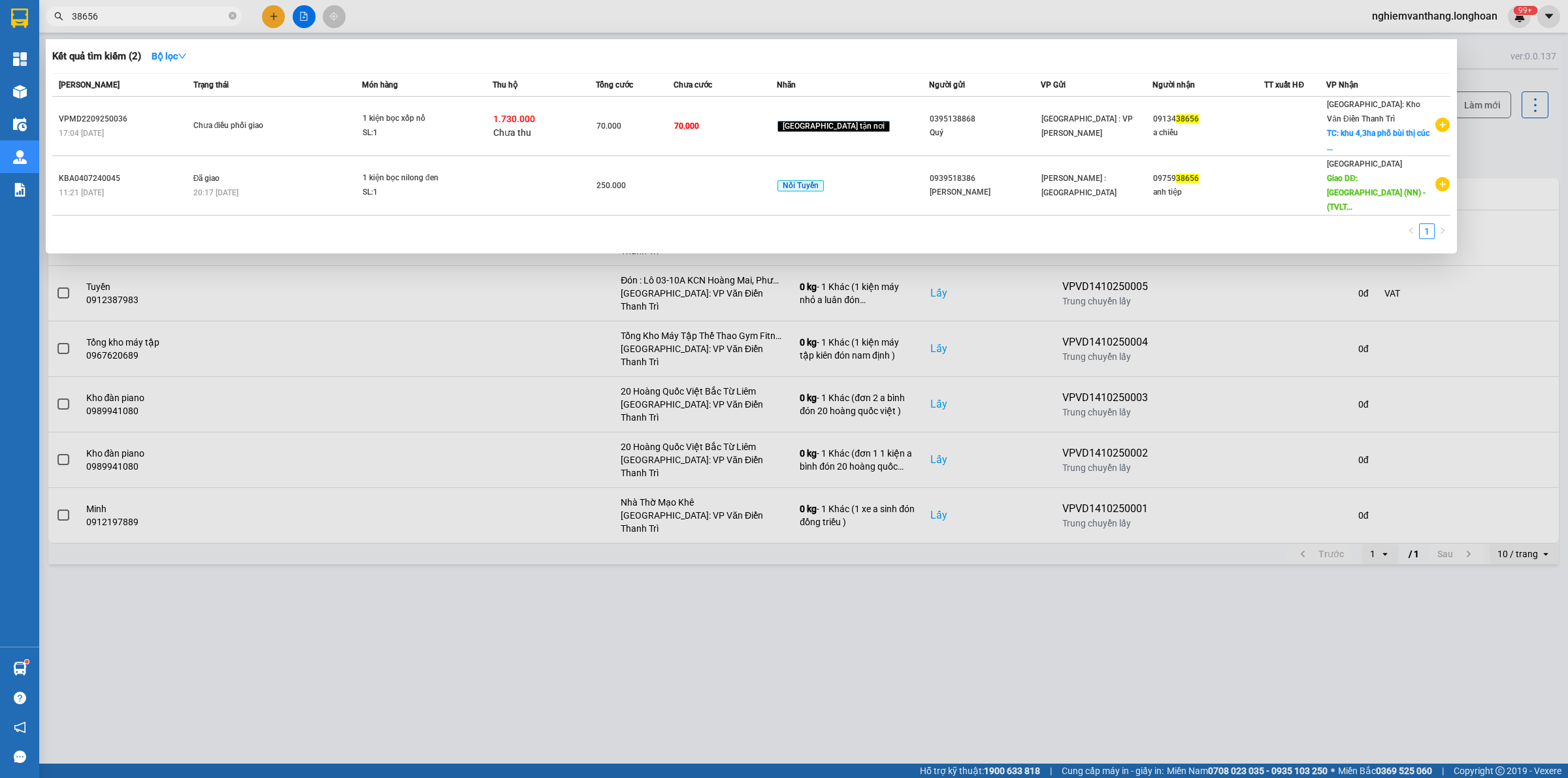
click at [101, 20] on input "38656" at bounding box center [149, 16] width 154 height 14
click at [552, 13] on div at bounding box center [784, 389] width 1568 height 778
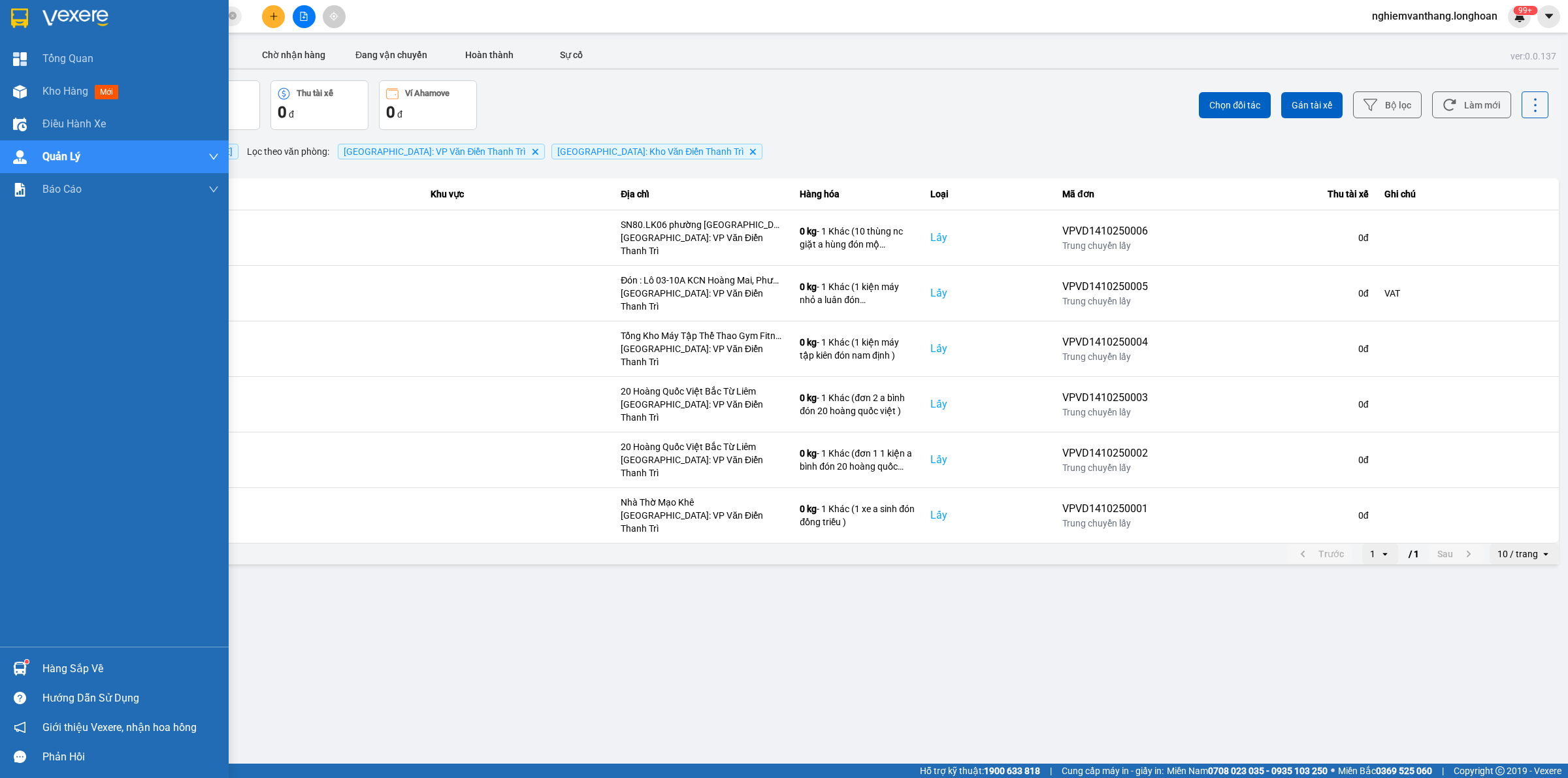
click at [20, 15] on img at bounding box center [19, 18] width 17 height 20
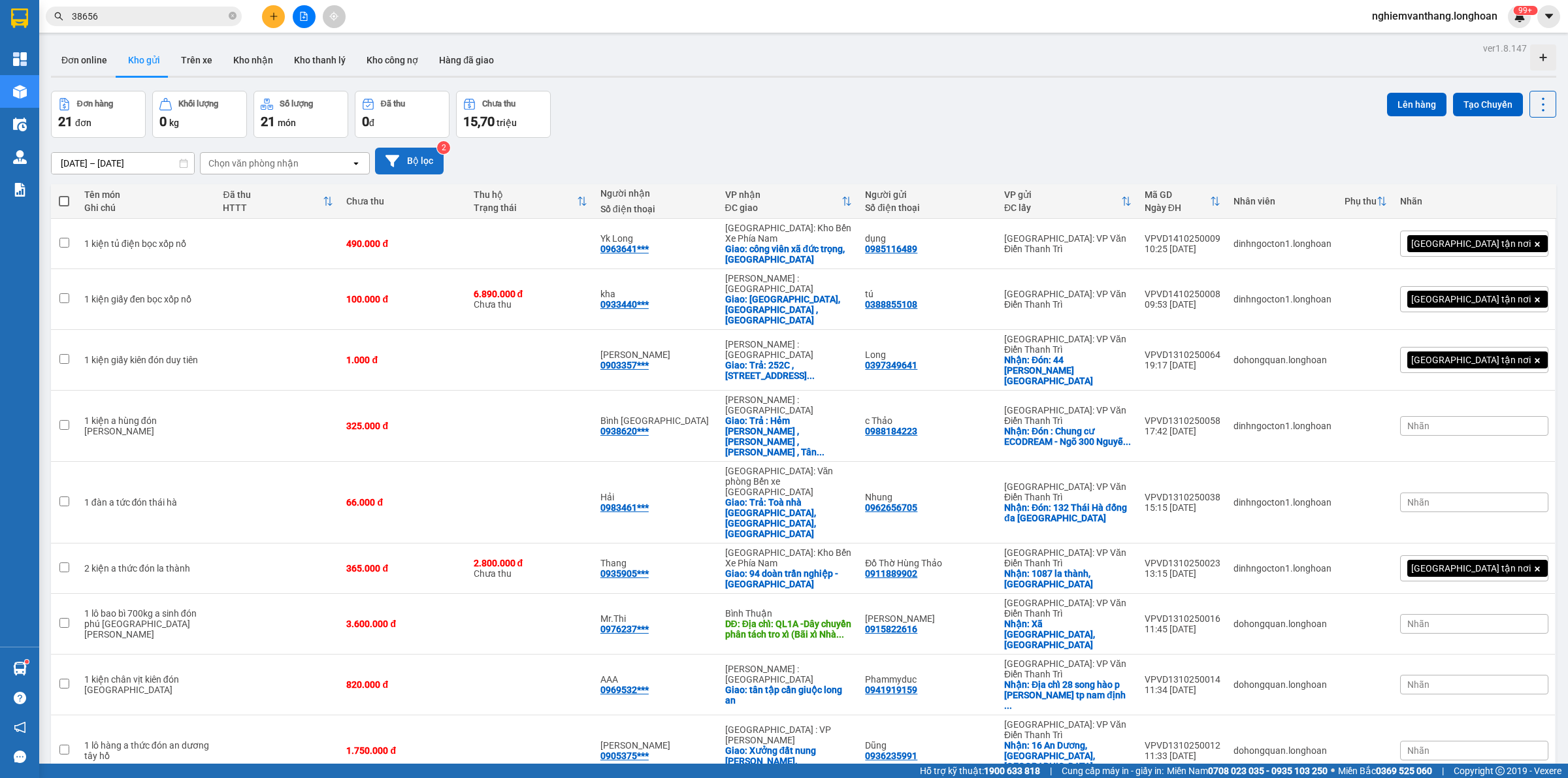
click at [398, 170] on button "Bộ lọc" at bounding box center [409, 160] width 69 height 27
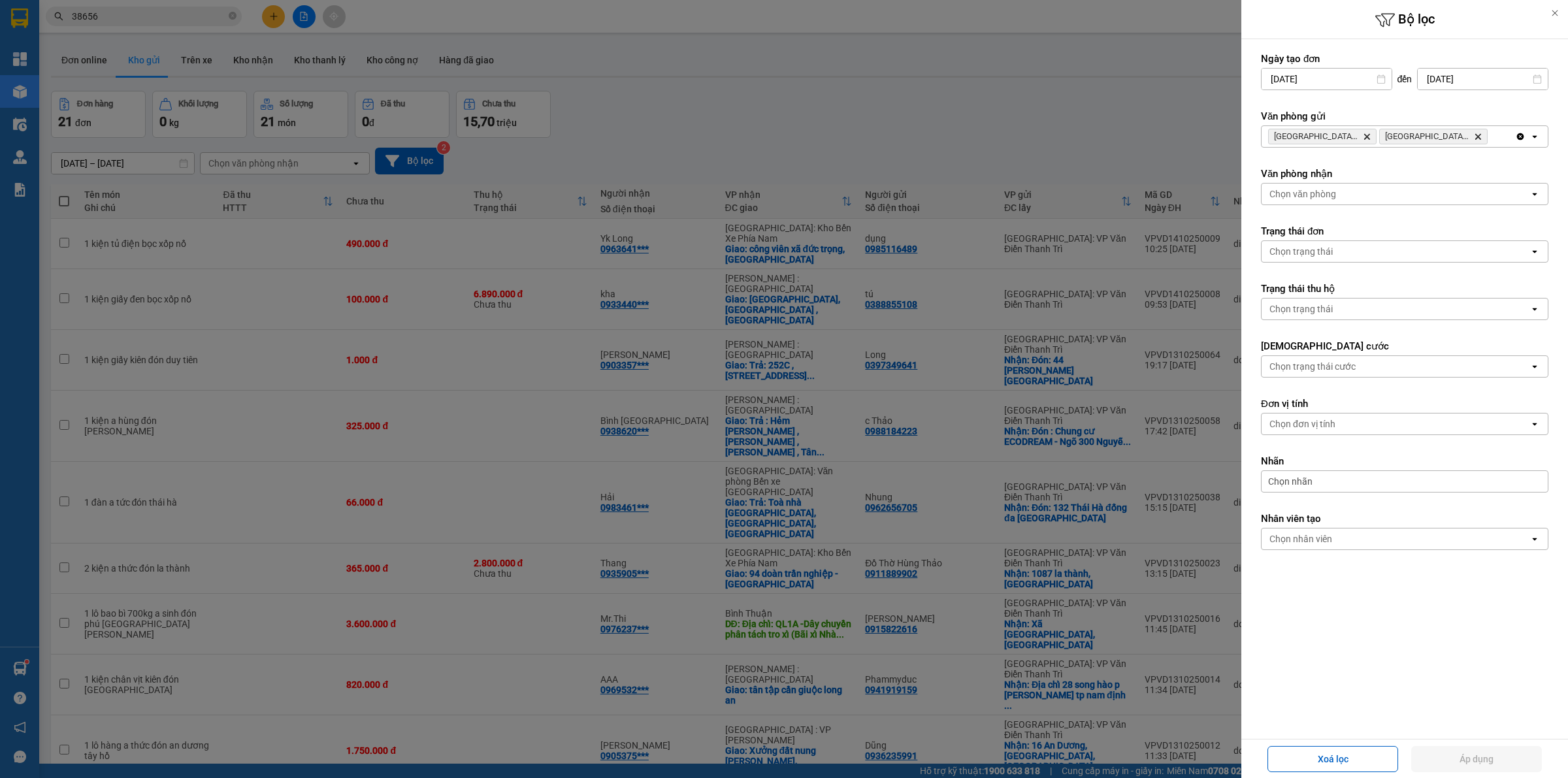
click at [1479, 135] on icon "Hà Nội: VP Văn Điển Thanh Trì, close by backspace" at bounding box center [1478, 136] width 6 height 6
click at [1460, 762] on button "Áp dụng" at bounding box center [1477, 759] width 131 height 26
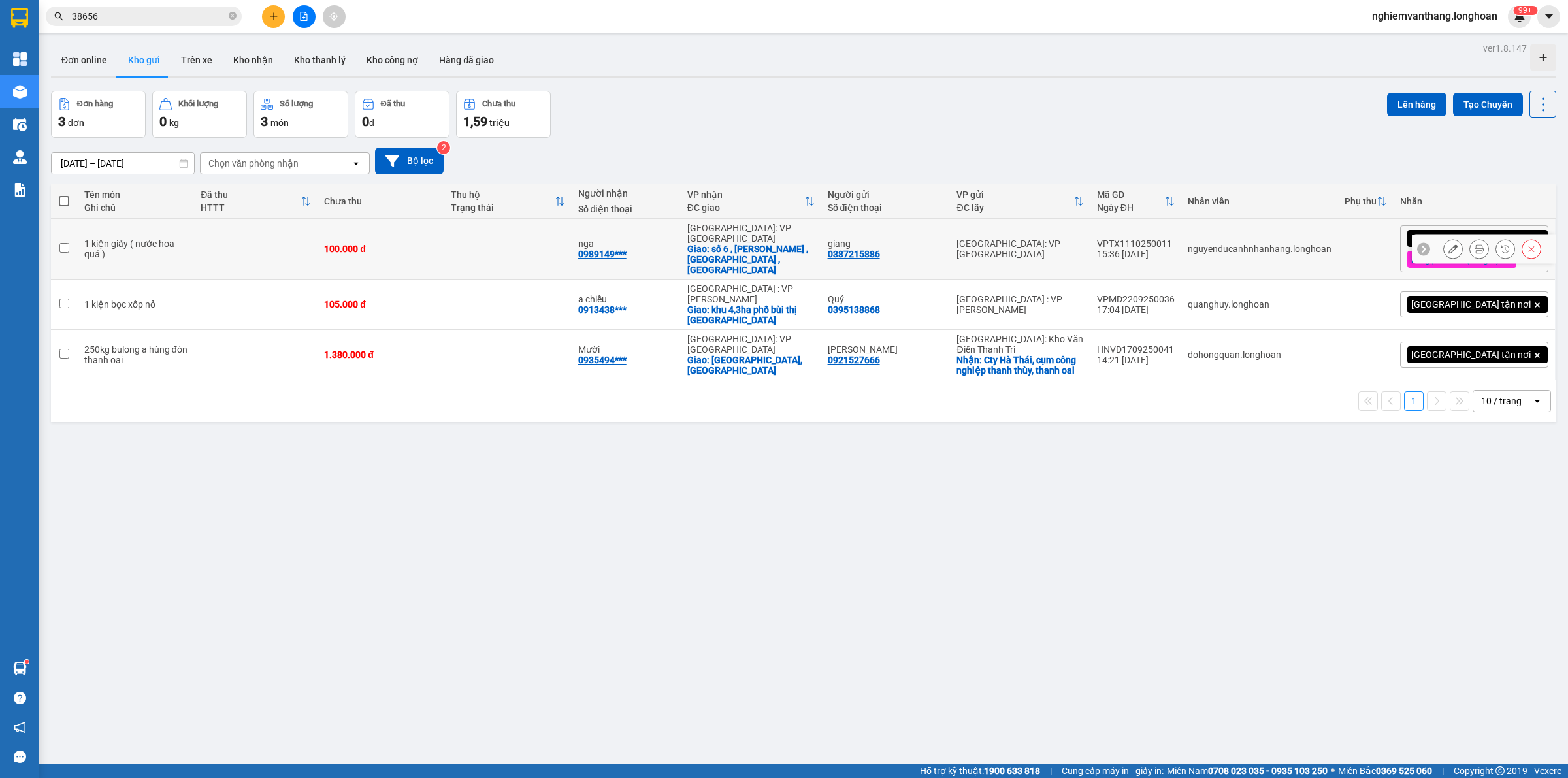
click at [1448, 244] on icon at bounding box center [1452, 248] width 9 height 9
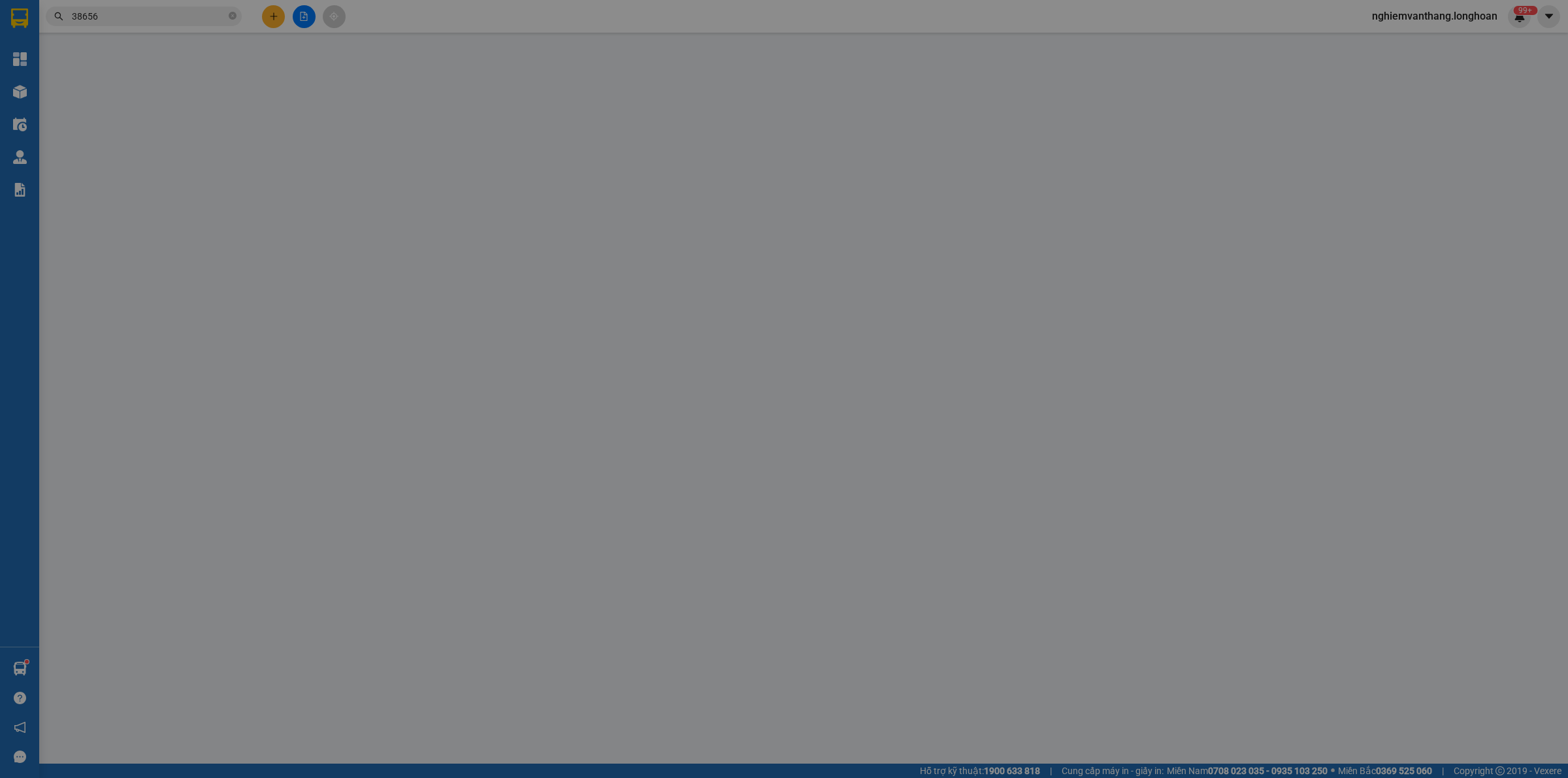
type input "0387215886"
type input "giang"
type input "0989149863"
type input "nga"
checkbox input "true"
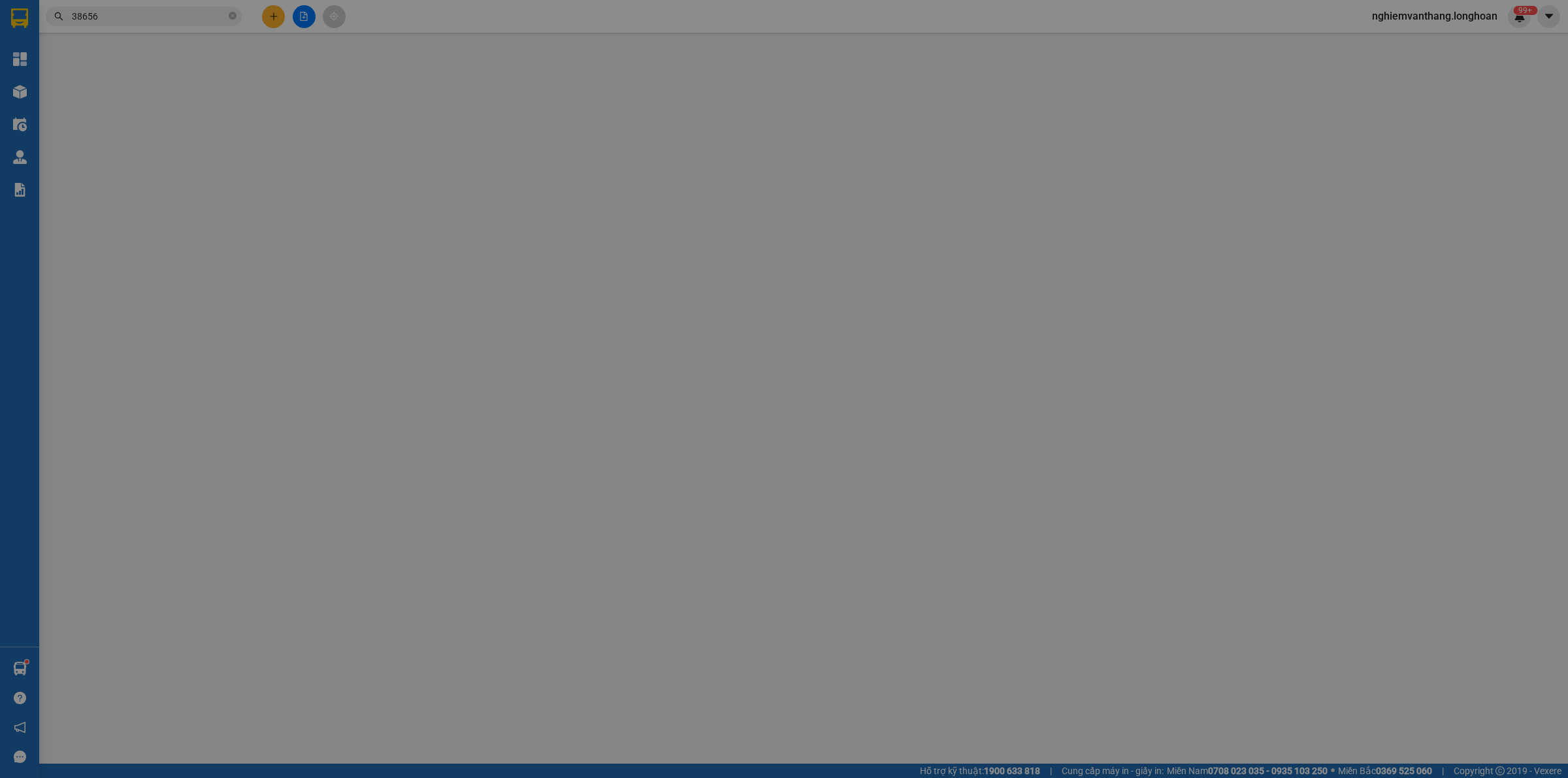
type input "số 6 , trần quốc toản , p kinh bắc , tp bắc ninh"
type input "nhận nguyên kiện bể vỡ không đền"
type input "0"
type input "100.000"
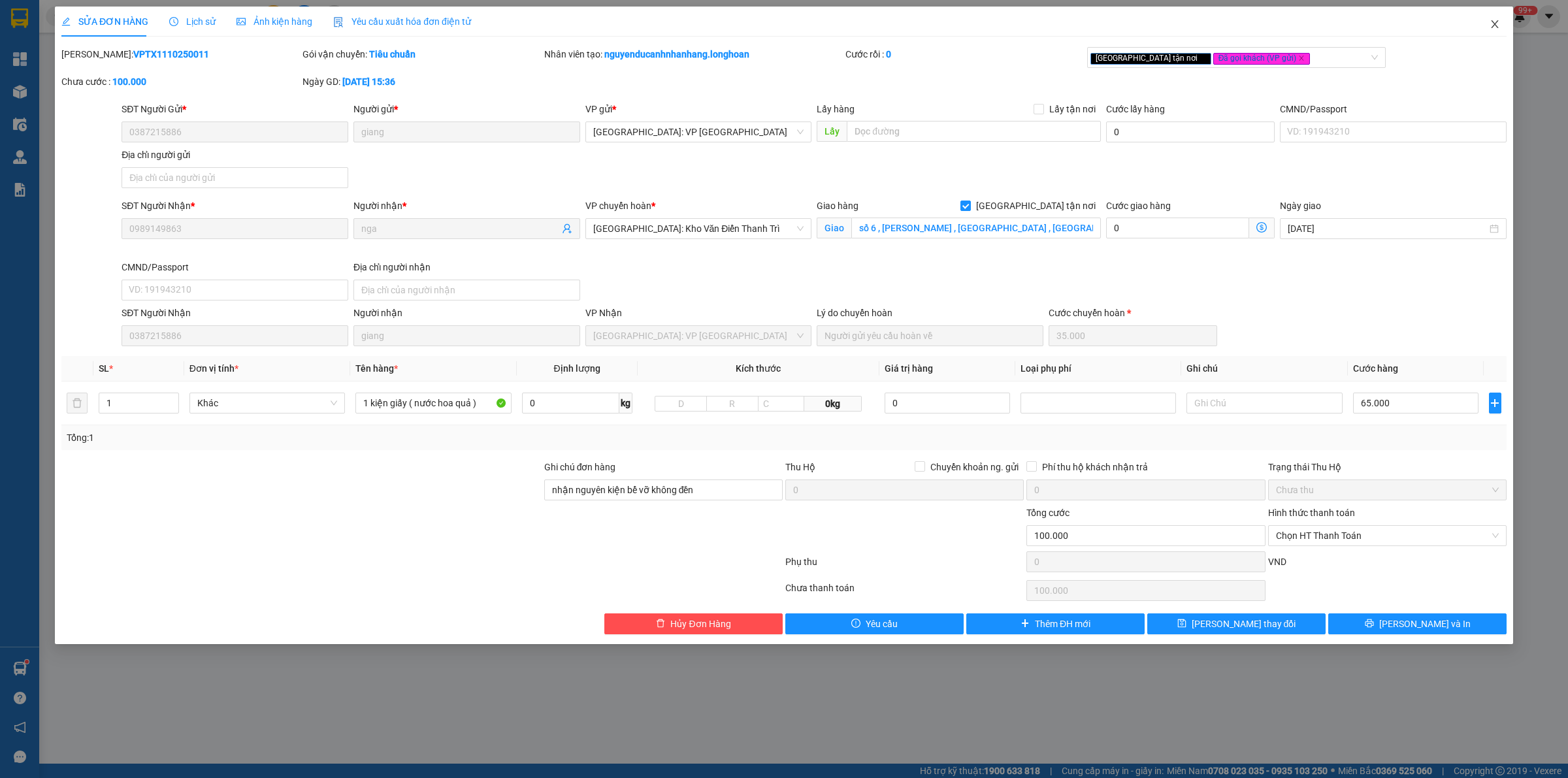
click at [1497, 30] on span "Close" at bounding box center [1495, 25] width 37 height 37
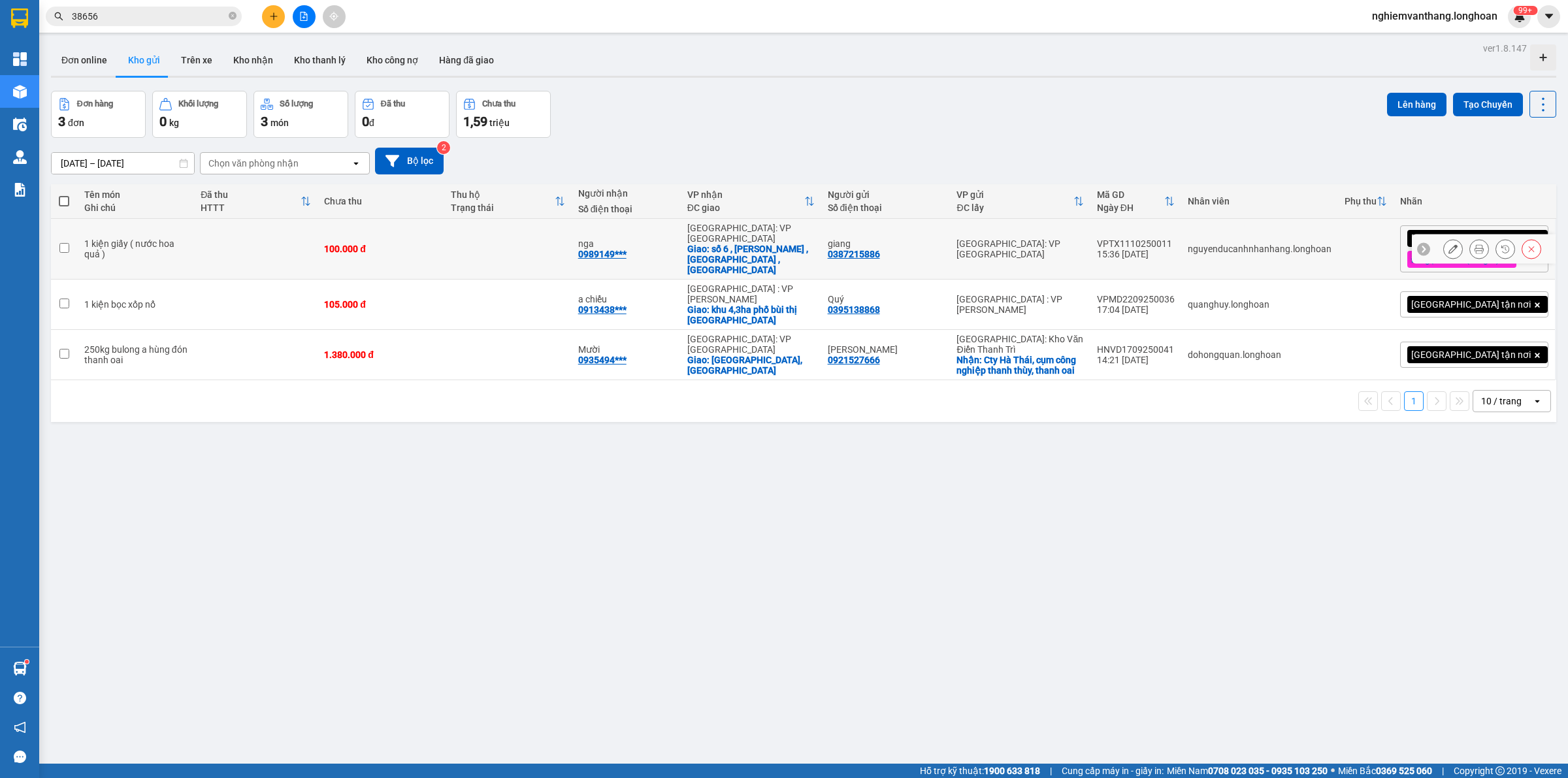
click at [477, 245] on td at bounding box center [507, 249] width 127 height 61
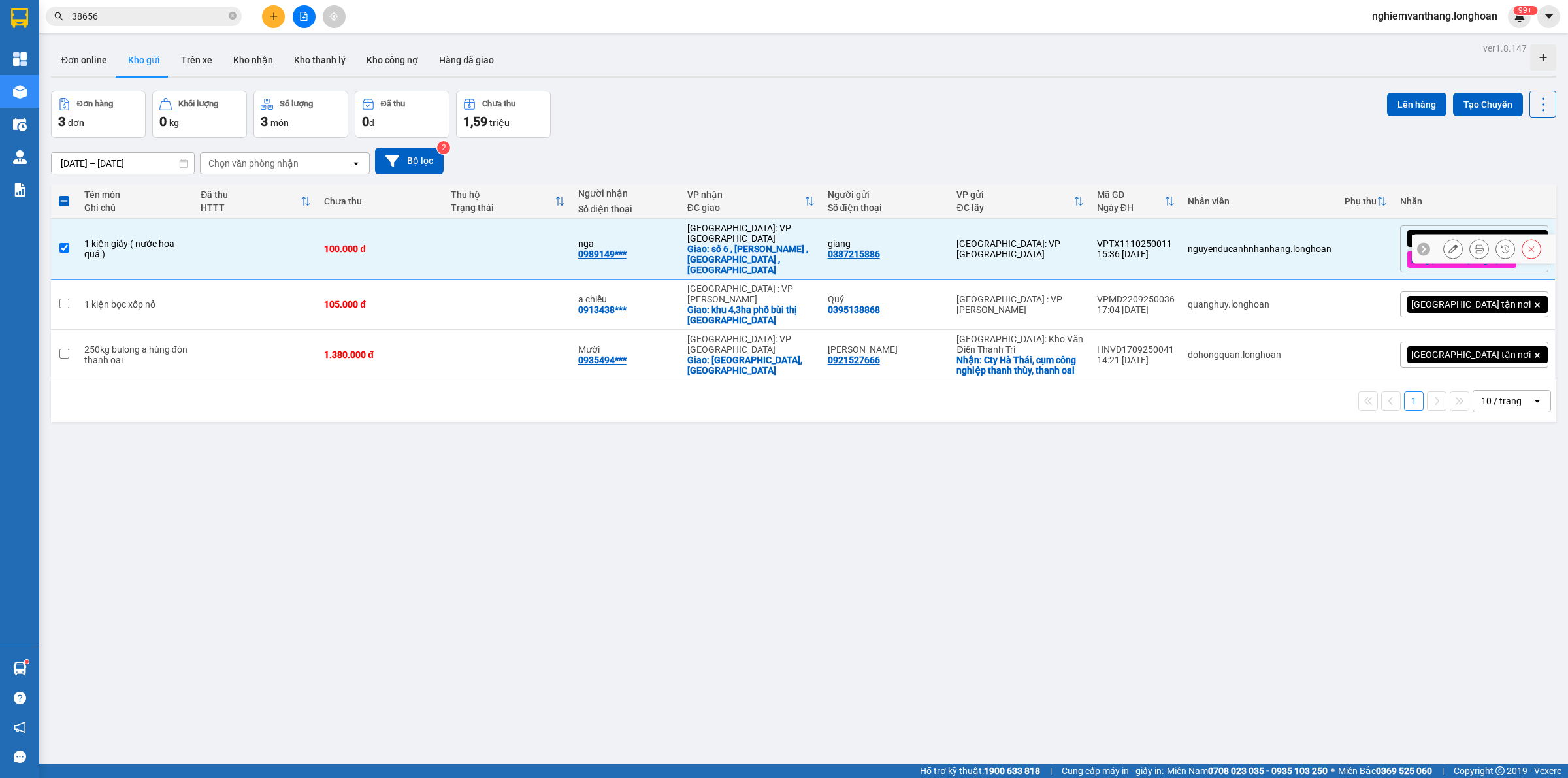
click at [486, 243] on td at bounding box center [507, 249] width 127 height 61
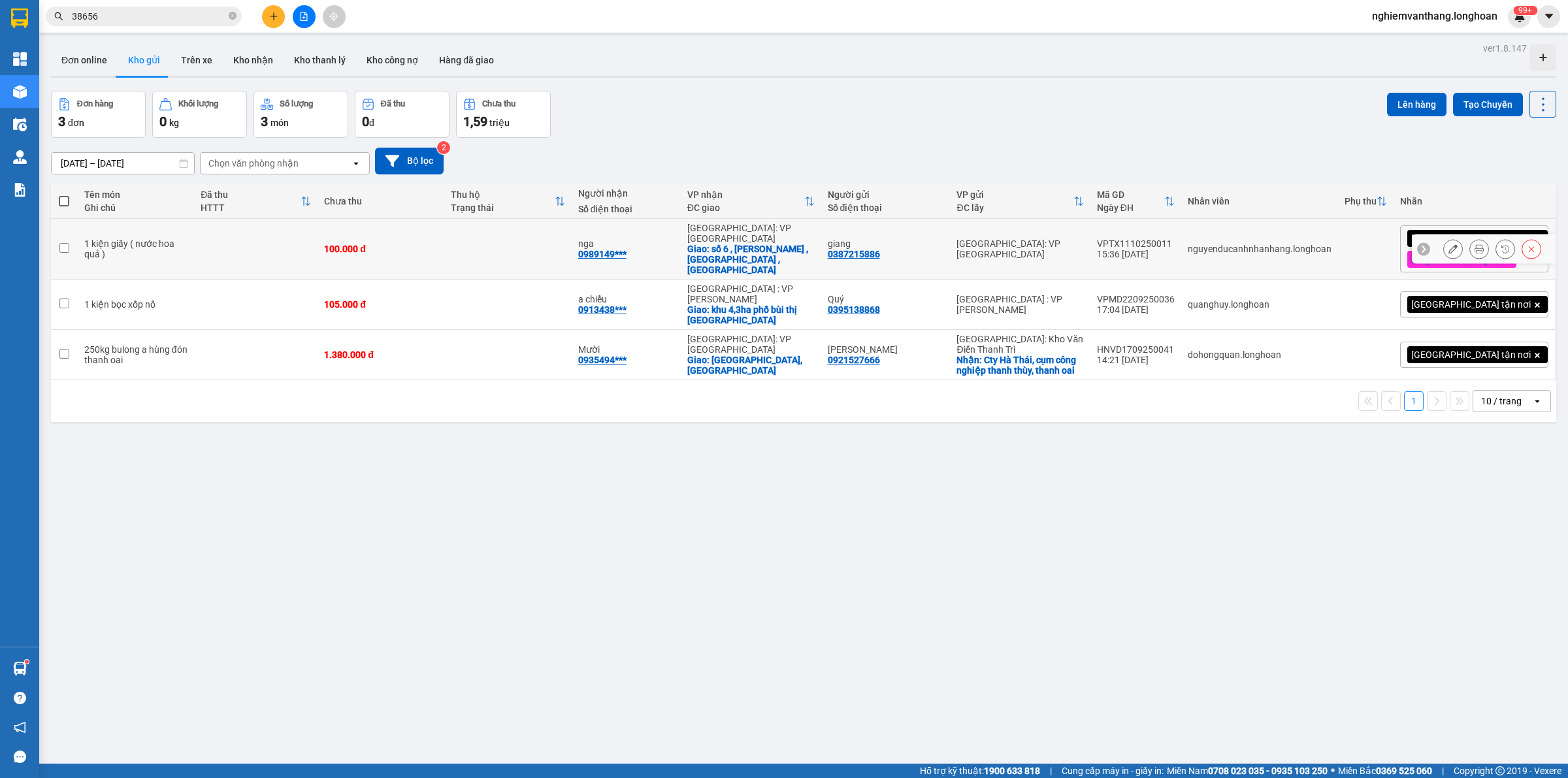
click at [486, 243] on td at bounding box center [507, 249] width 127 height 61
checkbox input "true"
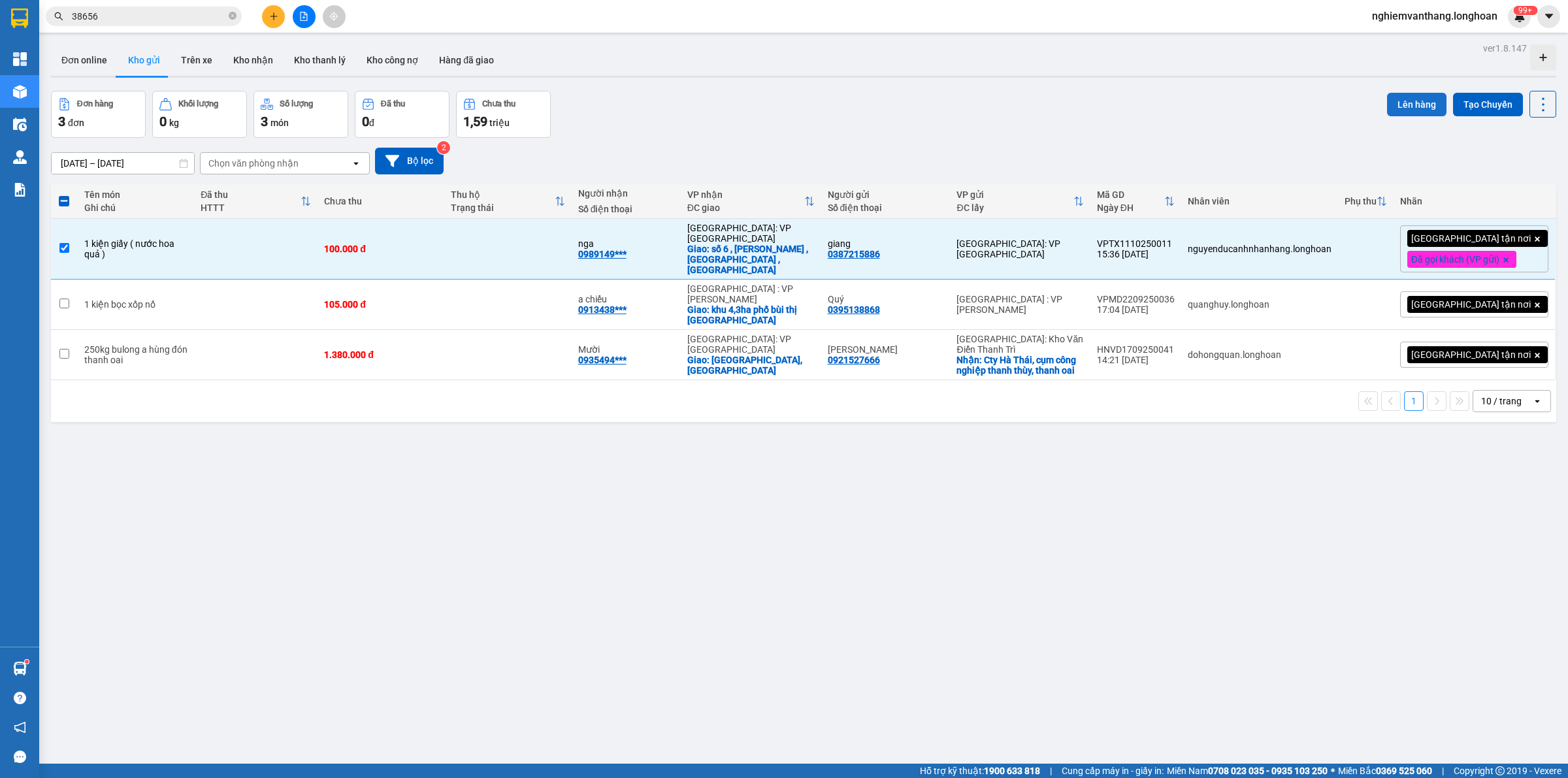
click at [1400, 106] on button "Lên hàng" at bounding box center [1416, 104] width 59 height 23
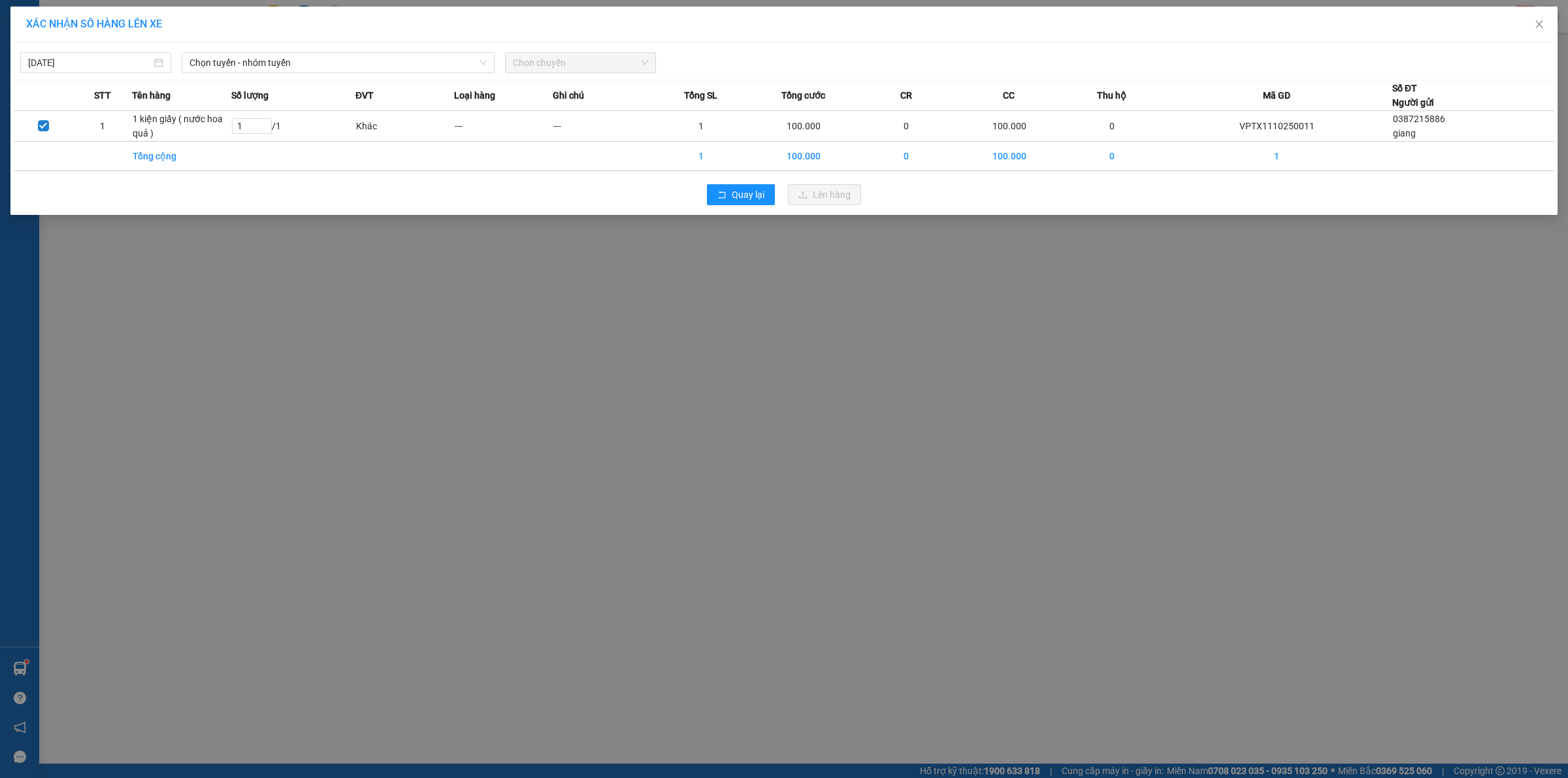
click at [99, 50] on div "14/10/2025 Chọn tuyến - nhóm tuyến Chọn chuyến" at bounding box center [784, 59] width 1540 height 27
click at [101, 65] on body "Kết quả tìm kiếm ( 2 ) Bộ lọc Mã ĐH Trạng thái Món hàng Thu hộ Tổng cước Chưa c…" at bounding box center [784, 389] width 1568 height 778
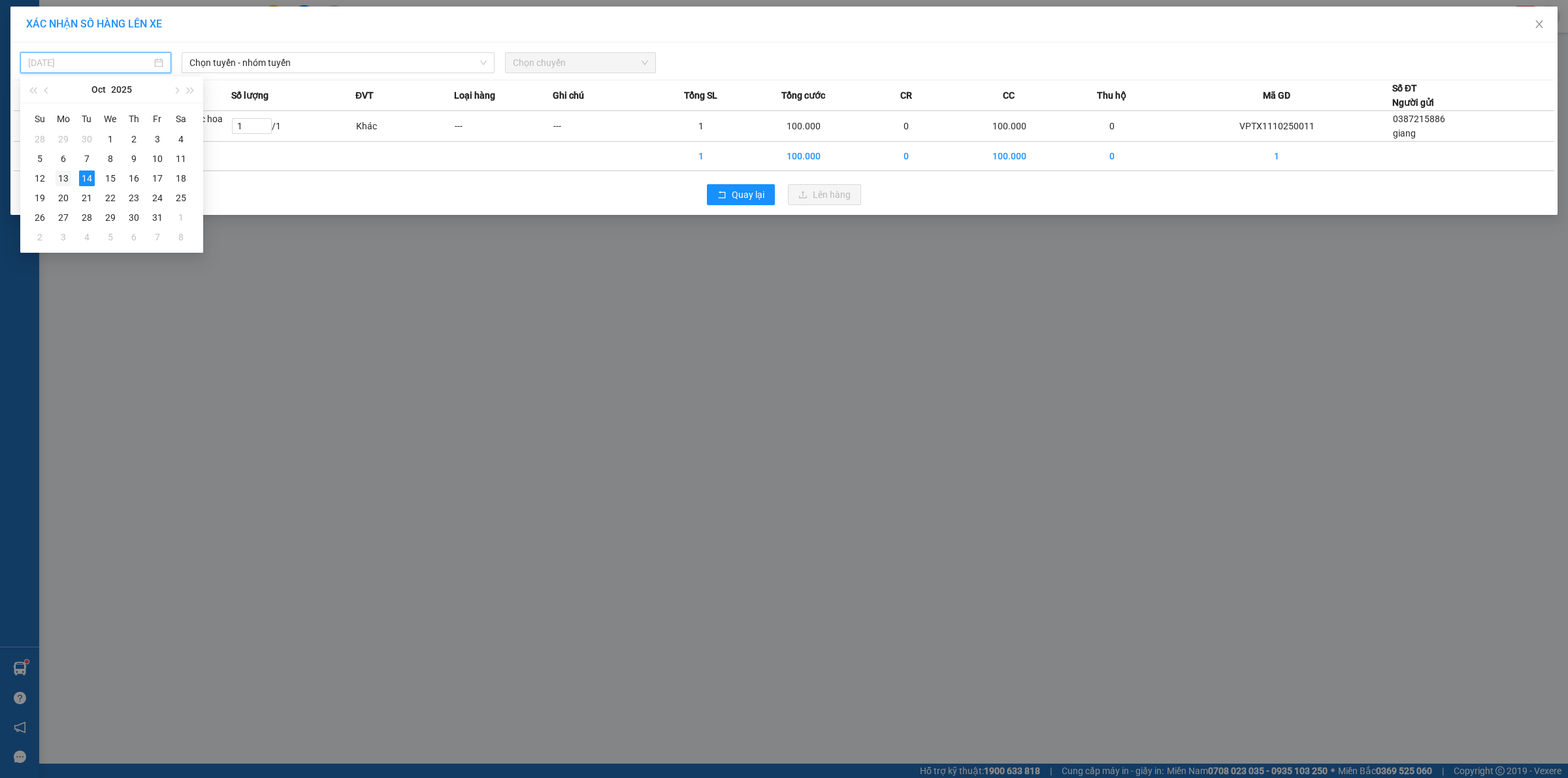
click at [67, 178] on div "13" at bounding box center [63, 178] width 16 height 16
type input "[DATE]"
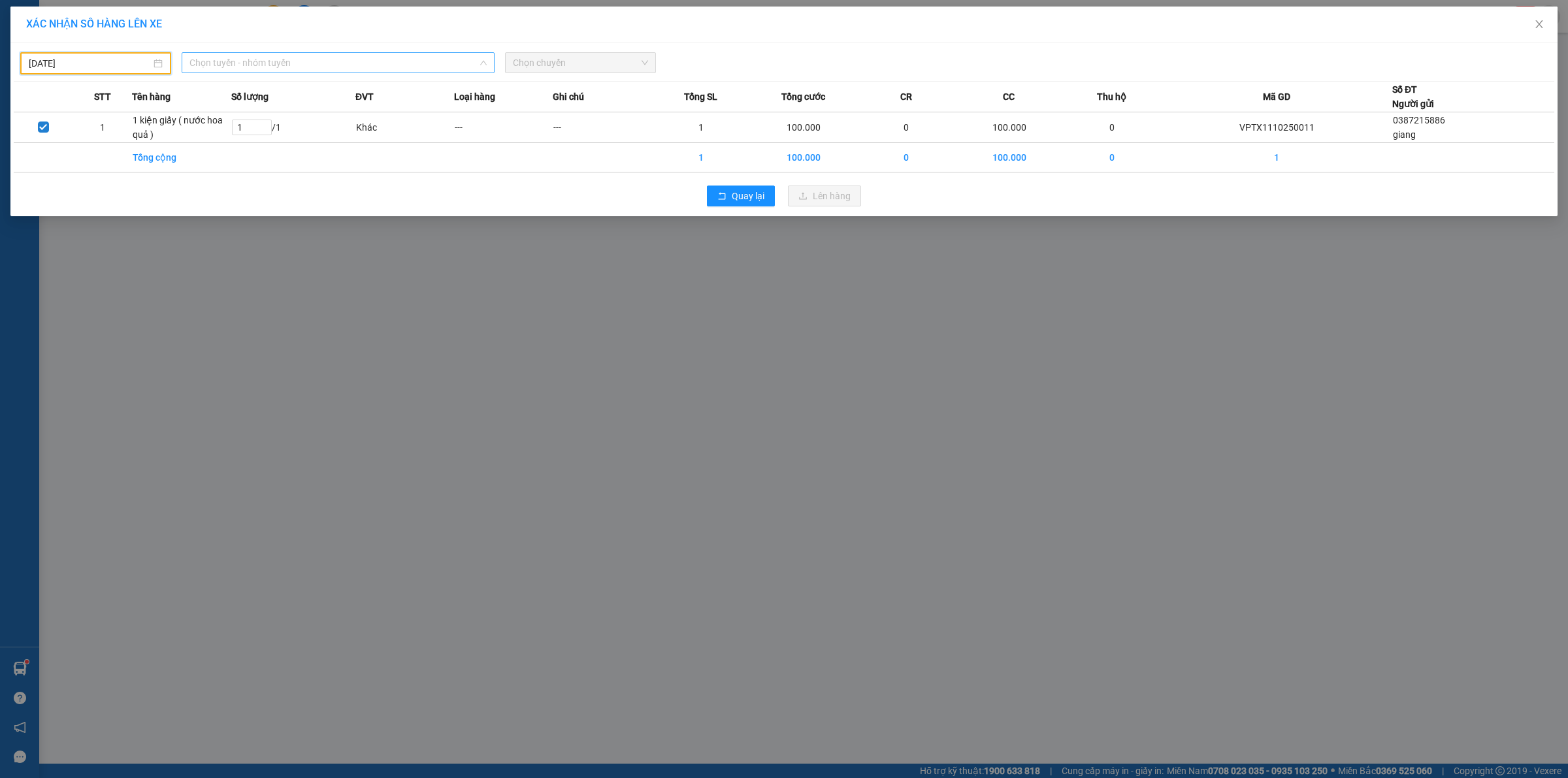
click at [320, 54] on span "Chọn tuyến - nhóm tuyến" at bounding box center [338, 63] width 297 height 20
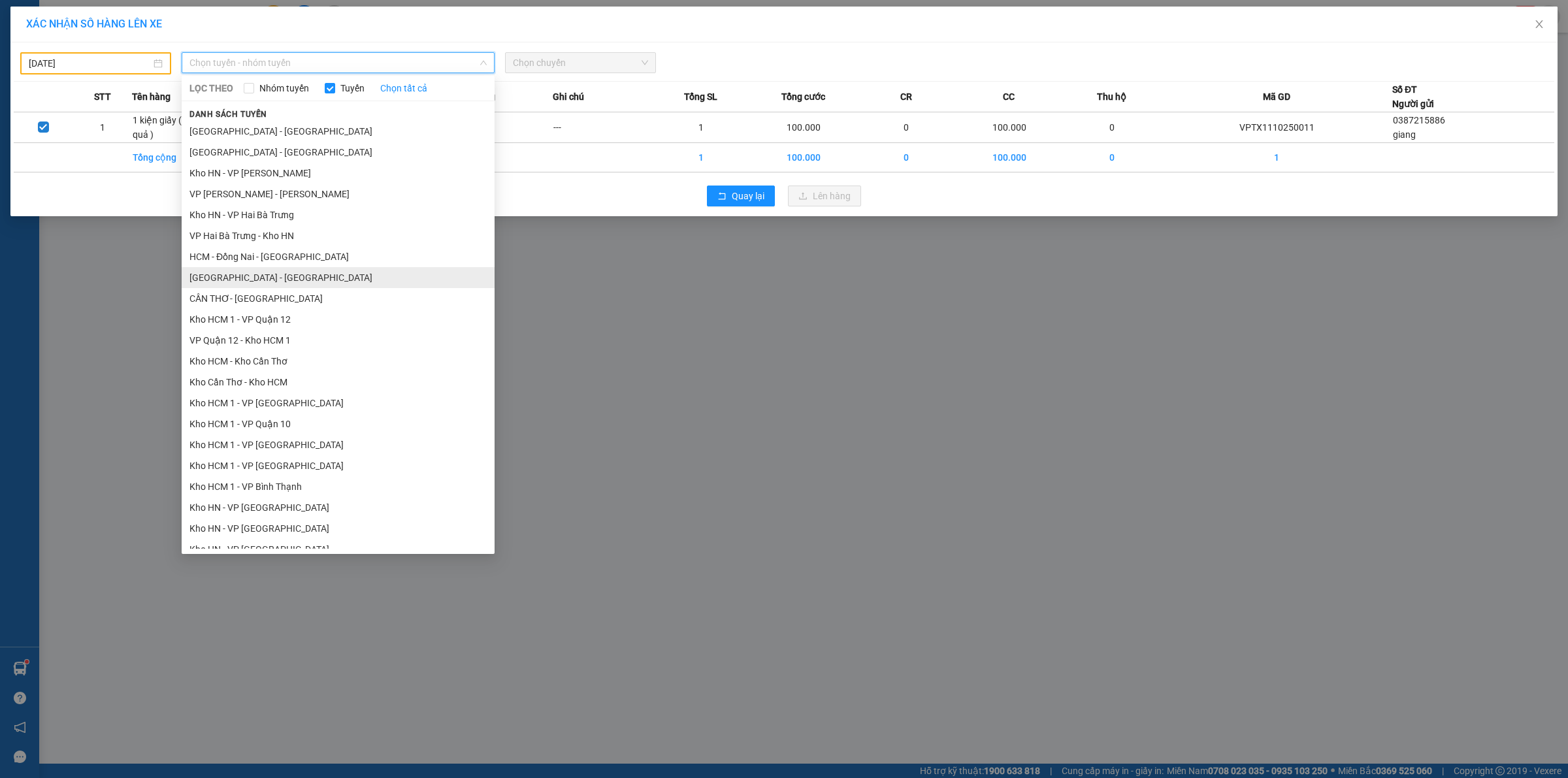
scroll to position [245, 0]
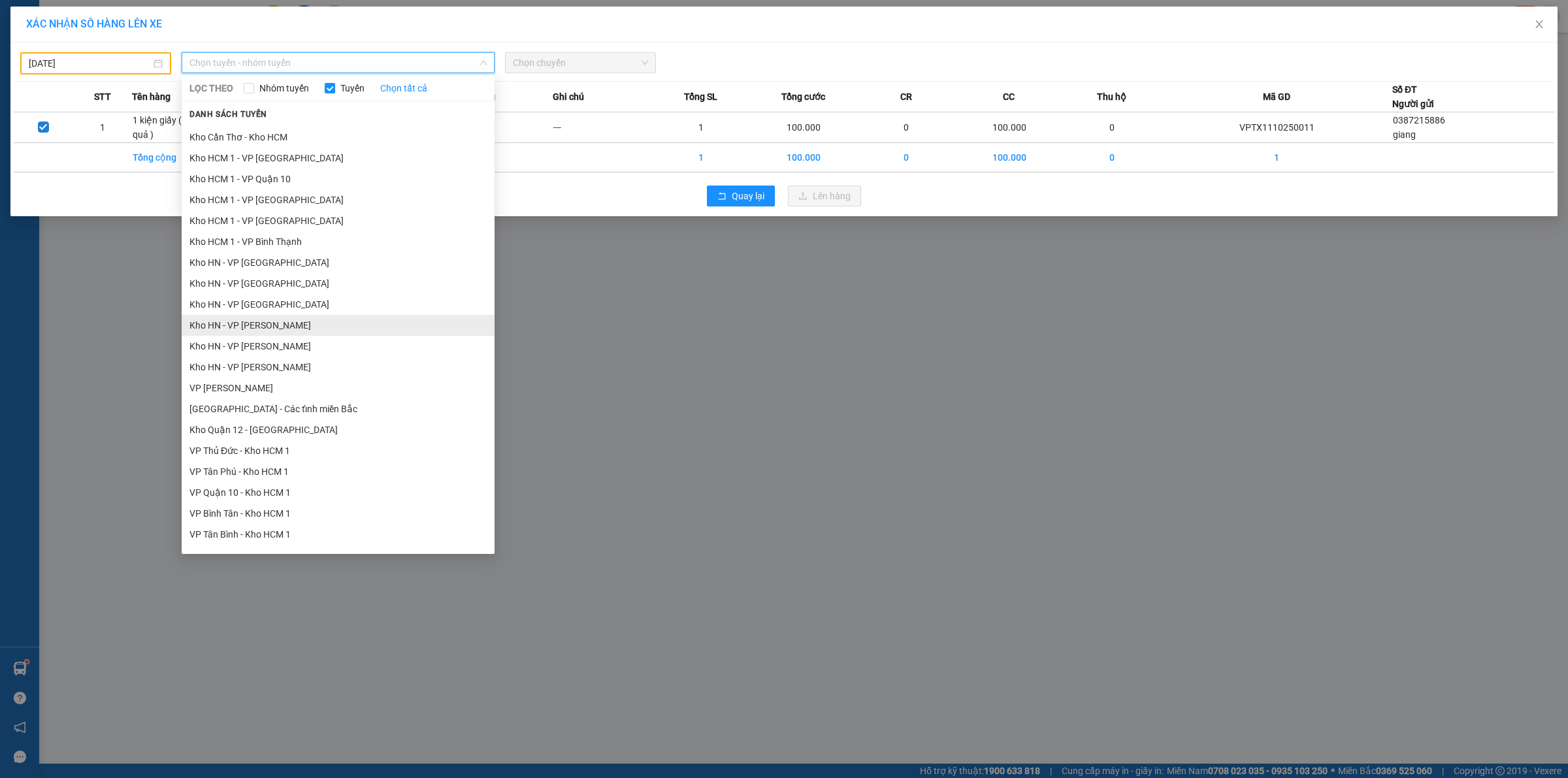
click at [291, 331] on li "Kho HN - VP [PERSON_NAME]" at bounding box center [338, 325] width 313 height 21
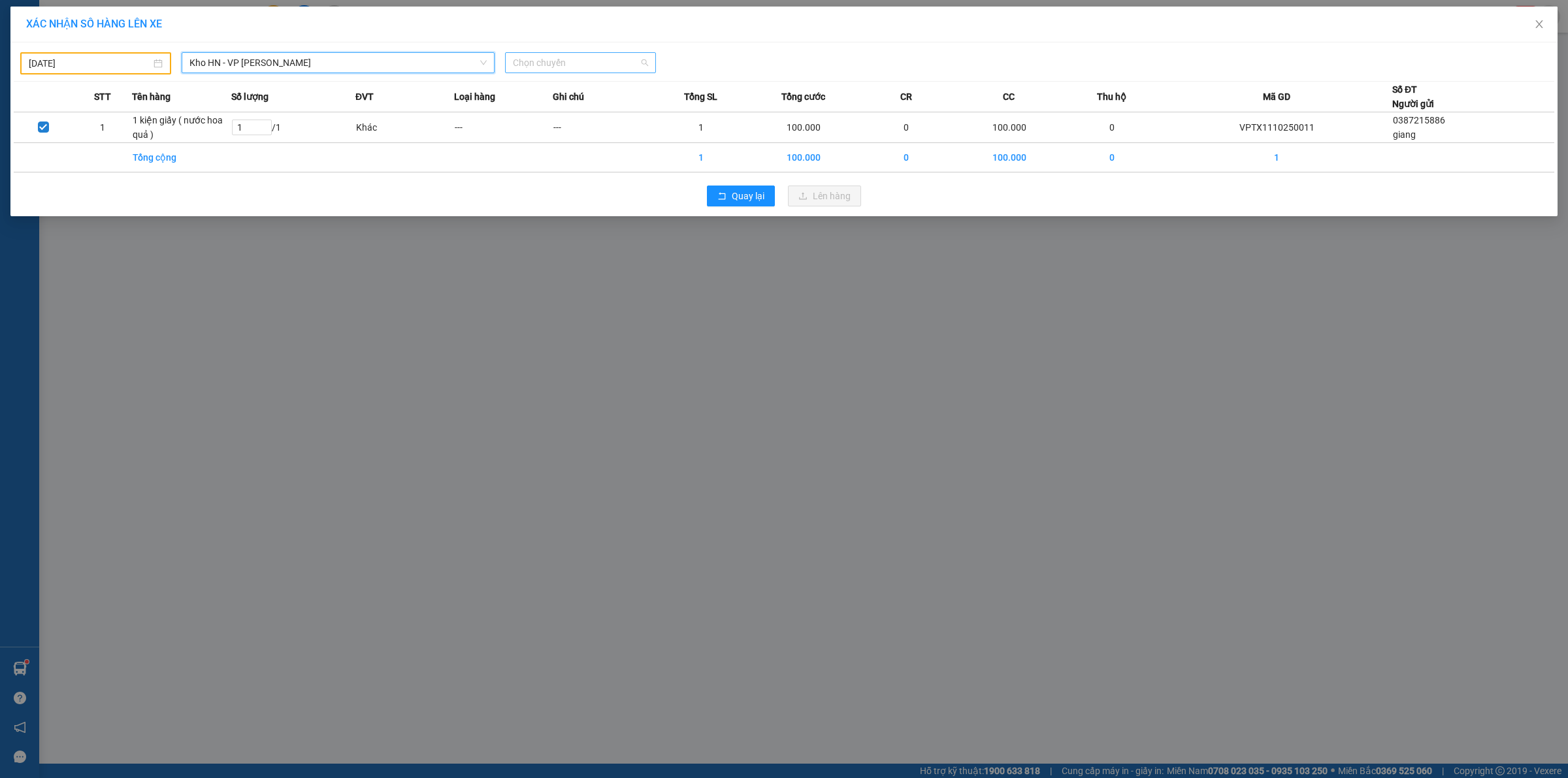
click at [534, 63] on span "Chọn chuyến" at bounding box center [580, 63] width 135 height 20
click at [527, 132] on div "15:00 (TC) - 29E-139.71" at bounding box center [563, 130] width 102 height 14
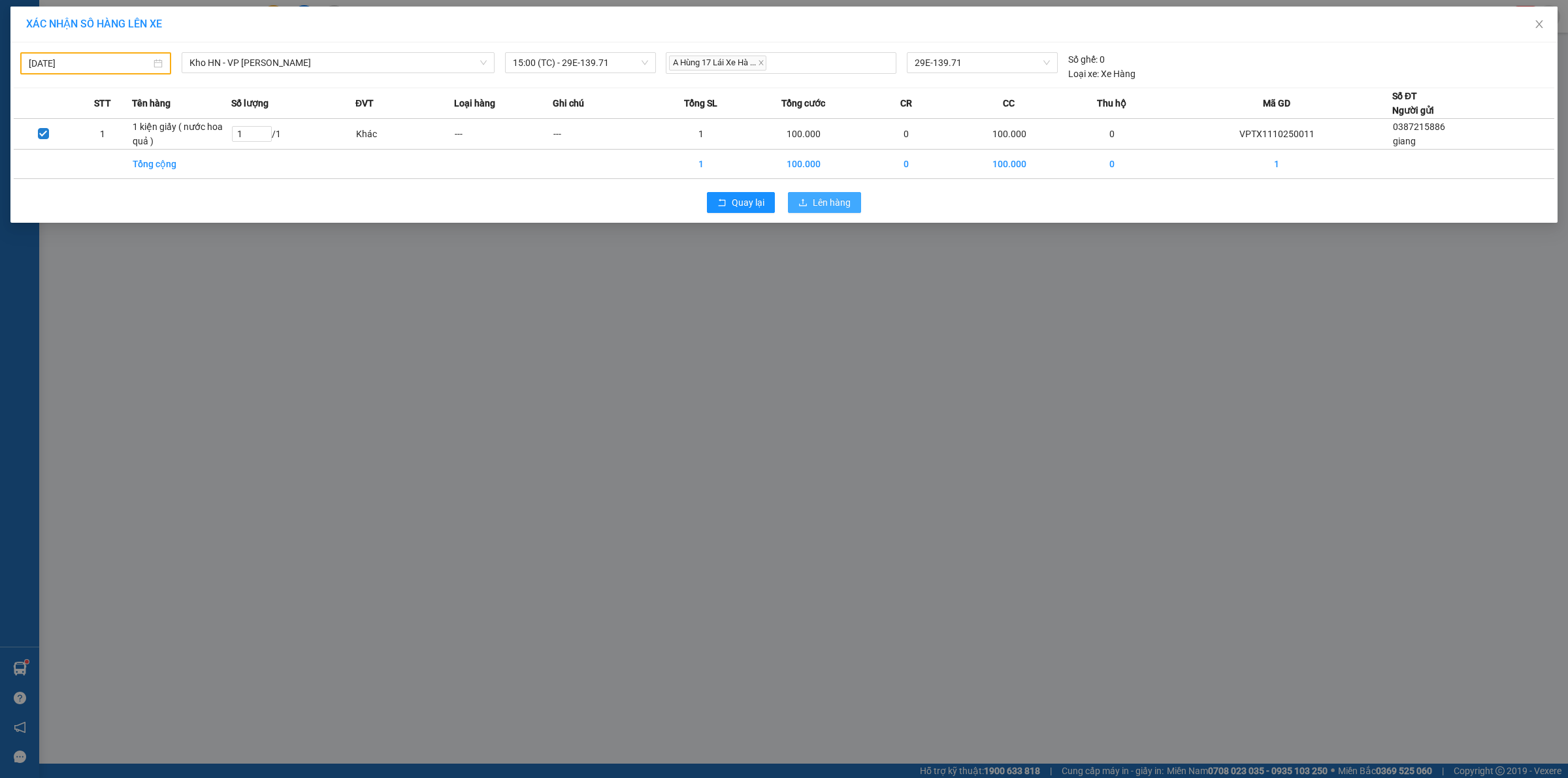
click at [837, 208] on span "Lên hàng" at bounding box center [831, 202] width 38 height 14
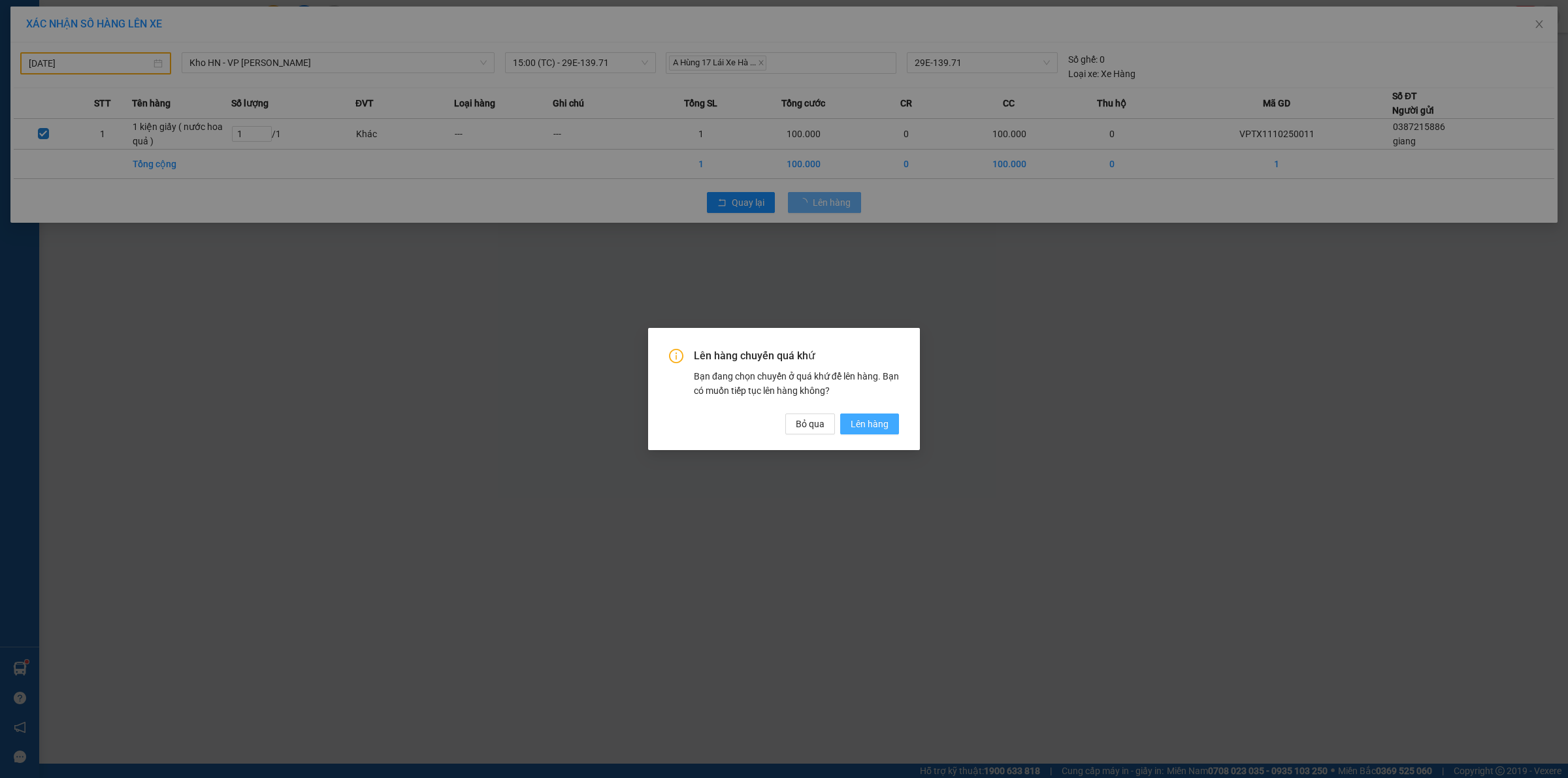
click at [855, 419] on span "Lên hàng" at bounding box center [870, 423] width 38 height 14
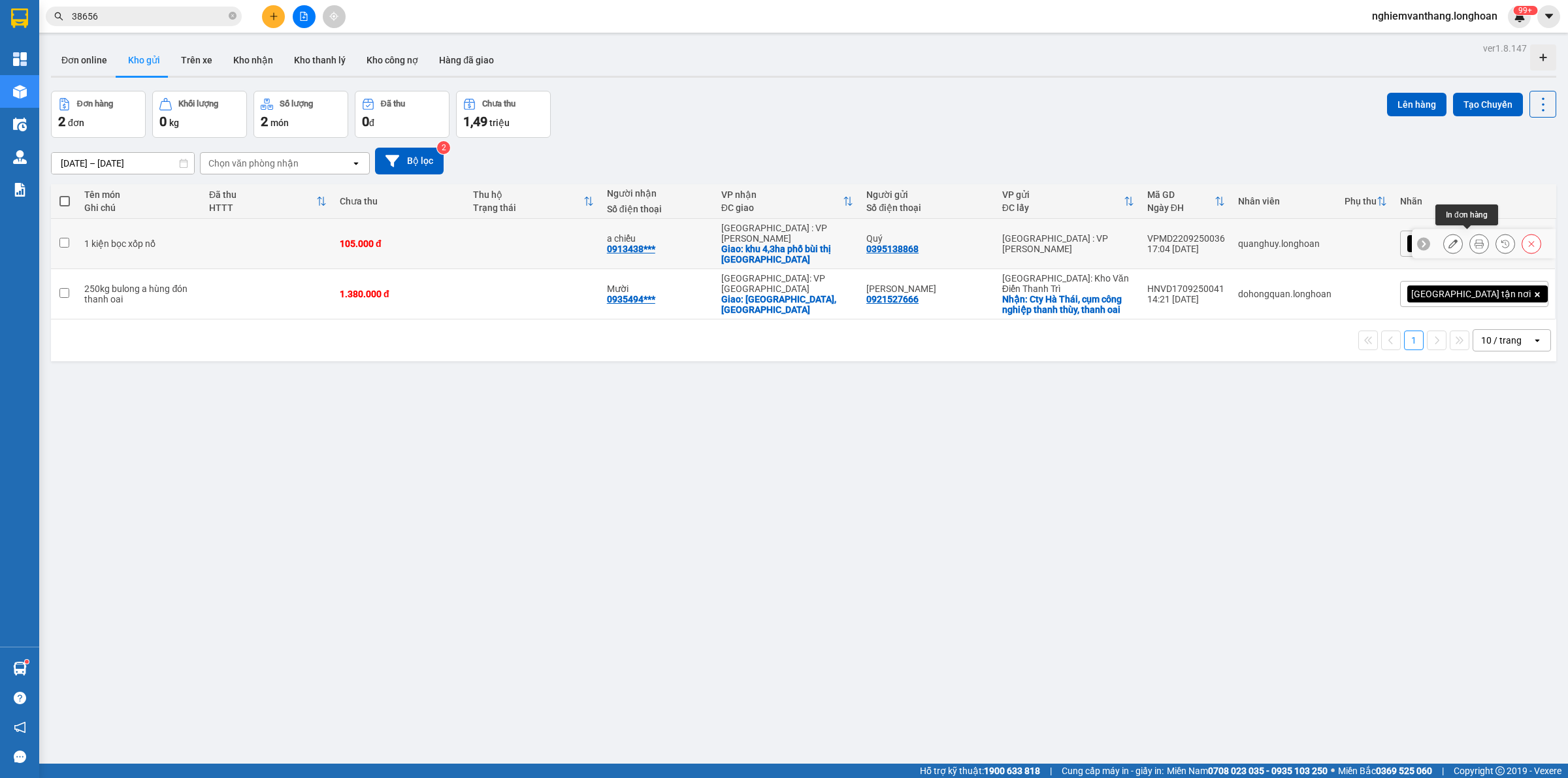
click at [1475, 239] on button at bounding box center [1479, 244] width 18 height 23
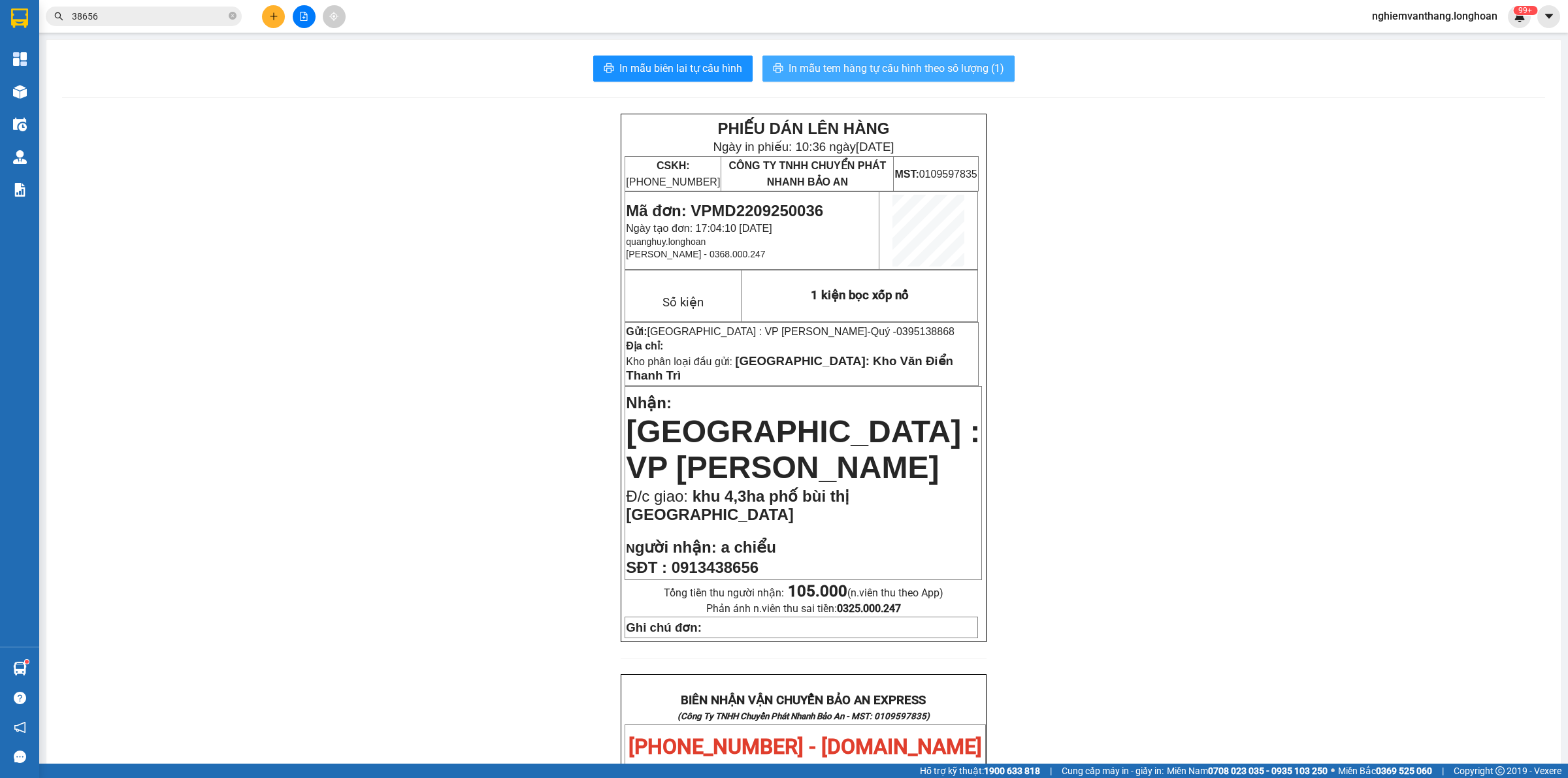
click at [889, 57] on button "In mẫu tem hàng tự cấu hình theo số lượng (1)" at bounding box center [889, 68] width 252 height 26
click at [889, 60] on span "In mẫu tem hàng tự cấu hình theo số lượng (1)" at bounding box center [896, 68] width 216 height 16
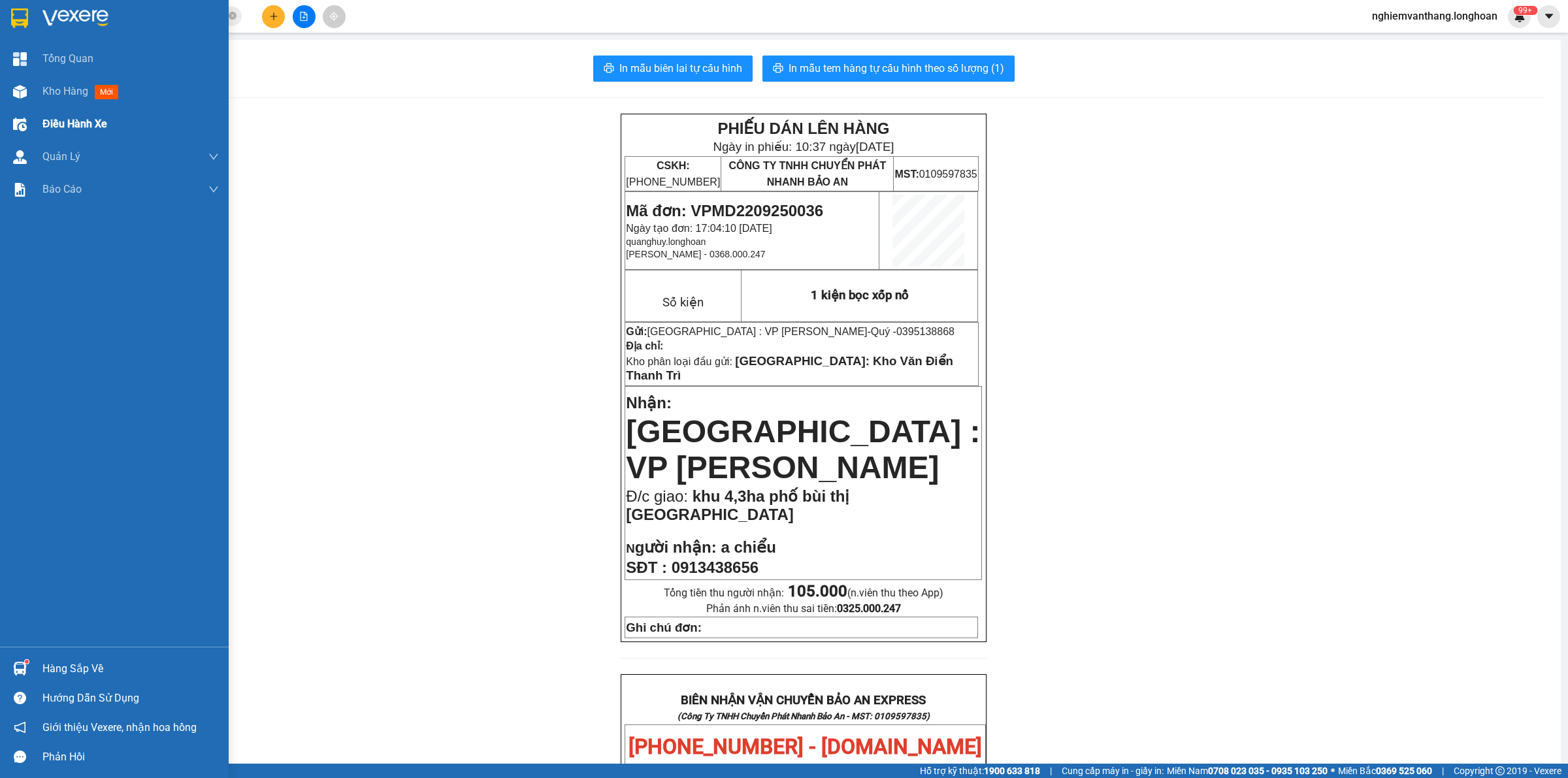
drag, startPoint x: 74, startPoint y: 131, endPoint x: 115, endPoint y: 128, distance: 41.1
click at [74, 132] on span "Điều hành xe" at bounding box center [74, 124] width 65 height 16
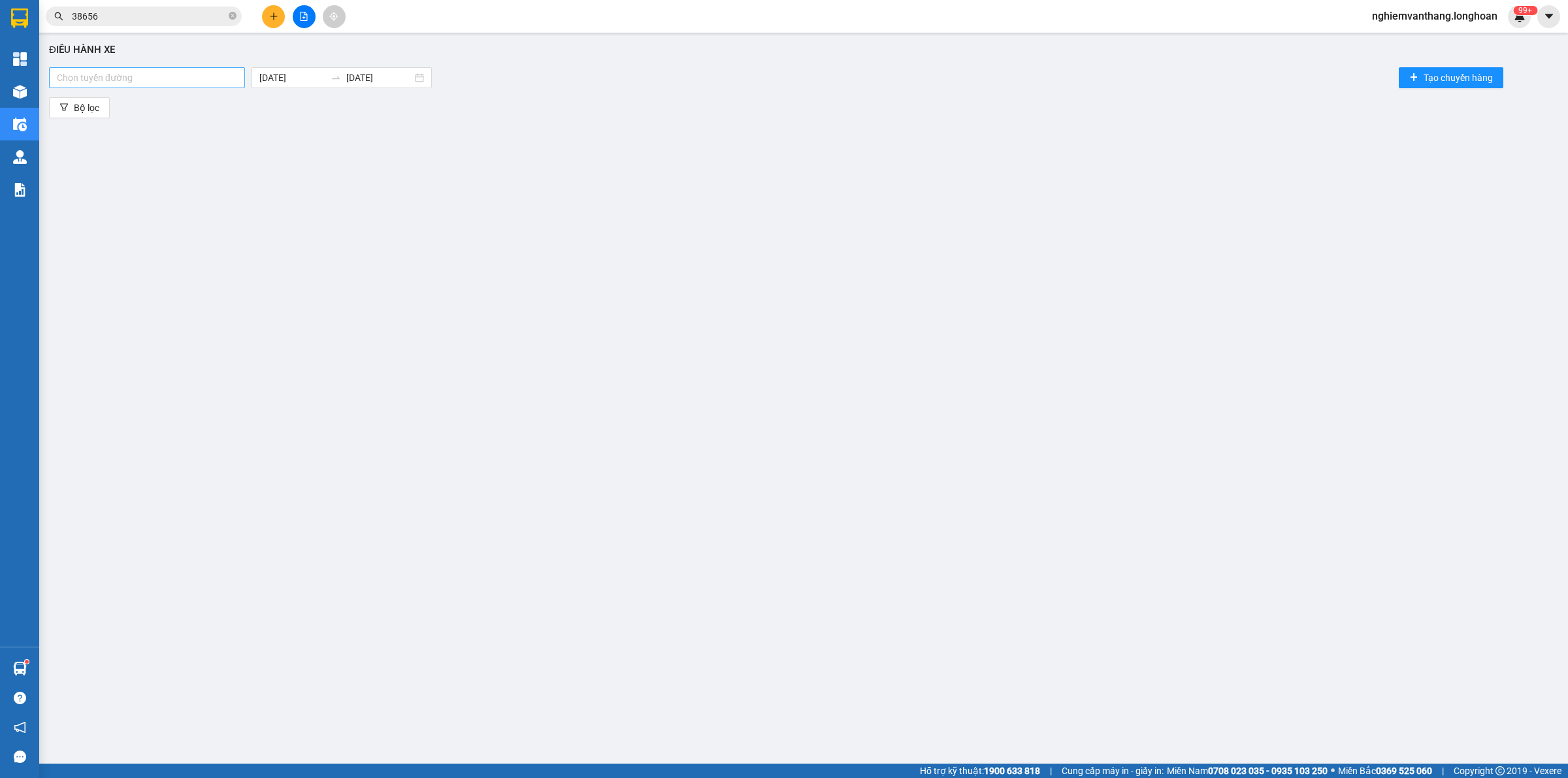
drag, startPoint x: 140, startPoint y: 70, endPoint x: 147, endPoint y: 80, distance: 12.2
click at [143, 70] on div at bounding box center [147, 77] width 190 height 16
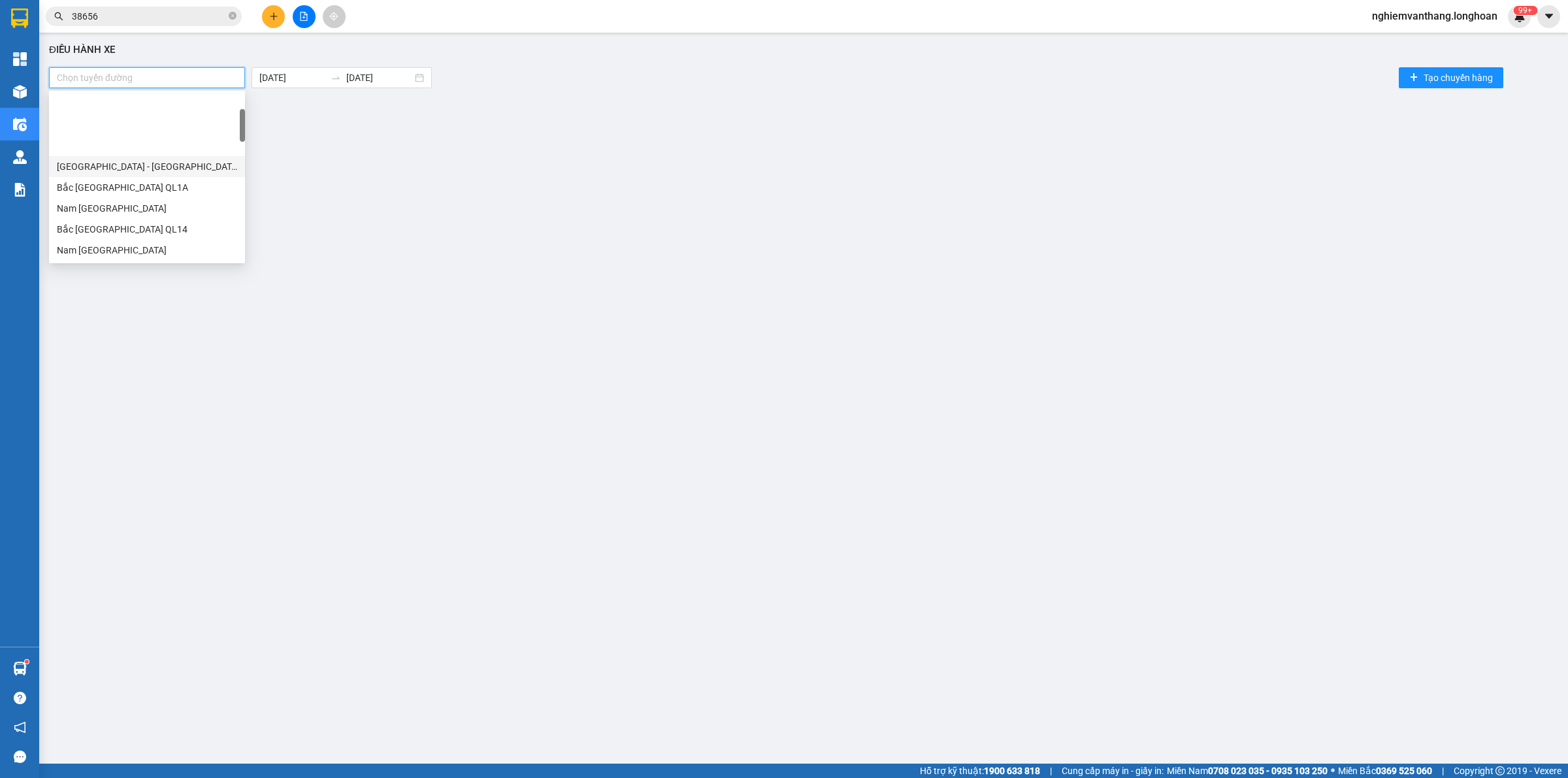
scroll to position [82, 0]
drag, startPoint x: 138, startPoint y: 252, endPoint x: 145, endPoint y: 249, distance: 7.6
click at [138, 253] on div "[GEOGRAPHIC_DATA] - [GEOGRAPHIC_DATA]" at bounding box center [147, 252] width 180 height 14
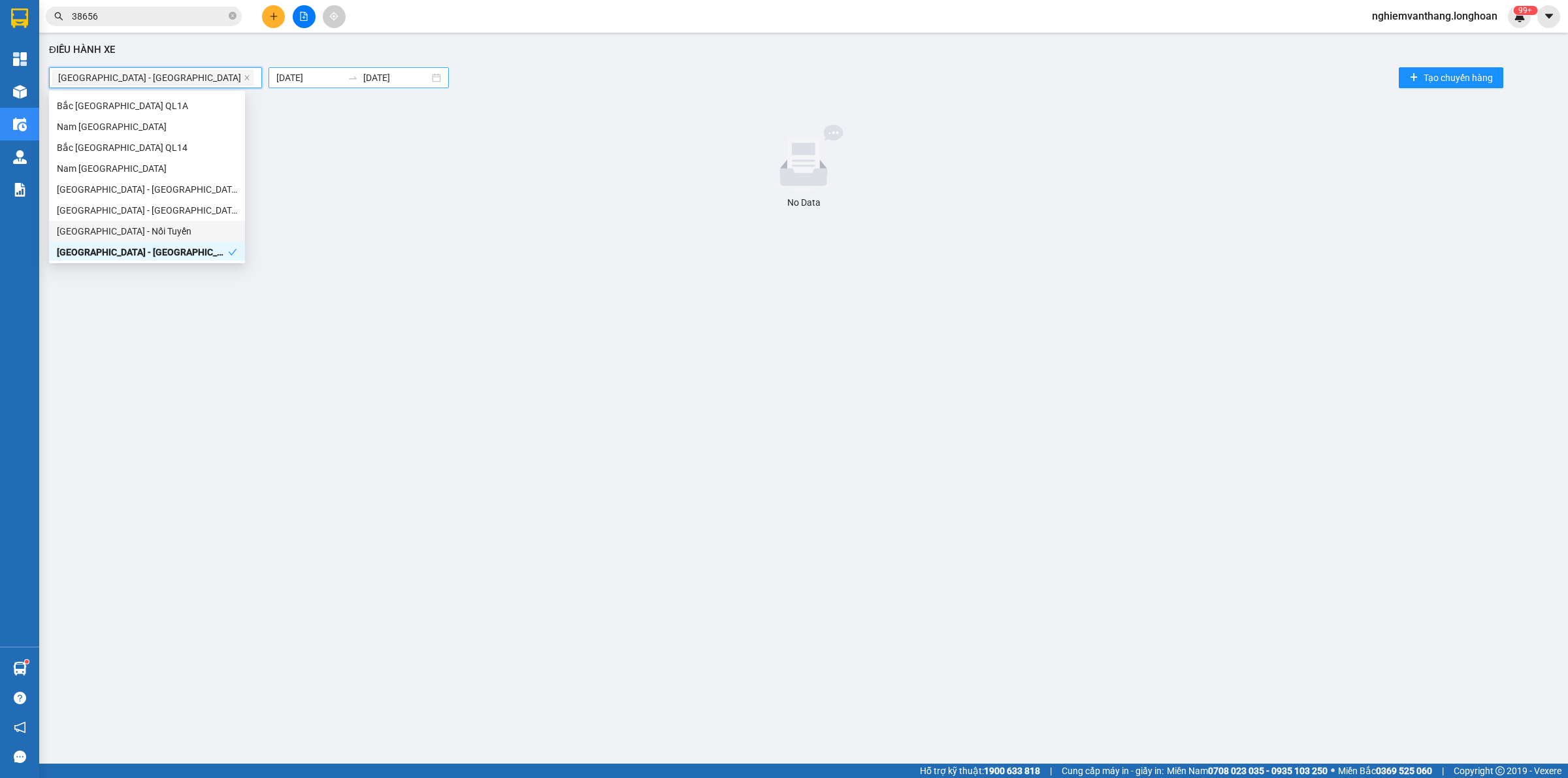
click at [295, 70] on body "Kết quả tìm kiếm ( 2 ) Bộ lọc Mã ĐH Trạng thái Món hàng Thu hộ Tổng cước Chưa c…" at bounding box center [784, 389] width 1568 height 778
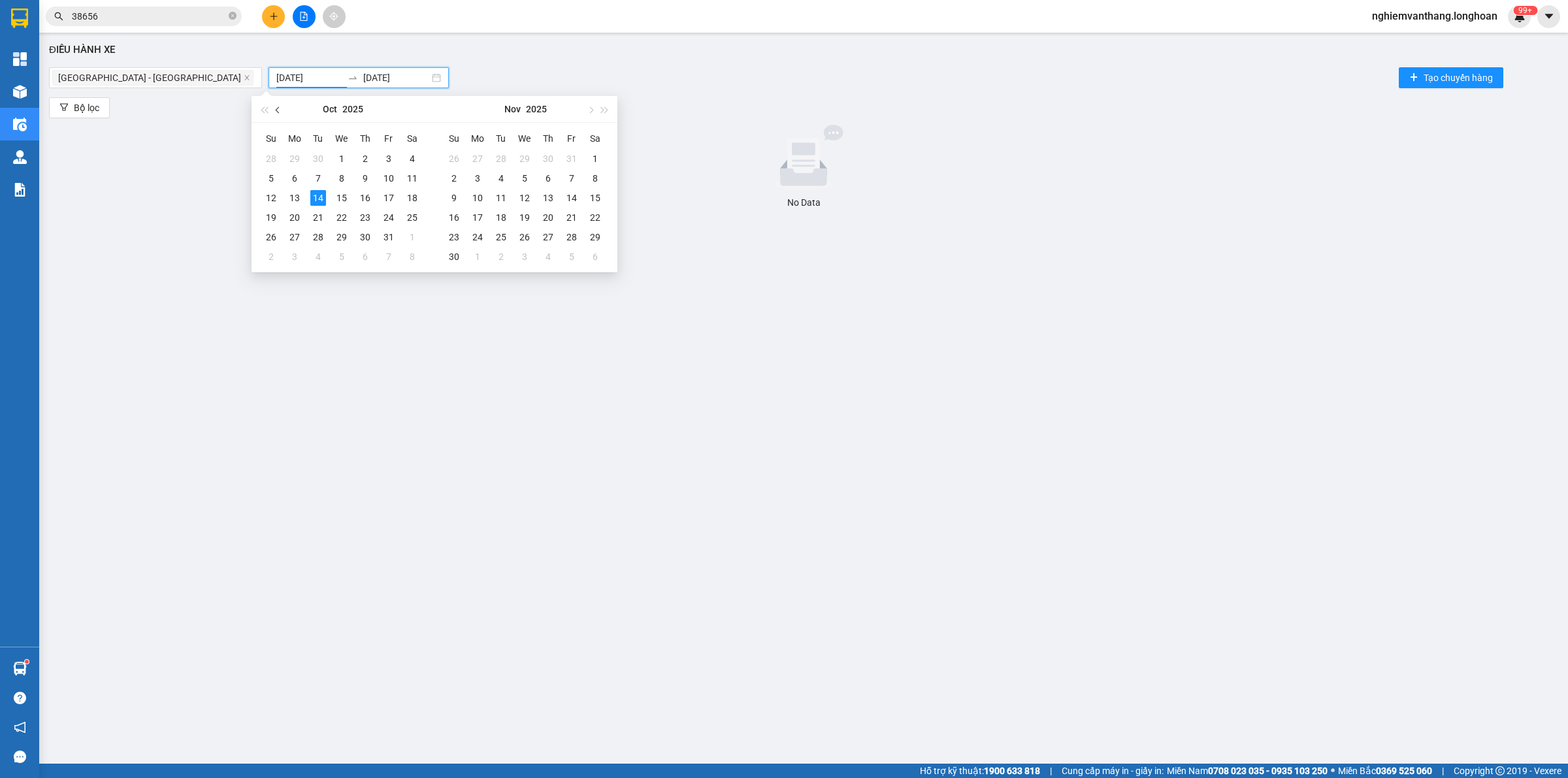
click at [278, 109] on span "button" at bounding box center [279, 110] width 7 height 7
type input "01/09/2025"
click at [294, 160] on div "1" at bounding box center [294, 158] width 16 height 16
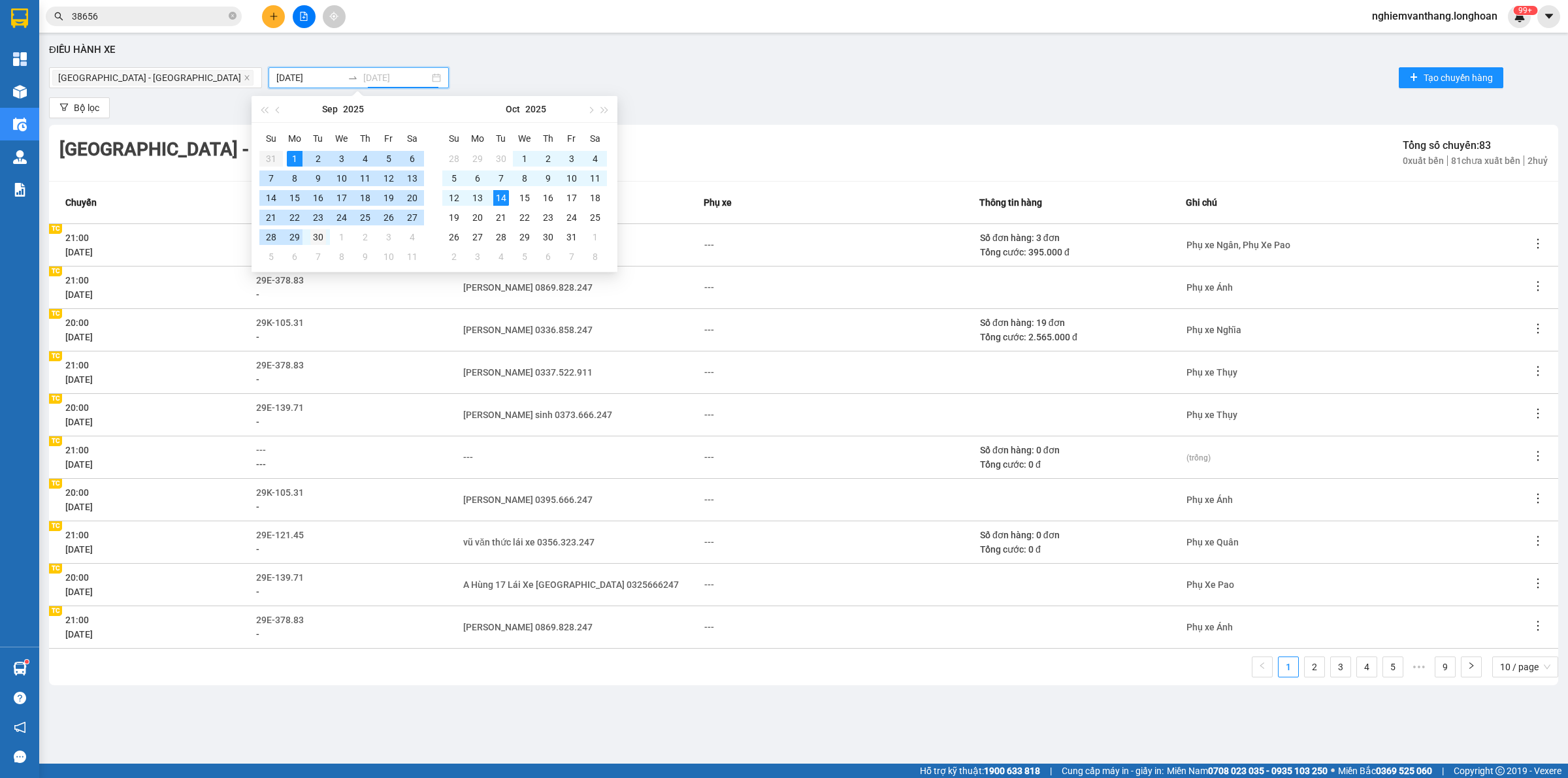
type input "[DATE]"
click at [314, 236] on div "30" at bounding box center [318, 237] width 16 height 16
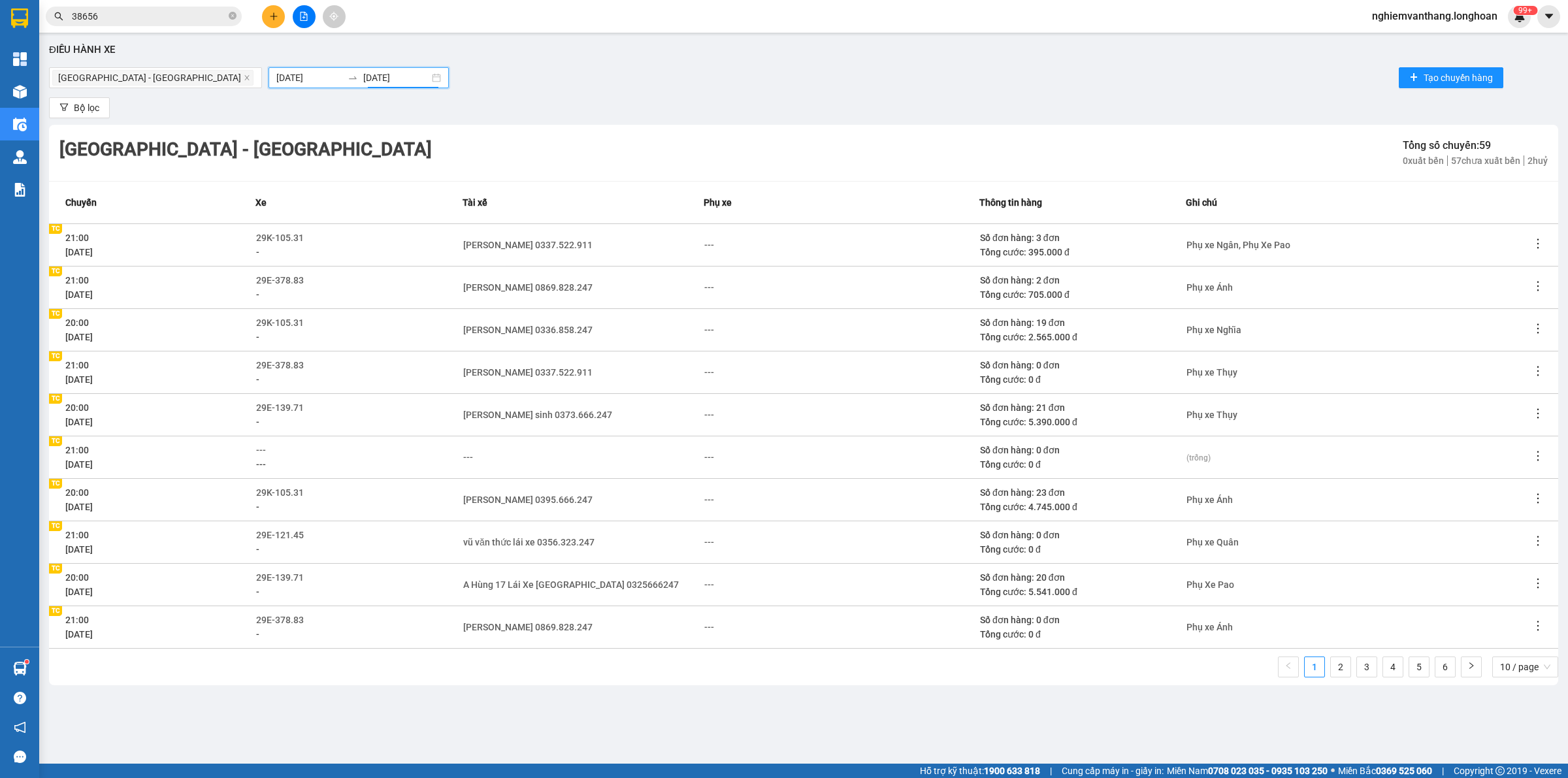
click at [874, 109] on div "Bộ lọc" at bounding box center [803, 108] width 1509 height 21
click at [1516, 668] on span "10 / page" at bounding box center [1525, 667] width 50 height 20
click at [1517, 652] on div "Hà Nội - Hải Phòng Tổng số chuyến: 59 0 xuất bến 57 chưa xuất bến 2 huỷ Chuyến …" at bounding box center [803, 405] width 1509 height 560
click at [1516, 664] on span "10 / page" at bounding box center [1525, 667] width 50 height 20
click at [1517, 635] on div "100 / page" at bounding box center [1525, 640] width 51 height 14
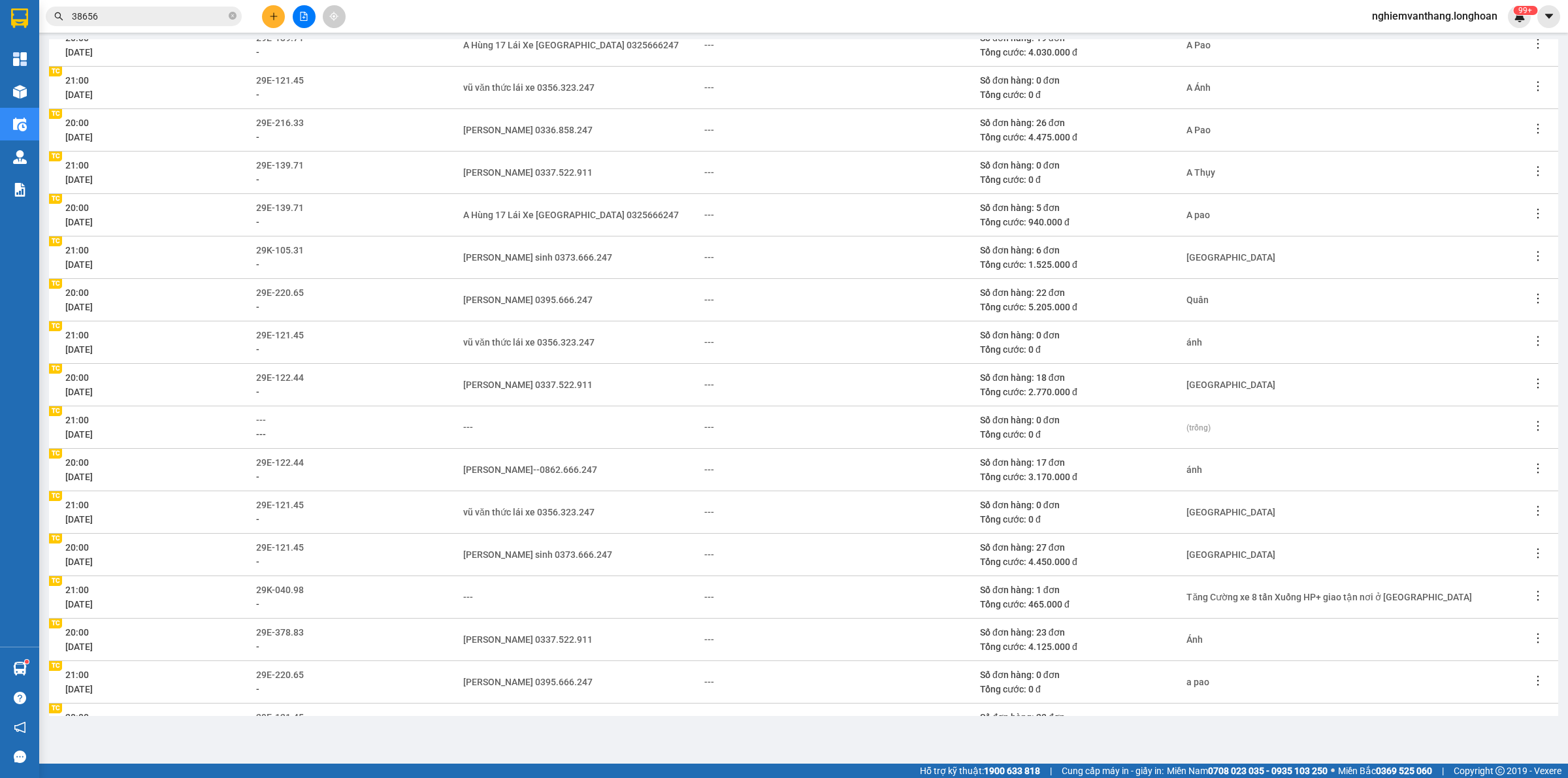
scroll to position [1143, 0]
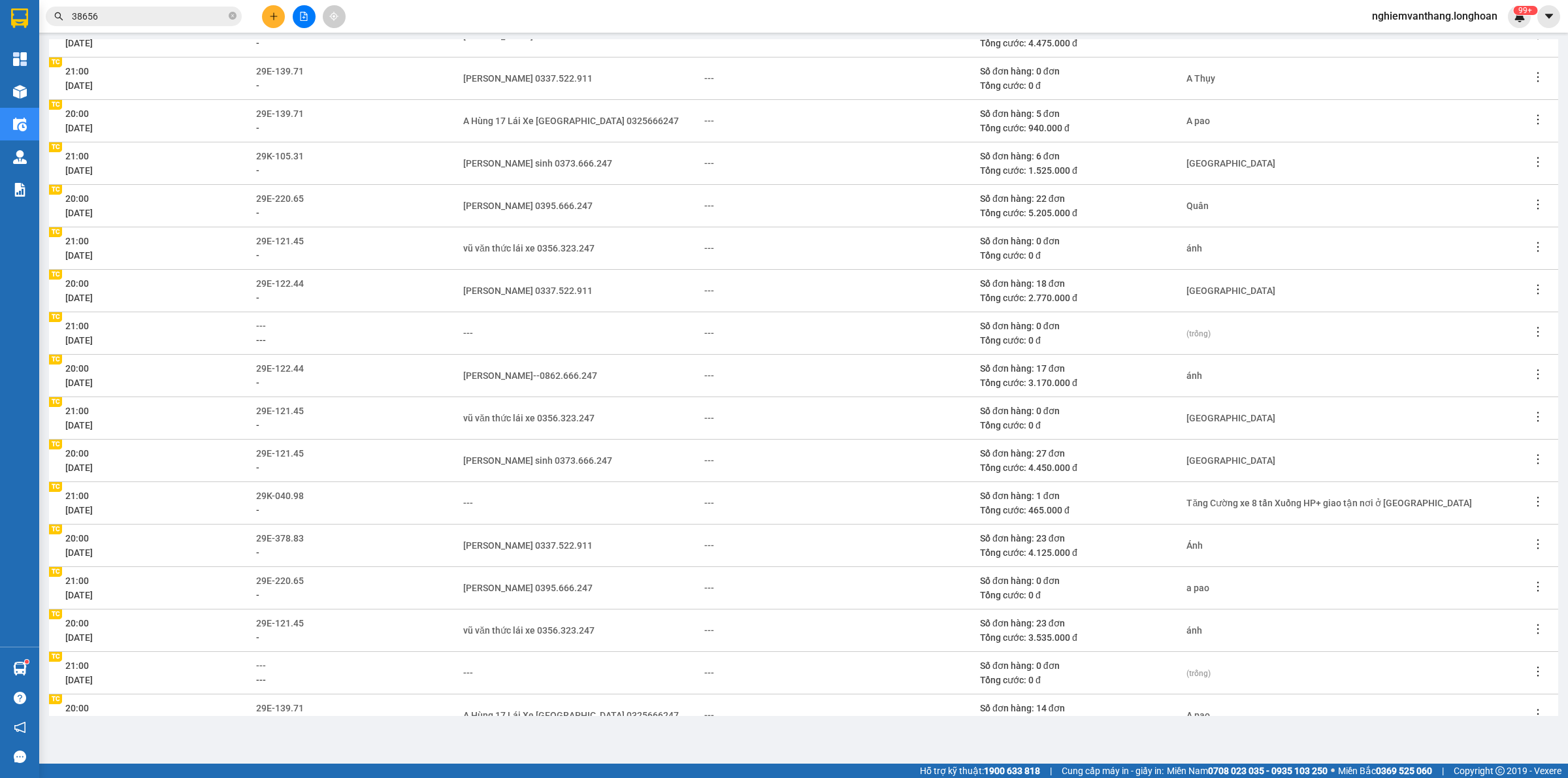
click at [132, 22] on input "38656" at bounding box center [149, 16] width 154 height 14
click at [132, 20] on input "38656" at bounding box center [149, 16] width 154 height 14
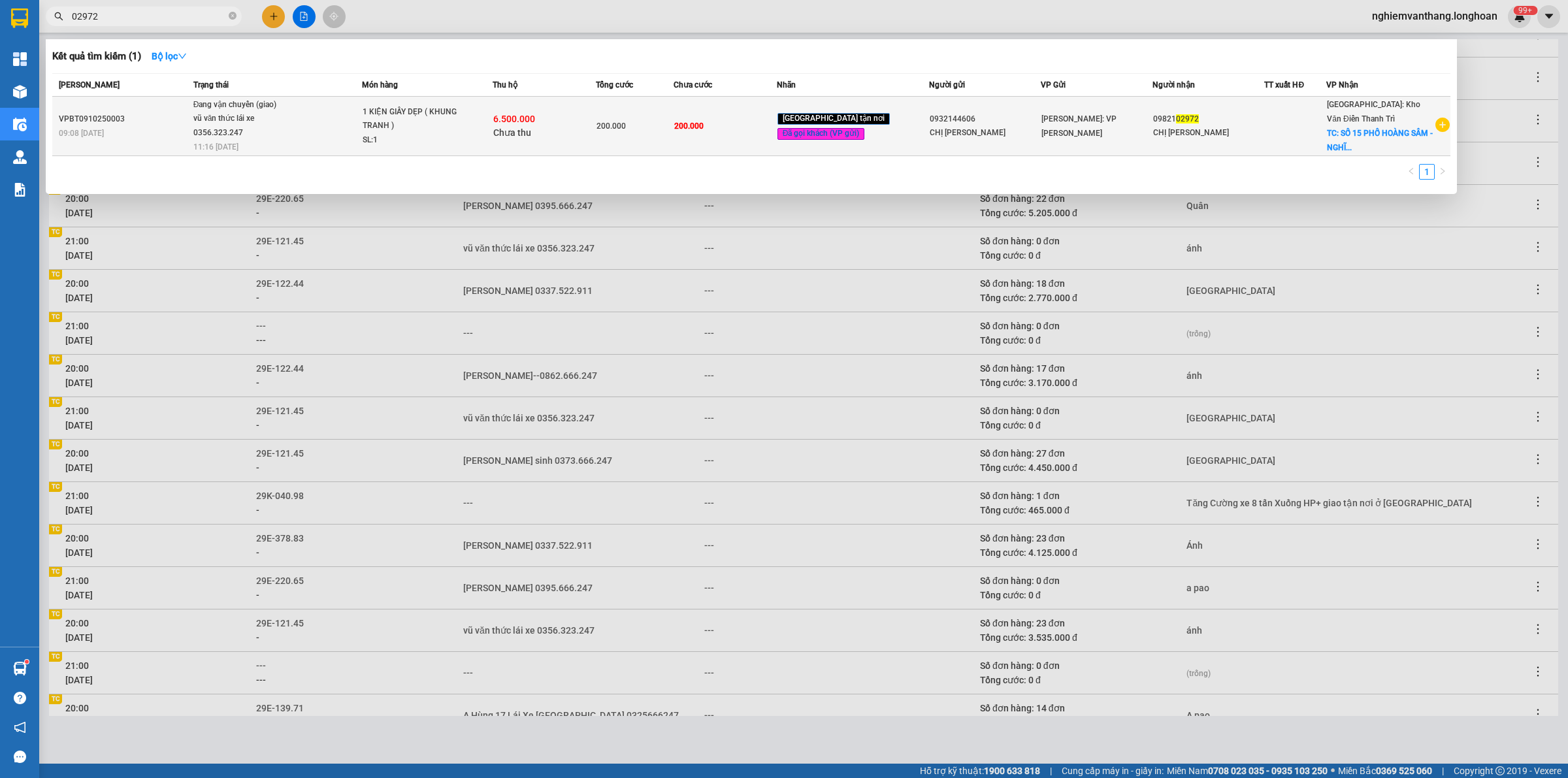
type input "02972"
click at [314, 125] on span "Đang vận chuyển (giao) vũ văn thức lái xe 0356.323.247 11:16 - 13/10" at bounding box center [277, 125] width 168 height 54
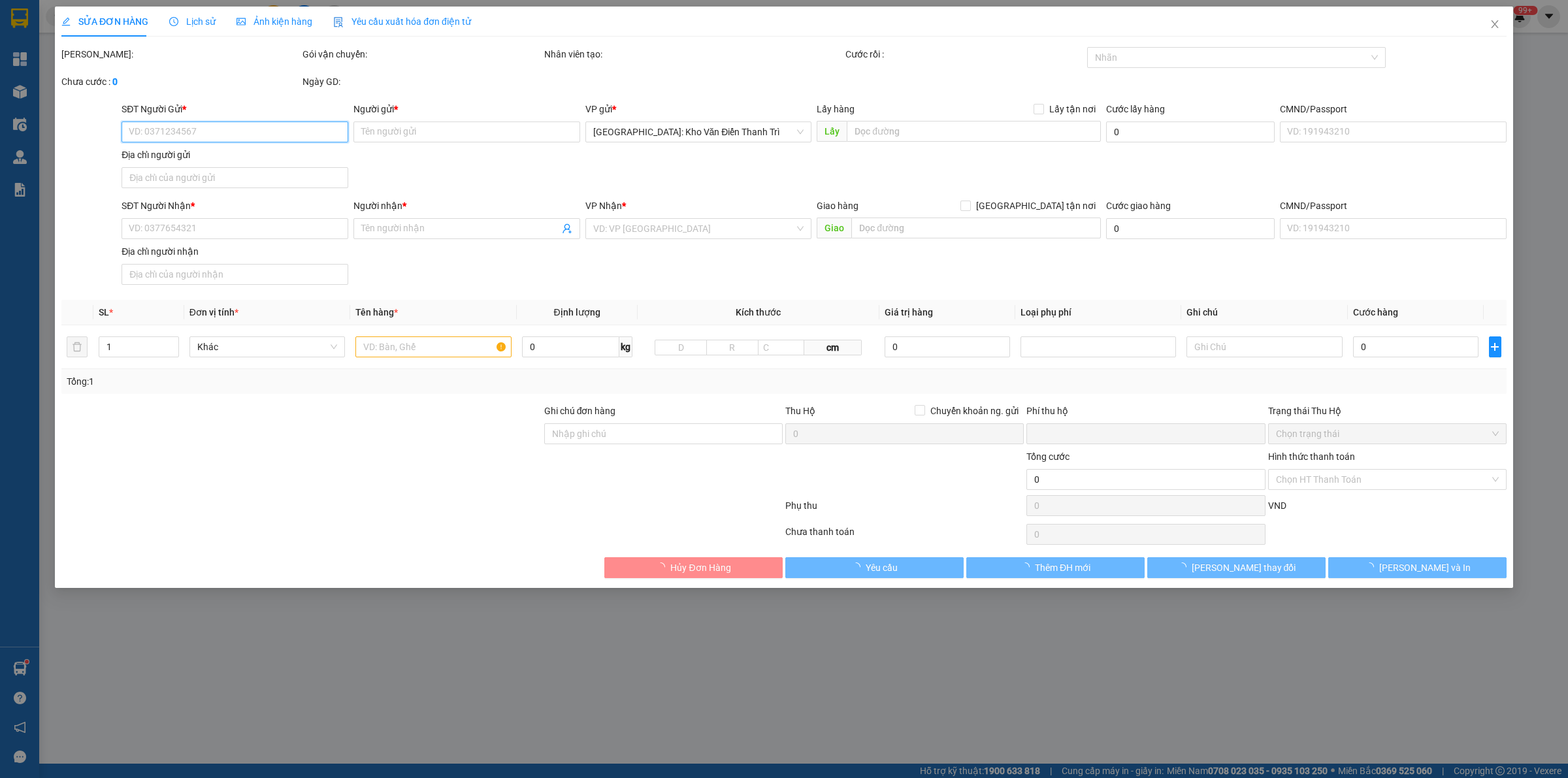
type input "0932144606"
type input "CHỊ [PERSON_NAME]"
type input "0982102972"
type input "CHỊ [PERSON_NAME]"
checkbox input "true"
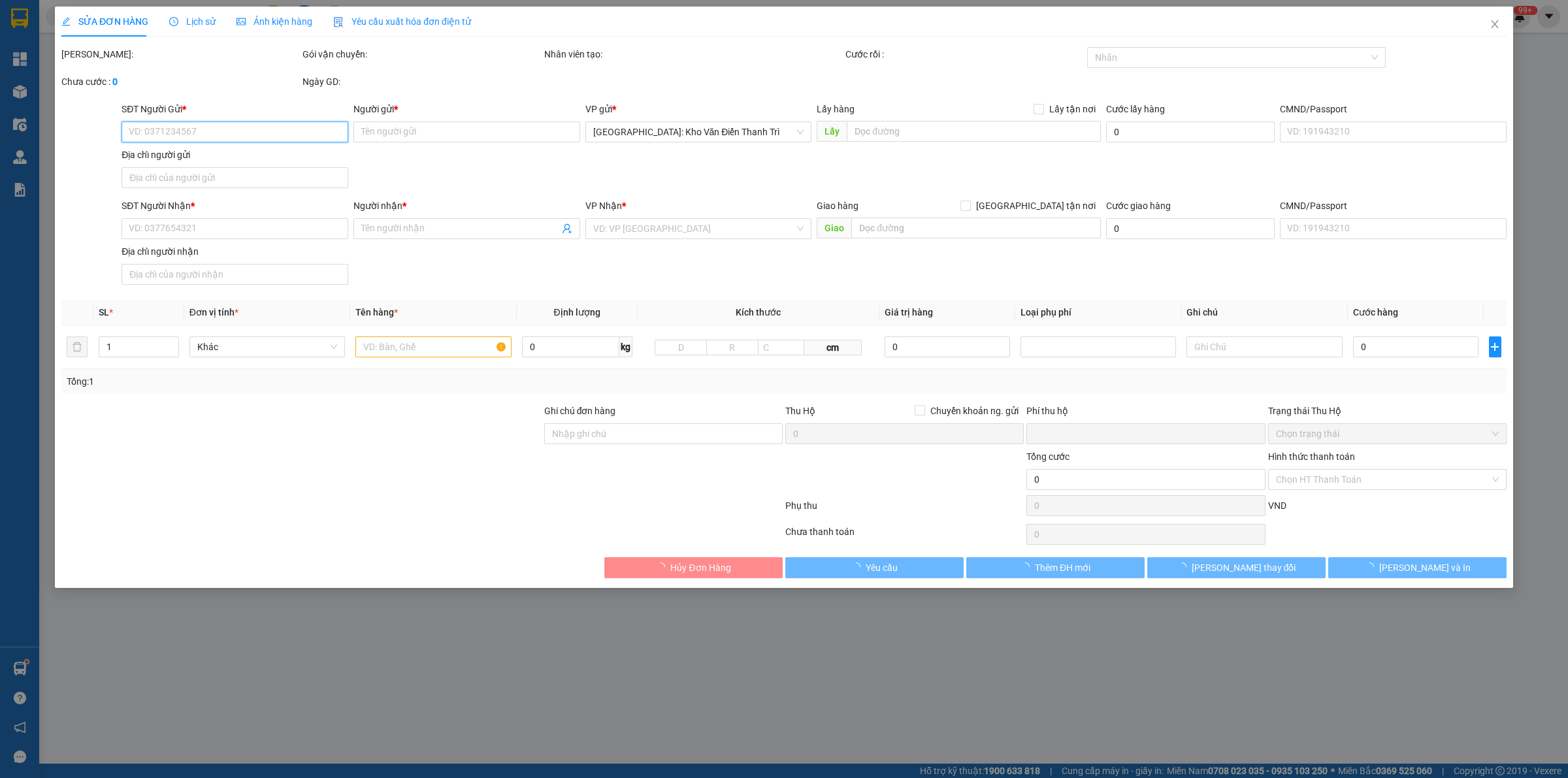
type input "SỐ 15 PHỐ [GEOGRAPHIC_DATA] - [GEOGRAPHIC_DATA] - [GEOGRAPHIC_DATA] - [GEOGRAPH…"
type input "HÀNG DỄ VỠ VẬN CHUYỂN NHẸ TAY - HƯ VỠ KHÔNG ĐỀN"
type input "200.000"
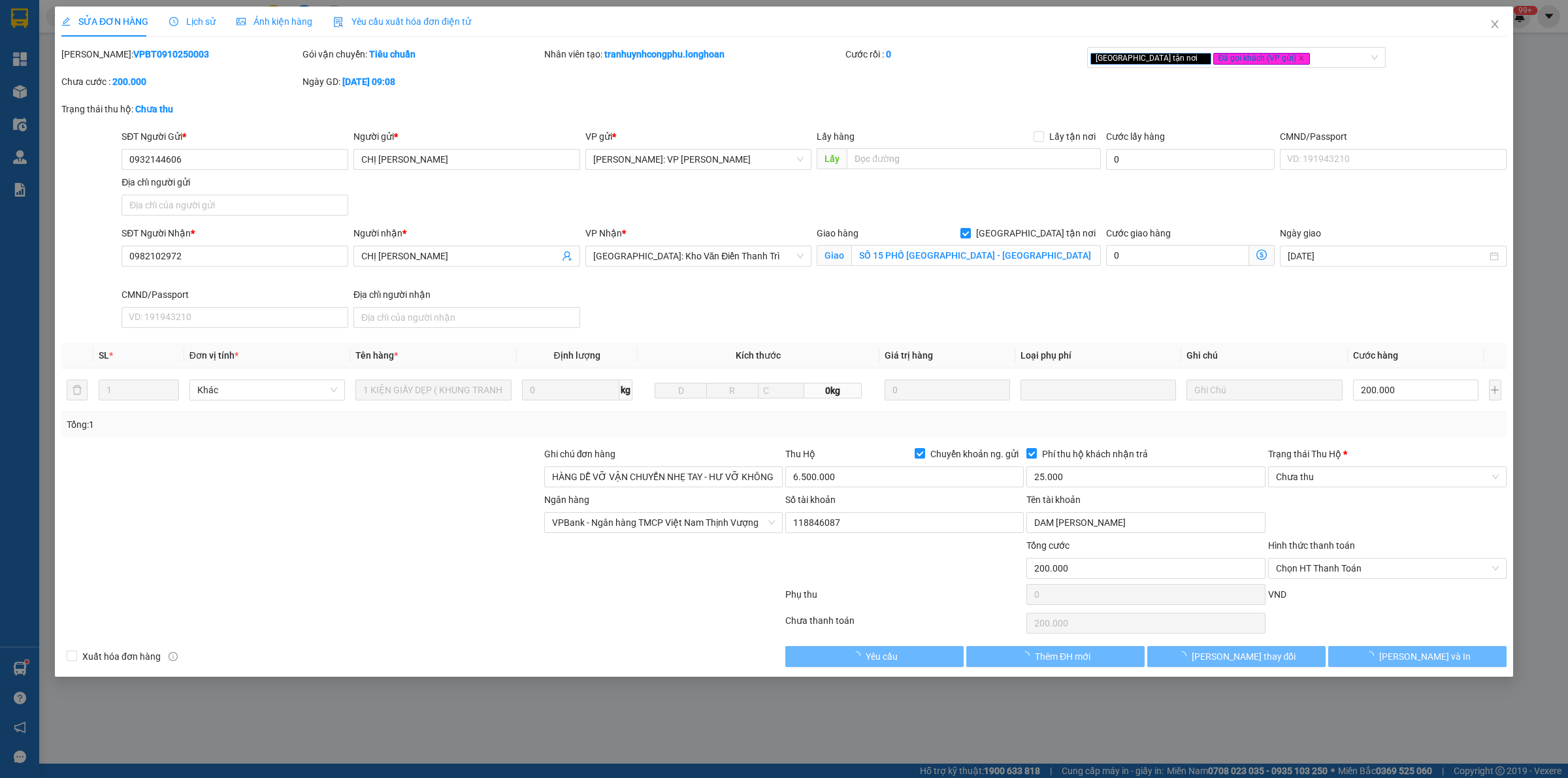
click at [136, 54] on b "VPBT0910250003" at bounding box center [171, 54] width 76 height 10
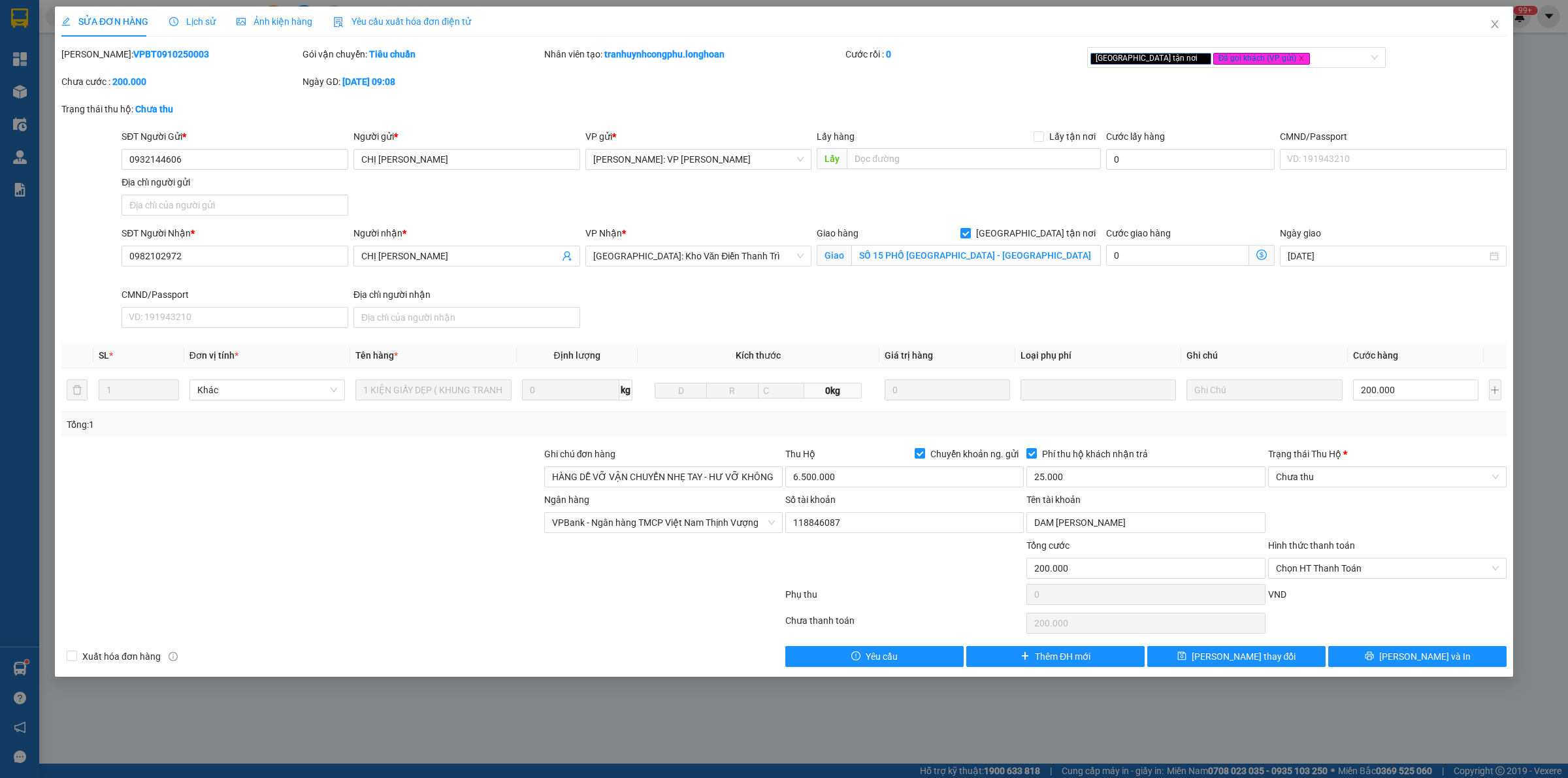
copy b "VPBT0910250003"
click at [1503, 18] on span "Close" at bounding box center [1495, 25] width 37 height 37
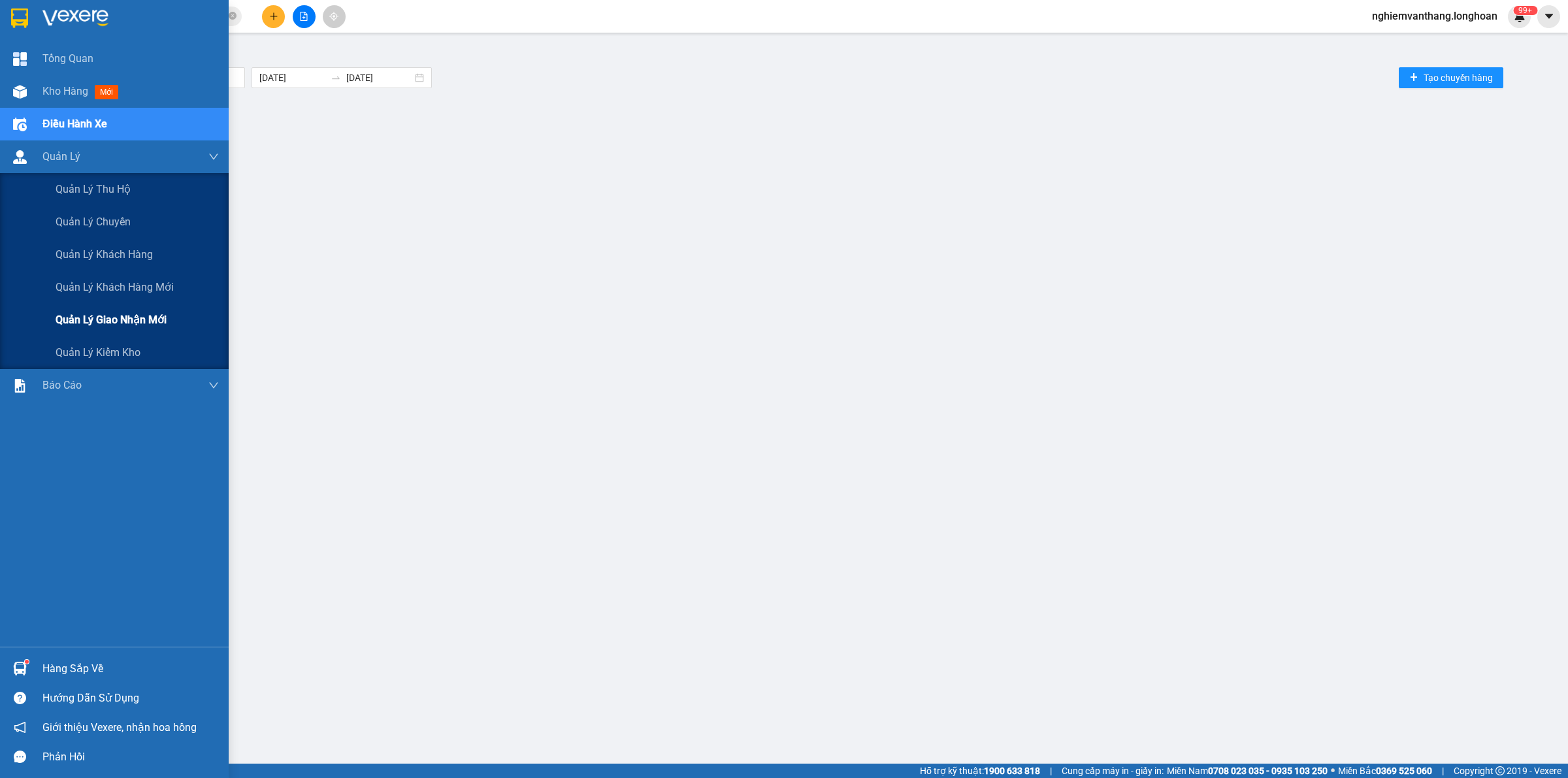
click at [106, 311] on div "Quản lý giao nhận mới" at bounding box center [136, 320] width 163 height 33
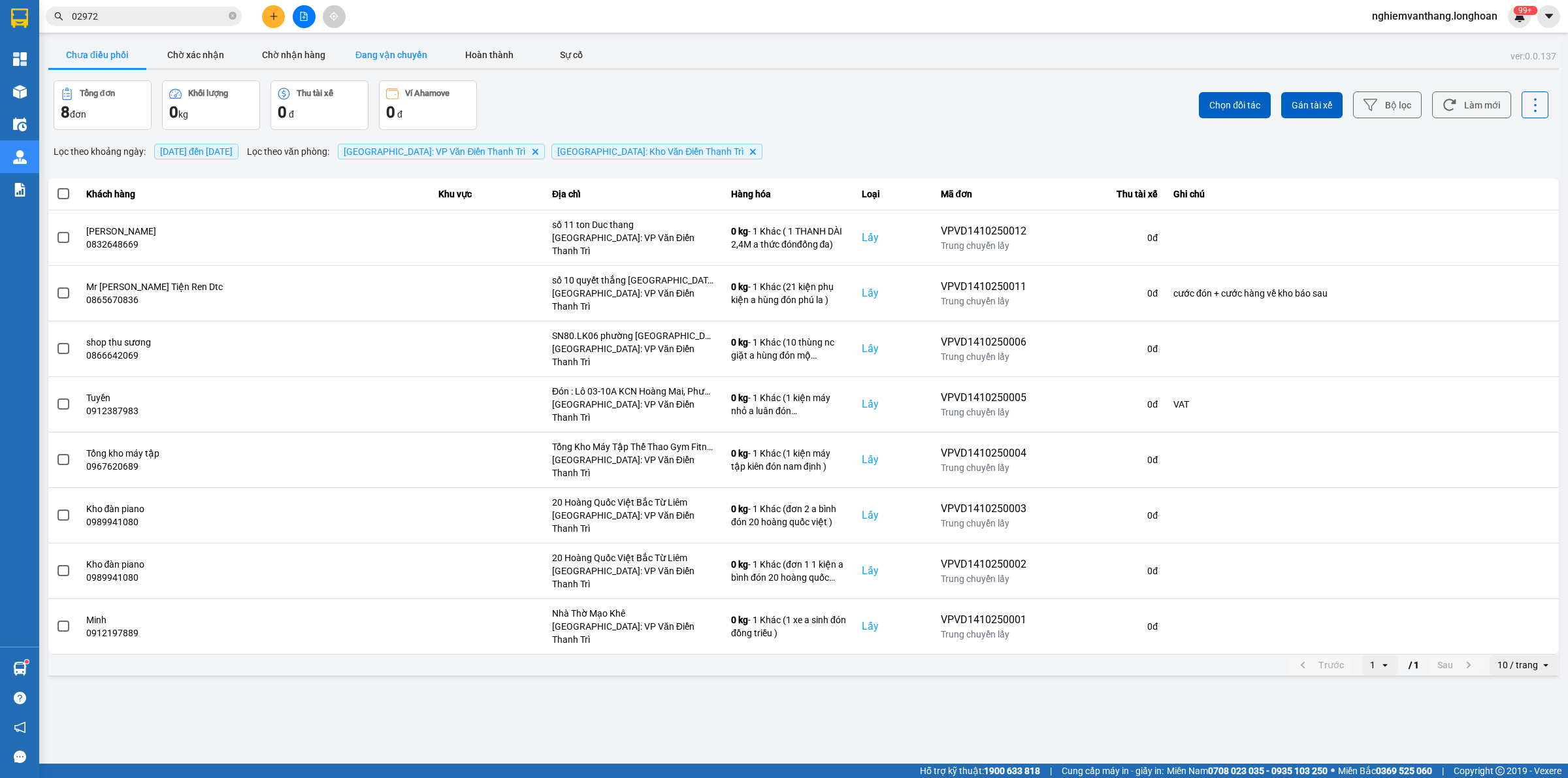
click at [394, 61] on button "Đang vận chuyển" at bounding box center [391, 55] width 98 height 26
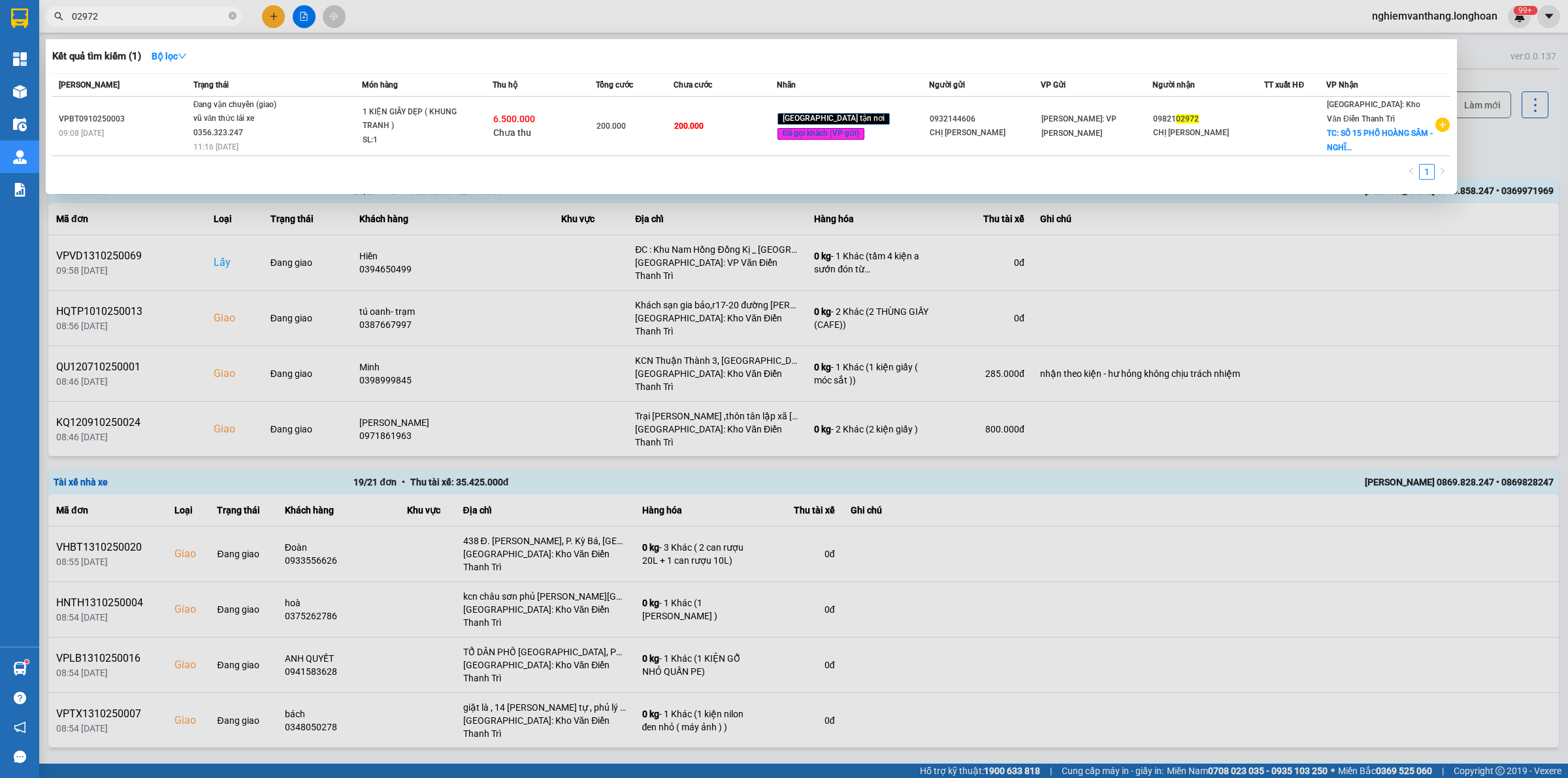
click at [148, 8] on span "02972" at bounding box center [143, 16] width 196 height 20
click at [484, 22] on div at bounding box center [784, 389] width 1568 height 778
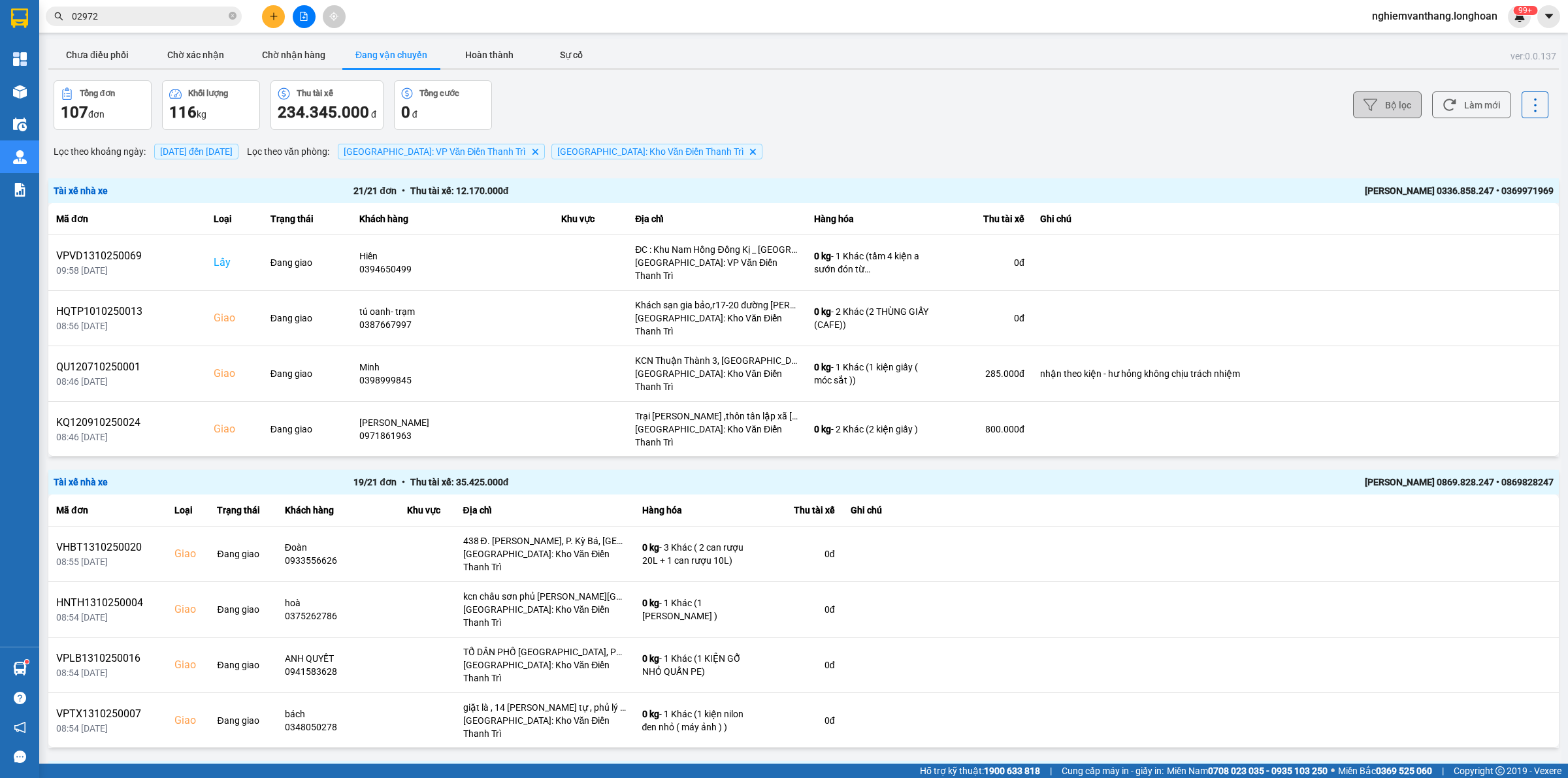
click at [1370, 106] on button "Bộ lọc" at bounding box center [1387, 104] width 69 height 27
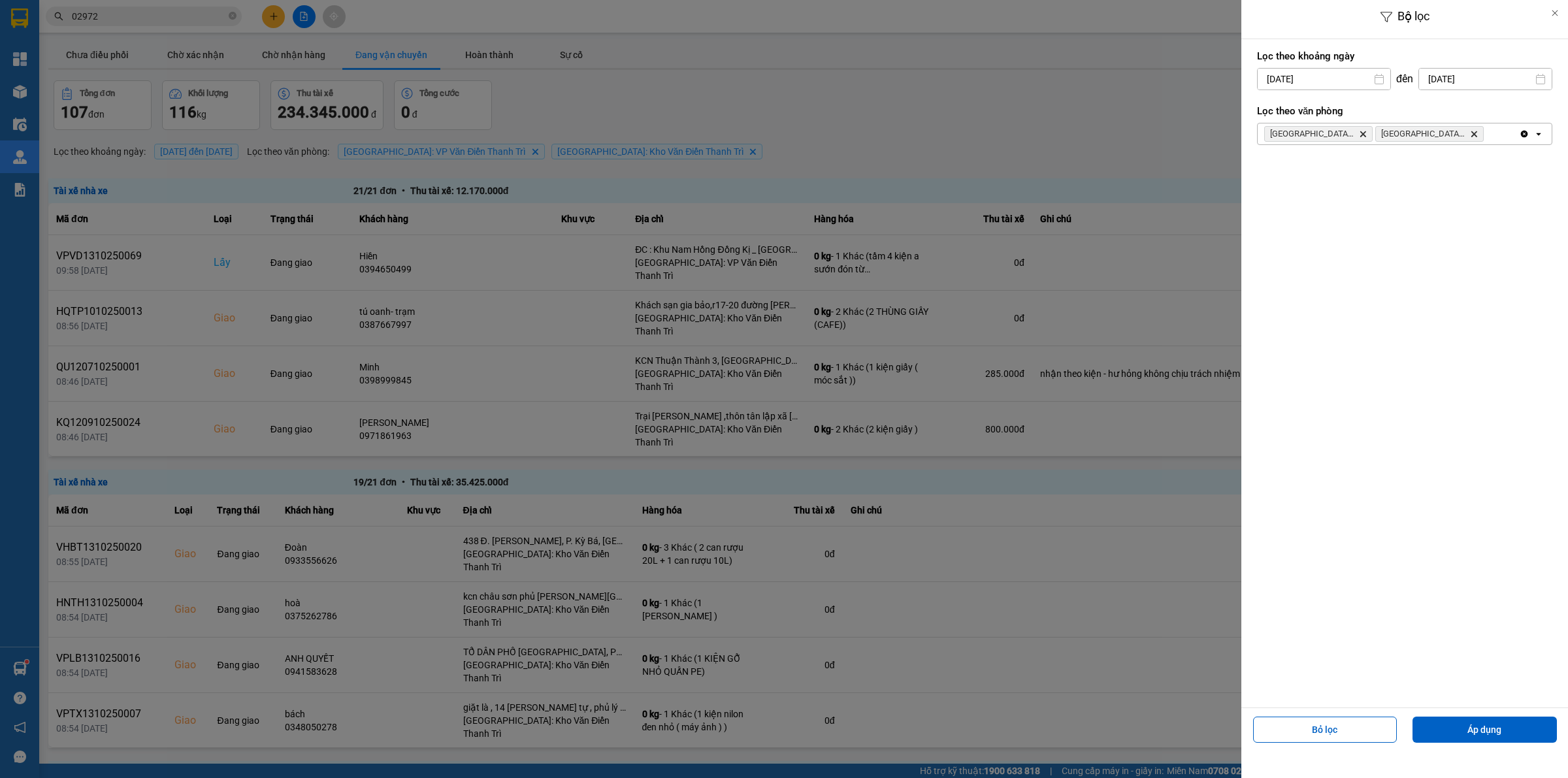
click at [1321, 80] on input "[DATE]" at bounding box center [1324, 79] width 132 height 21
drag, startPoint x: 1310, startPoint y: 183, endPoint x: 1341, endPoint y: 178, distance: 31.4
click at [1312, 183] on div "1" at bounding box center [1317, 175] width 26 height 26
type input "[DATE]"
click at [1466, 723] on button "Áp dụng" at bounding box center [1485, 730] width 145 height 26
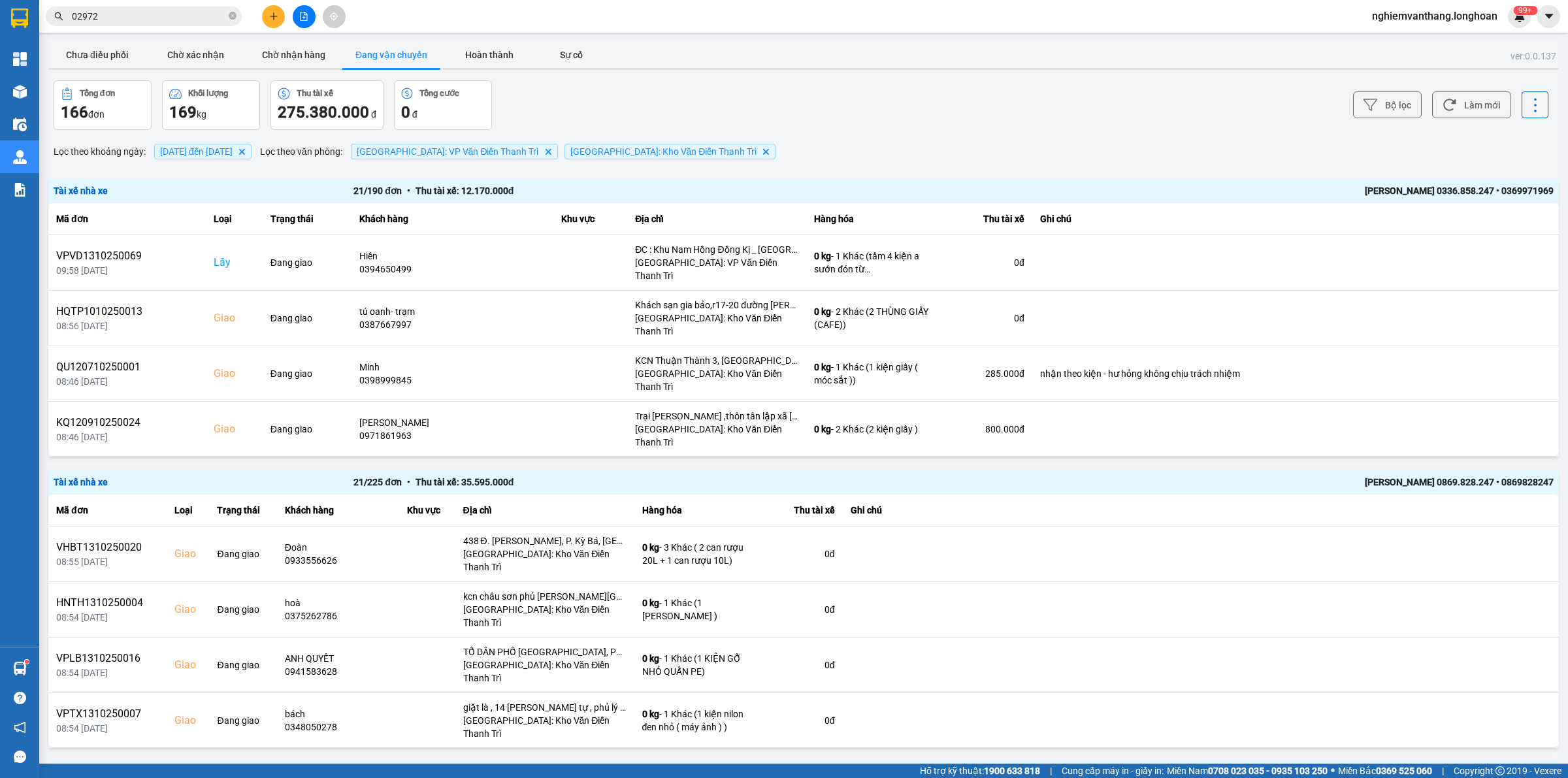
scroll to position [1810, 0]
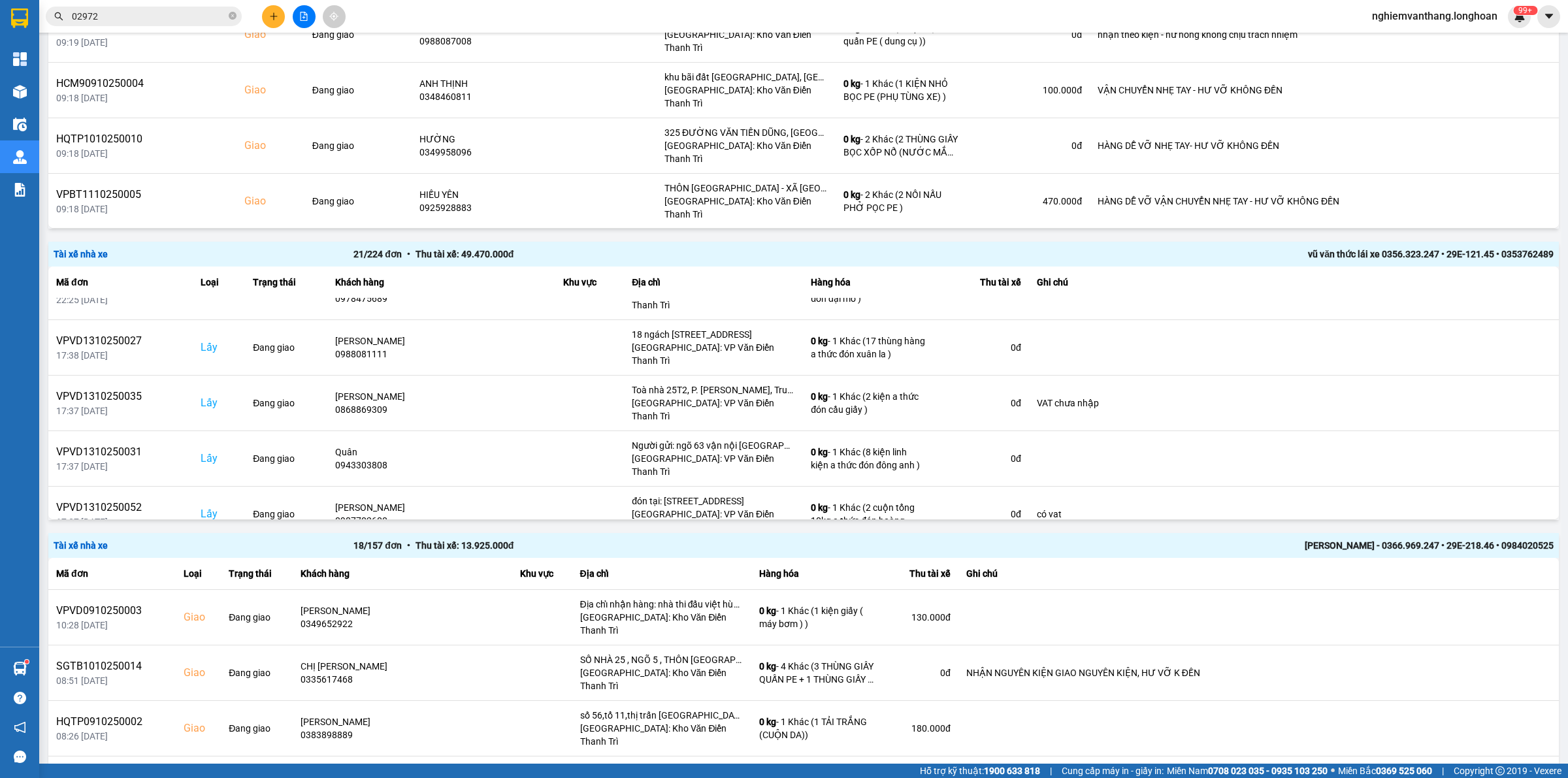
click at [1528, 565] on icon at bounding box center [1532, 569] width 9 height 9
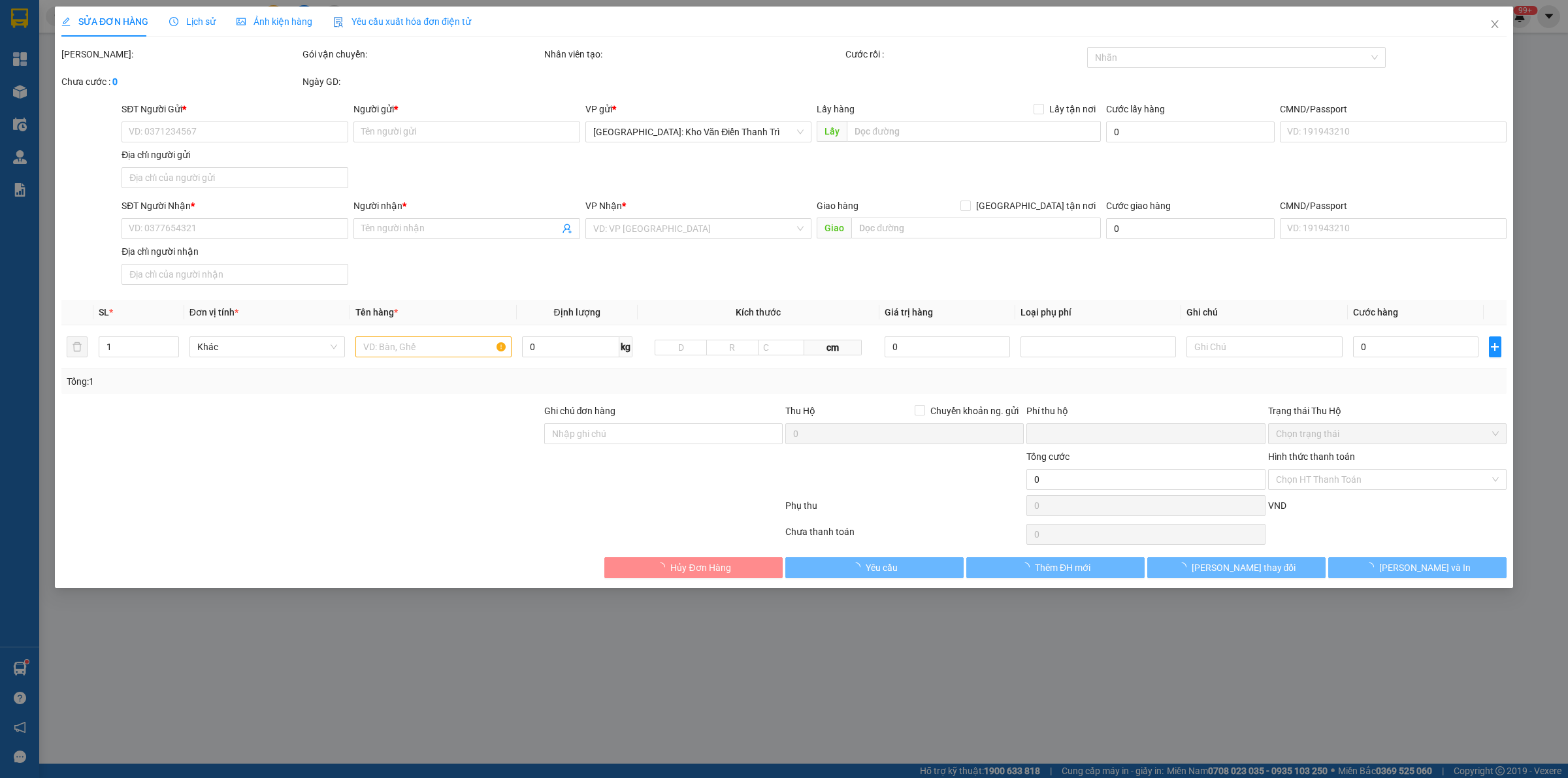
type input "0932144606"
type input "CHỊ [PERSON_NAME]"
type input "0982102972"
type input "CHỊ [PERSON_NAME]"
checkbox input "true"
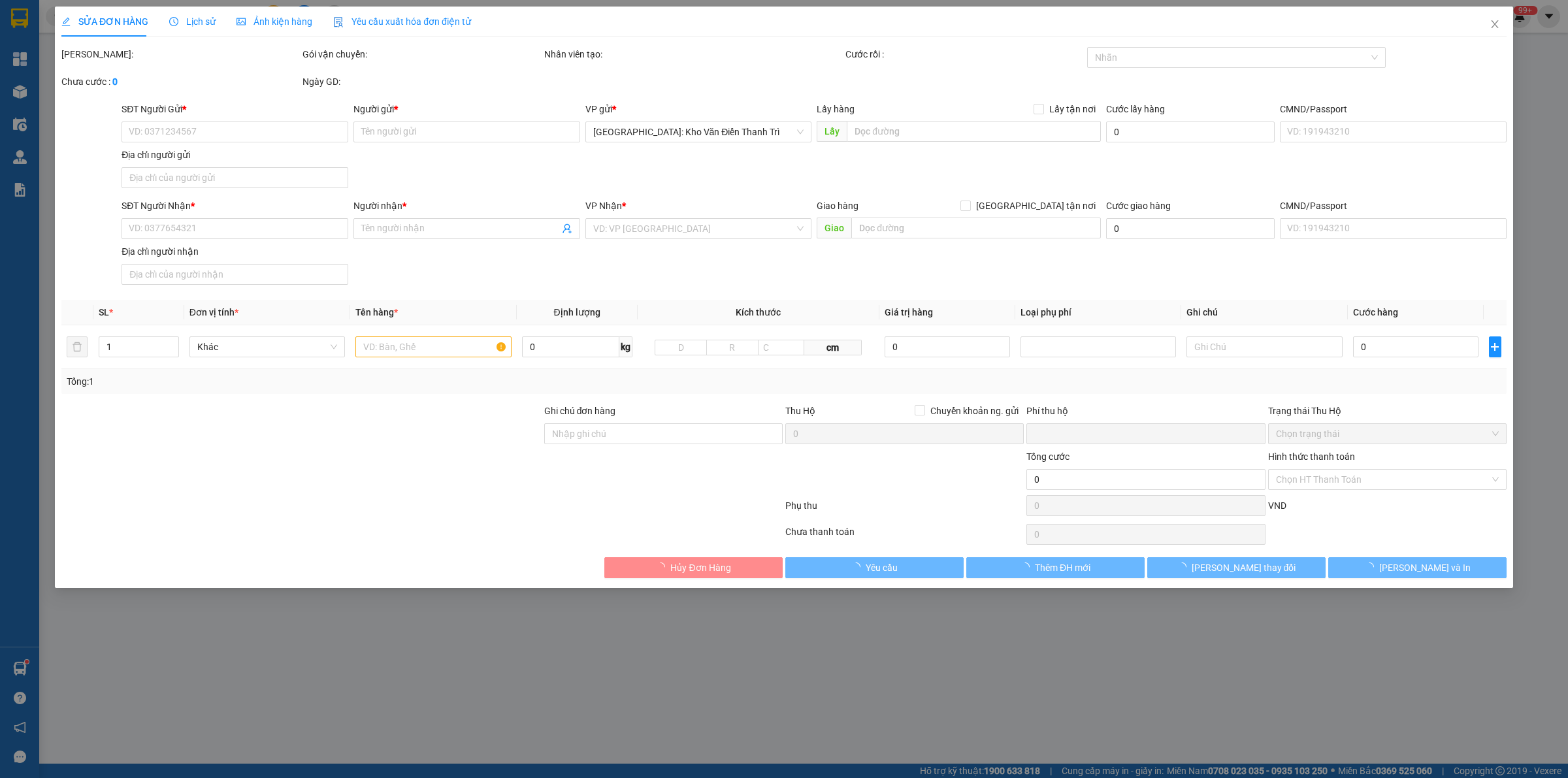
type input "SỐ 15 PHỐ [GEOGRAPHIC_DATA] - [GEOGRAPHIC_DATA] - [GEOGRAPHIC_DATA] - [GEOGRAPH…"
type input "HÀNG DỄ VỠ VẬN CHUYỂN NHẸ TAY - HƯ VỠ KHÔNG ĐỀN"
type input "200.000"
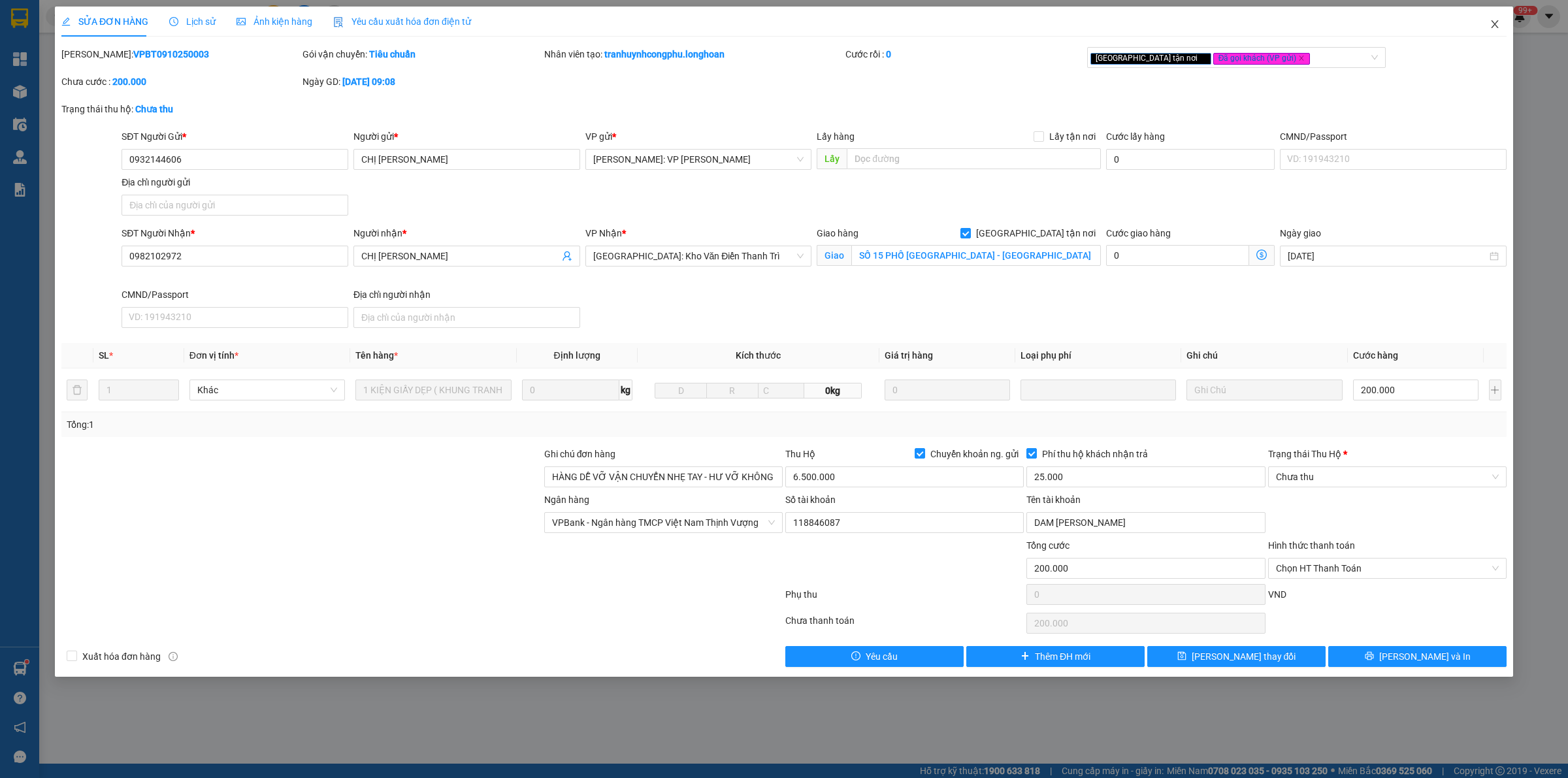
click at [1506, 24] on span "Close" at bounding box center [1495, 25] width 37 height 37
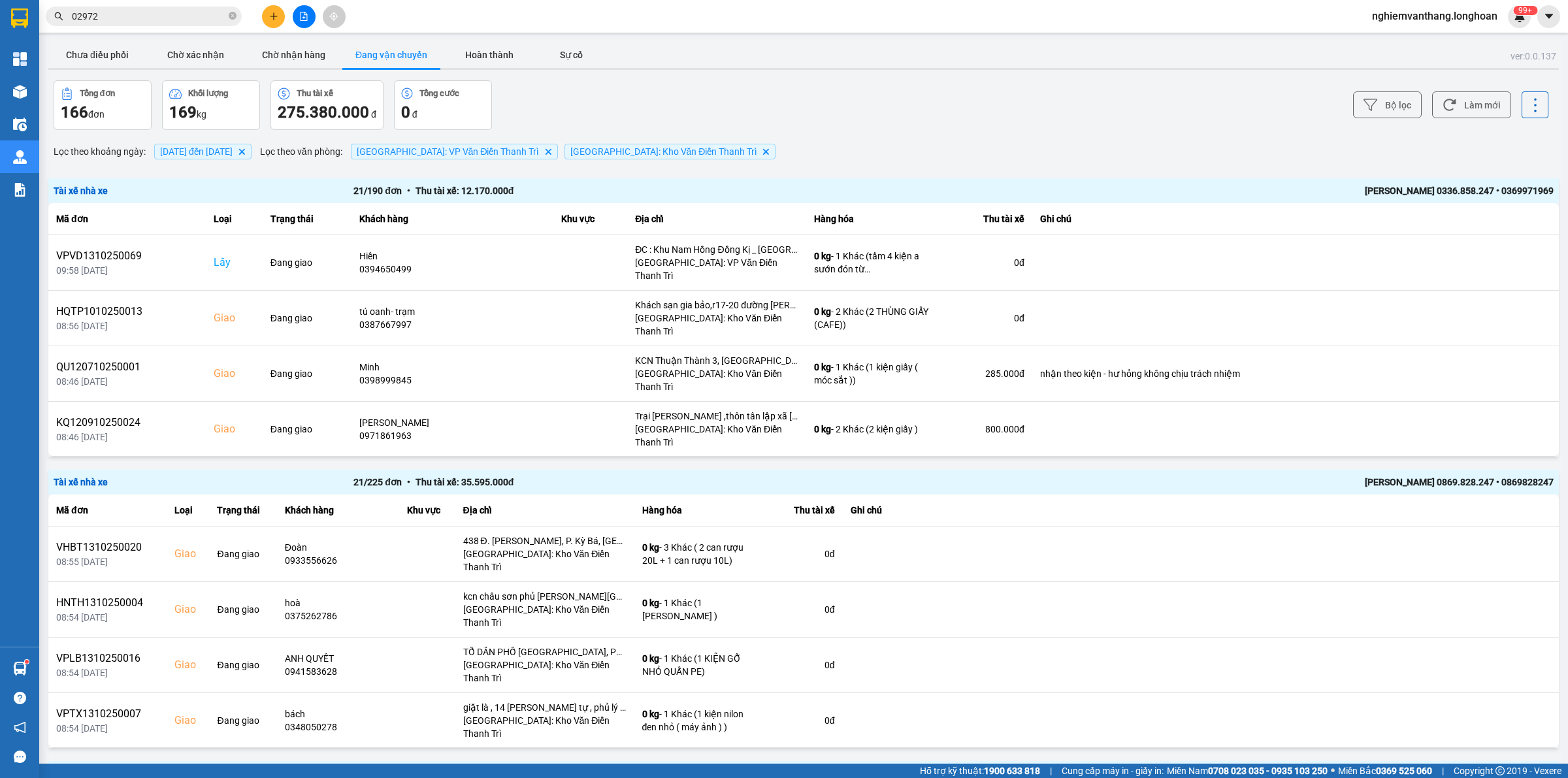
scroll to position [1810, 0]
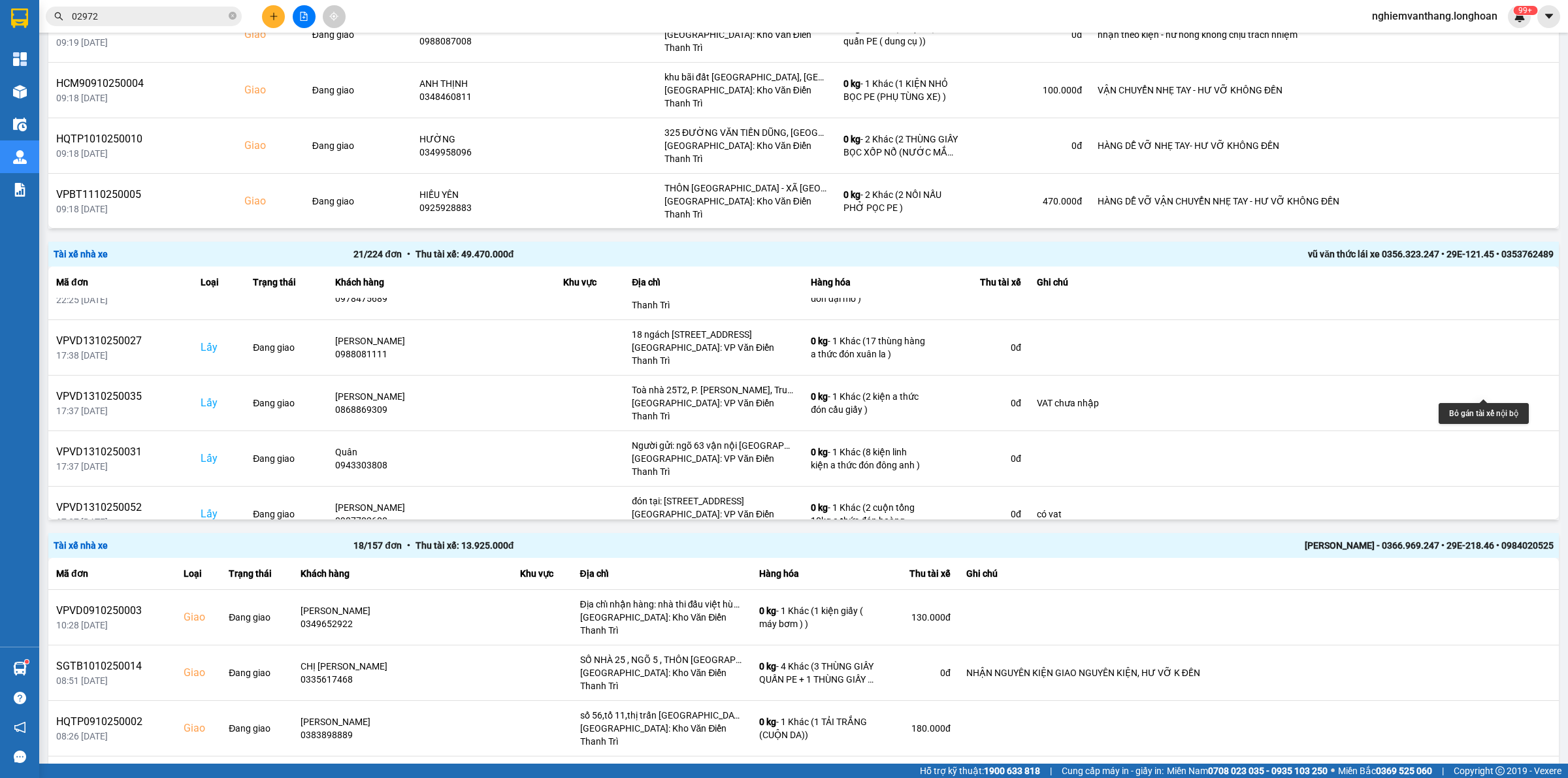
click at [1498, 558] on button at bounding box center [1507, 569] width 18 height 23
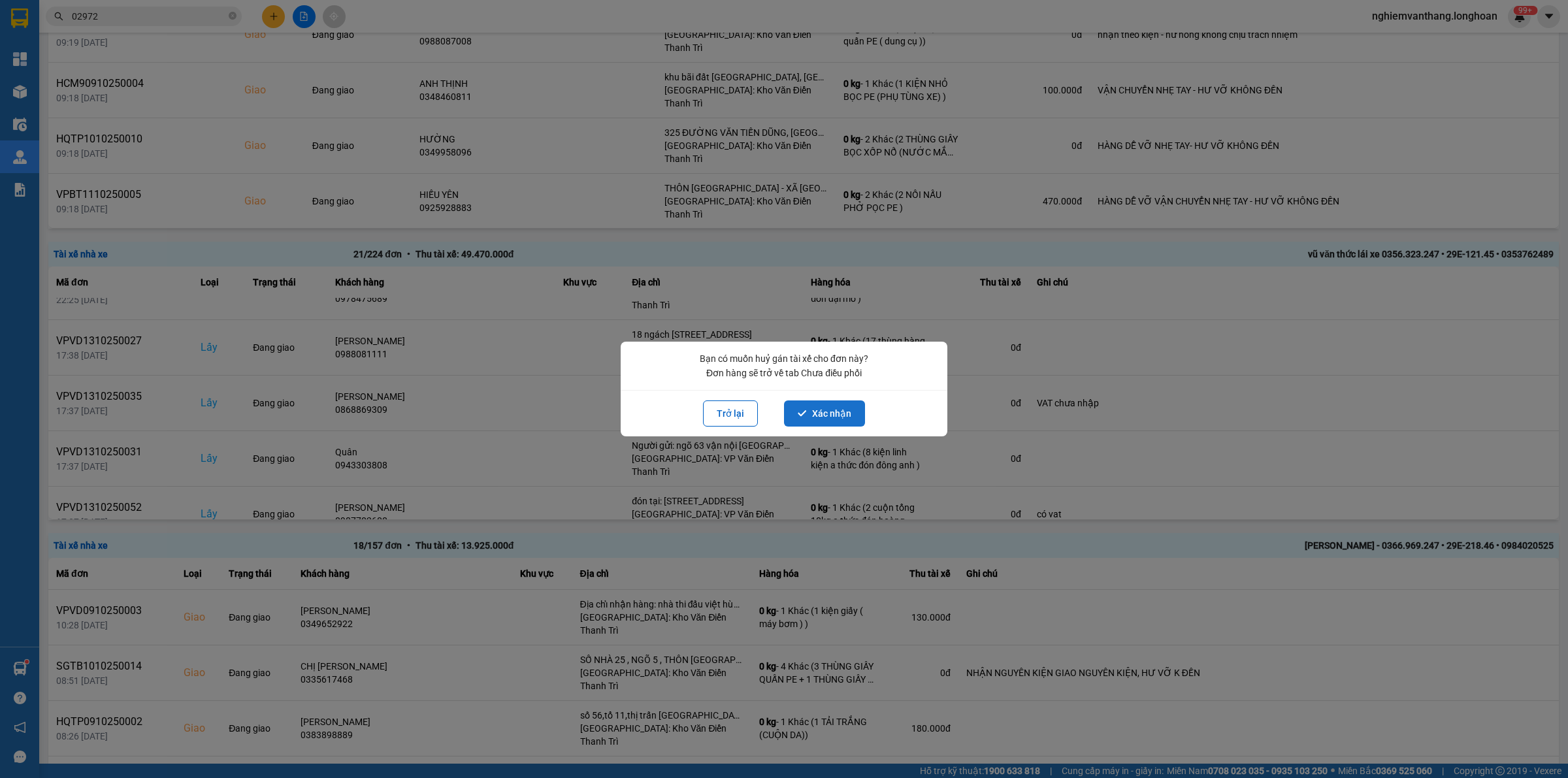
click at [843, 415] on button "Xác nhận" at bounding box center [824, 413] width 81 height 26
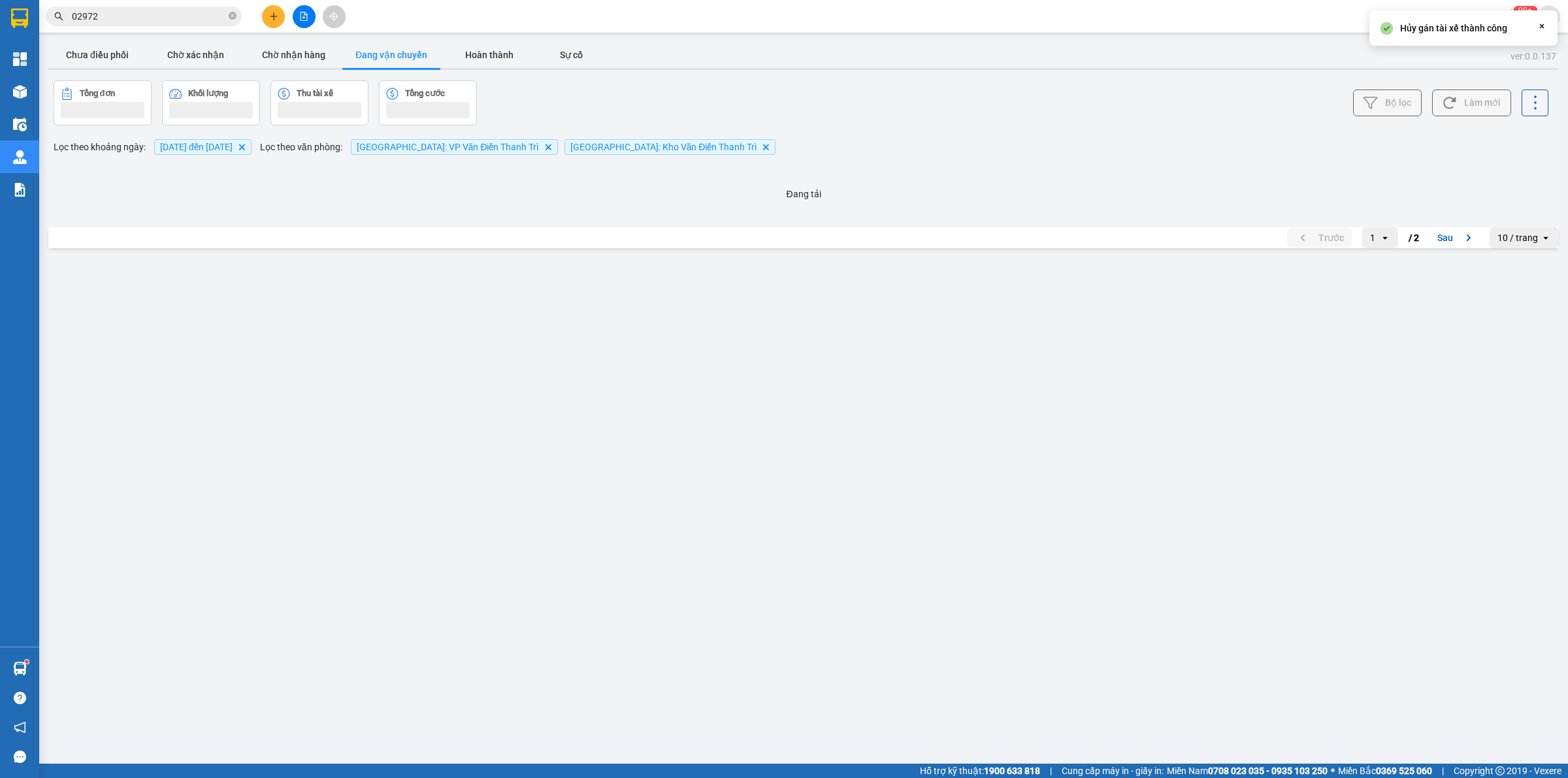
scroll to position [0, 0]
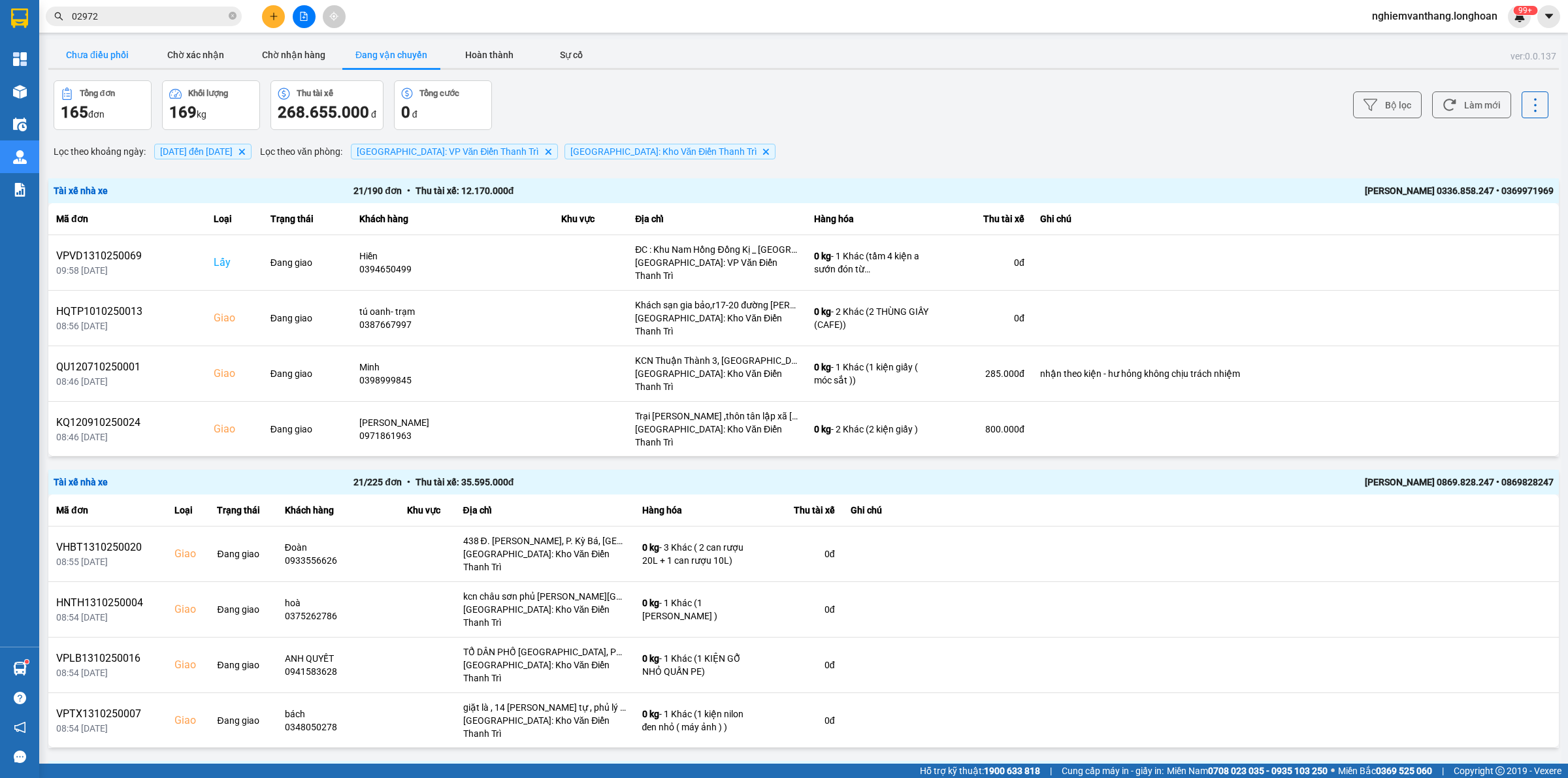
click at [115, 54] on button "Chưa điều phối" at bounding box center [98, 55] width 98 height 26
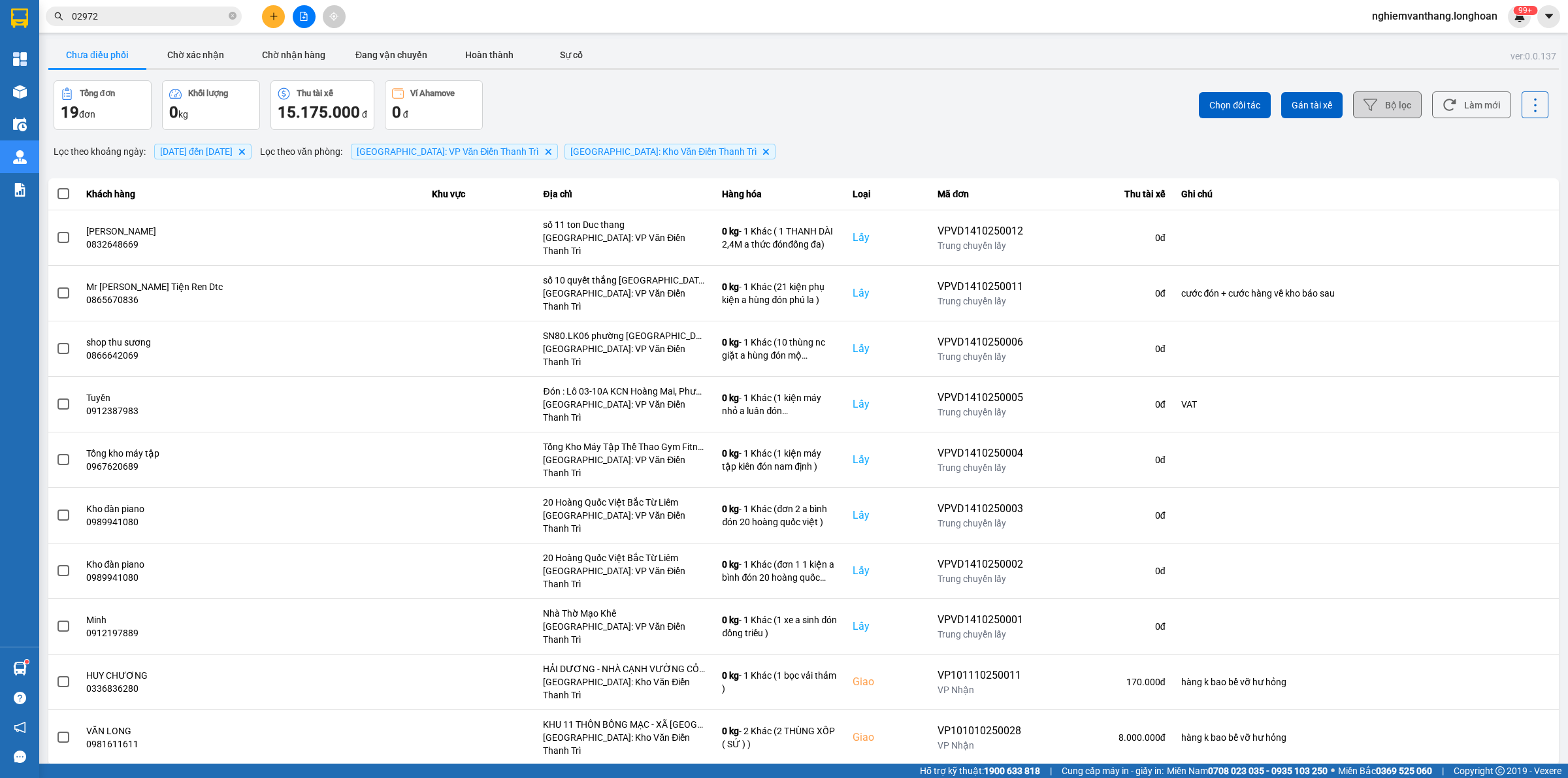
click at [1393, 108] on button "Bộ lọc" at bounding box center [1387, 104] width 69 height 27
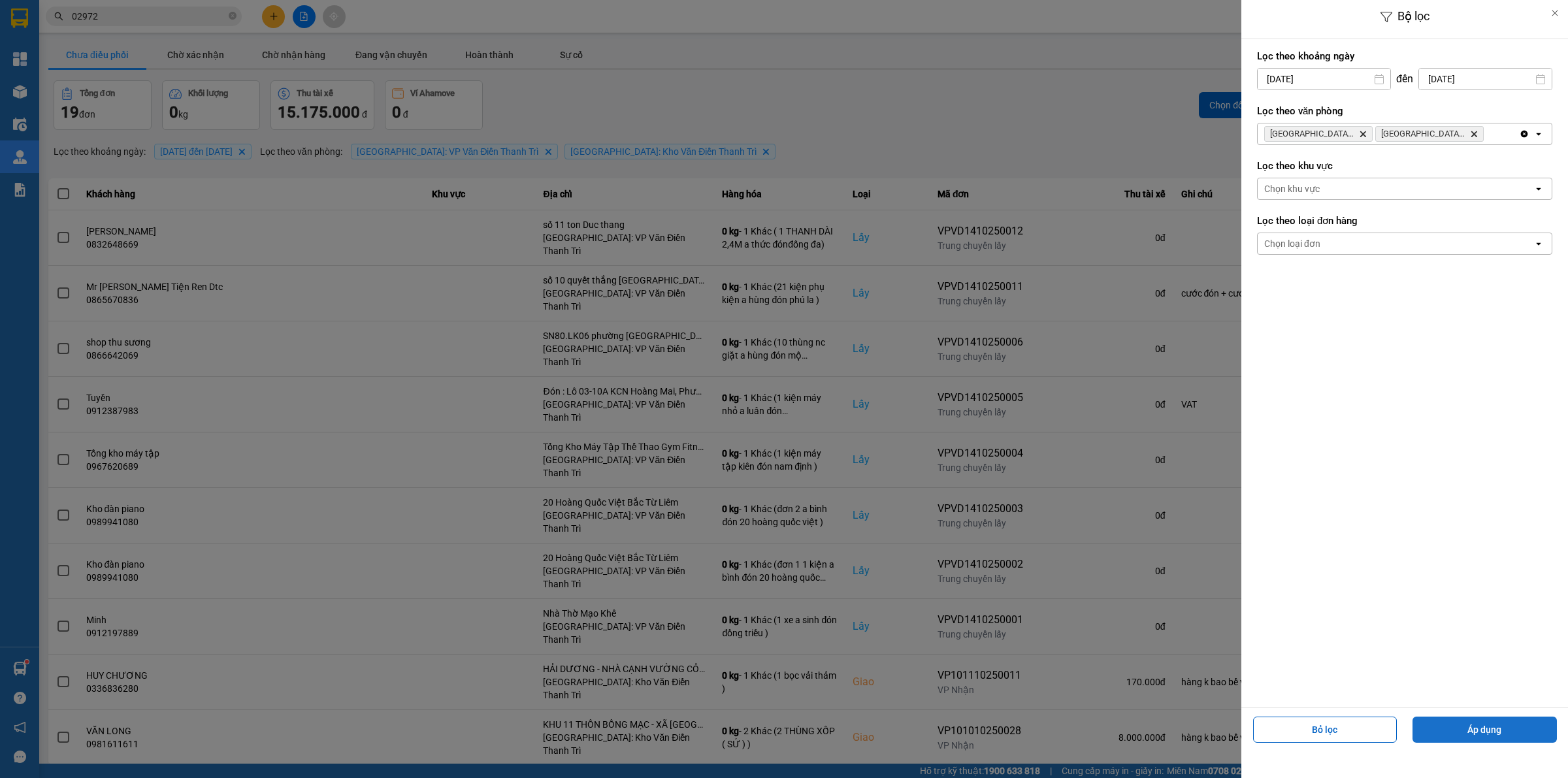
click at [1488, 739] on button "Áp dụng" at bounding box center [1485, 730] width 145 height 26
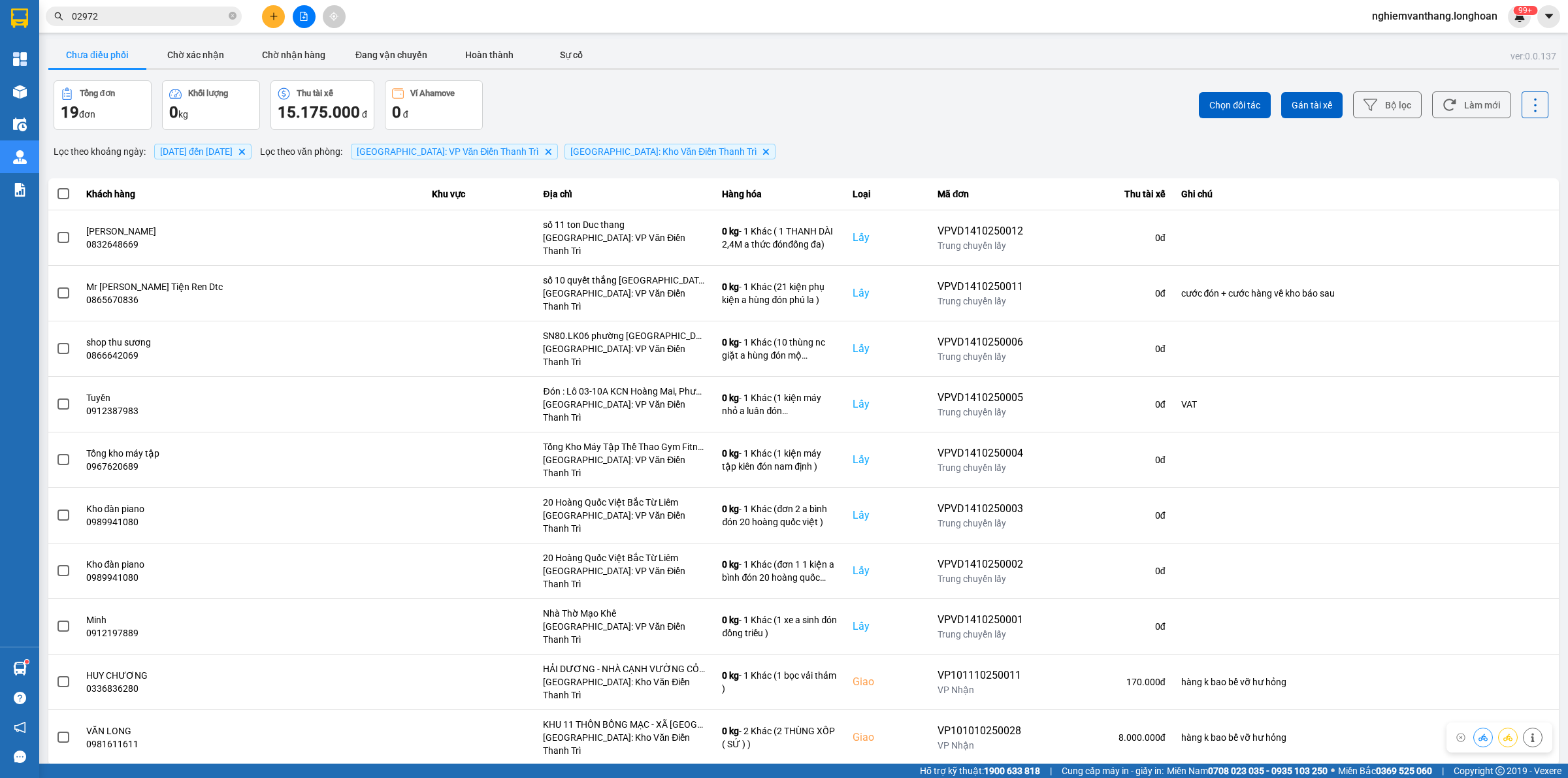
click at [1516, 769] on div "10 / trang" at bounding box center [1517, 775] width 40 height 13
click at [1515, 646] on div "100 / trang" at bounding box center [1524, 645] width 48 height 13
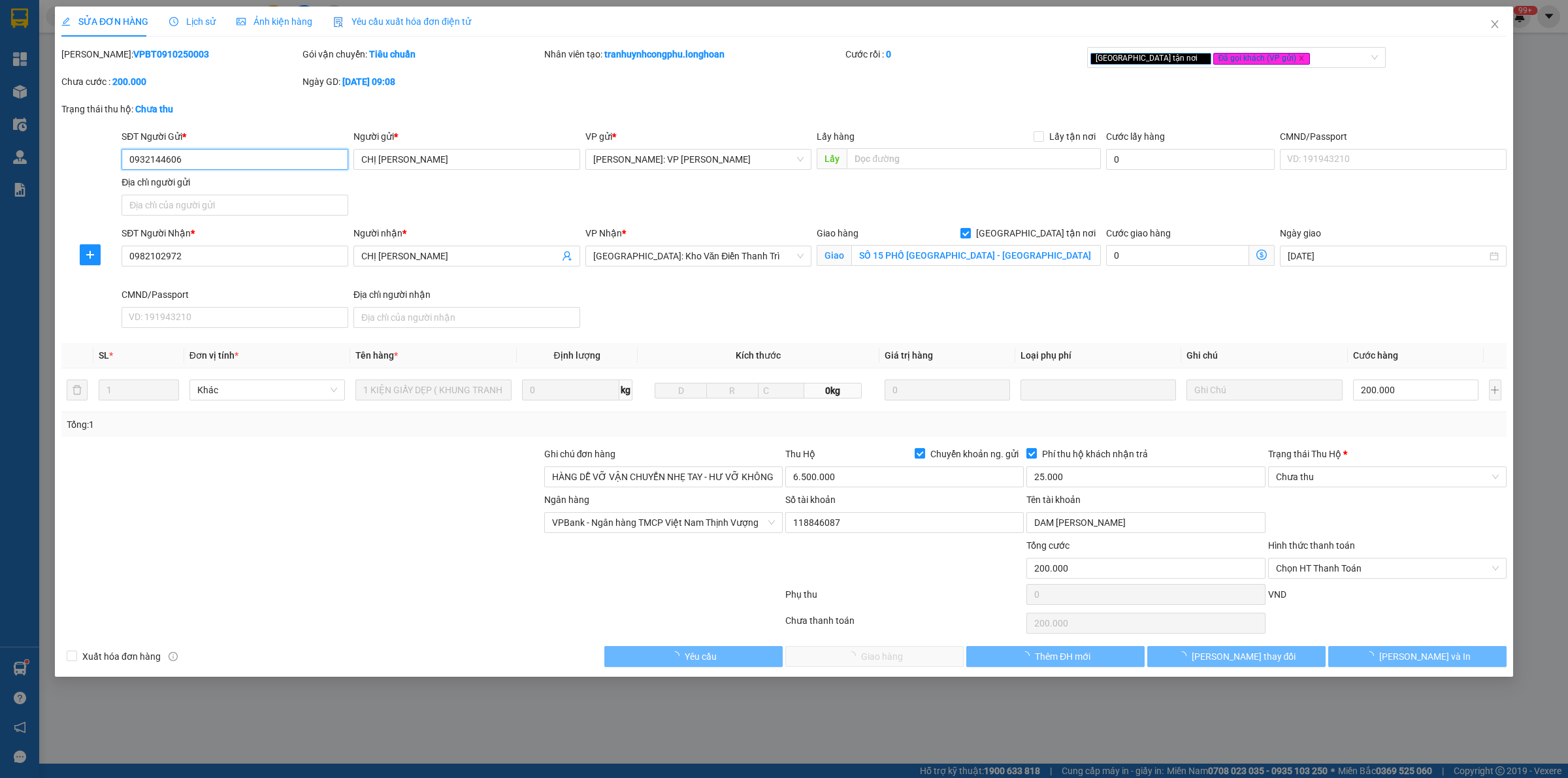
type input "0932144606"
type input "CHỊ [PERSON_NAME]"
type input "0982102972"
type input "CHỊ [PERSON_NAME]"
checkbox input "true"
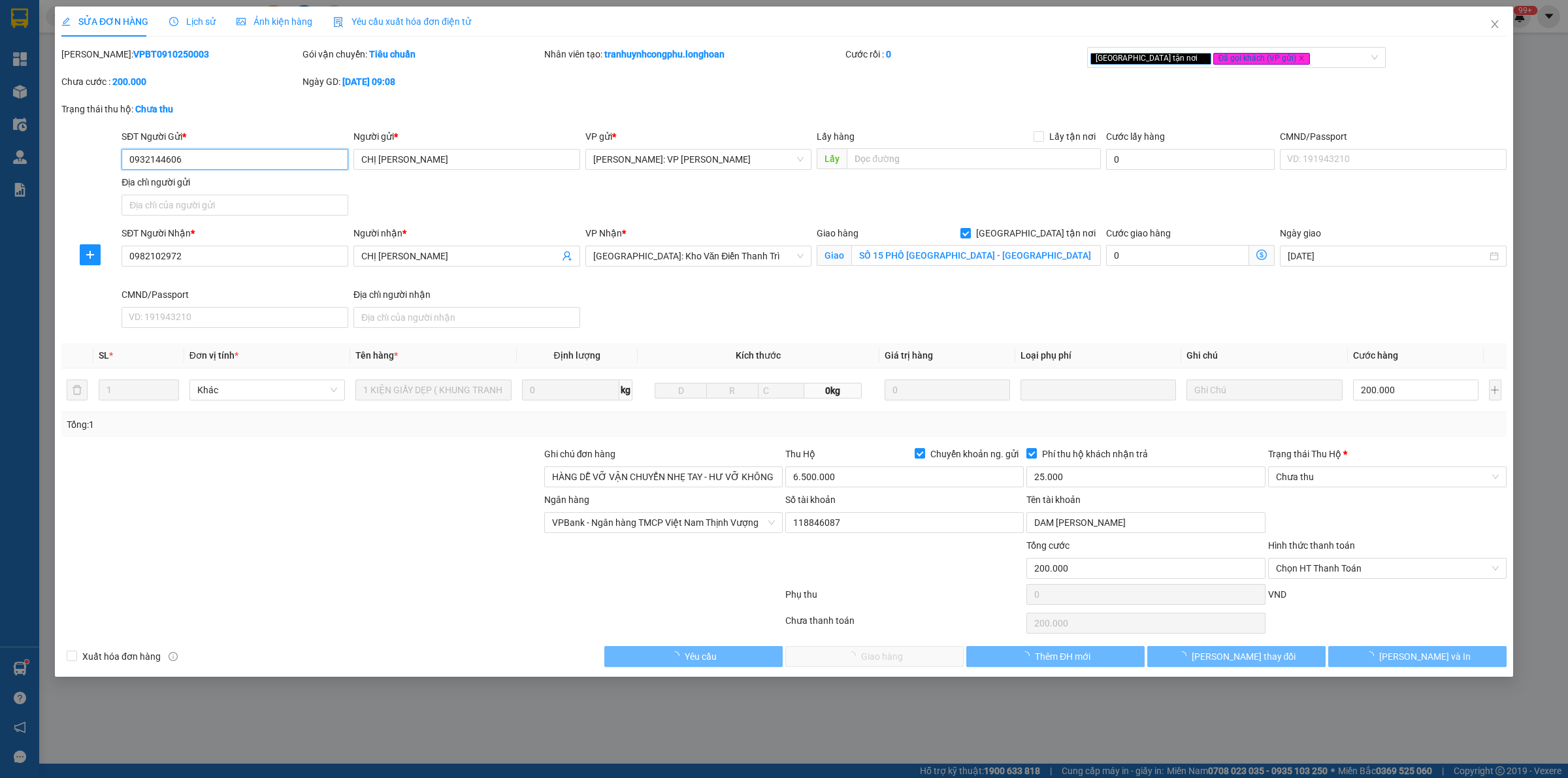
type input "SỐ 15 PHỐ [GEOGRAPHIC_DATA] - [GEOGRAPHIC_DATA] - [GEOGRAPHIC_DATA] - [GEOGRAPH…"
type input "HÀNG DỄ VỠ VẬN CHUYỂN NHẸ TAY - HƯ VỠ KHÔNG ĐỀN"
type input "200.000"
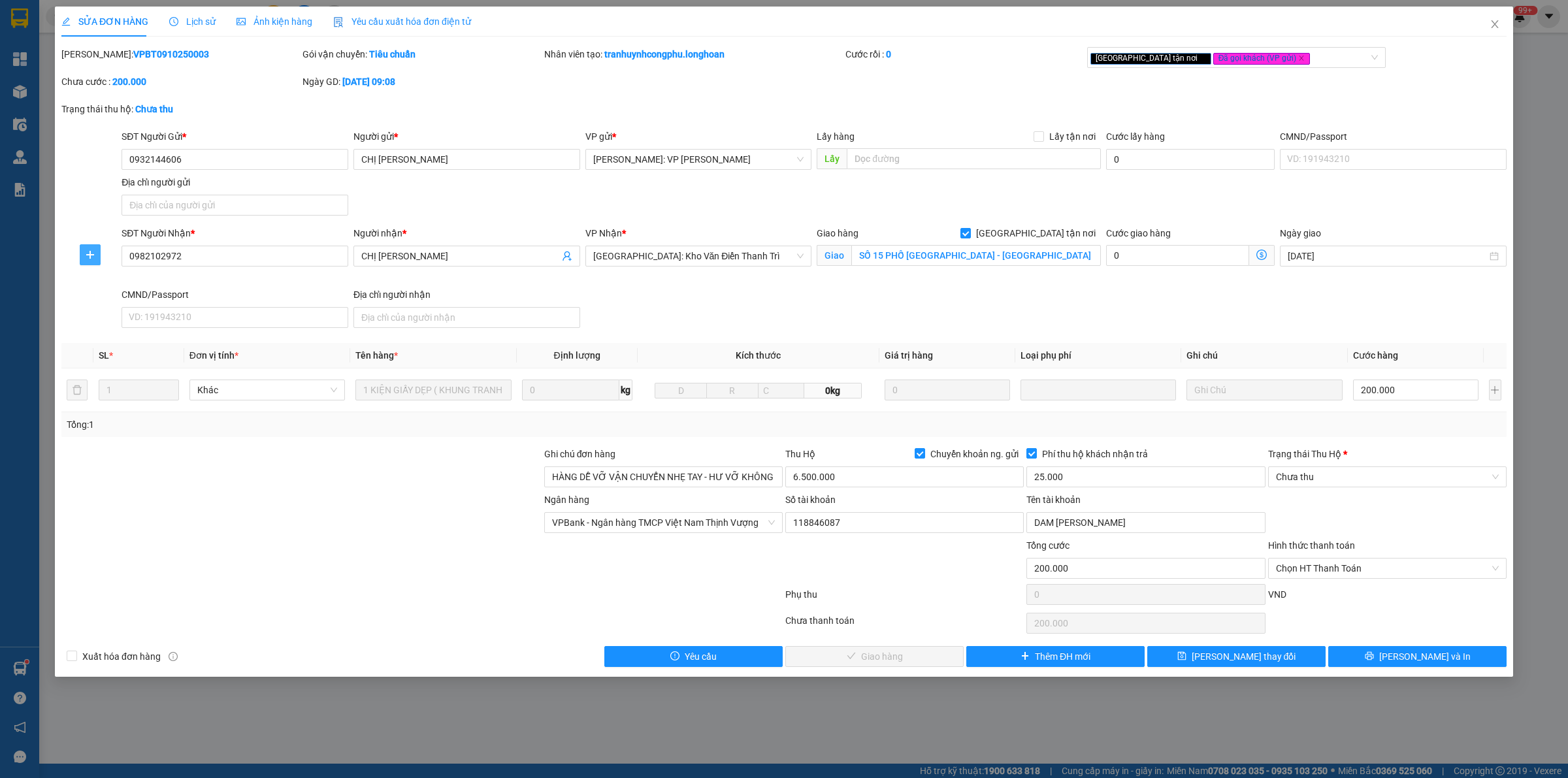
click at [80, 256] on button "button" at bounding box center [90, 254] width 21 height 21
click at [123, 299] on span "Chuyển hoàn" at bounding box center [114, 302] width 54 height 14
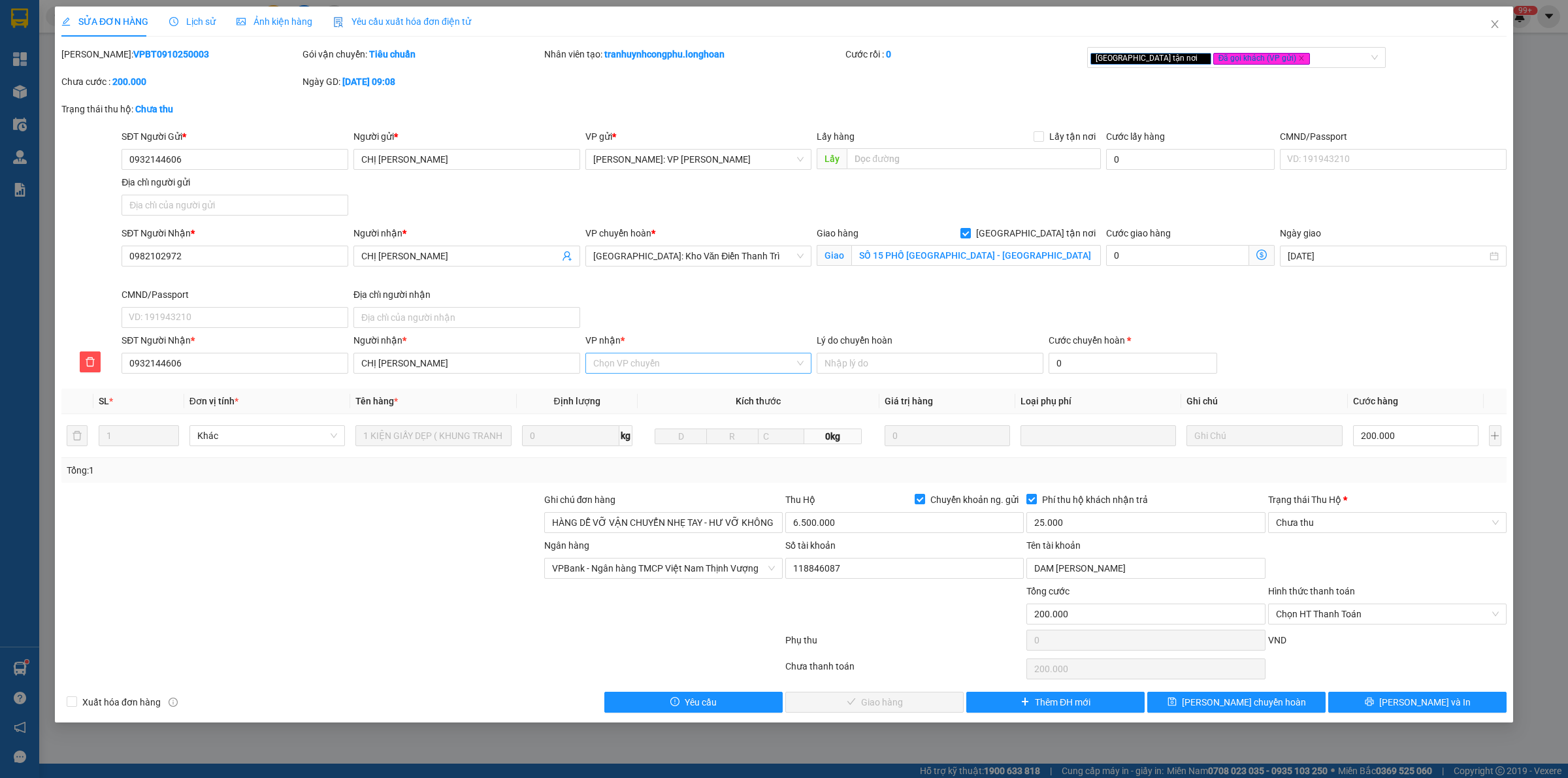
click at [653, 364] on input "VP nhận *" at bounding box center [694, 363] width 202 height 20
type input "bình th"
drag, startPoint x: 657, startPoint y: 385, endPoint x: 798, endPoint y: 390, distance: 141.1
click at [663, 386] on div "[PERSON_NAME]: VP [PERSON_NAME]" at bounding box center [698, 390] width 211 height 14
click at [878, 357] on input "Lý do chuyển hoàn" at bounding box center [930, 363] width 226 height 21
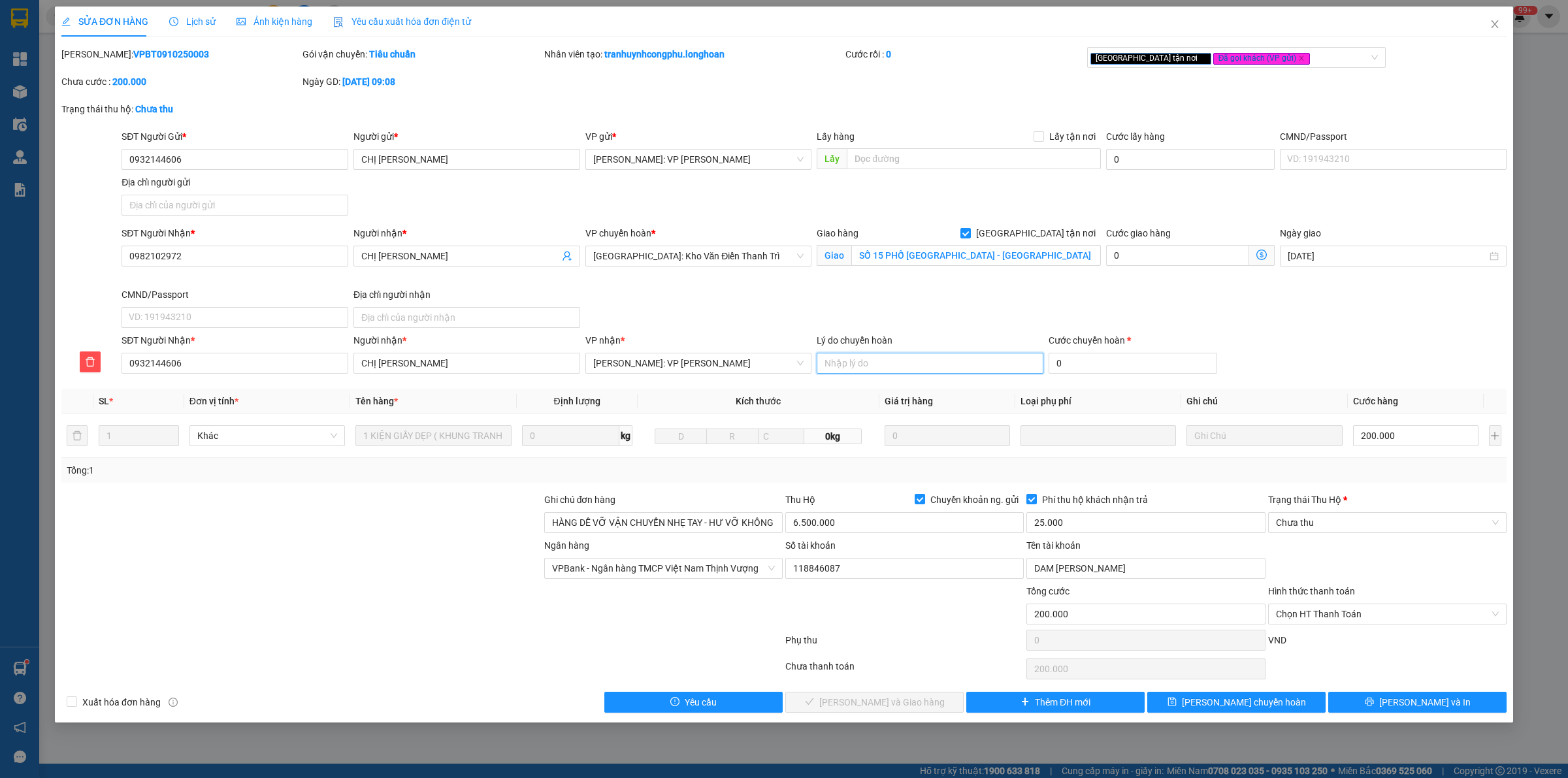
type input "Người gửi yêu cầu hoàn về"
click at [1099, 363] on input "0" at bounding box center [1132, 363] width 168 height 21
type input "1"
type input "200.001"
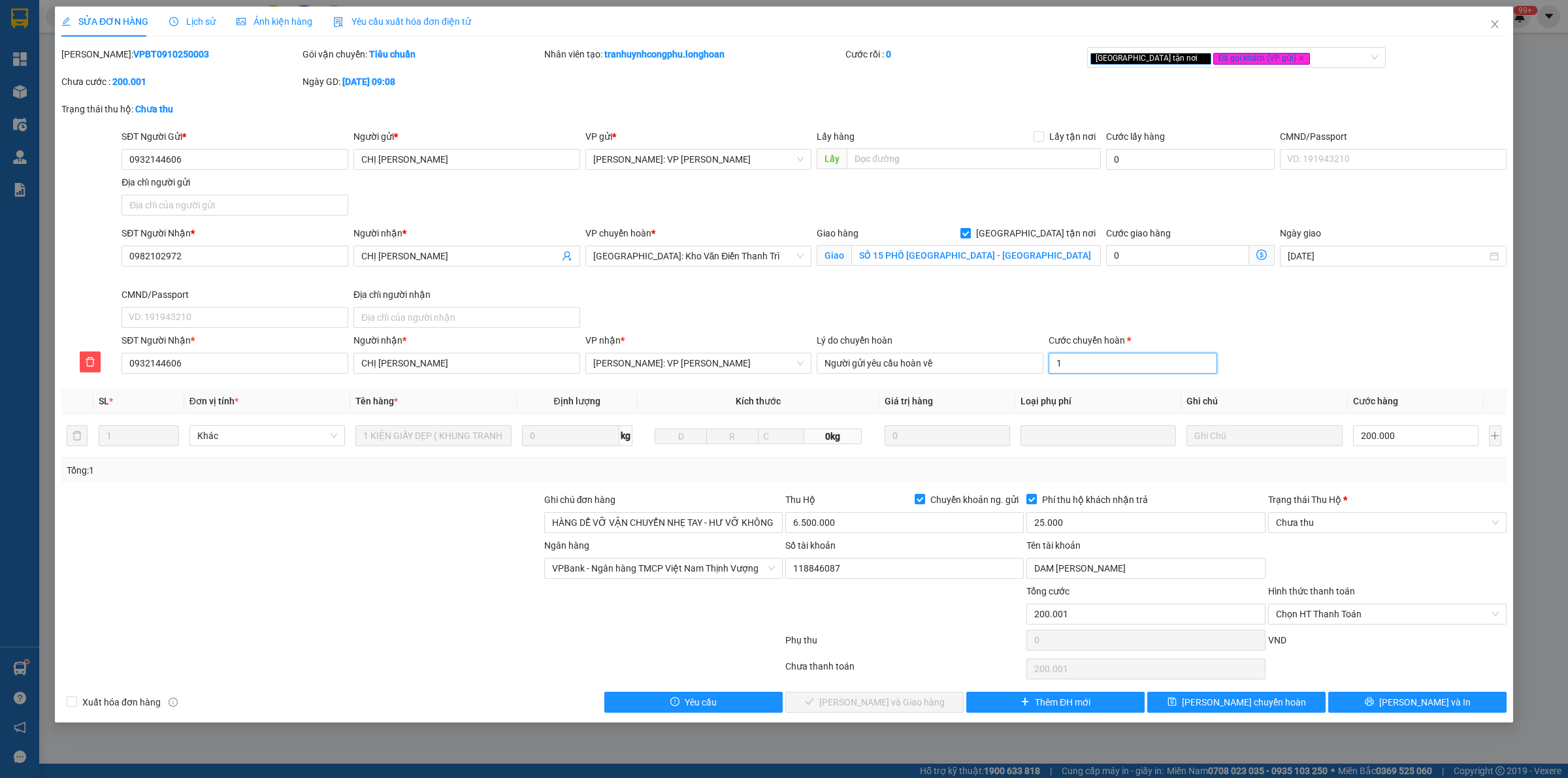
type input "200.010"
type input "100"
type input "200.100"
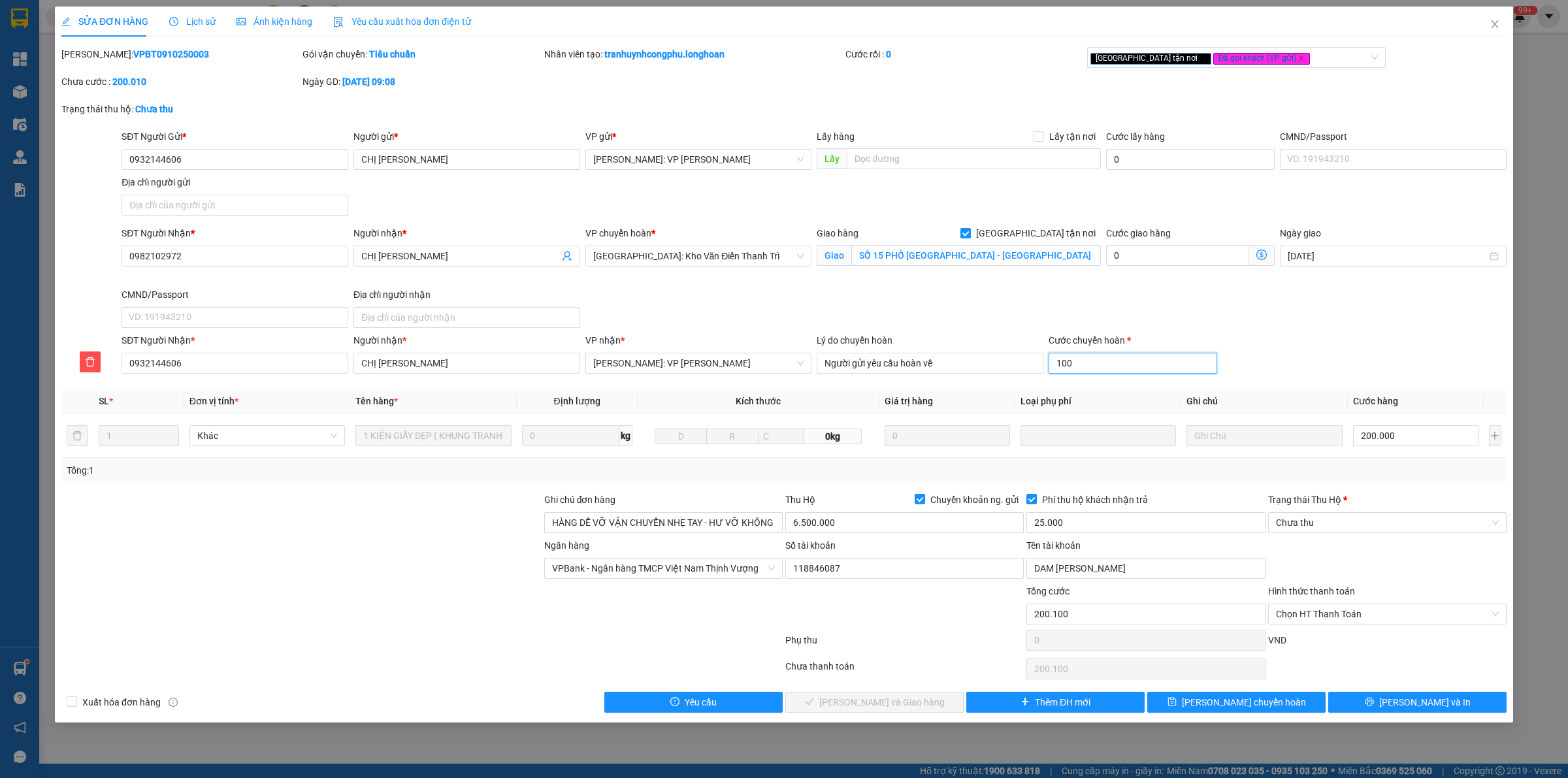
type input "201.000"
type input "10000"
type input "210.000"
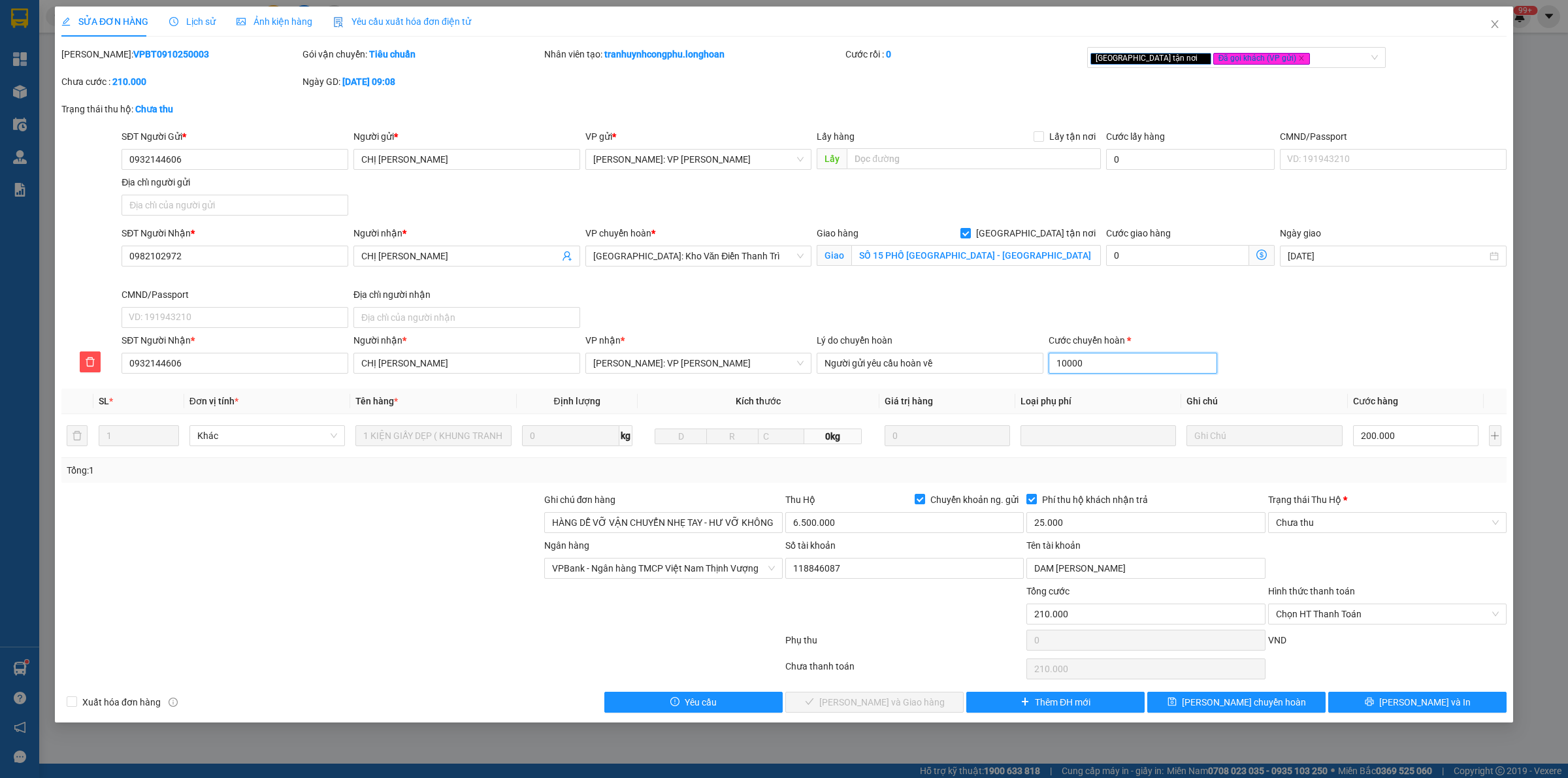
type input "100000"
type input "300.000"
type input "100000"
click at [920, 500] on input "Chuyển khoản ng. gửi" at bounding box center [919, 498] width 9 height 9
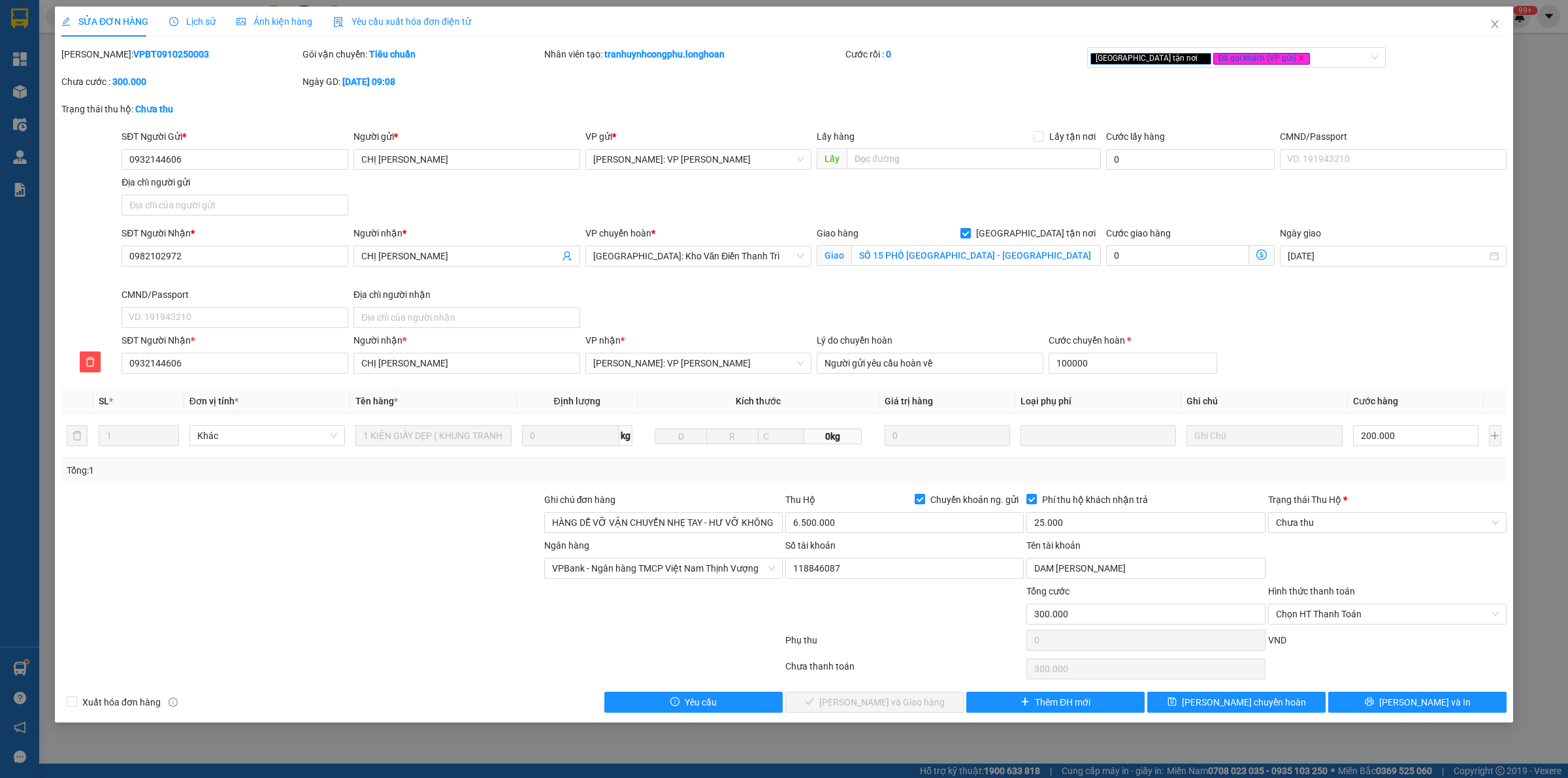
checkbox input "false"
type input "100.000"
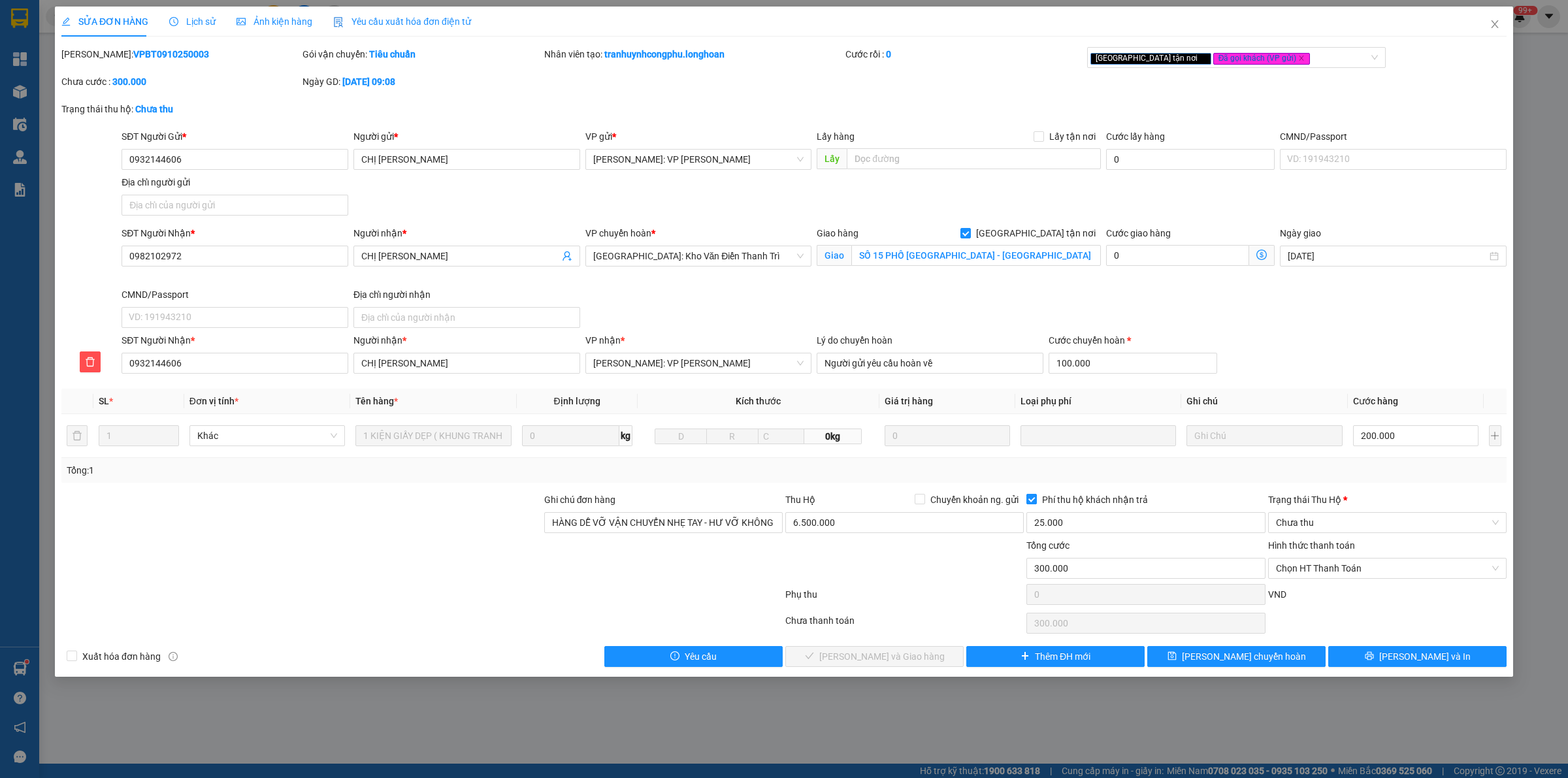
click at [1029, 503] on input "Phí thu hộ khách nhận trả" at bounding box center [1031, 498] width 9 height 9
checkbox input "false"
click at [1084, 527] on input "25.000" at bounding box center [1146, 522] width 239 height 21
type input "0"
click at [841, 520] on input "6.500.000" at bounding box center [904, 522] width 239 height 21
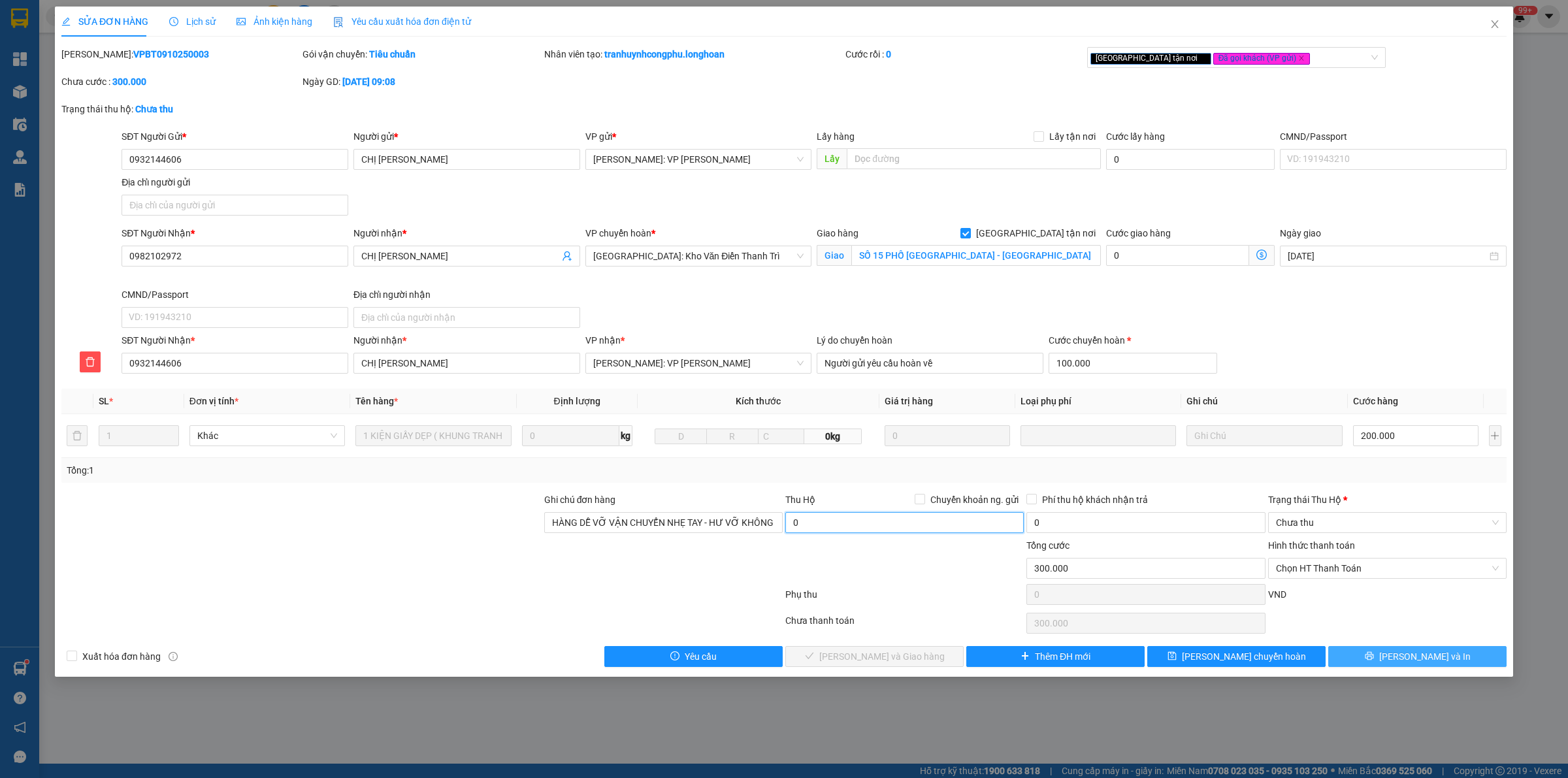
type input "0"
click at [1374, 655] on icon "printer" at bounding box center [1369, 655] width 9 height 9
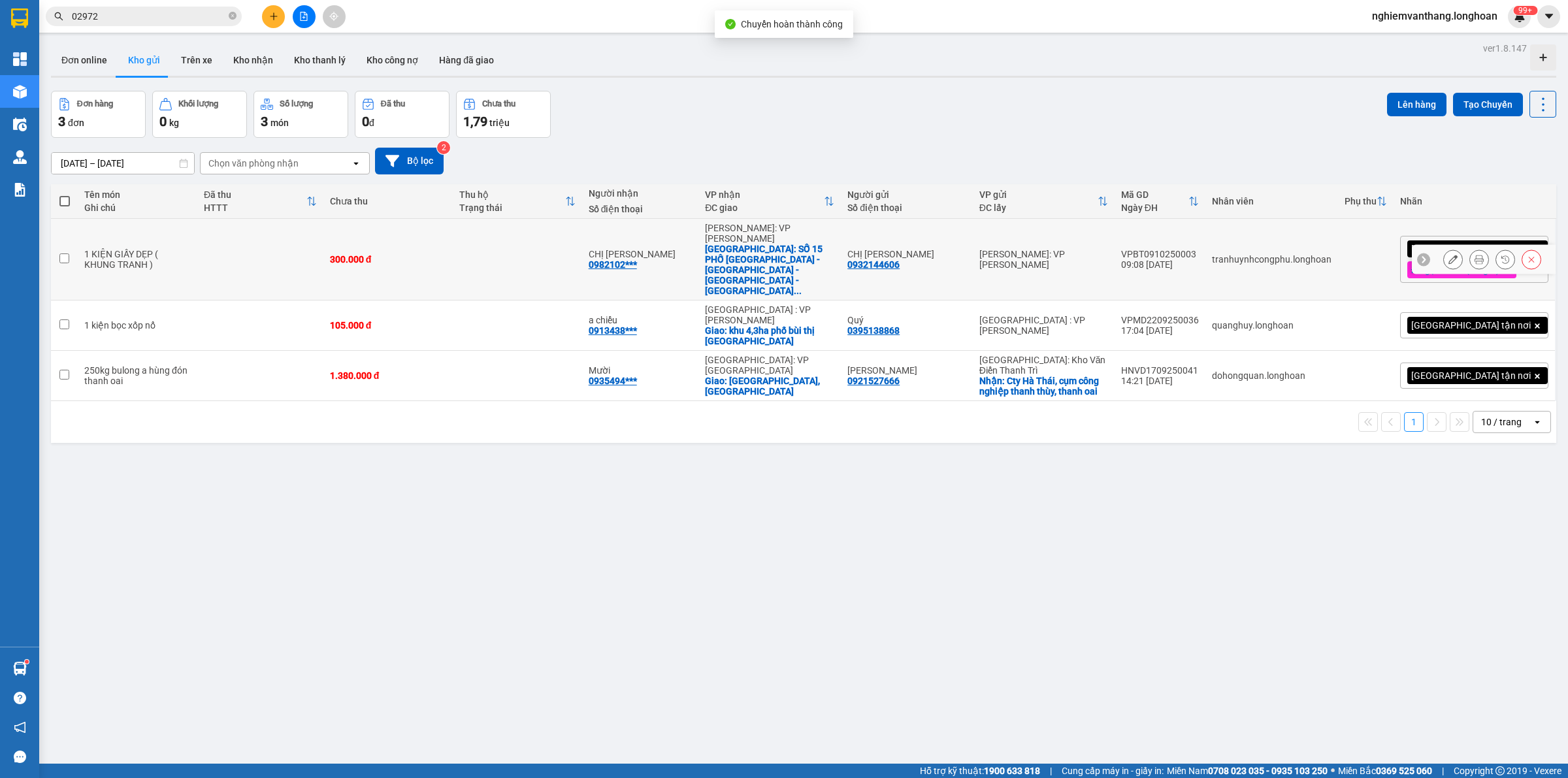
click at [1475, 255] on icon at bounding box center [1479, 259] width 9 height 9
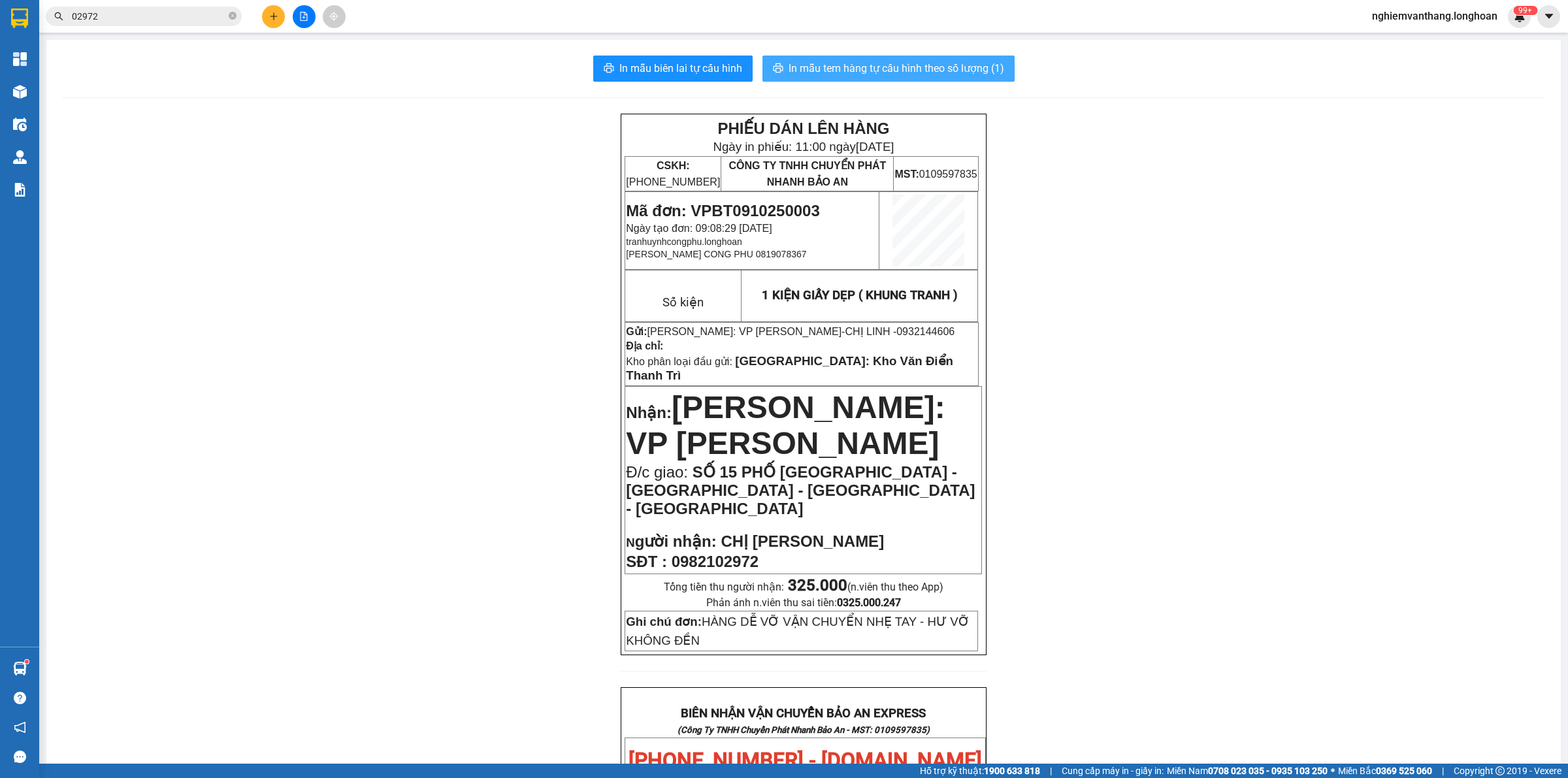
click at [951, 75] on span "In mẫu tem hàng tự cấu hình theo số lượng (1)" at bounding box center [896, 68] width 216 height 16
click at [951, 73] on span "In mẫu tem hàng tự cấu hình theo số lượng (1)" at bounding box center [896, 68] width 216 height 16
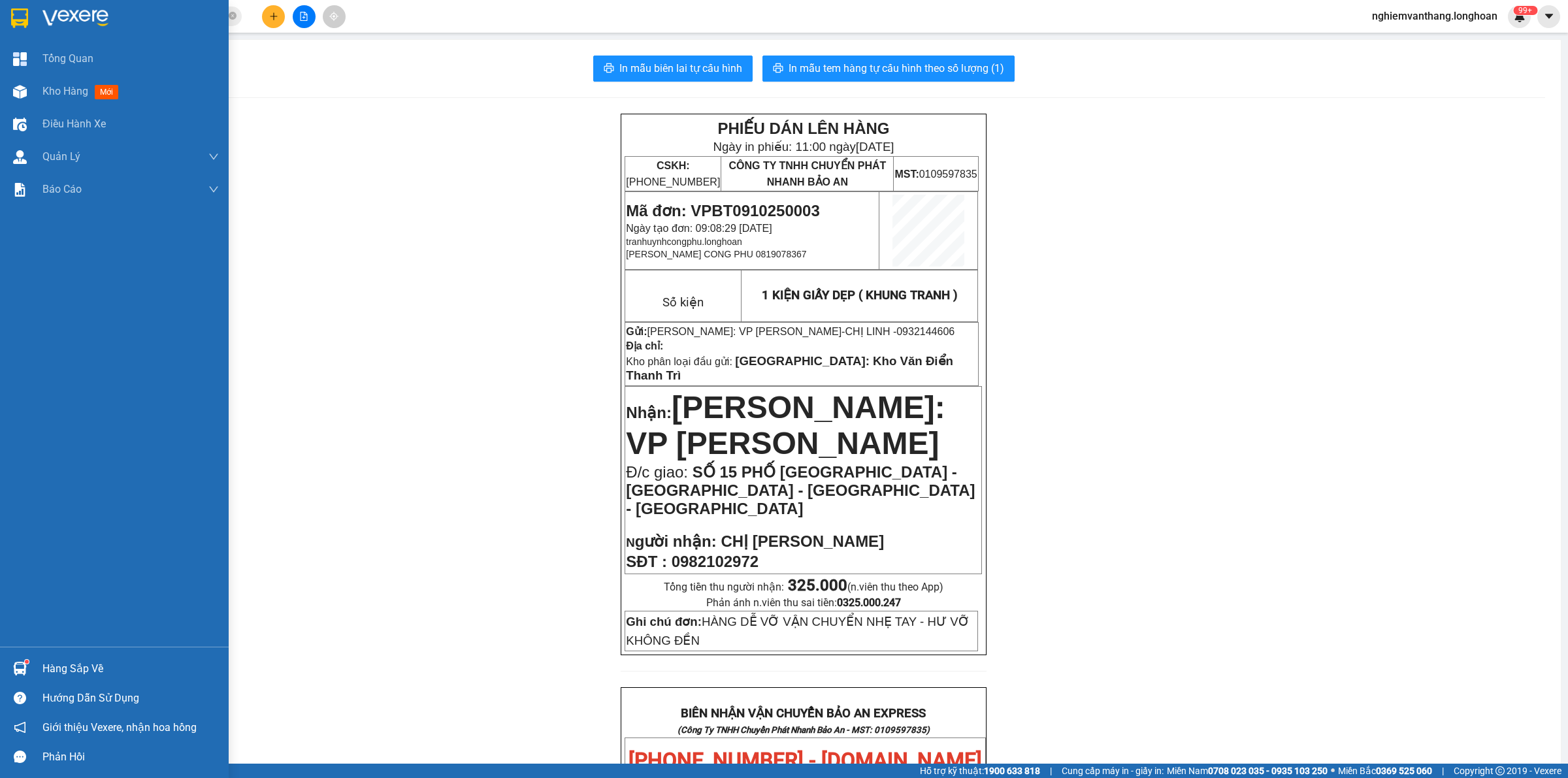
click at [4, 17] on div at bounding box center [114, 21] width 228 height 42
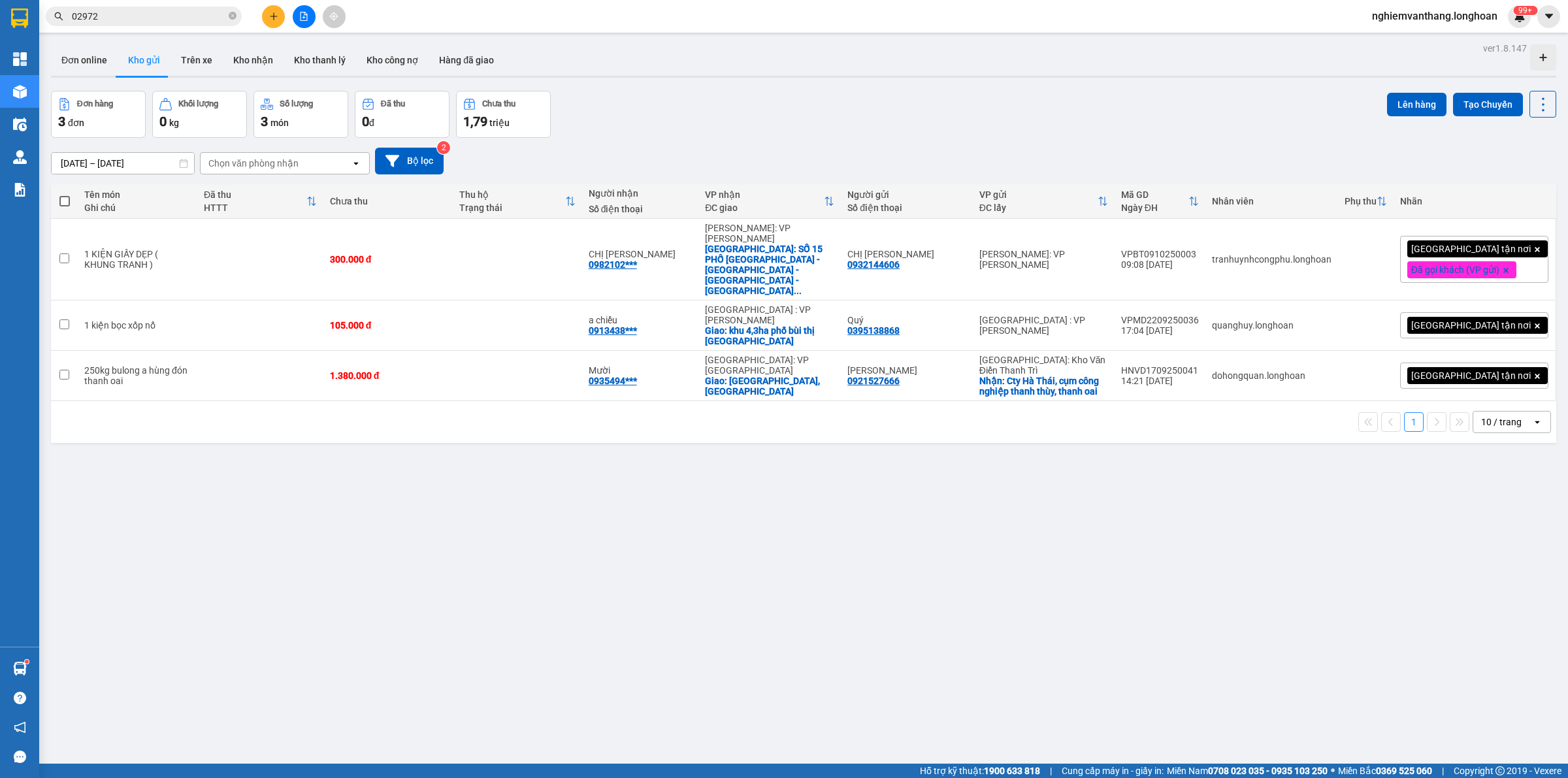
click at [171, 21] on input "02972" at bounding box center [149, 16] width 154 height 14
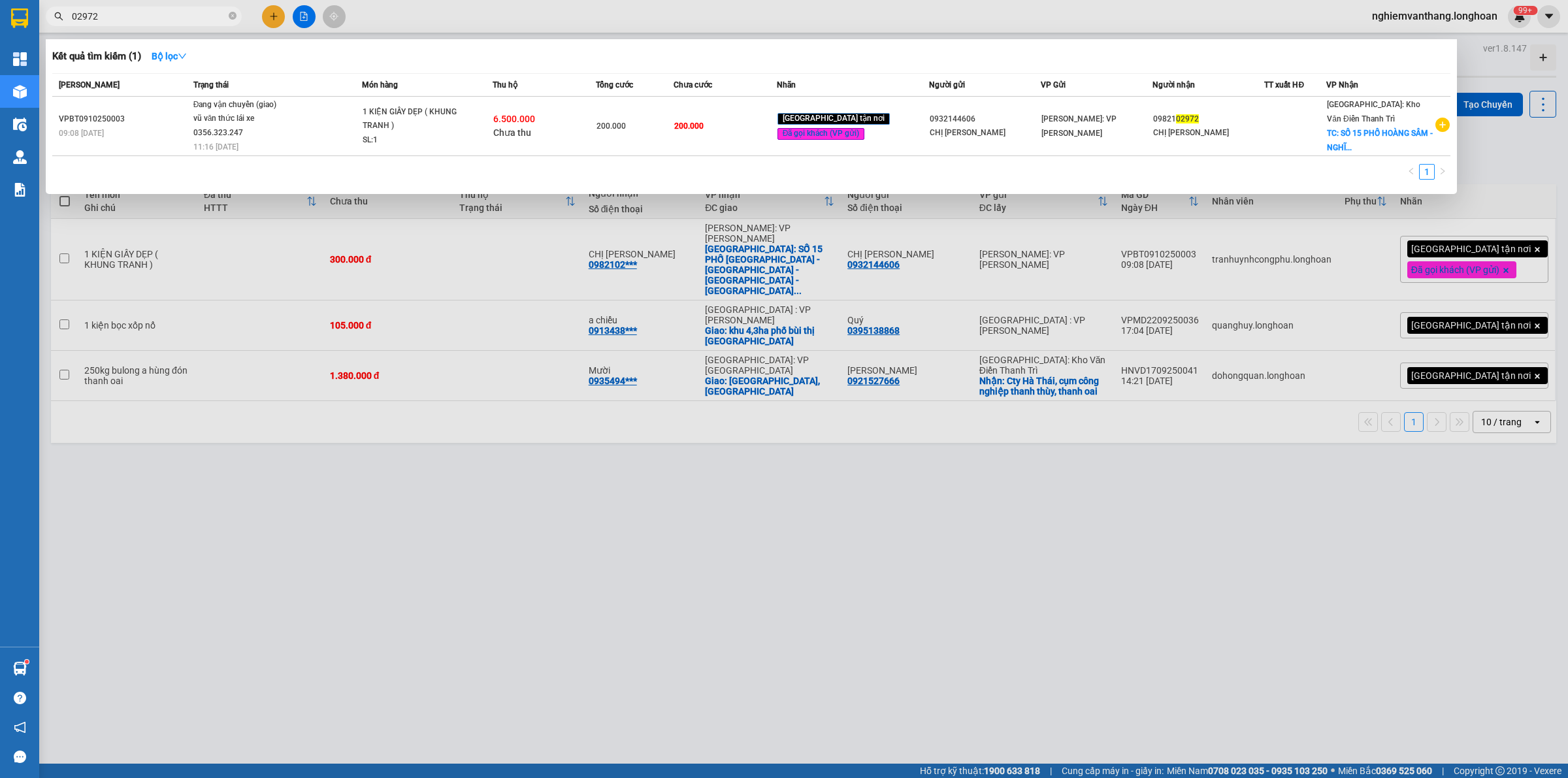
click at [171, 21] on input "02972" at bounding box center [149, 16] width 154 height 14
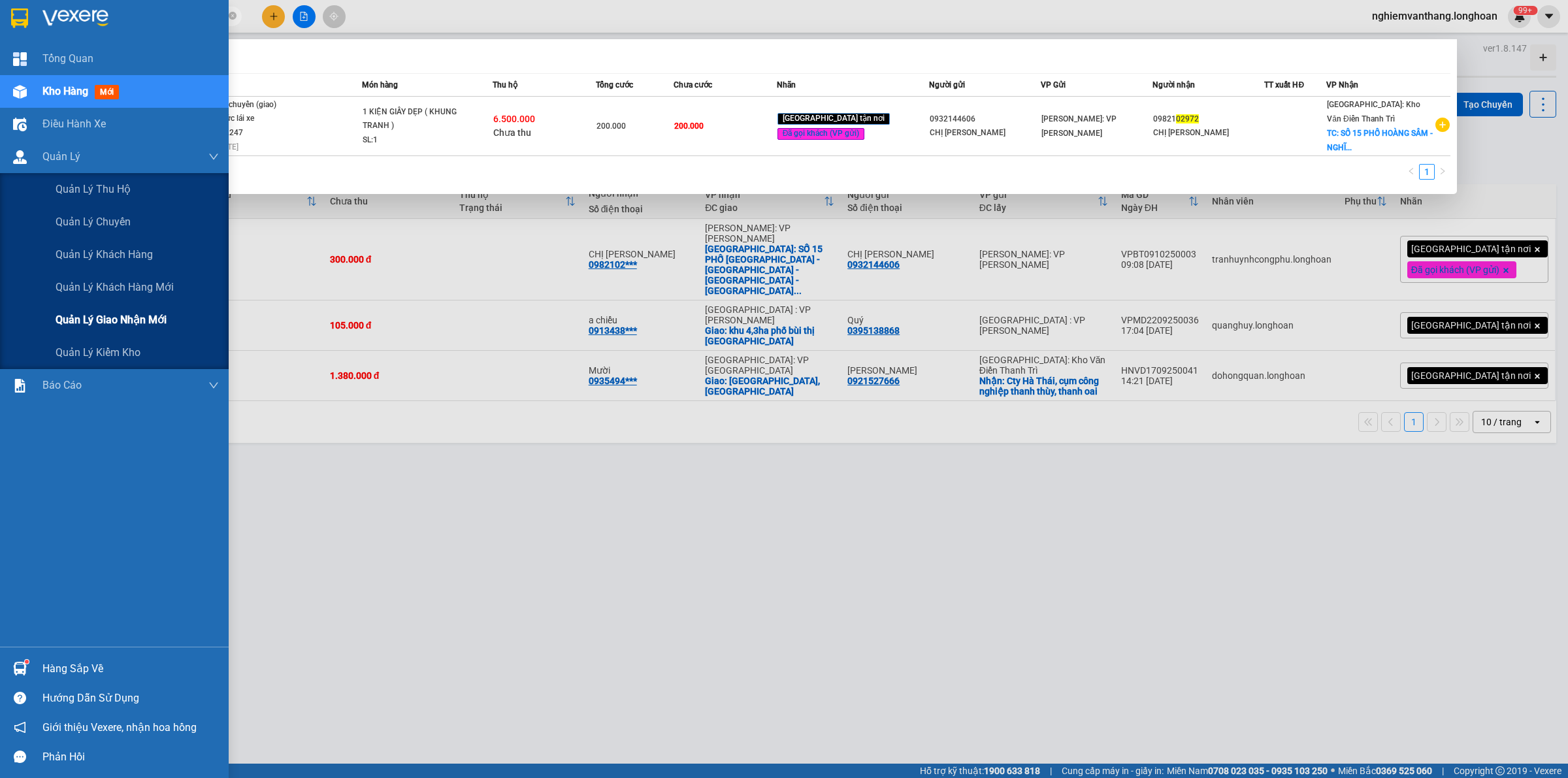
click at [109, 330] on div "Quản lý giao nhận mới" at bounding box center [136, 320] width 163 height 33
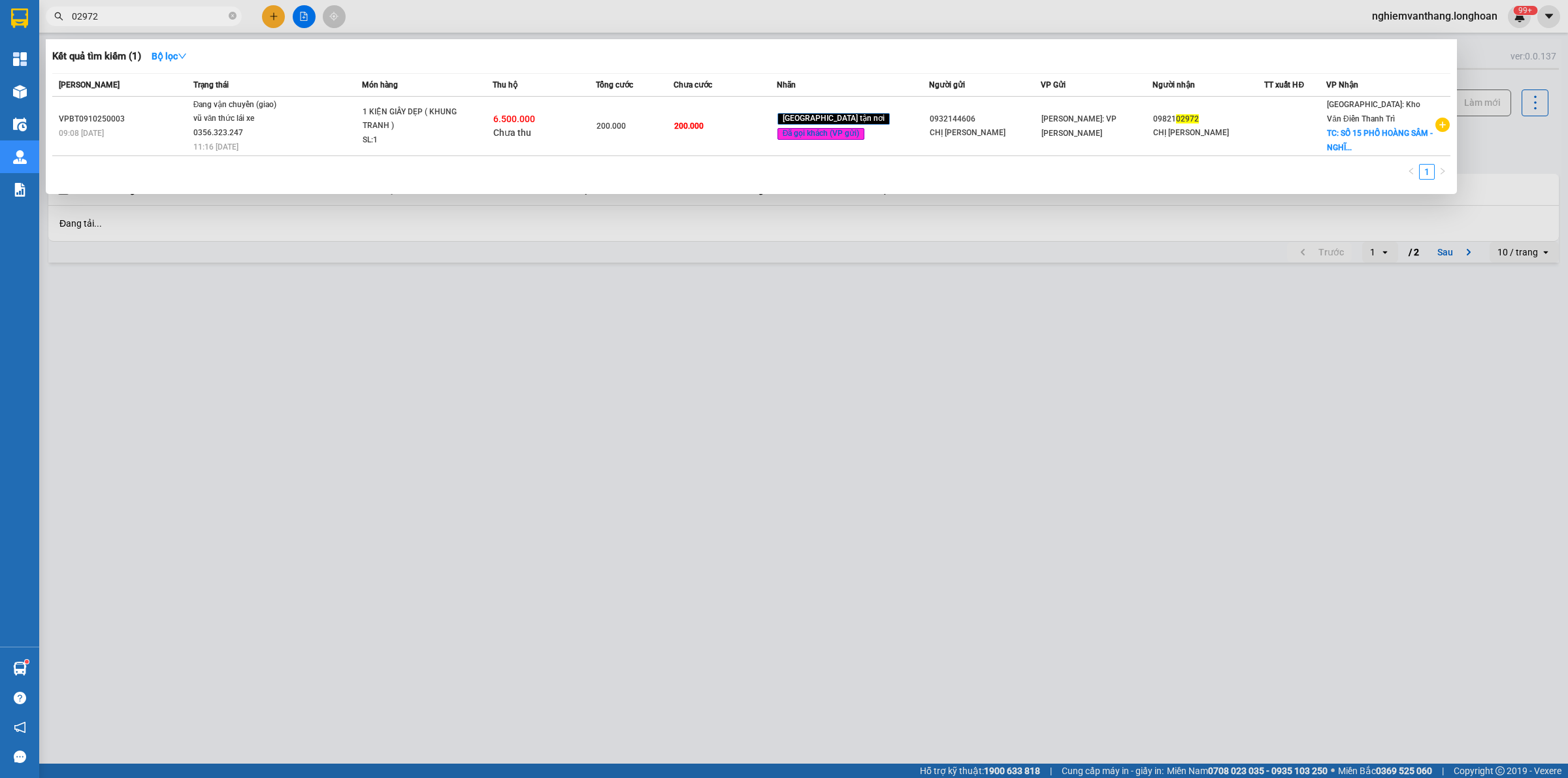
click at [439, 327] on div at bounding box center [784, 389] width 1568 height 778
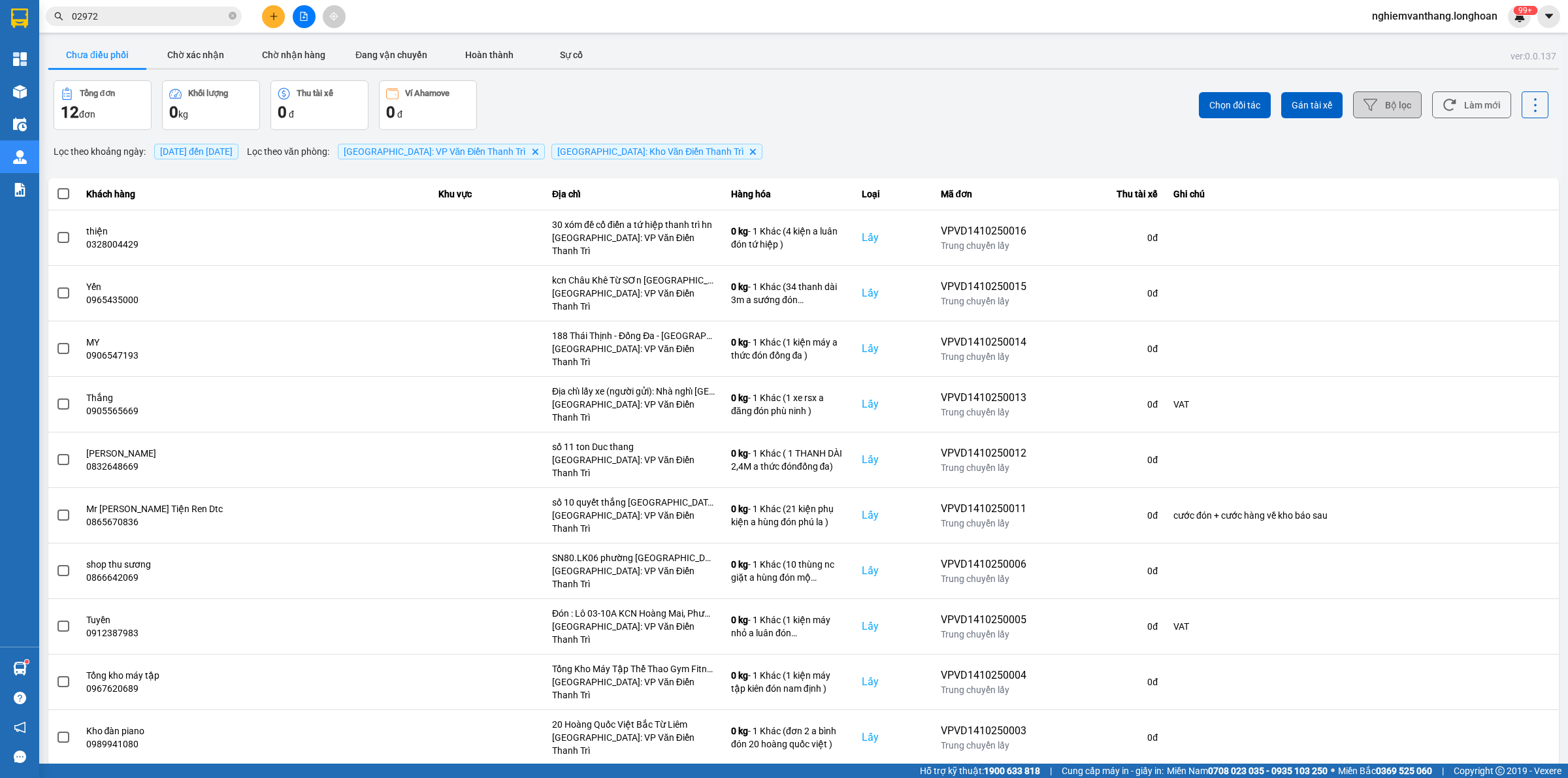
click at [1392, 103] on button "Bộ lọc" at bounding box center [1387, 104] width 69 height 27
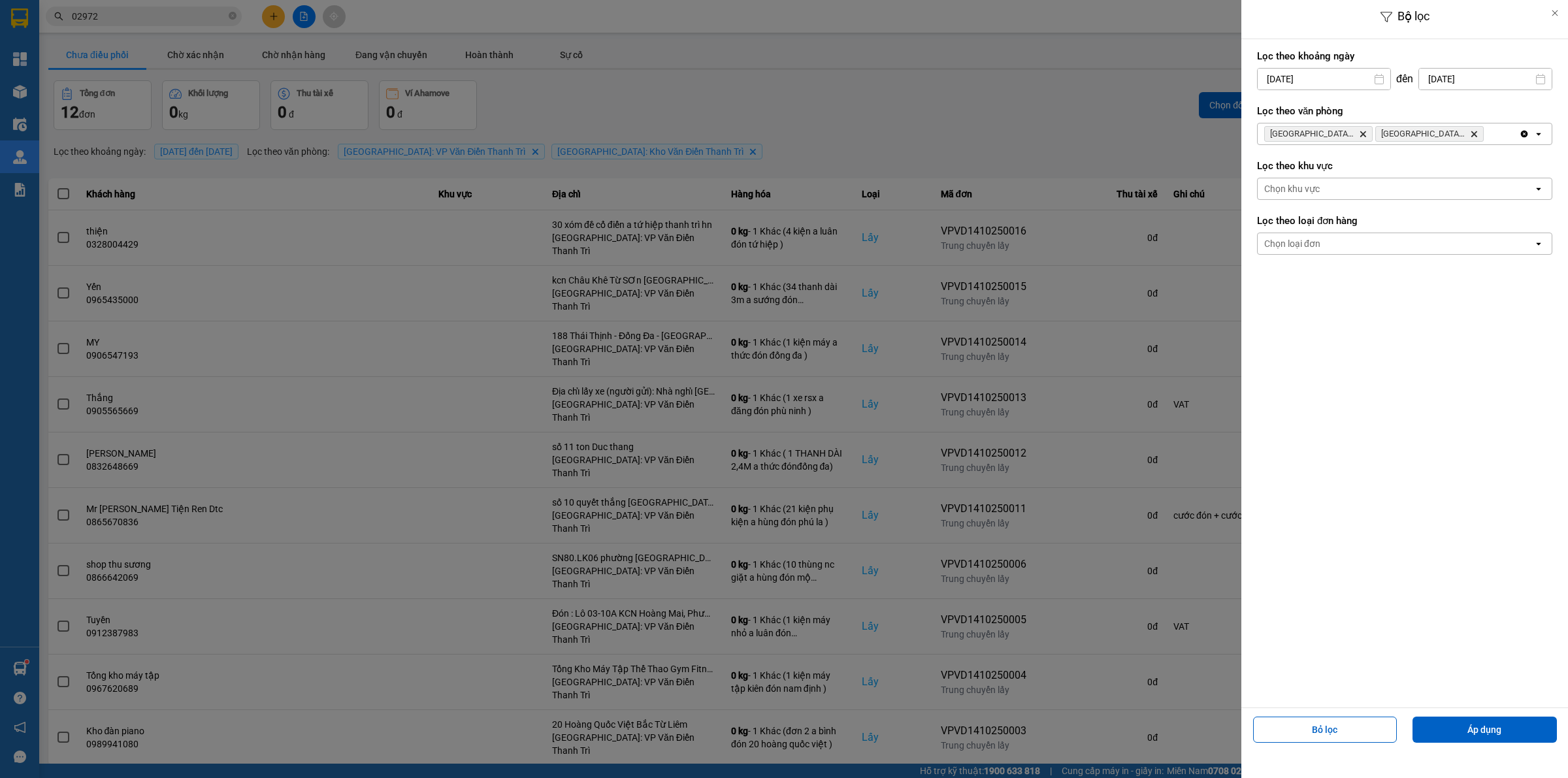
click at [1331, 78] on input "[DATE]" at bounding box center [1324, 79] width 132 height 21
click at [1313, 171] on div "1" at bounding box center [1316, 174] width 18 height 16
type input "[DATE]"
click at [1445, 725] on button "Áp dụng" at bounding box center [1485, 730] width 145 height 26
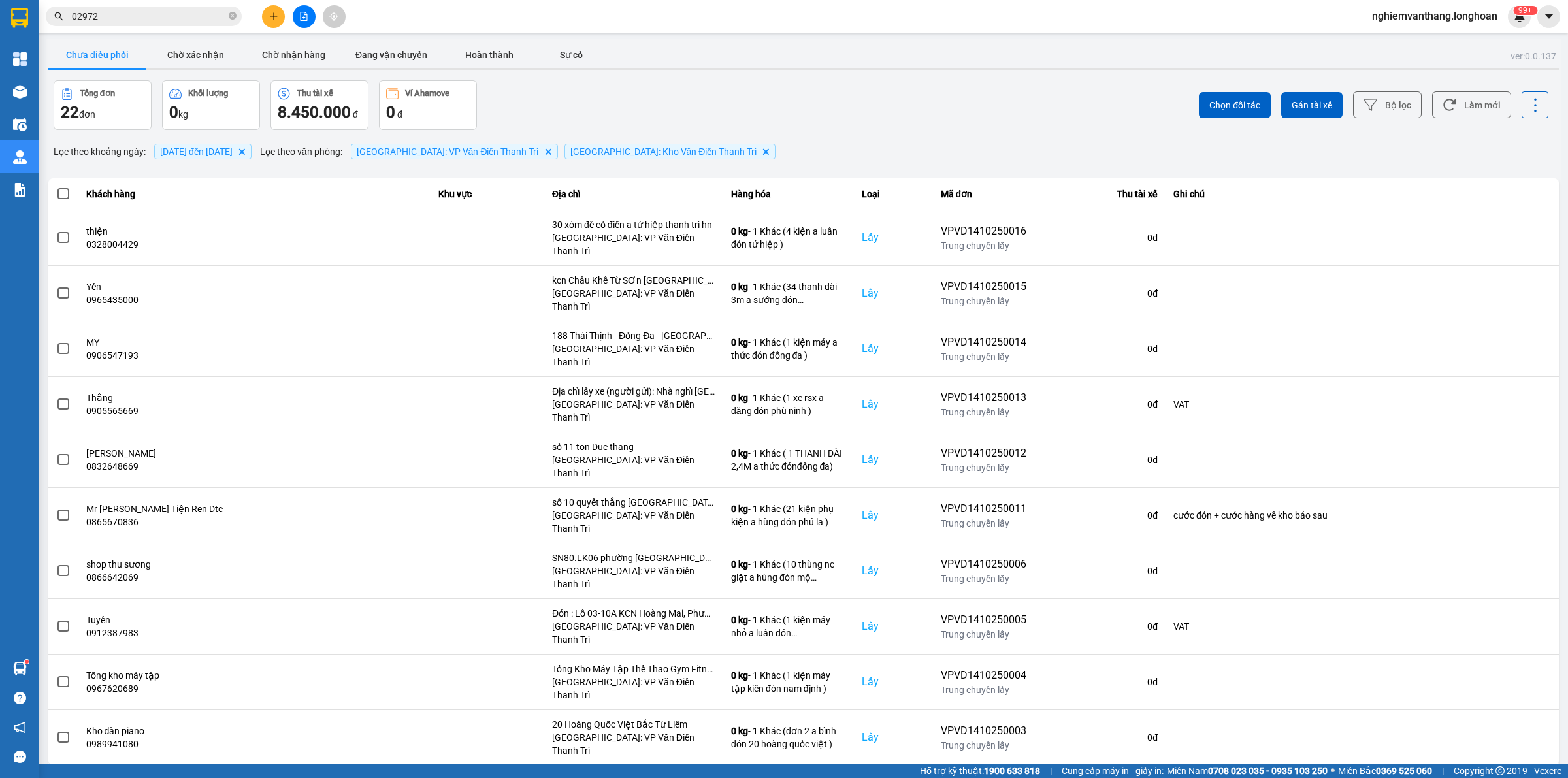
click at [1526, 678] on main "ver: 0.0.137 Chưa điều phối Chờ xác nhận Chờ nhận hàng Đang vận chuyển Hoàn thà…" at bounding box center [784, 382] width 1568 height 764
click at [1522, 769] on div "10 / trang" at bounding box center [1517, 775] width 40 height 13
click at [1522, 653] on li "100 / trang" at bounding box center [1524, 645] width 69 height 23
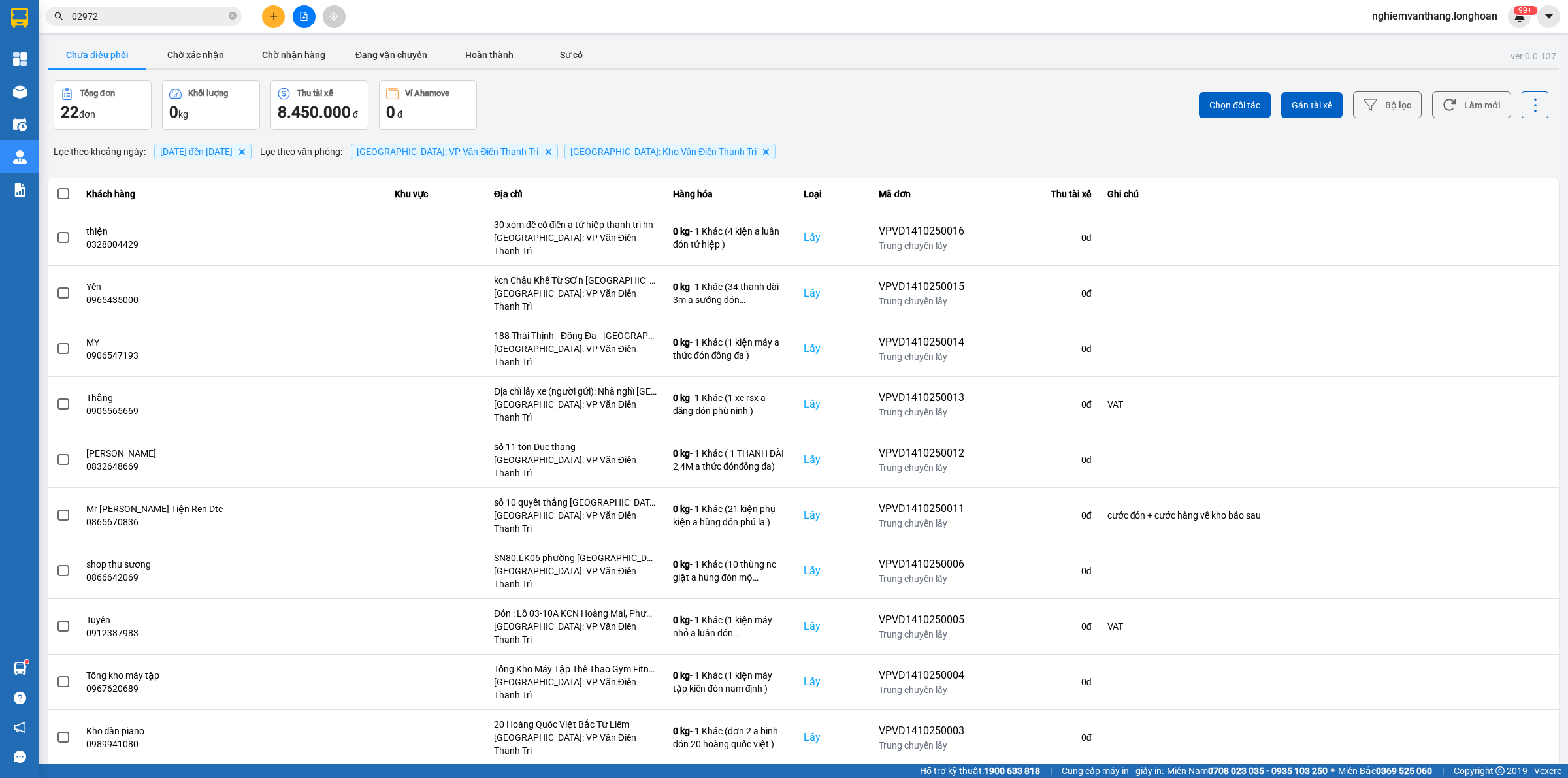
click at [183, 18] on input "02972" at bounding box center [149, 16] width 154 height 14
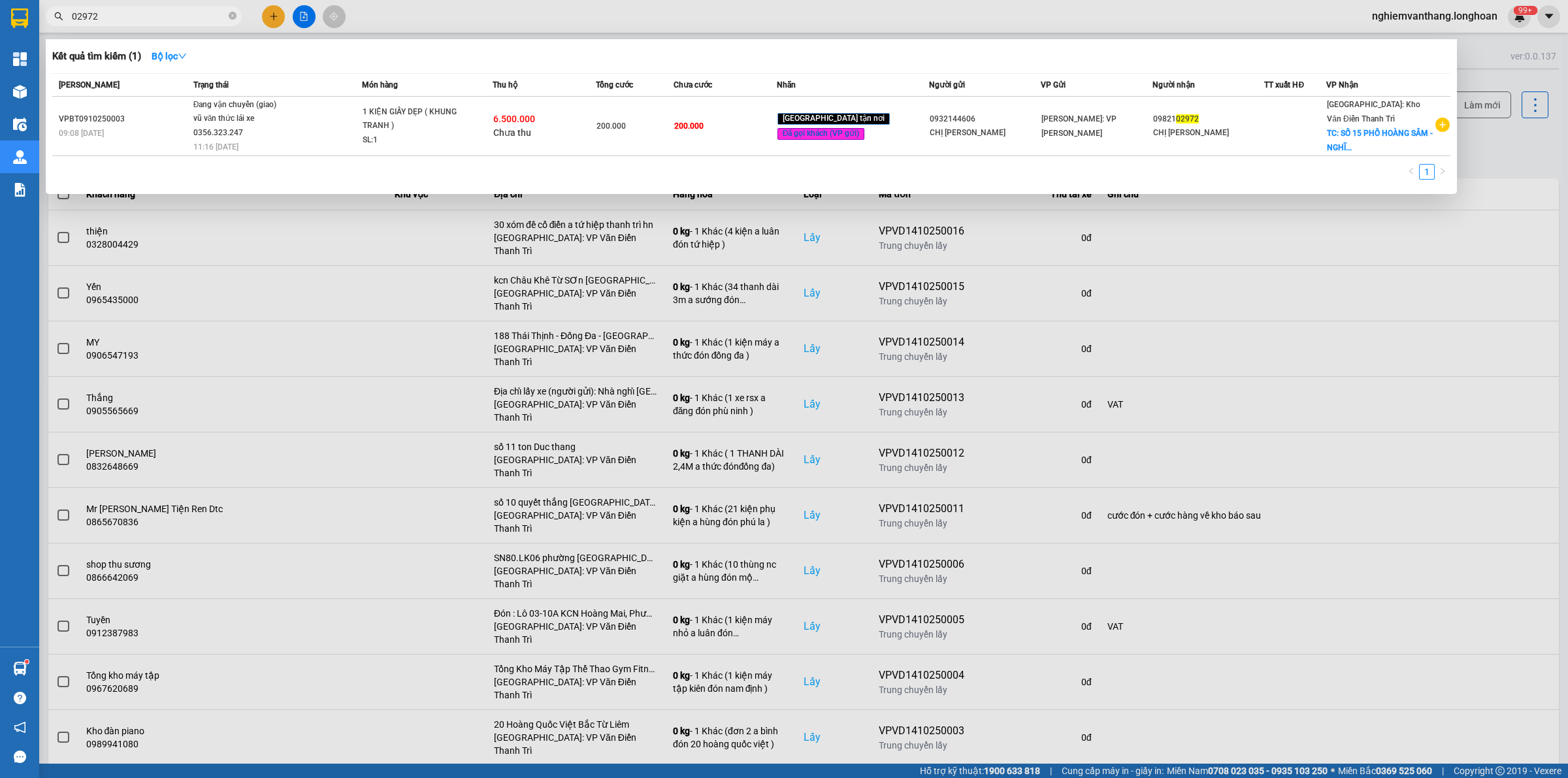
scroll to position [472, 0]
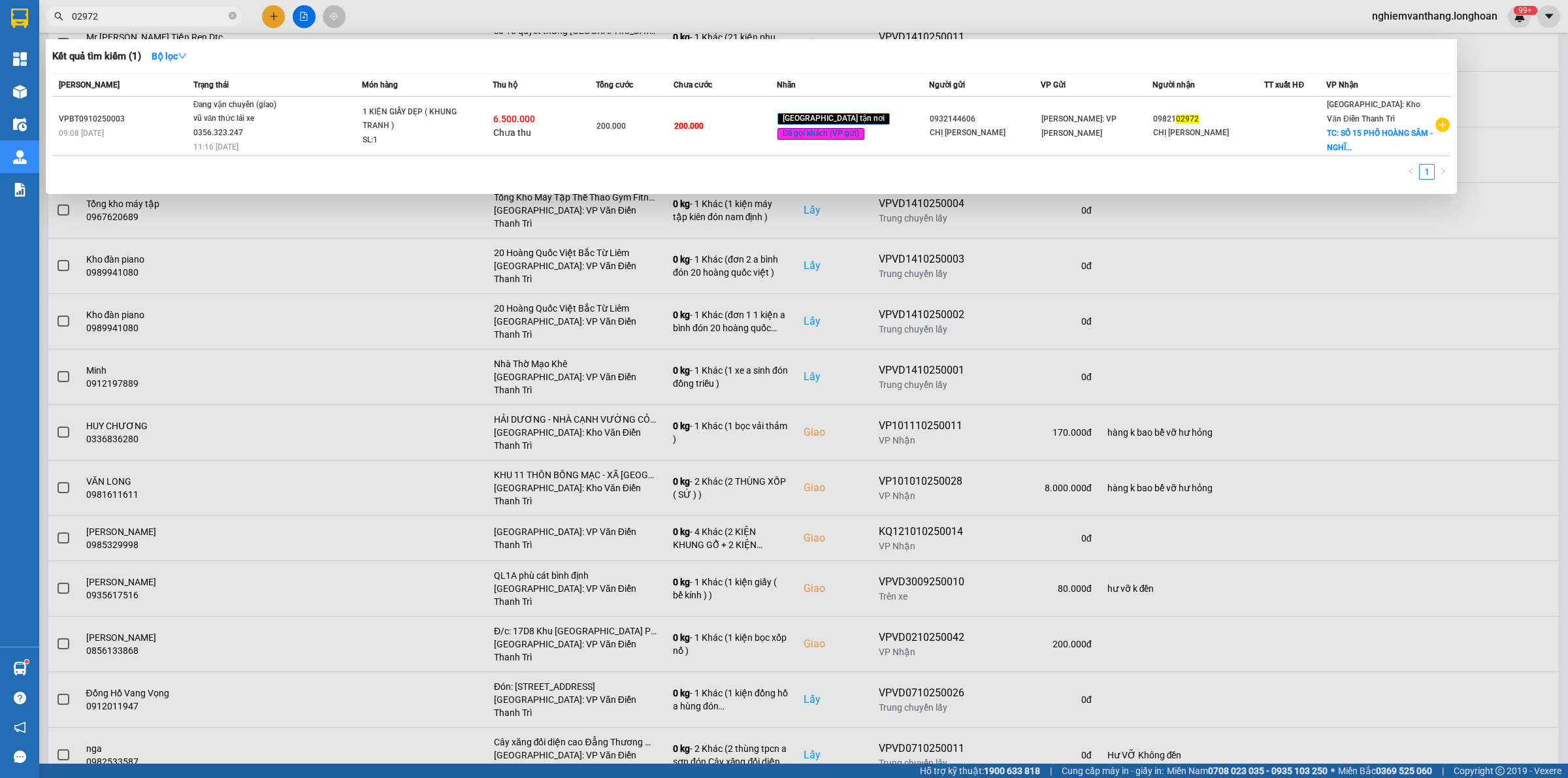
click at [183, 18] on input "02972" at bounding box center [149, 16] width 154 height 14
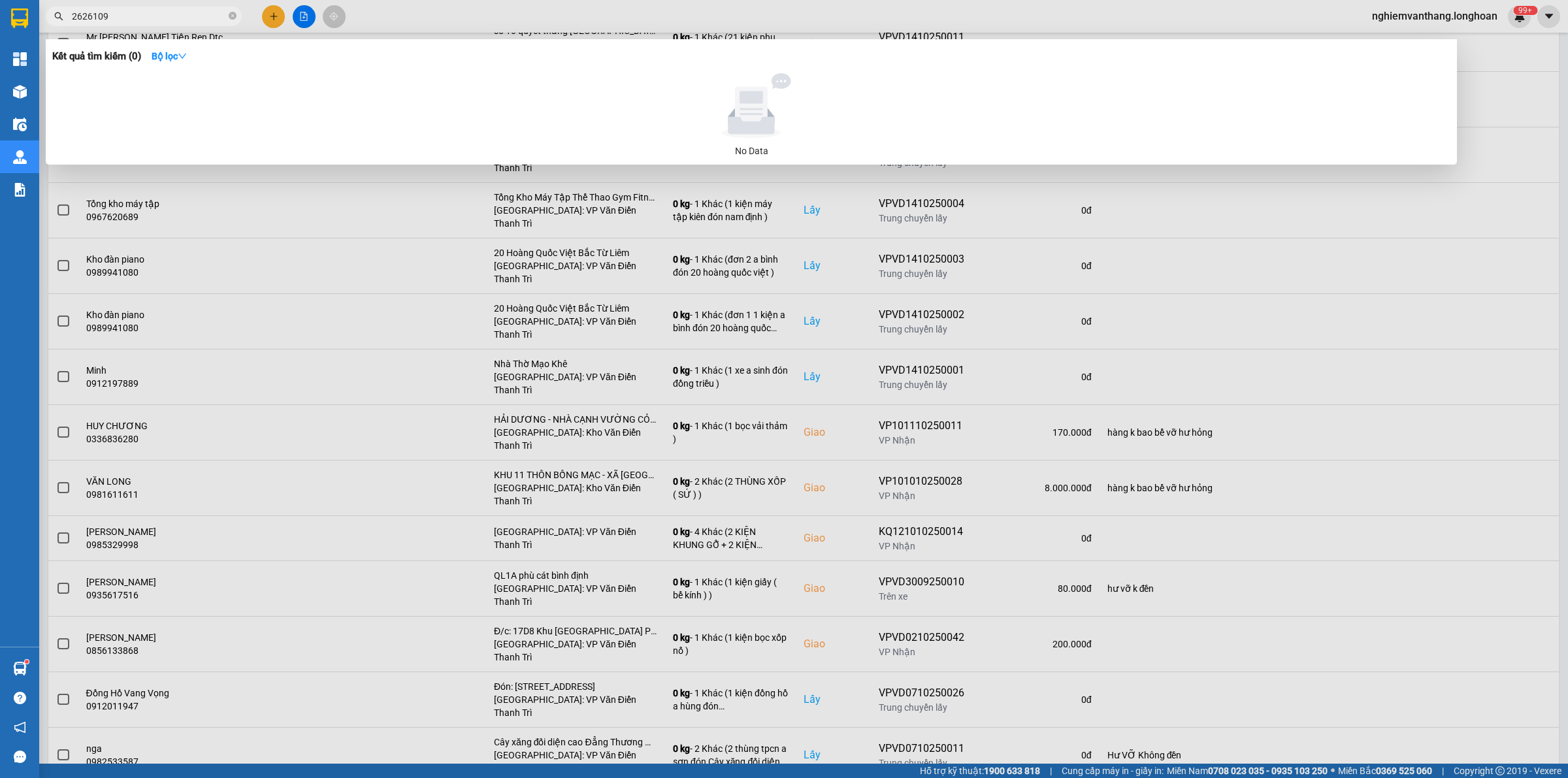
click at [128, 11] on input "2626109" at bounding box center [149, 16] width 154 height 14
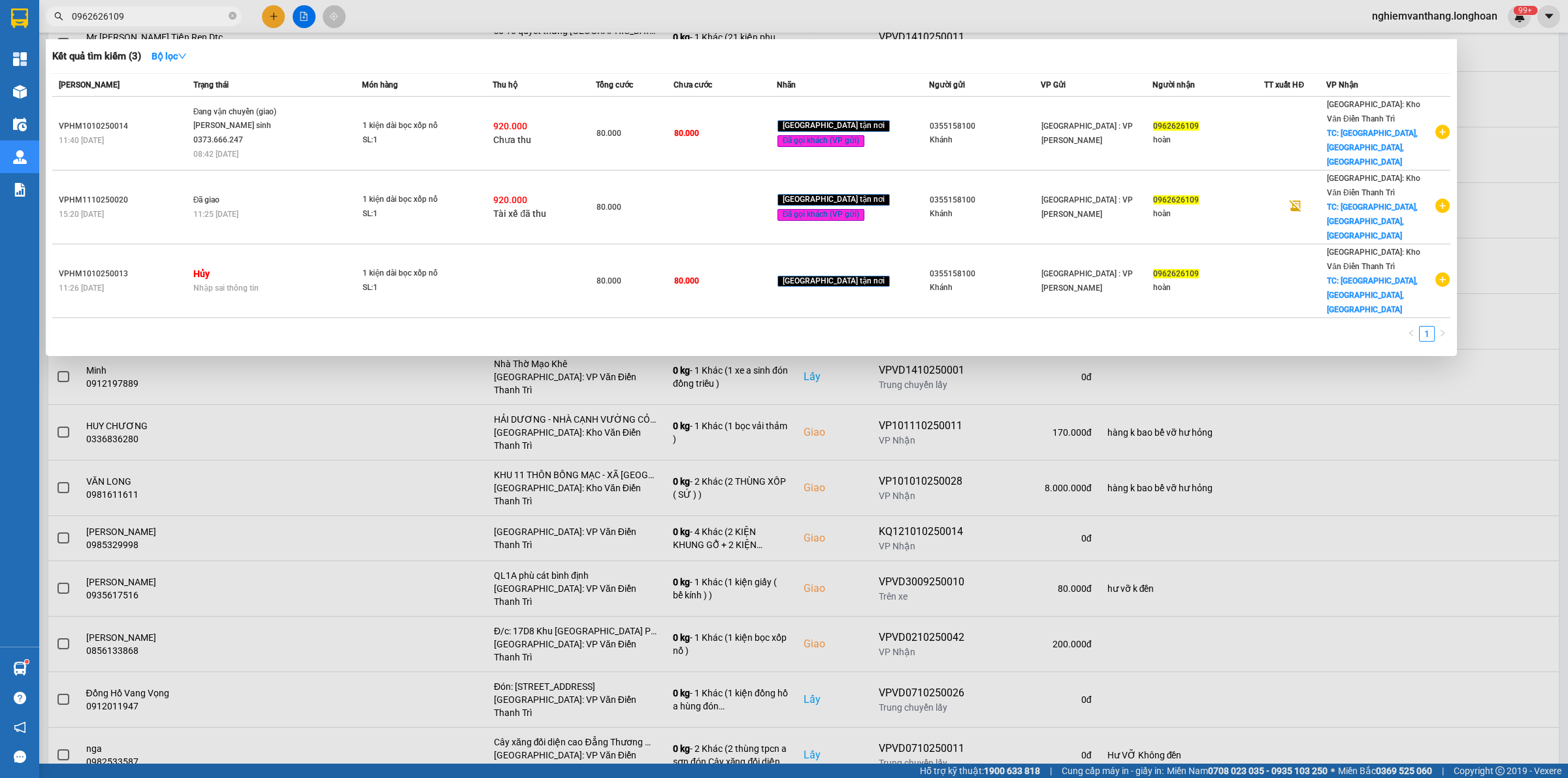
click at [93, 16] on input "0962626109" at bounding box center [149, 16] width 154 height 14
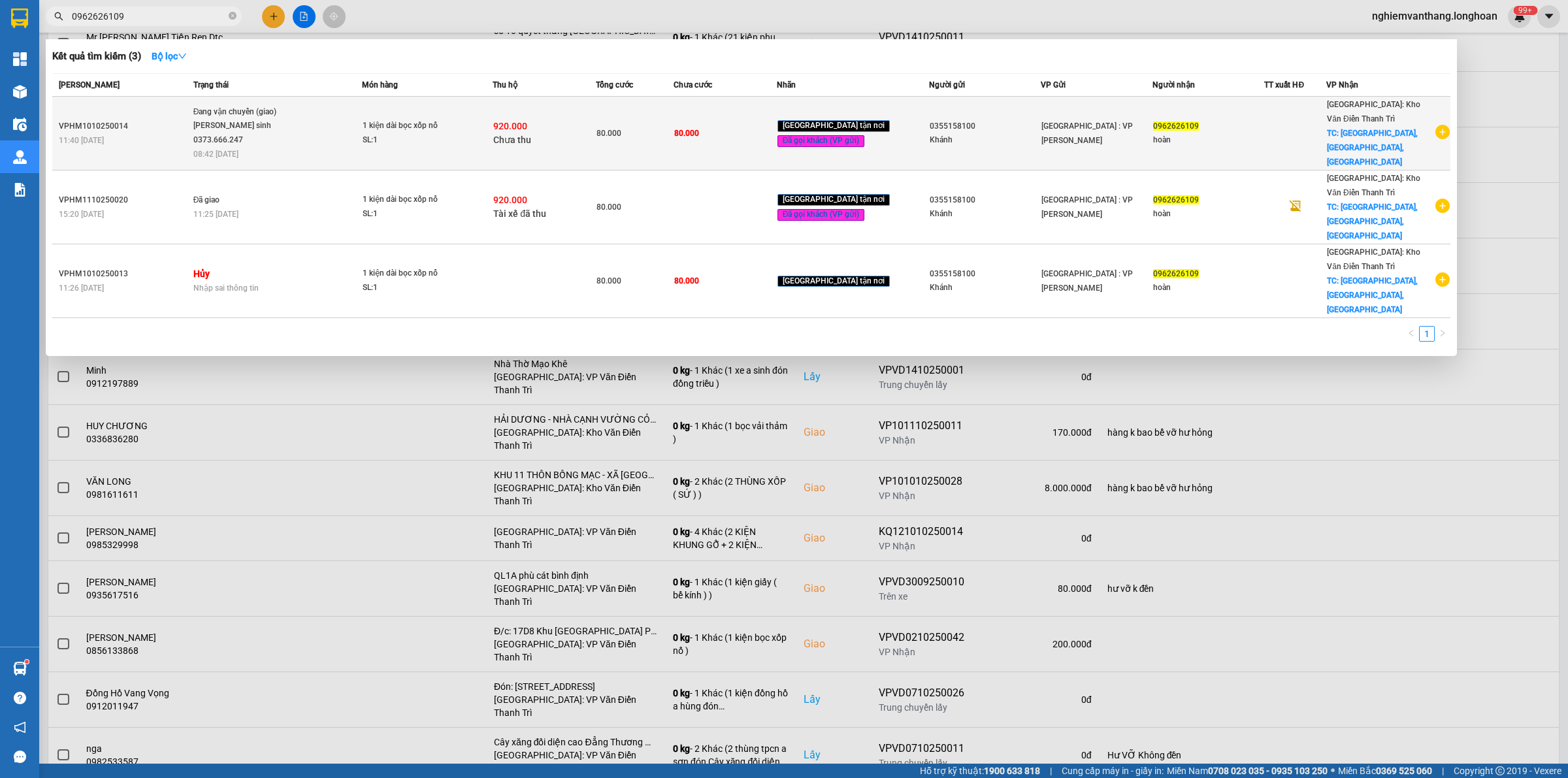
type input "0962626109"
click at [361, 113] on span "Đang vận chuyển (giao) Vũ văn sinh 0373.666.247 08:42 - 11/10" at bounding box center [277, 132] width 168 height 54
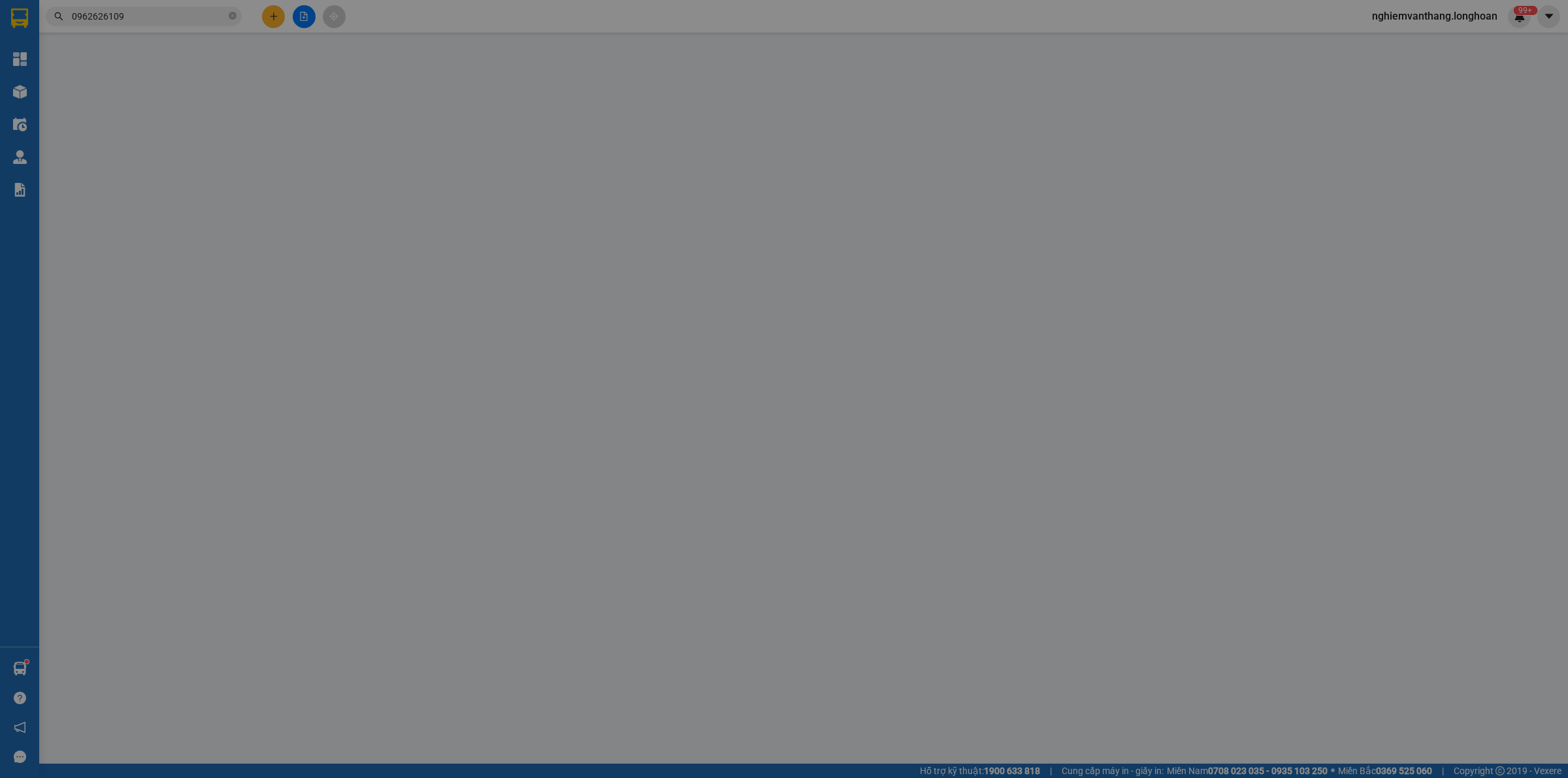
type input "0355158100"
type input "Khánh"
type input "0962626109"
type input "hoàn"
checkbox input "true"
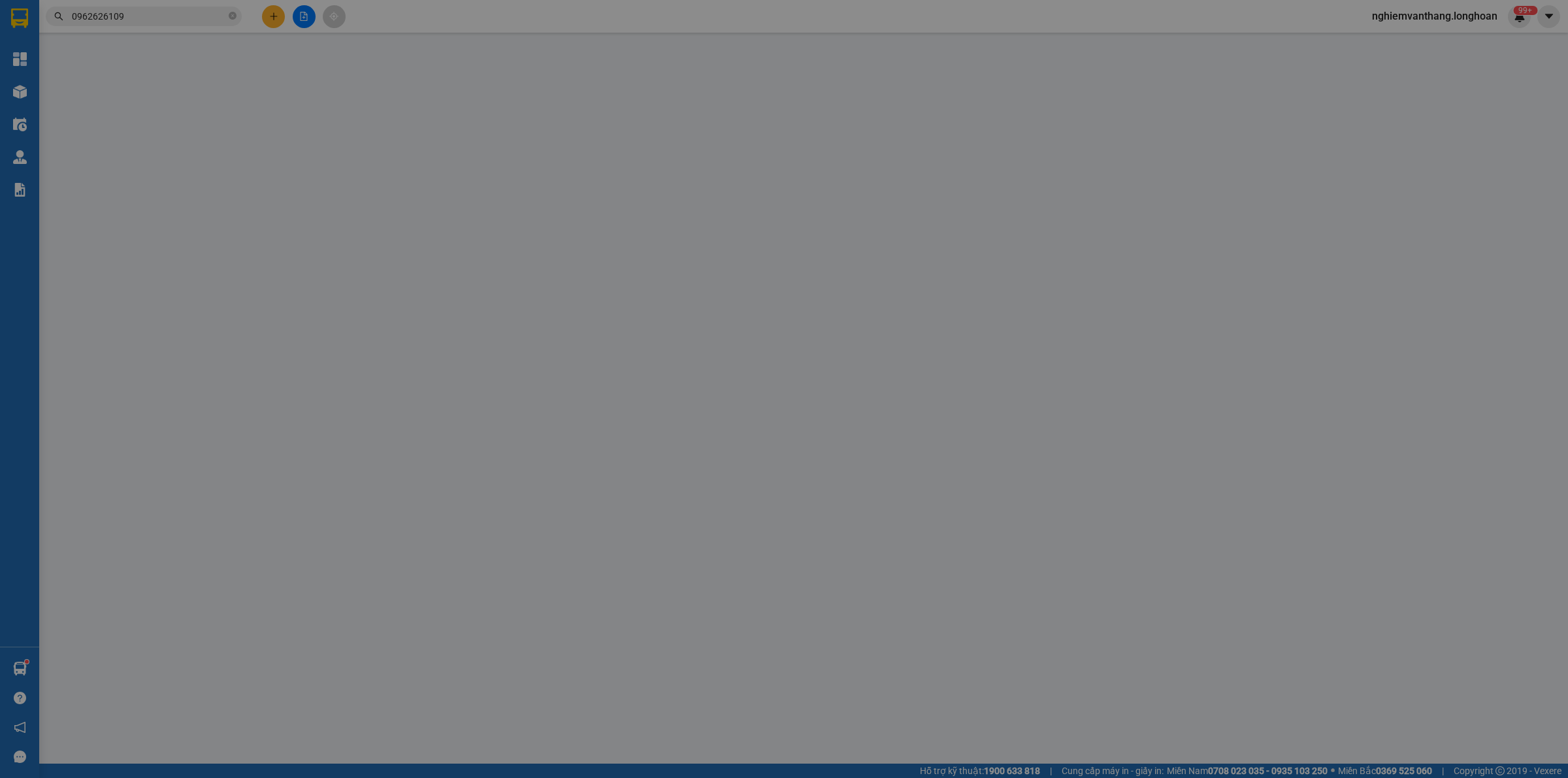
type input "[GEOGRAPHIC_DATA],[GEOGRAPHIC_DATA],[GEOGRAPHIC_DATA]"
type input "nhận nguyên kiện,giao nguyên kiện,bể vỡ k đền"
type input "80.000"
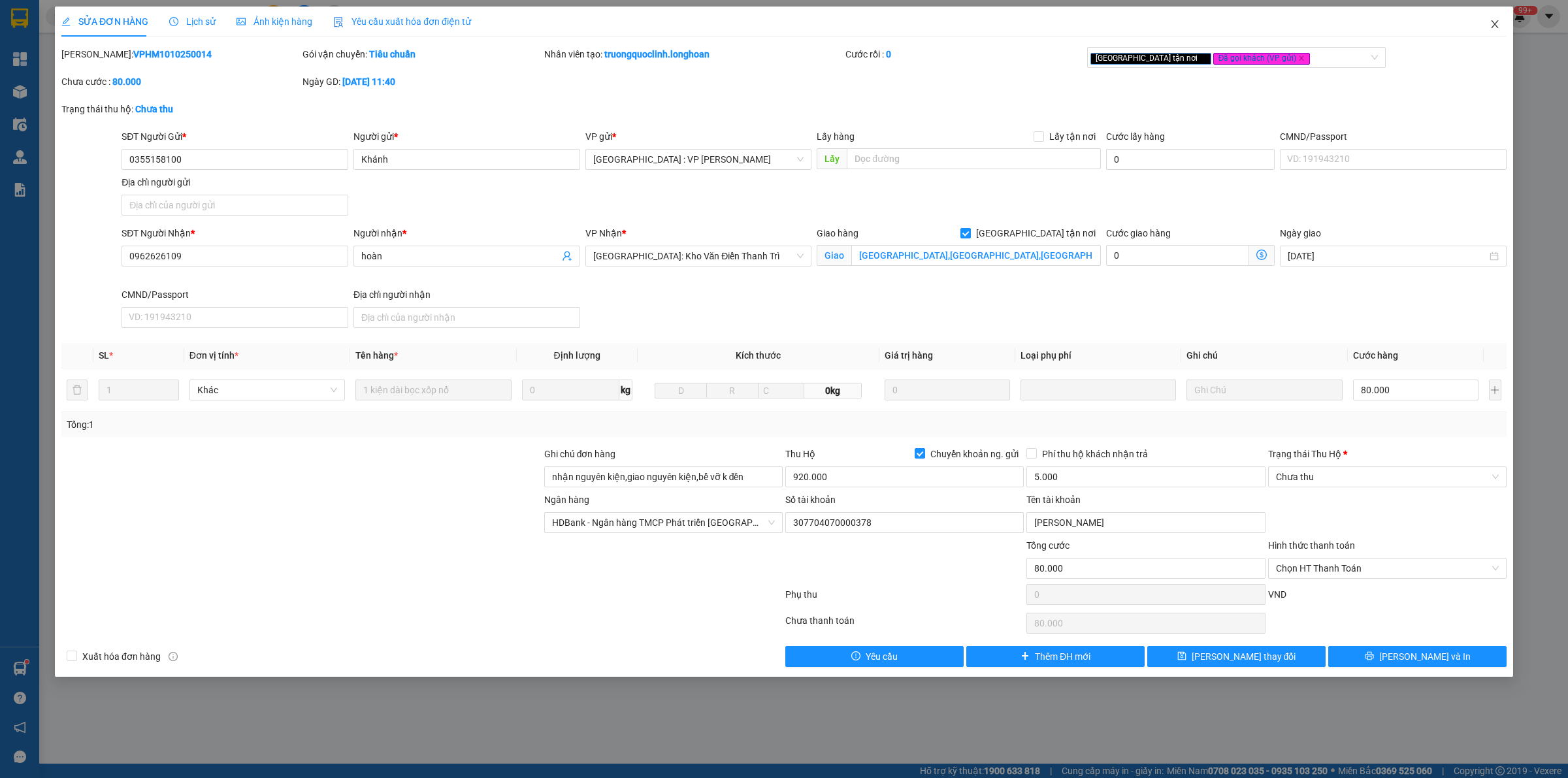
click at [1490, 24] on icon "close" at bounding box center [1494, 24] width 10 height 10
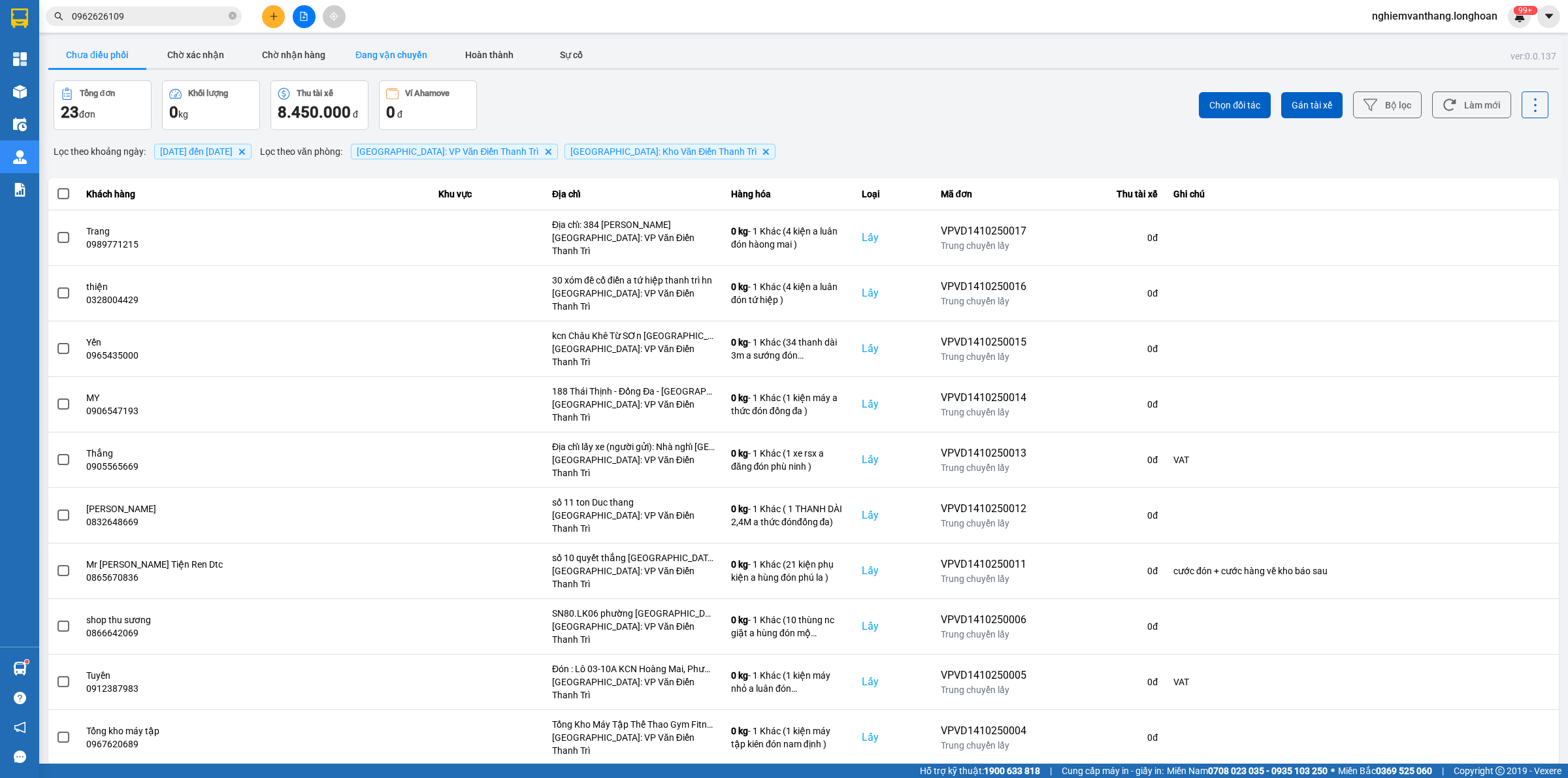
click at [366, 54] on button "Đang vận chuyển" at bounding box center [391, 55] width 98 height 26
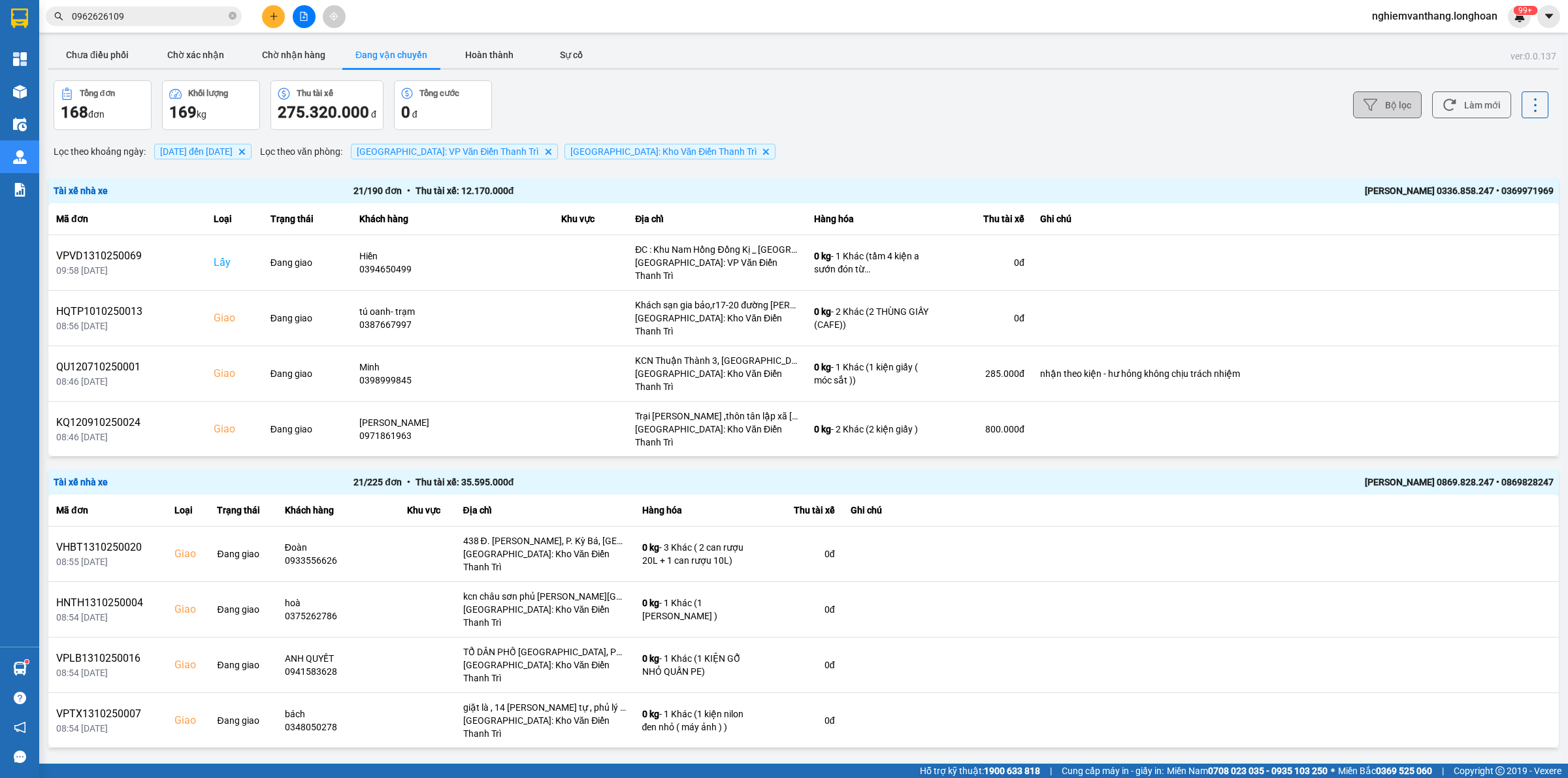
click at [1369, 102] on button "Bộ lọc" at bounding box center [1387, 104] width 69 height 27
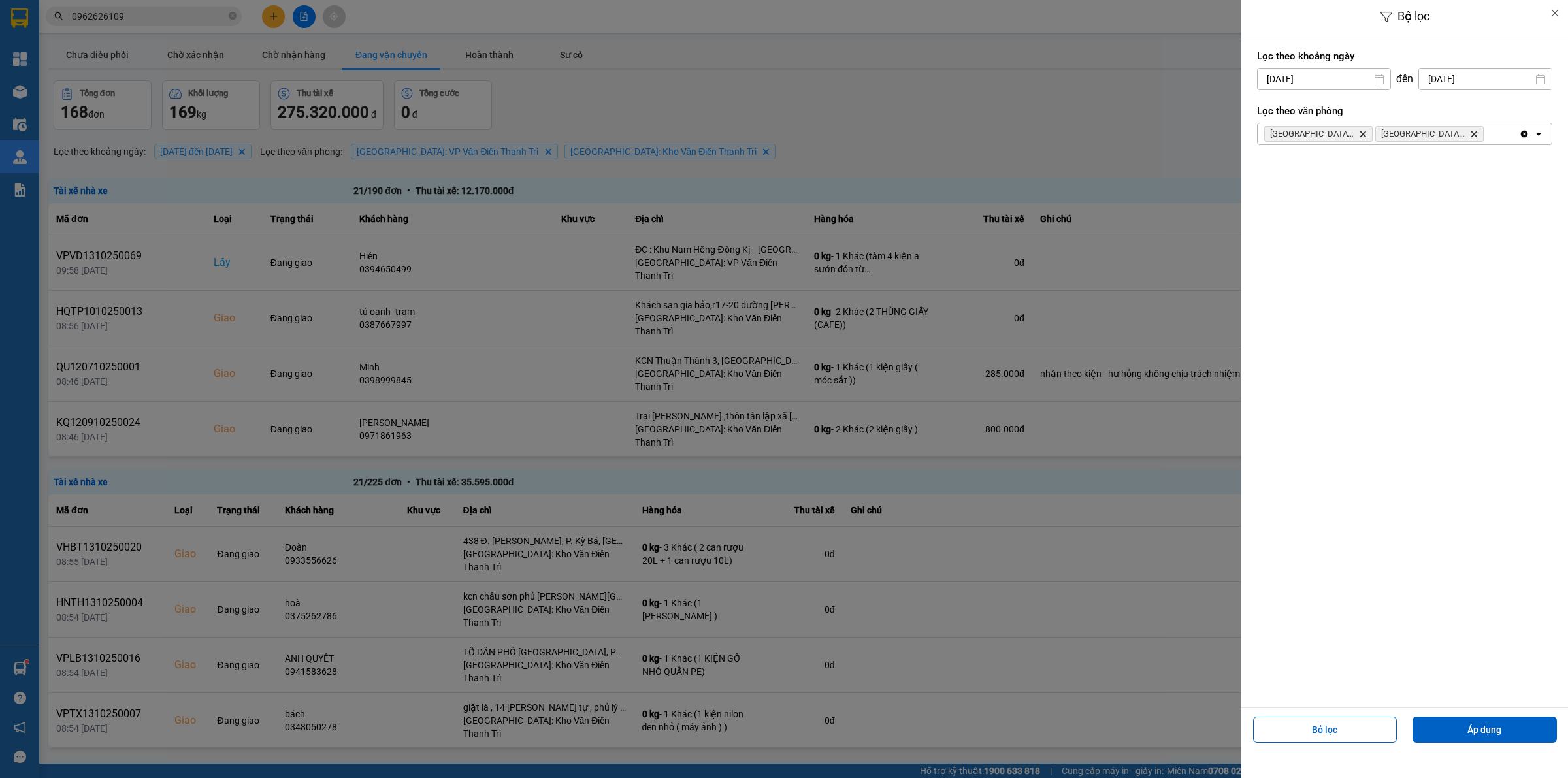
click at [1322, 76] on input "[DATE]" at bounding box center [1324, 79] width 132 height 21
click at [1310, 170] on div "1" at bounding box center [1316, 174] width 18 height 16
click at [1494, 730] on button "Áp dụng" at bounding box center [1485, 730] width 145 height 26
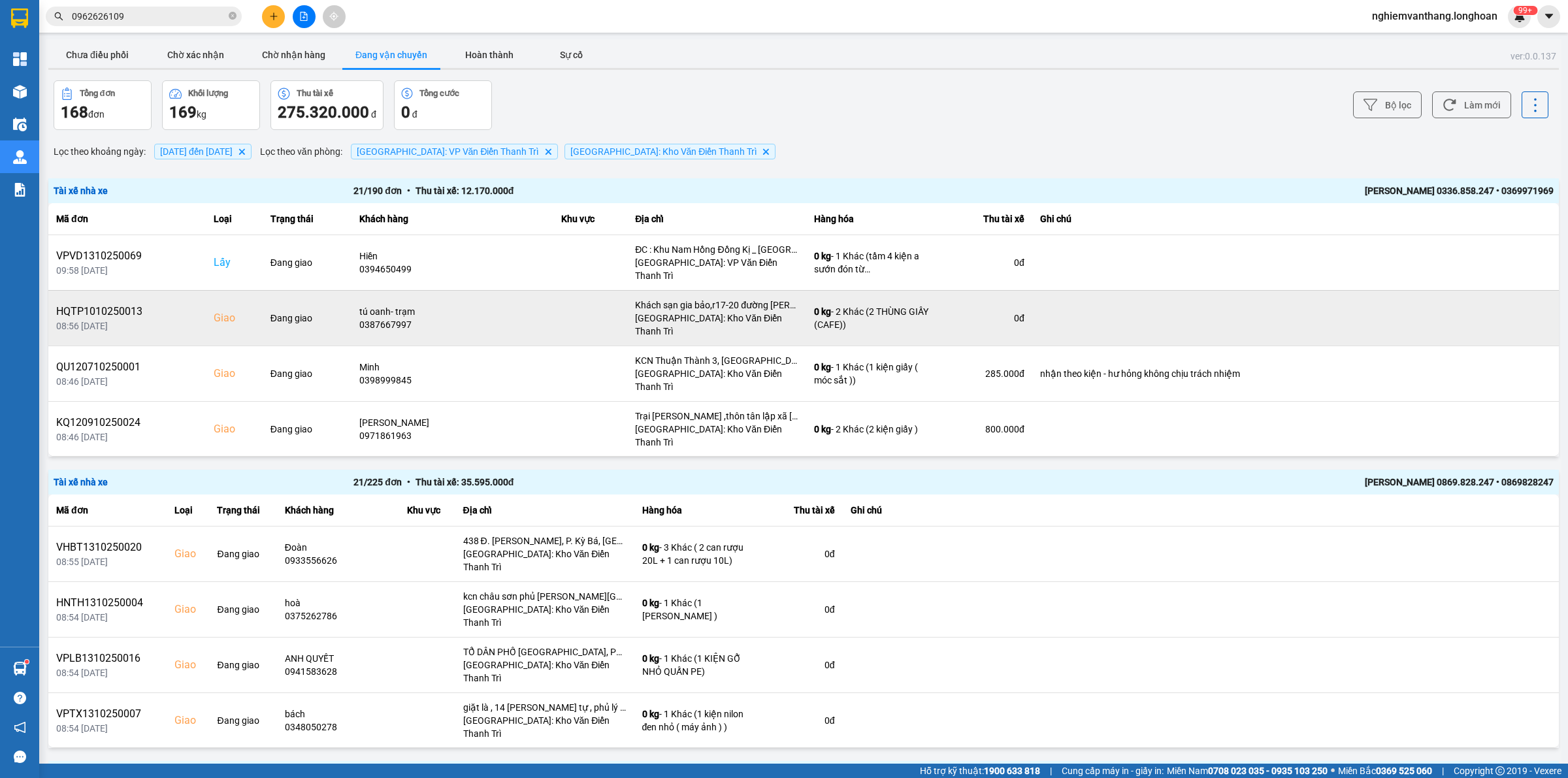
scroll to position [1293, 0]
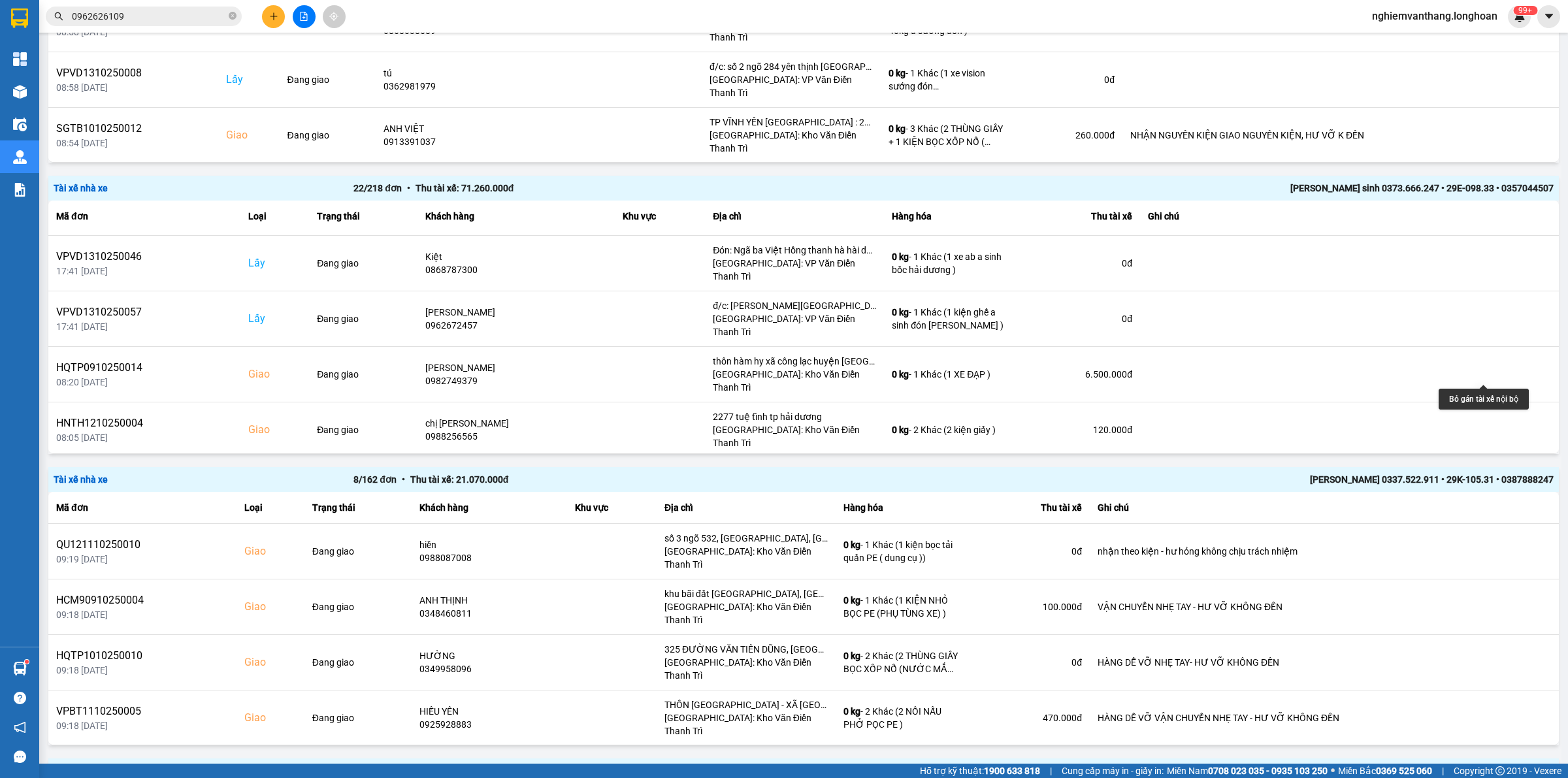
click at [1503, 593] on icon at bounding box center [1507, 596] width 9 height 8
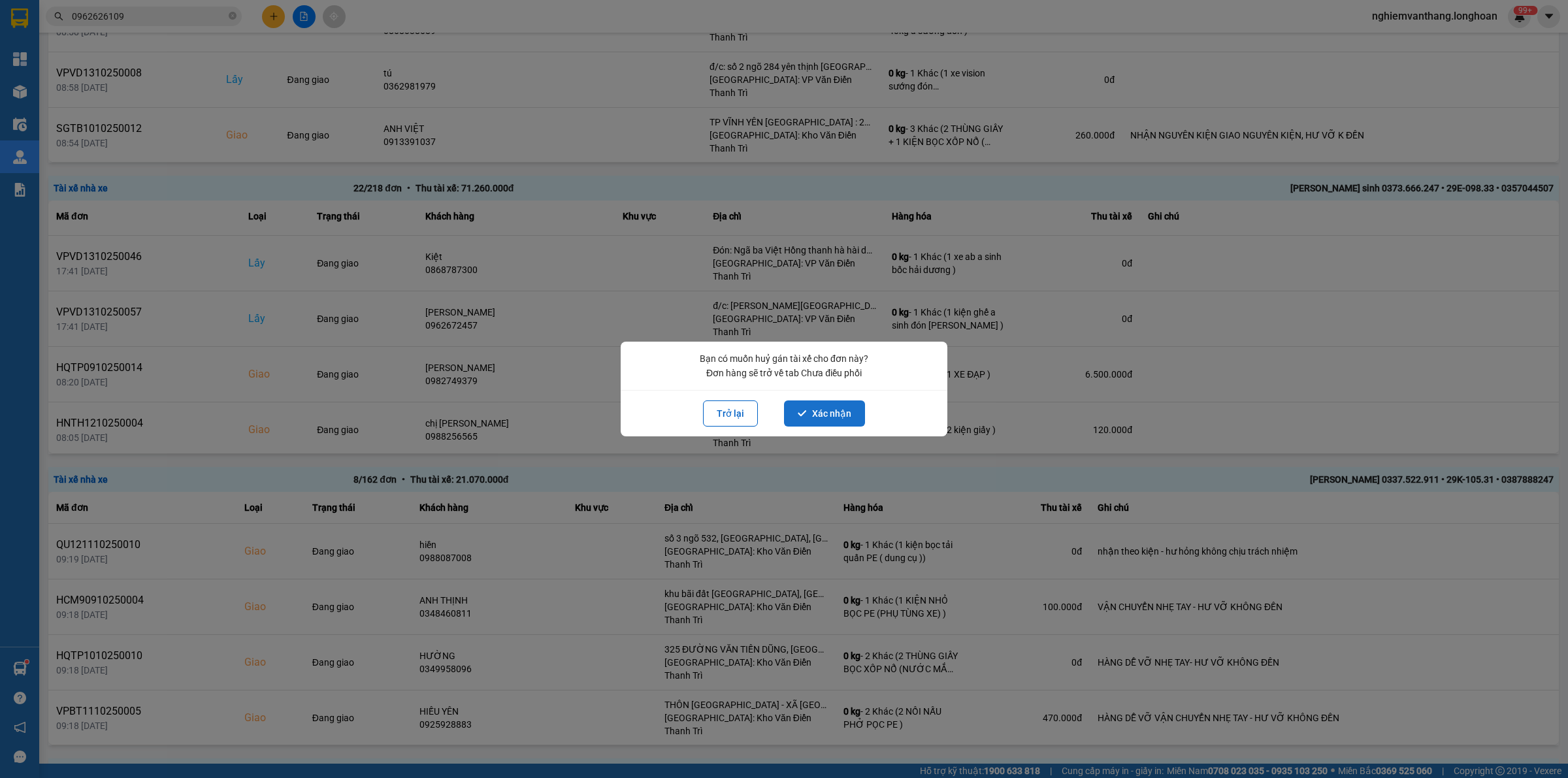
click at [818, 416] on button "Xác nhận" at bounding box center [824, 413] width 81 height 26
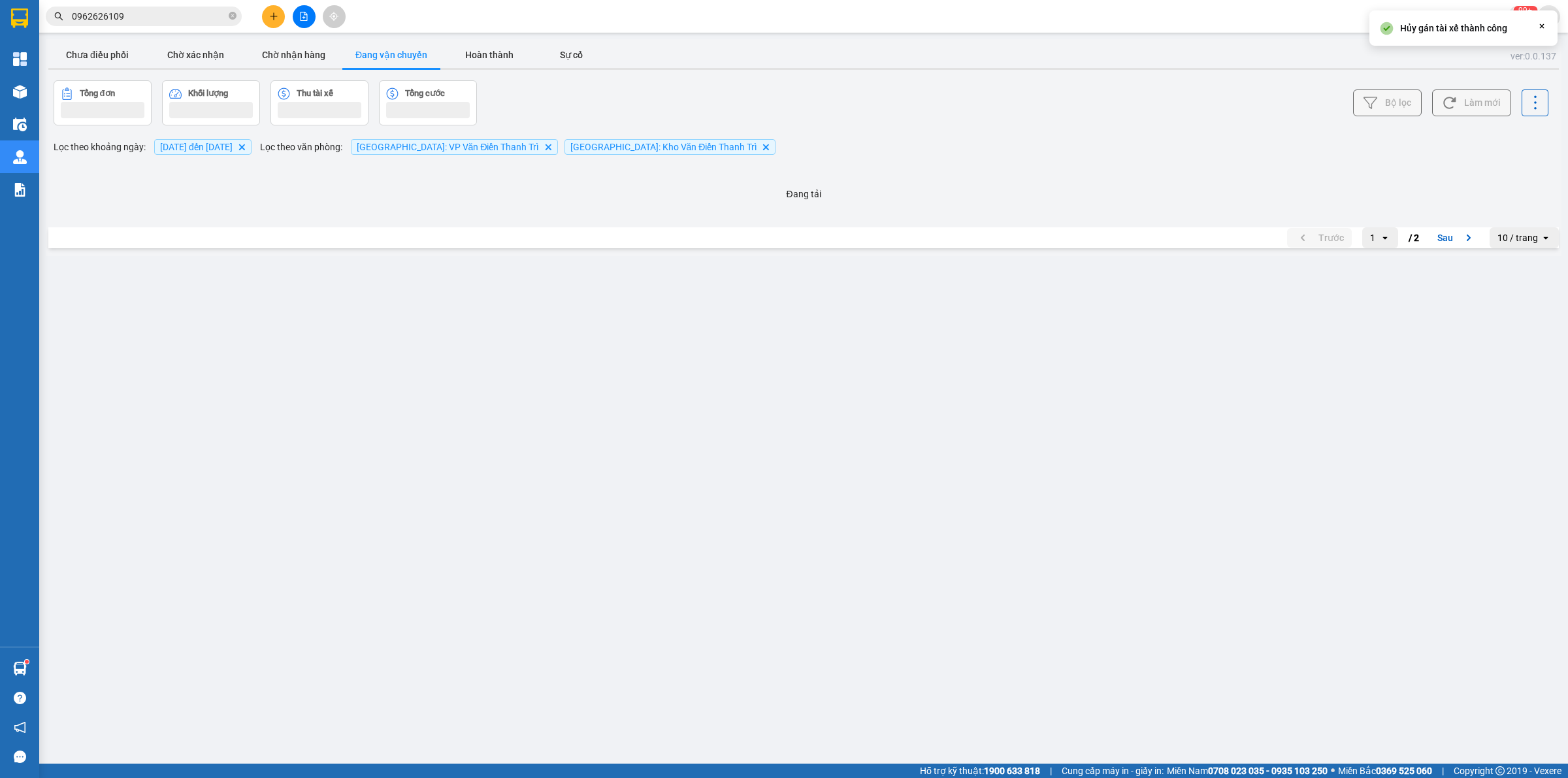
scroll to position [0, 0]
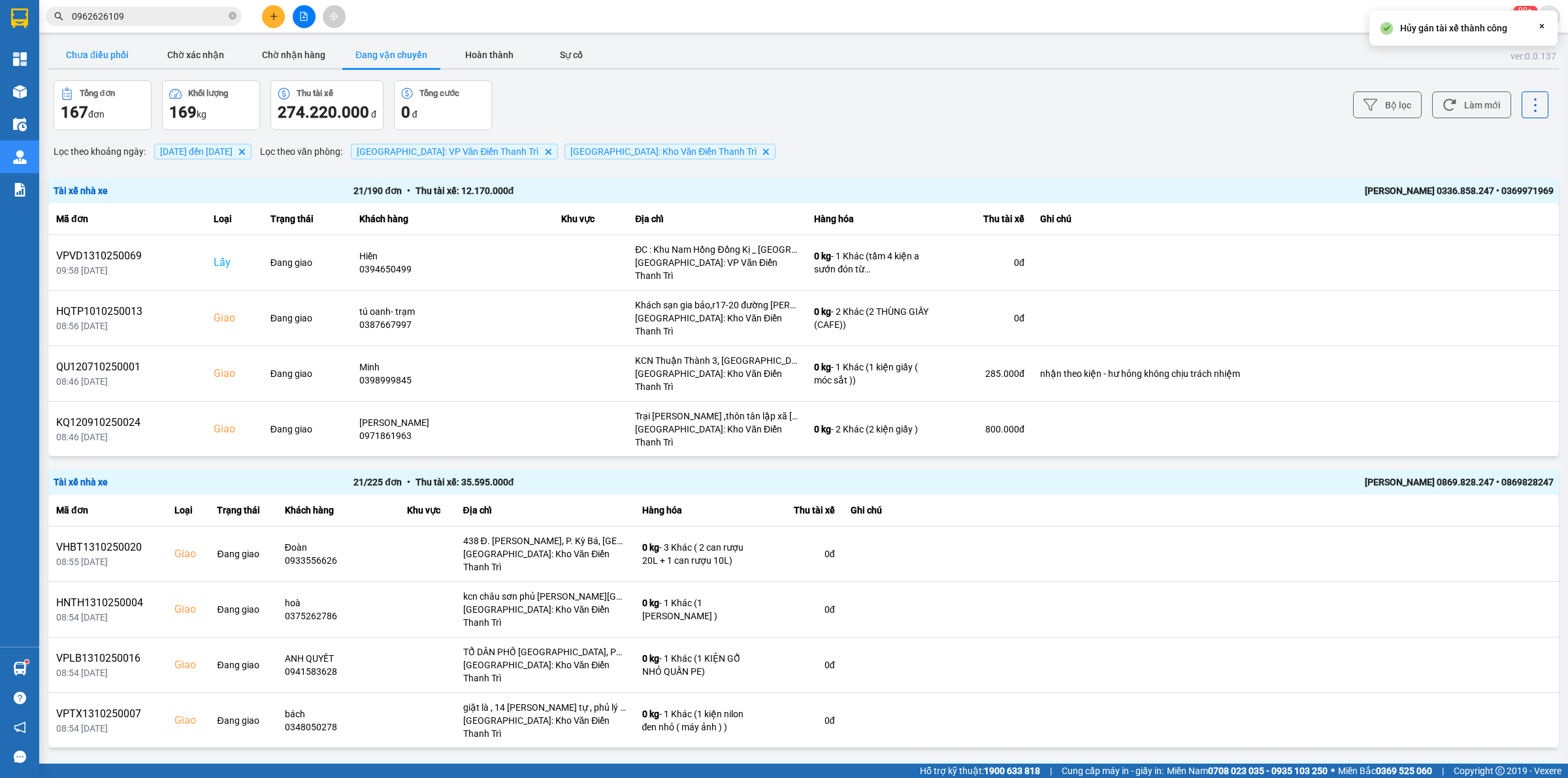
click at [106, 57] on button "Chưa điều phối" at bounding box center [98, 55] width 98 height 26
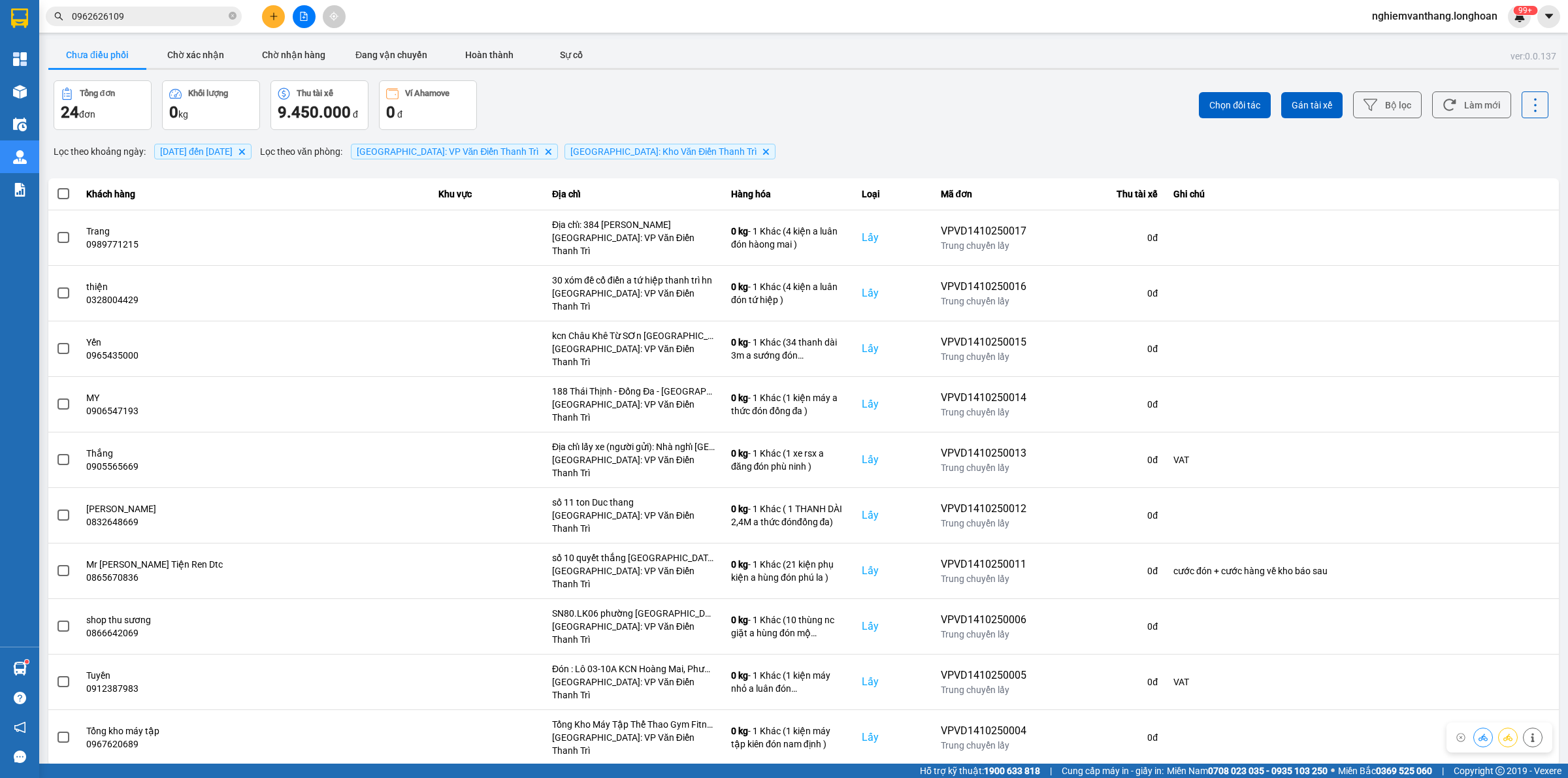
click at [1503, 769] on div "10 / trang" at bounding box center [1517, 775] width 40 height 13
click at [1514, 657] on ul "10 / trang 20 / trang 50 / trang 80 / trang 100 / trang" at bounding box center [1524, 598] width 69 height 128
click at [1513, 644] on div "100 / trang" at bounding box center [1524, 645] width 48 height 13
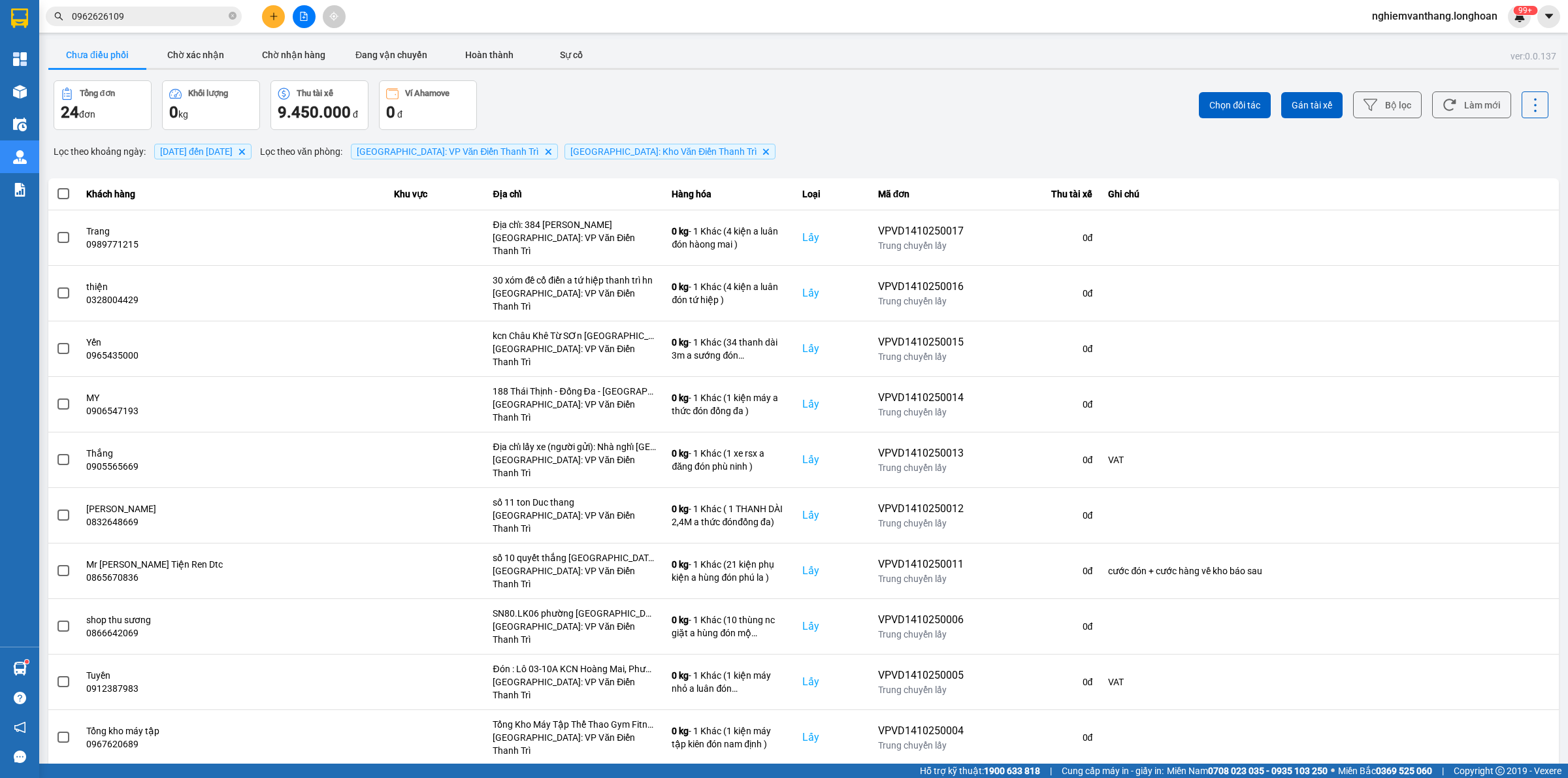
scroll to position [563, 0]
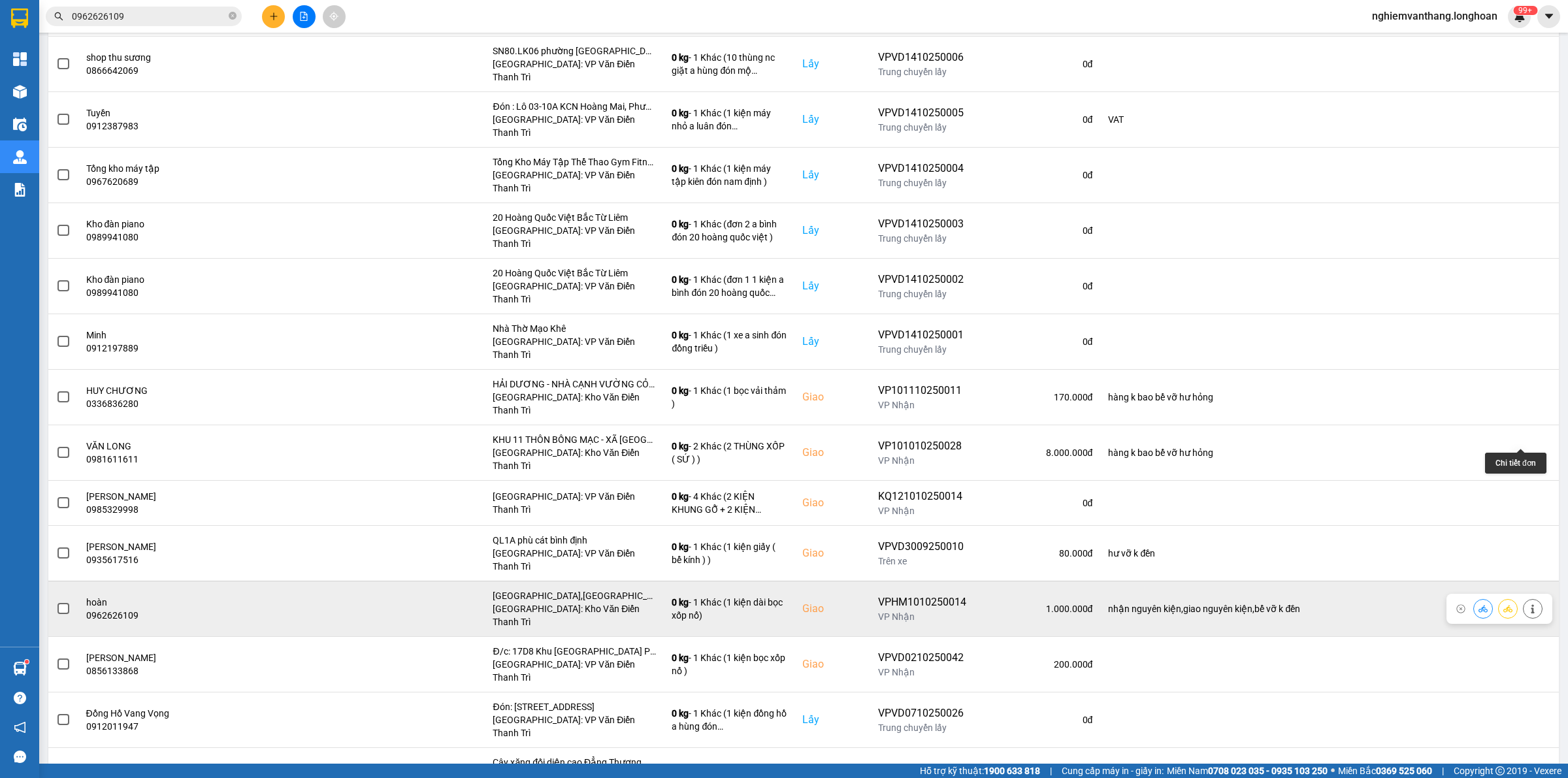
click at [1528, 604] on icon at bounding box center [1532, 608] width 9 height 9
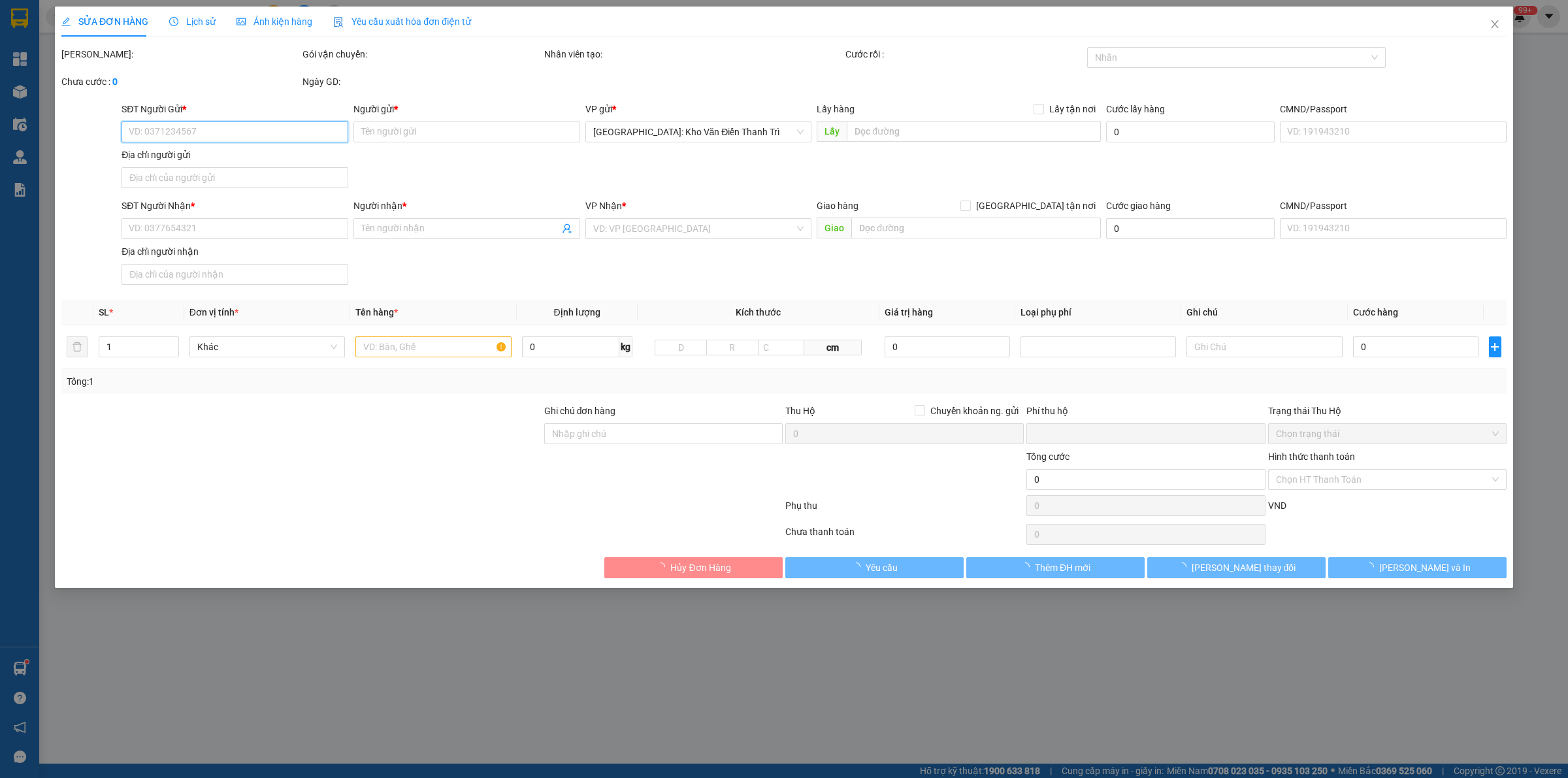
type input "0355158100"
type input "Khánh"
type input "0962626109"
type input "hoàn"
checkbox input "true"
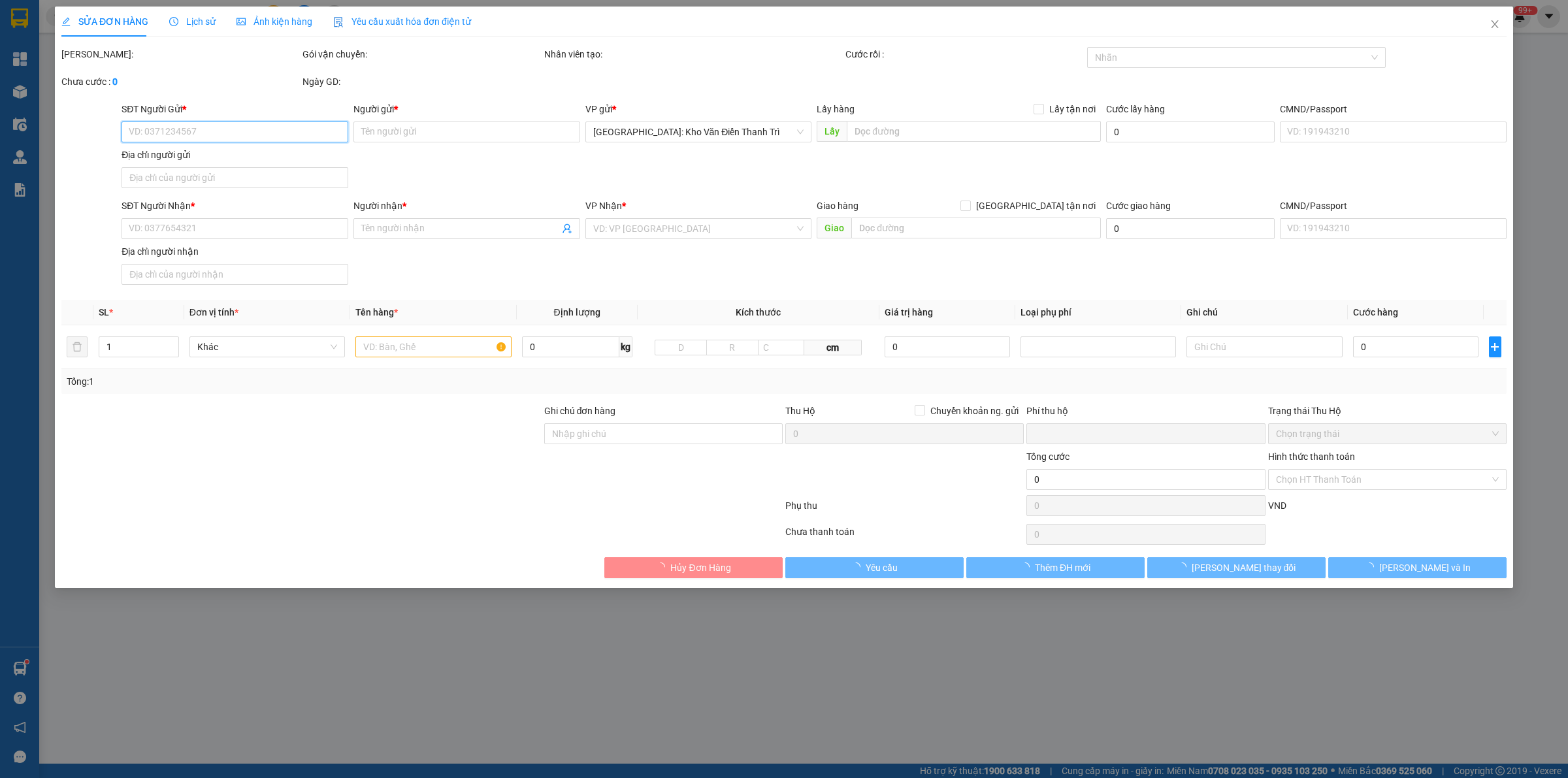
type input "[GEOGRAPHIC_DATA],[GEOGRAPHIC_DATA],[GEOGRAPHIC_DATA]"
type input "nhận nguyên kiện,giao nguyên kiện,bể vỡ k đền"
type input "80.000"
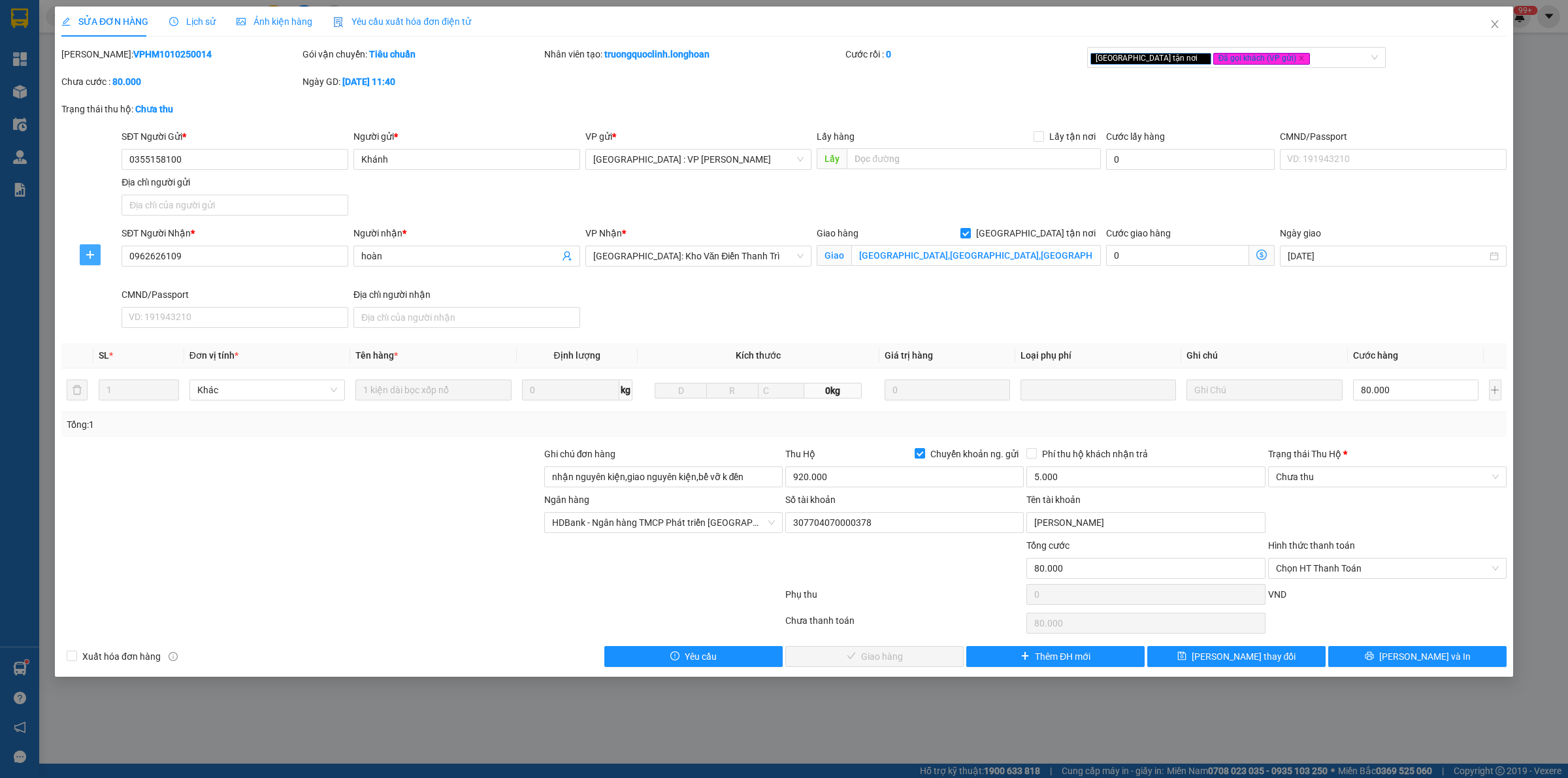
click at [84, 256] on span "plus" at bounding box center [90, 254] width 20 height 10
click at [123, 301] on span "Chuyển hoàn" at bounding box center [114, 302] width 54 height 14
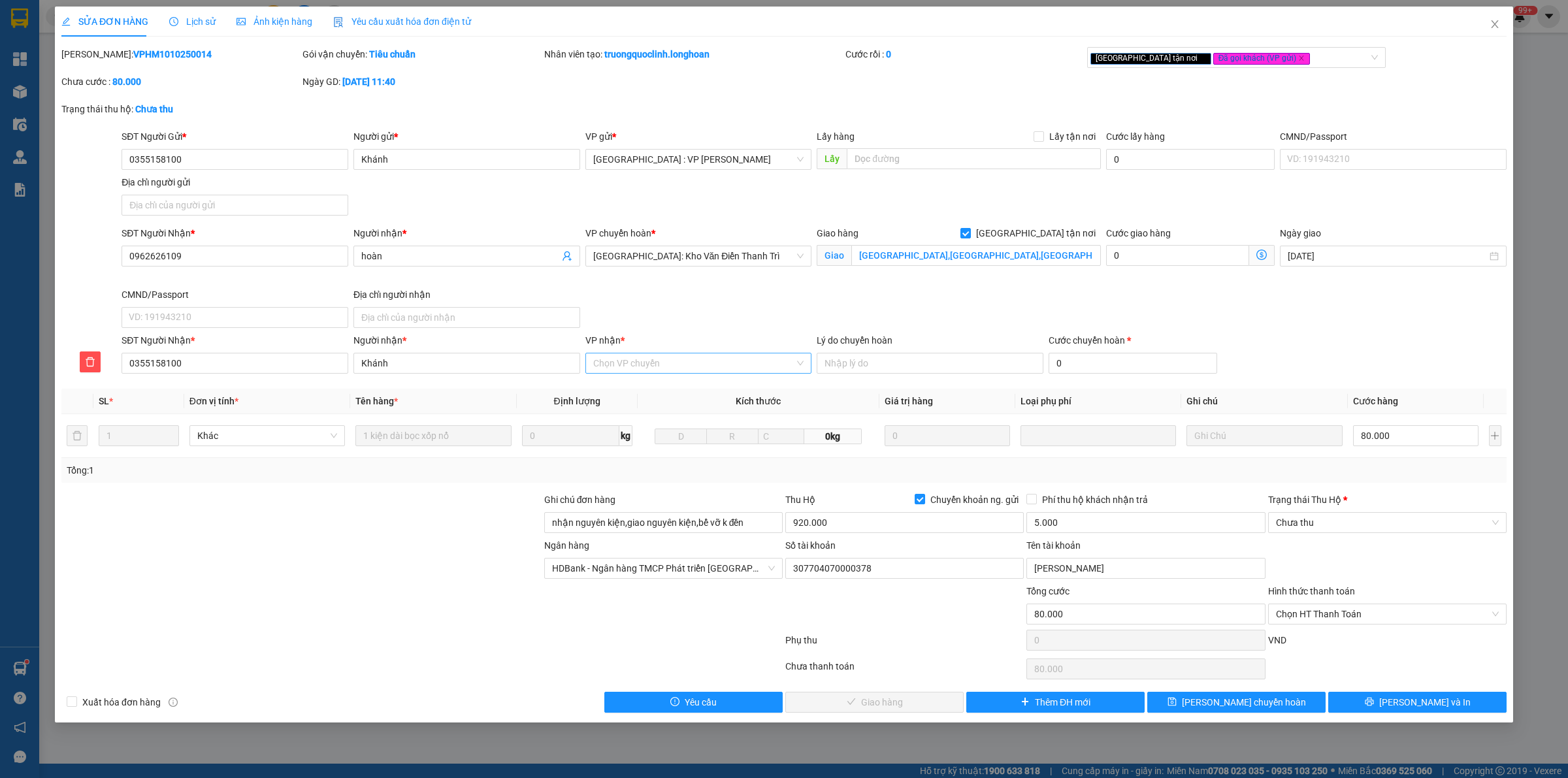
click at [660, 363] on input "VP nhận *" at bounding box center [694, 363] width 202 height 20
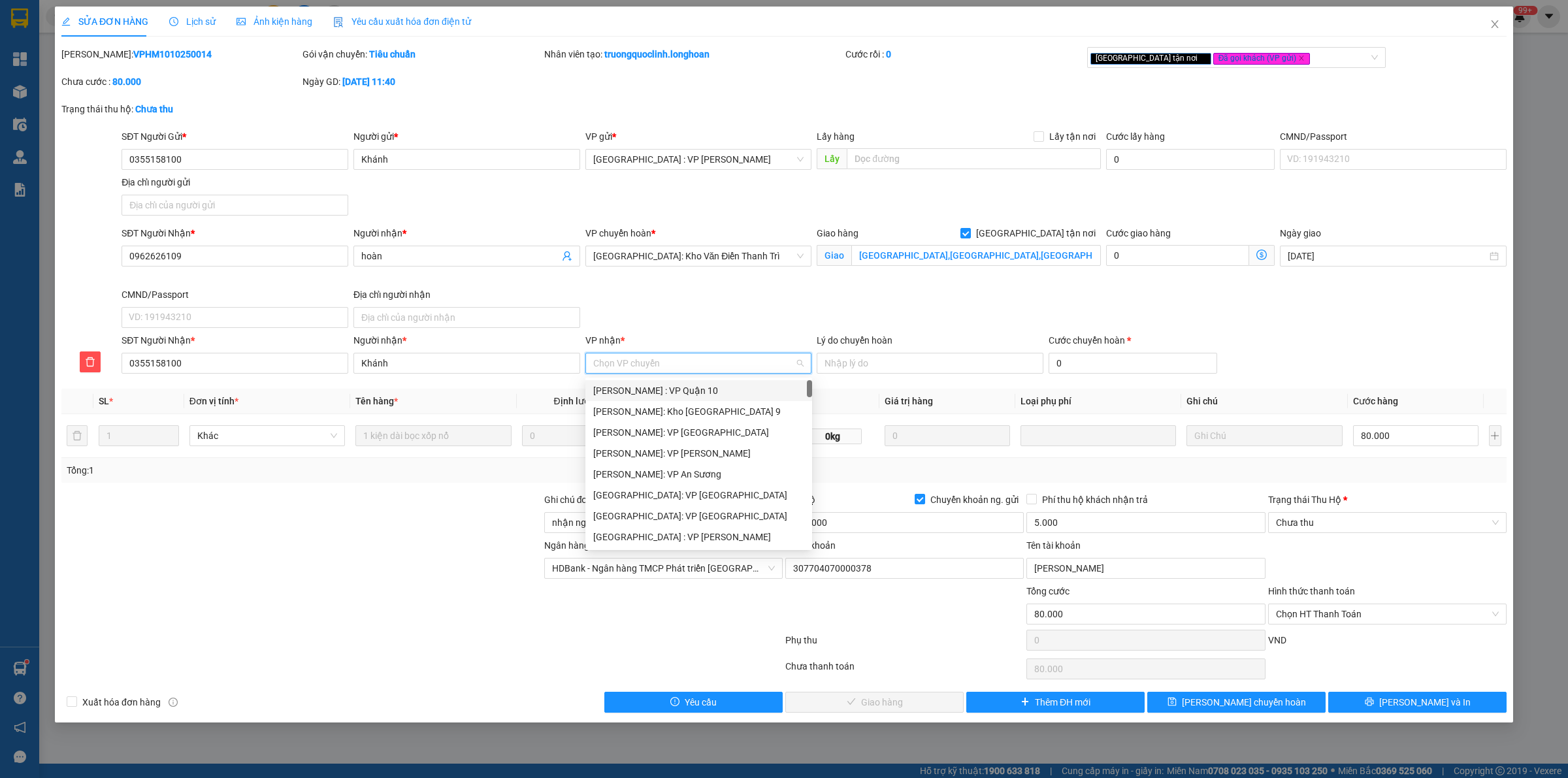
type input "j"
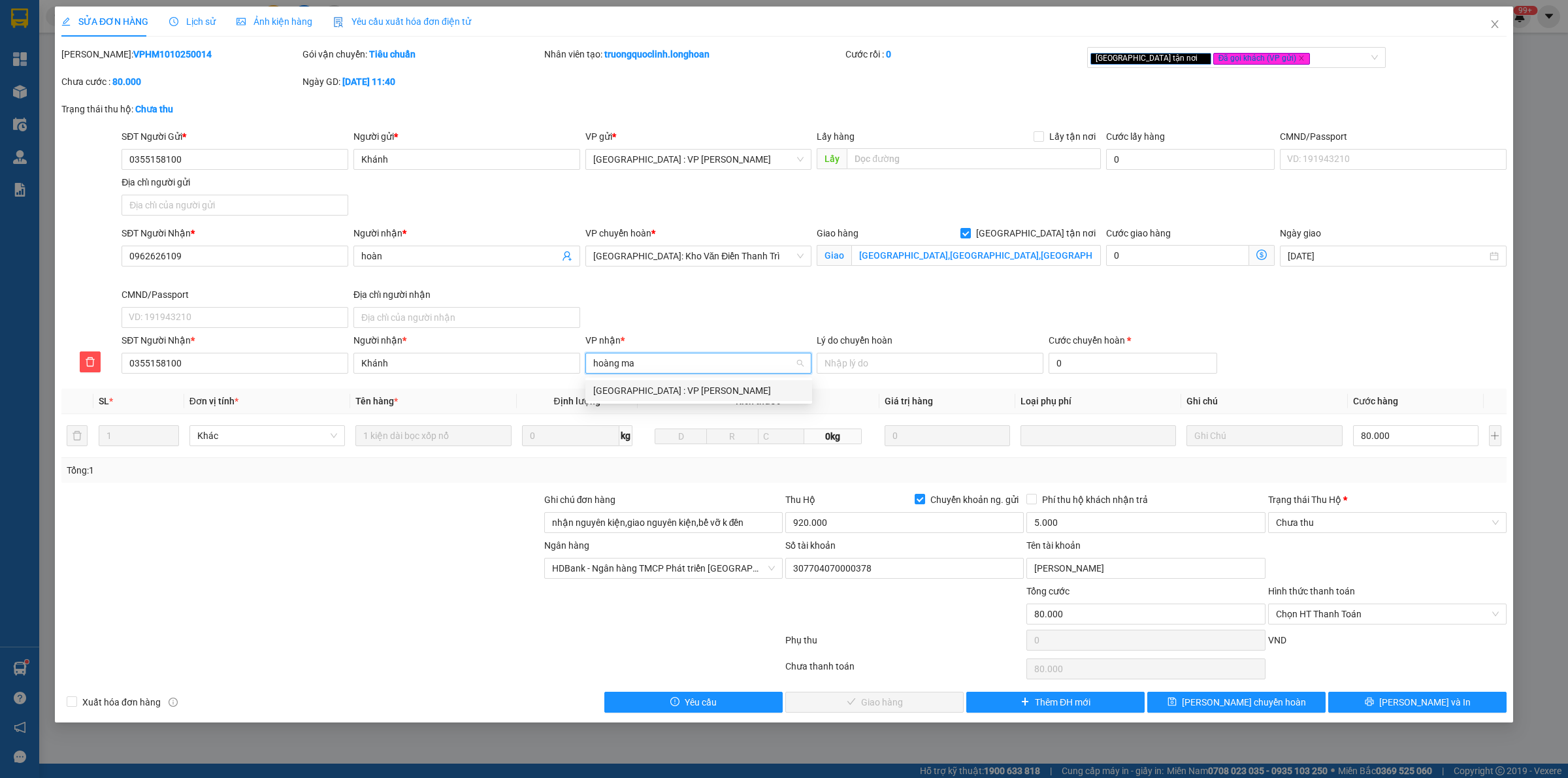
type input "hoàng mai"
drag, startPoint x: 617, startPoint y: 393, endPoint x: 676, endPoint y: 402, distance: 59.7
click at [619, 393] on div "[GEOGRAPHIC_DATA] : VP [PERSON_NAME]" at bounding box center [698, 390] width 211 height 14
click at [1140, 374] on input "0" at bounding box center [1132, 363] width 168 height 21
type input "80.004"
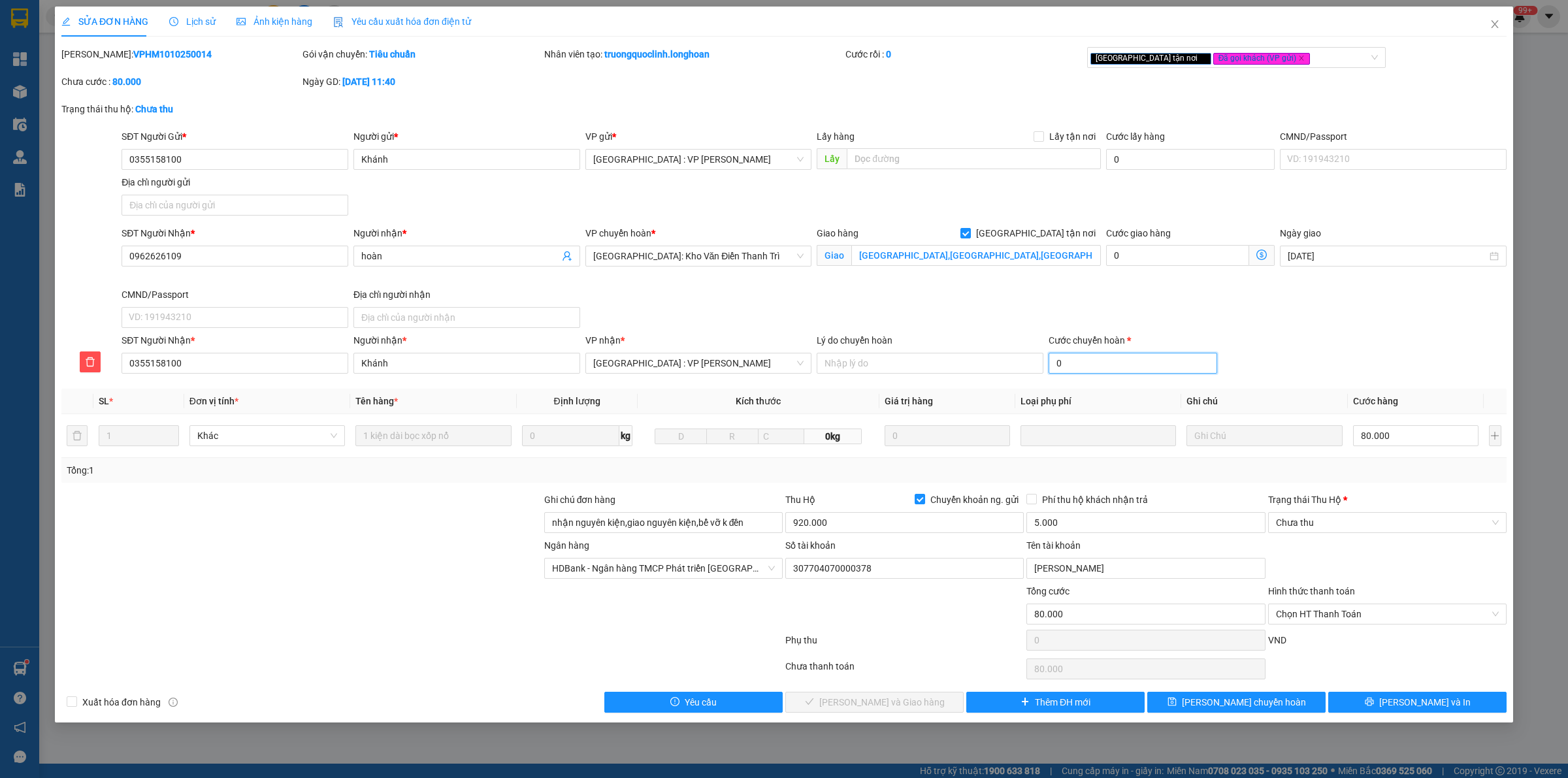
type input "80.004"
type input "4"
type input "80.040"
type input "40"
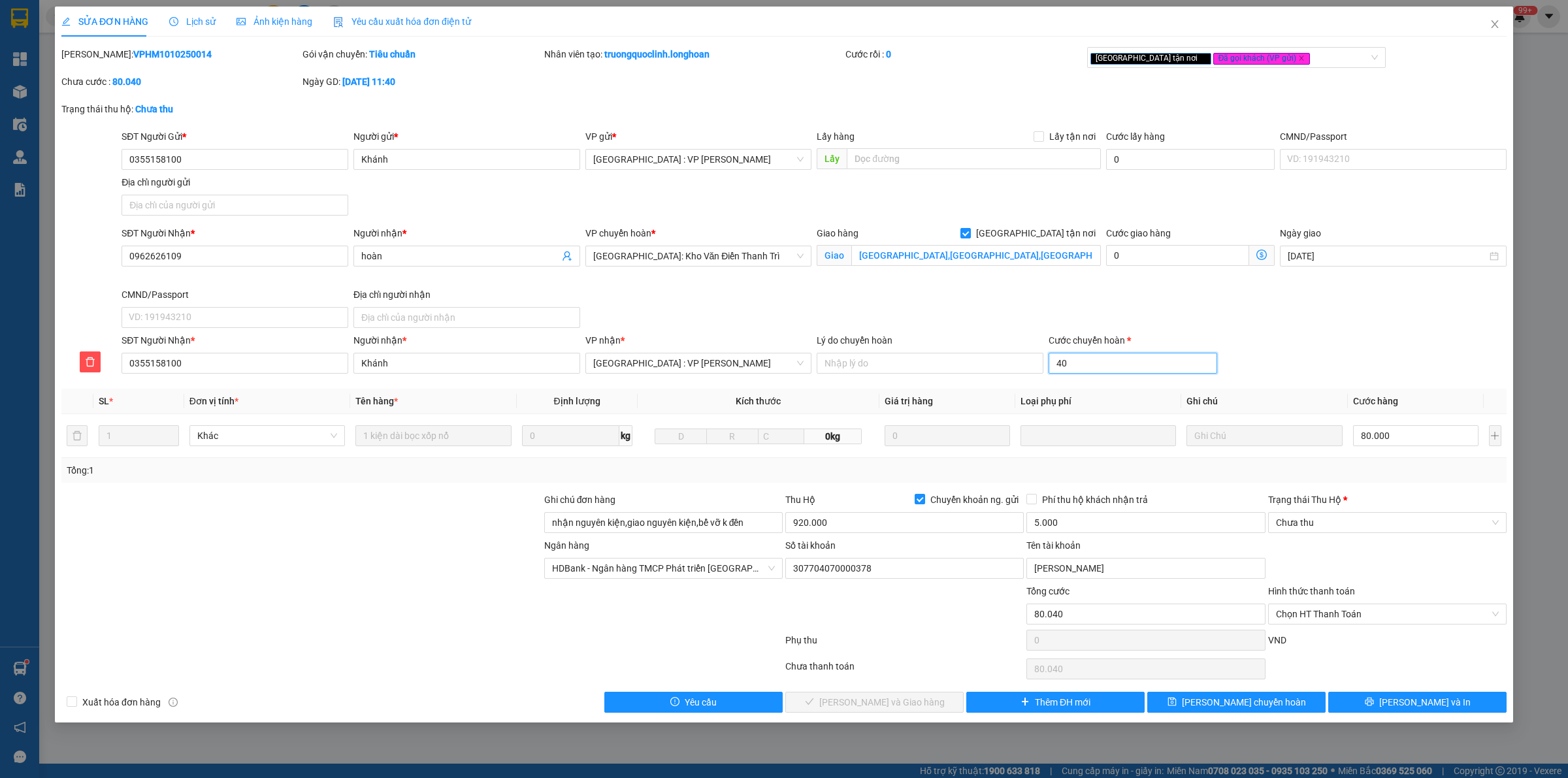
type input "80.400"
type input "4000"
type input "84.000"
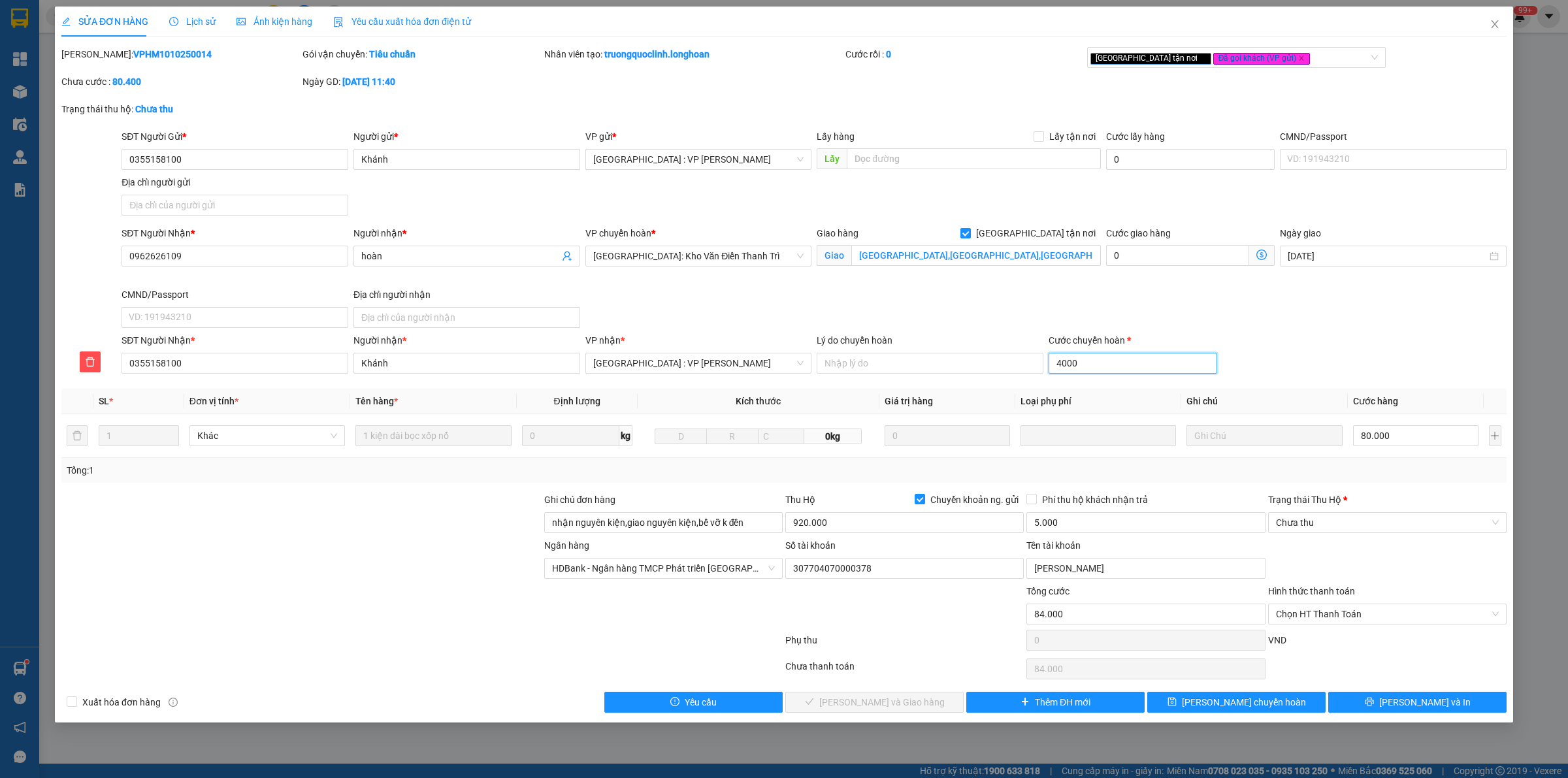
type input "120.000"
type input "40.000"
click at [928, 503] on span "Chuyển khoản ng. gửi" at bounding box center [974, 499] width 99 height 14
click at [923, 503] on input "Chuyển khoản ng. gửi" at bounding box center [919, 498] width 9 height 9
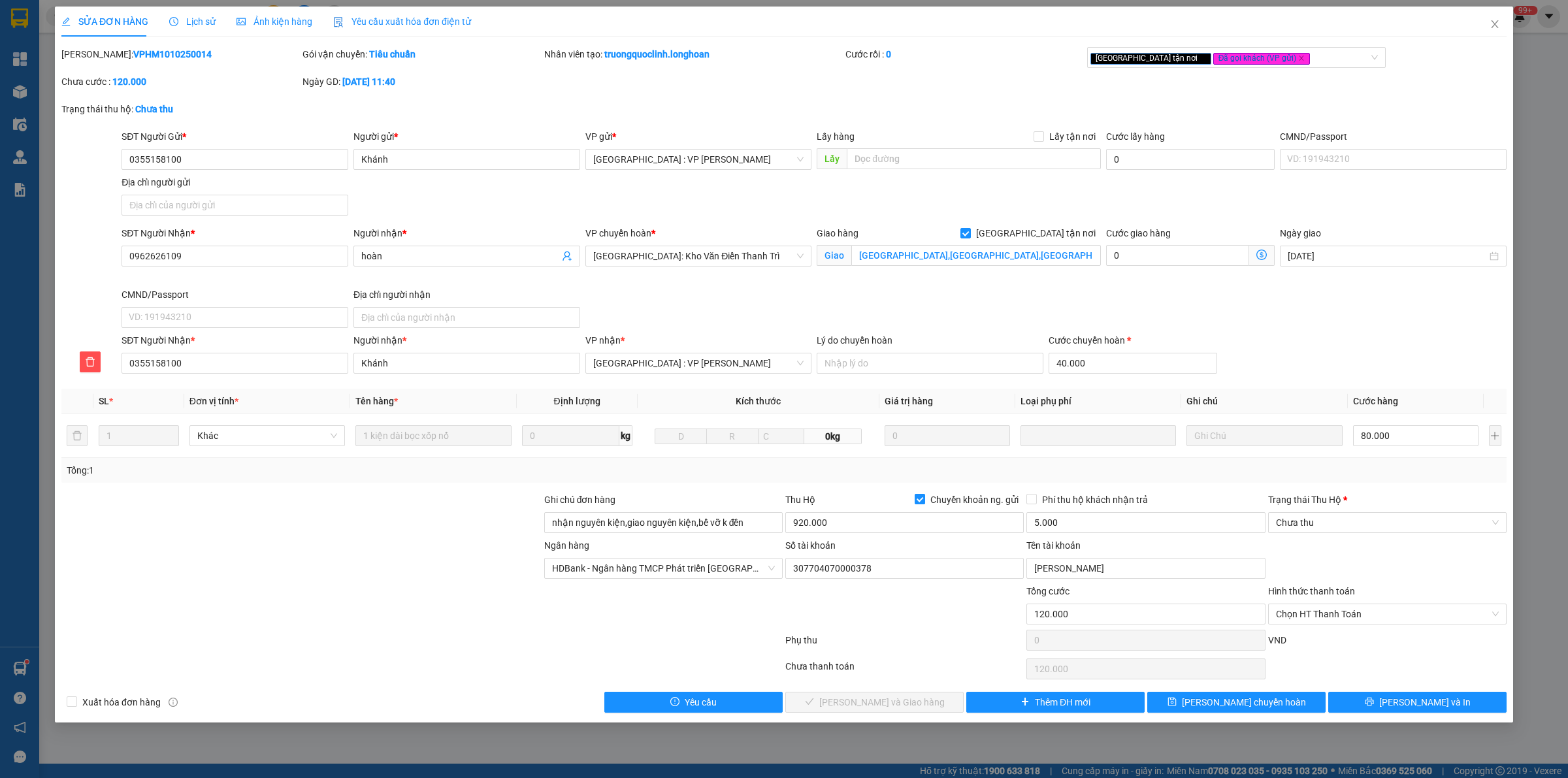
checkbox input "false"
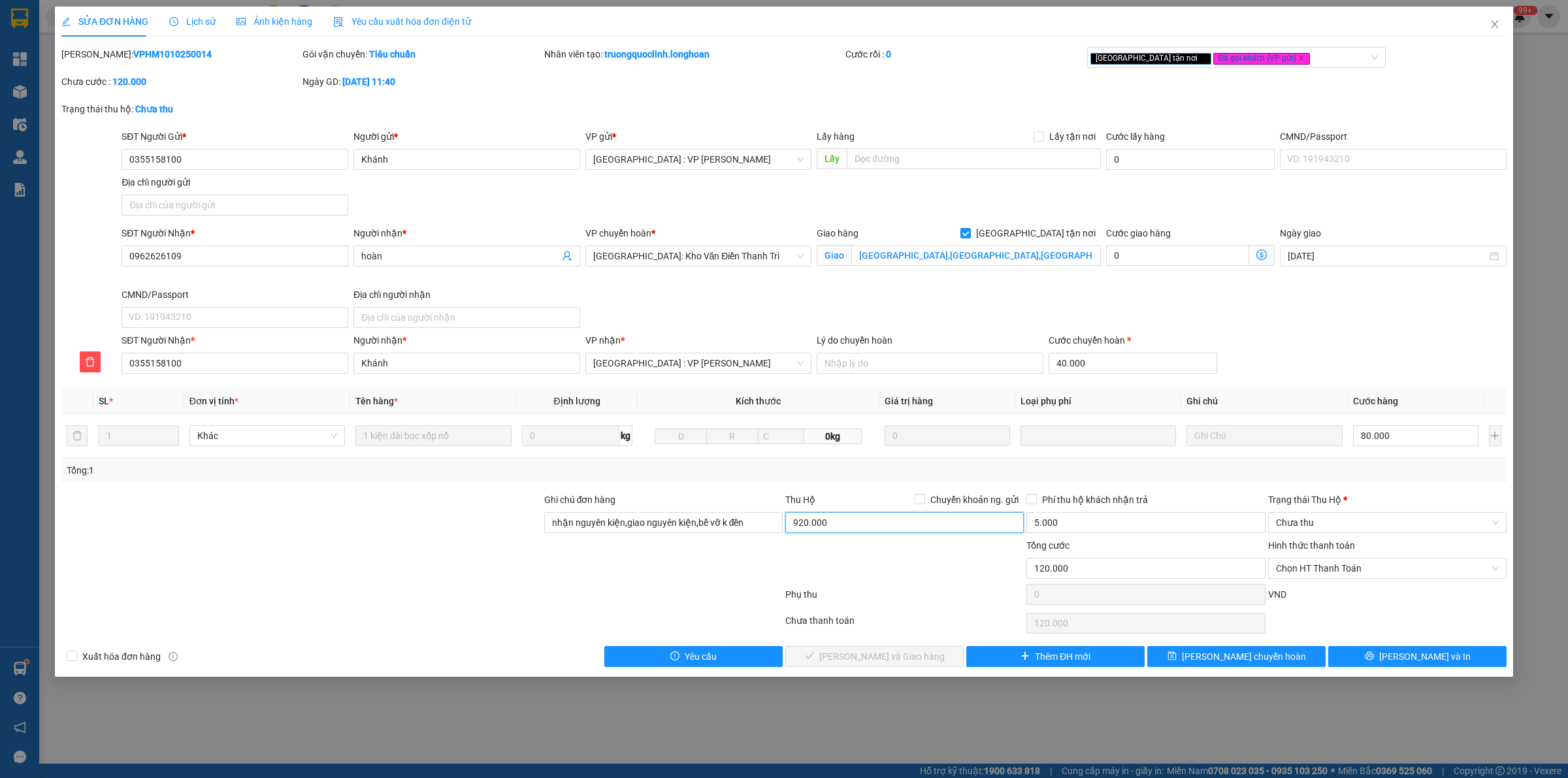
click at [847, 520] on input "920.000" at bounding box center [904, 522] width 239 height 21
type input "0"
click at [1112, 530] on input "5.000" at bounding box center [1146, 522] width 239 height 21
type input "0"
click at [1406, 660] on span "[PERSON_NAME] và In" at bounding box center [1425, 656] width 91 height 14
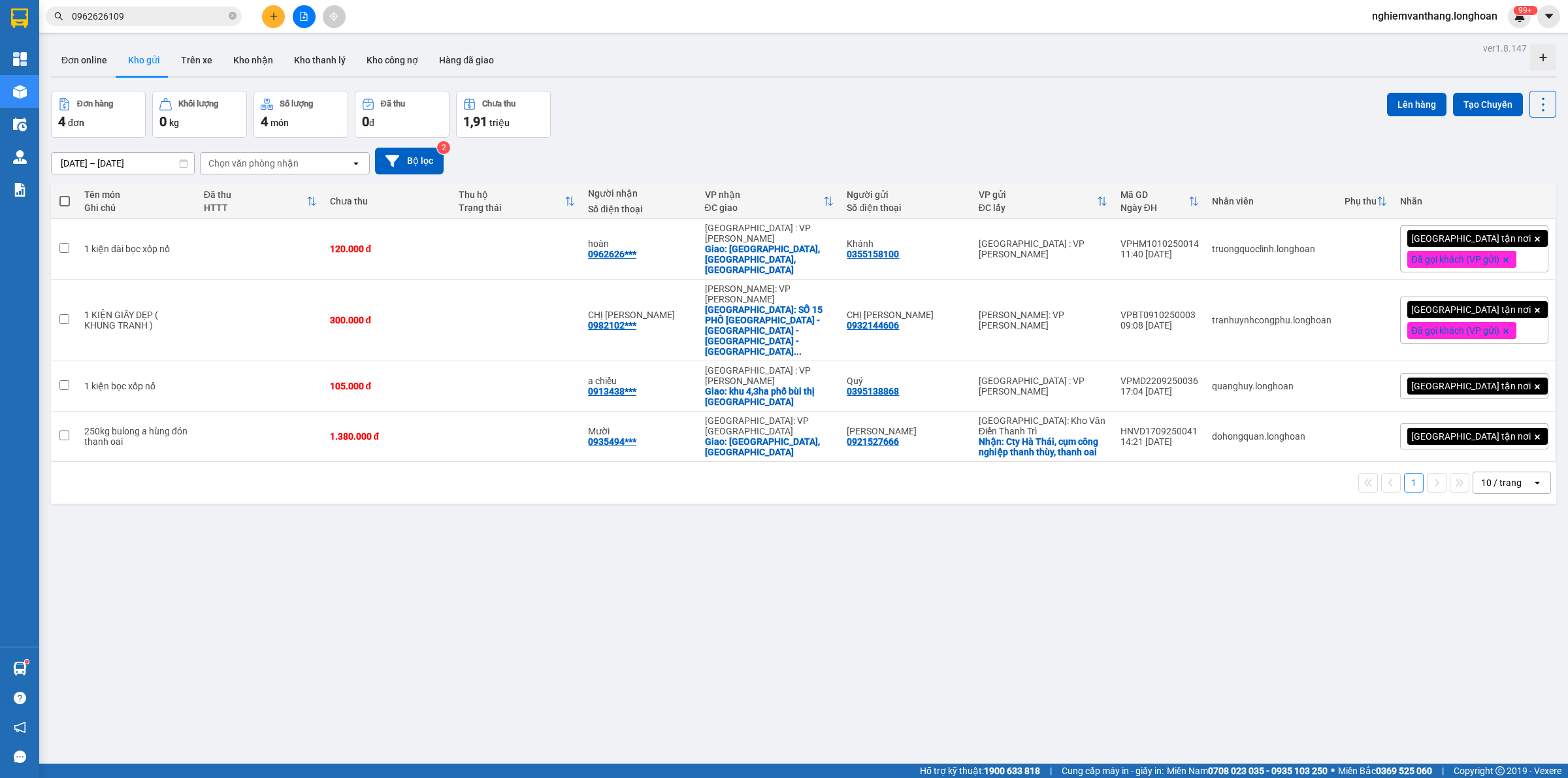
click at [150, 22] on input "0962626109" at bounding box center [149, 16] width 154 height 14
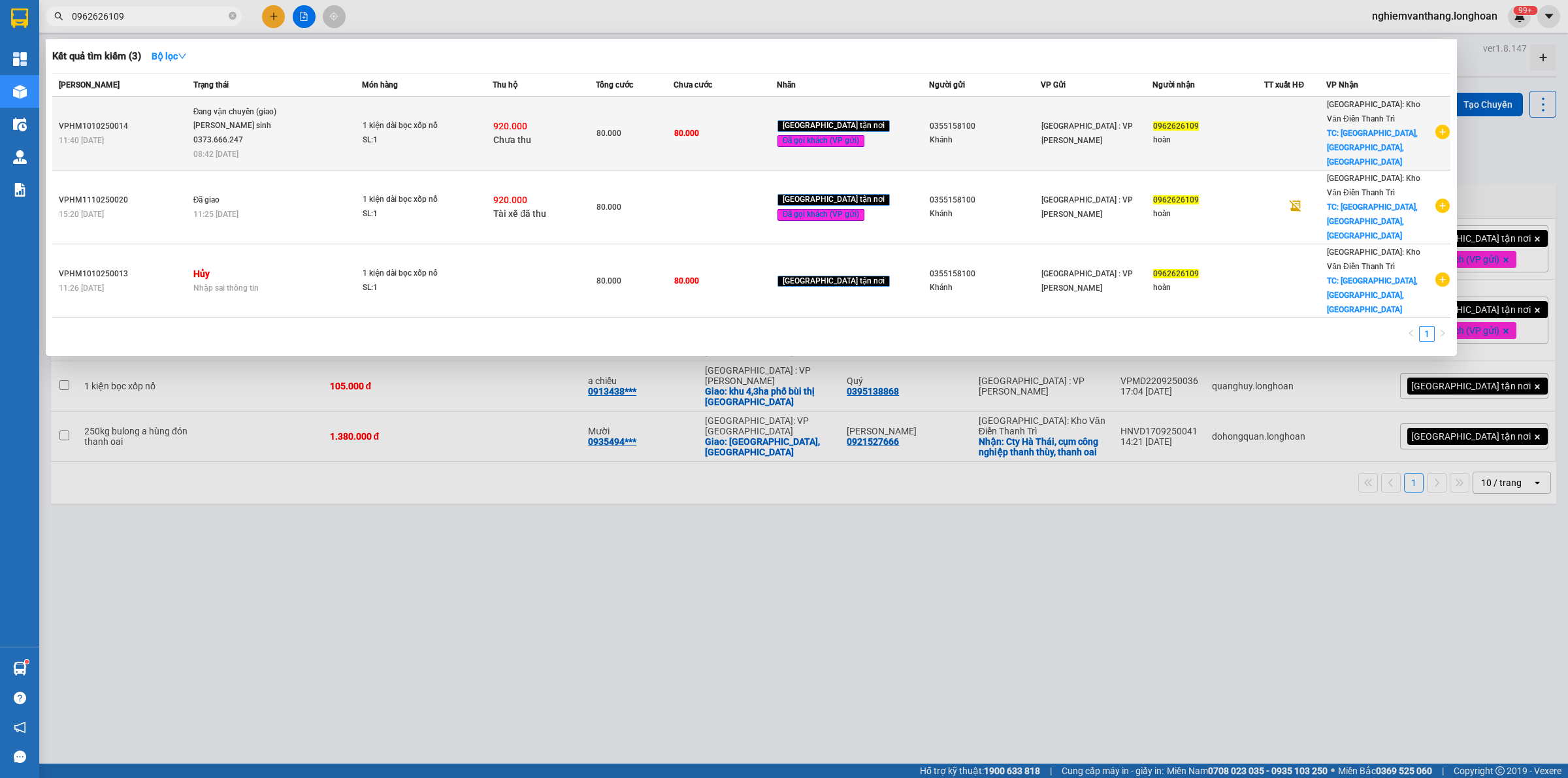
click at [443, 133] on div "SL: 1" at bounding box center [412, 140] width 98 height 14
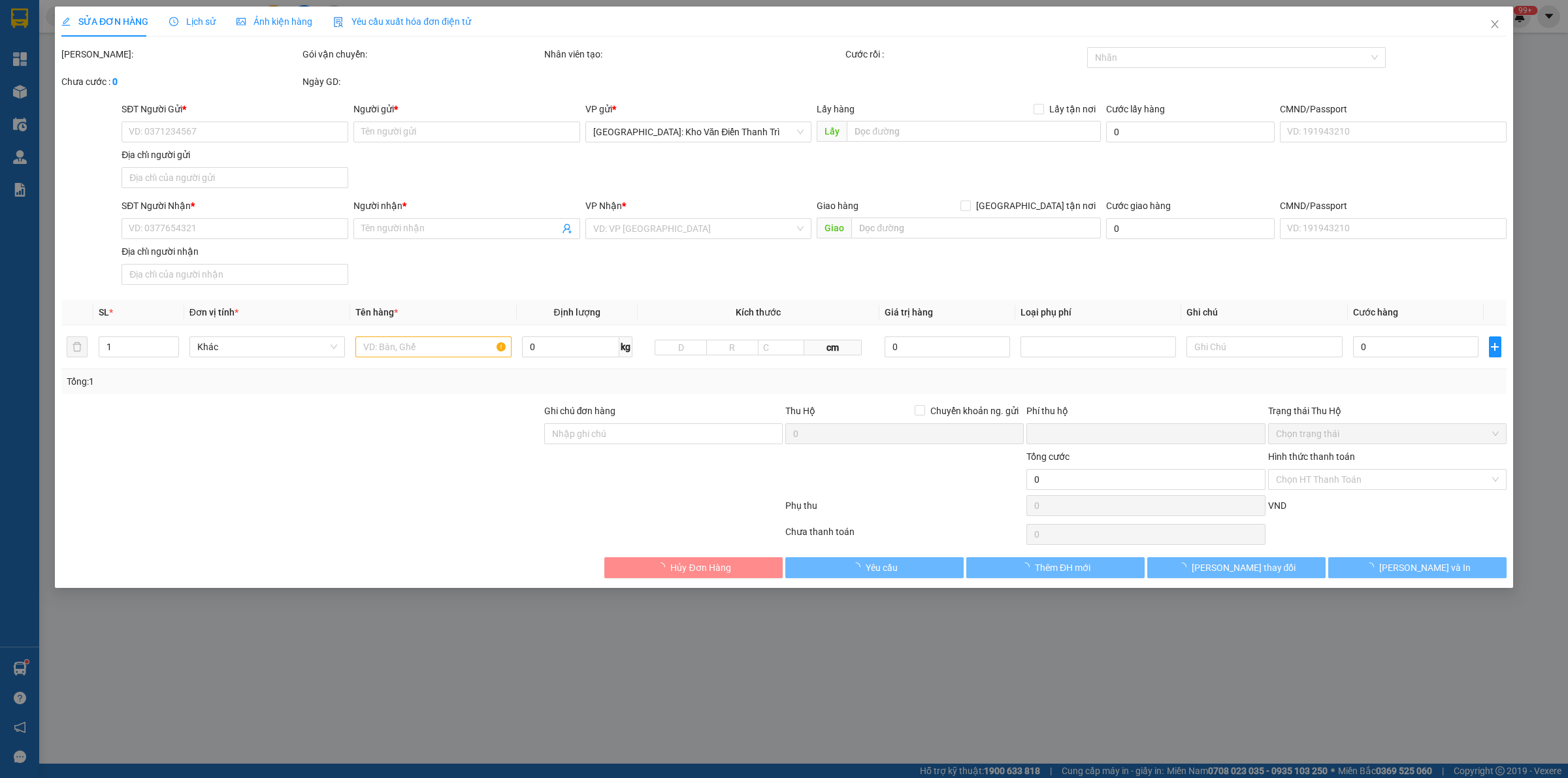
type input "0355158100"
type input "Khánh"
type input "0962626109"
type input "hoàn"
checkbox input "true"
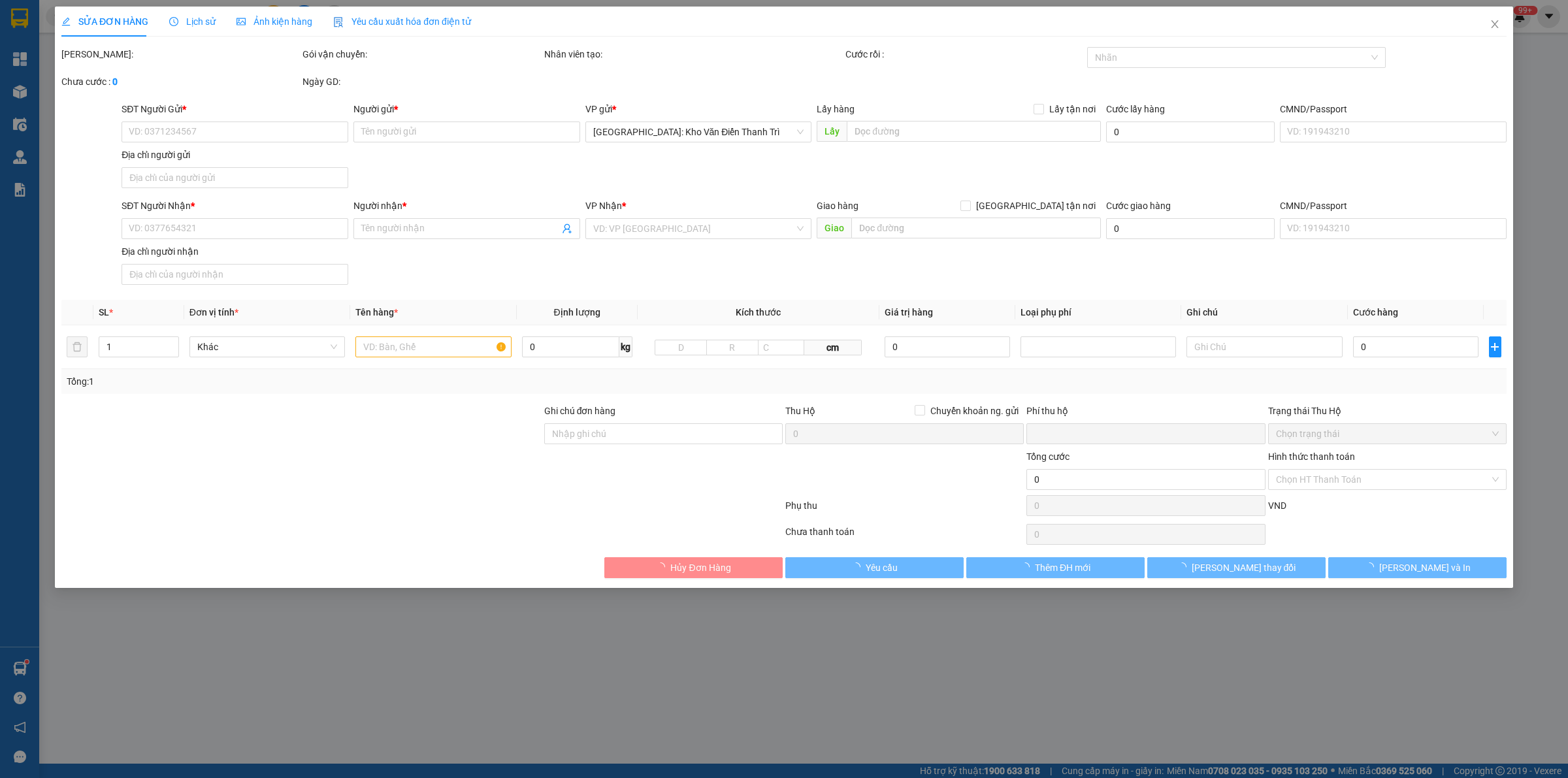
type input "[GEOGRAPHIC_DATA],[GEOGRAPHIC_DATA],[GEOGRAPHIC_DATA]"
type input "nhận nguyên kiện,giao nguyên kiện,bể vỡ k đền"
checkbox input "true"
type input "5.000"
type input "120.000"
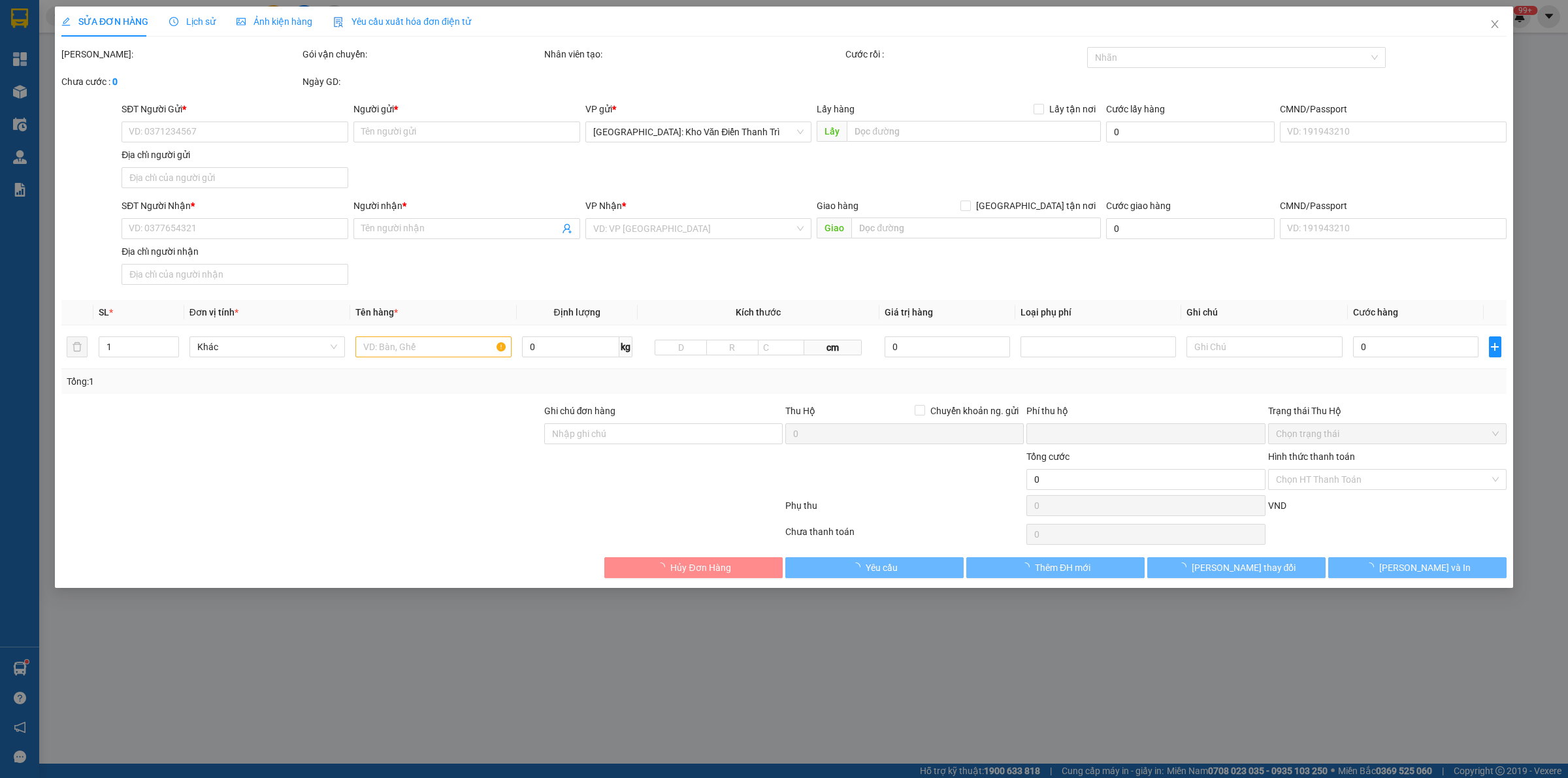
type input "120.000"
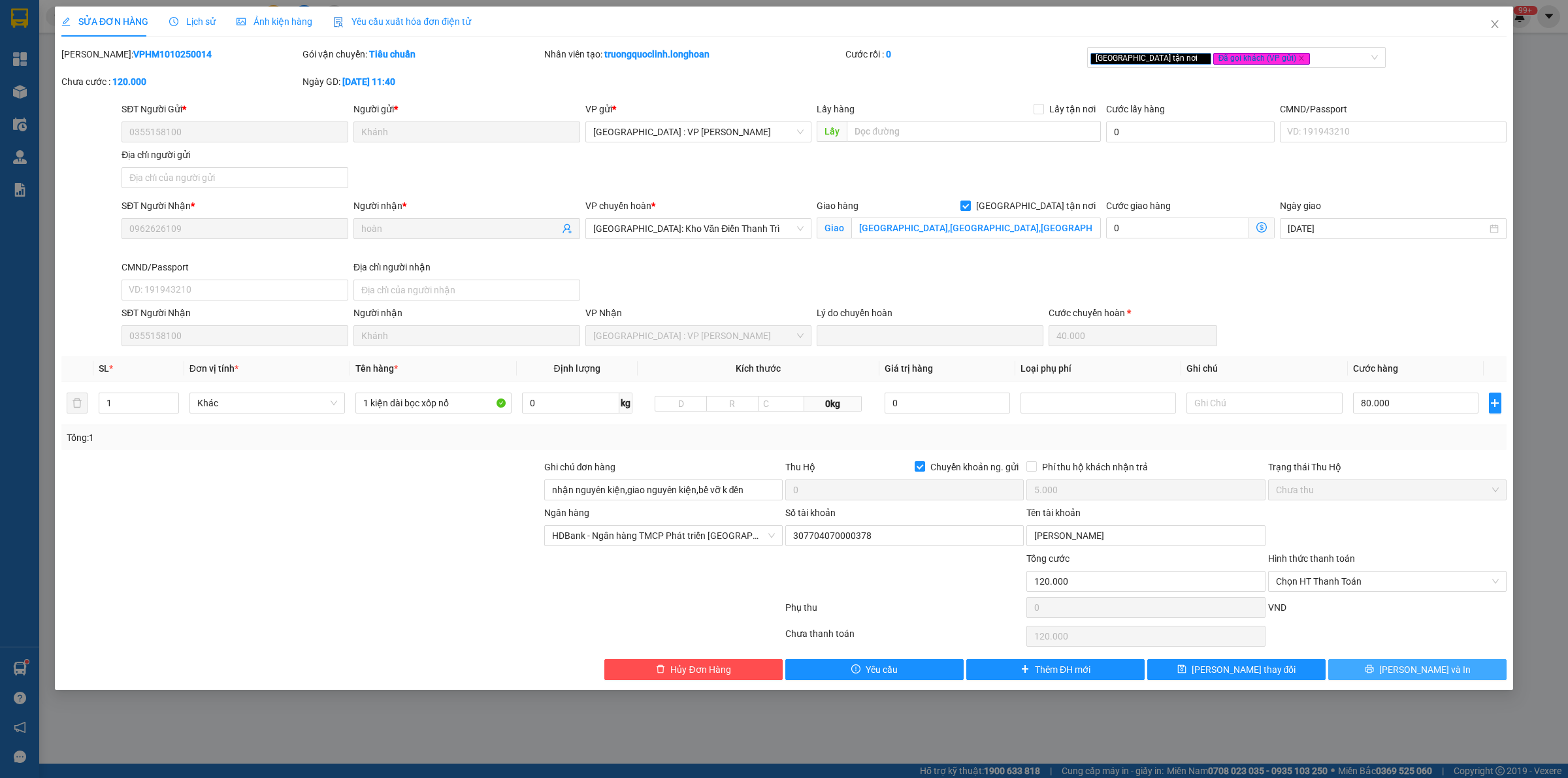
click at [1374, 668] on icon "printer" at bounding box center [1369, 668] width 9 height 9
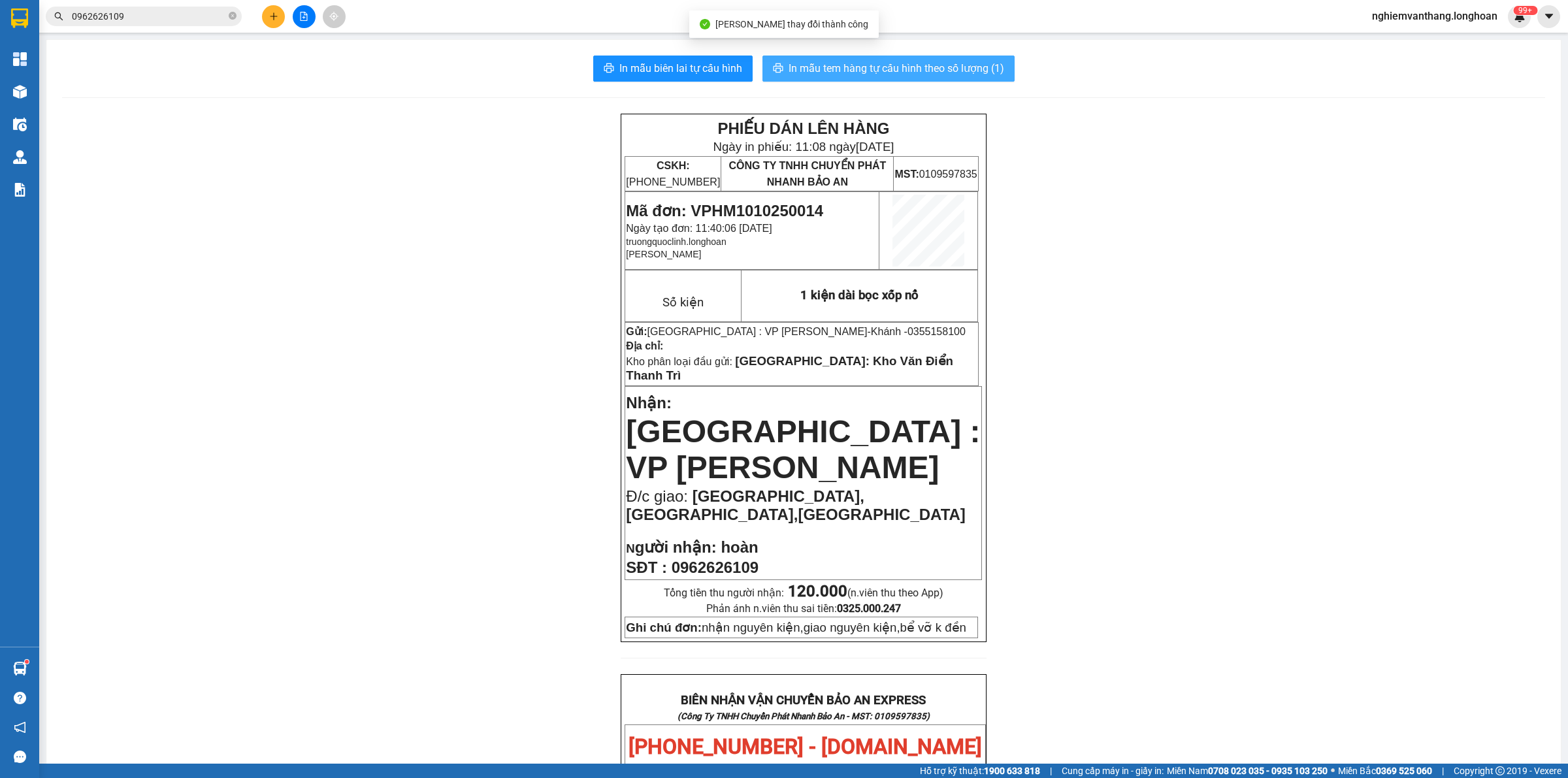
click at [915, 67] on span "In mẫu tem hàng tự cấu hình theo số lượng (1)" at bounding box center [896, 68] width 216 height 16
click at [941, 67] on span "In mẫu tem hàng tự cấu hình theo số lượng (1)" at bounding box center [896, 68] width 216 height 16
click at [1106, 315] on div "PHIẾU DÁN LÊN HÀNG Ngày in phiếu: 11:08 ngày 14-10-2025 CSKH: 1900.06.88.33 CÔN…" at bounding box center [803, 779] width 1483 height 1330
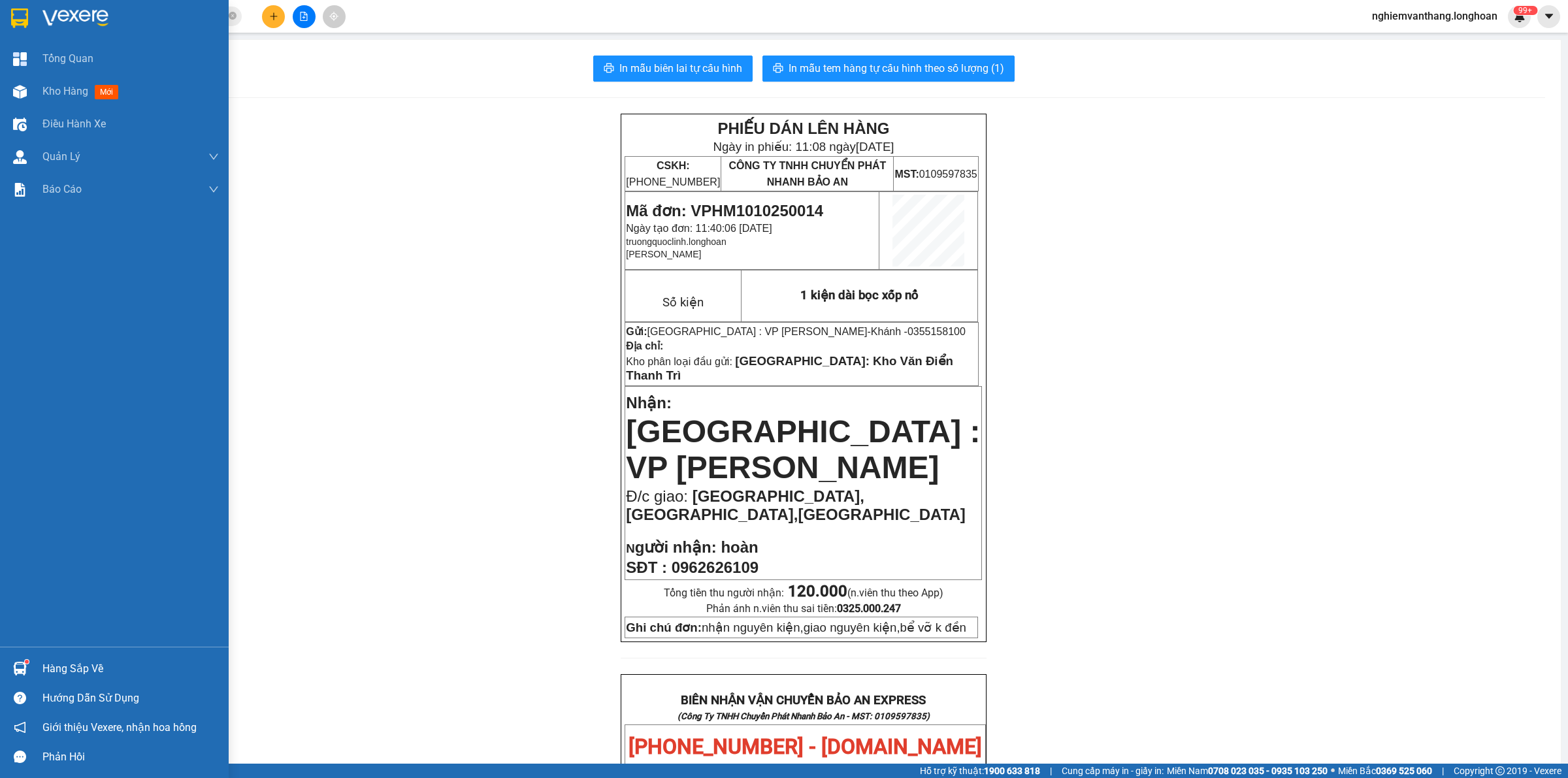
click at [23, 20] on img at bounding box center [19, 18] width 17 height 20
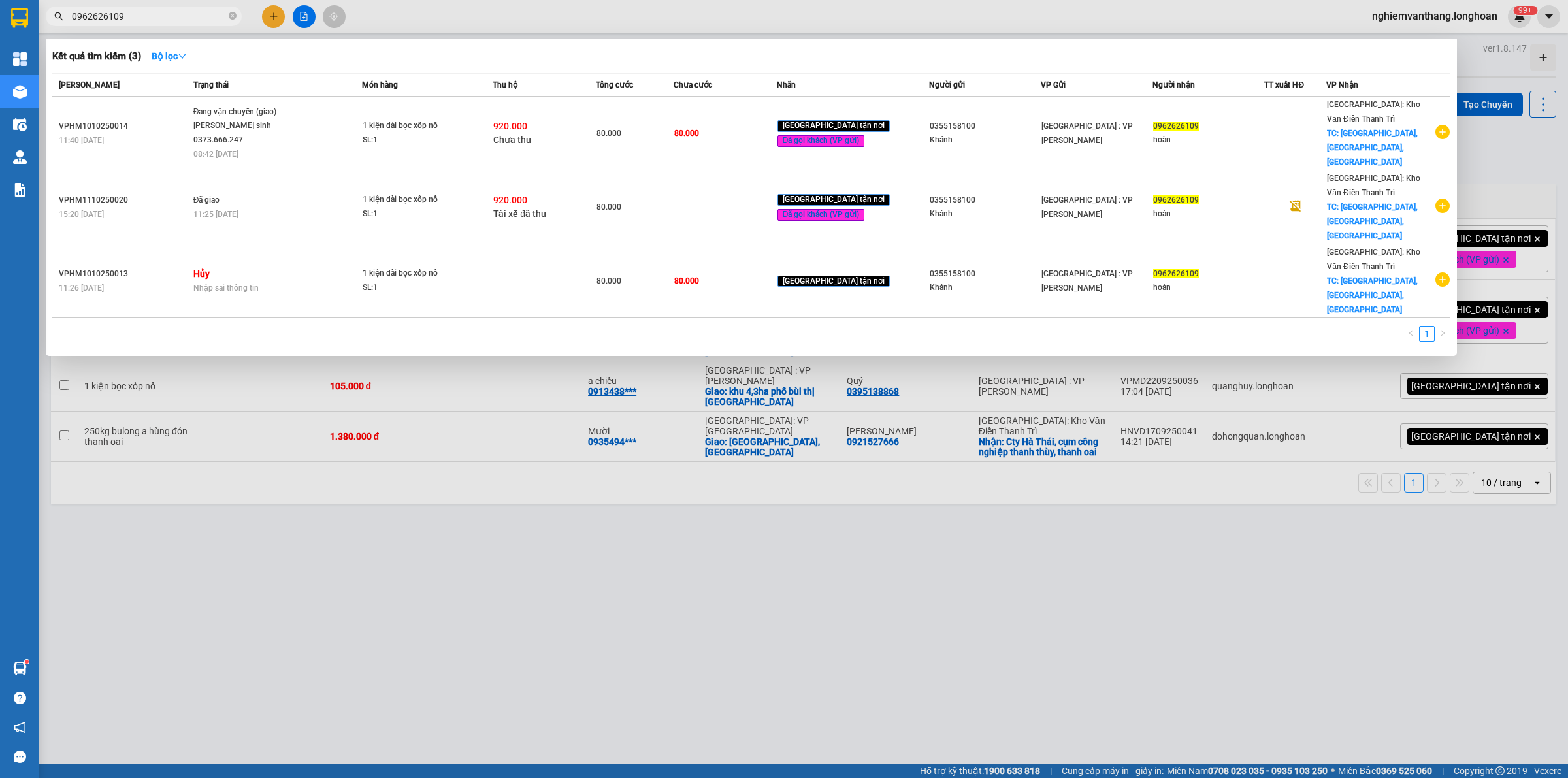
click at [148, 22] on input "0962626109" at bounding box center [149, 16] width 154 height 14
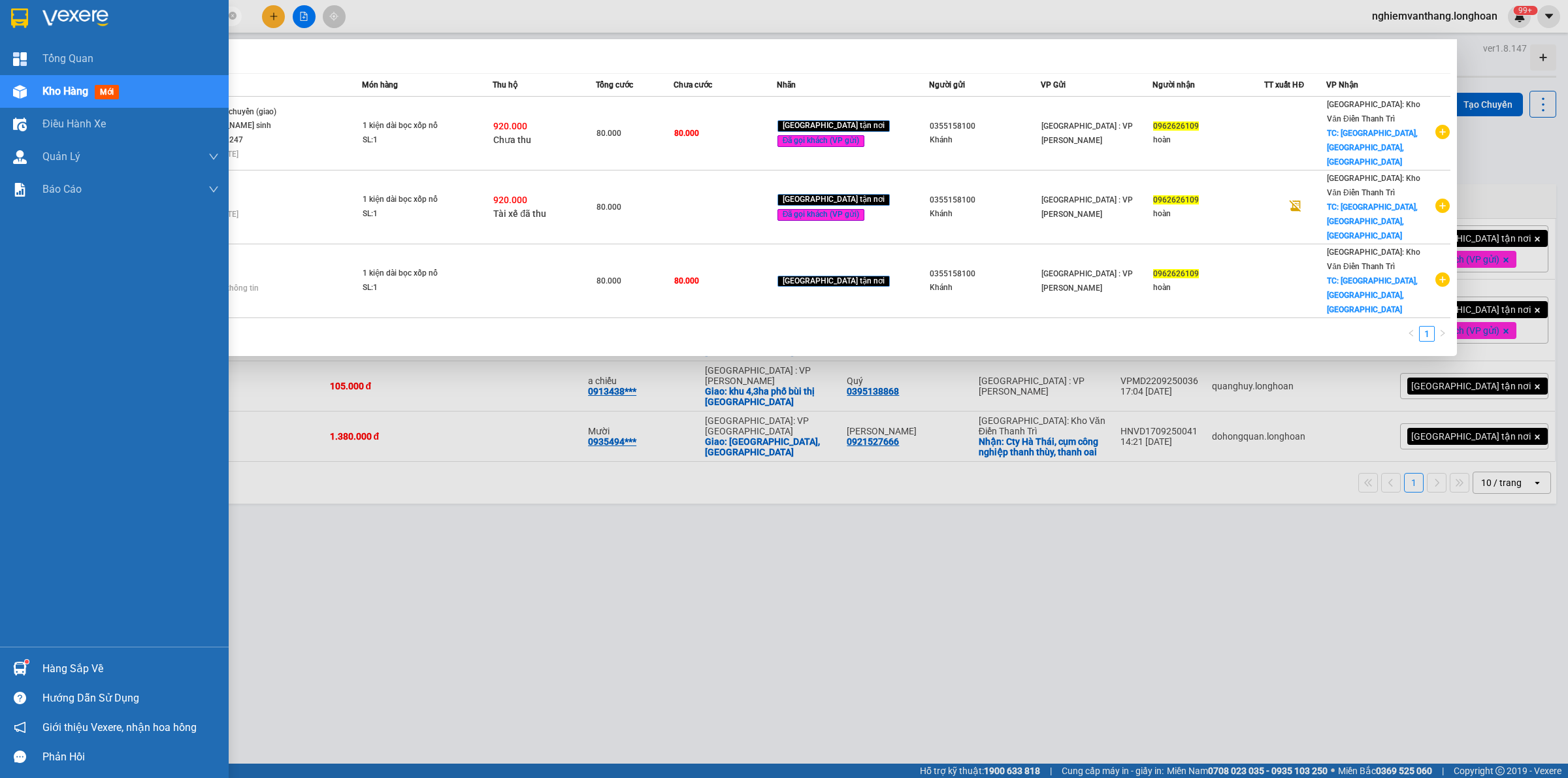
click at [5, 15] on div at bounding box center [114, 21] width 228 height 42
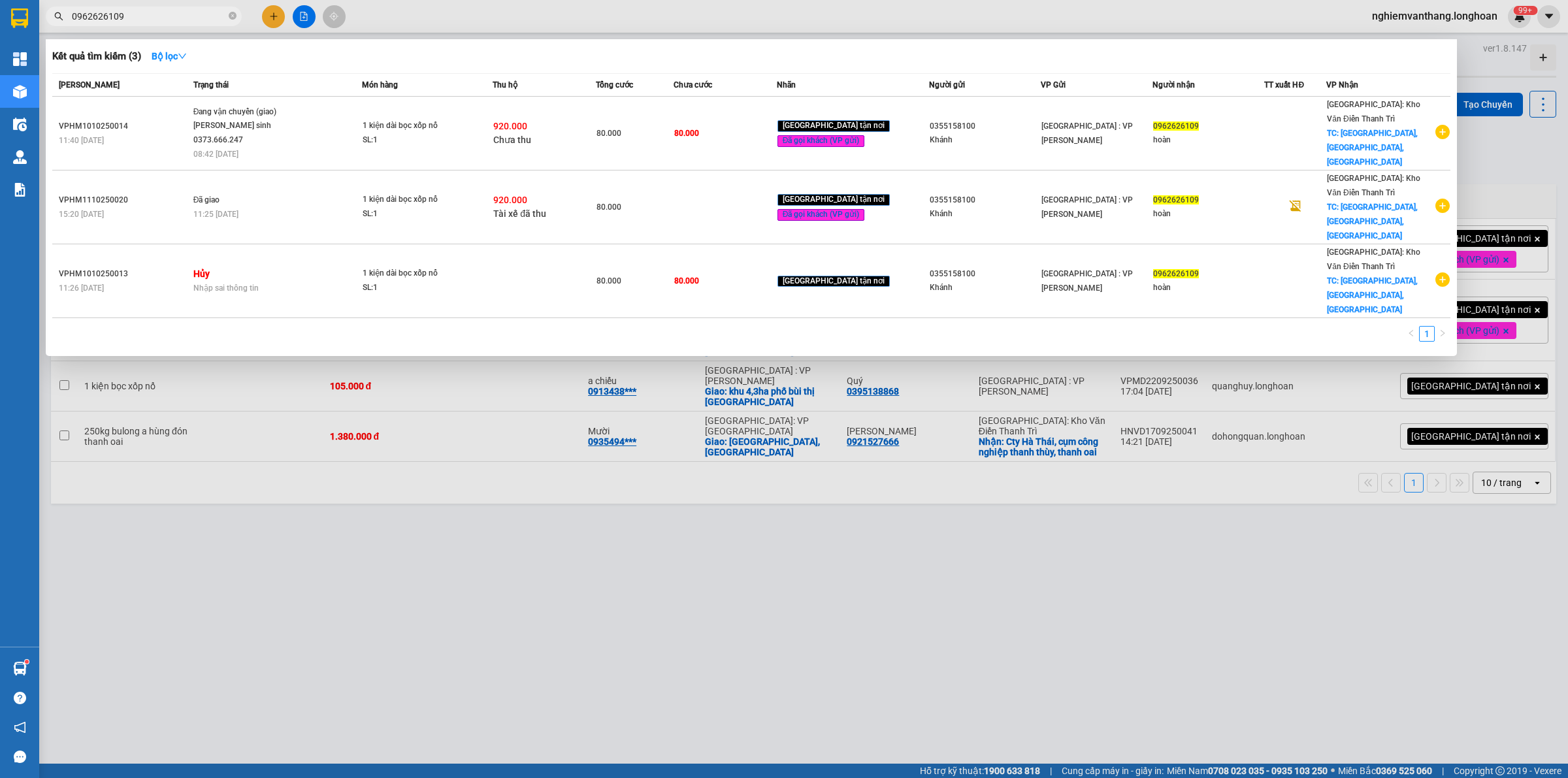
click at [699, 468] on div at bounding box center [784, 389] width 1568 height 778
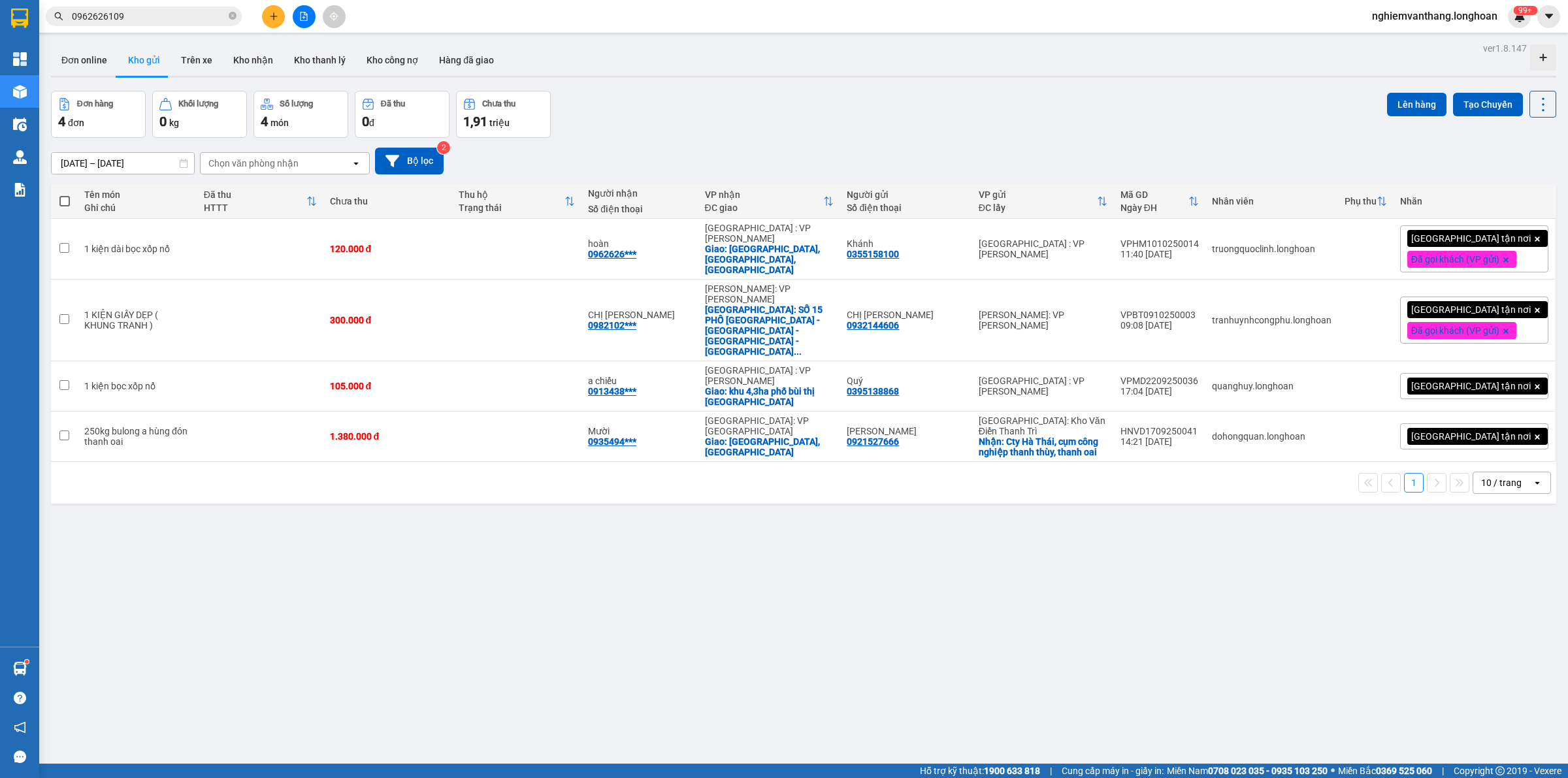
click at [174, 18] on input "0962626109" at bounding box center [149, 16] width 154 height 14
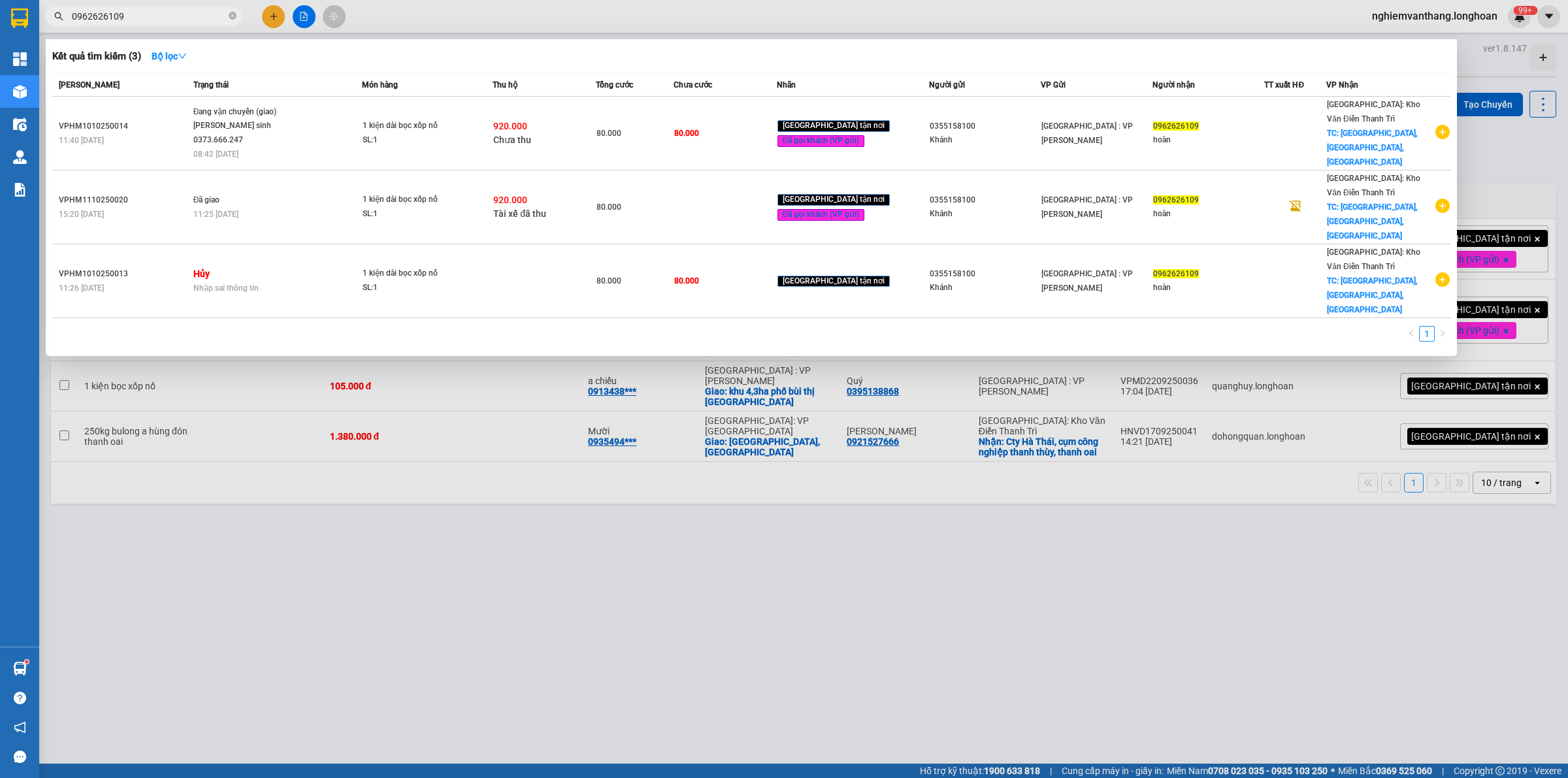
click at [317, 14] on div at bounding box center [784, 389] width 1568 height 778
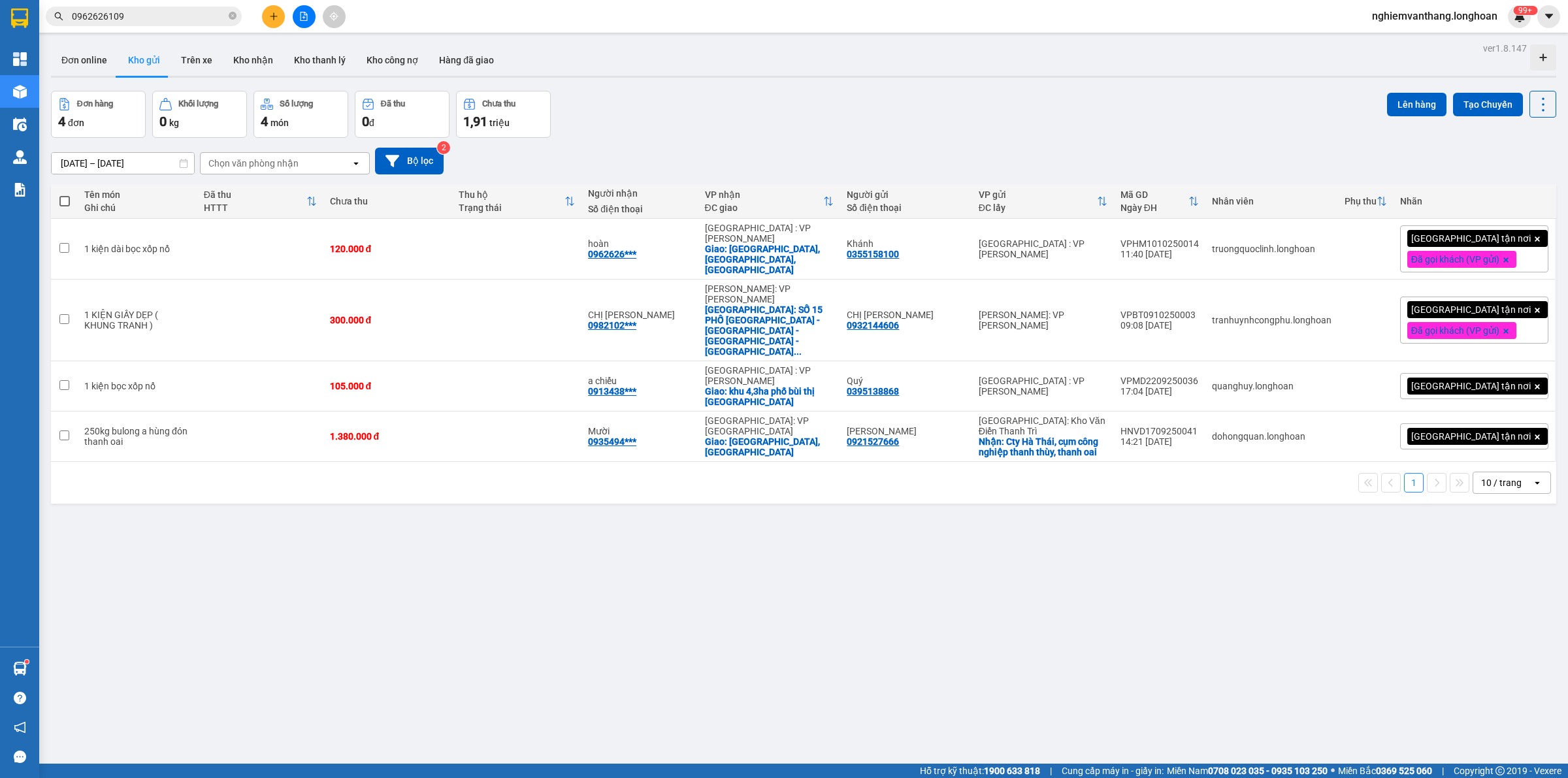
click at [304, 18] on icon "file-add" at bounding box center [304, 16] width 8 height 9
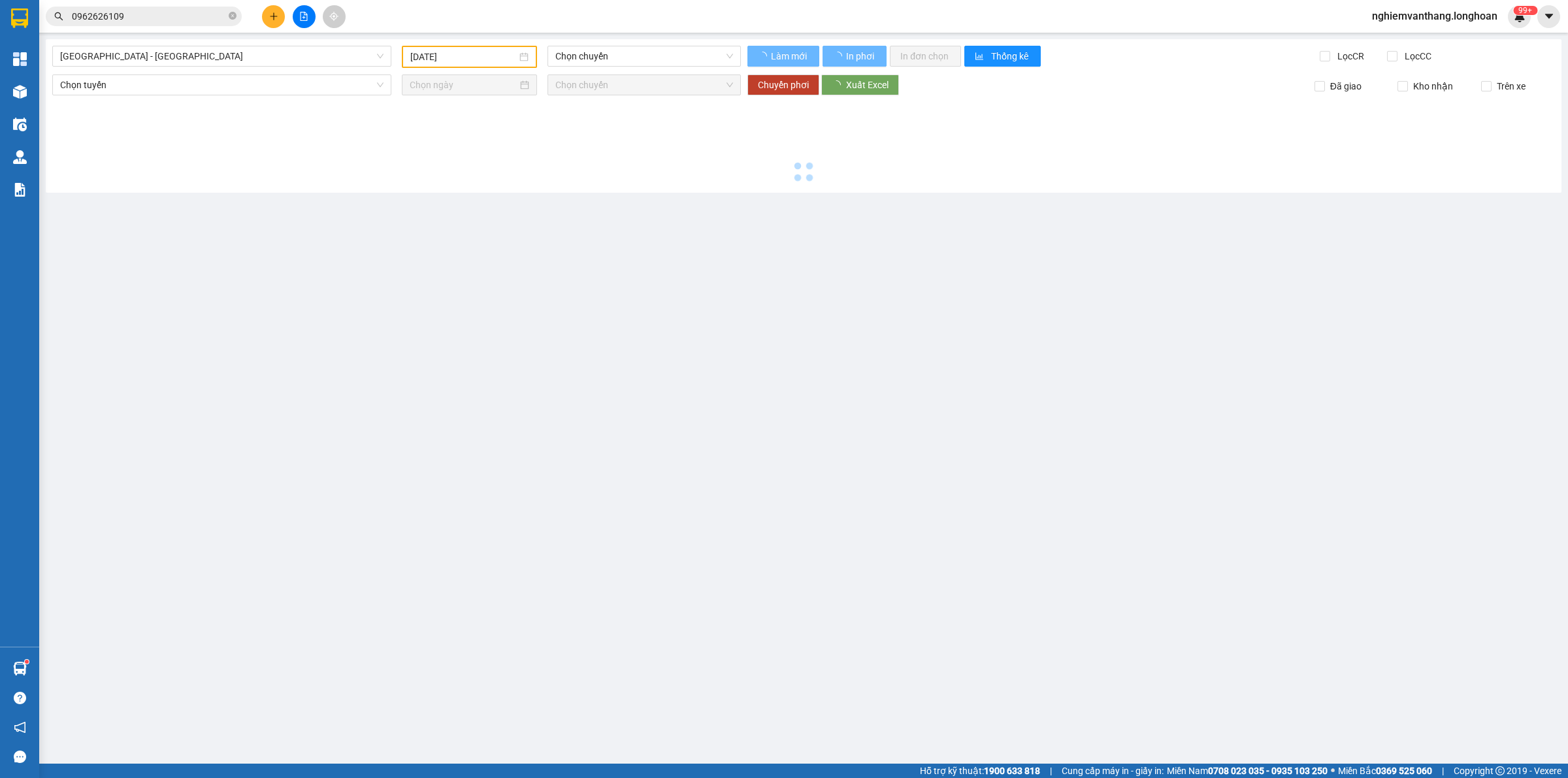
type input "[DATE]"
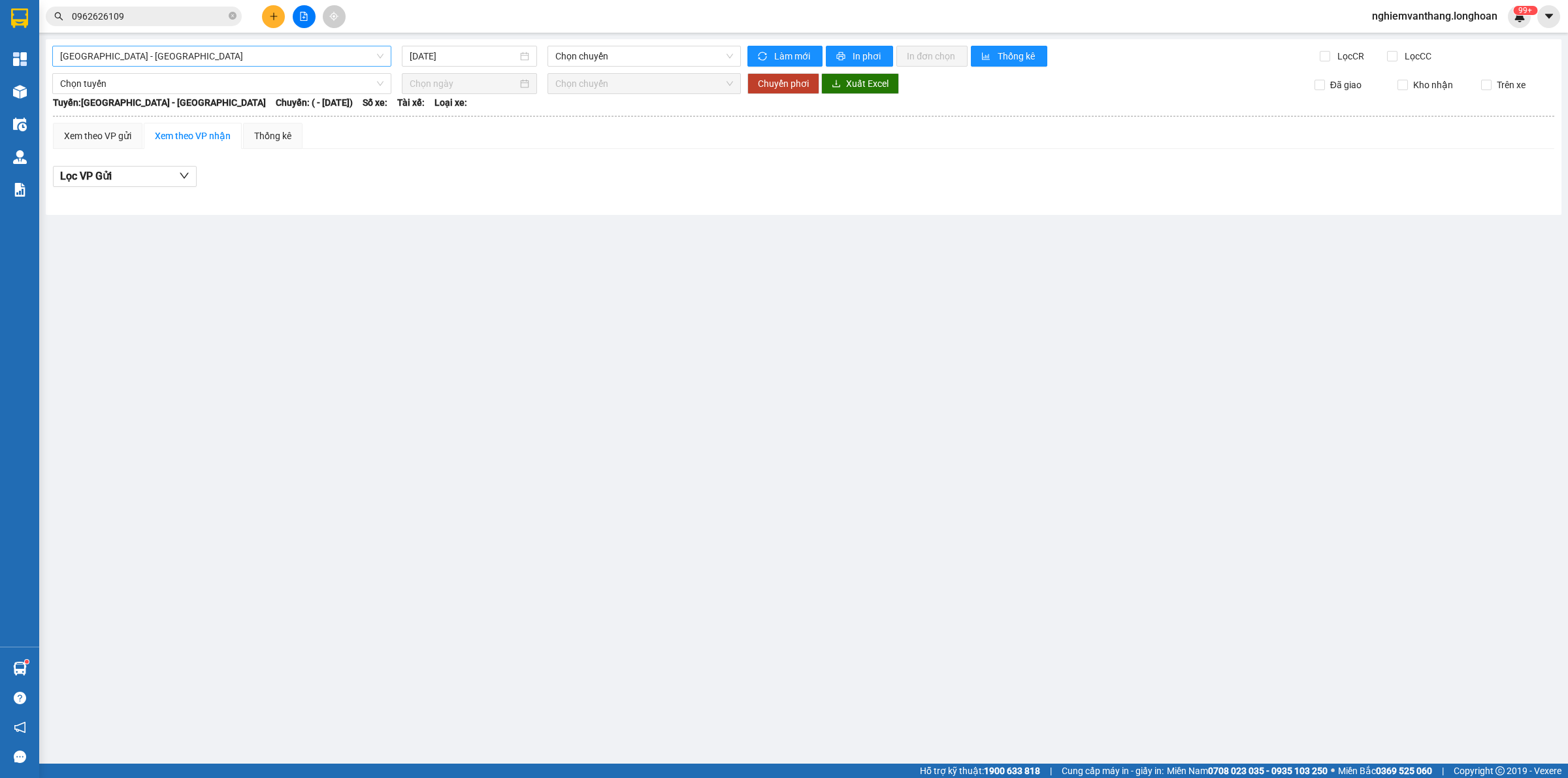
click at [220, 54] on span "[GEOGRAPHIC_DATA] - [GEOGRAPHIC_DATA]" at bounding box center [222, 56] width 323 height 20
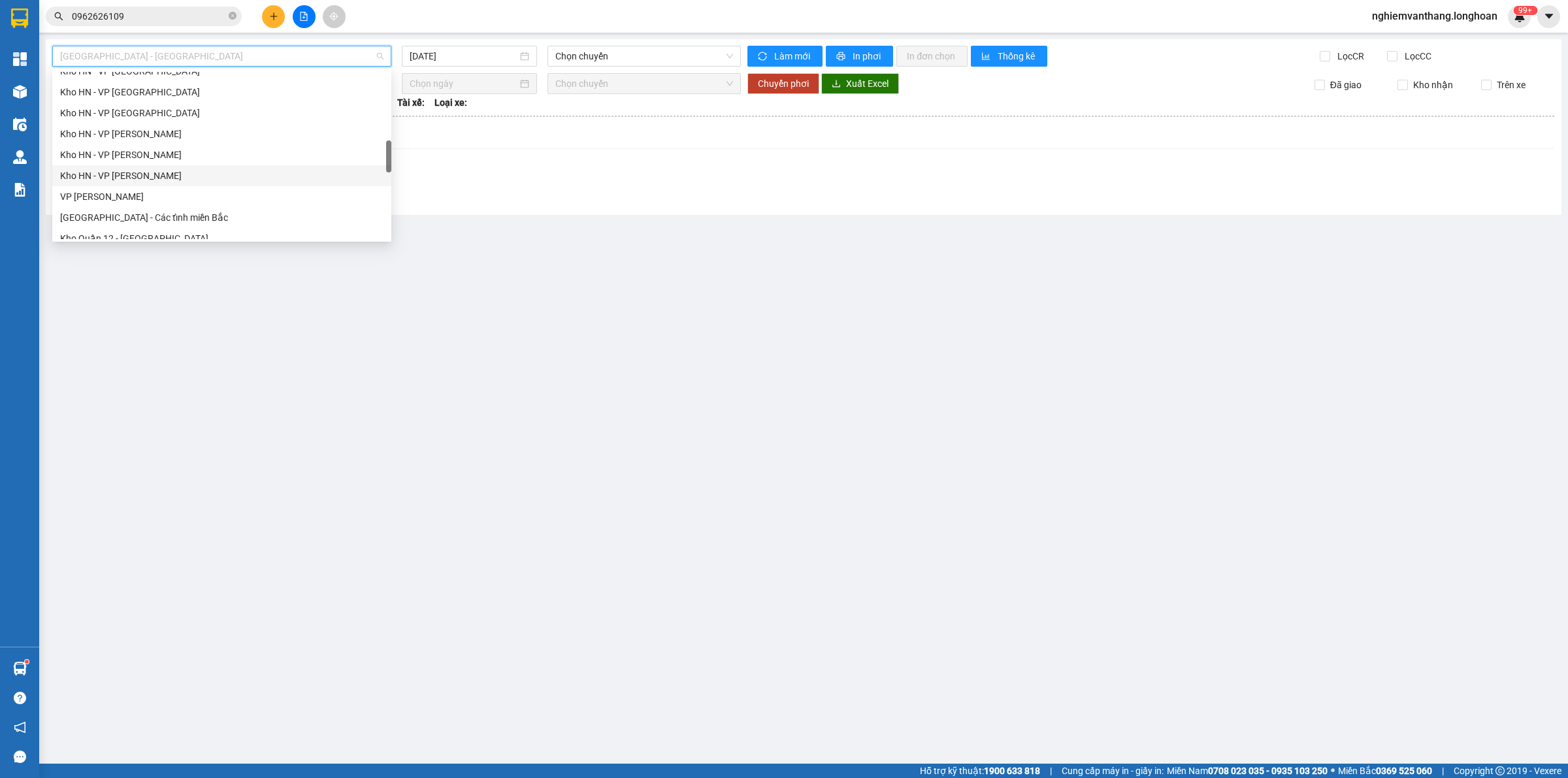
scroll to position [919, 0]
click at [149, 125] on div "Nam [GEOGRAPHIC_DATA]" at bounding box center [222, 124] width 323 height 14
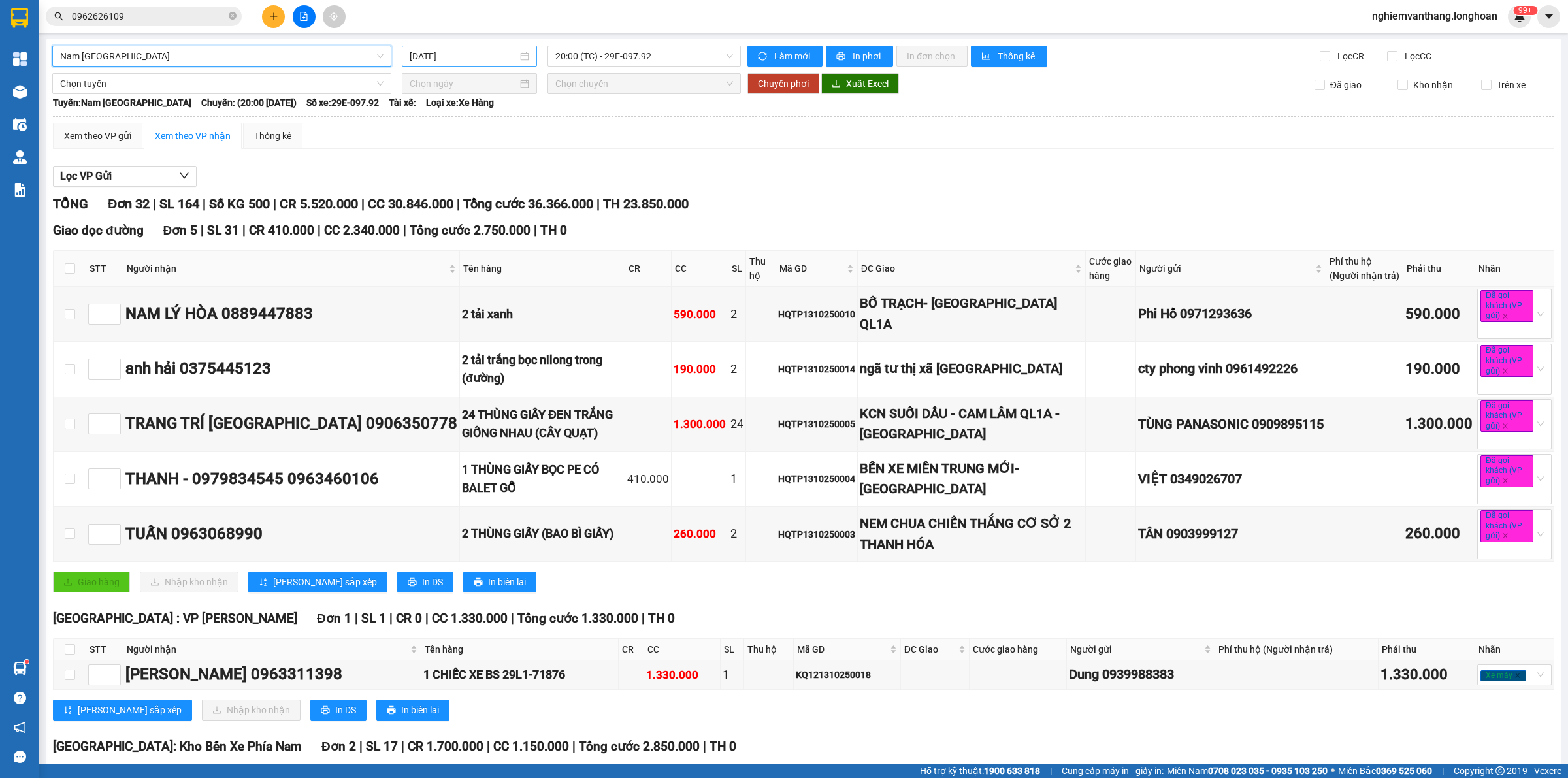
click at [484, 59] on input "[DATE]" at bounding box center [464, 56] width 108 height 14
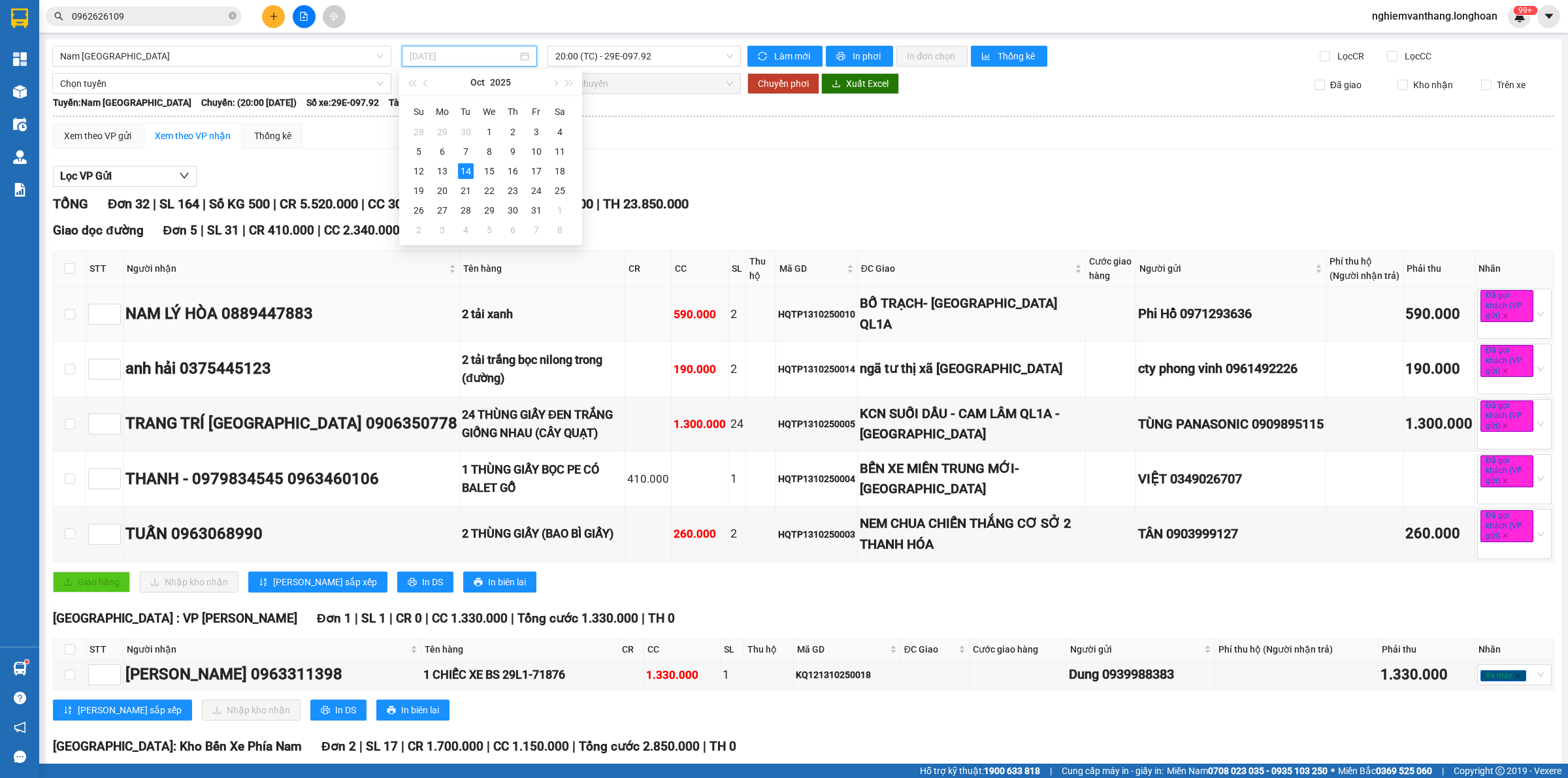
type input "[DATE]"
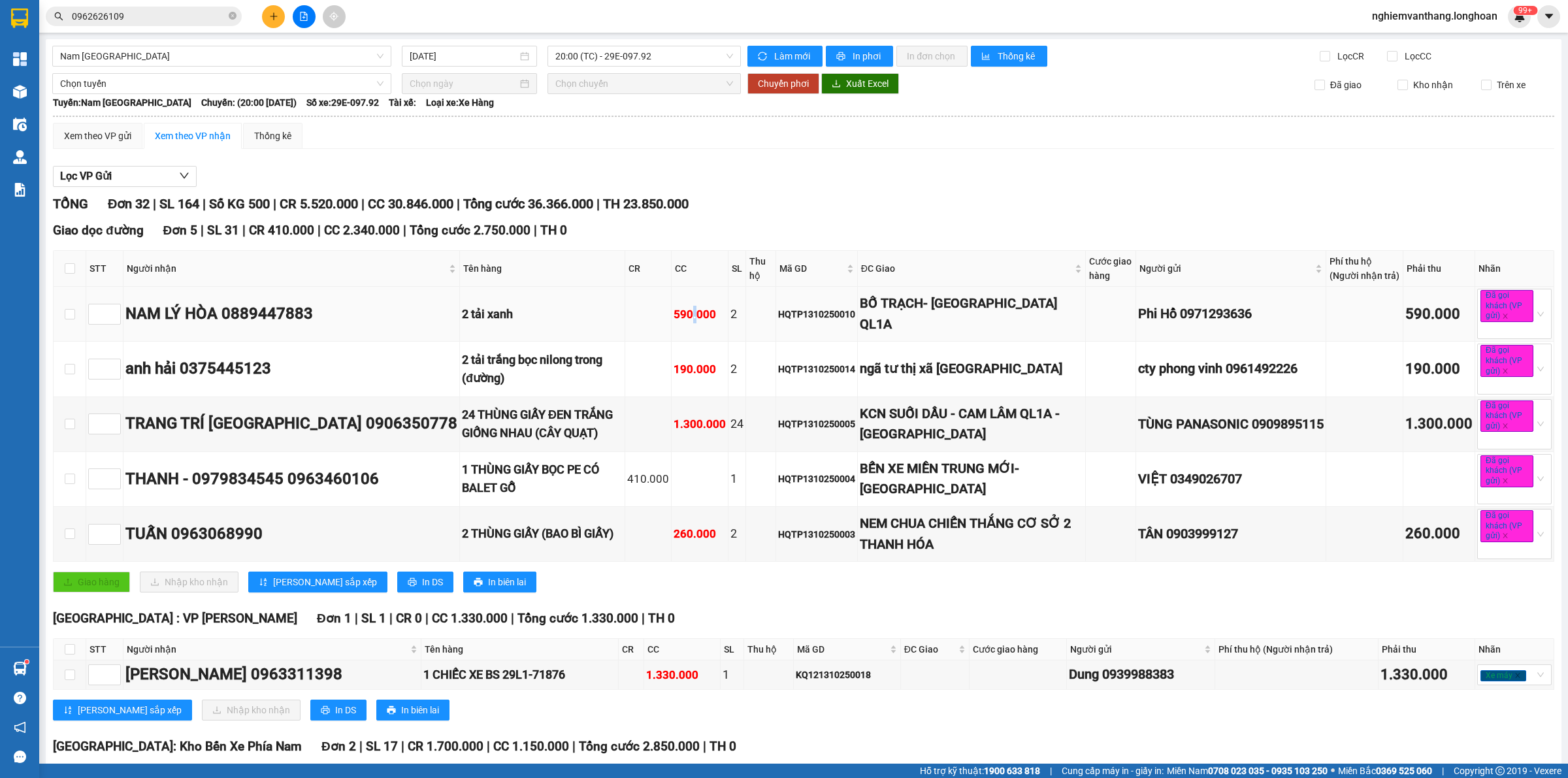
click at [673, 310] on div "590.000" at bounding box center [699, 314] width 53 height 18
click at [672, 335] on td "590.000" at bounding box center [700, 314] width 57 height 55
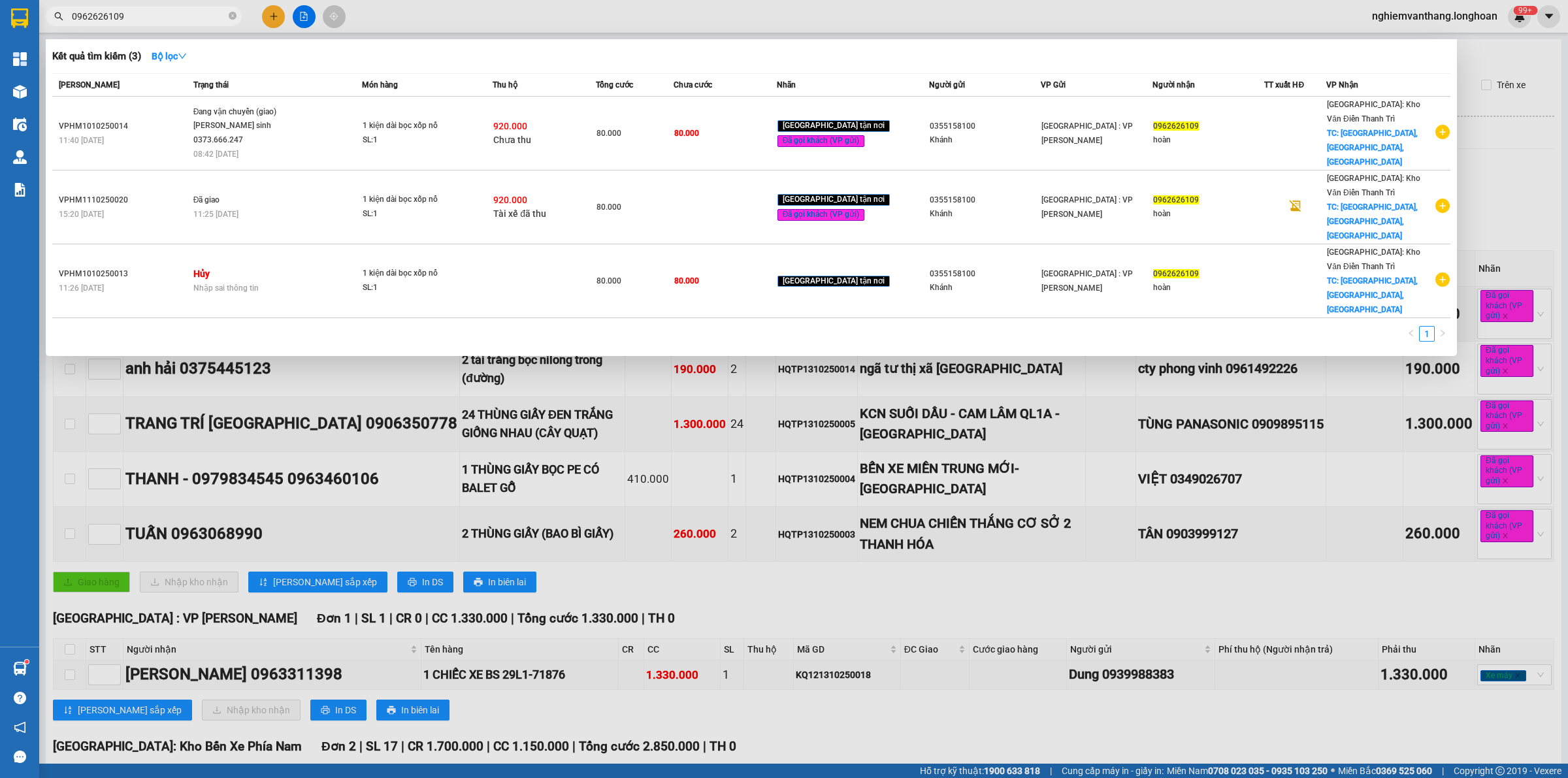
click at [145, 10] on input "0962626109" at bounding box center [149, 16] width 154 height 14
